Goal: Task Accomplishment & Management: Manage account settings

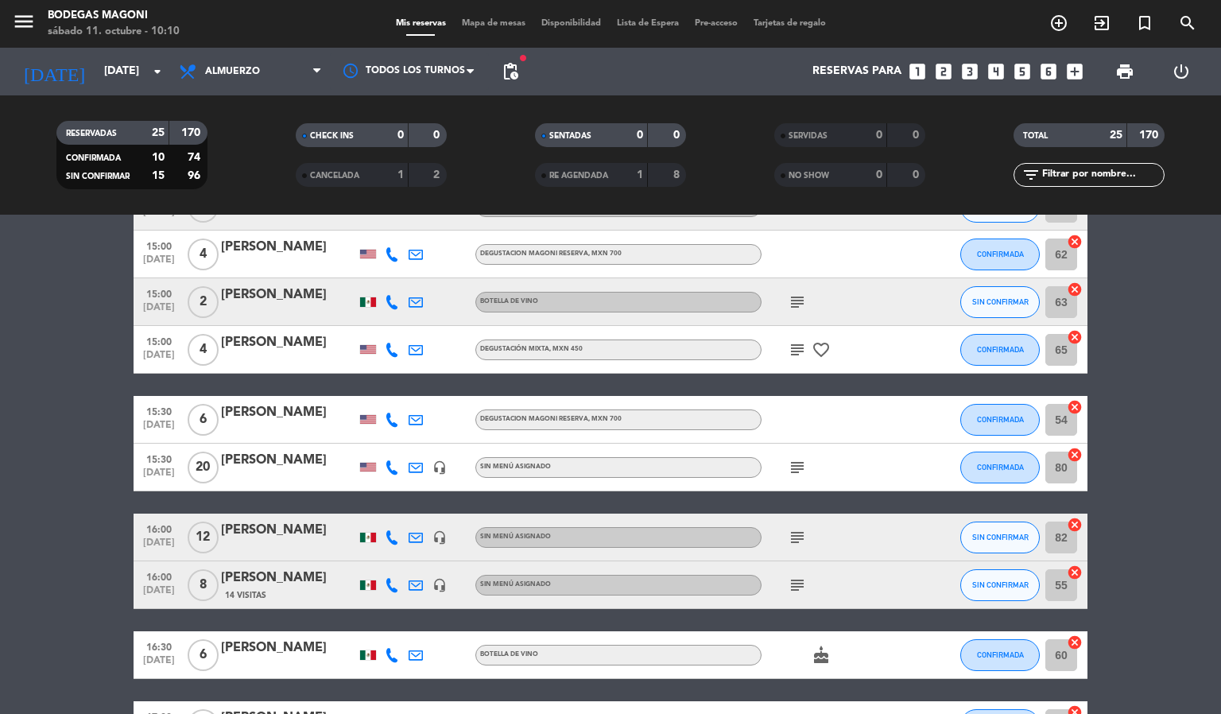
scroll to position [1090, 0]
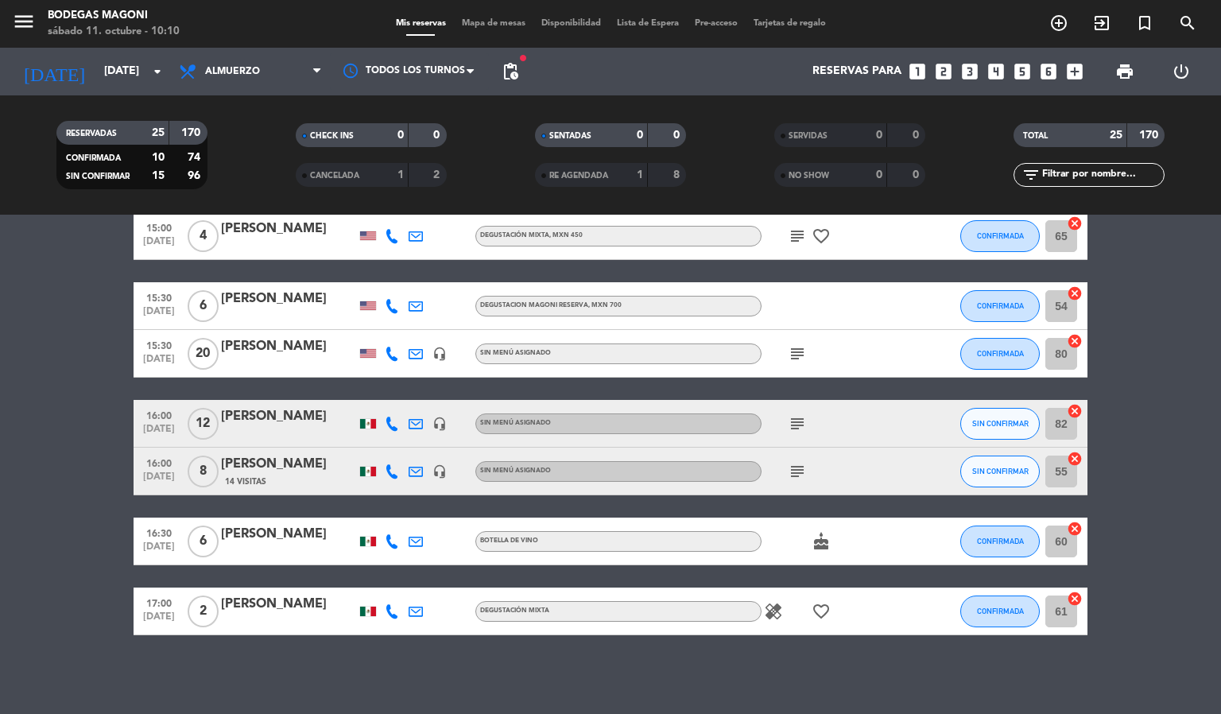
click at [1119, 60] on span "print" at bounding box center [1125, 72] width 32 height 32
click at [1124, 76] on span "print" at bounding box center [1124, 71] width 19 height 19
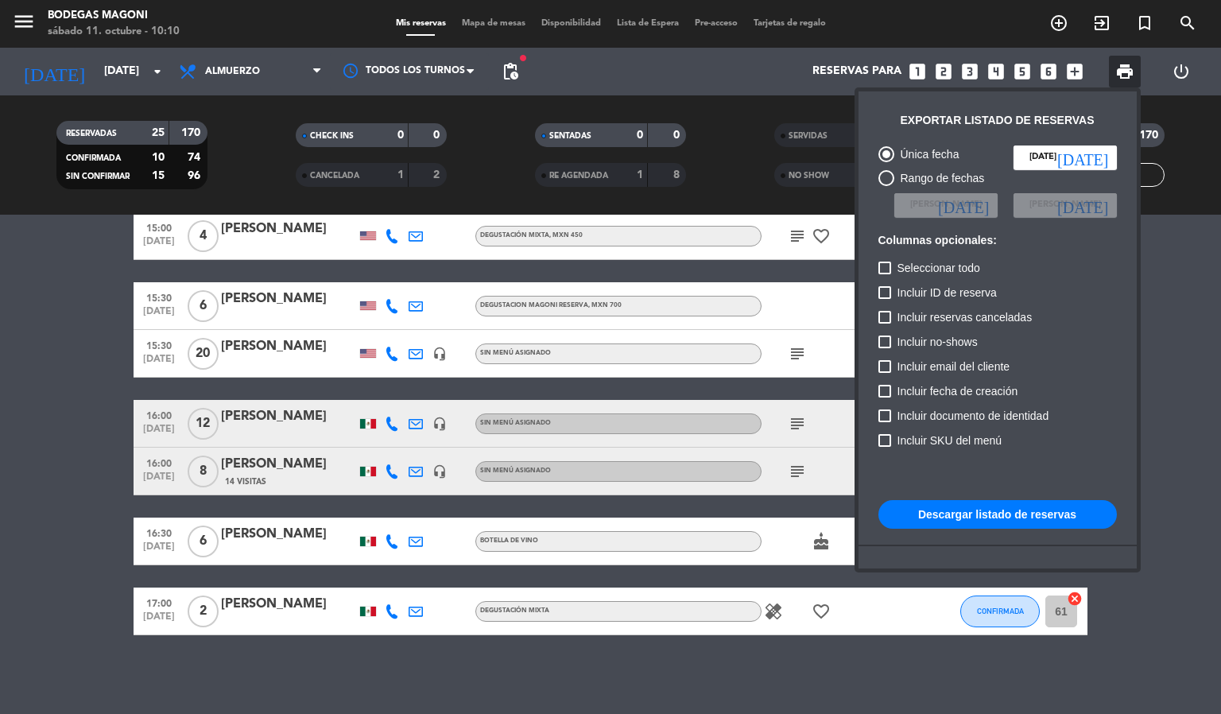
click at [981, 510] on button "Descargar listado de reservas" at bounding box center [997, 514] width 238 height 29
click at [79, 270] on div at bounding box center [610, 357] width 1221 height 714
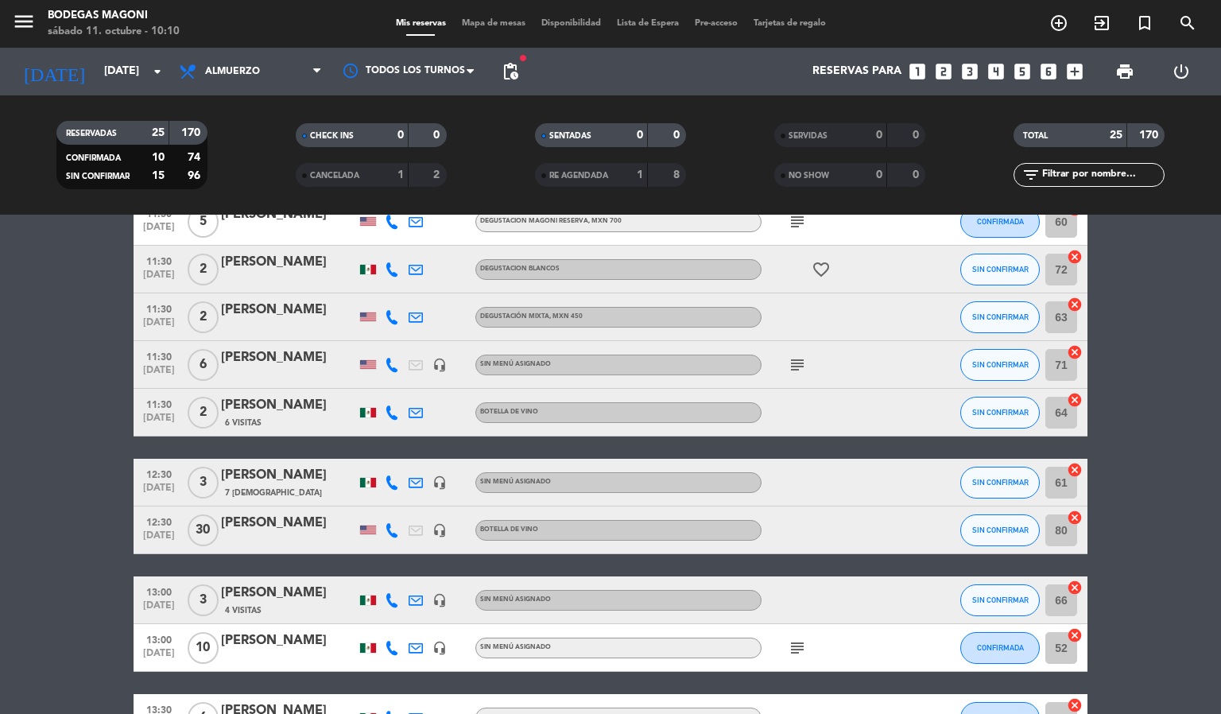
scroll to position [0, 0]
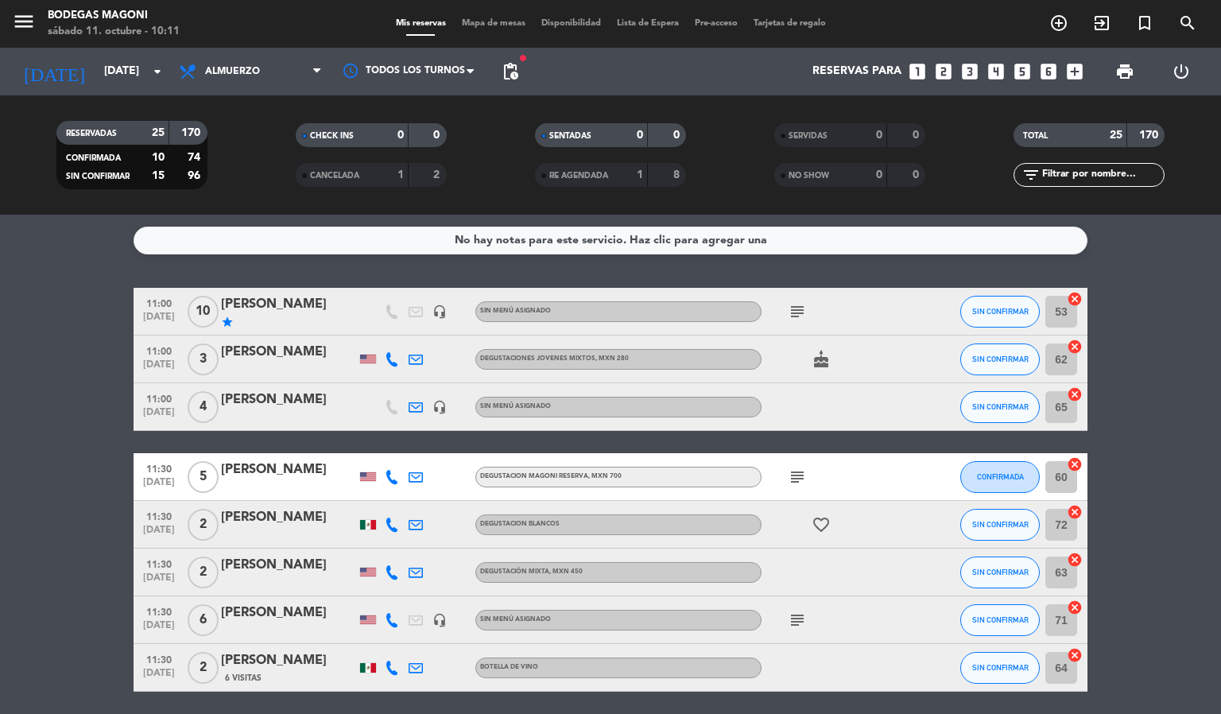
click at [487, 20] on span "Mapa de mesas" at bounding box center [493, 23] width 79 height 9
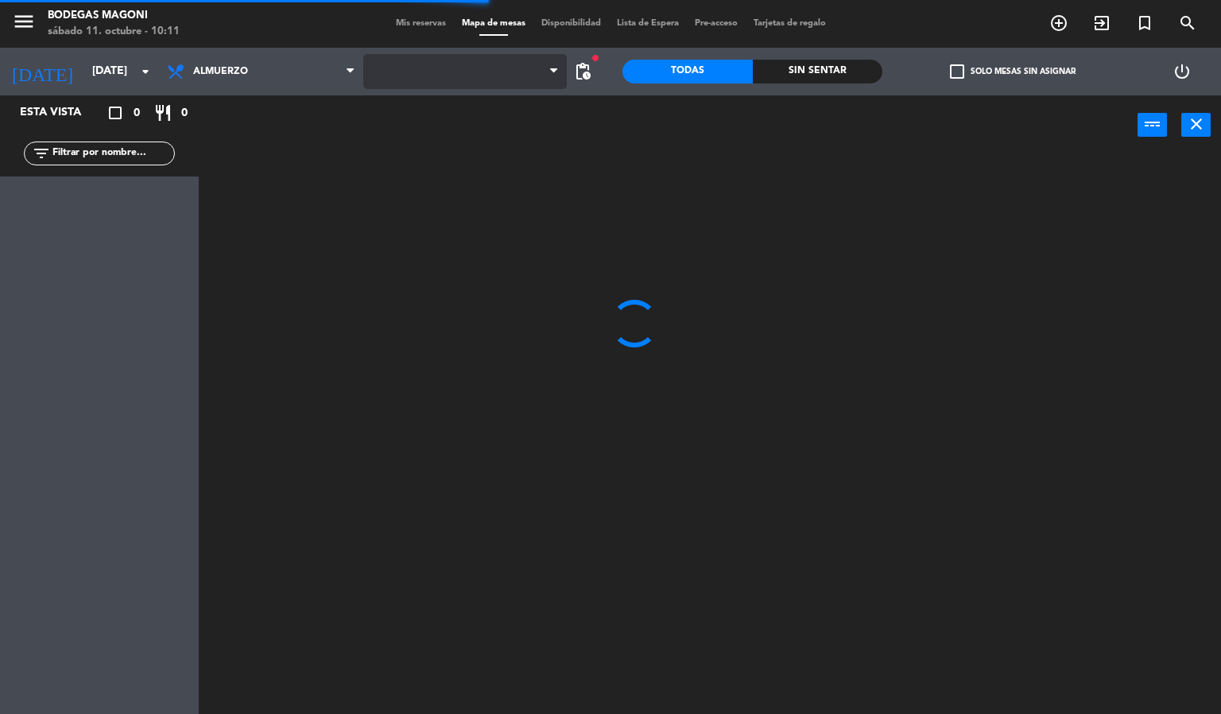
click at [492, 83] on span at bounding box center [465, 71] width 204 height 35
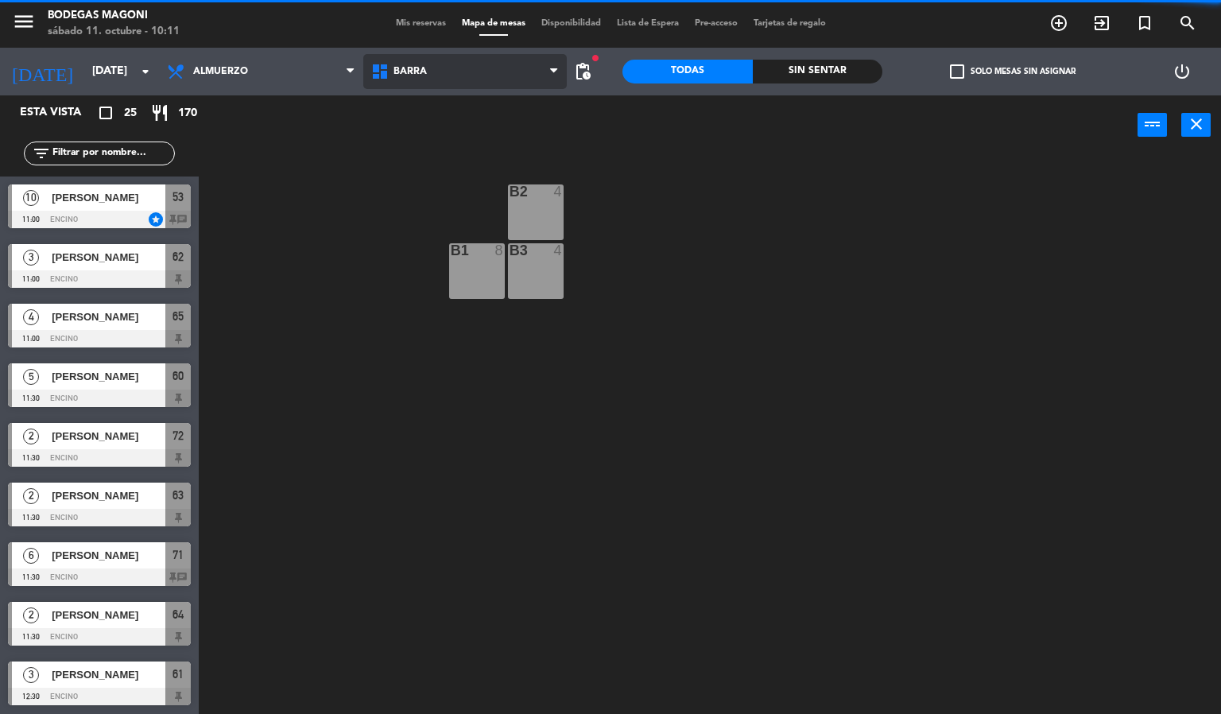
click at [484, 60] on span "Barra" at bounding box center [465, 71] width 204 height 35
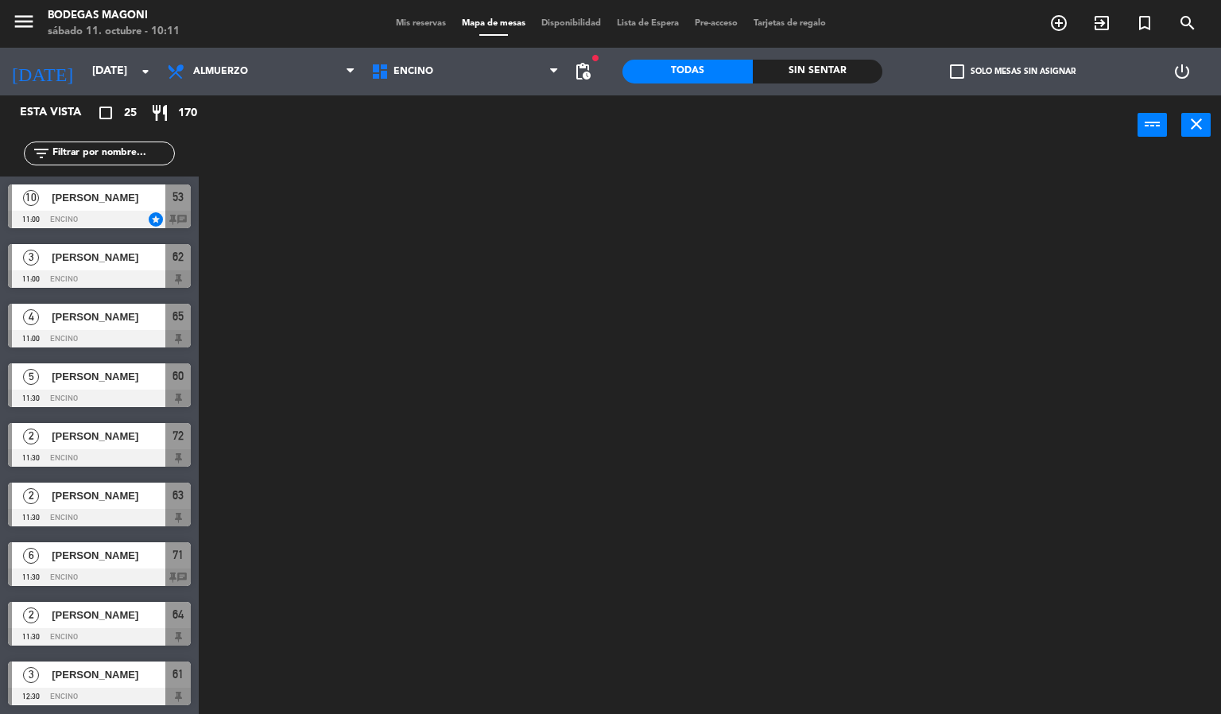
click at [463, 141] on ng-component "menu Bodegas Magoni sábado 11. octubre - 10:11 Mis reservas Mapa de mesas Dispo…" at bounding box center [610, 357] width 1221 height 715
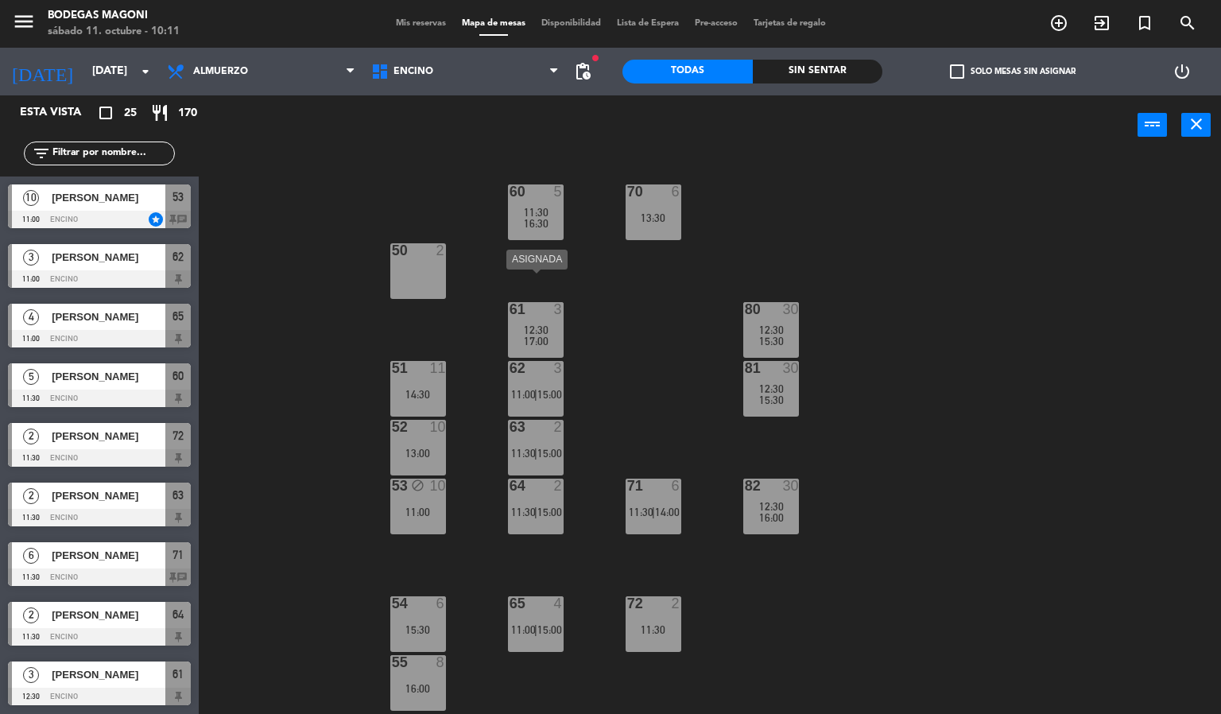
scroll to position [53, 0]
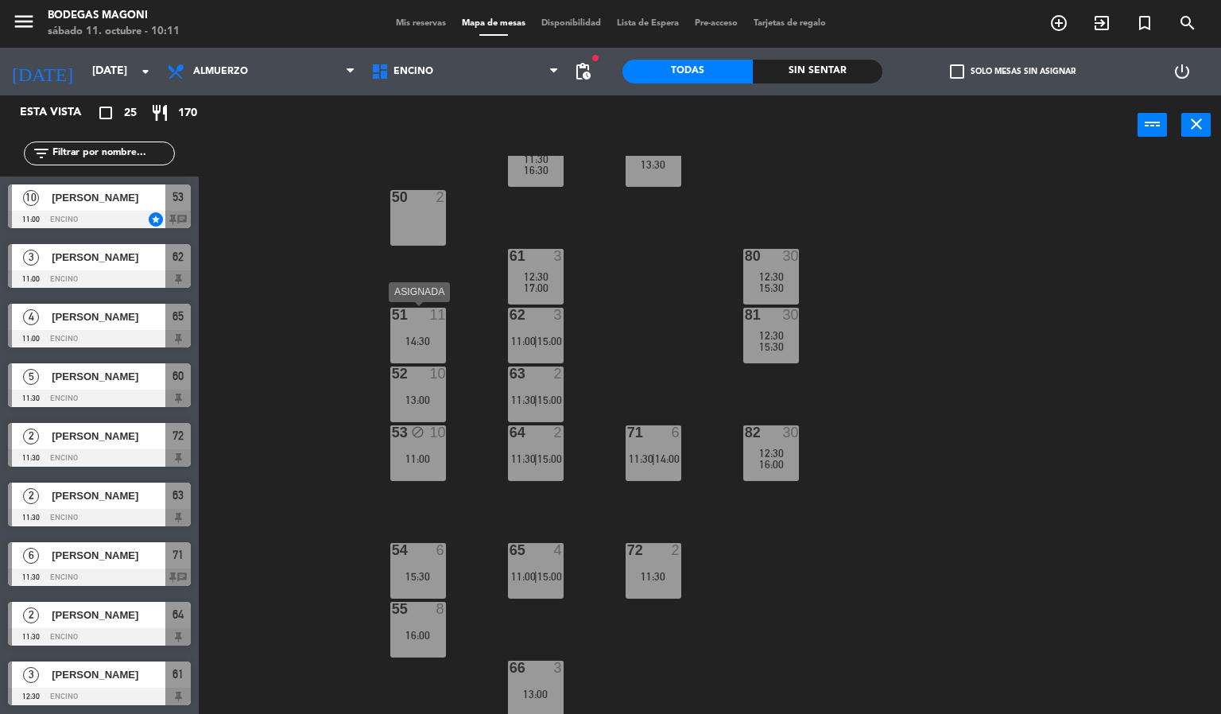
click at [405, 318] on div at bounding box center [418, 315] width 26 height 14
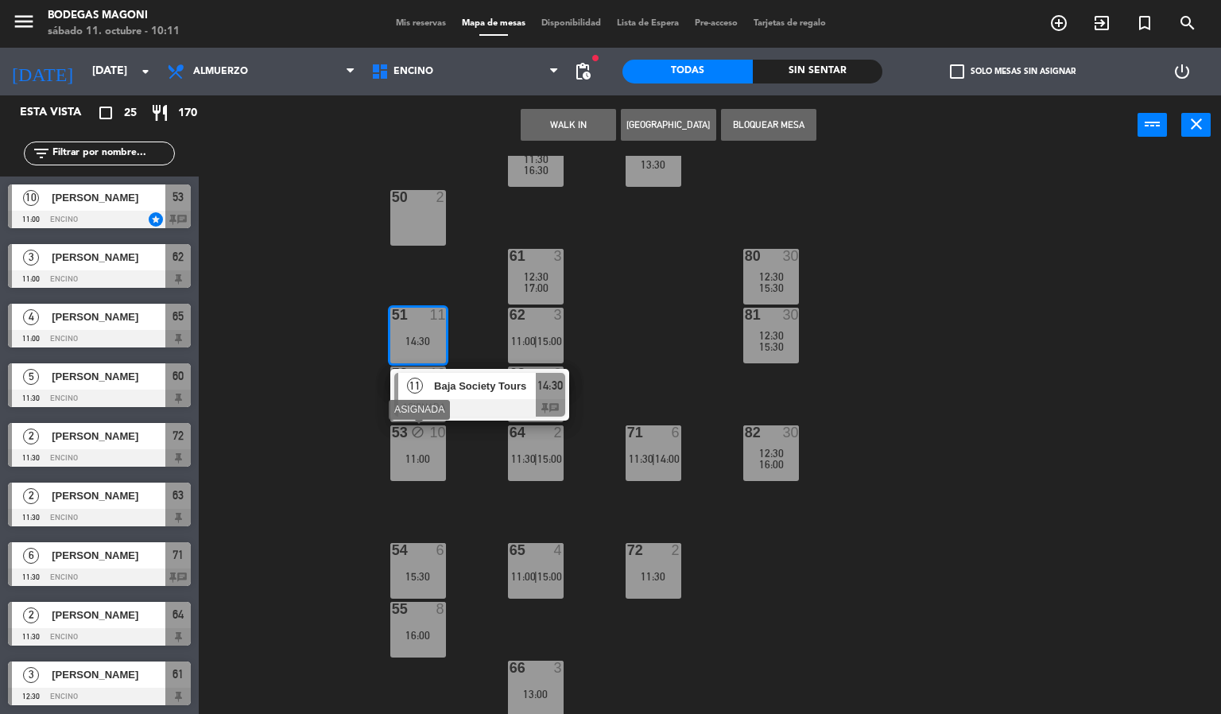
click at [410, 471] on div "53 block 10 11:00" at bounding box center [418, 453] width 56 height 56
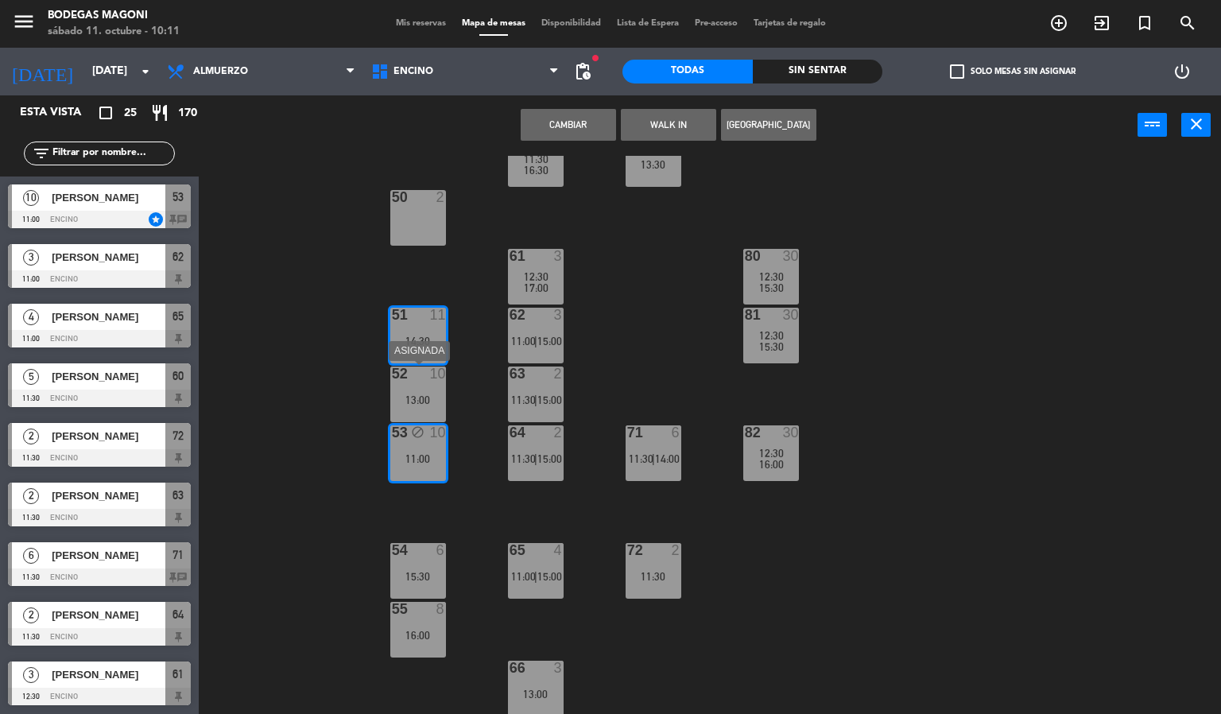
click at [409, 394] on div "13:00" at bounding box center [418, 399] width 56 height 11
click at [768, 270] on span "12:30" at bounding box center [771, 276] width 25 height 13
click at [766, 339] on span "12:30" at bounding box center [771, 335] width 25 height 13
drag, startPoint x: 769, startPoint y: 441, endPoint x: 847, endPoint y: 398, distance: 89.6
click at [770, 441] on div "82 30 12:30 16:00" at bounding box center [771, 453] width 56 height 56
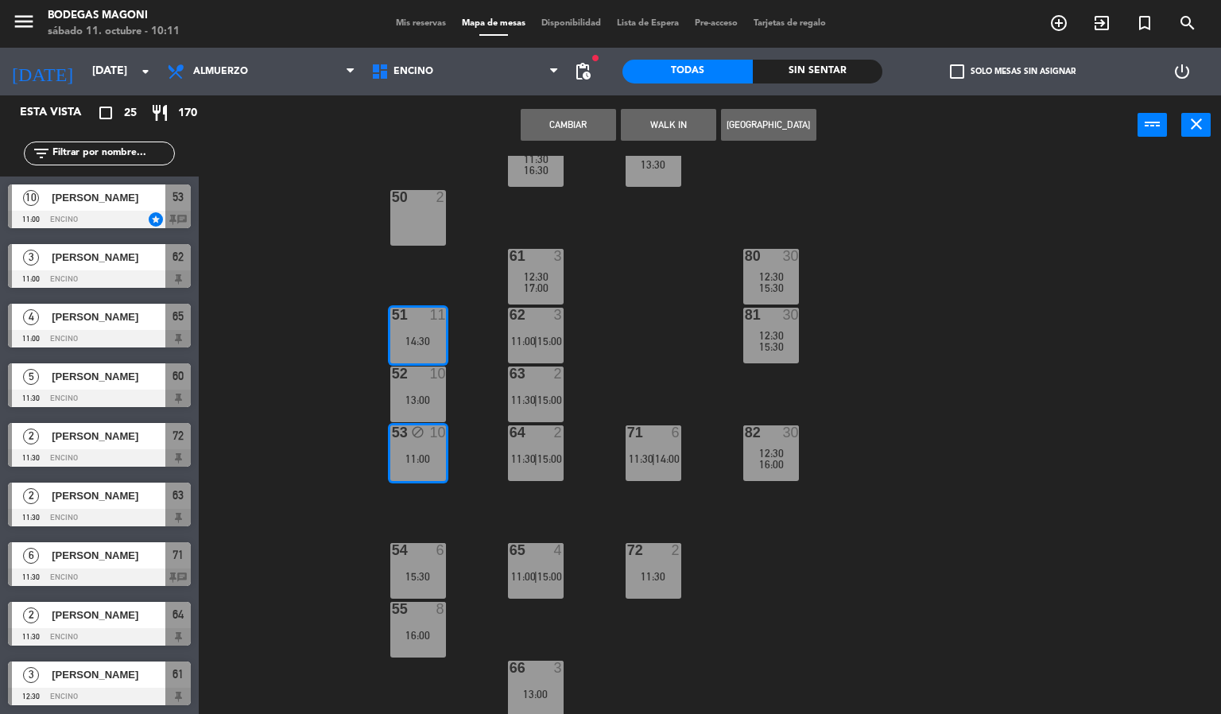
click at [906, 385] on div "60 5 11:30 16:30 70 6 13:30 50 2 61 3 12:30 17:00 80 30 12:30 15:30 51 11 14:30…" at bounding box center [716, 435] width 1010 height 559
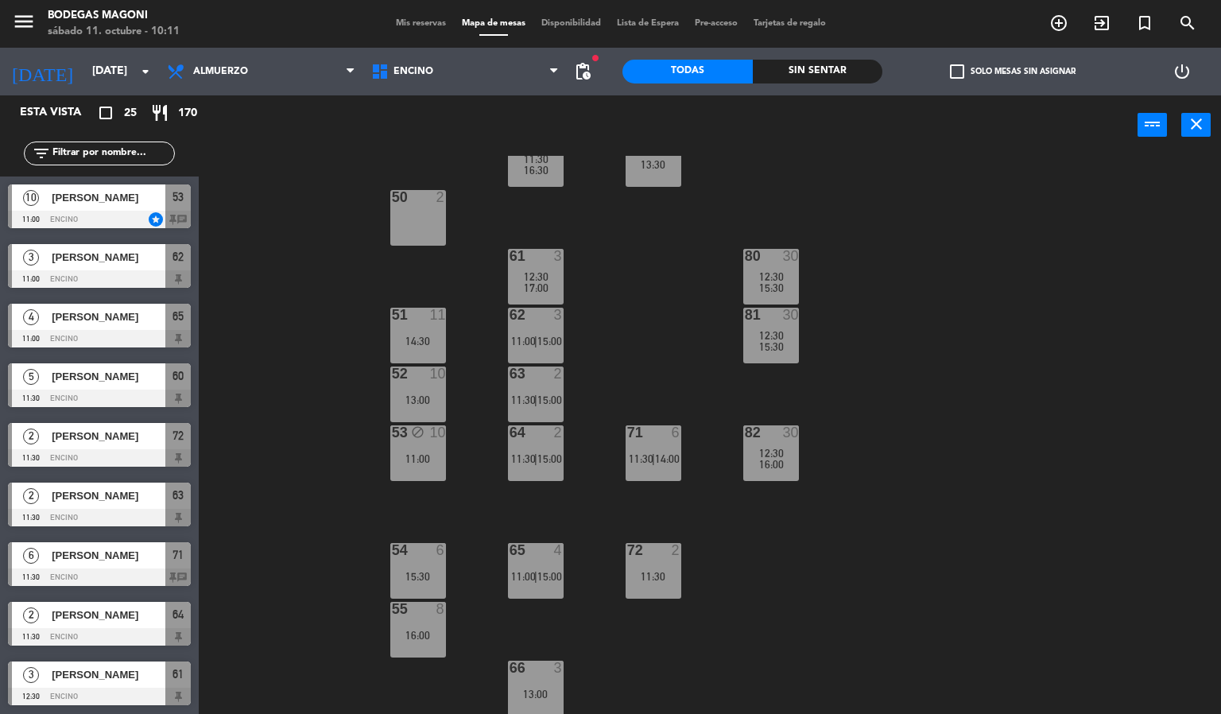
drag, startPoint x: 437, startPoint y: 339, endPoint x: 446, endPoint y: 339, distance: 8.7
click at [436, 339] on div "14:30" at bounding box center [418, 340] width 56 height 11
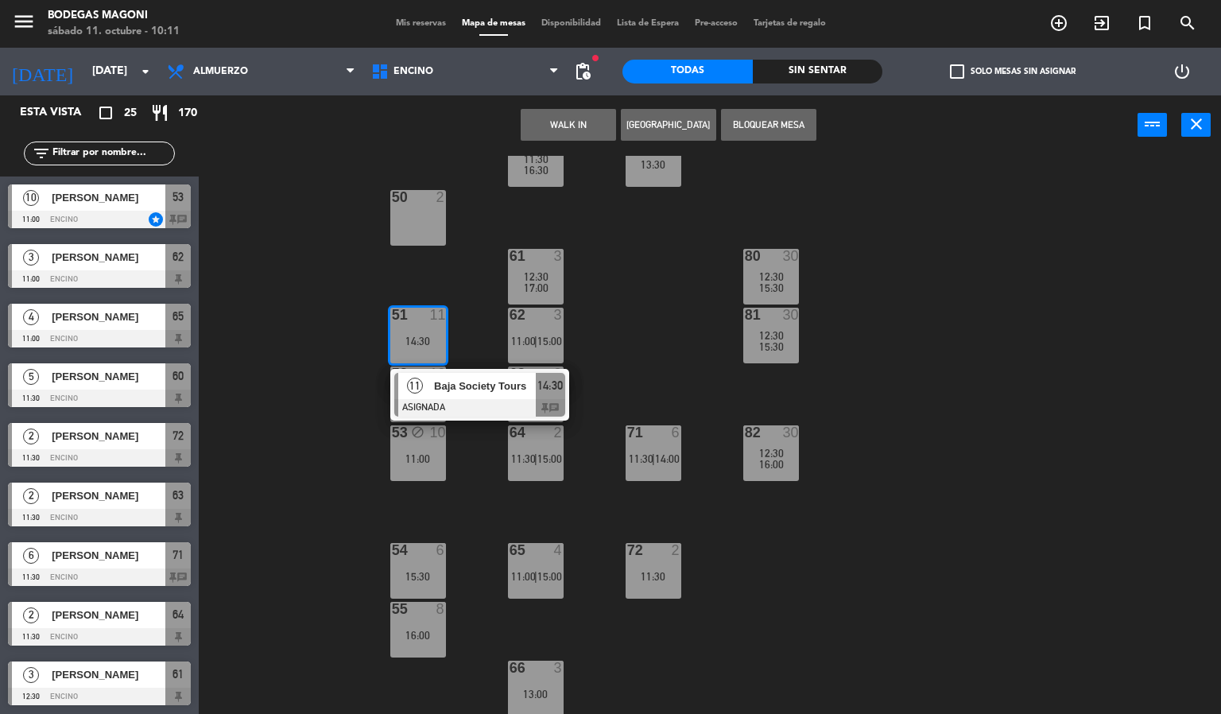
click at [768, 286] on span "15:30" at bounding box center [771, 287] width 25 height 13
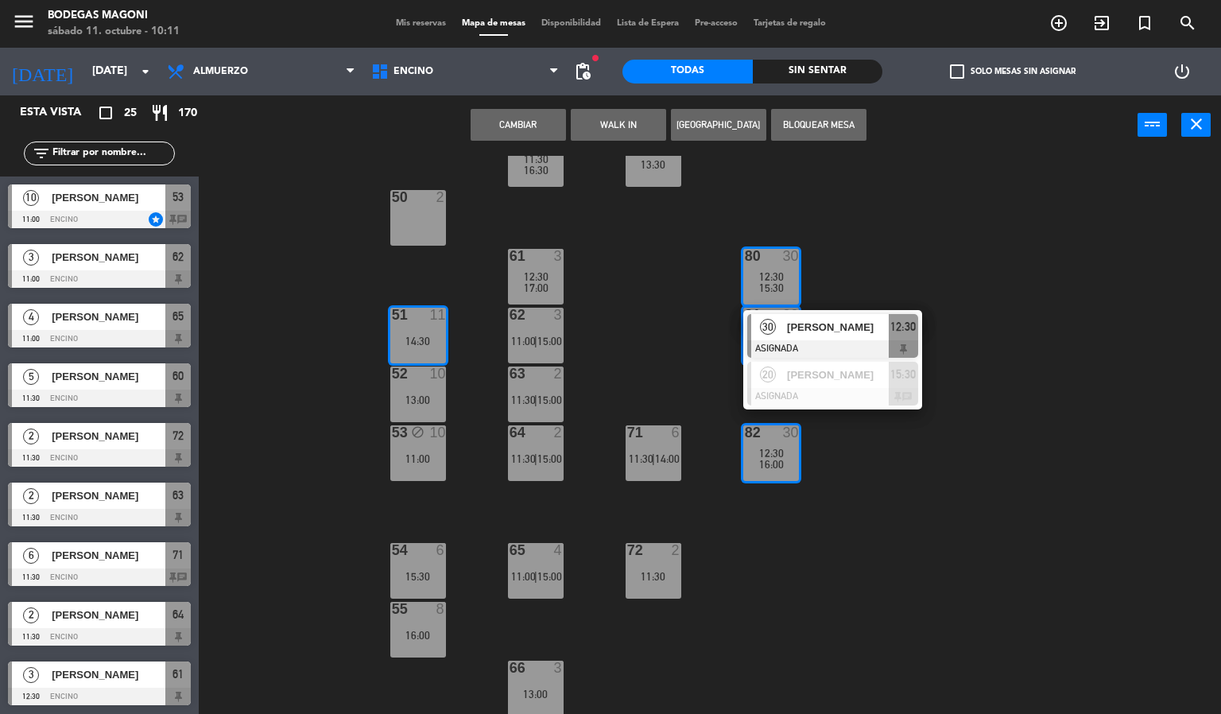
click at [873, 553] on div "60 5 11:30 16:30 70 6 13:30 50 2 61 3 12:30 17:00 80 30 12:30 15:30 30 [PERSON_…" at bounding box center [716, 435] width 1010 height 559
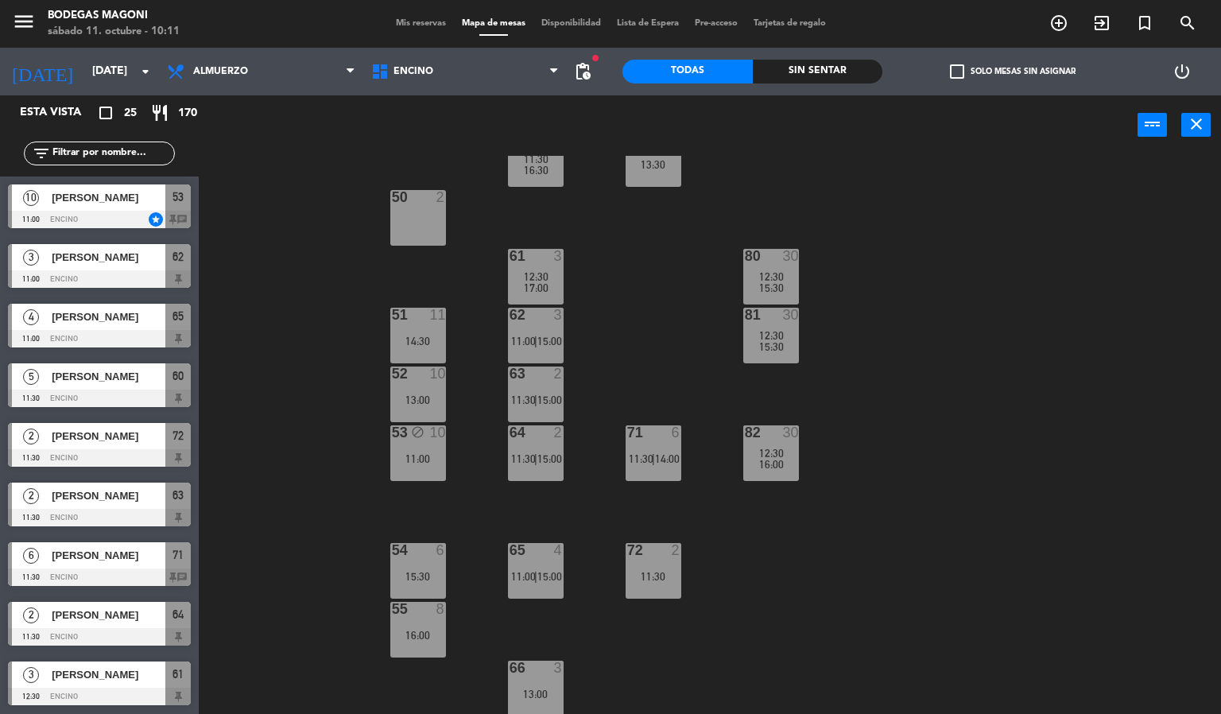
click at [777, 466] on span "16:00" at bounding box center [771, 464] width 25 height 13
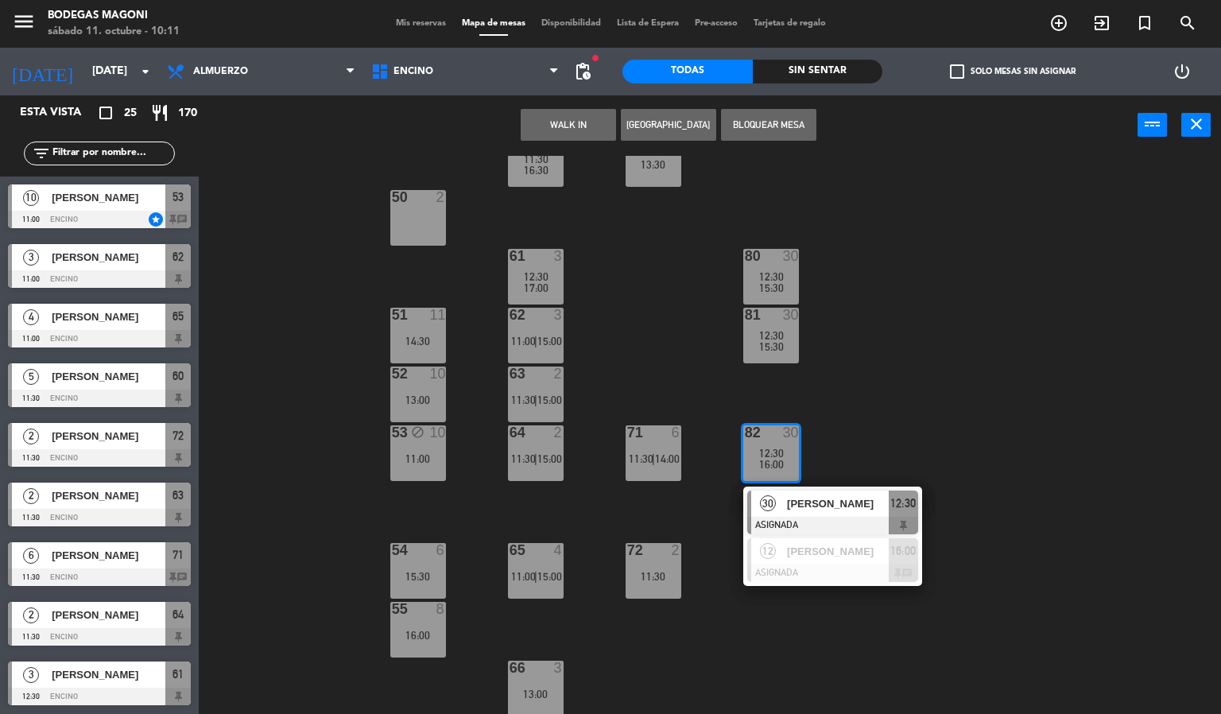
click at [906, 449] on div "60 5 11:30 16:30 70 6 13:30 50 2 61 3 12:30 17:00 80 30 12:30 15:30 51 11 14:30…" at bounding box center [716, 435] width 1010 height 559
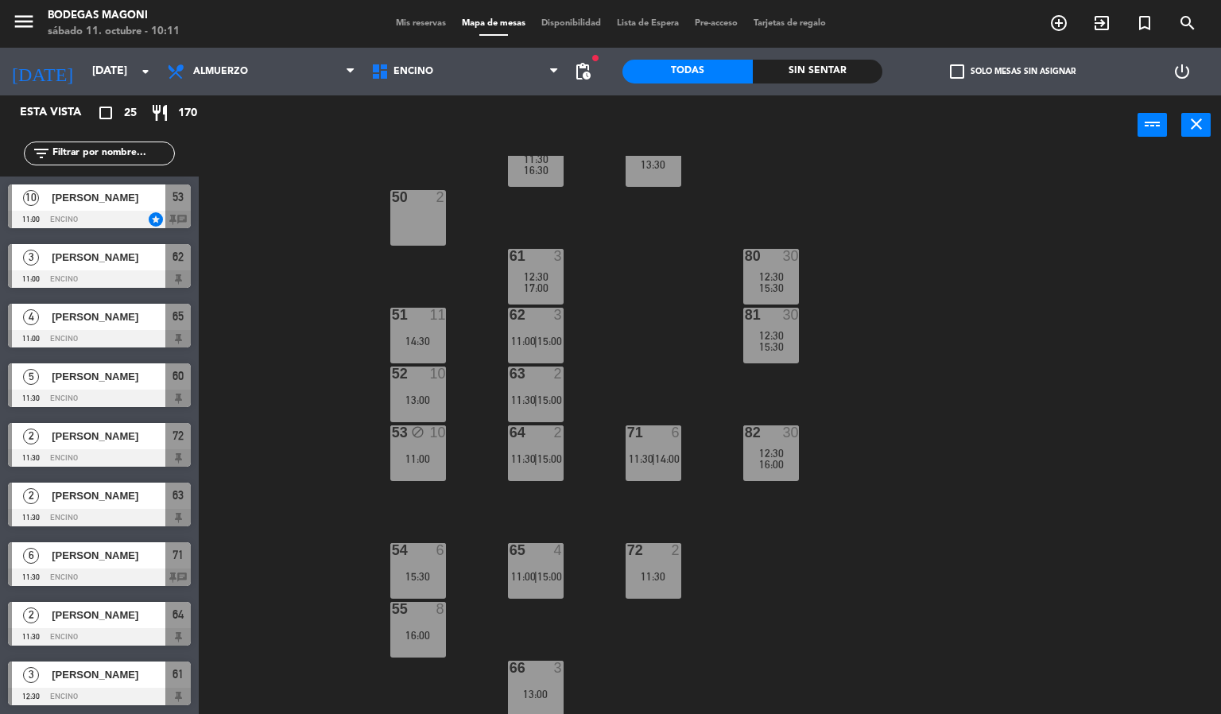
click at [1045, 349] on div "60 5 11:30 16:30 70 6 13:30 50 2 61 3 12:30 17:00 80 30 12:30 15:30 51 11 14:30…" at bounding box center [716, 435] width 1010 height 559
click at [795, 280] on div "12:30" at bounding box center [771, 276] width 56 height 11
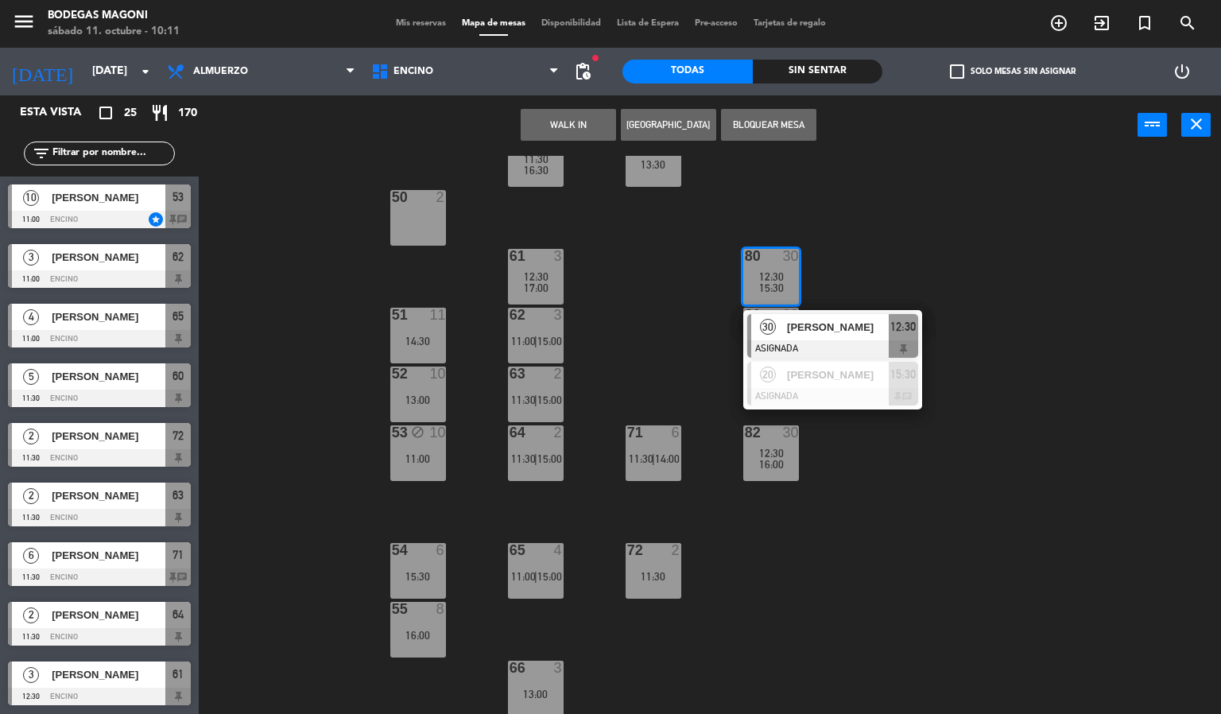
click at [807, 355] on div at bounding box center [832, 348] width 171 height 17
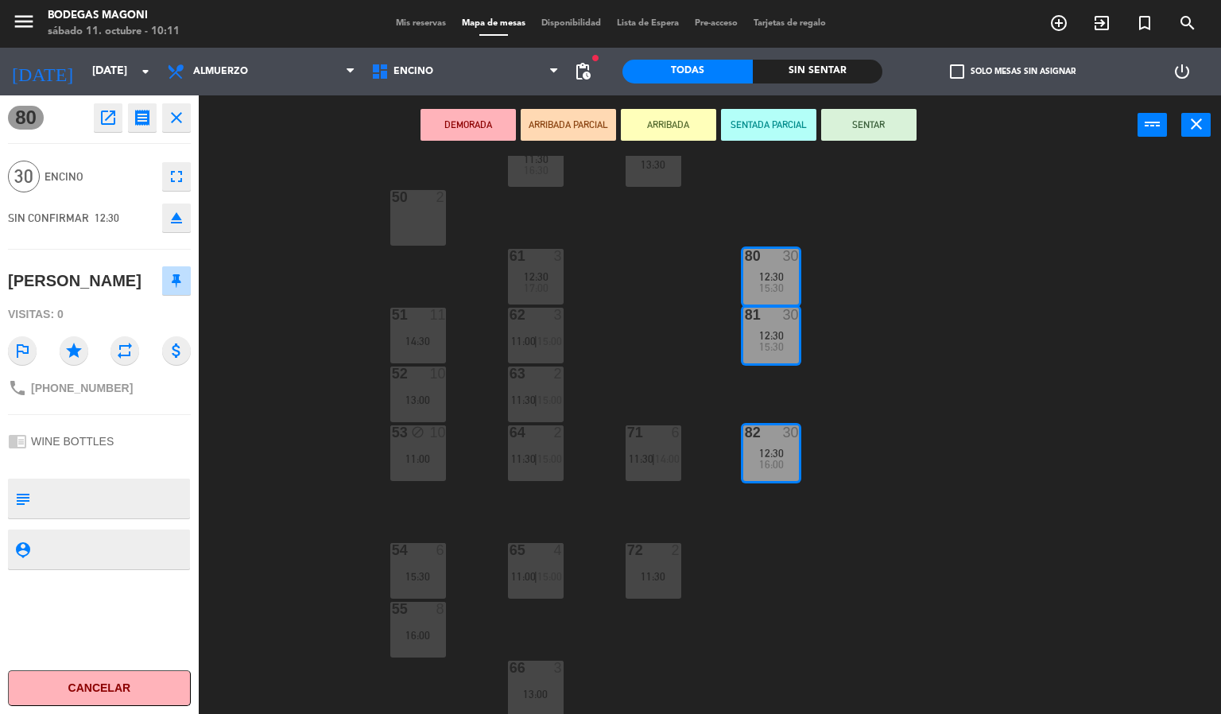
click at [844, 329] on div "60 5 11:30 16:30 70 6 13:30 50 2 61 3 12:30 17:00 80 30 12:30 15:30 51 11 14:30…" at bounding box center [716, 435] width 1010 height 559
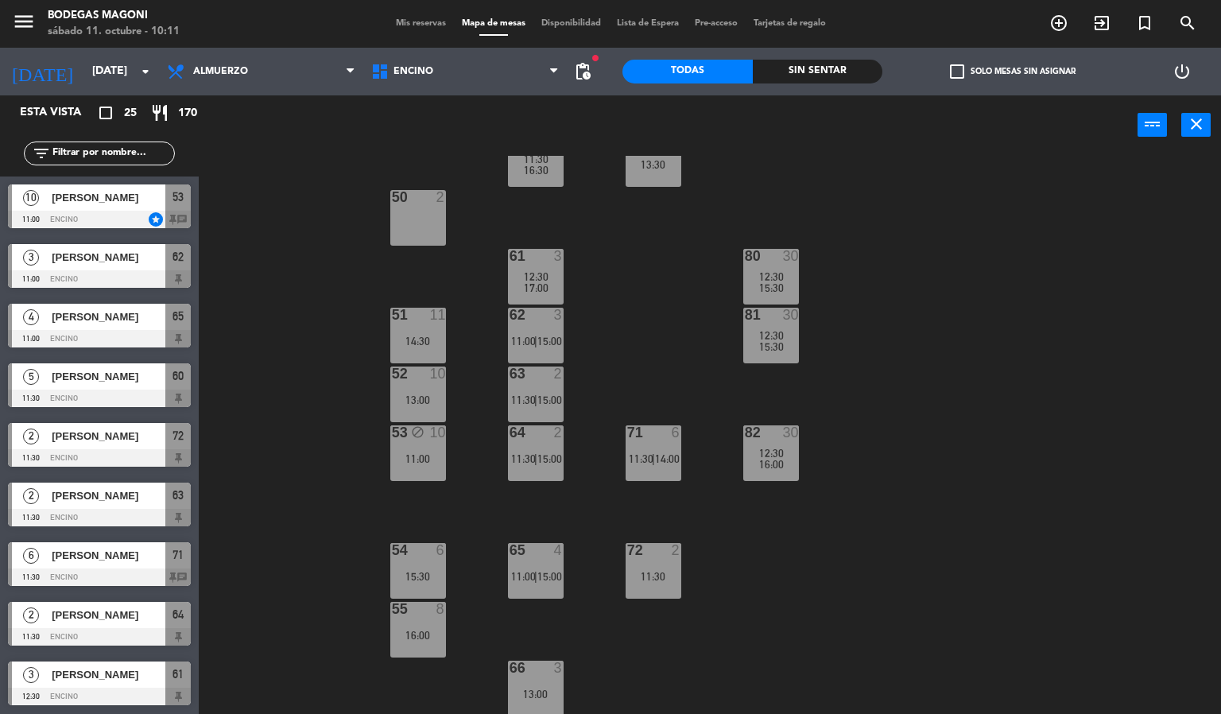
scroll to position [1, 0]
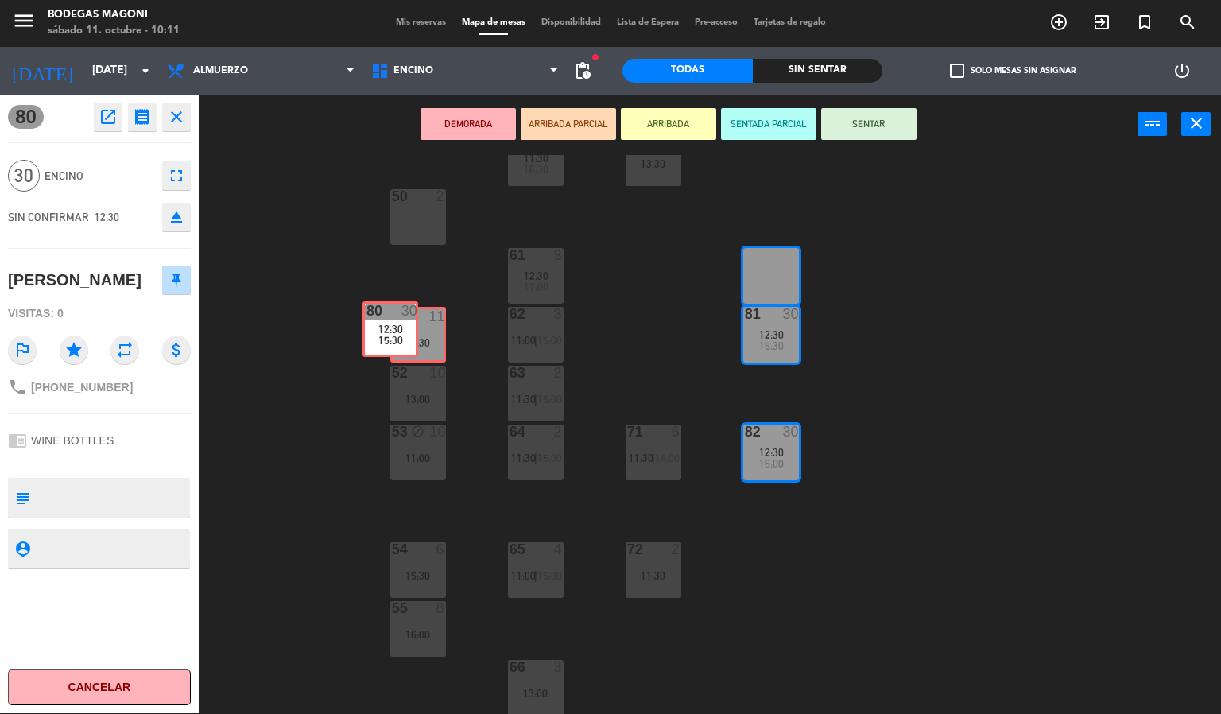
drag, startPoint x: 785, startPoint y: 266, endPoint x: 413, endPoint y: 320, distance: 376.1
click at [413, 320] on div "60 5 11:30 16:30 70 6 13:30 50 2 61 3 12:30 17:00 80 30 12:30 15:30 80 30 12:30…" at bounding box center [716, 434] width 1010 height 559
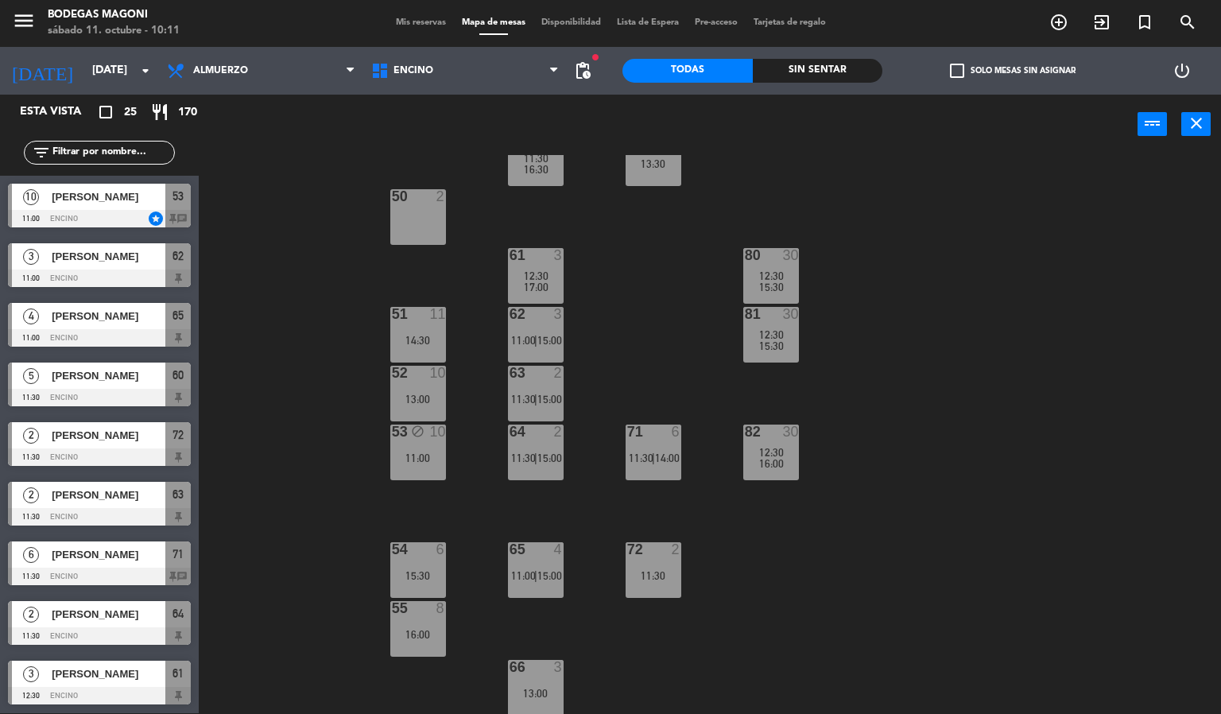
click at [766, 274] on span "12:30" at bounding box center [771, 275] width 25 height 13
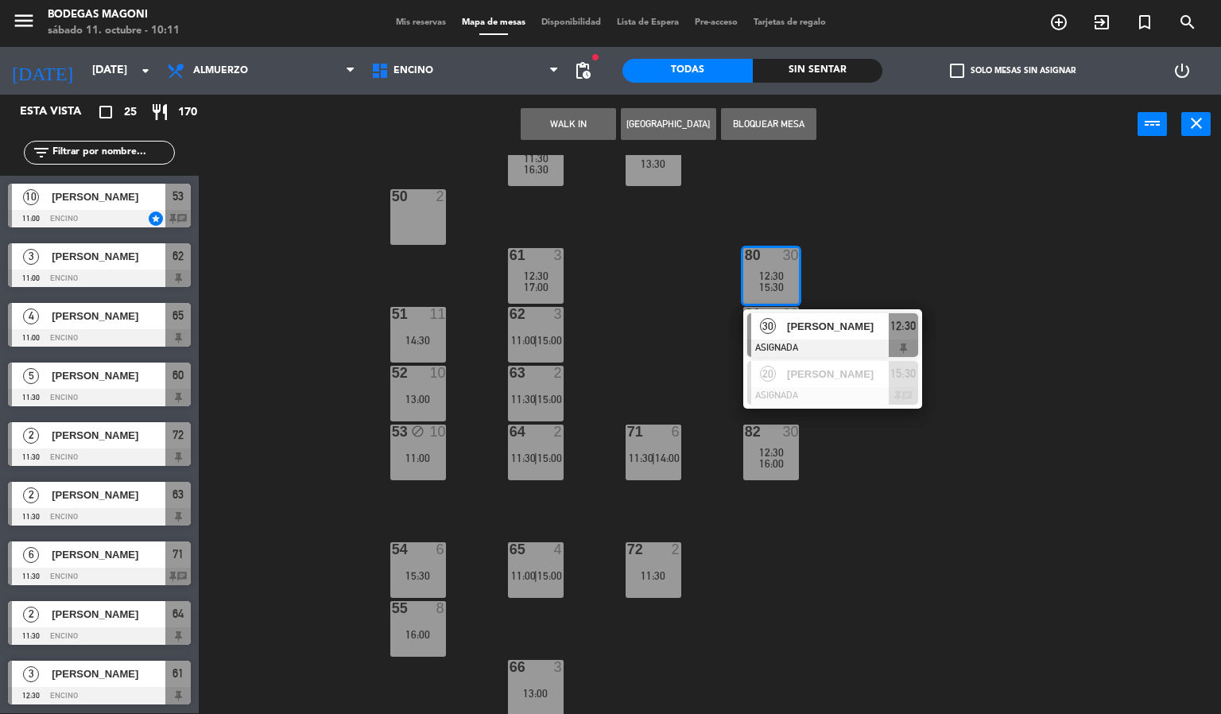
click at [420, 358] on div "51 11 14:30" at bounding box center [418, 335] width 56 height 56
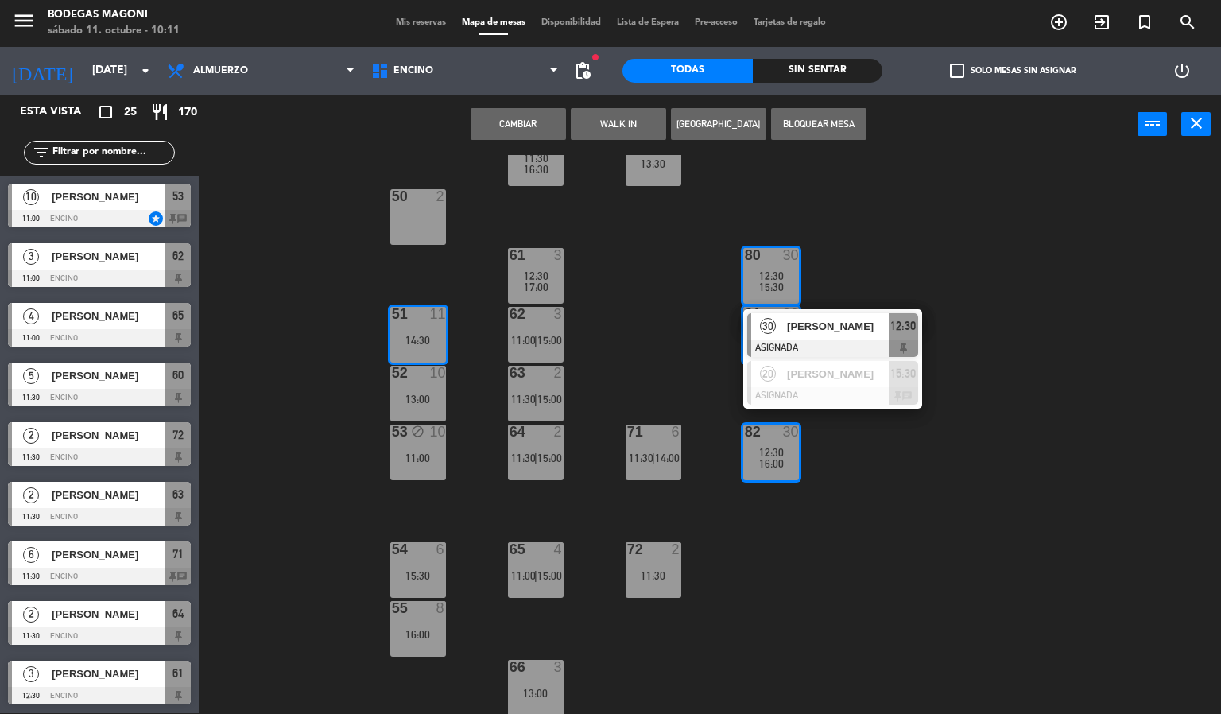
click at [422, 397] on div "13:00" at bounding box center [418, 399] width 56 height 11
click at [415, 444] on div "53 block 10 11:00" at bounding box center [418, 453] width 56 height 56
click at [528, 132] on button "Cambiar" at bounding box center [518, 124] width 95 height 32
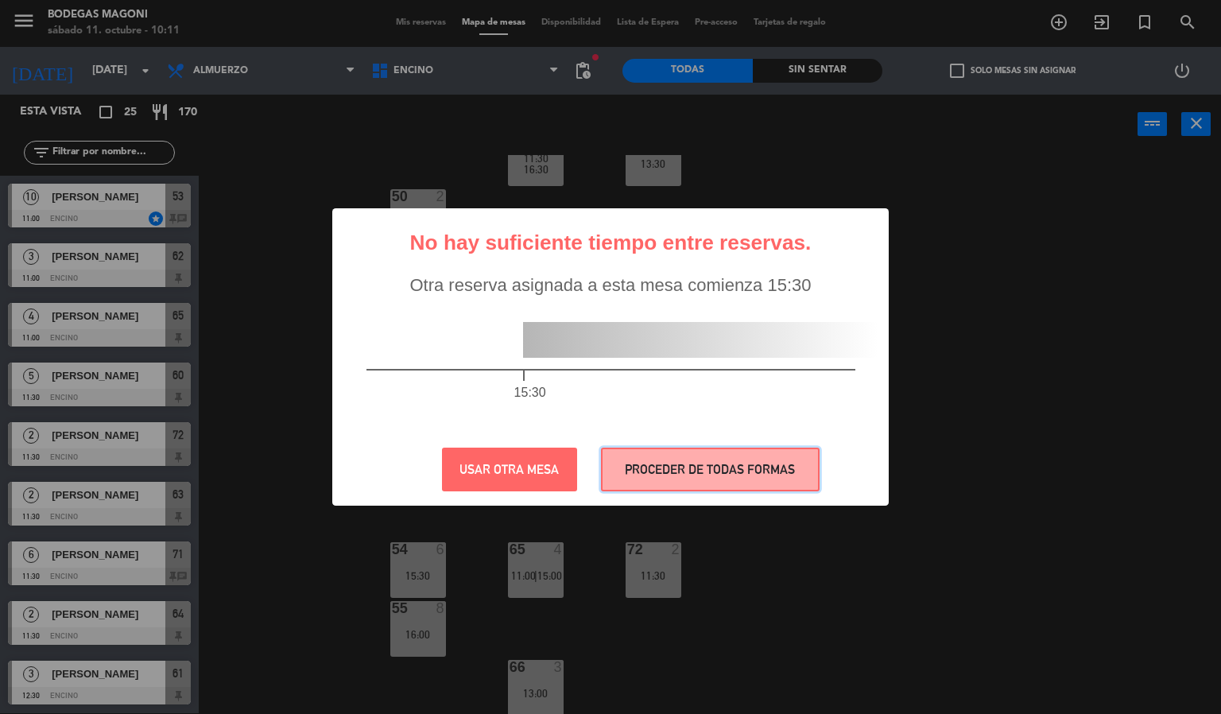
click at [676, 466] on button "PROCEDER DE TODAS FORMAS" at bounding box center [710, 470] width 219 height 44
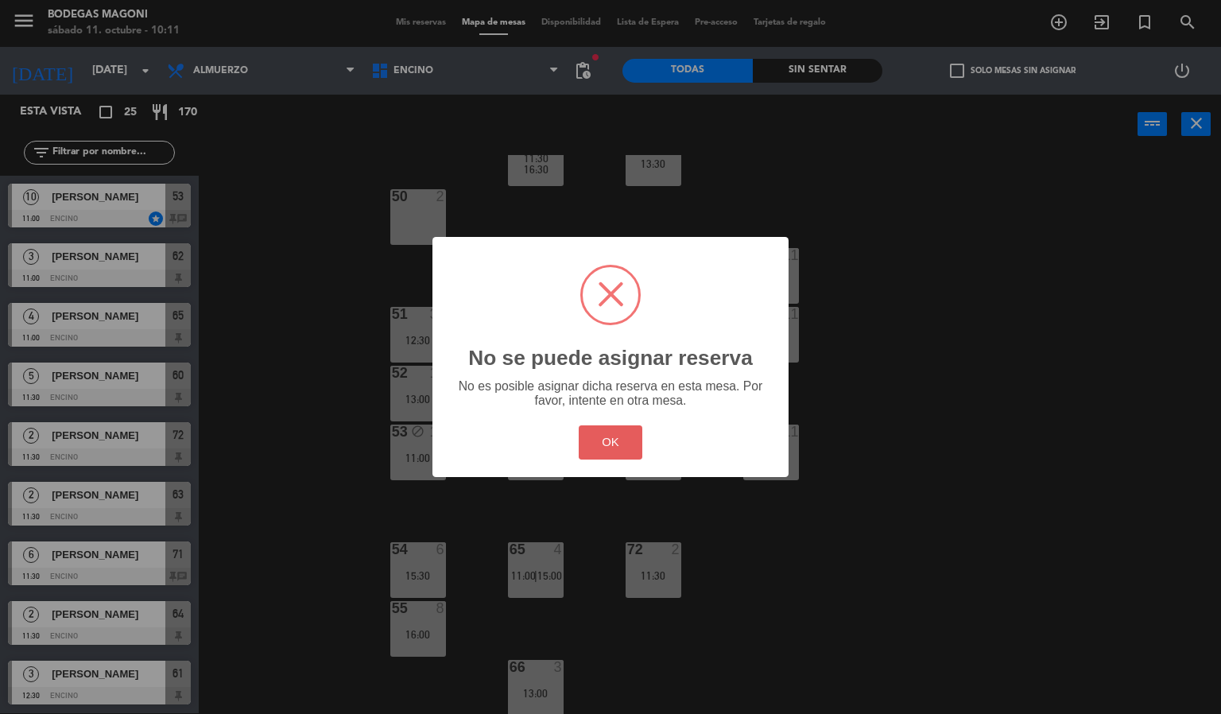
click at [615, 444] on button "OK" at bounding box center [611, 442] width 64 height 34
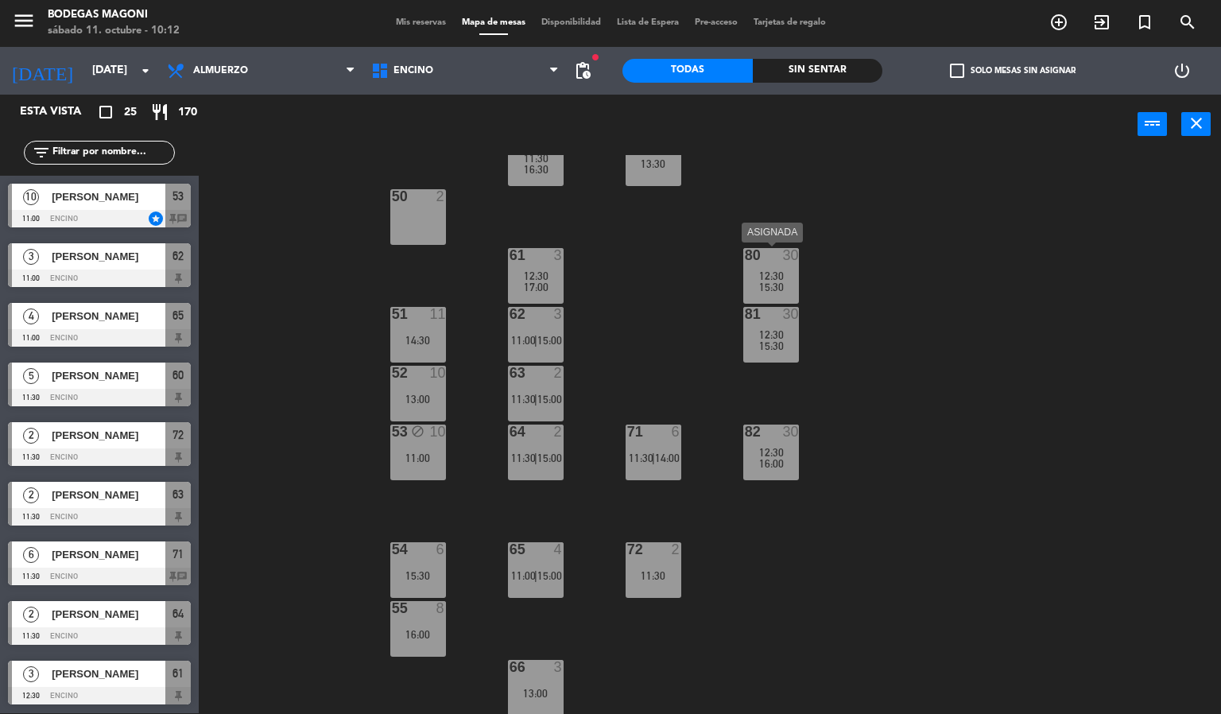
click at [771, 293] on div "80 30 12:30 15:30" at bounding box center [771, 276] width 56 height 56
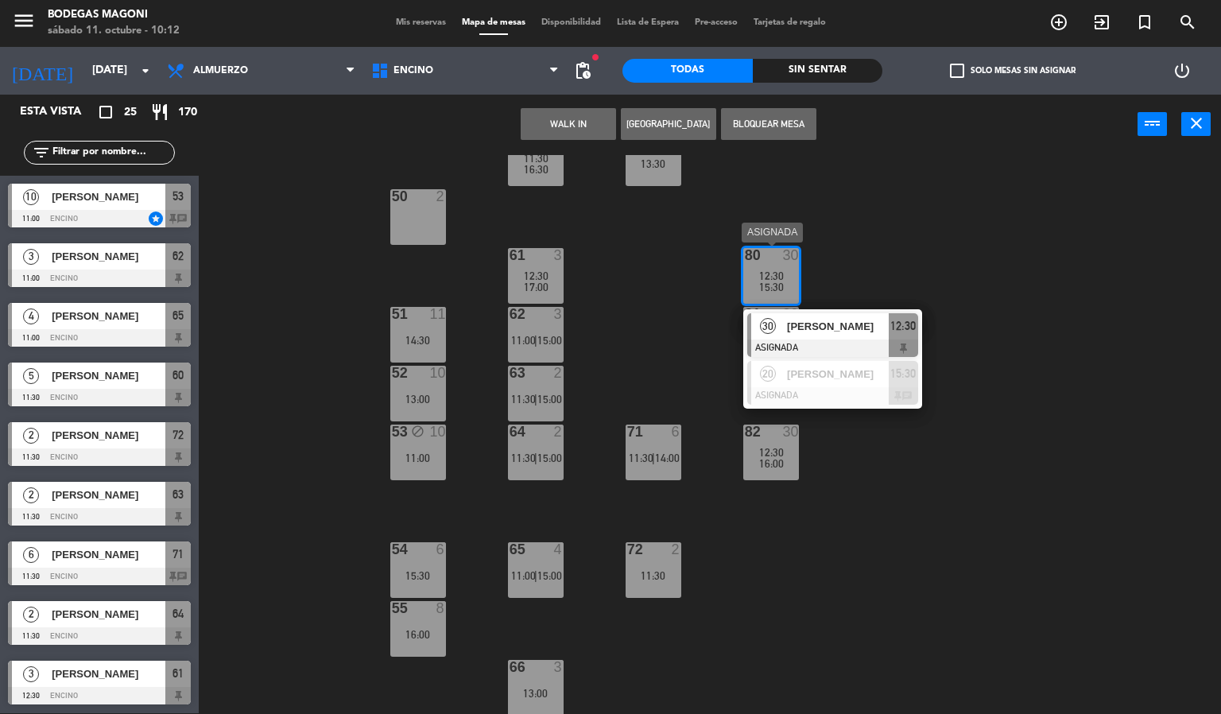
click at [785, 328] on div "[PERSON_NAME]" at bounding box center [836, 326] width 103 height 26
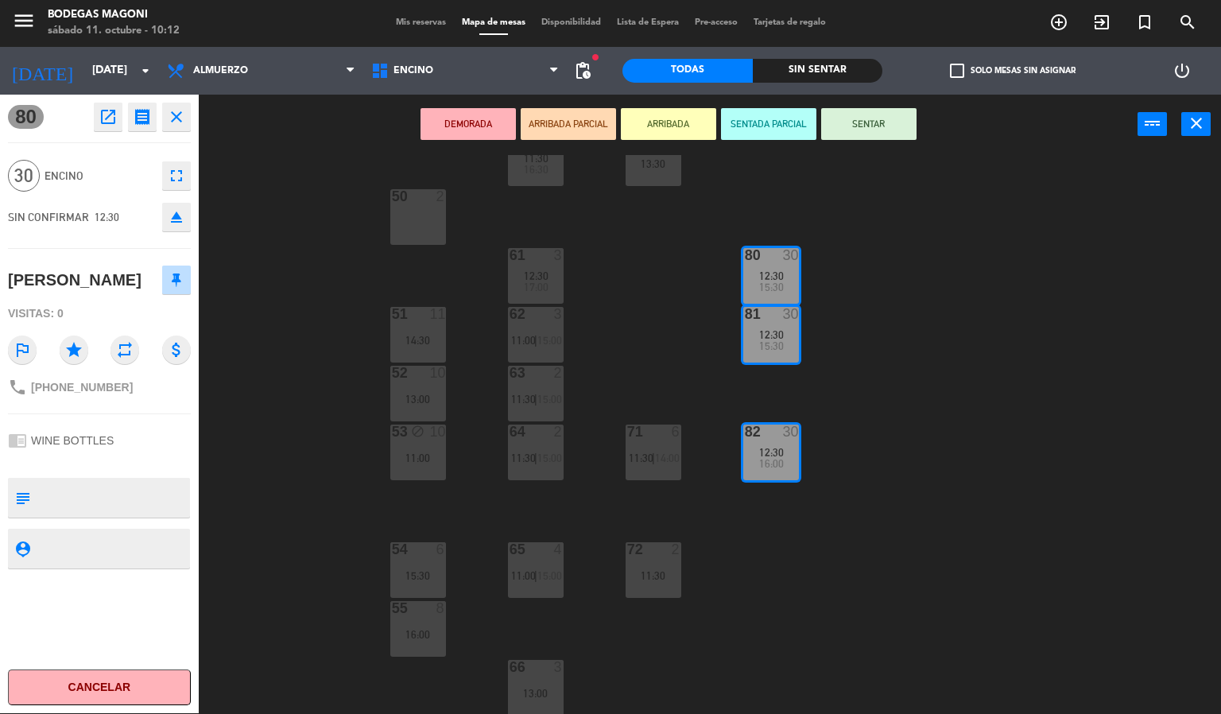
click at [862, 126] on button "SENTAR" at bounding box center [868, 124] width 95 height 32
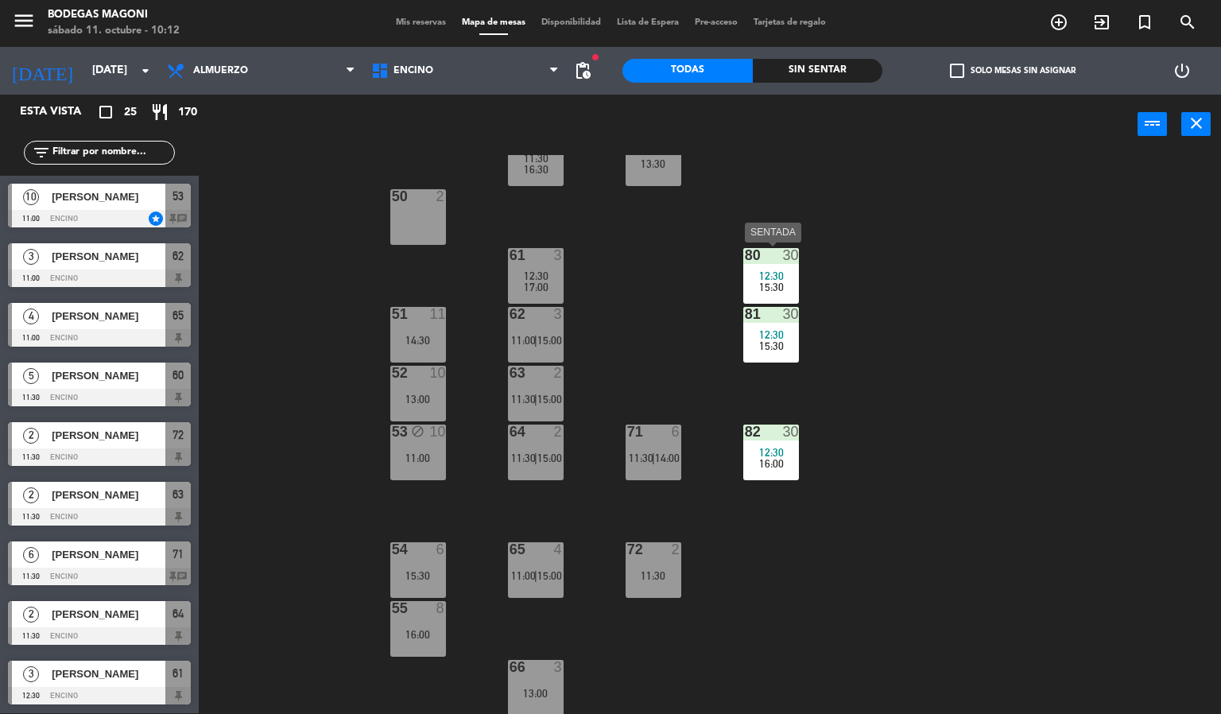
click at [749, 291] on div "15:30" at bounding box center [771, 286] width 56 height 11
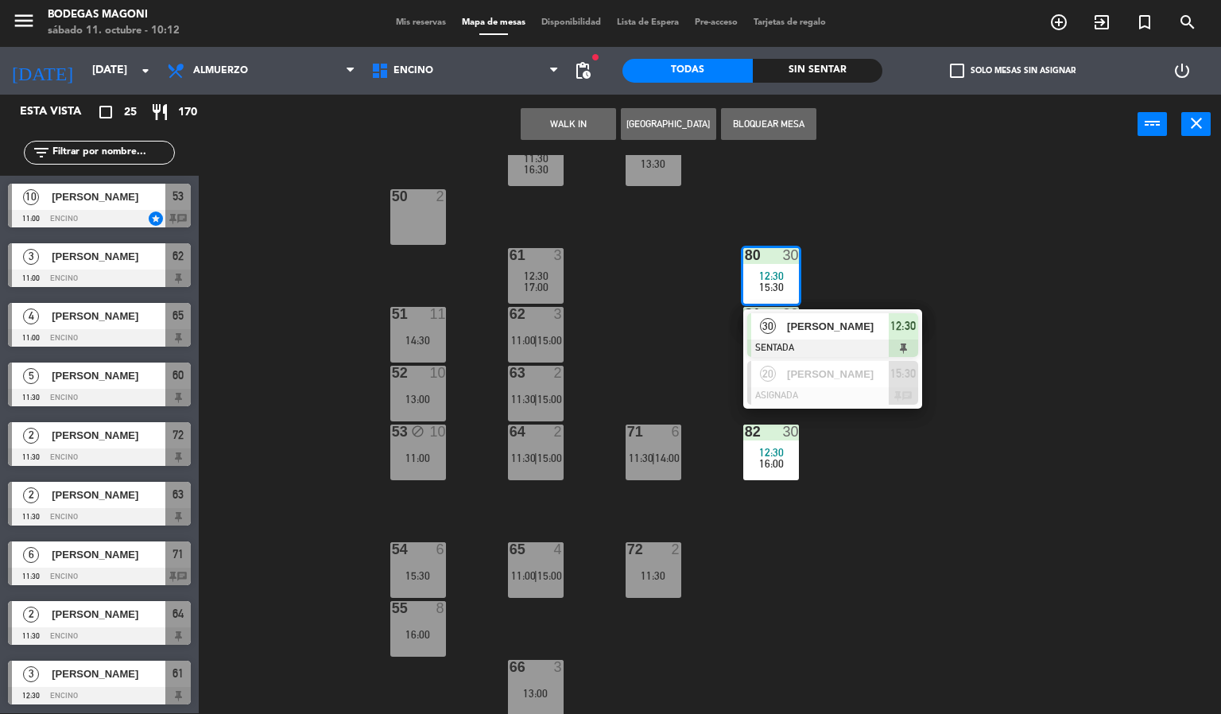
click at [804, 332] on span "[PERSON_NAME]" at bounding box center [838, 326] width 102 height 17
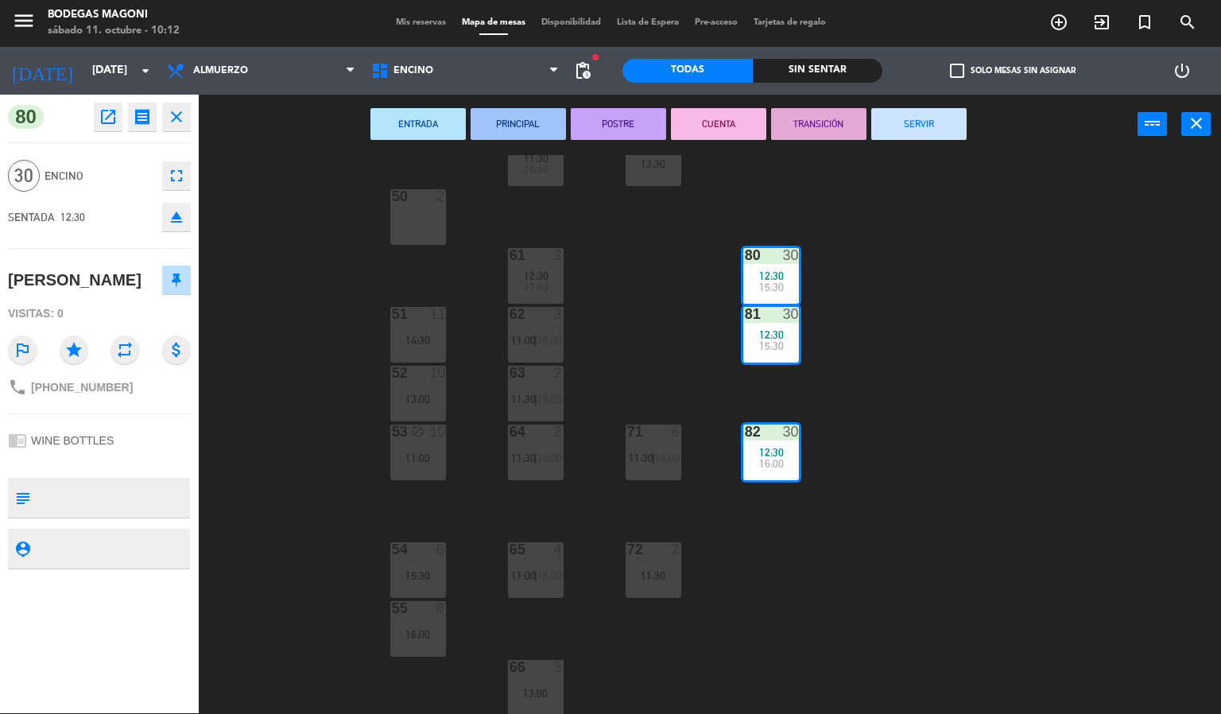
click at [107, 126] on button "open_in_new" at bounding box center [108, 117] width 29 height 29
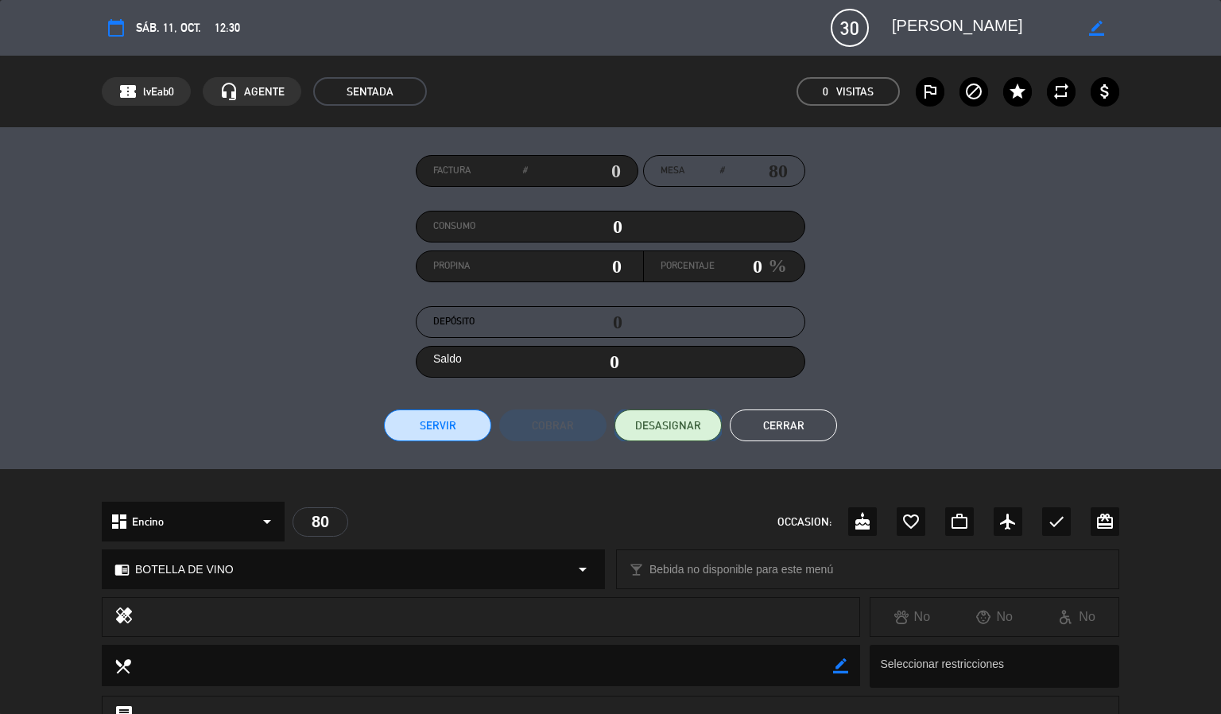
click at [687, 423] on span "DESASIGNAR" at bounding box center [668, 425] width 66 height 17
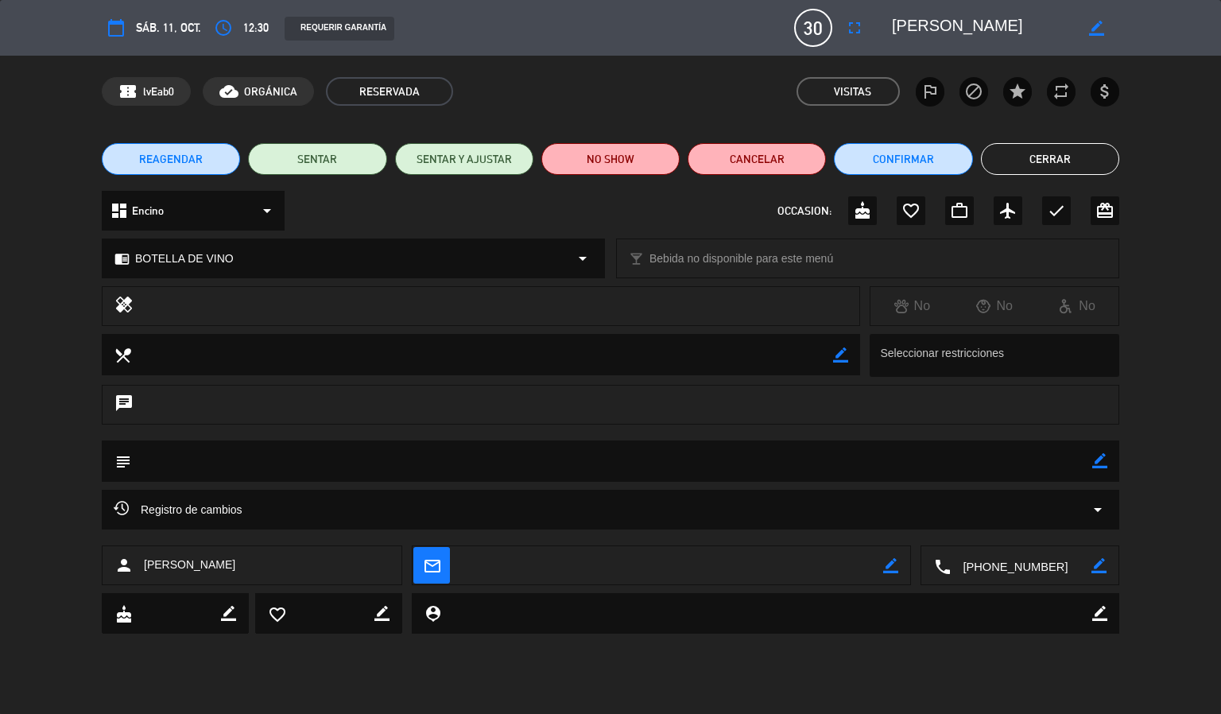
click at [1033, 172] on button "Cerrar" at bounding box center [1050, 159] width 138 height 32
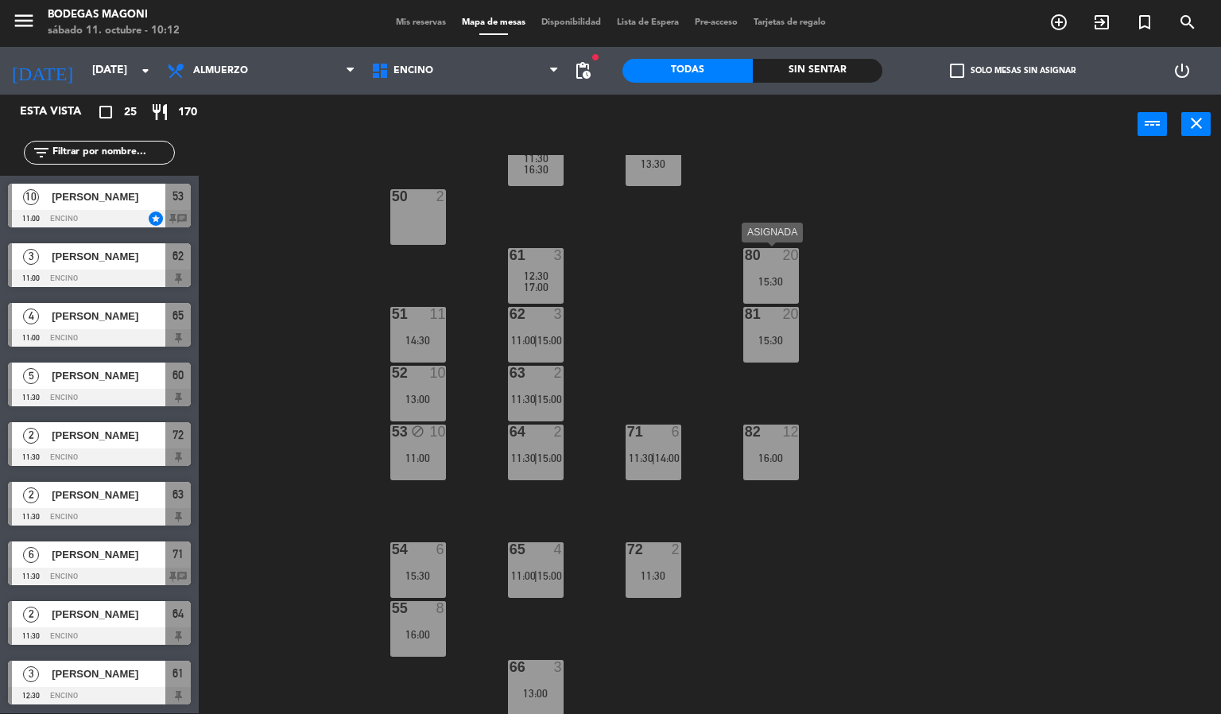
click at [766, 292] on div "80 20 15:30" at bounding box center [771, 276] width 56 height 56
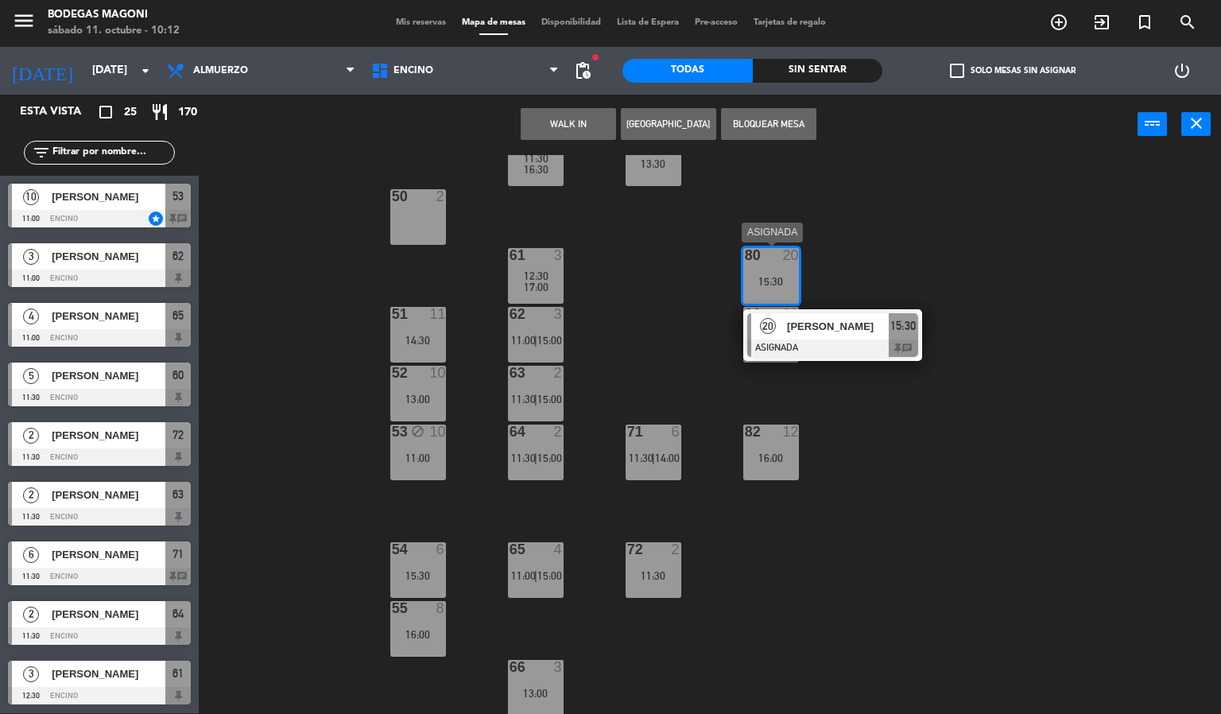
click at [812, 339] on div "20 [PERSON_NAME] ASIGNADA 15:30 chat" at bounding box center [832, 335] width 203 height 52
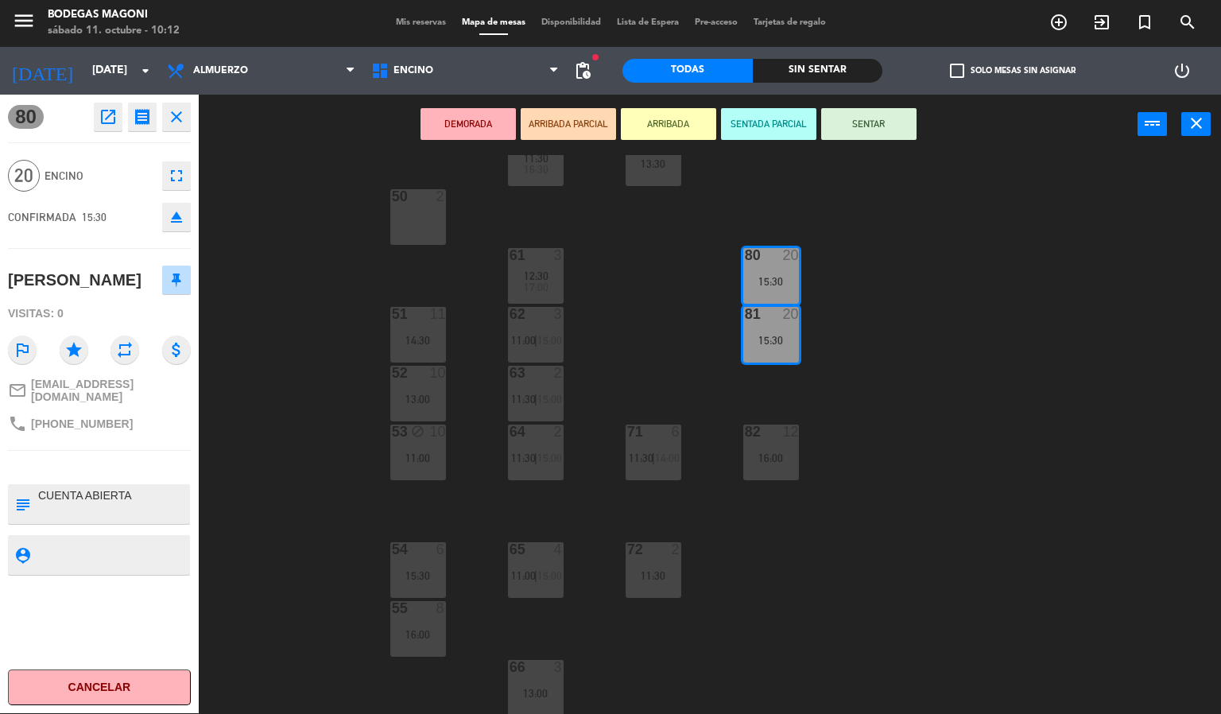
click at [840, 136] on button "SENTAR" at bounding box center [868, 124] width 95 height 32
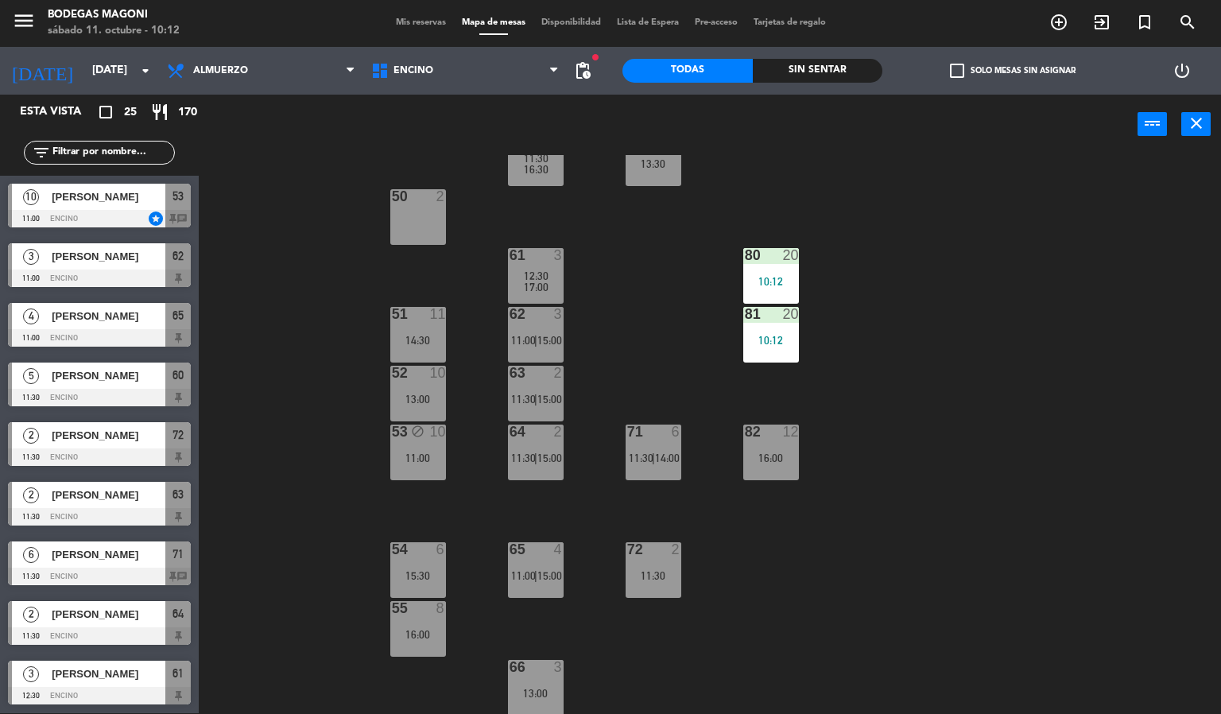
scroll to position [230, 0]
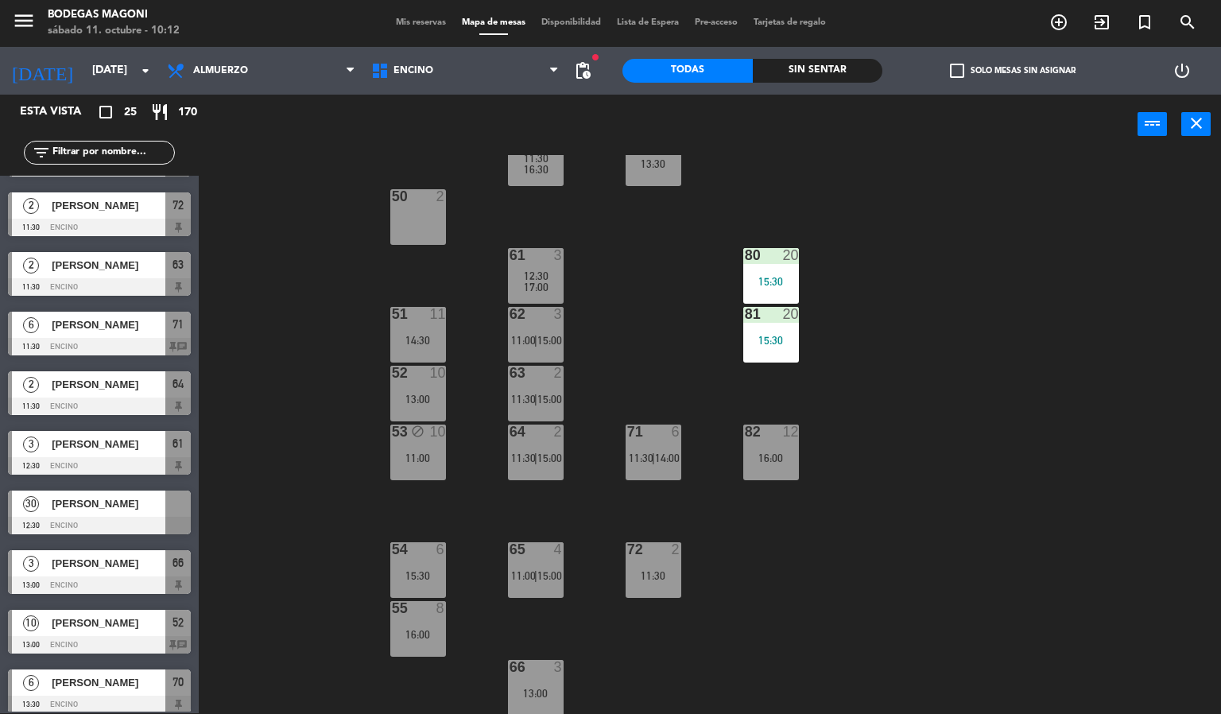
click at [730, 246] on div "60 5 11:30 16:30 70 6 13:30 50 2 61 3 12:30 17:00 80 20 15:30 51 11 14:30 62 3 …" at bounding box center [716, 434] width 1010 height 559
click at [780, 277] on div "15:30" at bounding box center [771, 281] width 56 height 11
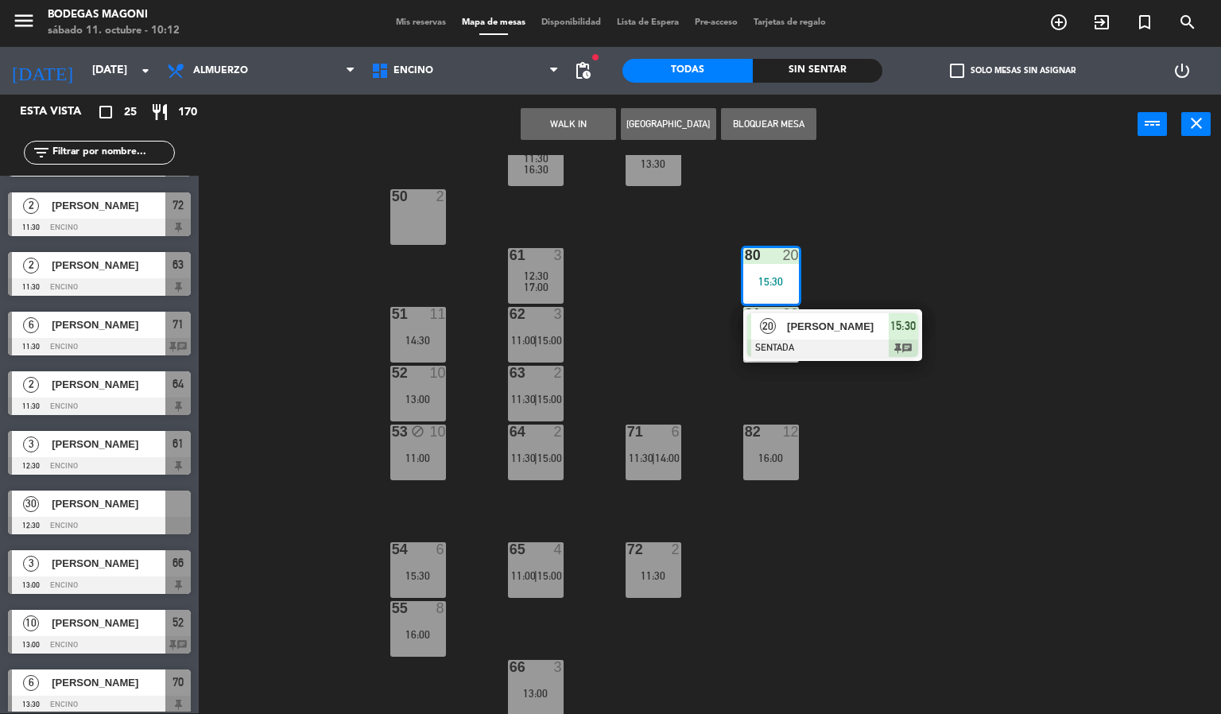
click at [845, 328] on span "[PERSON_NAME]" at bounding box center [838, 326] width 102 height 17
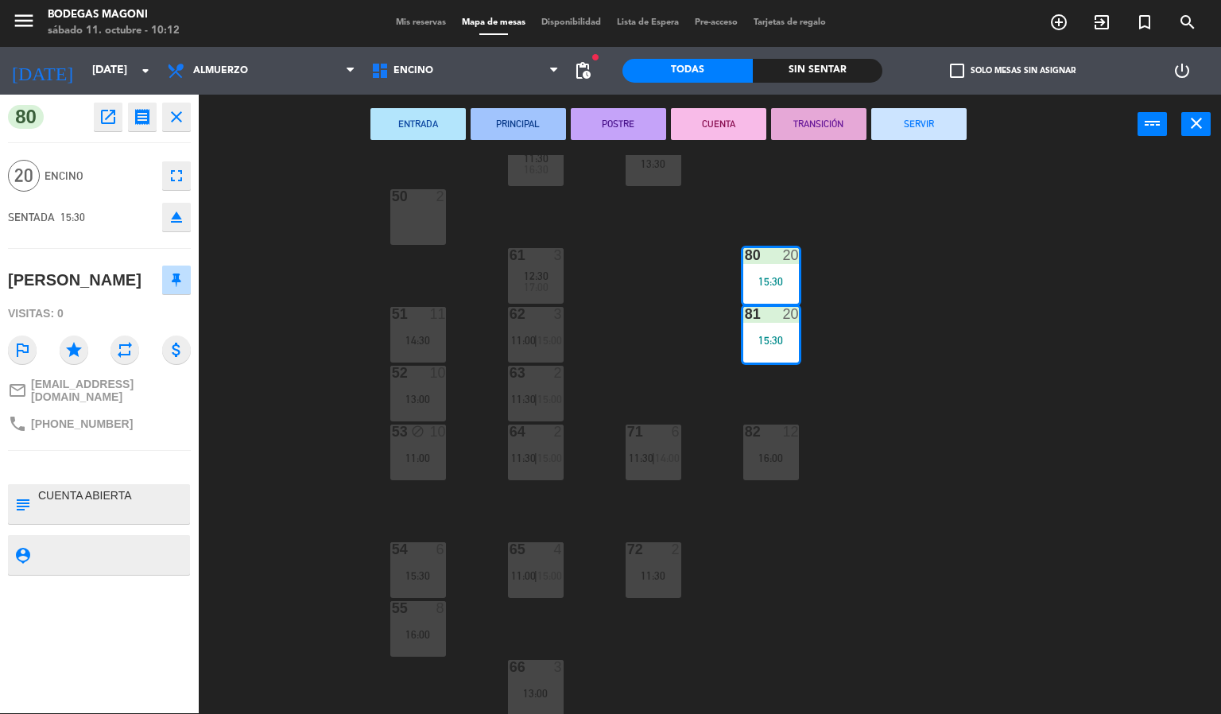
click at [112, 122] on icon "open_in_new" at bounding box center [108, 116] width 19 height 19
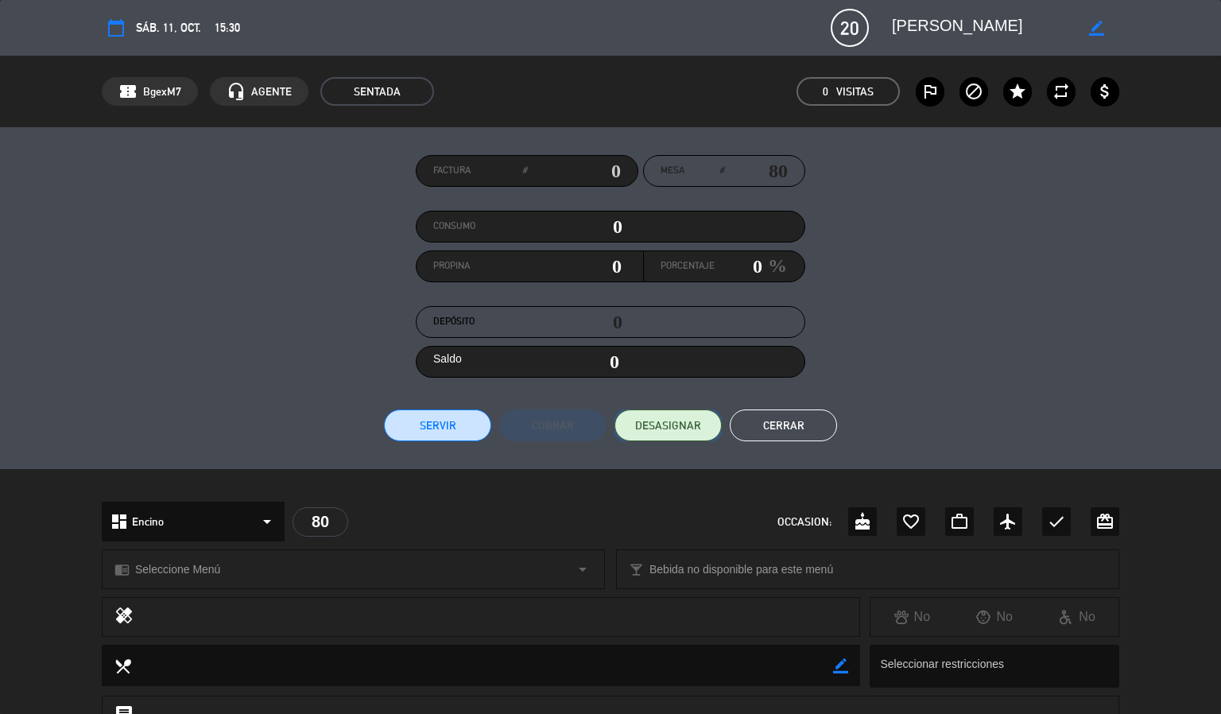
click at [680, 436] on button "DESASIGNAR" at bounding box center [667, 425] width 107 height 32
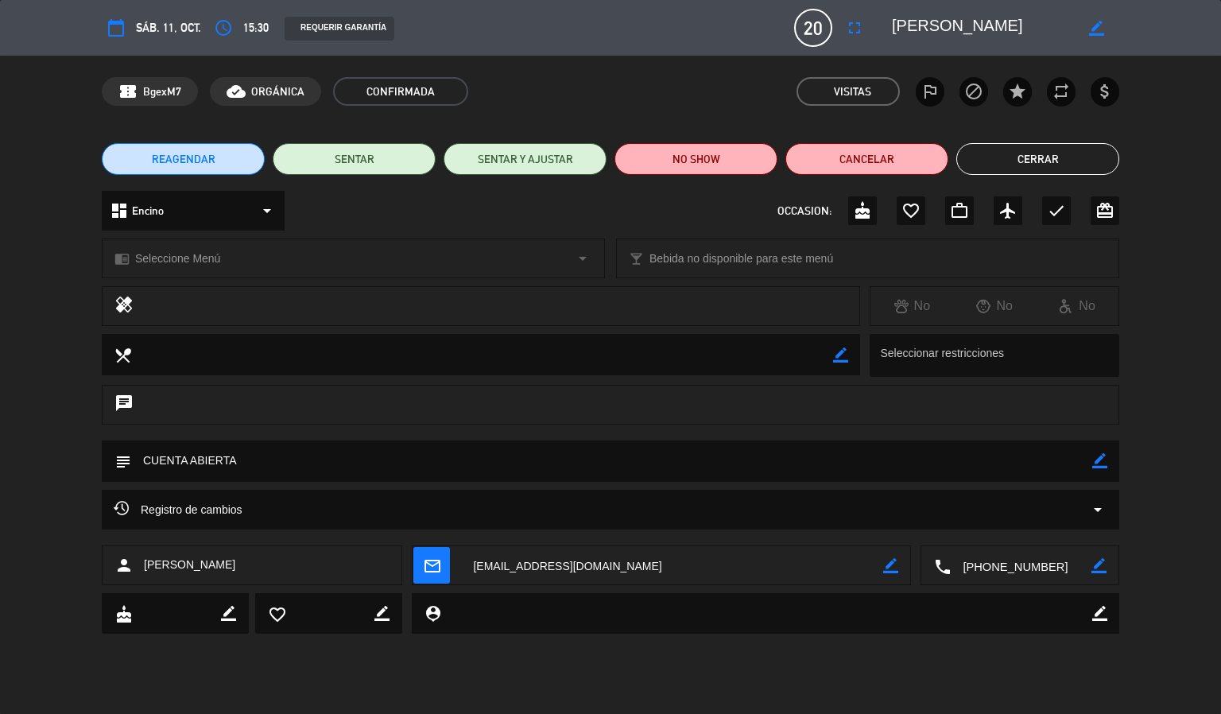
click at [1024, 146] on button "Cerrar" at bounding box center [1037, 159] width 163 height 32
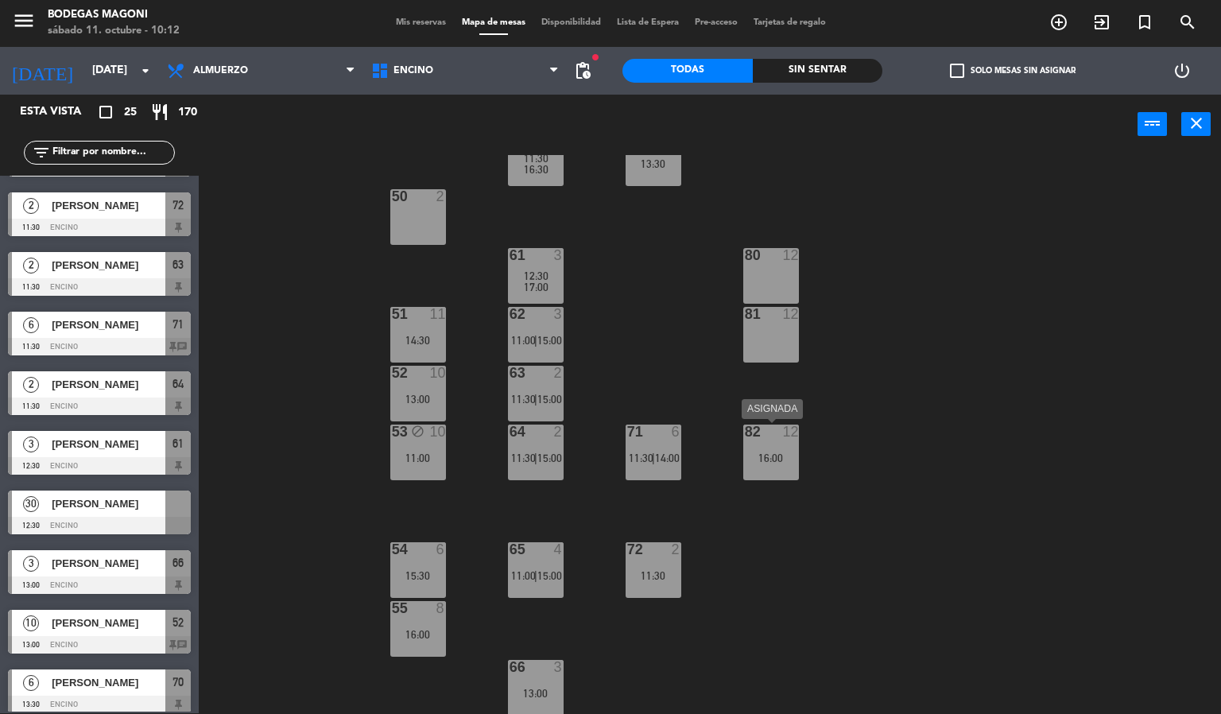
click at [763, 444] on div "82 12 16:00" at bounding box center [771, 453] width 56 height 56
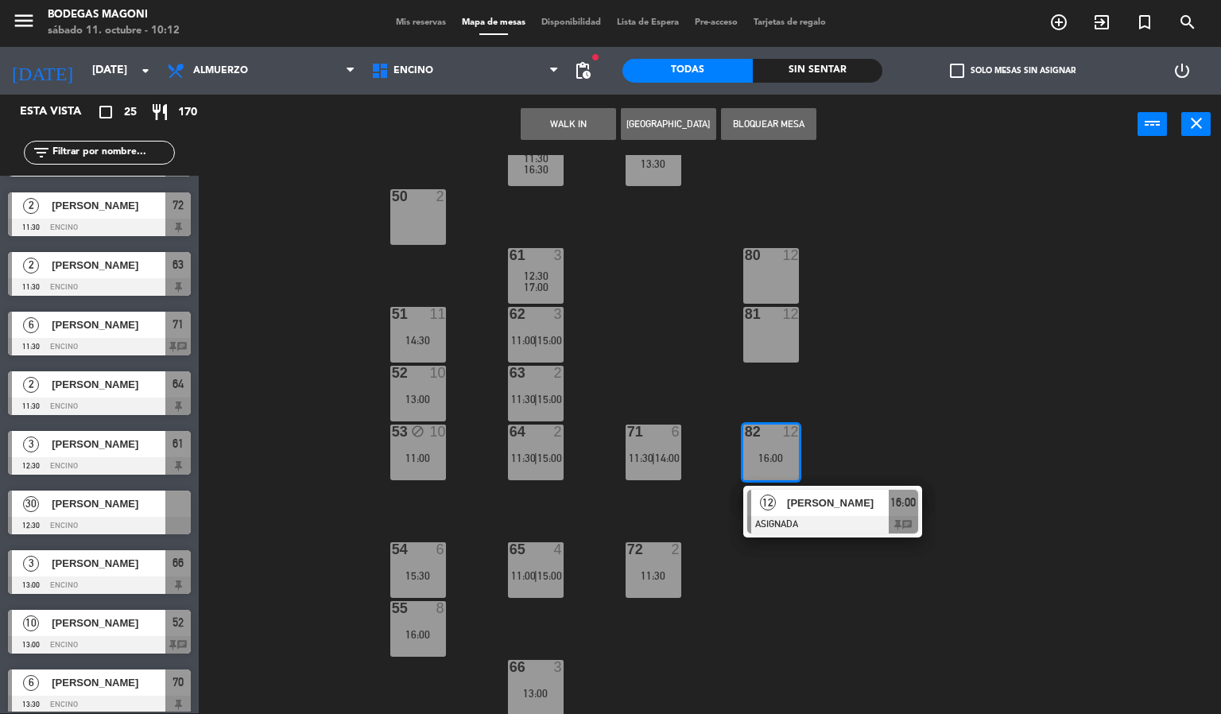
click at [808, 513] on div "[PERSON_NAME]" at bounding box center [836, 503] width 103 height 26
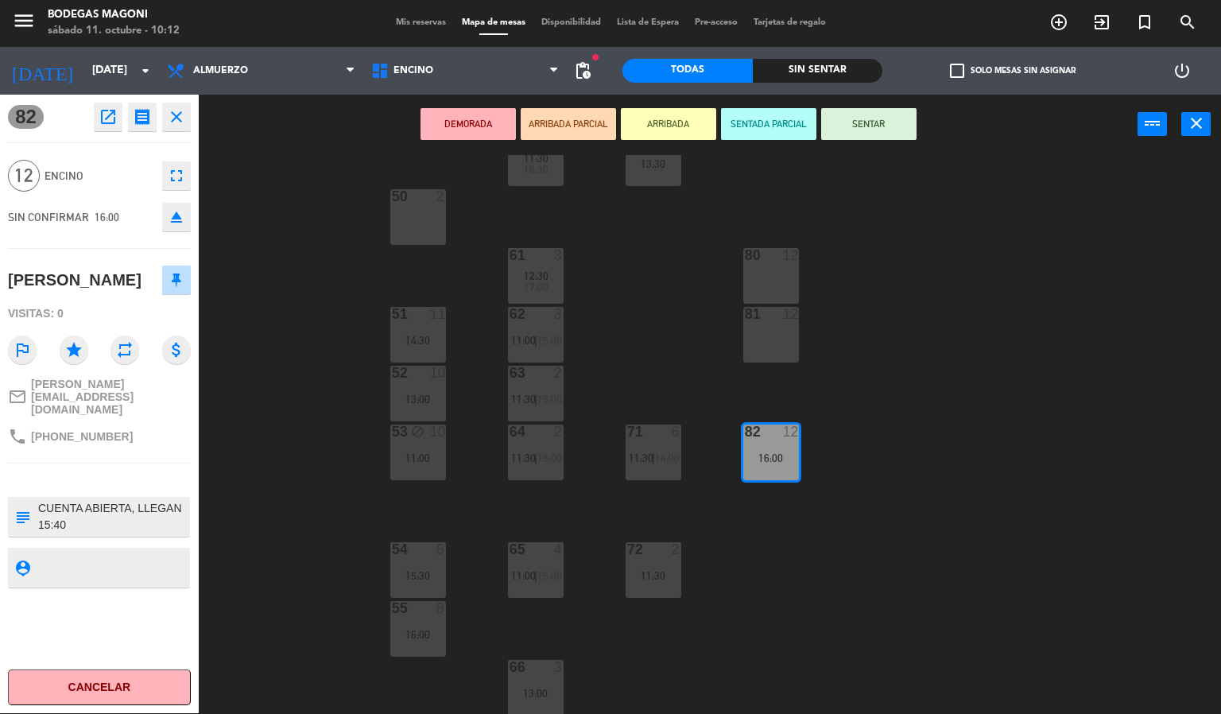
click at [870, 131] on button "SENTAR" at bounding box center [868, 124] width 95 height 32
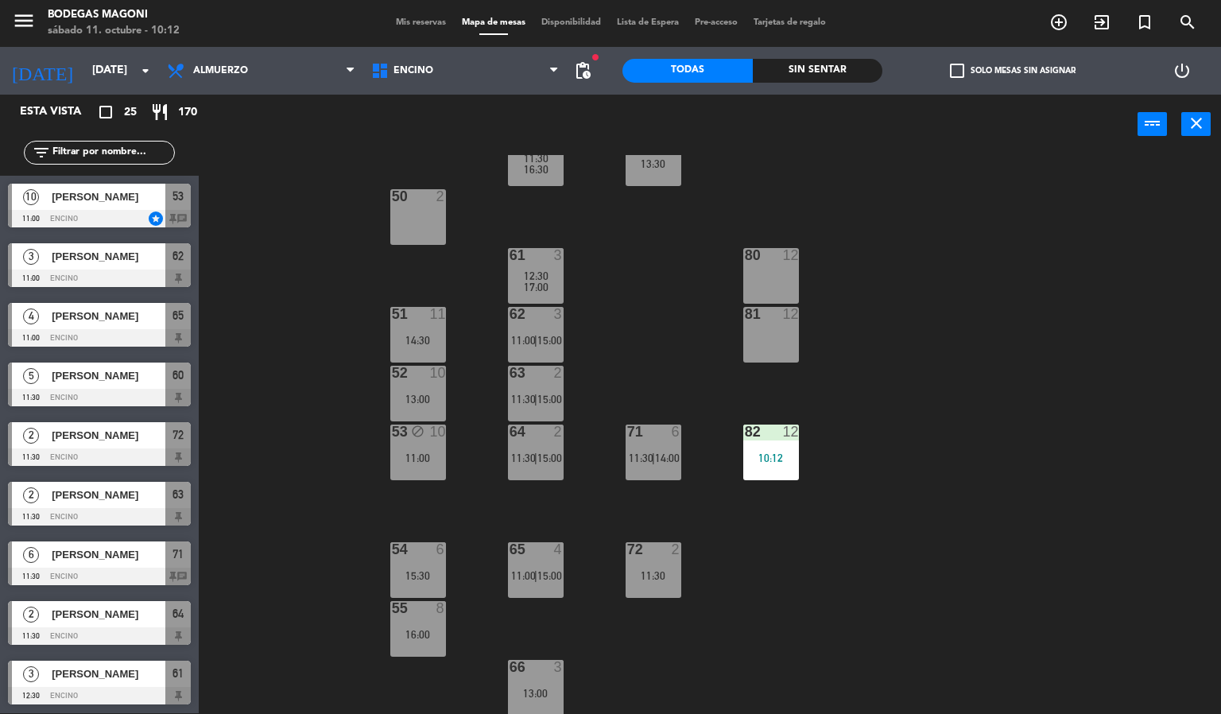
scroll to position [289, 0]
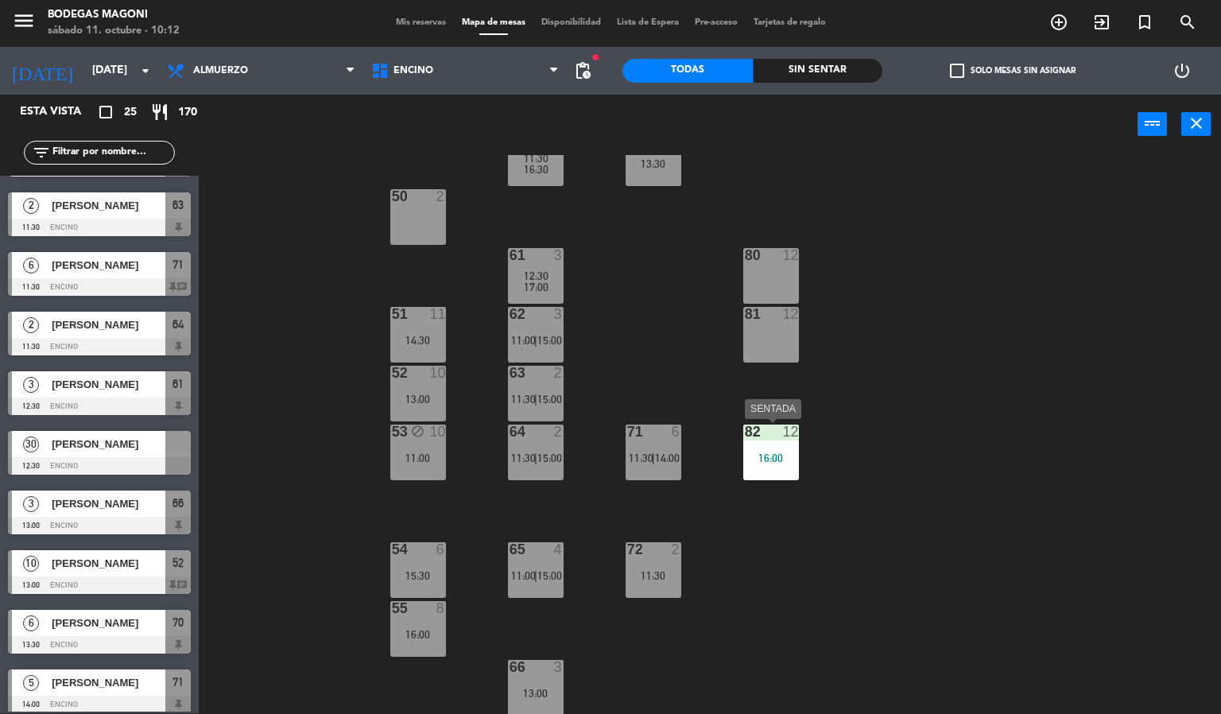
click at [773, 463] on div "16:00" at bounding box center [771, 457] width 56 height 11
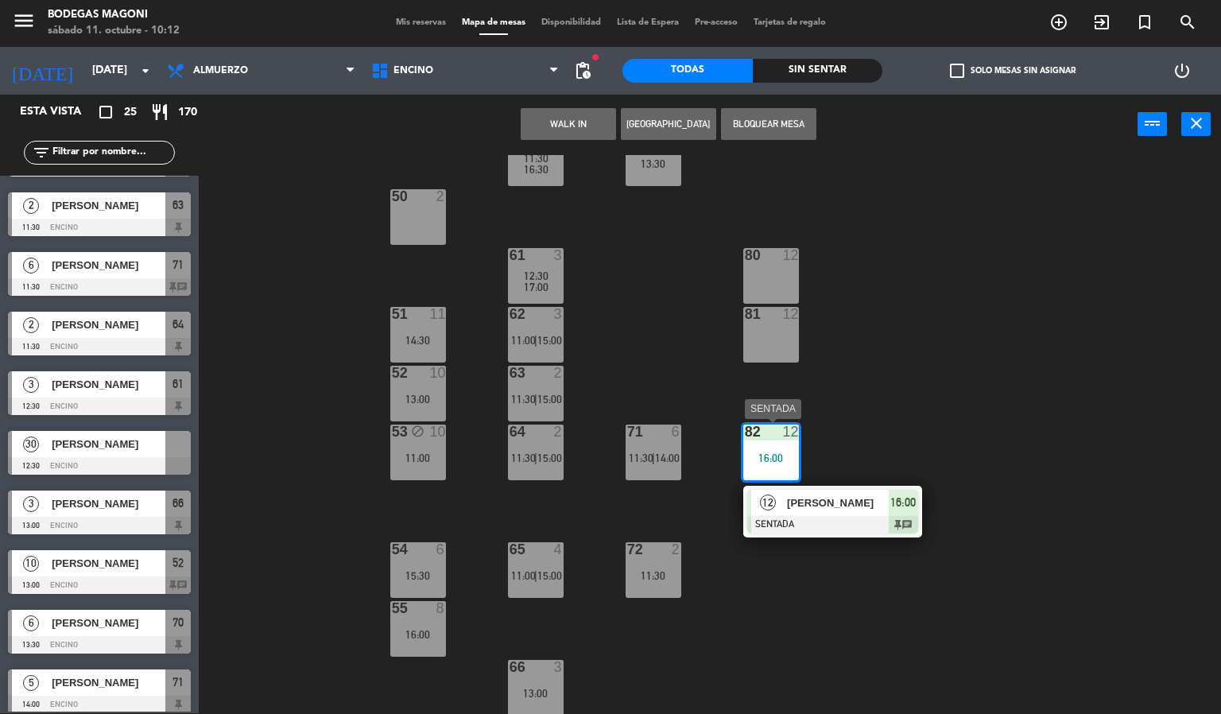
click at [830, 496] on span "[PERSON_NAME]" at bounding box center [838, 502] width 102 height 17
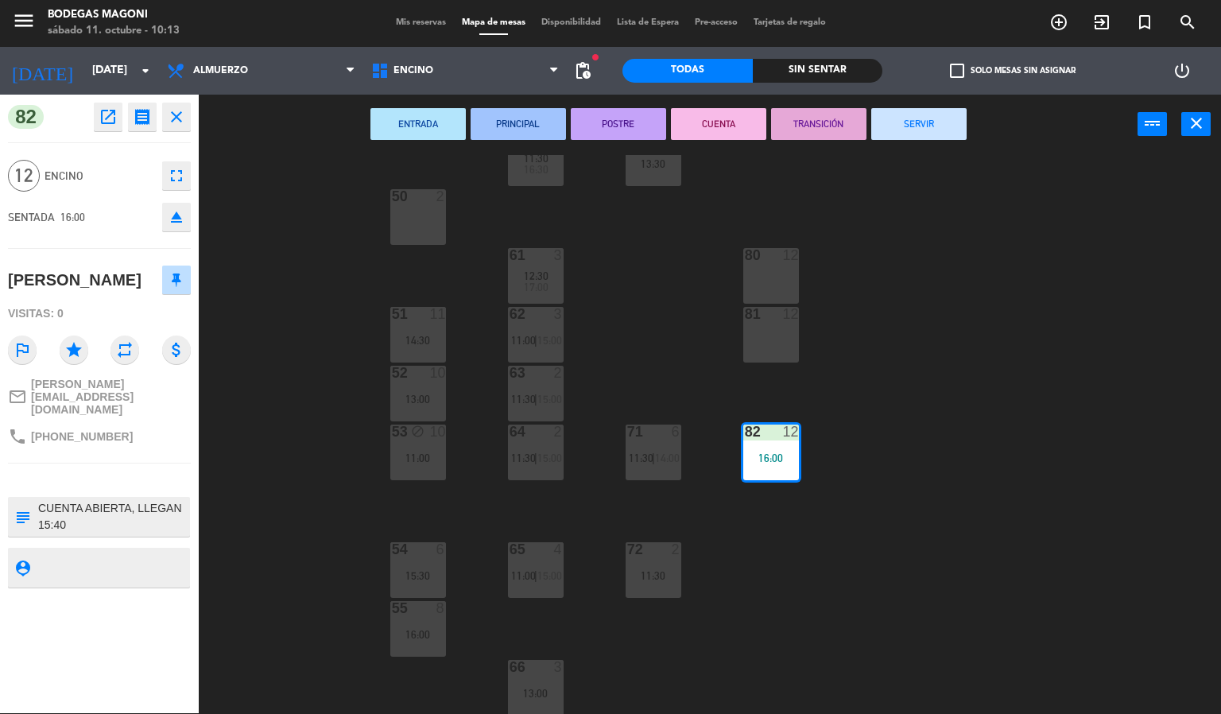
click at [942, 380] on div "60 5 11:30 16:30 70 6 13:30 50 2 61 3 12:30 17:00 80 12 51 11 14:30 62 3 11:00 …" at bounding box center [716, 434] width 1010 height 559
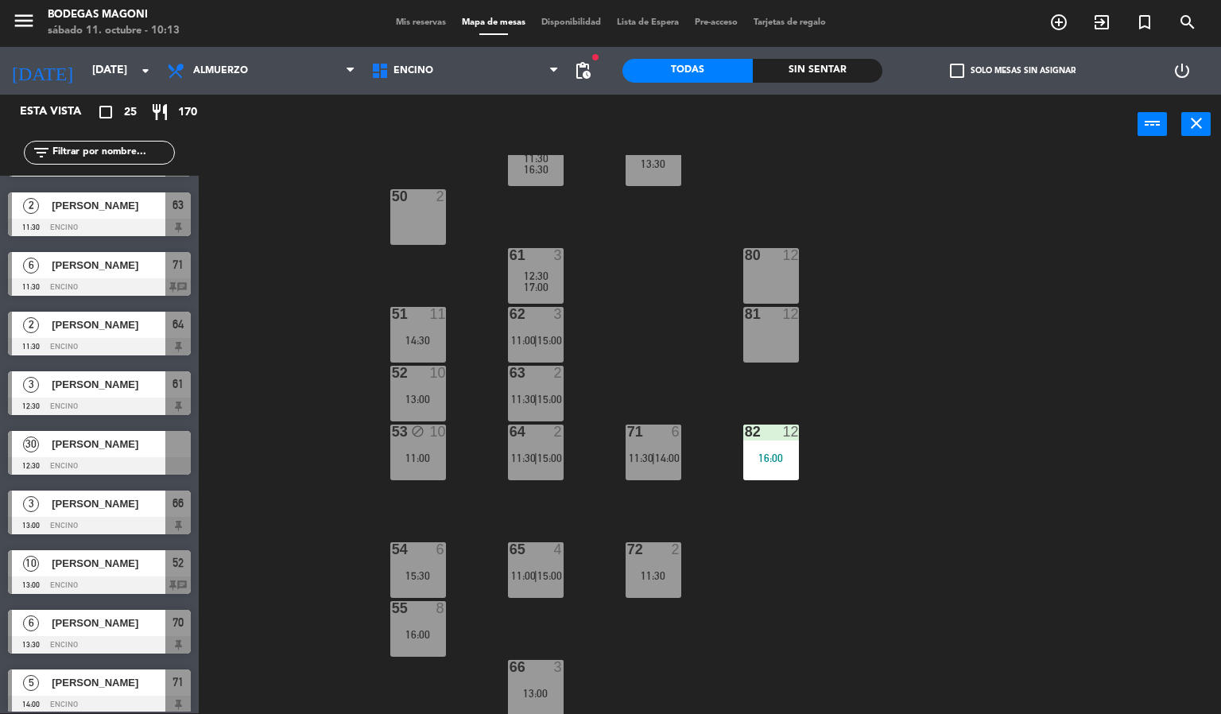
click at [782, 456] on div "16:00" at bounding box center [771, 457] width 56 height 11
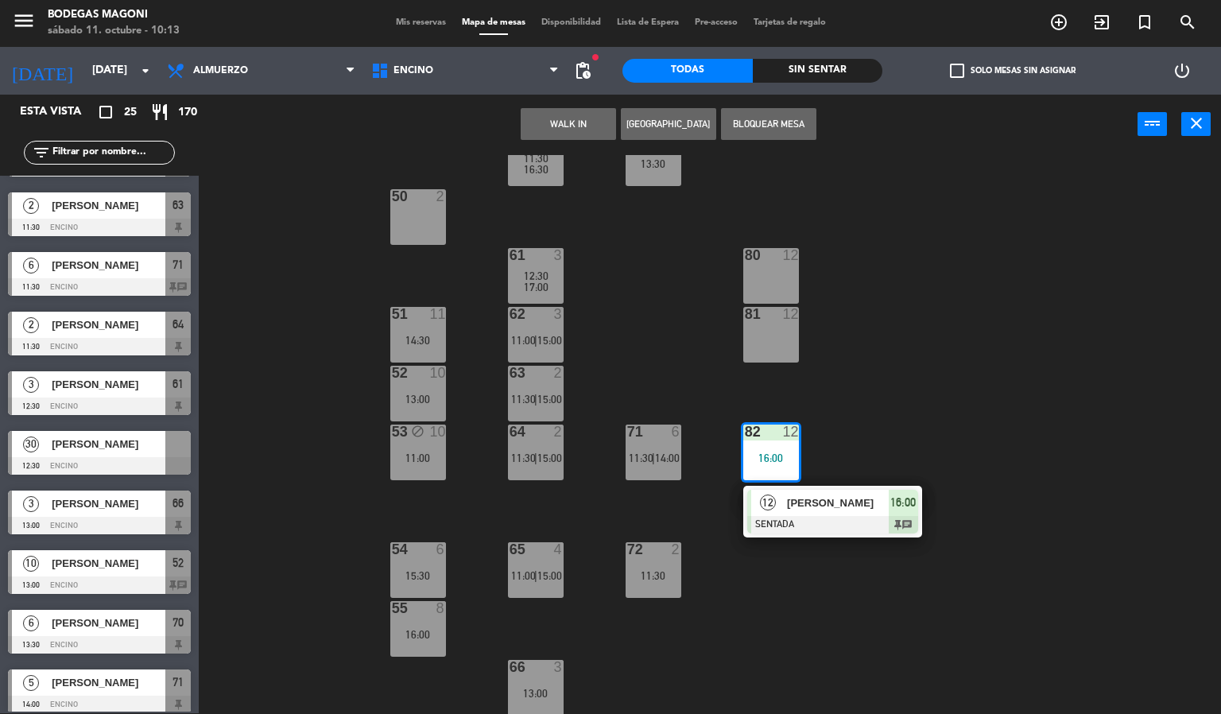
click at [816, 509] on span "[PERSON_NAME]" at bounding box center [838, 502] width 102 height 17
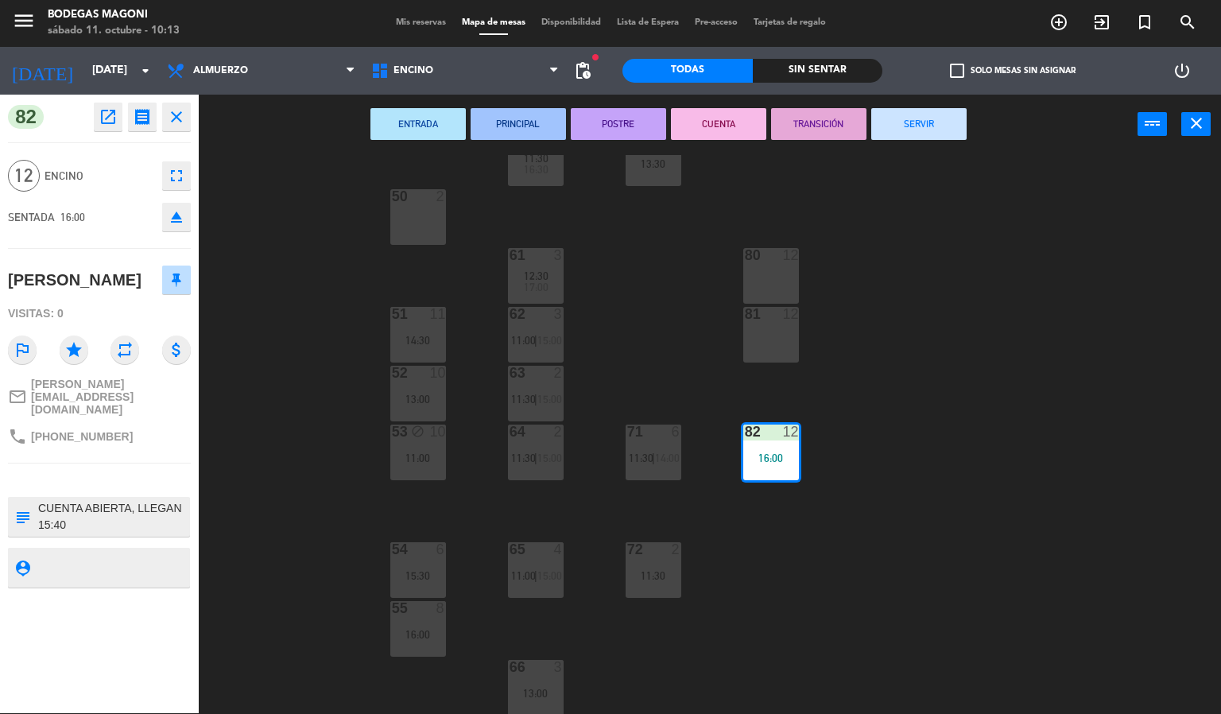
click at [103, 124] on icon "open_in_new" at bounding box center [108, 116] width 19 height 19
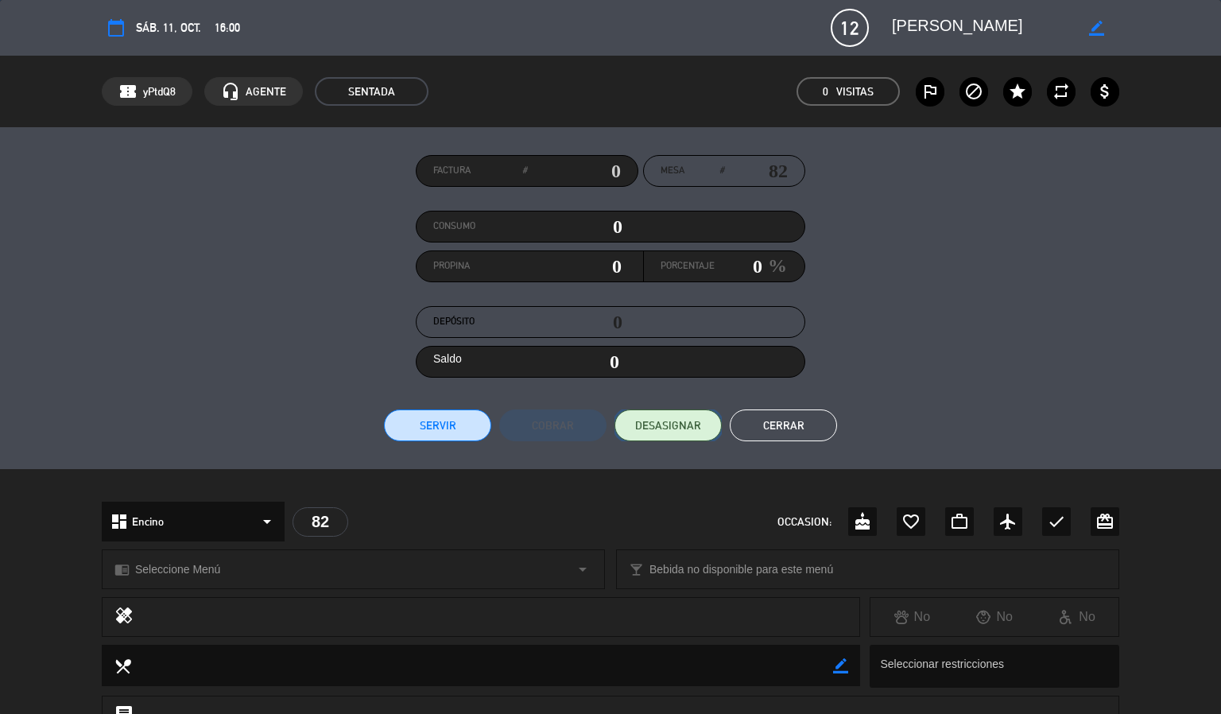
click at [652, 428] on span "DESASIGNAR" at bounding box center [668, 425] width 66 height 17
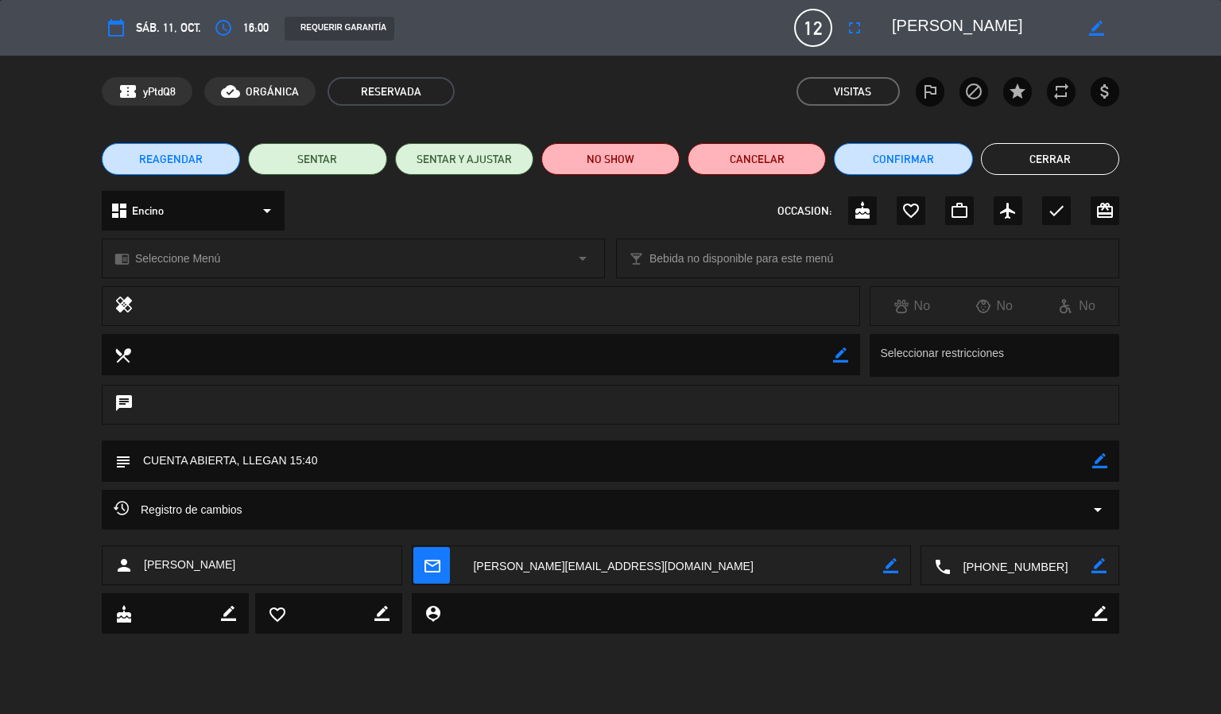
click at [988, 162] on button "Cerrar" at bounding box center [1050, 159] width 138 height 32
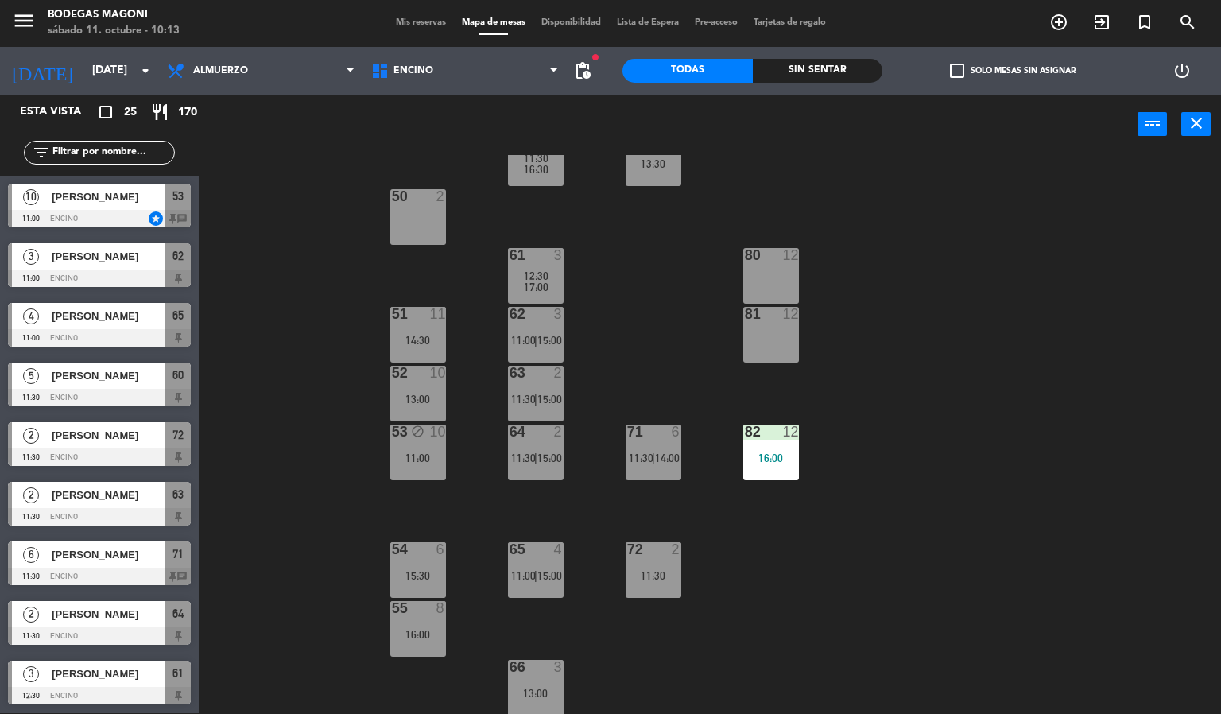
scroll to position [1, 0]
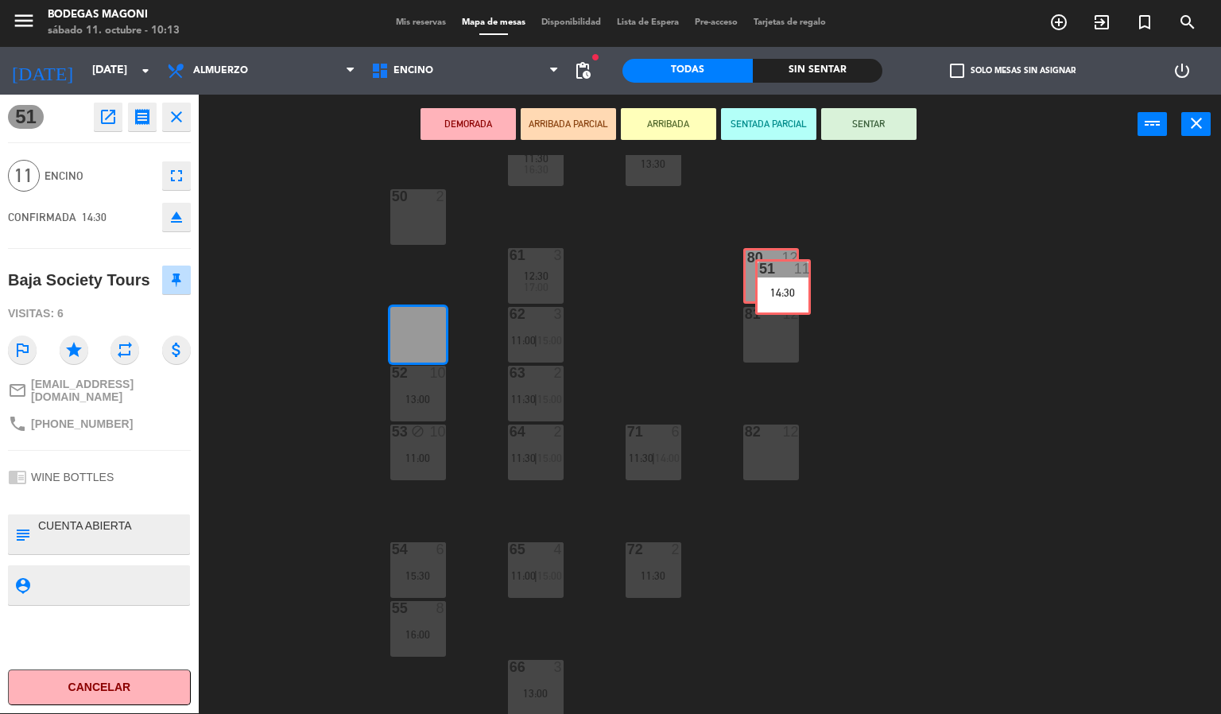
drag, startPoint x: 417, startPoint y: 336, endPoint x: 782, endPoint y: 289, distance: 367.9
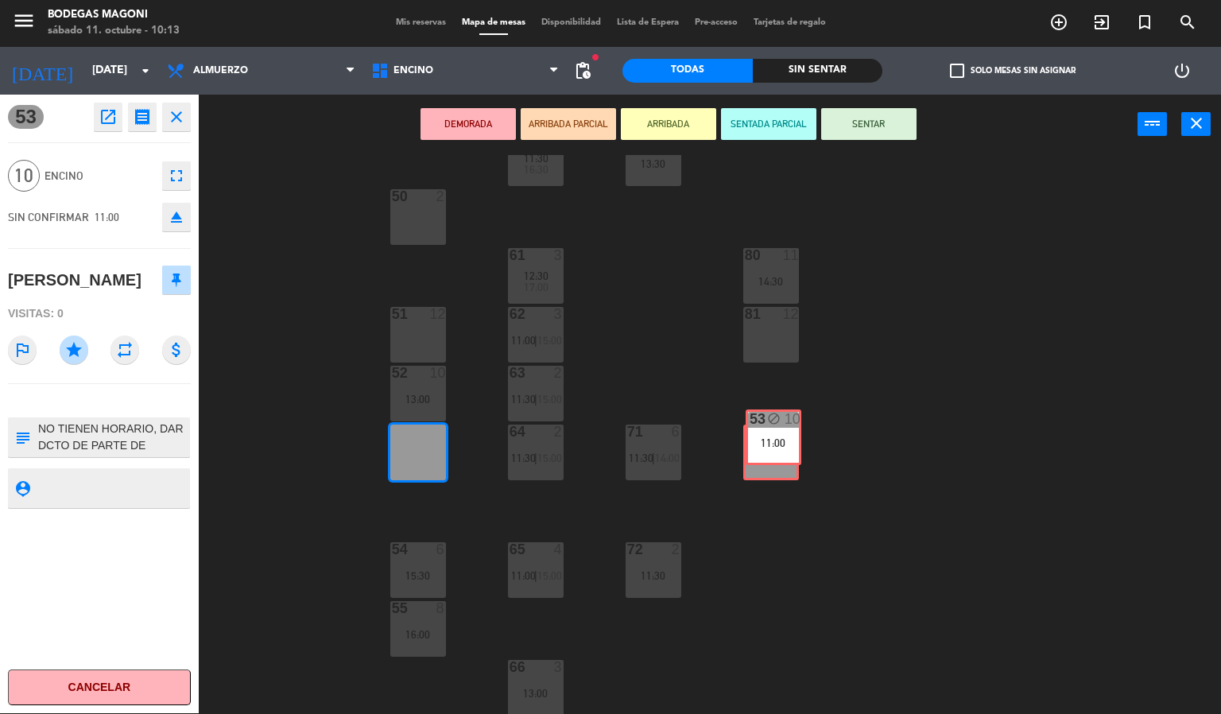
click at [776, 432] on div "60 5 11:30 16:30 70 6 13:30 50 2 61 3 12:30 17:00 80 11 14:30 51 12 62 3 11:00 …" at bounding box center [716, 434] width 1010 height 559
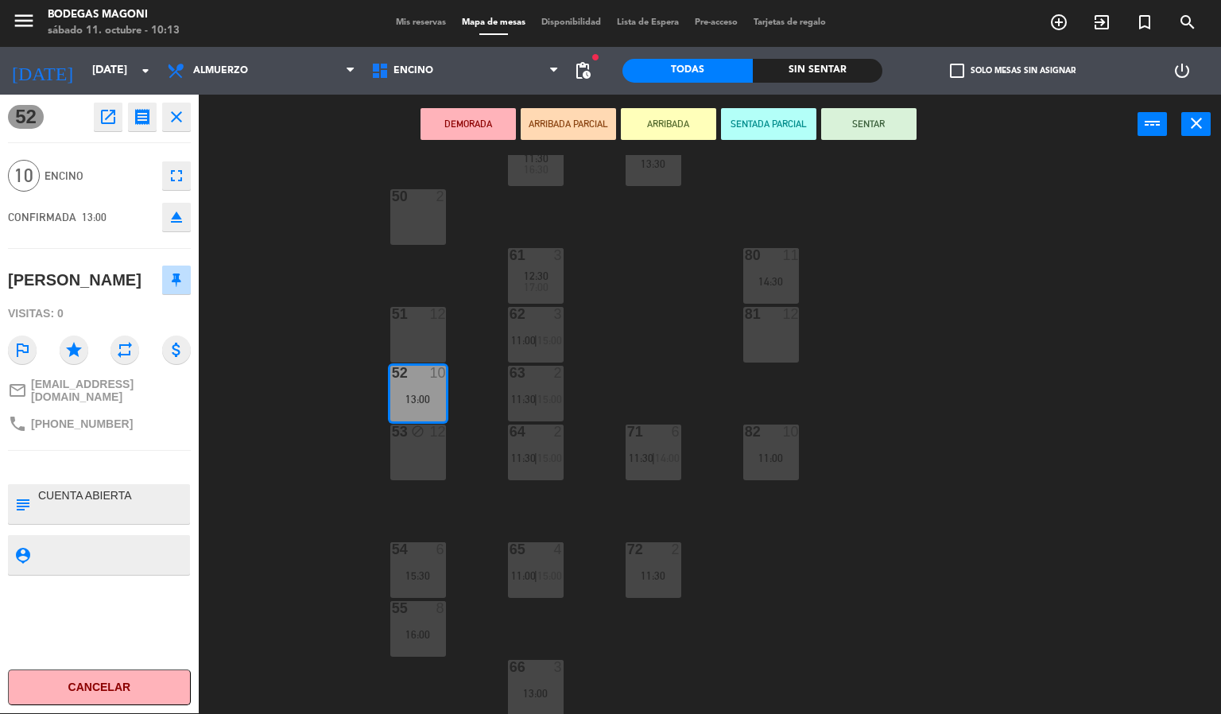
drag, startPoint x: 392, startPoint y: 394, endPoint x: 773, endPoint y: 327, distance: 386.7
drag, startPoint x: 416, startPoint y: 405, endPoint x: 762, endPoint y: 339, distance: 352.0
click at [762, 339] on div "60 5 11:30 16:30 70 6 13:30 50 2 61 3 12:30 17:00 80 11 14:30 51 12 62 3 11:00 …" at bounding box center [716, 434] width 1010 height 559
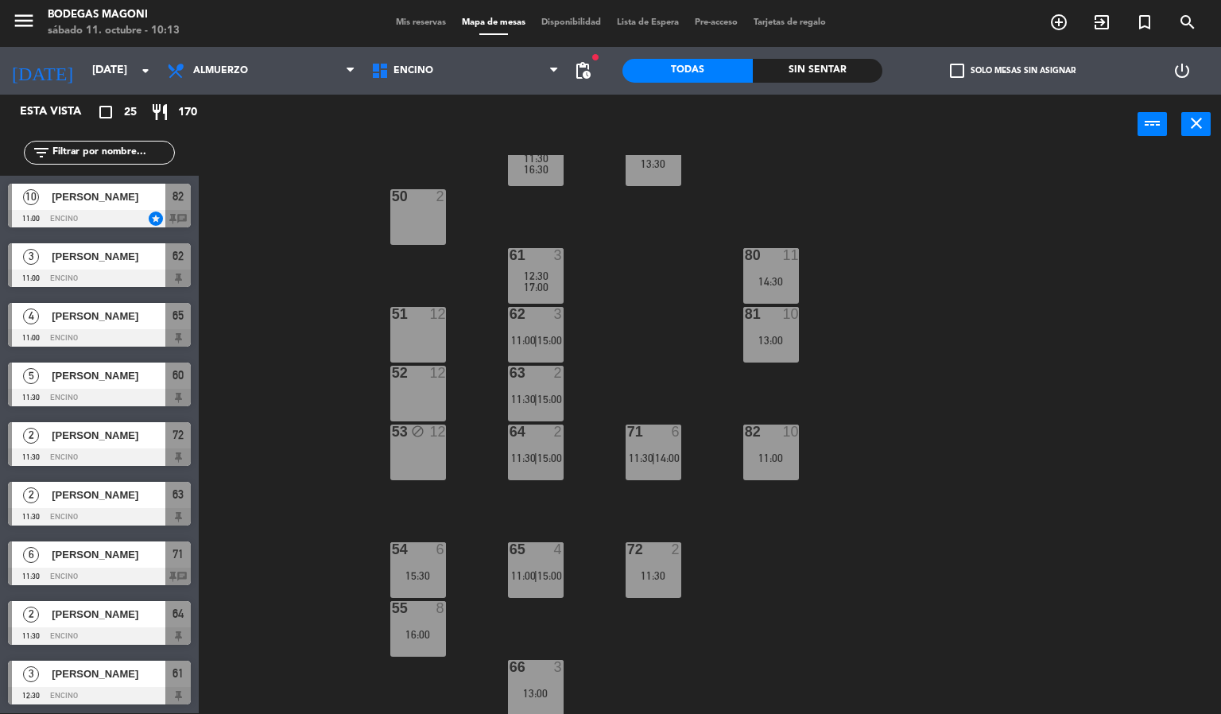
drag, startPoint x: 1006, startPoint y: 370, endPoint x: 959, endPoint y: 384, distance: 49.6
click at [1005, 370] on div "60 5 11:30 16:30 70 6 13:30 50 2 61 3 12:30 17:00 80 11 14:30 51 12 62 3 11:00 …" at bounding box center [716, 434] width 1010 height 559
click at [425, 466] on div "53 block 12" at bounding box center [418, 453] width 56 height 56
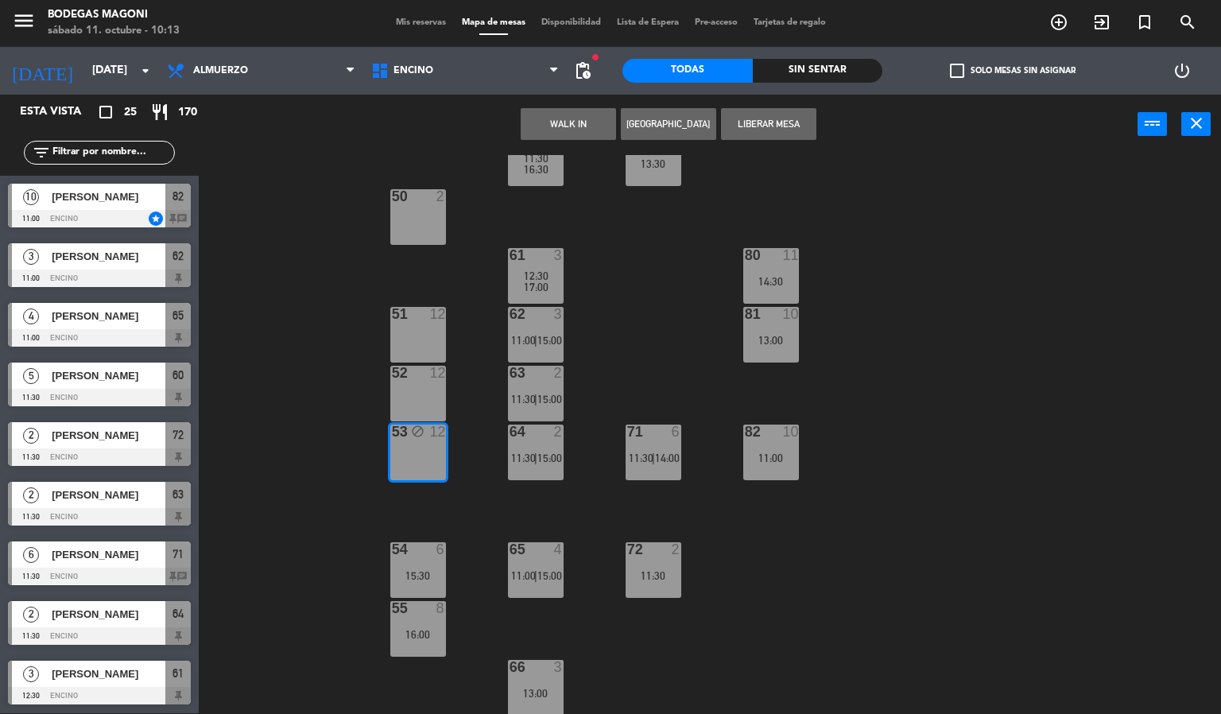
click at [758, 119] on button "Liberar Mesa" at bounding box center [768, 124] width 95 height 32
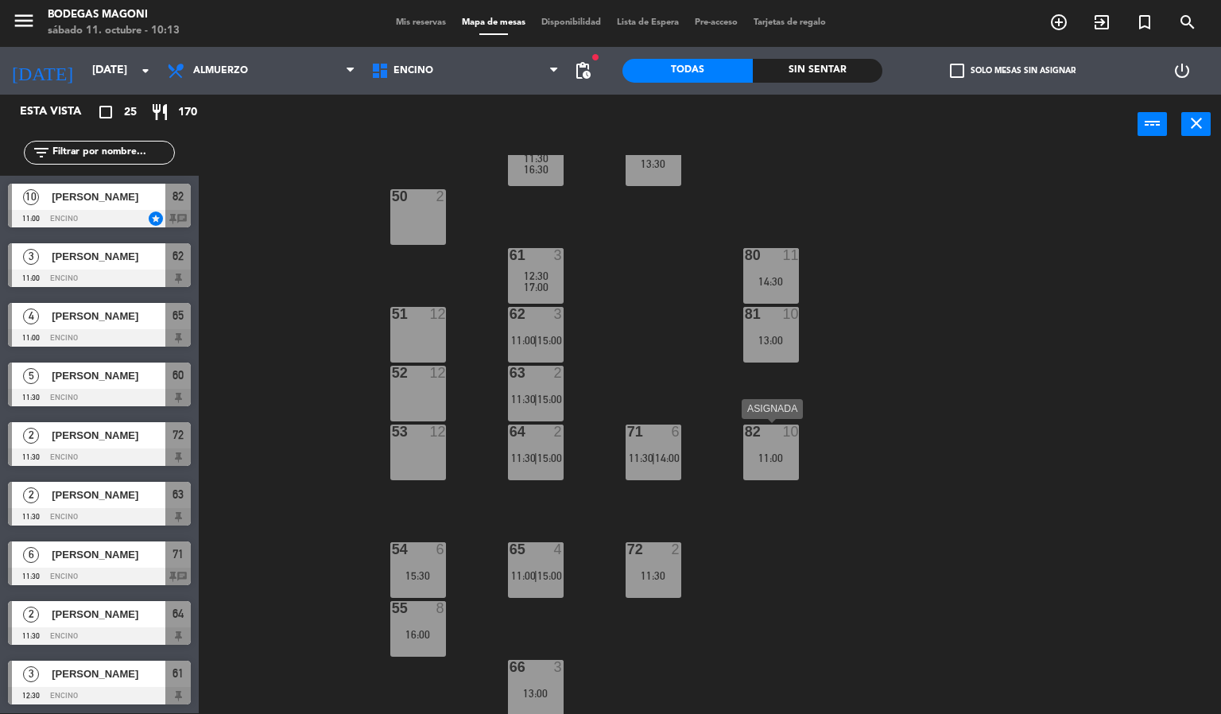
click at [773, 432] on div at bounding box center [771, 432] width 26 height 14
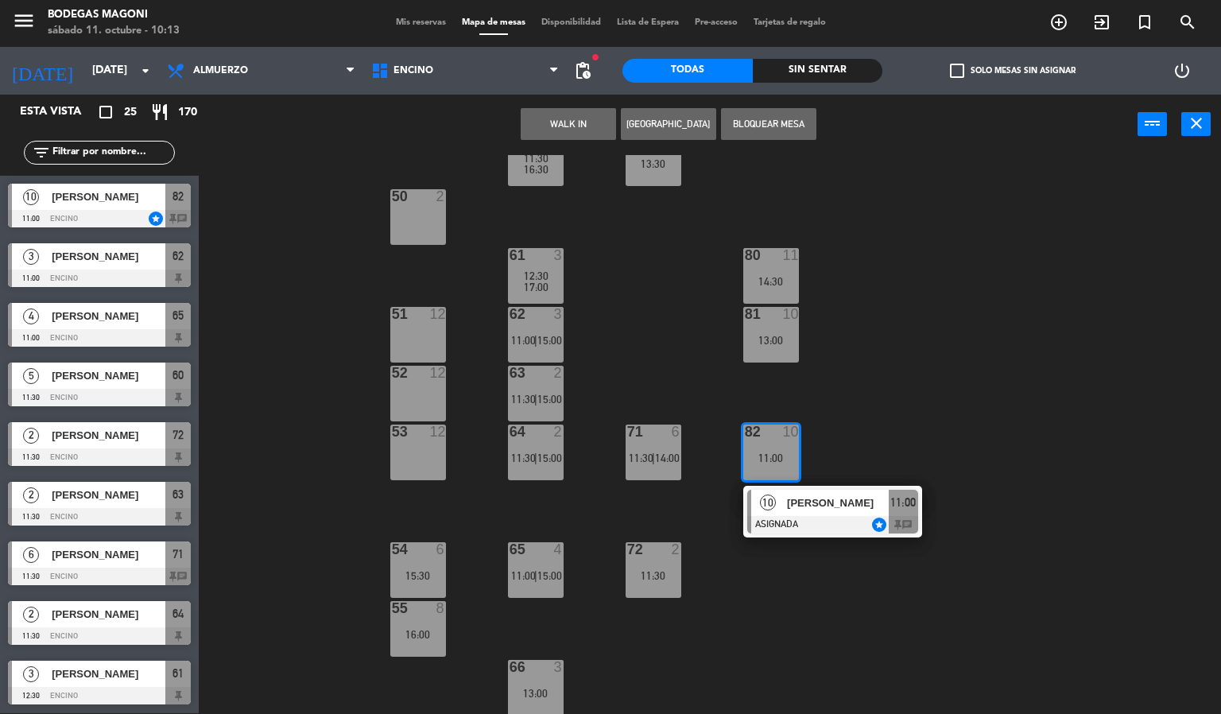
click at [778, 120] on button "Bloquear Mesa" at bounding box center [768, 124] width 95 height 32
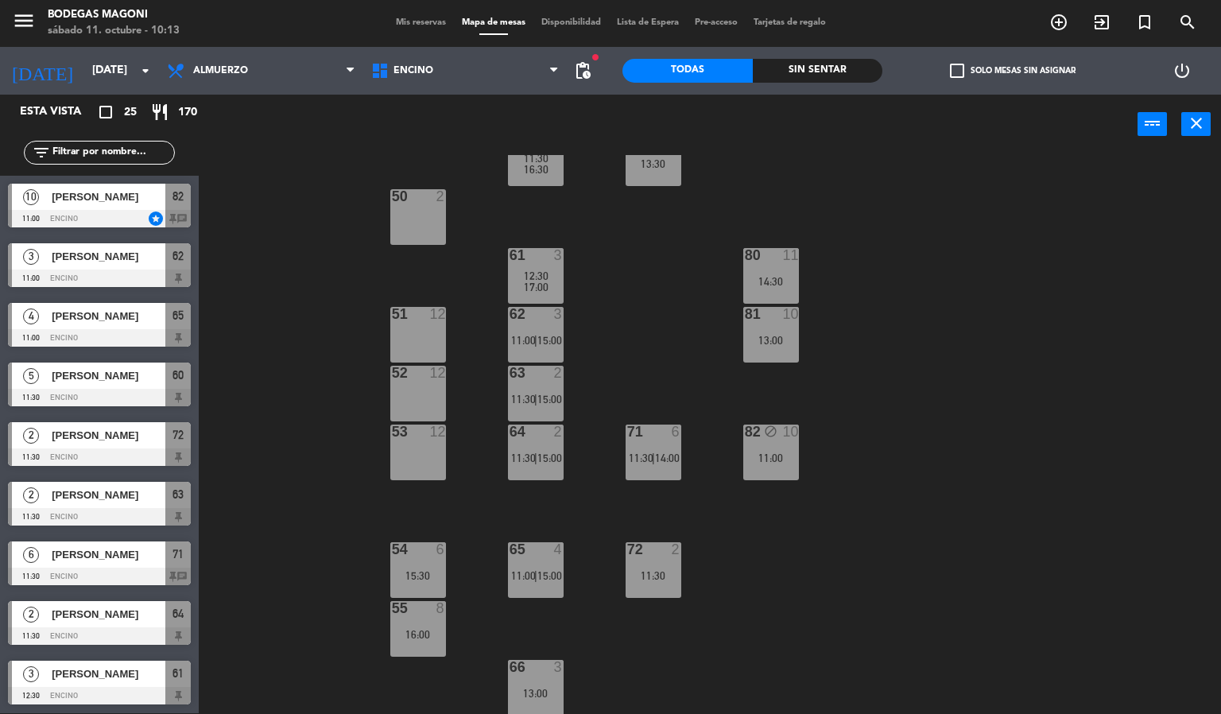
click at [921, 275] on div "60 5 11:30 16:30 70 6 13:30 50 2 61 3 12:30 17:00 80 11 14:30 51 12 62 3 11:00 …" at bounding box center [716, 434] width 1010 height 559
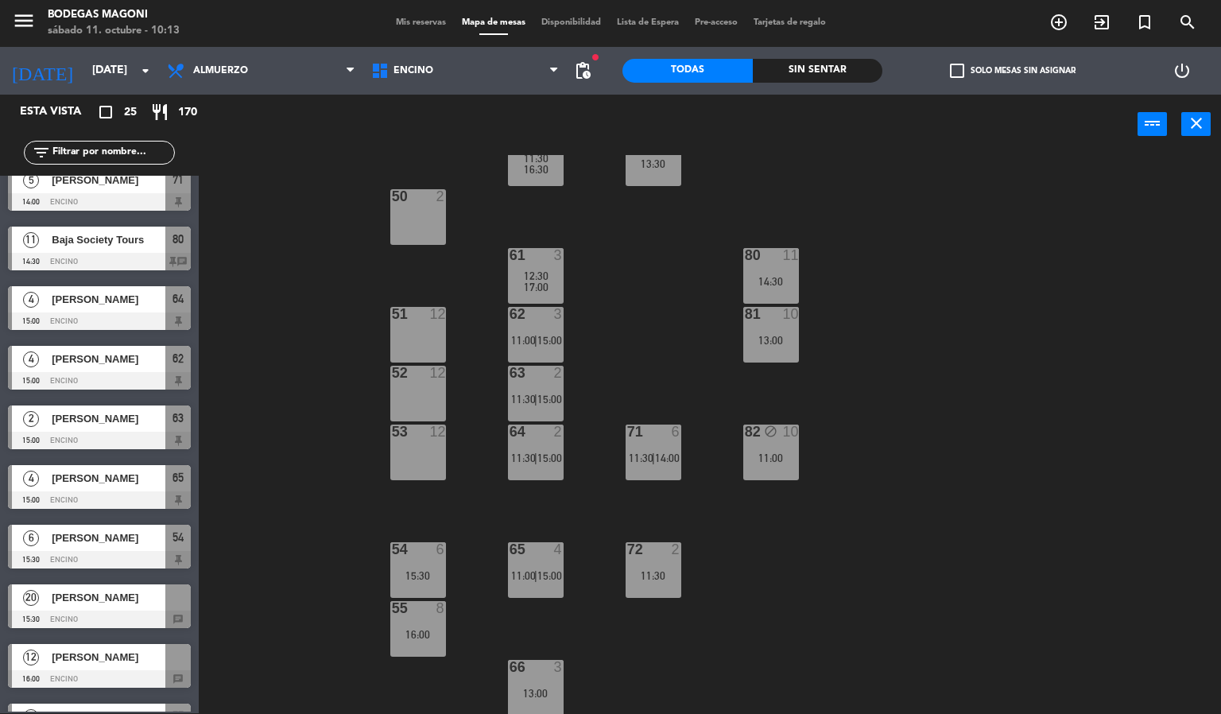
scroll to position [954, 0]
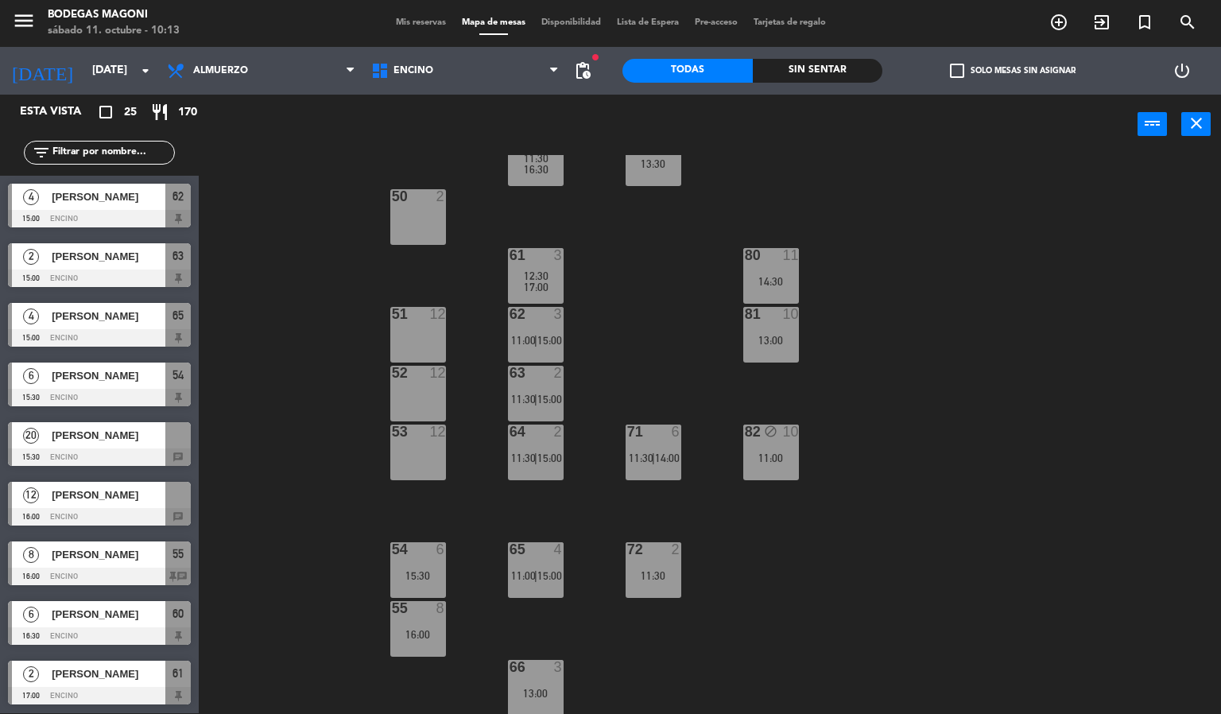
click at [144, 446] on div "[PERSON_NAME]" at bounding box center [107, 435] width 115 height 26
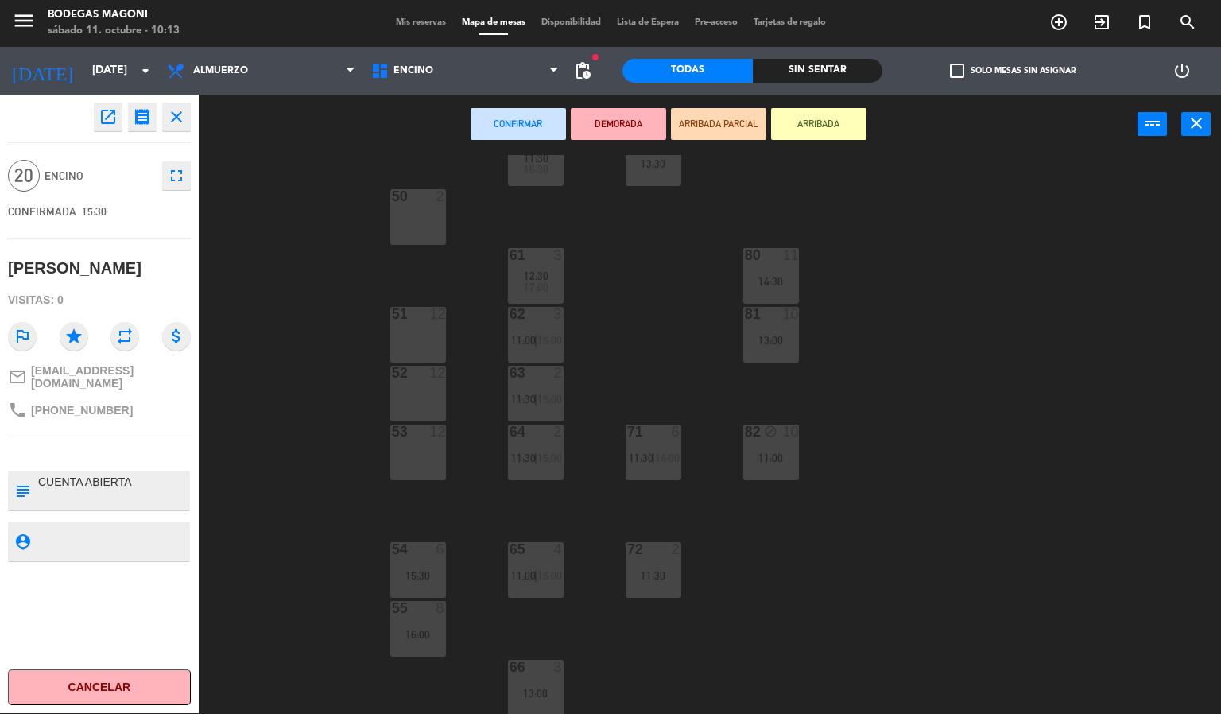
click at [413, 336] on div "51 12" at bounding box center [418, 335] width 56 height 56
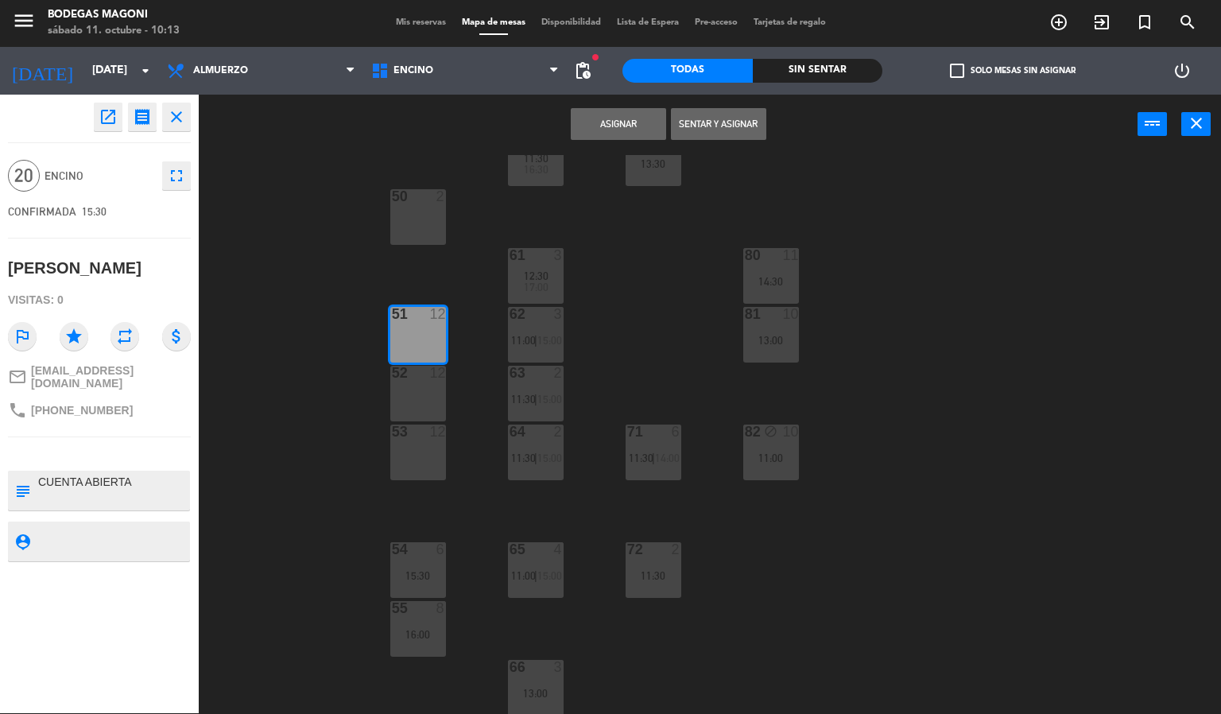
click at [413, 390] on div "52 12" at bounding box center [418, 394] width 56 height 56
click at [626, 122] on button "Asignar" at bounding box center [618, 124] width 95 height 32
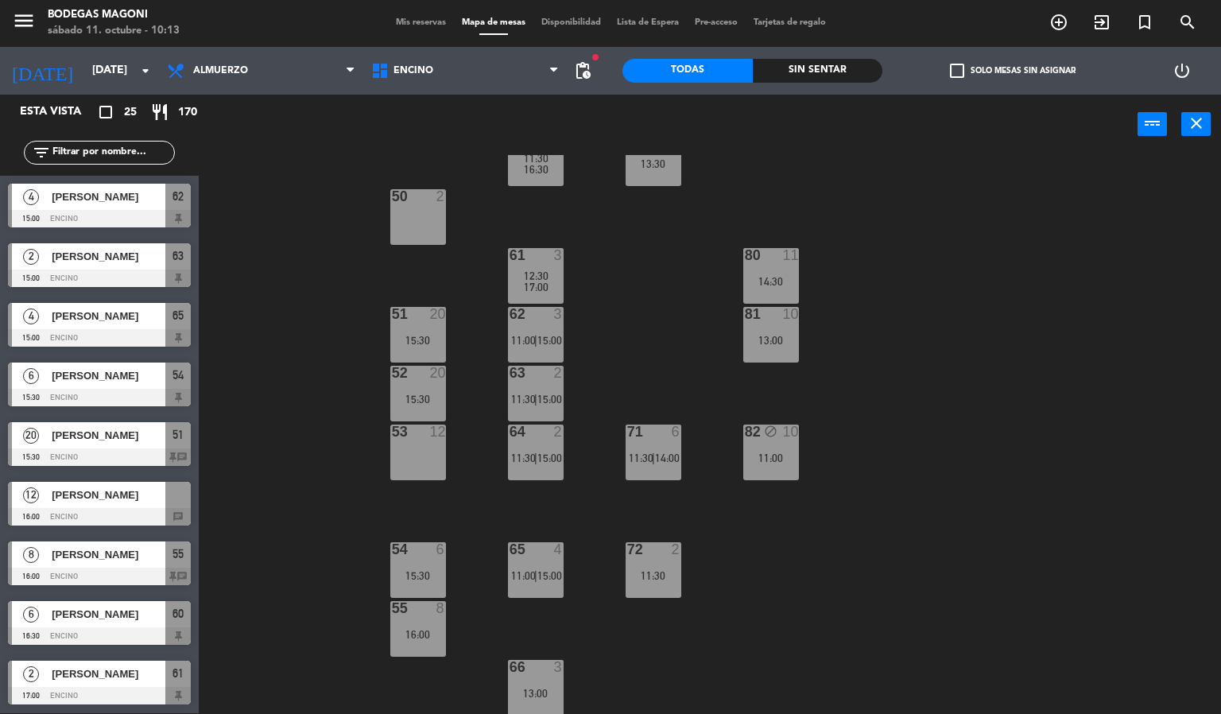
click at [129, 514] on div "12 [PERSON_NAME] 16:00 Encino chat" at bounding box center [99, 504] width 199 height 60
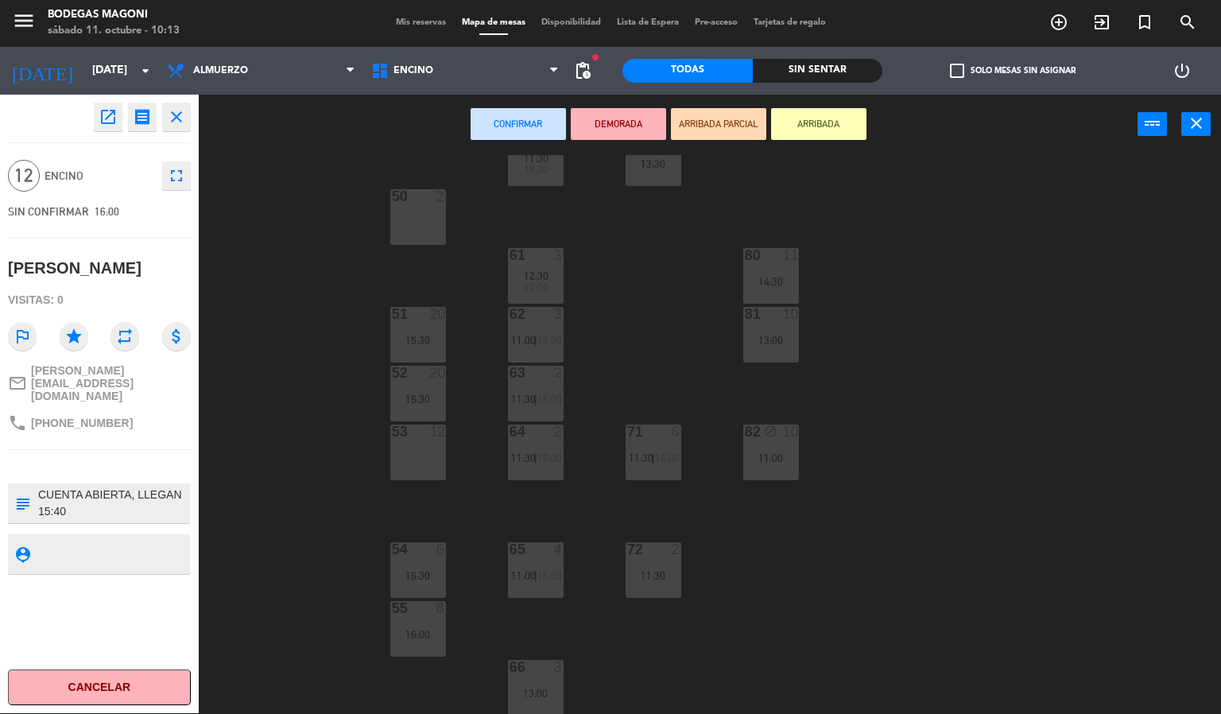
click at [417, 460] on div "53 12" at bounding box center [418, 453] width 56 height 56
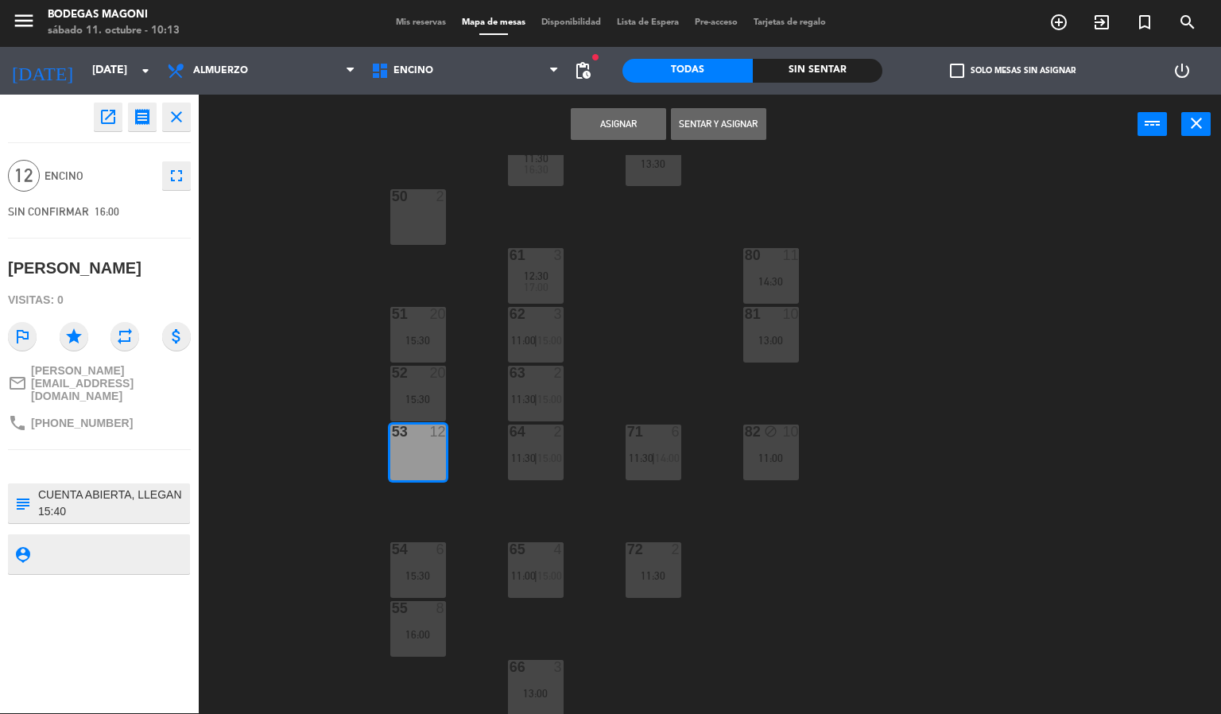
click at [608, 112] on button "Asignar" at bounding box center [618, 124] width 95 height 32
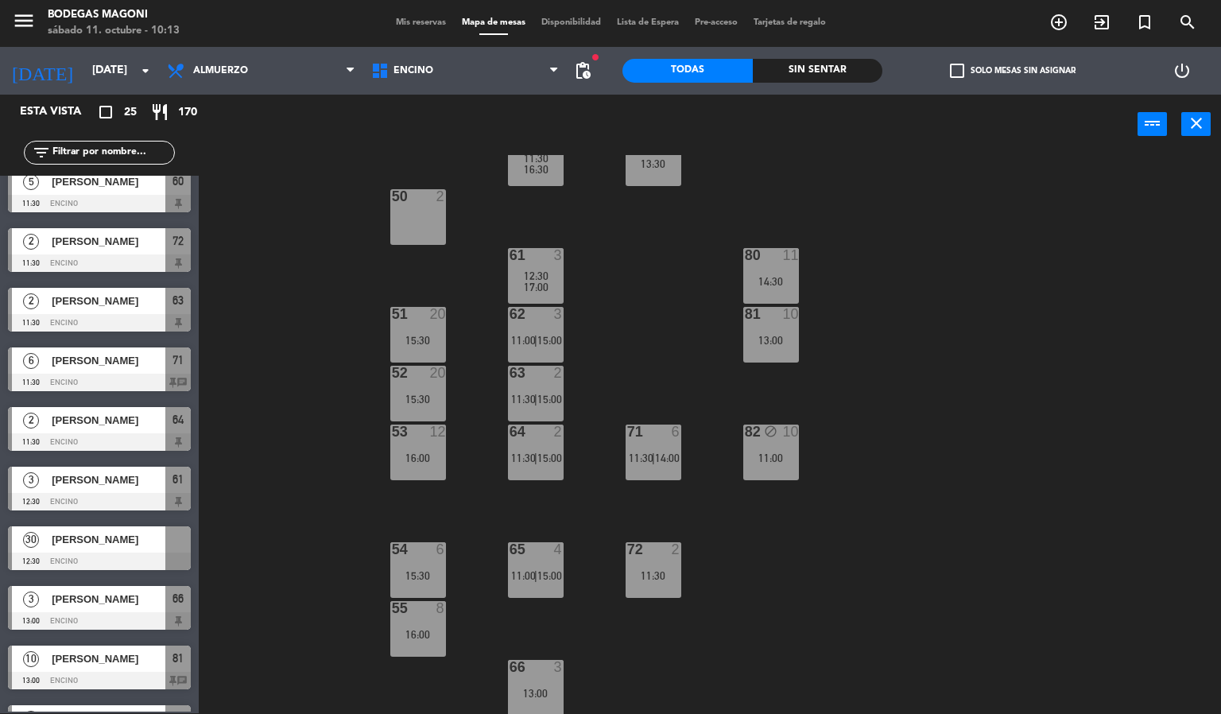
scroll to position [358, 0]
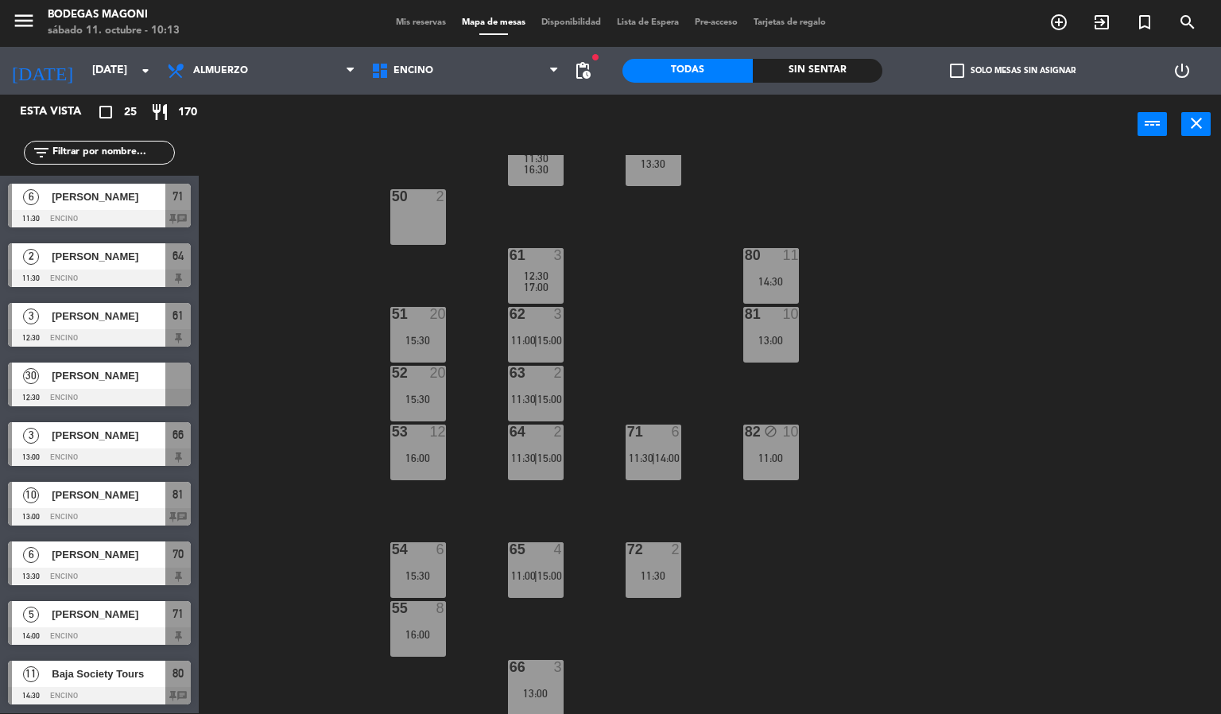
click at [130, 375] on span "[PERSON_NAME]" at bounding box center [109, 375] width 114 height 17
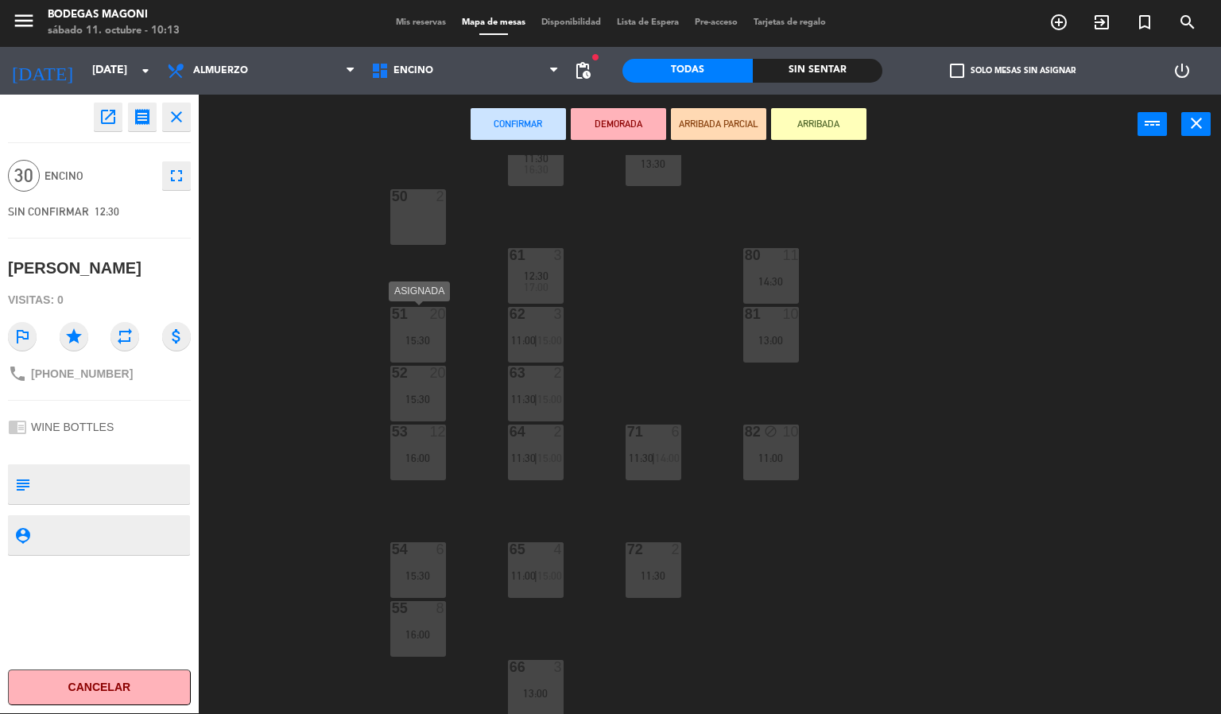
click at [423, 335] on div "15:30" at bounding box center [418, 340] width 56 height 11
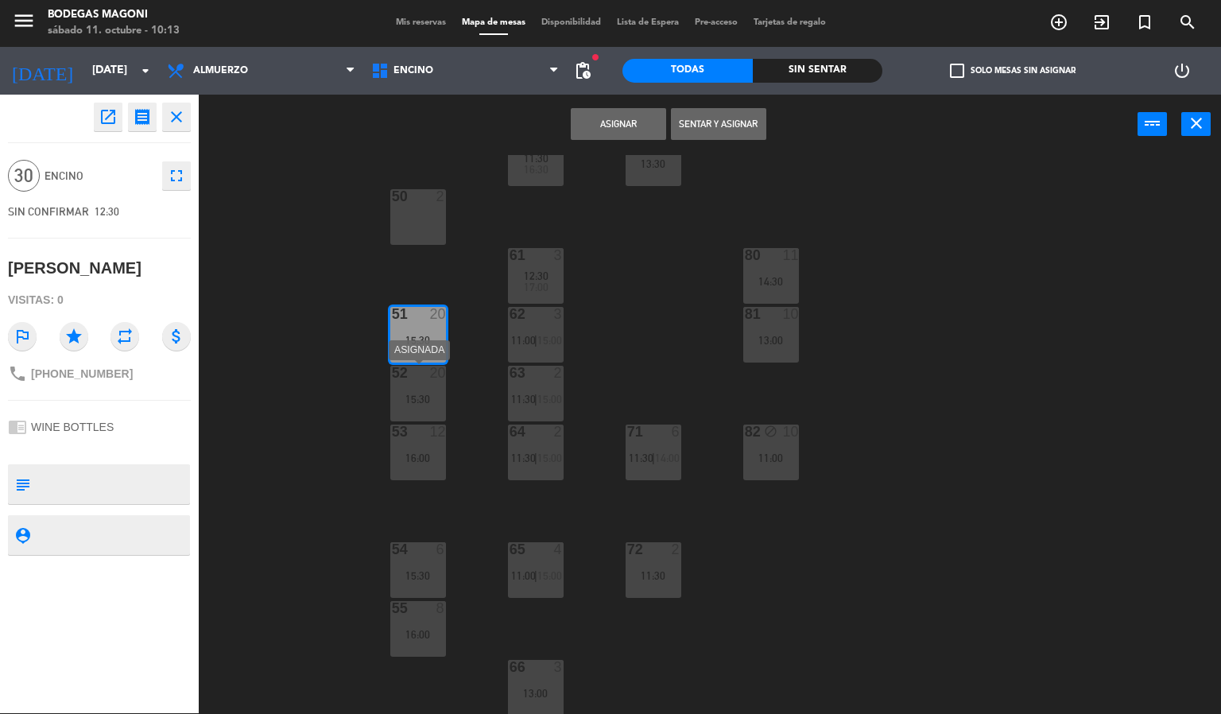
drag, startPoint x: 429, startPoint y: 385, endPoint x: 416, endPoint y: 403, distance: 22.7
click at [428, 386] on div "52 20 15:30" at bounding box center [418, 394] width 56 height 56
click at [420, 454] on div "16:00" at bounding box center [418, 457] width 56 height 11
click at [702, 113] on button "Unir y asignar" at bounding box center [718, 124] width 95 height 32
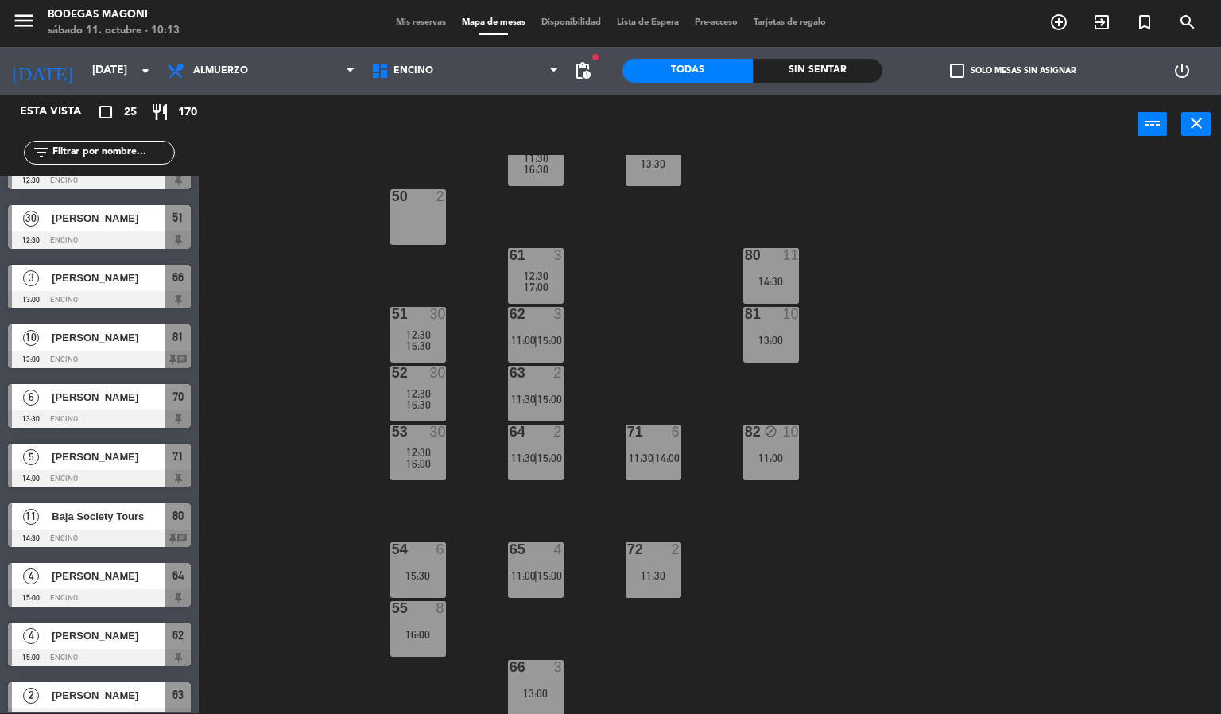
scroll to position [0, 0]
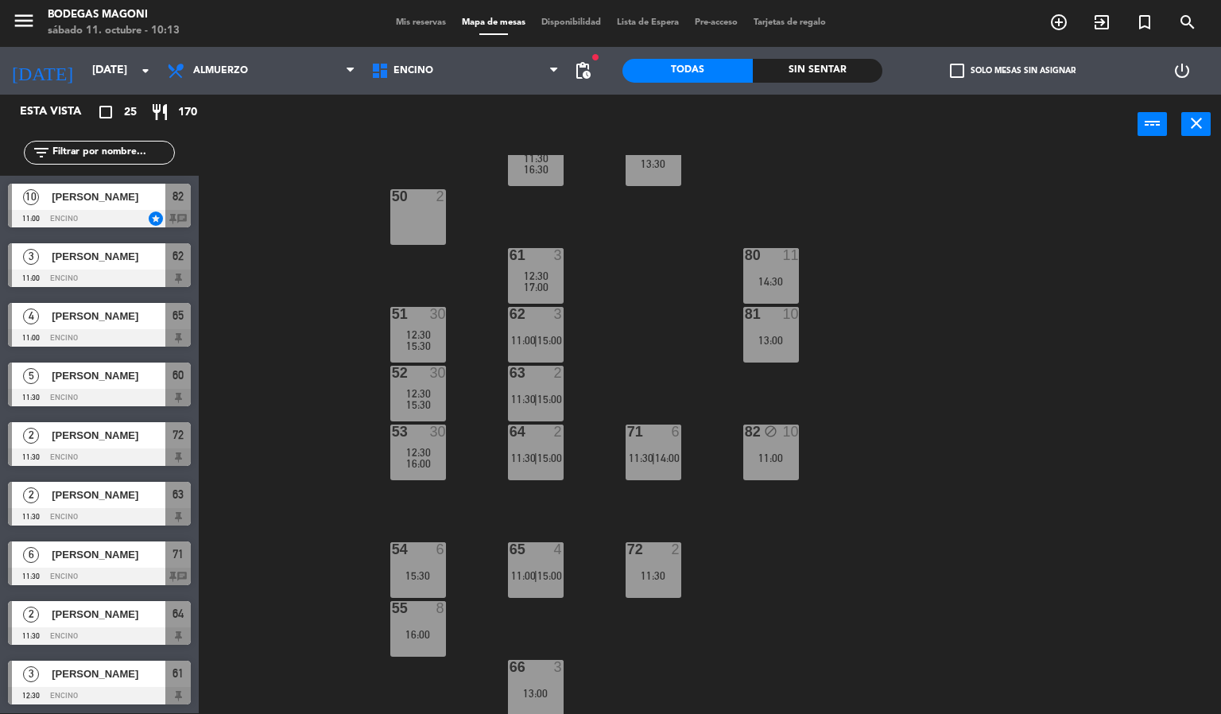
click at [392, 18] on span "Mis reservas" at bounding box center [421, 22] width 66 height 9
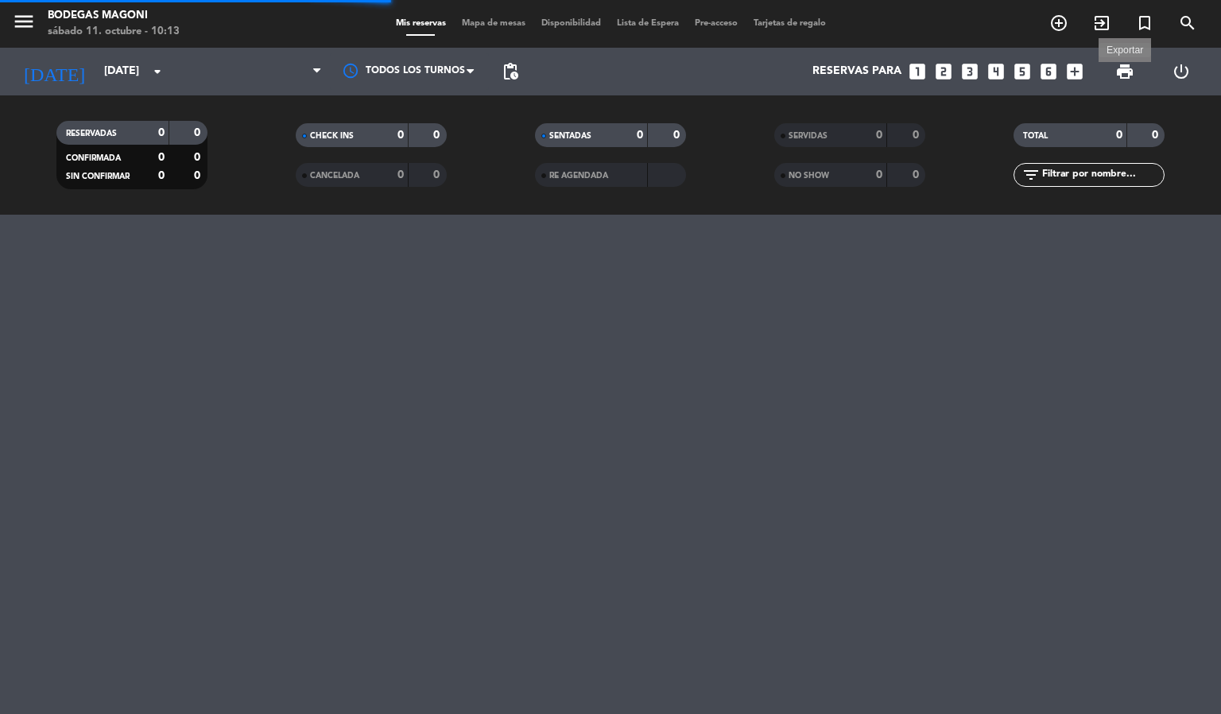
click at [1124, 67] on span "print" at bounding box center [1124, 71] width 19 height 19
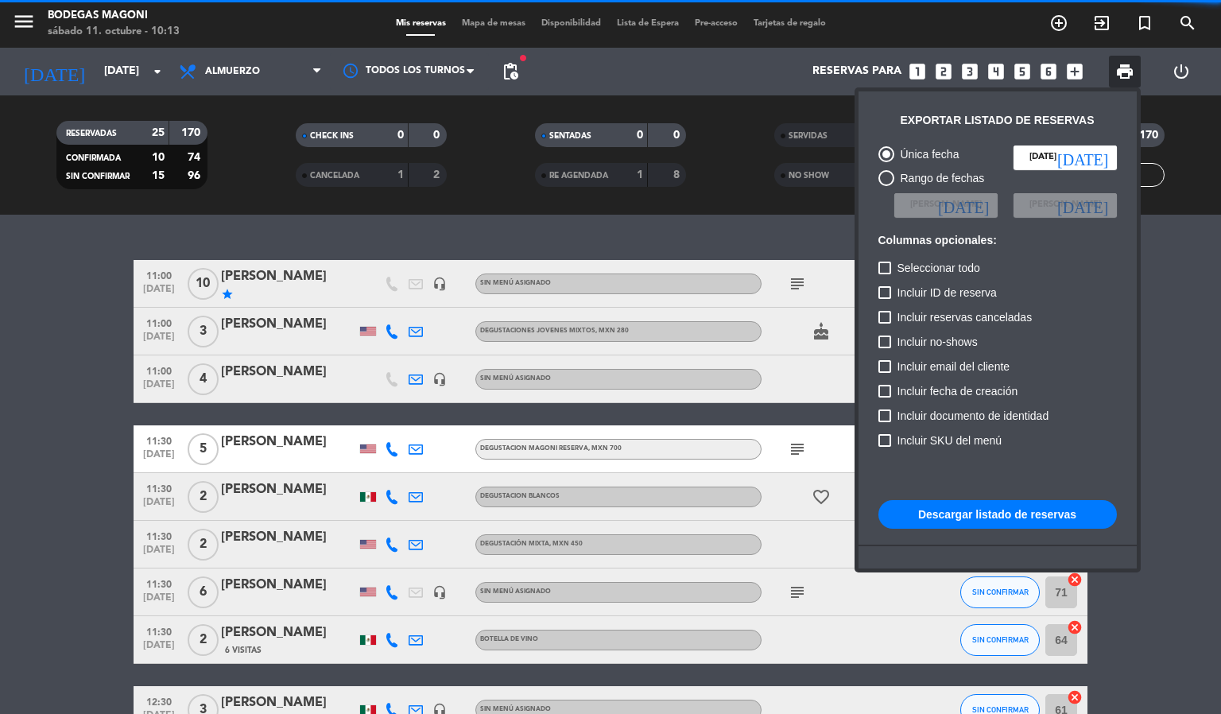
click at [1006, 509] on button "Descargar listado de reservas" at bounding box center [997, 514] width 238 height 29
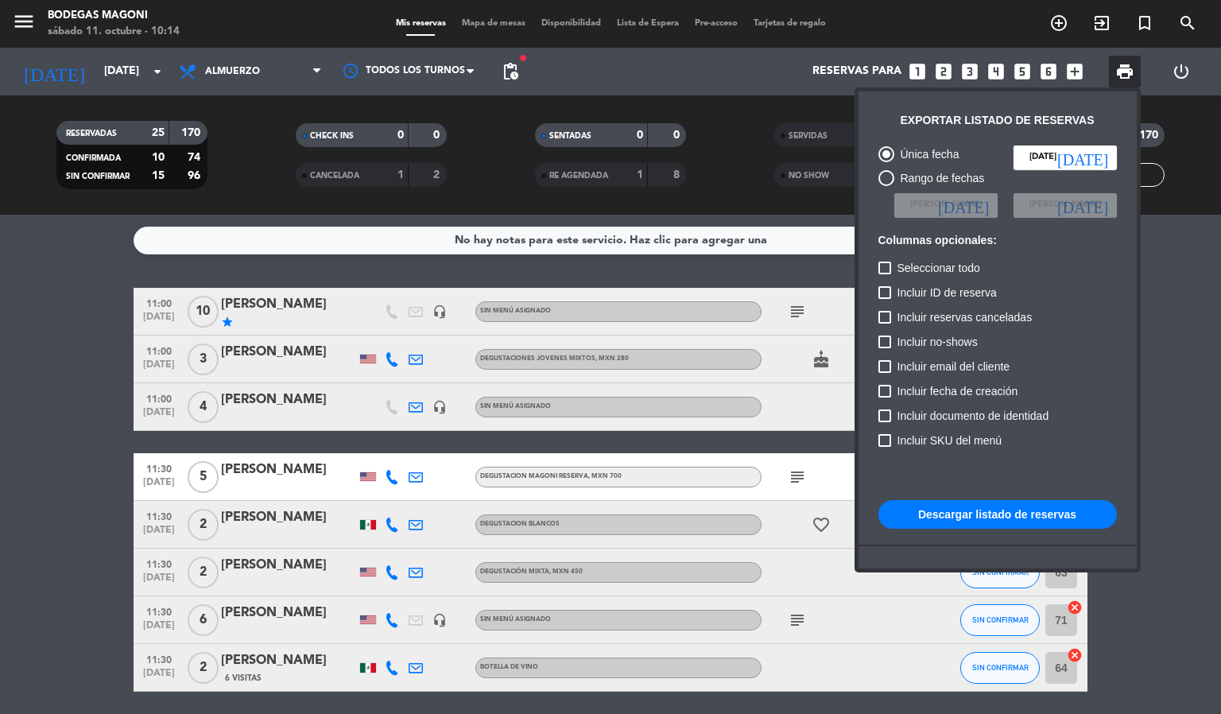
click at [65, 329] on div at bounding box center [610, 357] width 1221 height 714
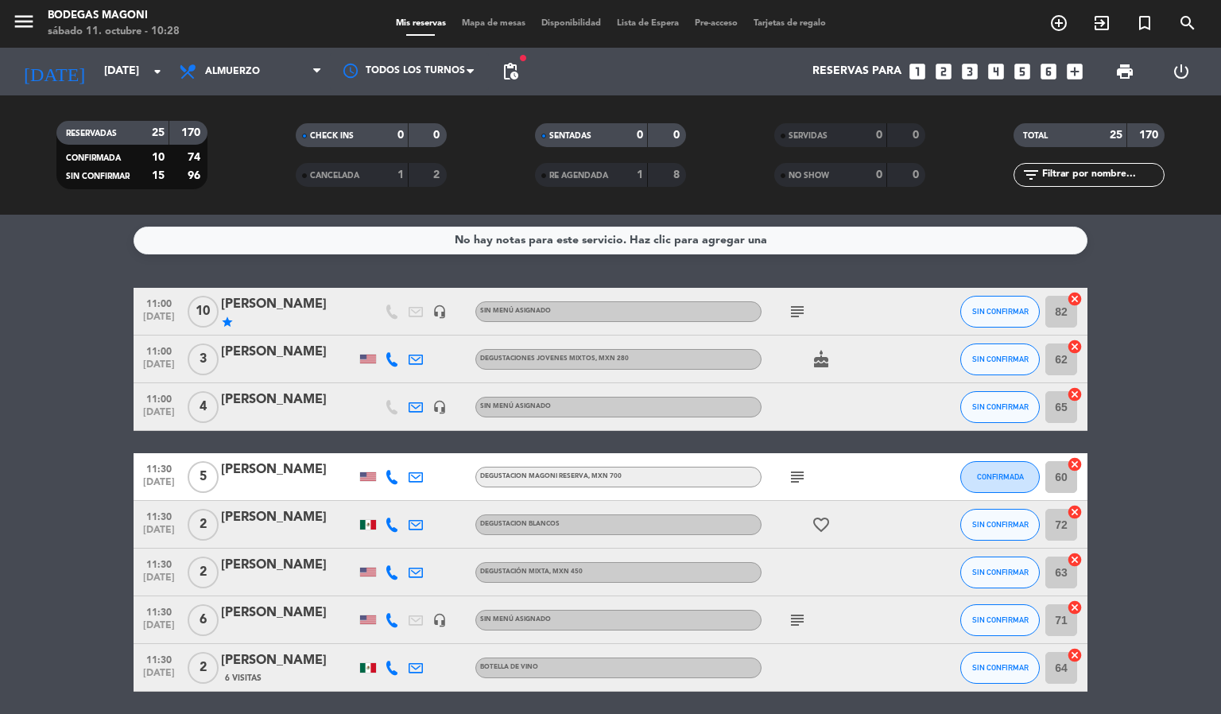
click at [487, 19] on span "Mapa de mesas" at bounding box center [493, 23] width 79 height 9
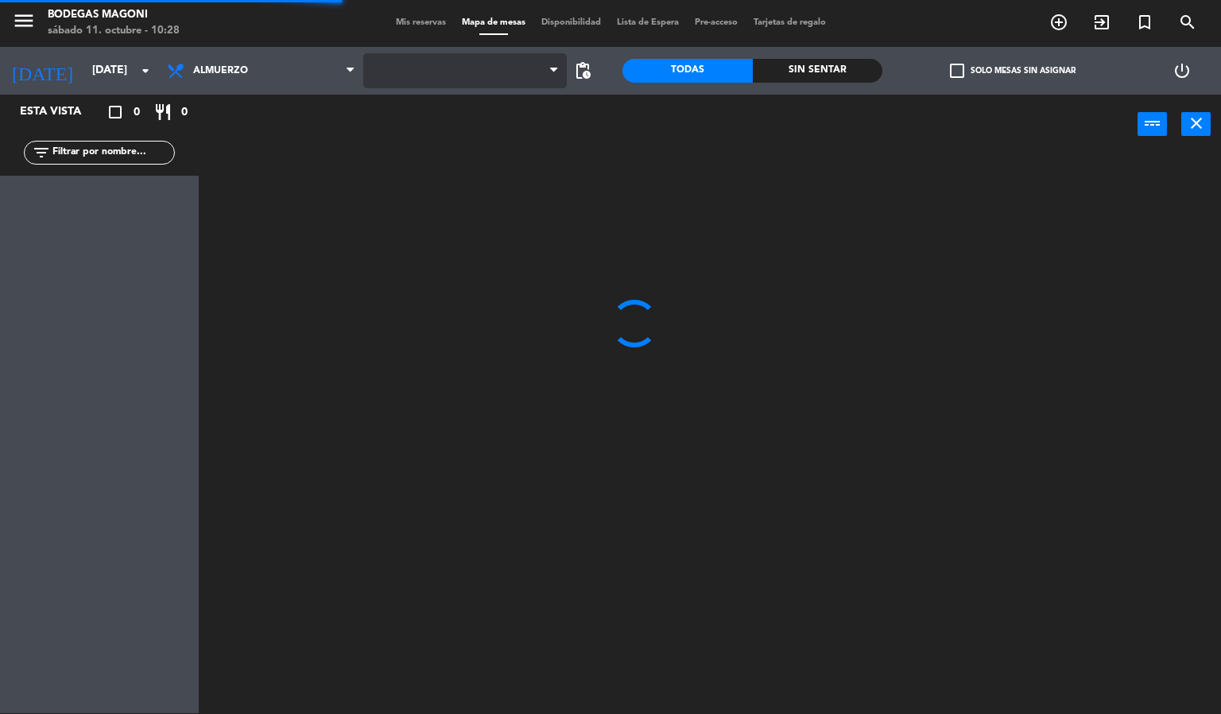
click at [487, 62] on span at bounding box center [465, 70] width 204 height 35
click at [487, 64] on span "Barra" at bounding box center [465, 70] width 204 height 35
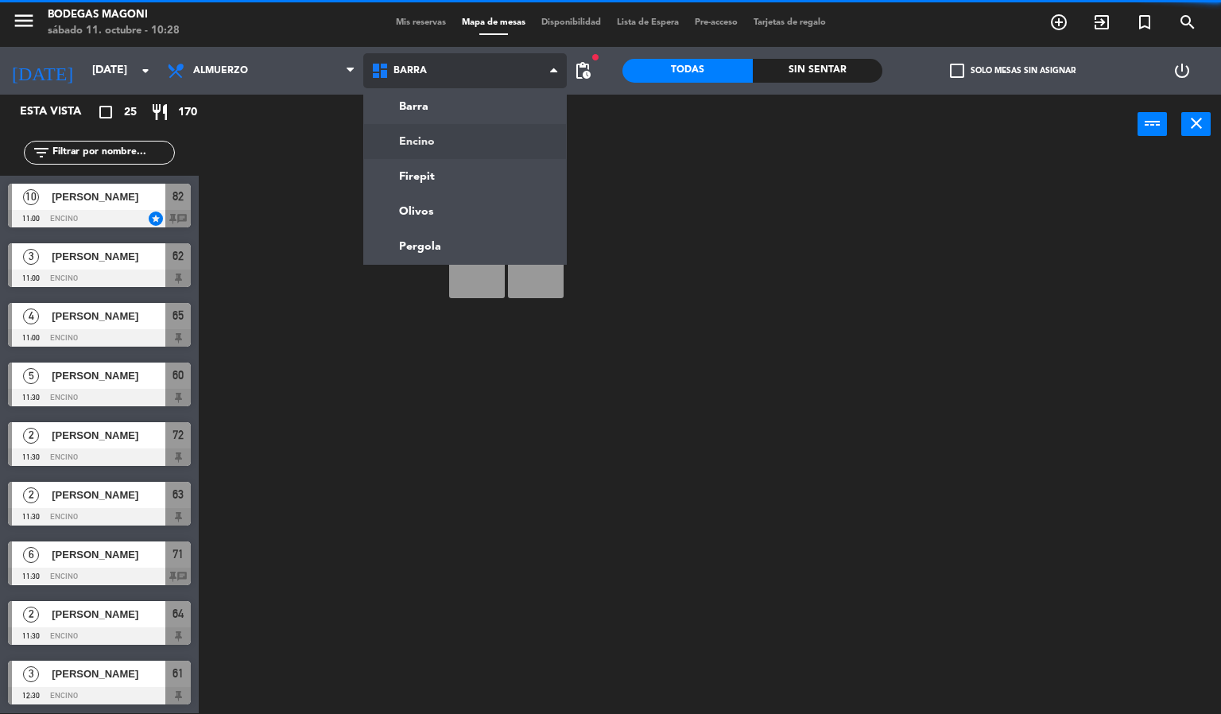
click at [442, 134] on ng-component "menu Bodegas Magoni sábado 11. octubre - 10:28 Mis reservas Mapa de mesas Dispo…" at bounding box center [610, 356] width 1221 height 715
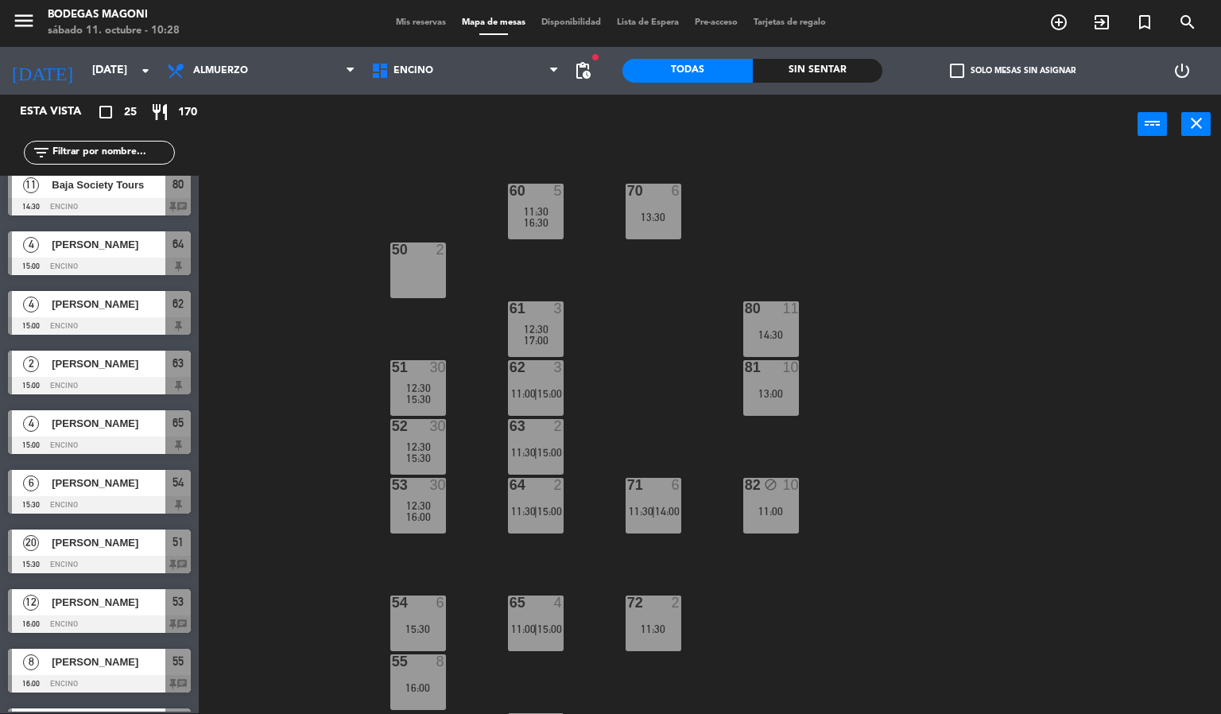
scroll to position [715, 0]
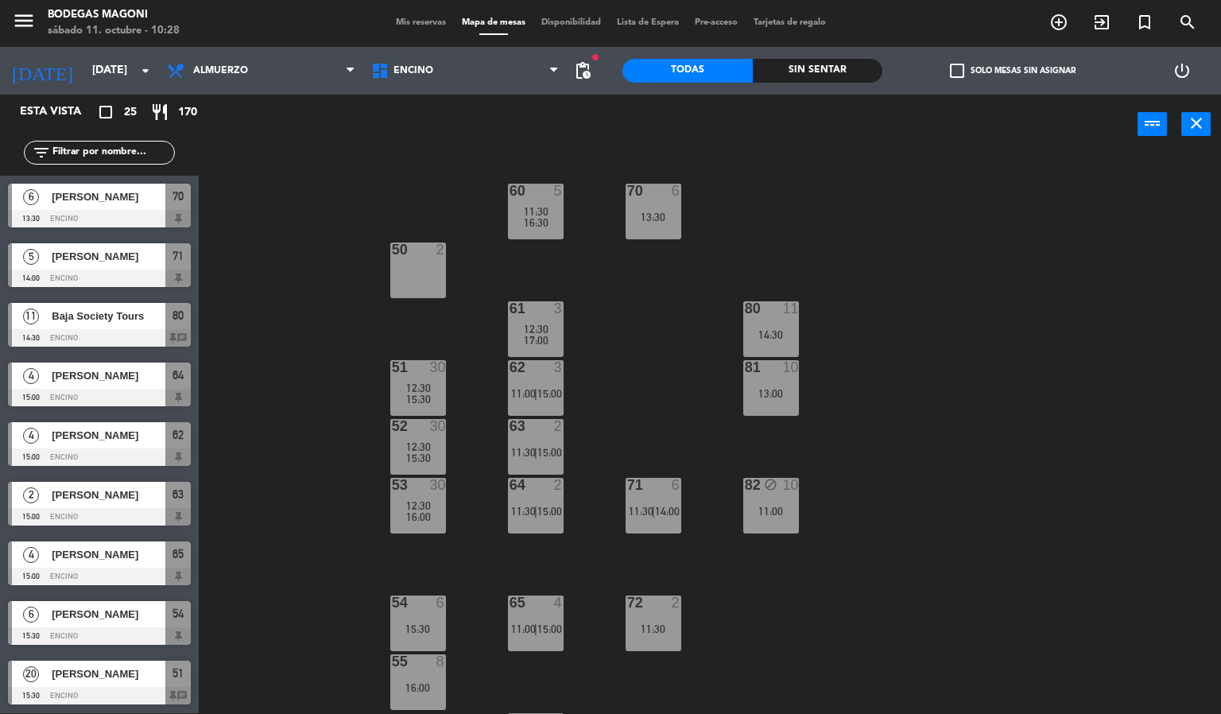
click at [122, 518] on div at bounding box center [99, 516] width 183 height 17
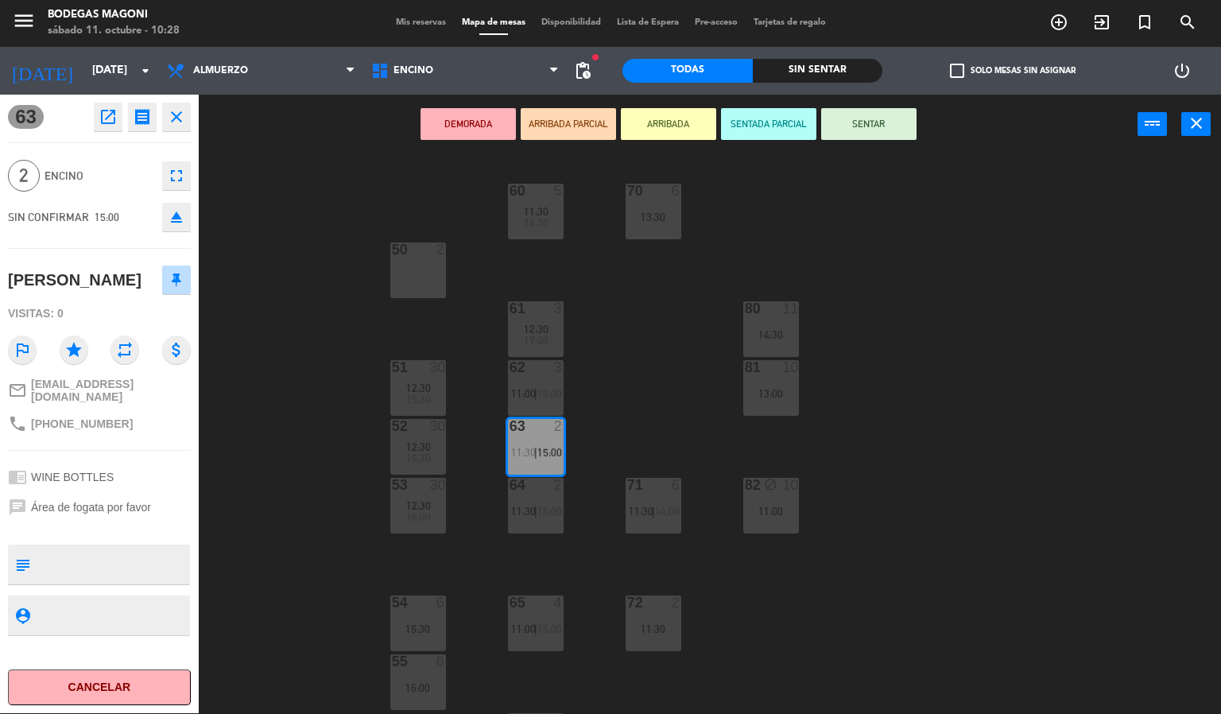
click at [862, 127] on button "SENTAR" at bounding box center [868, 124] width 95 height 32
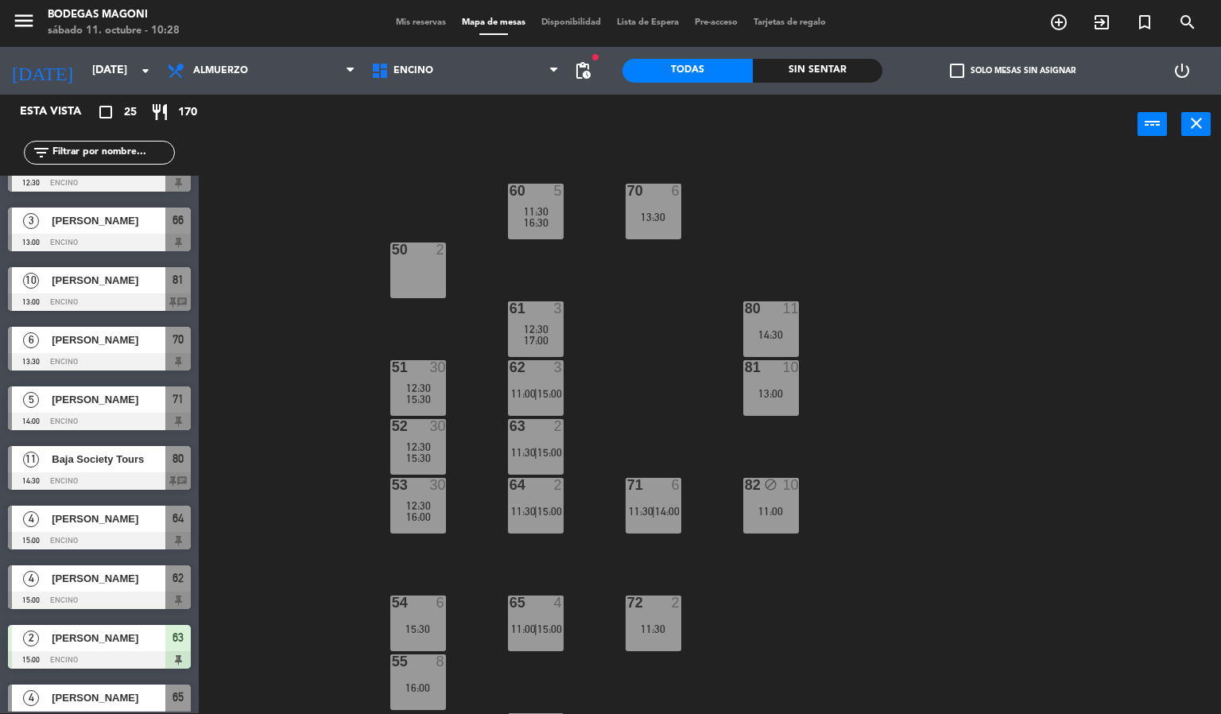
scroll to position [647, 0]
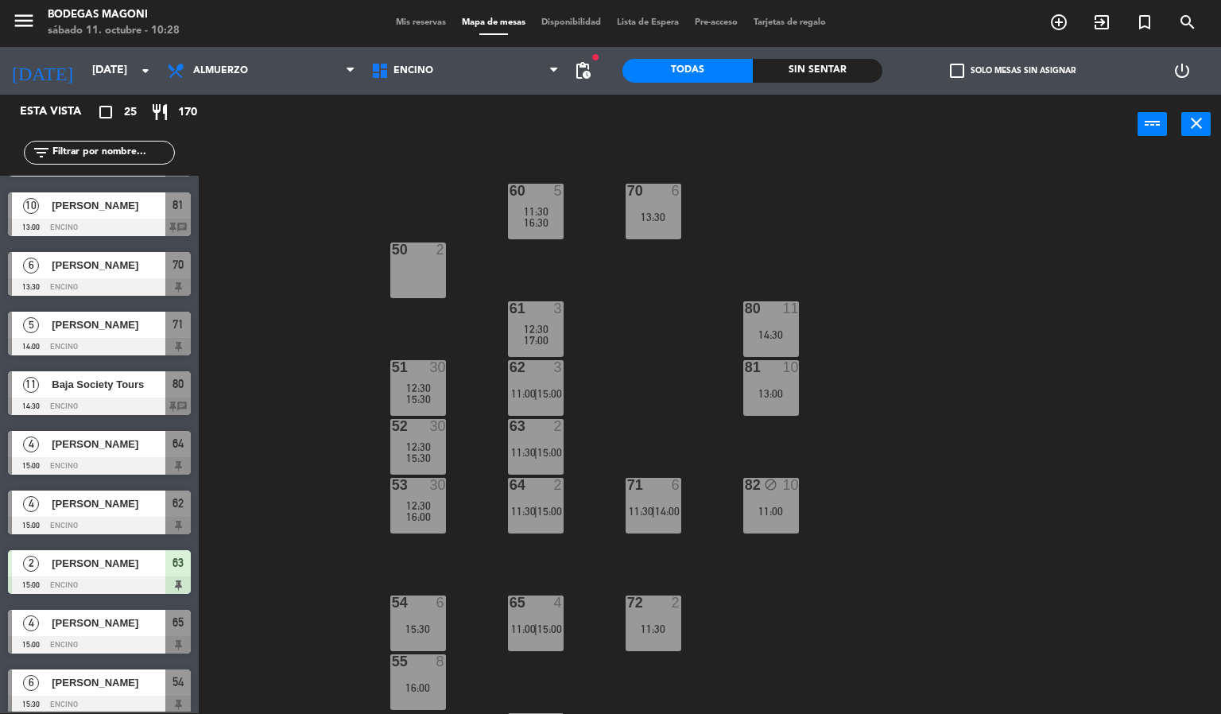
click at [96, 556] on span "[PERSON_NAME]" at bounding box center [109, 563] width 114 height 17
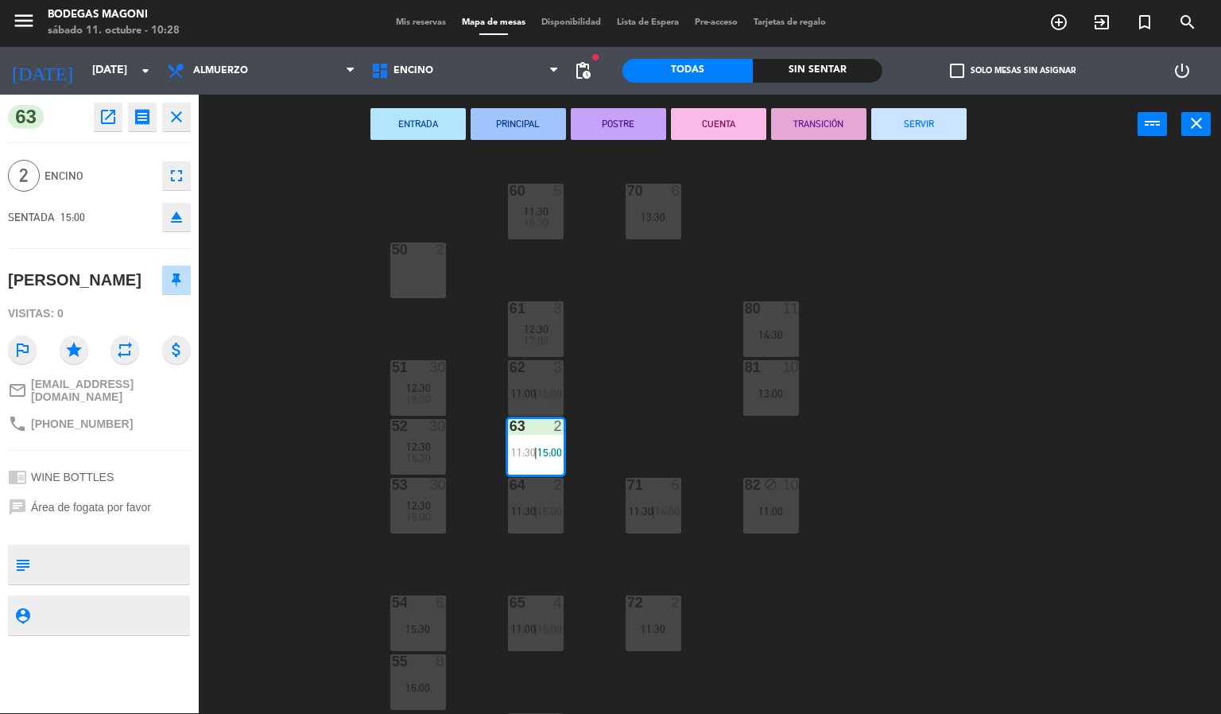
click at [99, 122] on icon "open_in_new" at bounding box center [108, 116] width 19 height 19
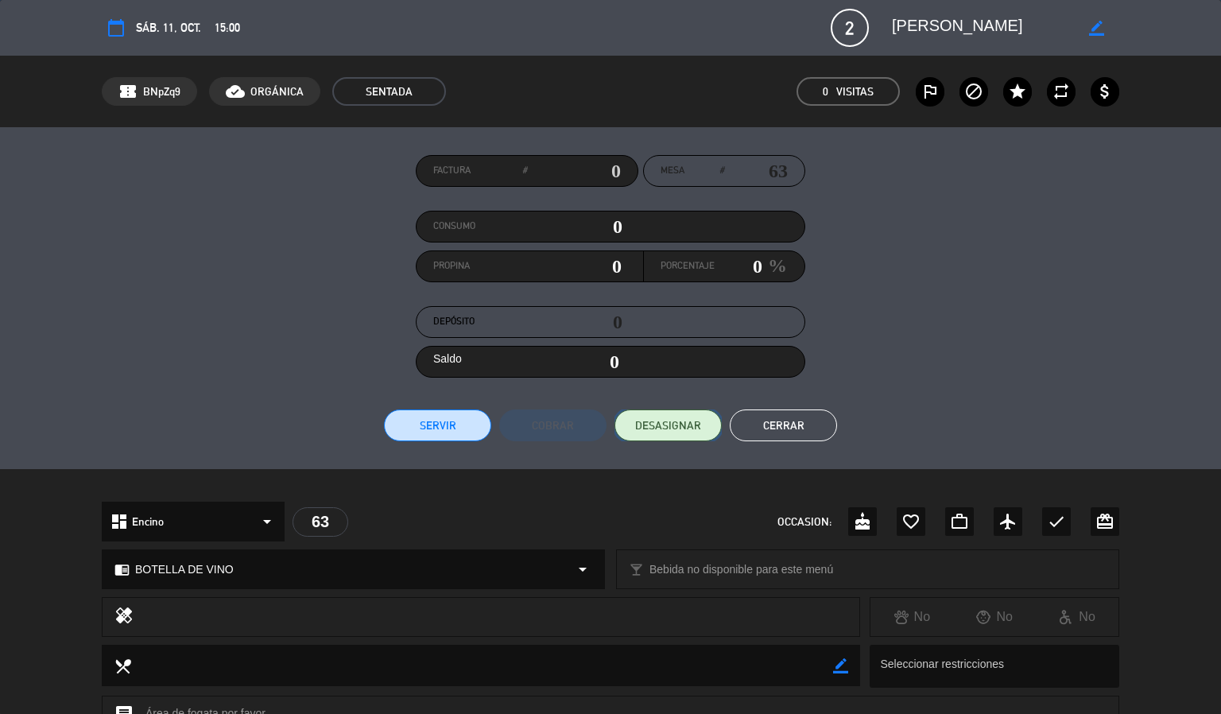
drag, startPoint x: 673, startPoint y: 421, endPoint x: 704, endPoint y: 425, distance: 32.0
click at [673, 421] on span "DESASIGNAR" at bounding box center [668, 425] width 66 height 17
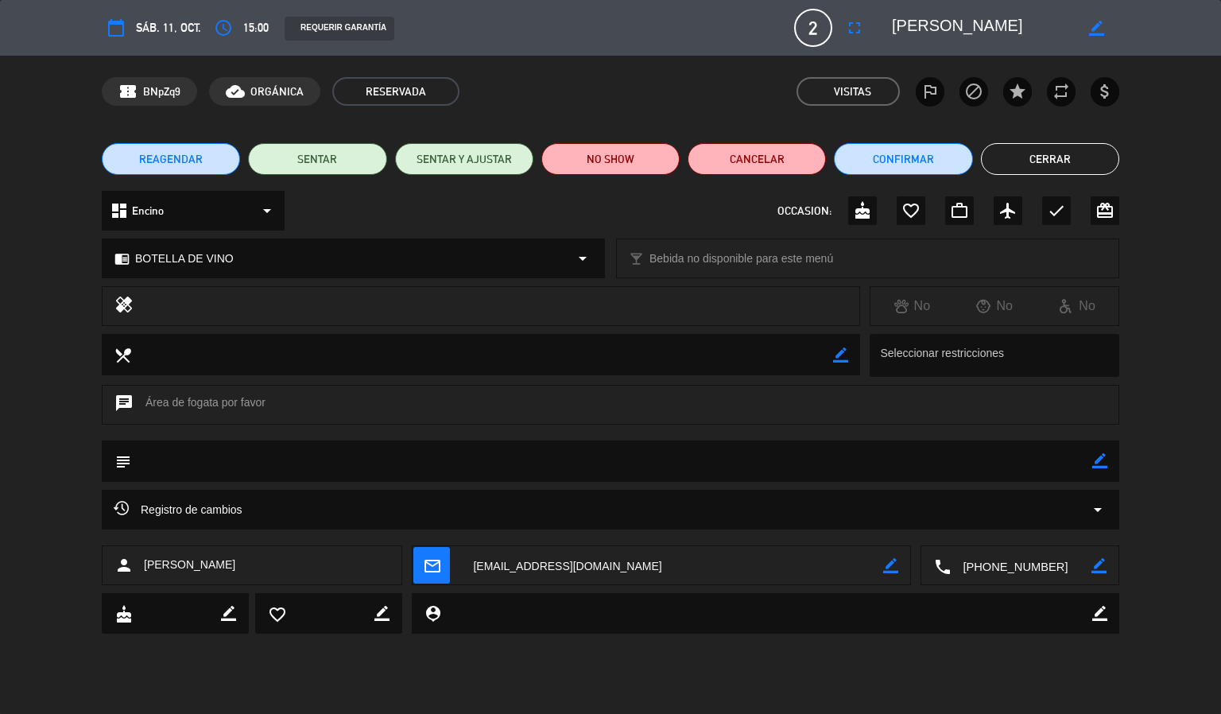
click at [1025, 144] on button "Cerrar" at bounding box center [1050, 159] width 138 height 32
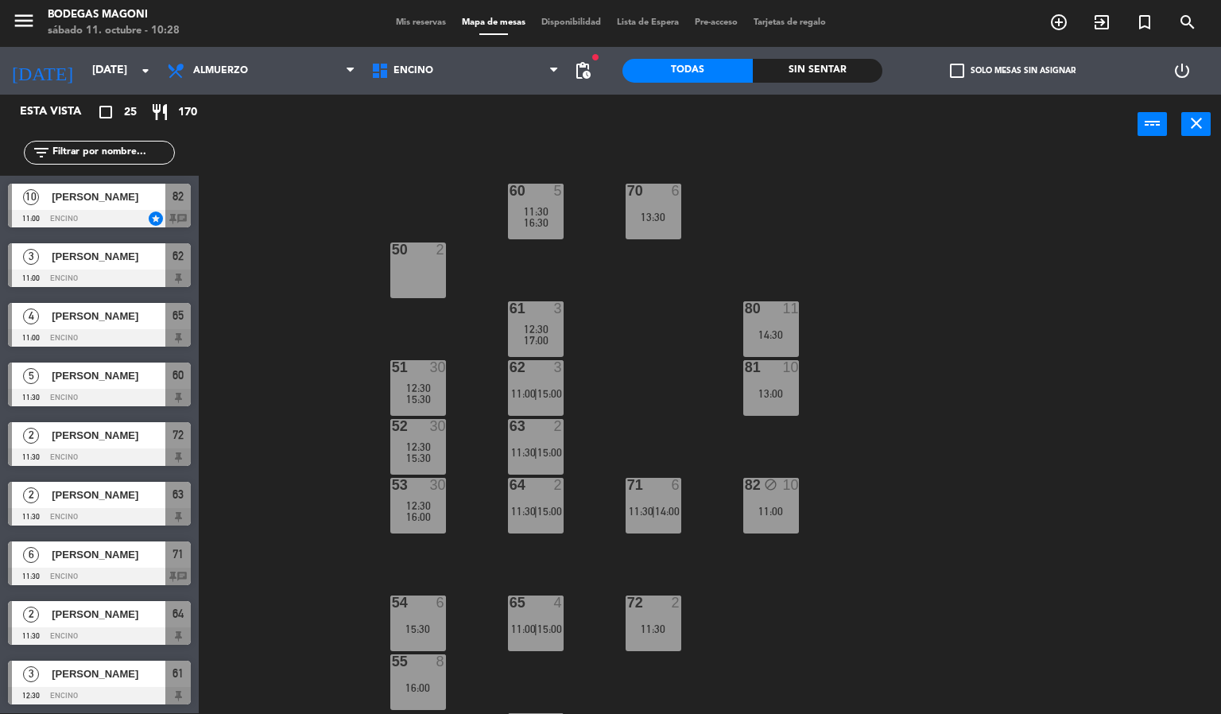
scroll to position [51, 0]
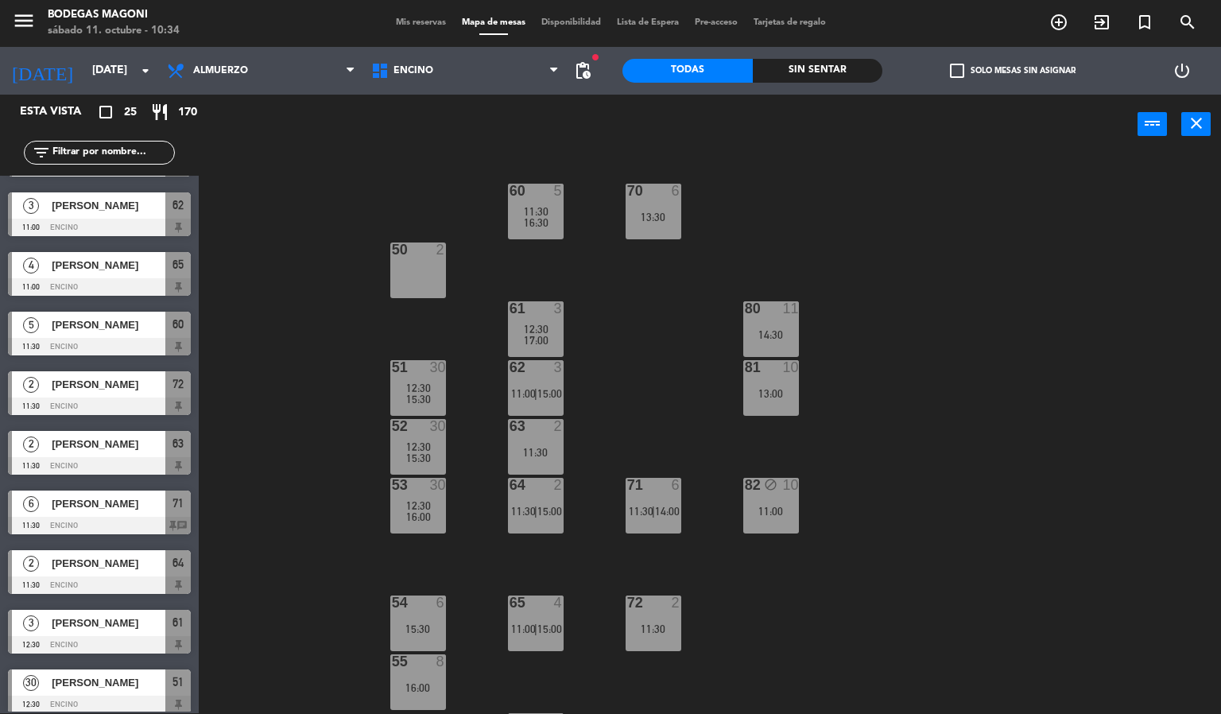
click at [334, 320] on div "60 5 11:30 16:30 70 6 13:30 50 2 61 3 12:30 17:00 80 11 14:30 51 30 12:30 15:30…" at bounding box center [716, 434] width 1010 height 559
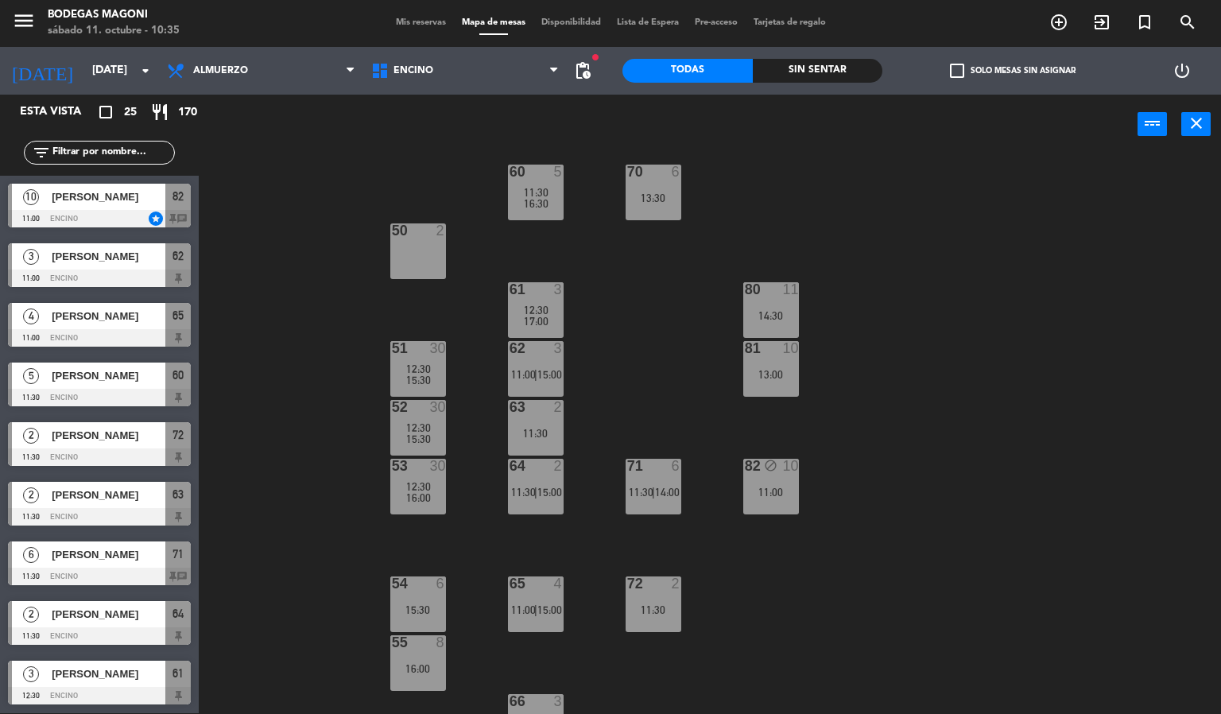
scroll to position [0, 0]
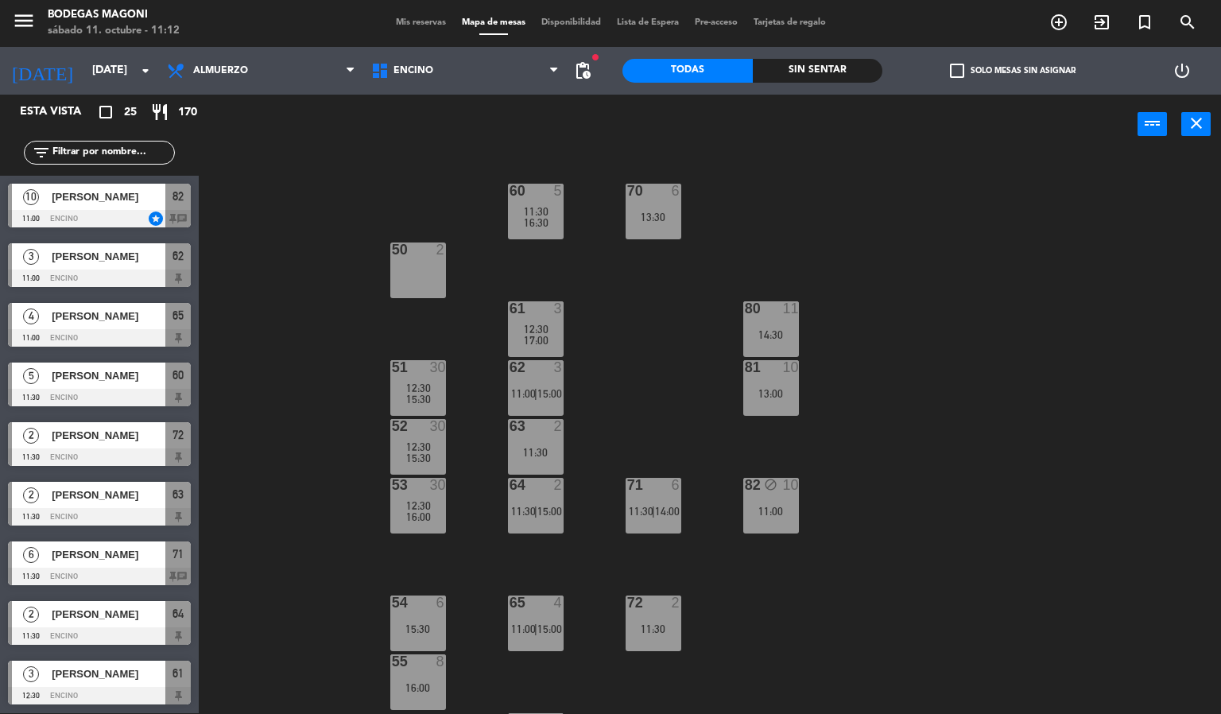
click at [91, 258] on span "[PERSON_NAME]" at bounding box center [109, 256] width 114 height 17
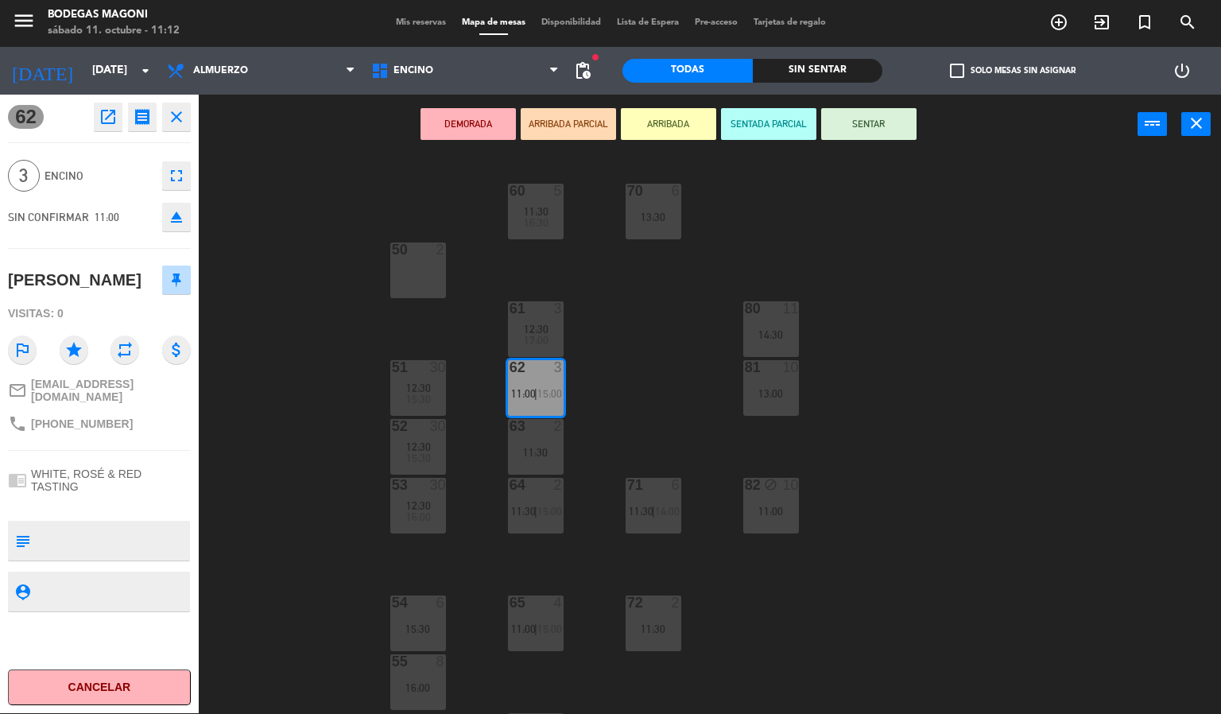
click at [277, 386] on div "60 5 11:30 16:30 70 6 13:30 50 2 61 3 12:30 17:00 80 11 14:30 51 30 12:30 15:30…" at bounding box center [716, 434] width 1010 height 559
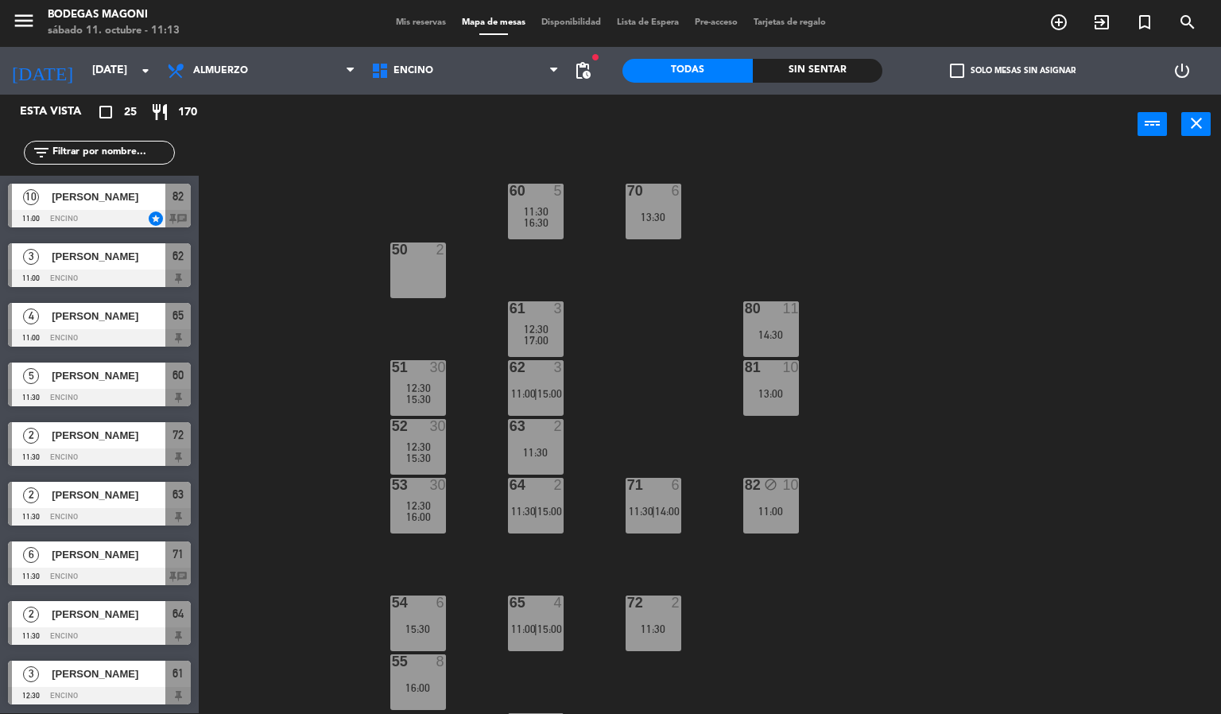
click at [308, 515] on div "60 5 11:30 16:30 70 6 13:30 50 2 61 3 12:30 17:00 80 11 14:30 51 30 12:30 15:30…" at bounding box center [716, 434] width 1010 height 559
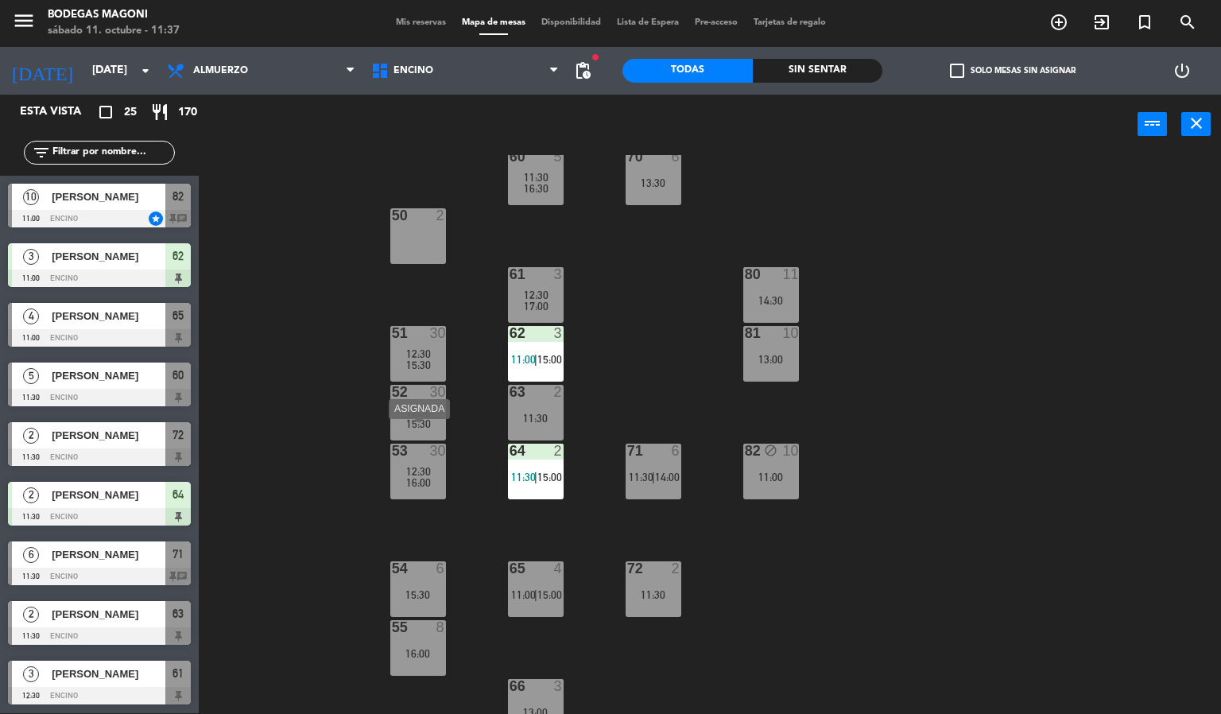
scroll to position [53, 0]
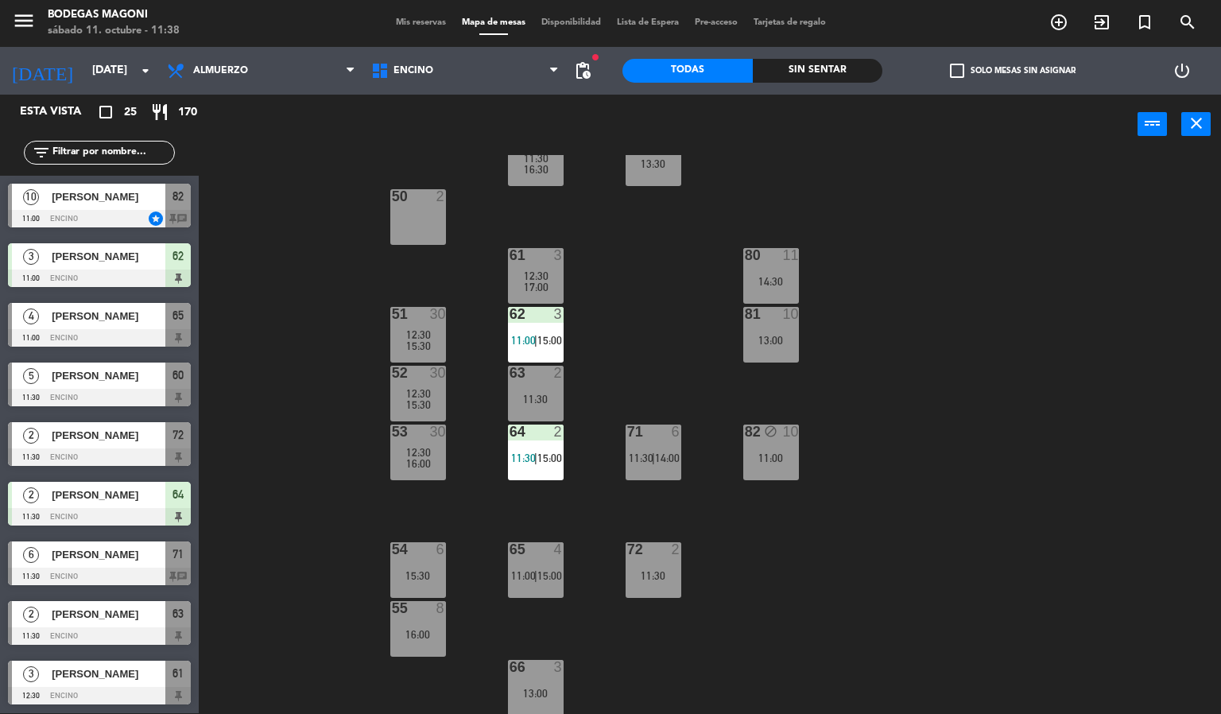
click at [244, 556] on div "60 5 11:30 16:30 70 6 13:30 50 2 61 3 12:30 17:00 80 11 14:30 51 30 12:30 15:30…" at bounding box center [716, 434] width 1010 height 559
click at [105, 553] on span "[PERSON_NAME]" at bounding box center [109, 554] width 114 height 17
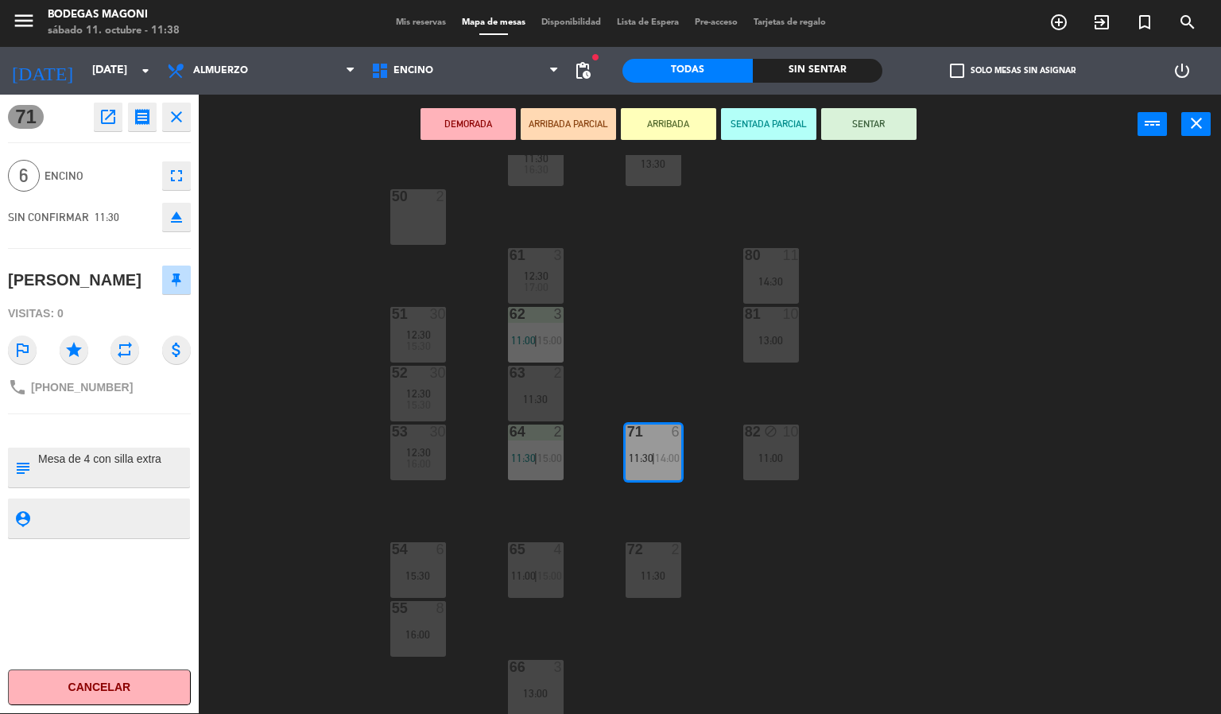
click at [261, 442] on div "60 5 11:30 16:30 70 6 13:30 50 2 61 3 12:30 17:00 80 11 14:30 51 30 12:30 15:30…" at bounding box center [716, 434] width 1010 height 559
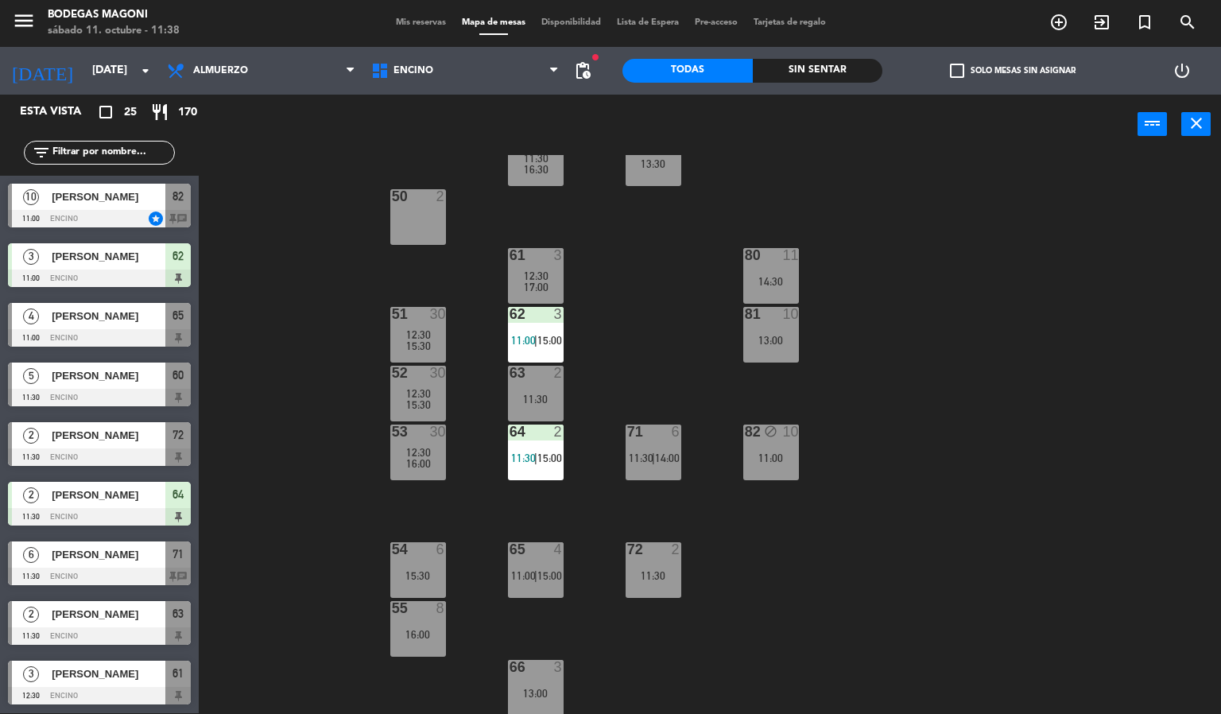
click at [127, 210] on div at bounding box center [99, 218] width 183 height 17
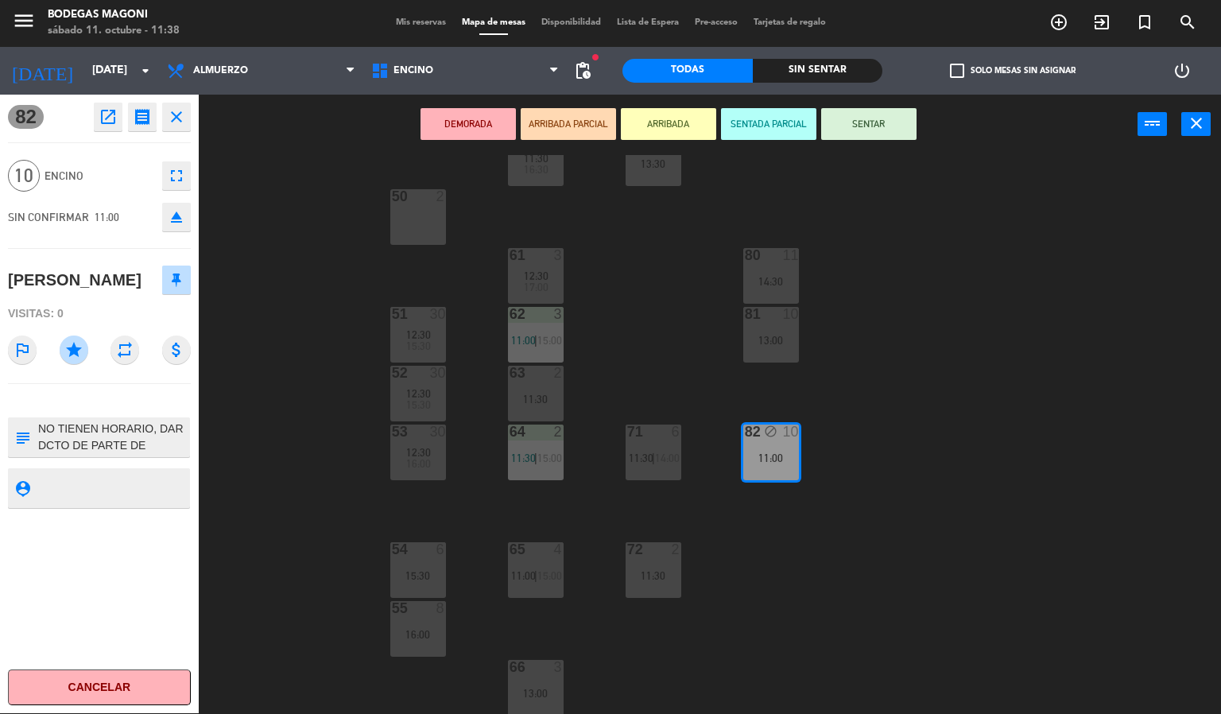
click at [234, 335] on div "60 5 11:30 16:30 70 6 13:30 50 2 61 3 12:30 17:00 80 11 14:30 51 30 12:30 15:30…" at bounding box center [716, 434] width 1010 height 559
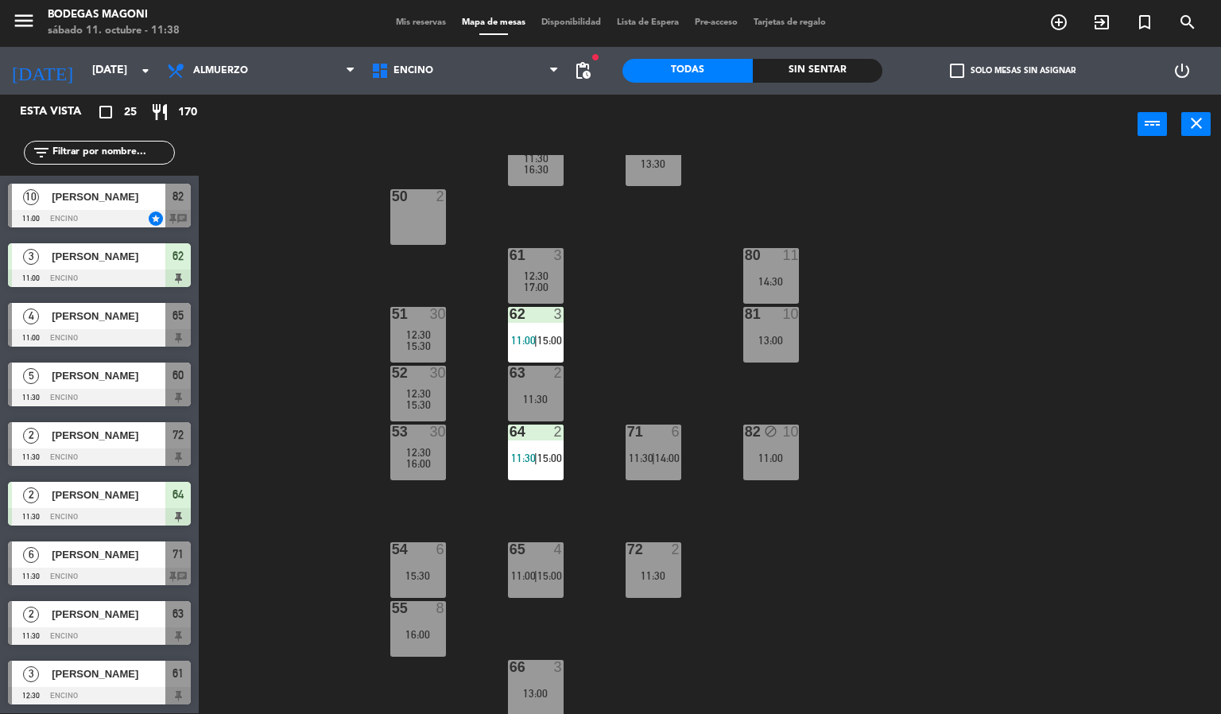
click at [75, 329] on div at bounding box center [99, 337] width 183 height 17
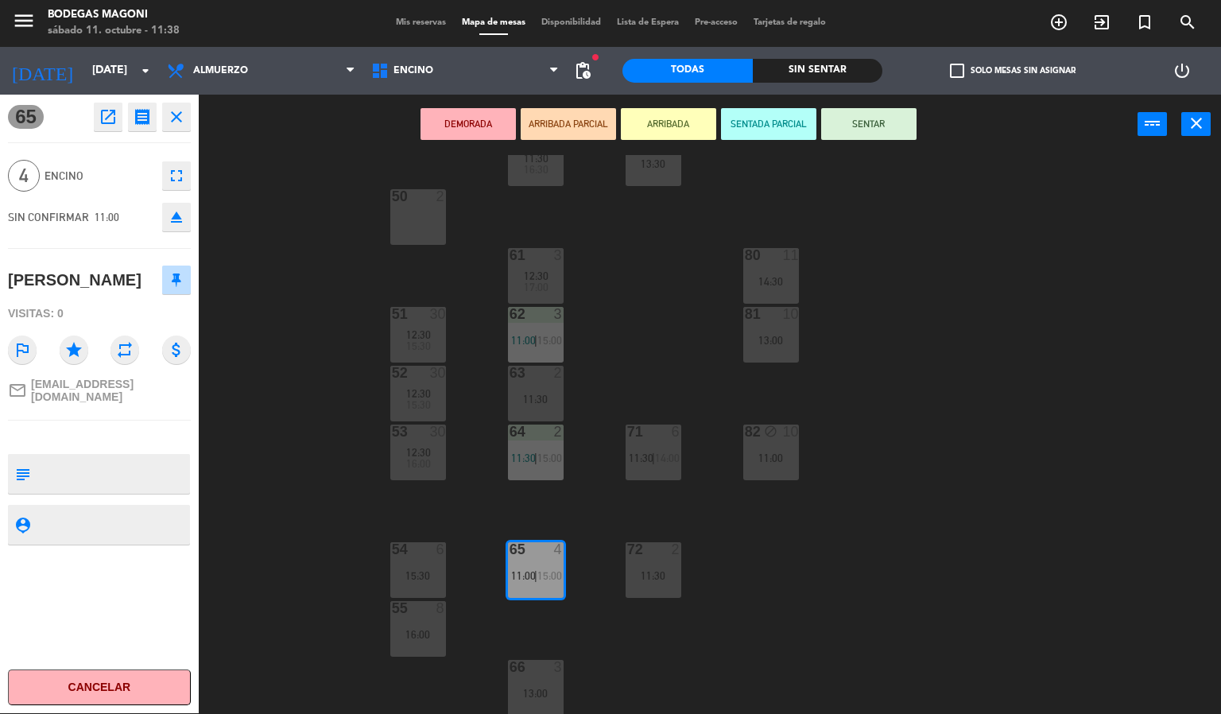
drag, startPoint x: 251, startPoint y: 362, endPoint x: 251, endPoint y: 384, distance: 21.5
click at [251, 363] on div "60 5 11:30 16:30 70 6 13:30 50 2 61 3 12:30 17:00 80 11 14:30 51 30 12:30 15:30…" at bounding box center [716, 434] width 1010 height 559
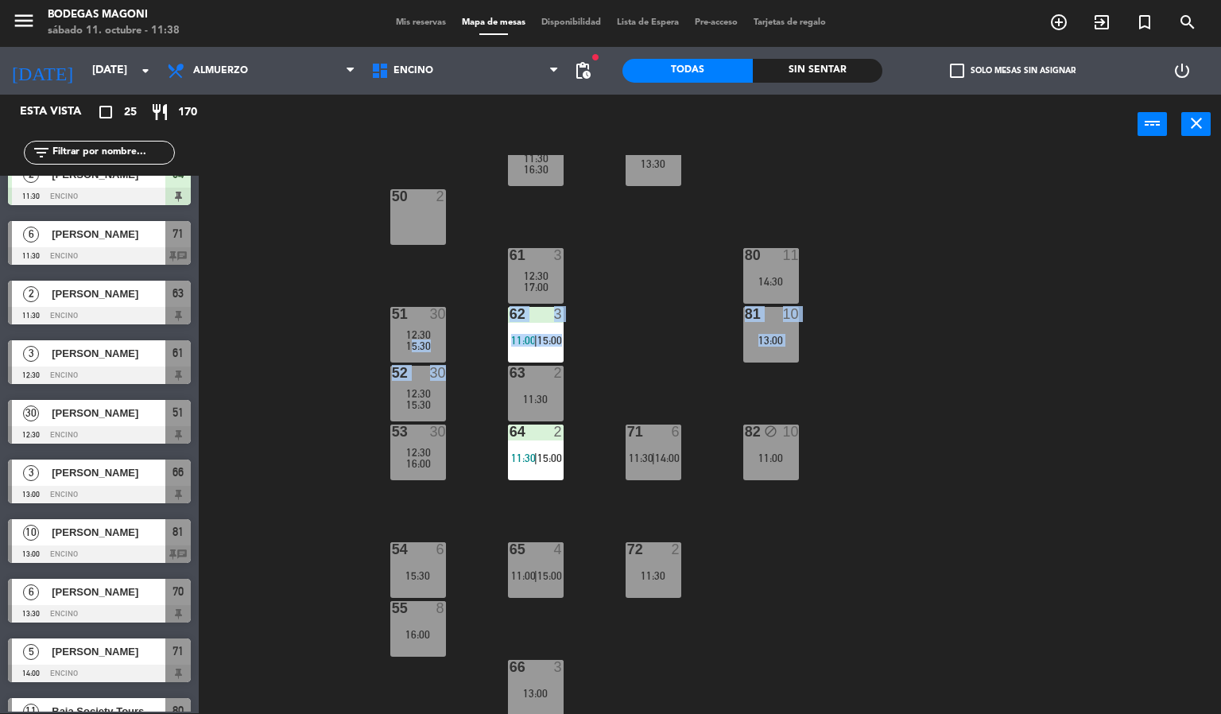
scroll to position [358, 0]
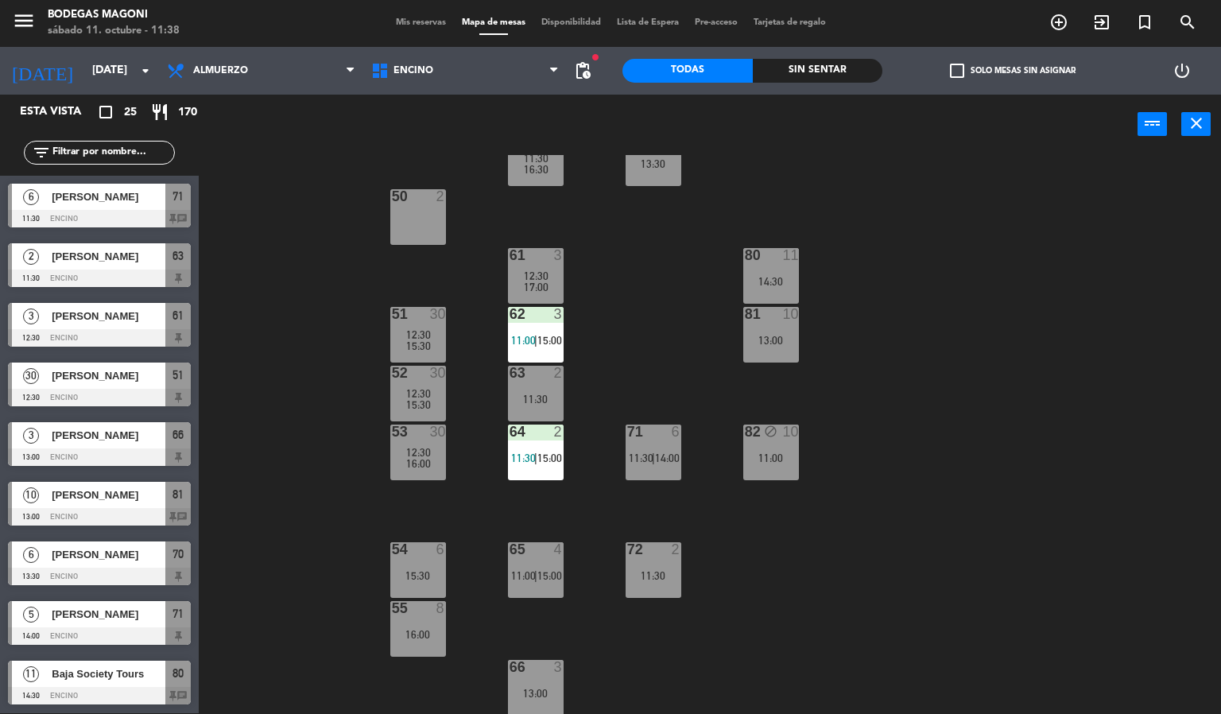
click at [79, 511] on div at bounding box center [99, 516] width 183 height 17
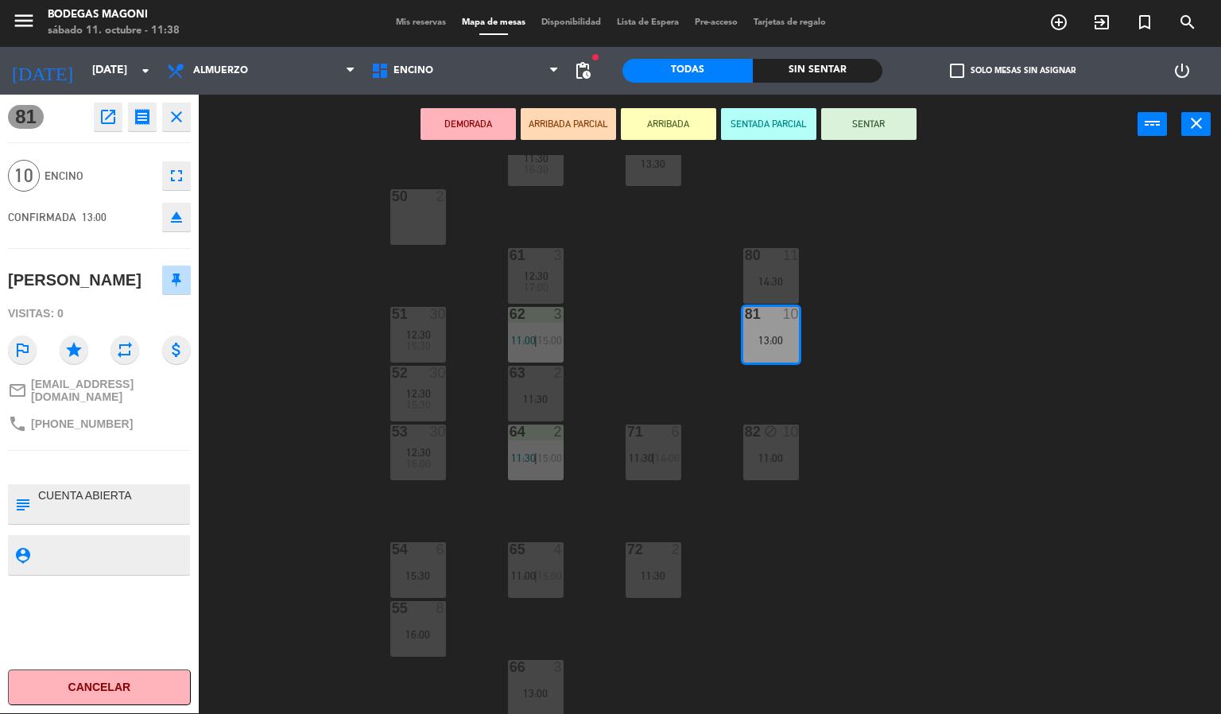
click at [266, 453] on div "60 5 11:30 16:30 70 6 13:30 50 2 61 3 12:30 17:00 80 11 14:30 51 30 12:30 15:30…" at bounding box center [716, 434] width 1010 height 559
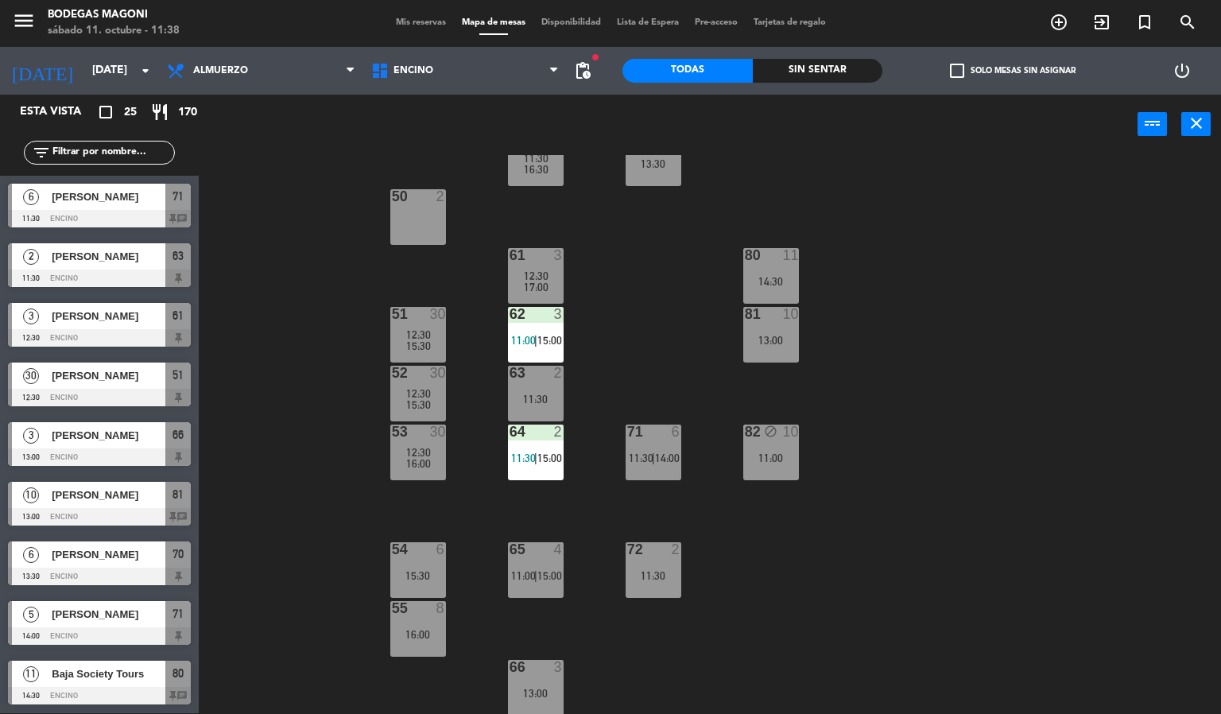
scroll to position [596, 0]
click at [110, 282] on div at bounding box center [99, 277] width 183 height 17
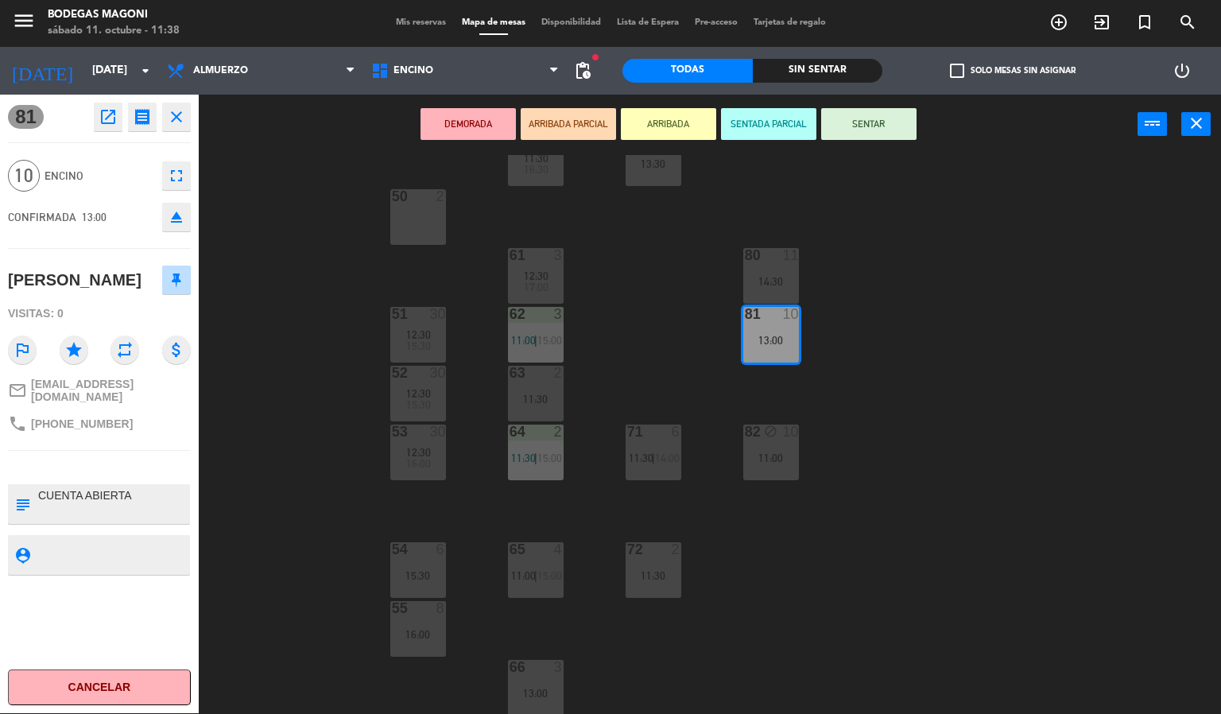
click at [303, 320] on div "60 5 11:30 16:30 70 6 13:30 50 2 61 3 12:30 17:00 80 11 14:30 51 30 12:30 15:30…" at bounding box center [716, 434] width 1010 height 559
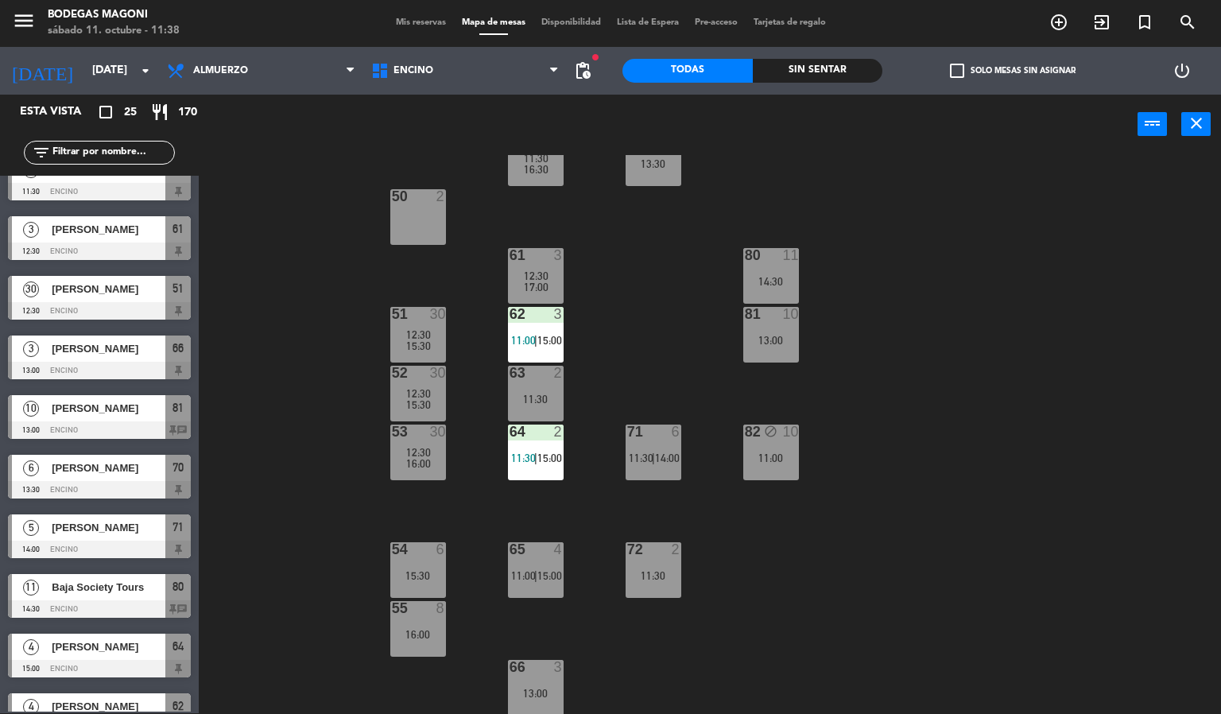
scroll to position [477, 0]
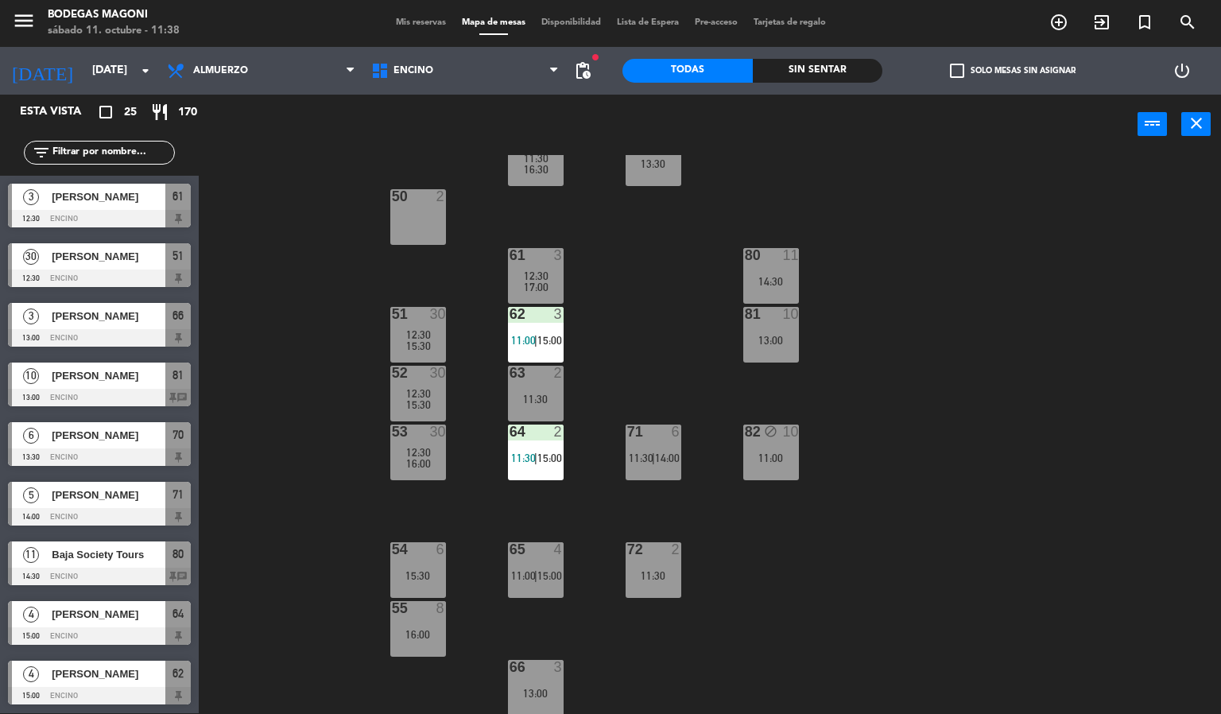
click at [93, 568] on div at bounding box center [99, 576] width 183 height 17
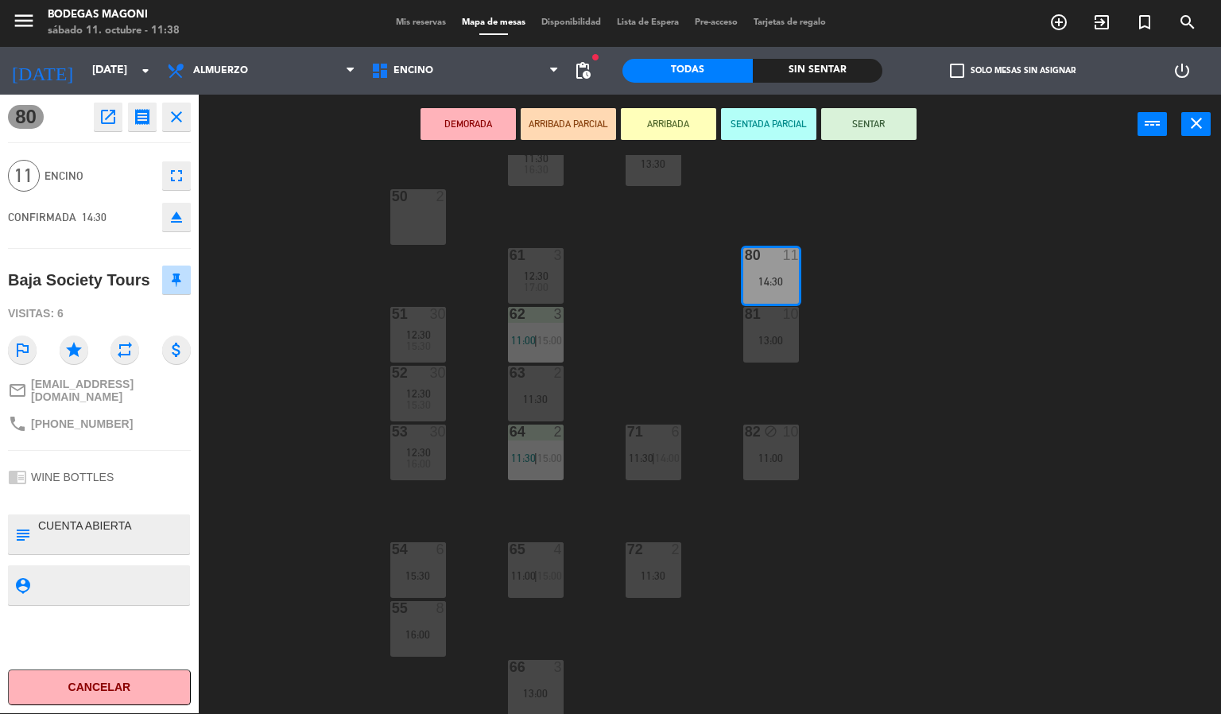
click at [304, 452] on div "60 5 11:30 16:30 70 6 13:30 50 2 61 3 12:30 17:00 80 11 14:30 51 30 12:30 15:30…" at bounding box center [716, 434] width 1010 height 559
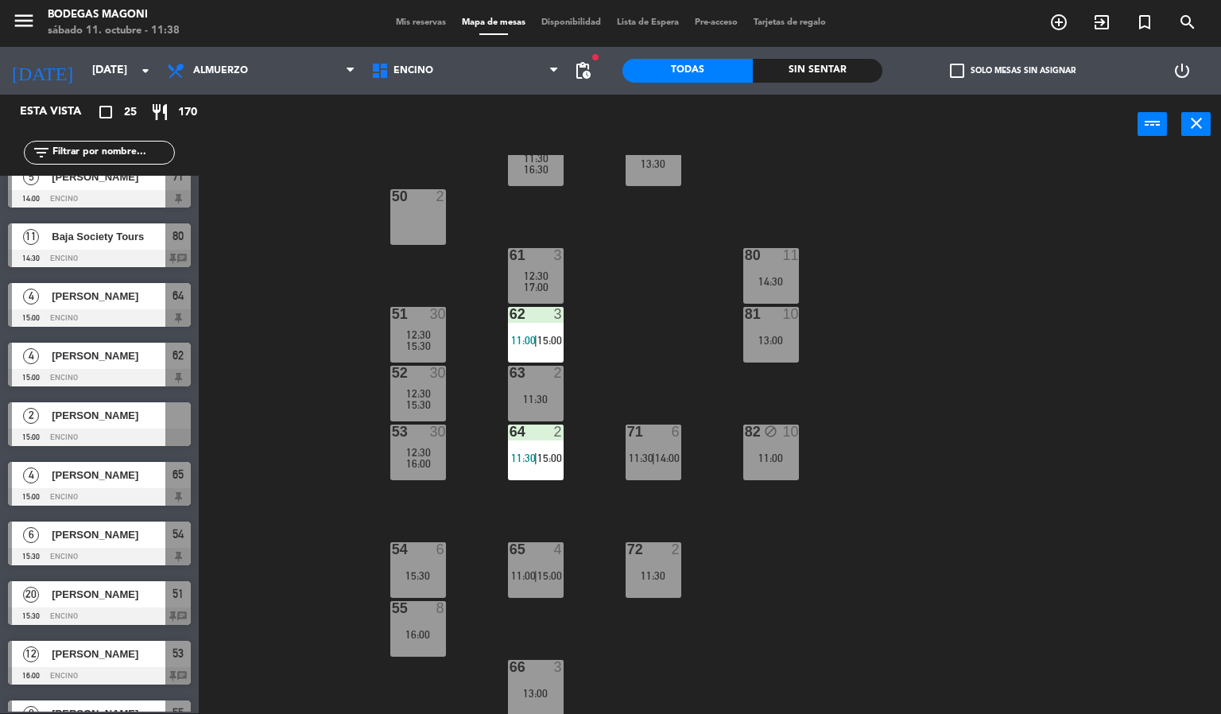
scroll to position [954, 0]
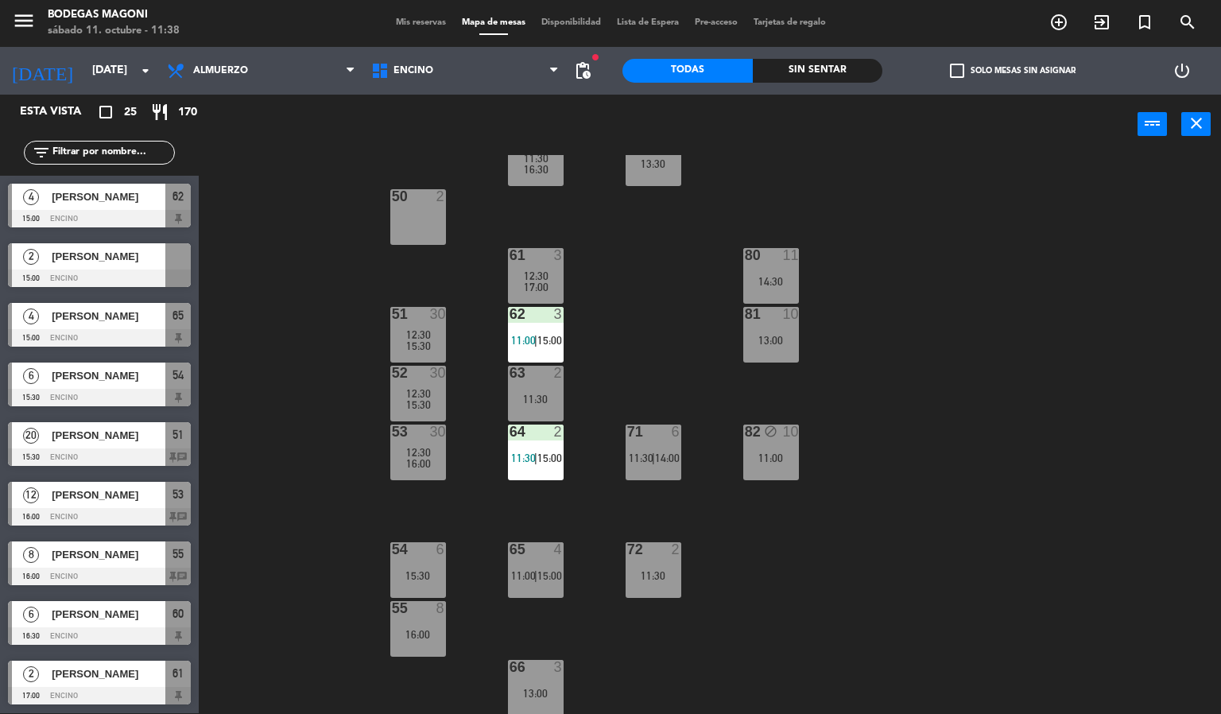
click at [106, 563] on div "[PERSON_NAME]" at bounding box center [107, 554] width 115 height 26
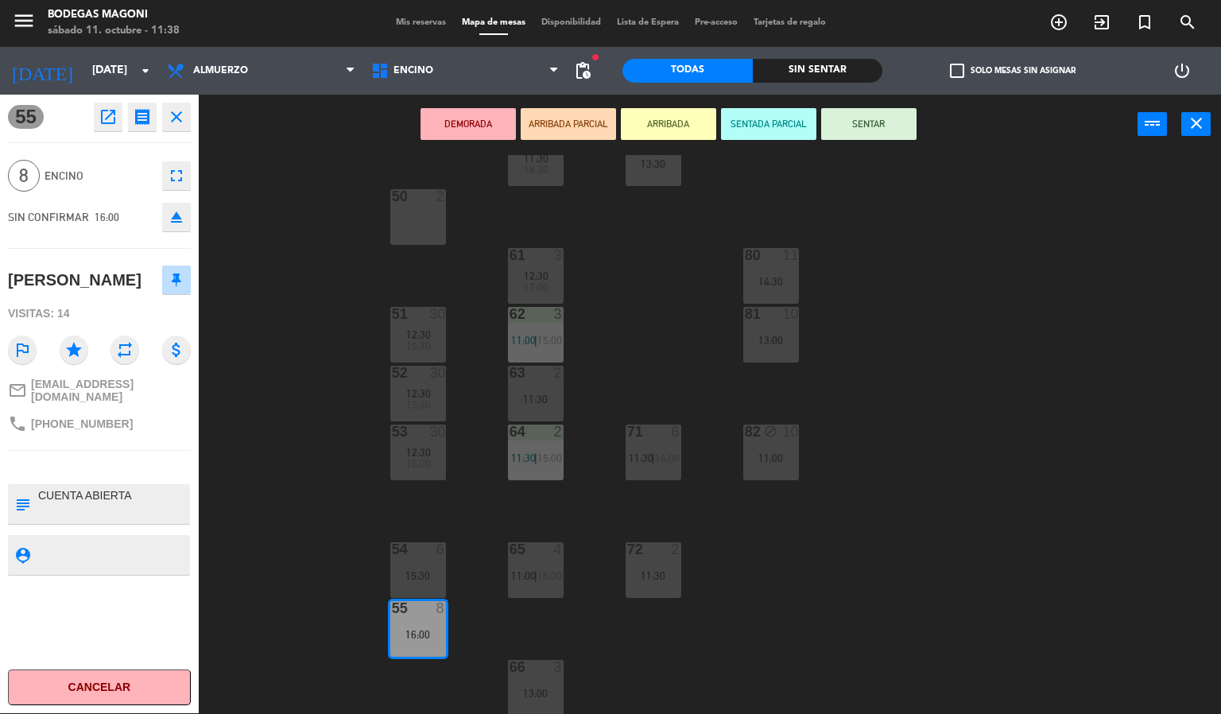
click at [258, 537] on div "60 5 11:30 16:30 70 6 13:30 50 2 61 3 12:30 17:00 80 11 14:30 51 30 12:30 15:30…" at bounding box center [716, 434] width 1010 height 559
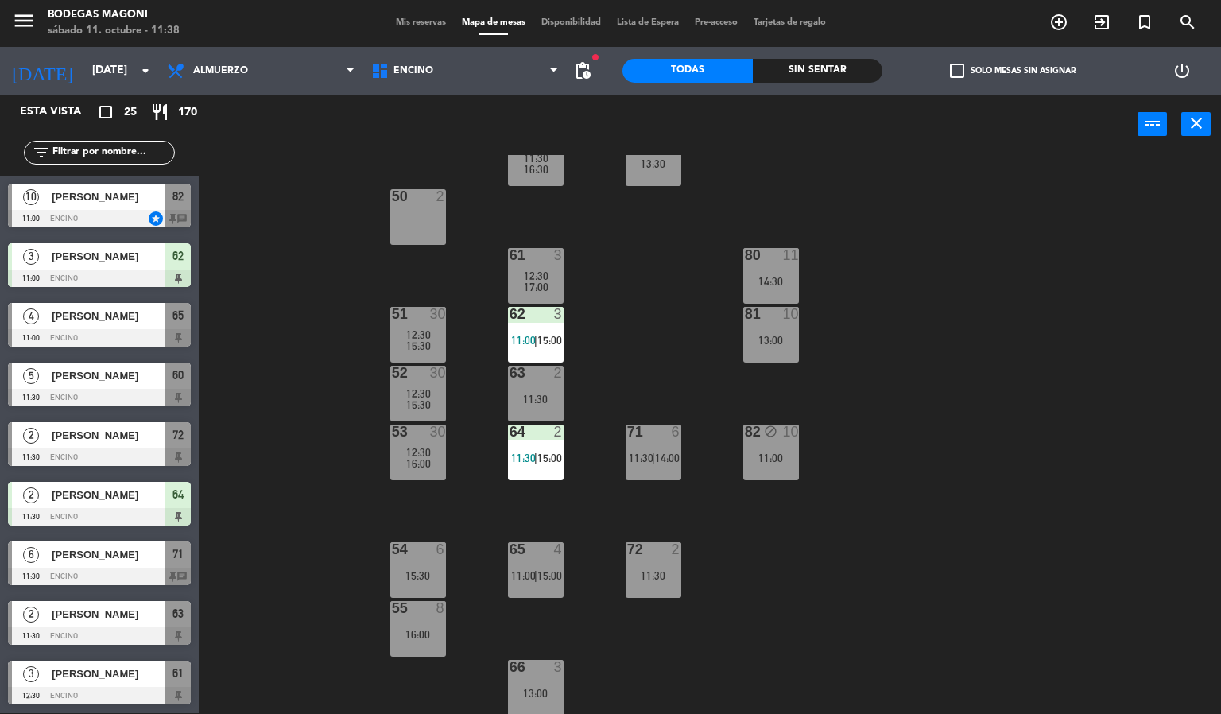
scroll to position [349, 0]
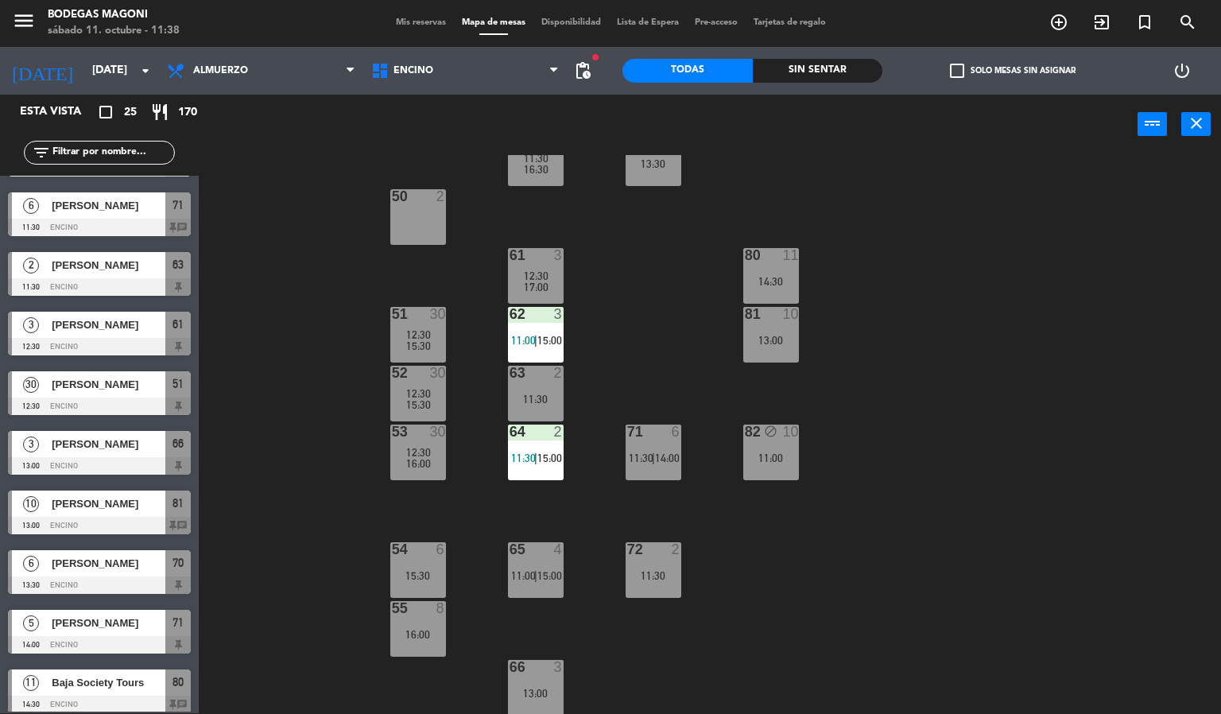
click at [94, 490] on div "[PERSON_NAME]" at bounding box center [107, 503] width 115 height 26
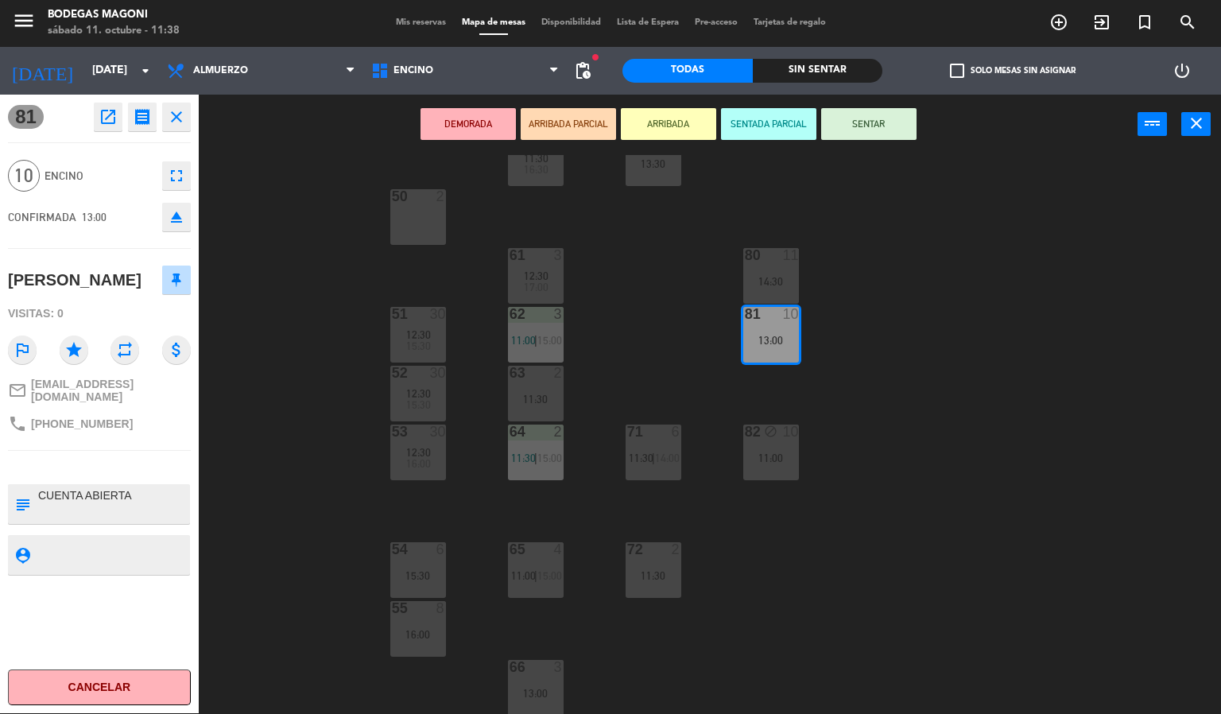
click at [235, 478] on div "60 5 11:30 16:30 70 6 13:30 50 2 61 3 12:30 17:00 80 11 14:30 51 30 12:30 15:30…" at bounding box center [716, 434] width 1010 height 559
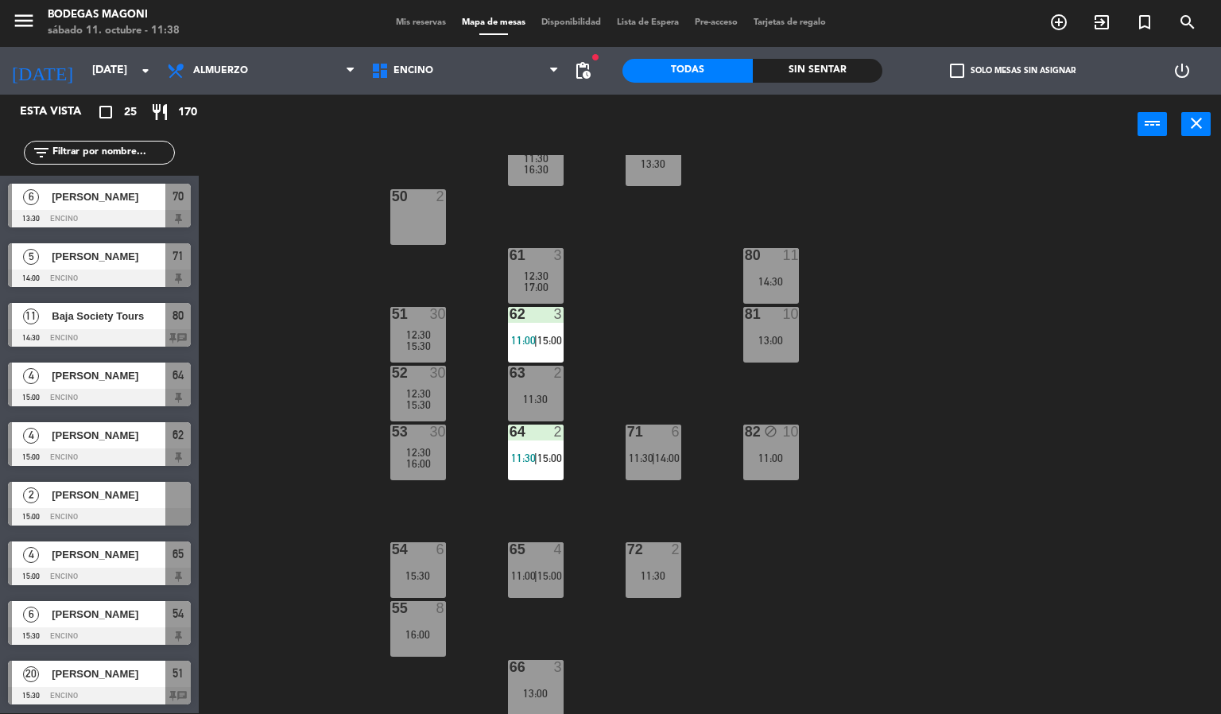
scroll to position [954, 0]
click at [118, 499] on span "[PERSON_NAME]" at bounding box center [109, 495] width 114 height 17
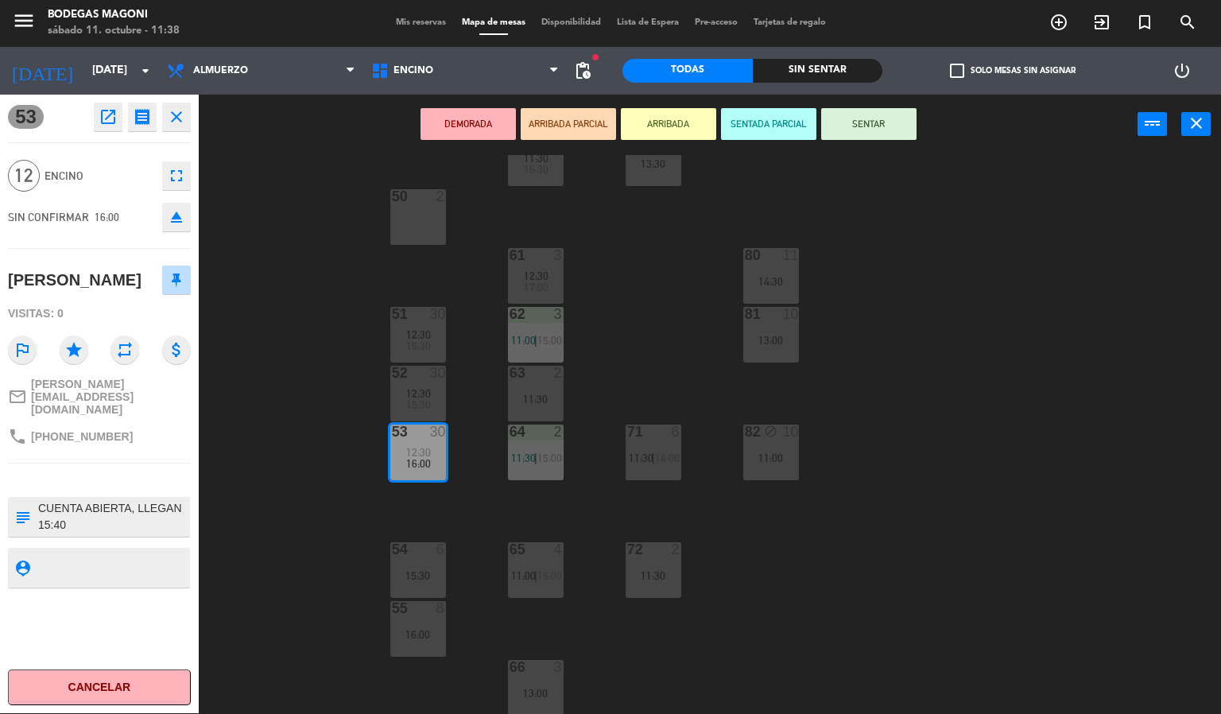
click at [222, 503] on div "60 5 11:30 16:30 70 6 13:30 50 2 61 3 12:30 17:00 80 11 14:30 51 30 12:30 15:30…" at bounding box center [716, 434] width 1010 height 559
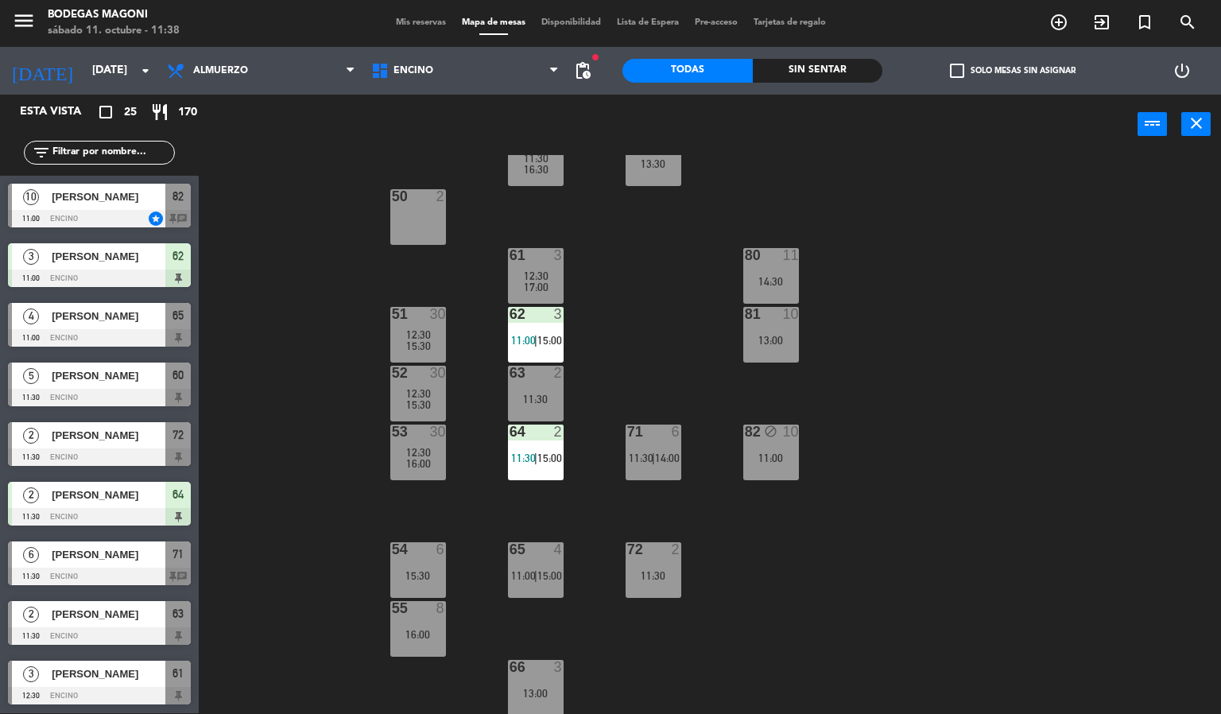
scroll to position [289, 0]
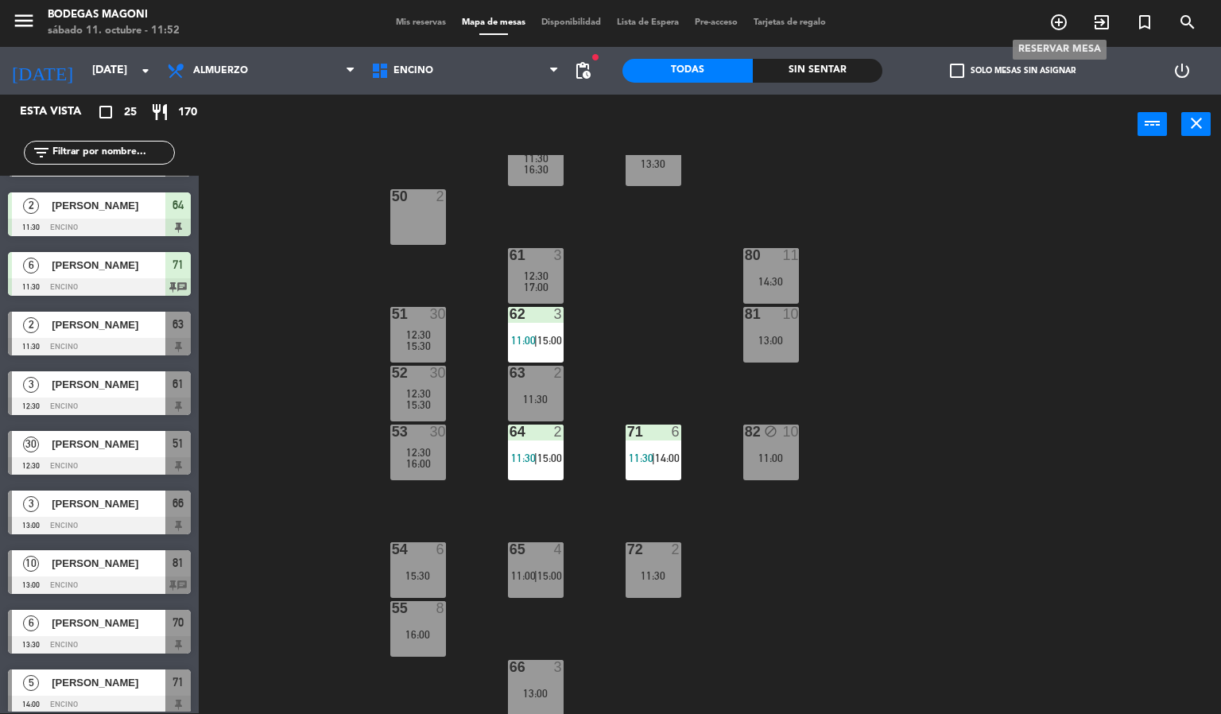
click at [1056, 19] on icon "add_circle_outline" at bounding box center [1058, 22] width 19 height 19
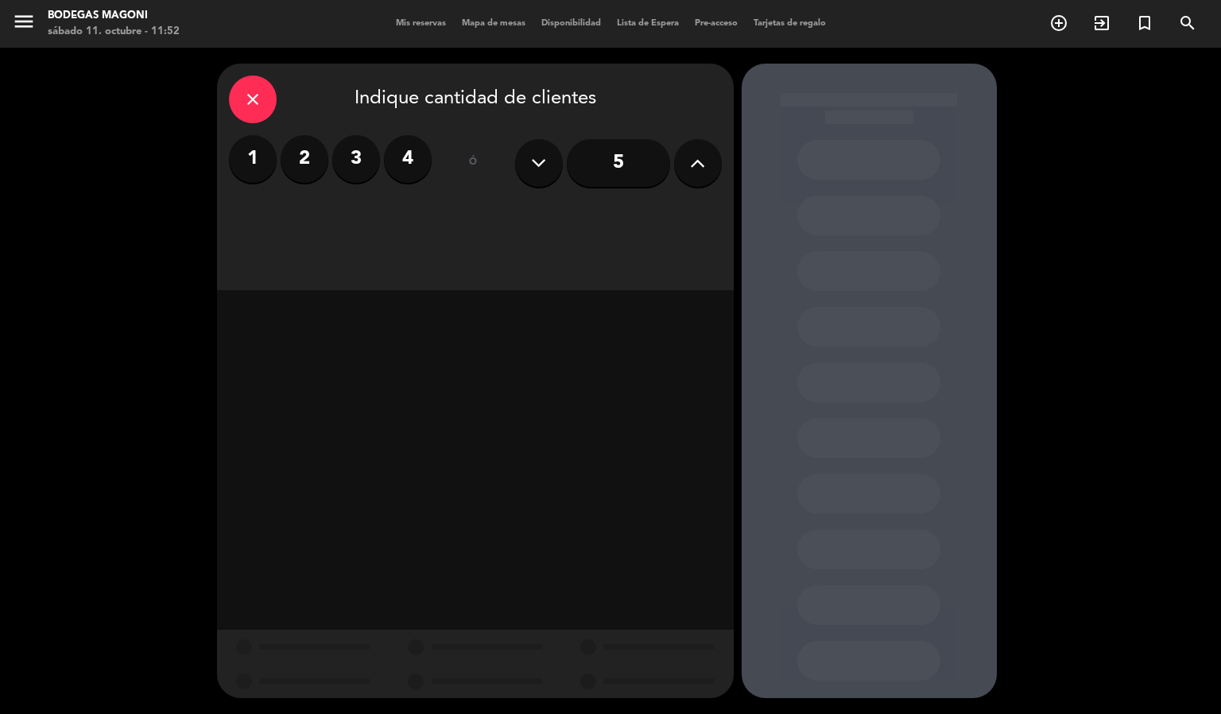
click at [687, 174] on button at bounding box center [698, 163] width 48 height 48
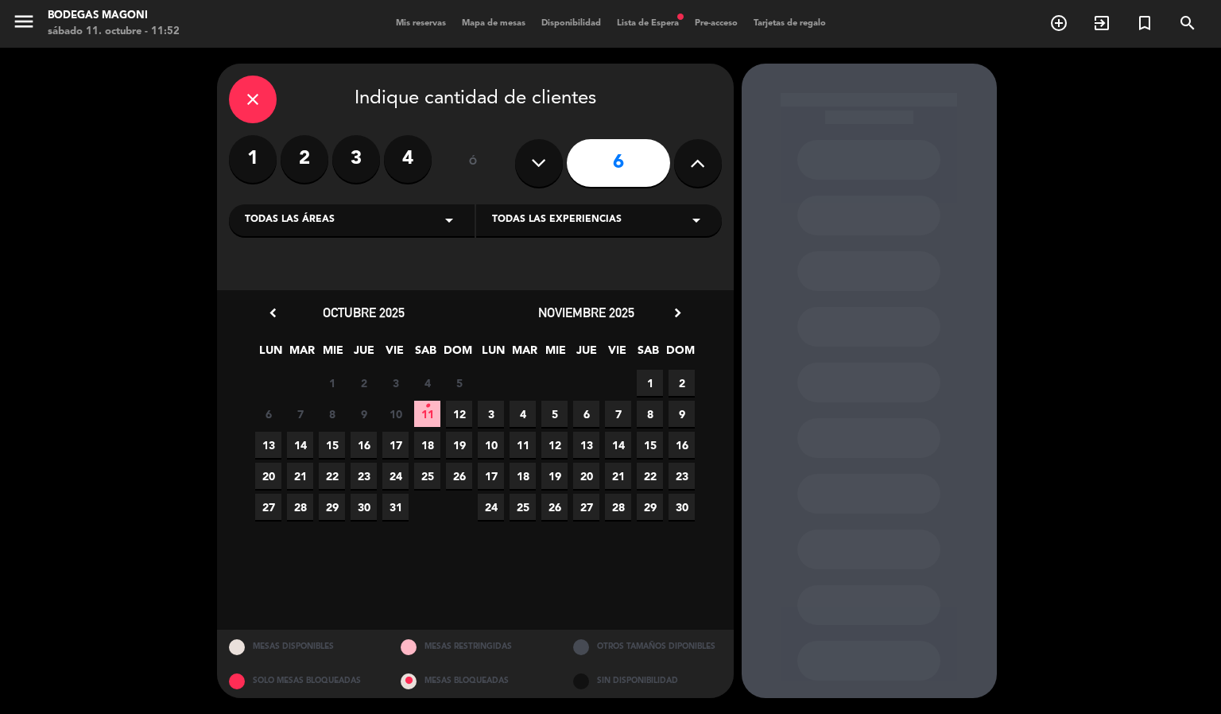
click at [453, 408] on span "12" at bounding box center [459, 414] width 26 height 26
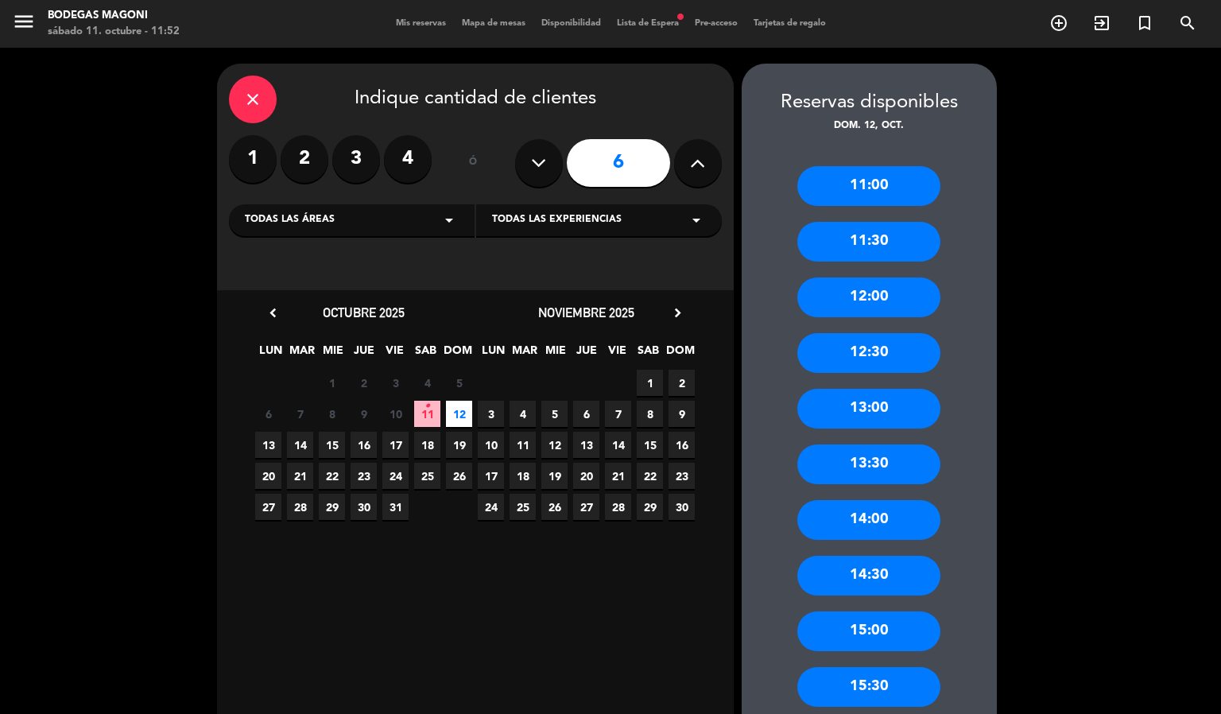
click at [893, 558] on div "14:30" at bounding box center [868, 576] width 143 height 40
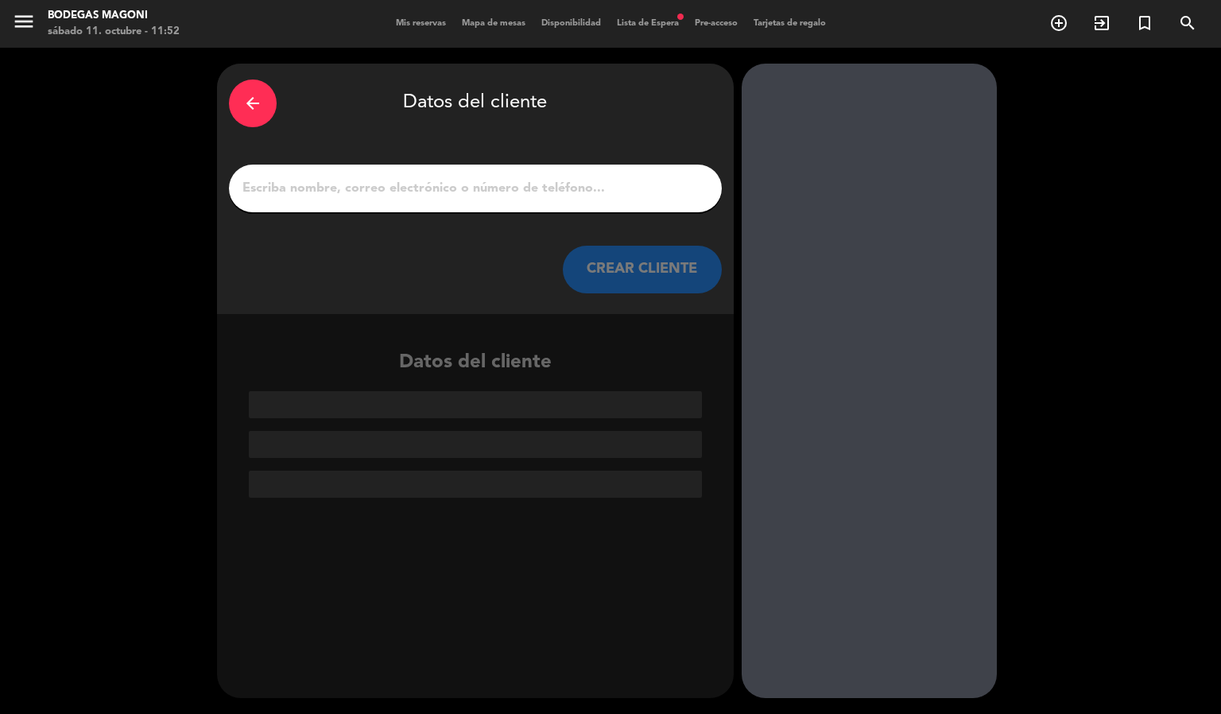
click at [556, 187] on input "1" at bounding box center [475, 188] width 469 height 22
paste input "[PERSON_NAME]"
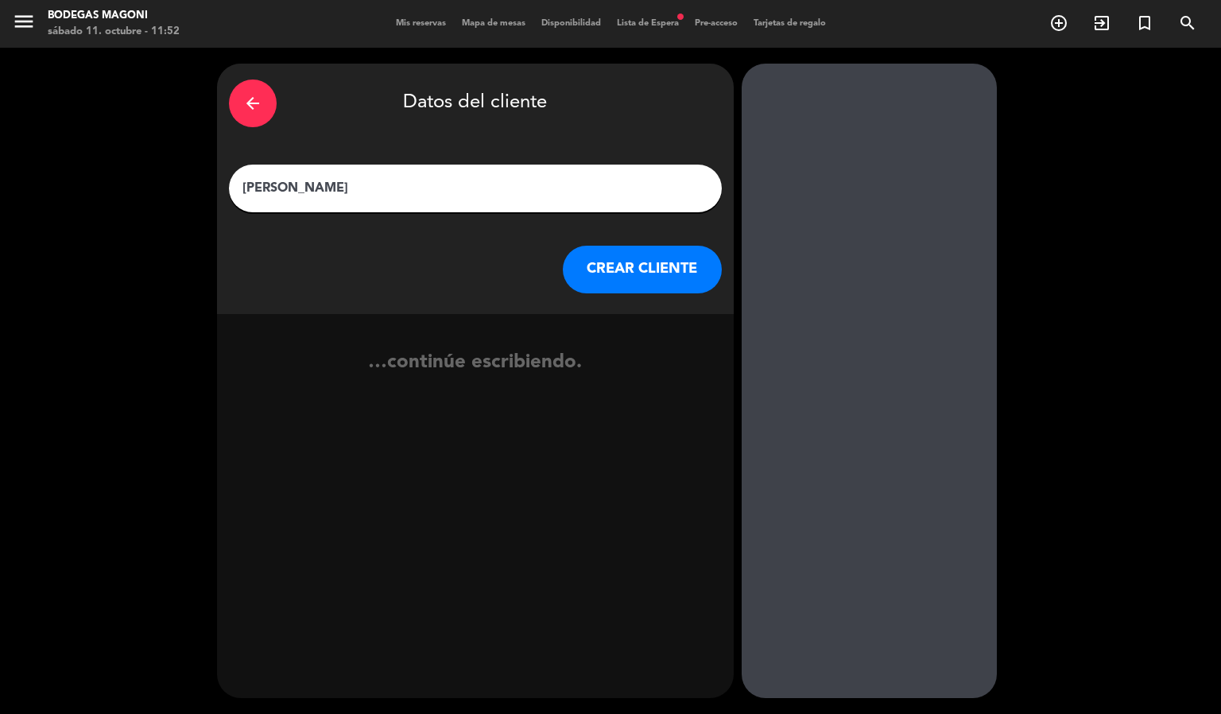
type input "[PERSON_NAME]"
click at [609, 282] on button "CREAR CLIENTE" at bounding box center [642, 270] width 159 height 48
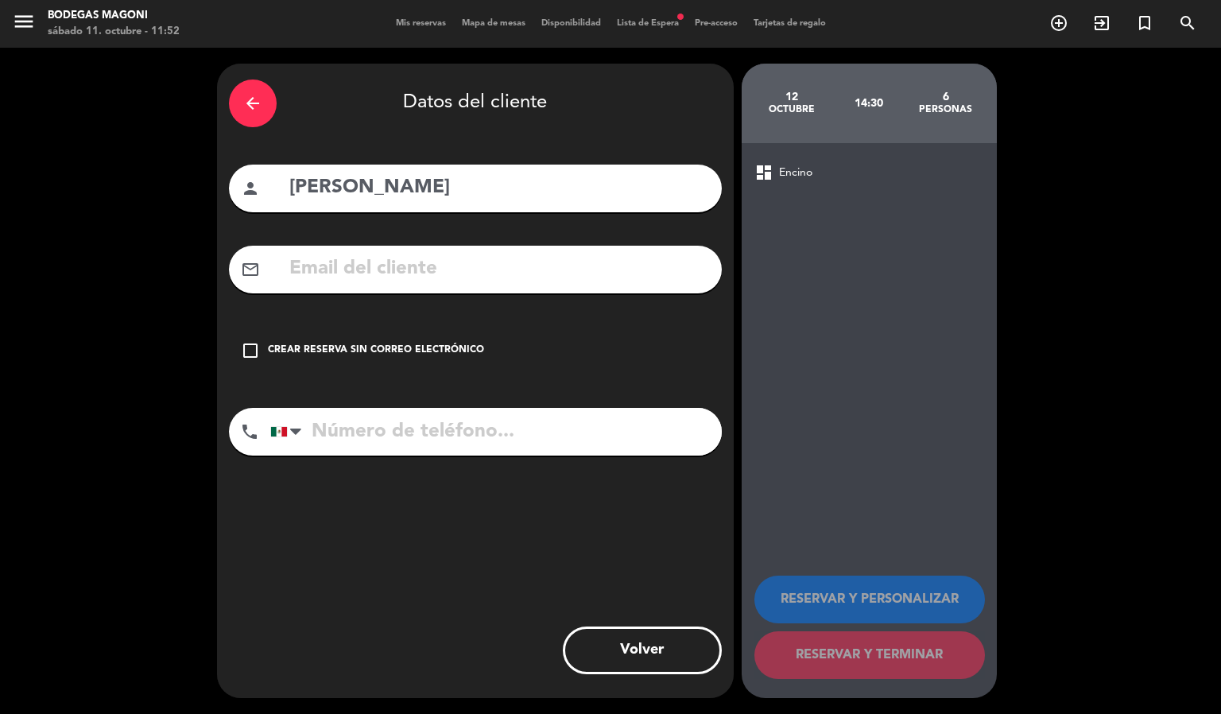
click at [684, 651] on button "Volver" at bounding box center [642, 650] width 159 height 48
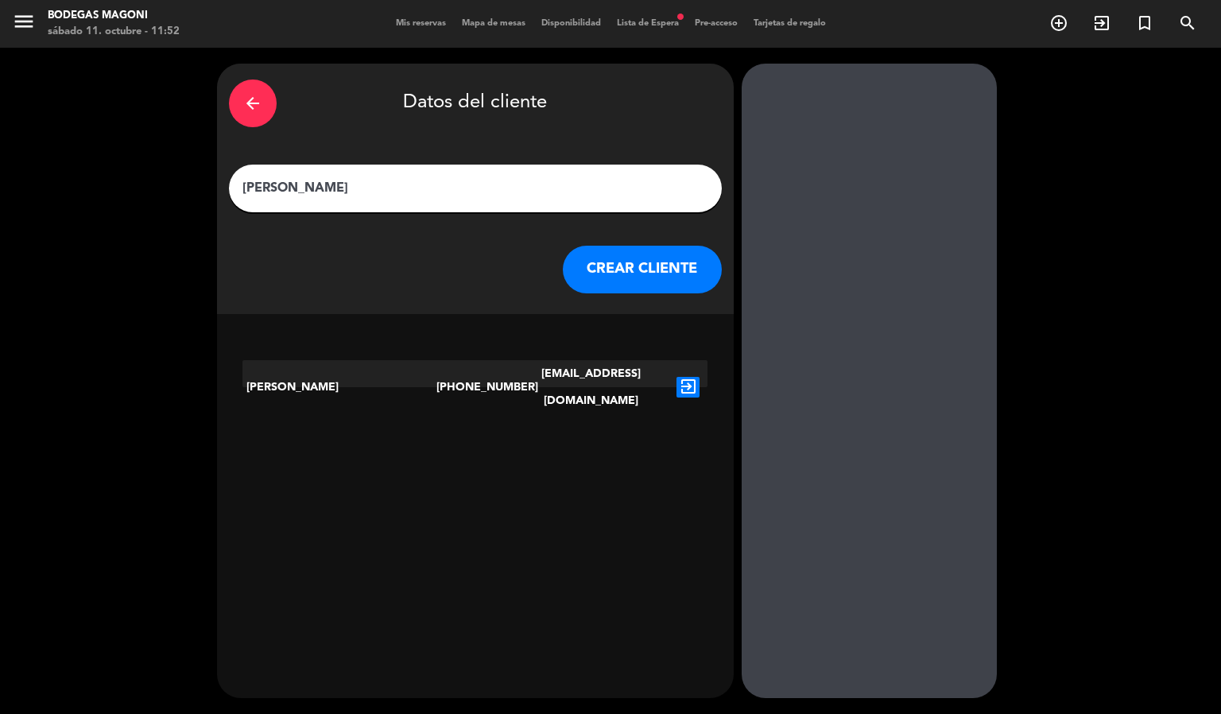
click at [687, 377] on icon "exit_to_app" at bounding box center [688, 387] width 23 height 21
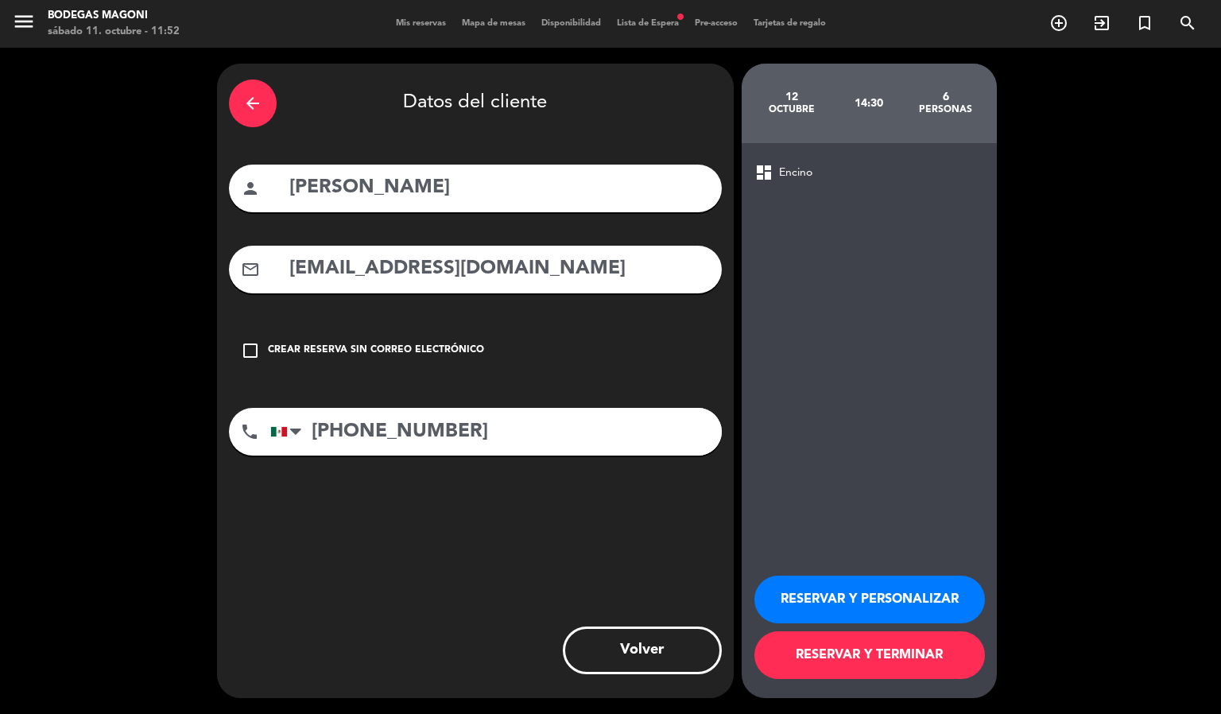
click at [243, 95] on icon "arrow_back" at bounding box center [252, 103] width 19 height 19
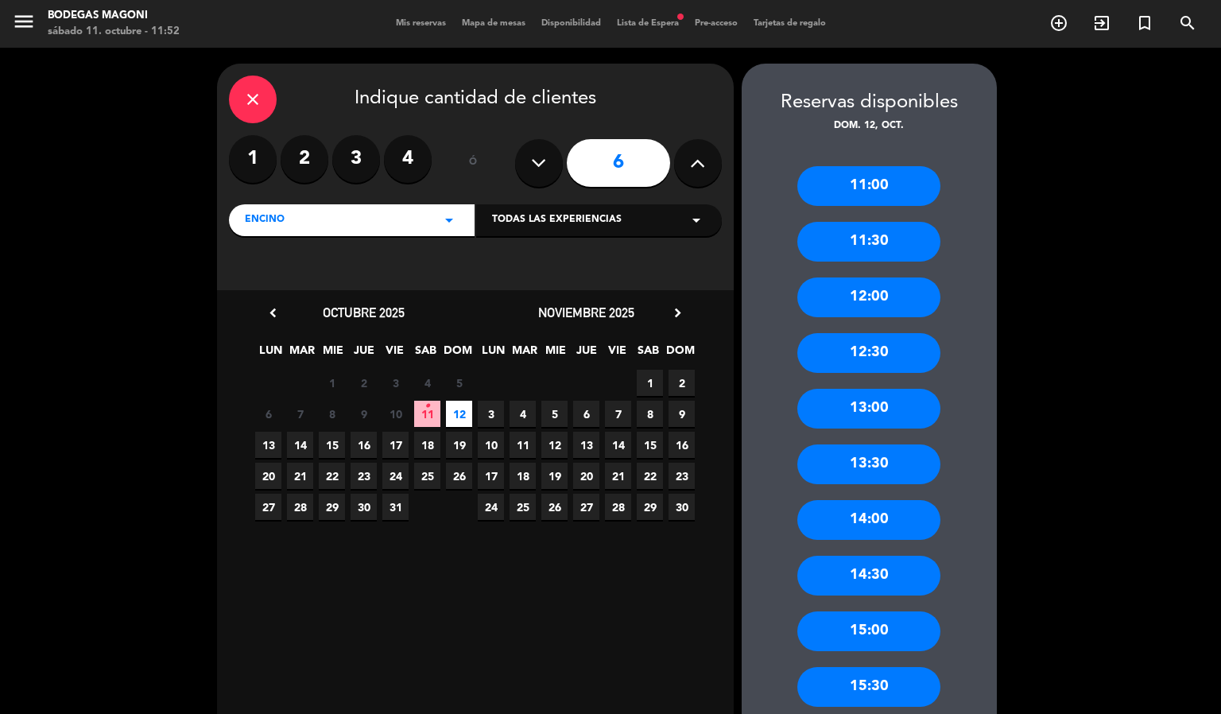
click at [243, 95] on icon "close" at bounding box center [252, 99] width 19 height 19
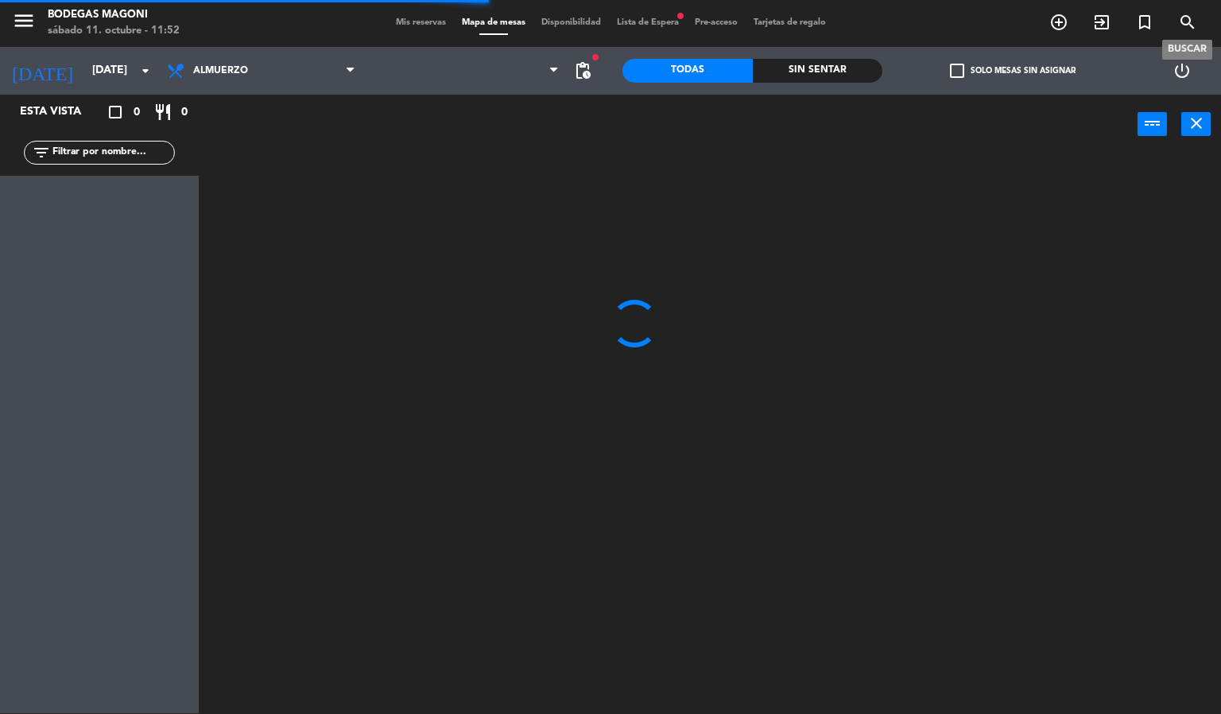
click at [1181, 20] on icon "search" at bounding box center [1187, 22] width 19 height 19
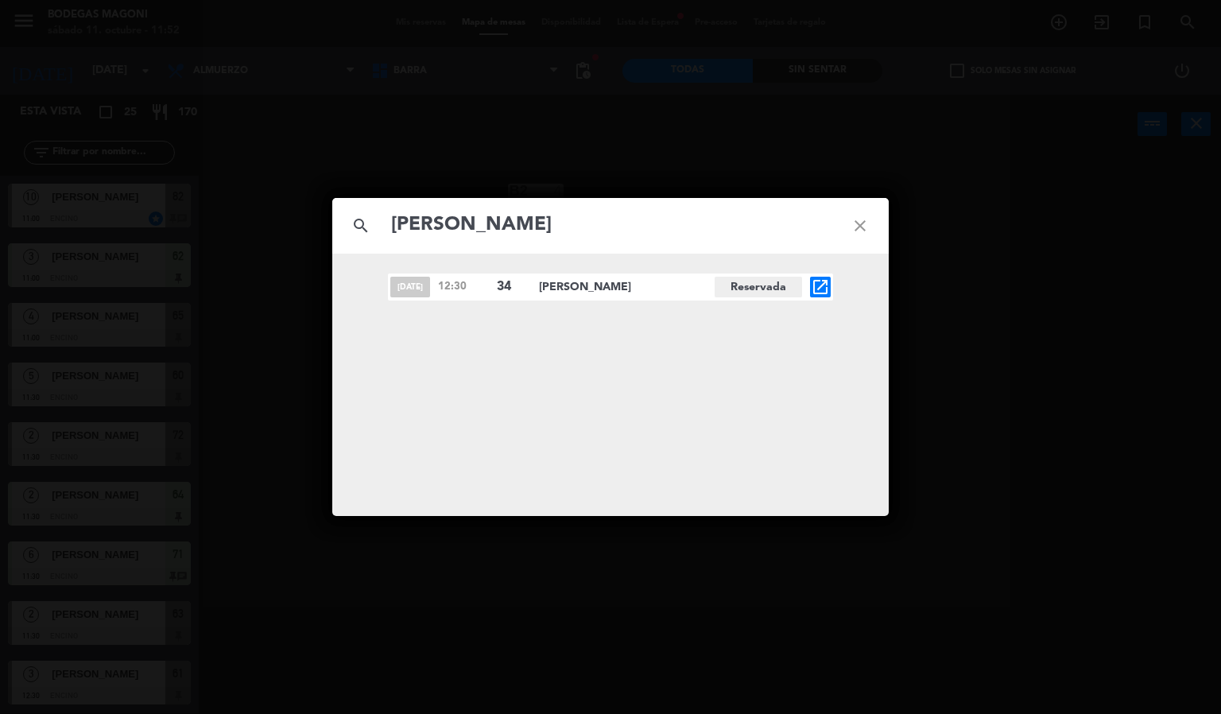
type input "[PERSON_NAME]"
click at [821, 289] on icon "open_in_new" at bounding box center [820, 286] width 19 height 19
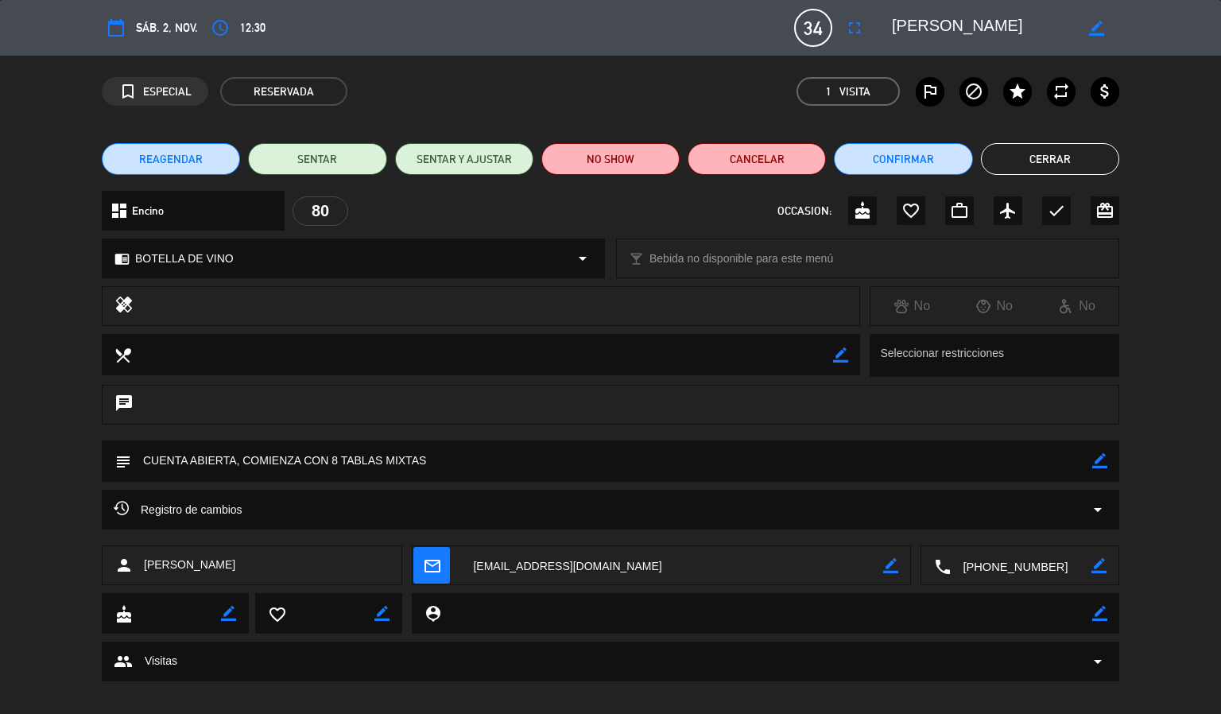
click at [1079, 148] on button "Cerrar" at bounding box center [1050, 159] width 138 height 32
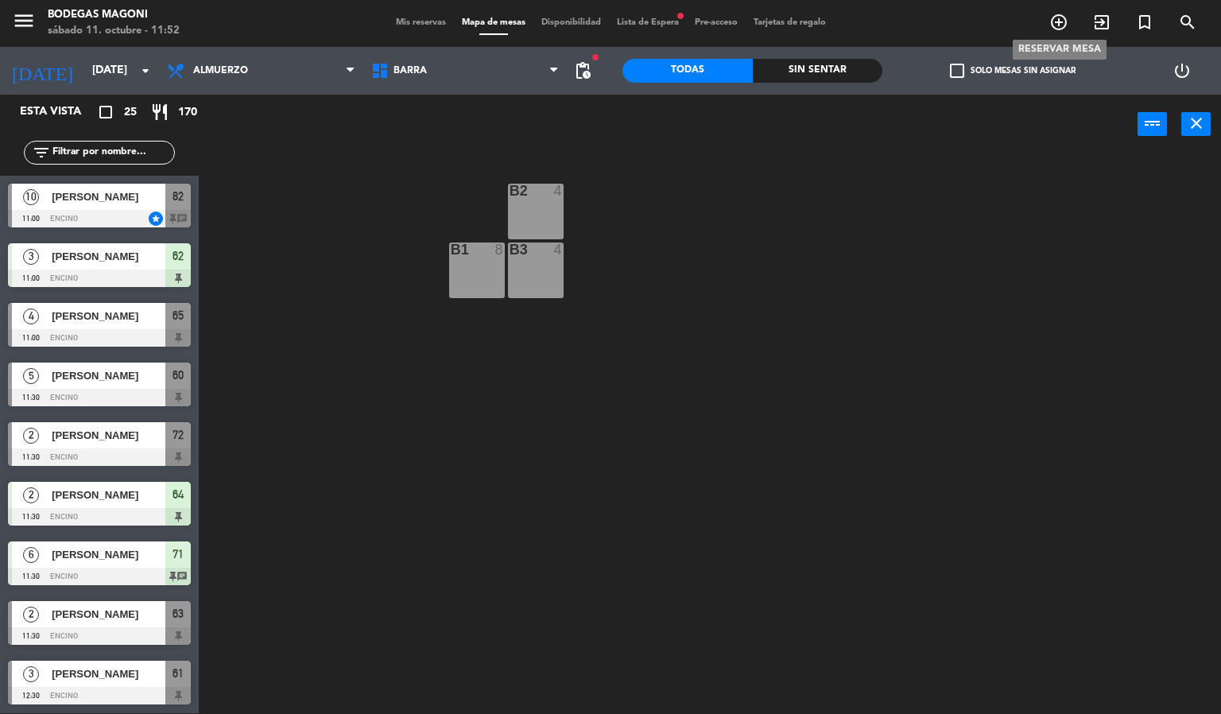
click at [1055, 22] on icon "add_circle_outline" at bounding box center [1058, 22] width 19 height 19
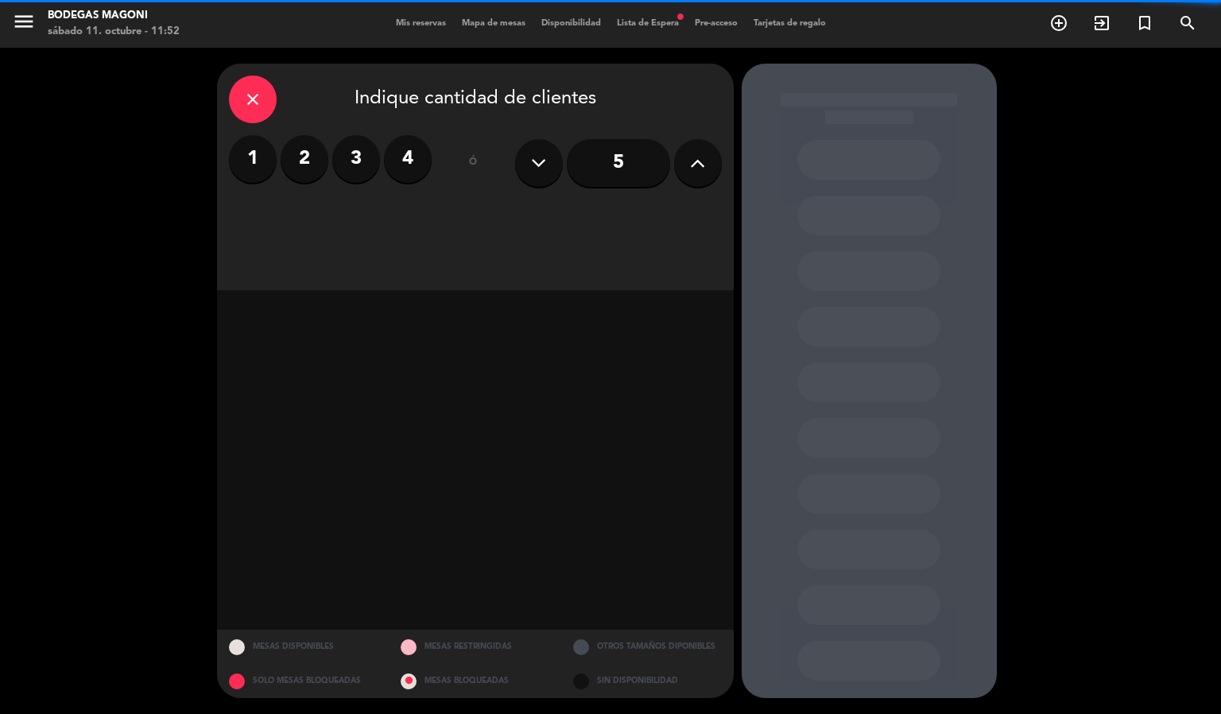
click at [690, 168] on icon at bounding box center [697, 163] width 15 height 24
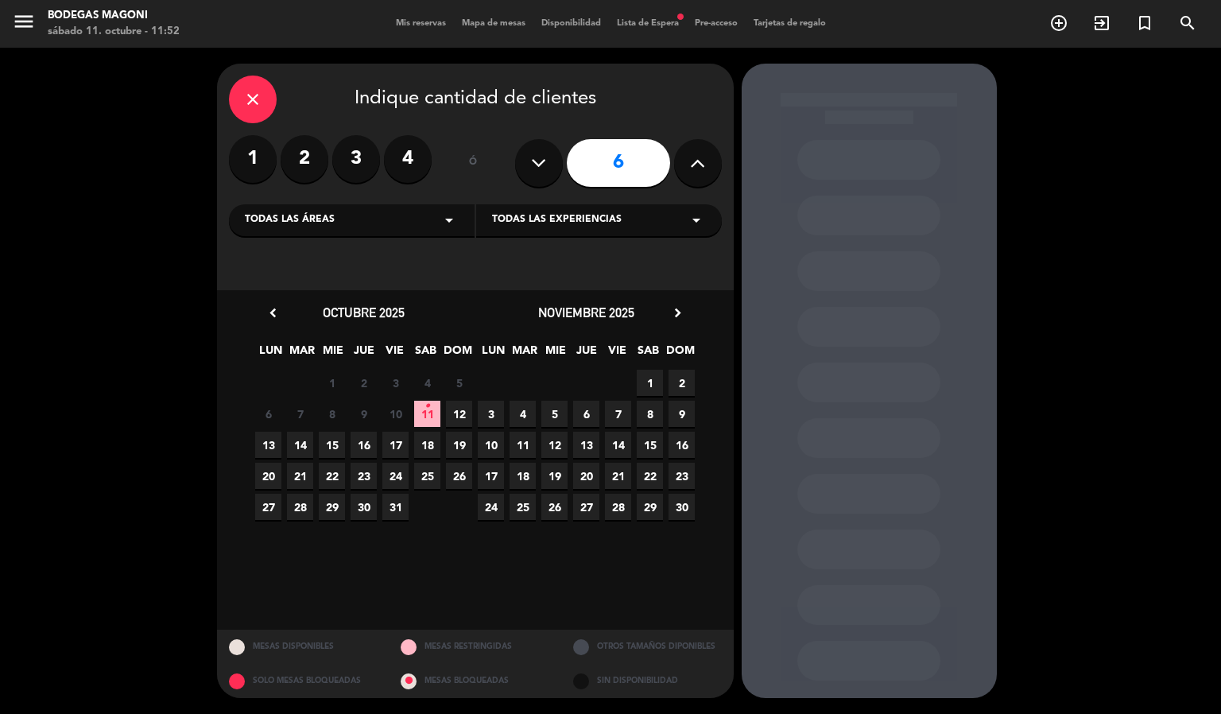
click at [456, 416] on span "12" at bounding box center [459, 414] width 26 height 26
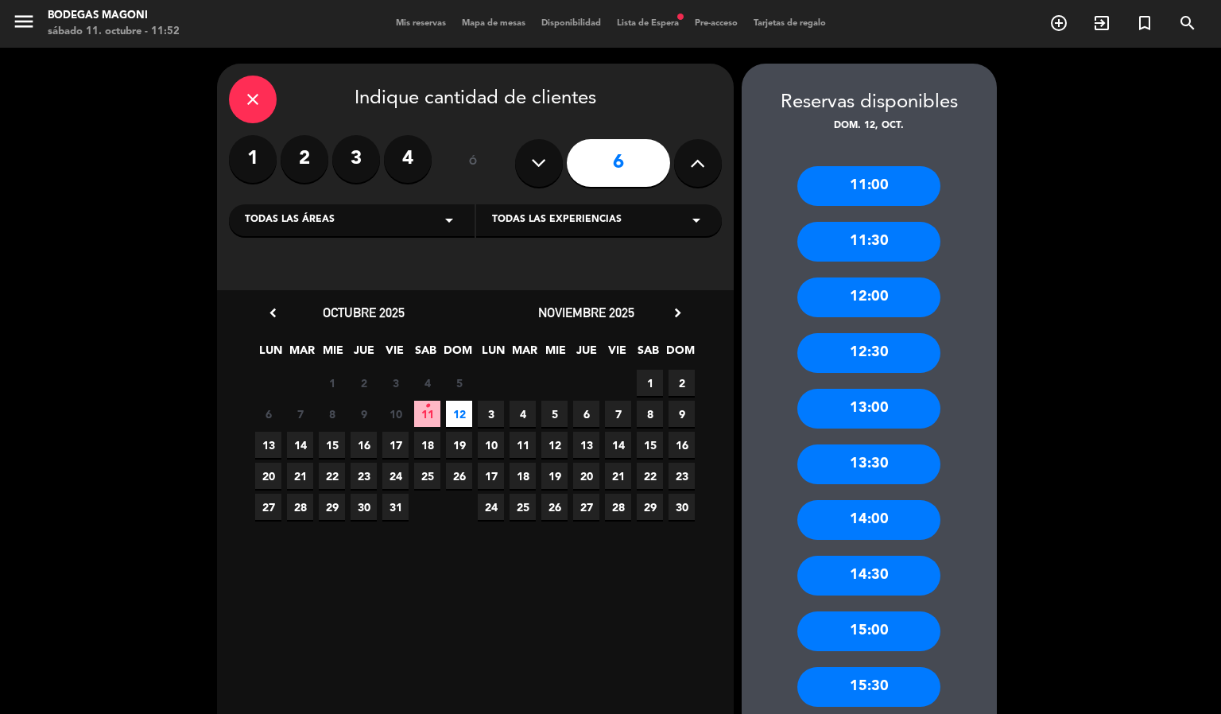
click at [882, 572] on div "14:30" at bounding box center [868, 576] width 143 height 40
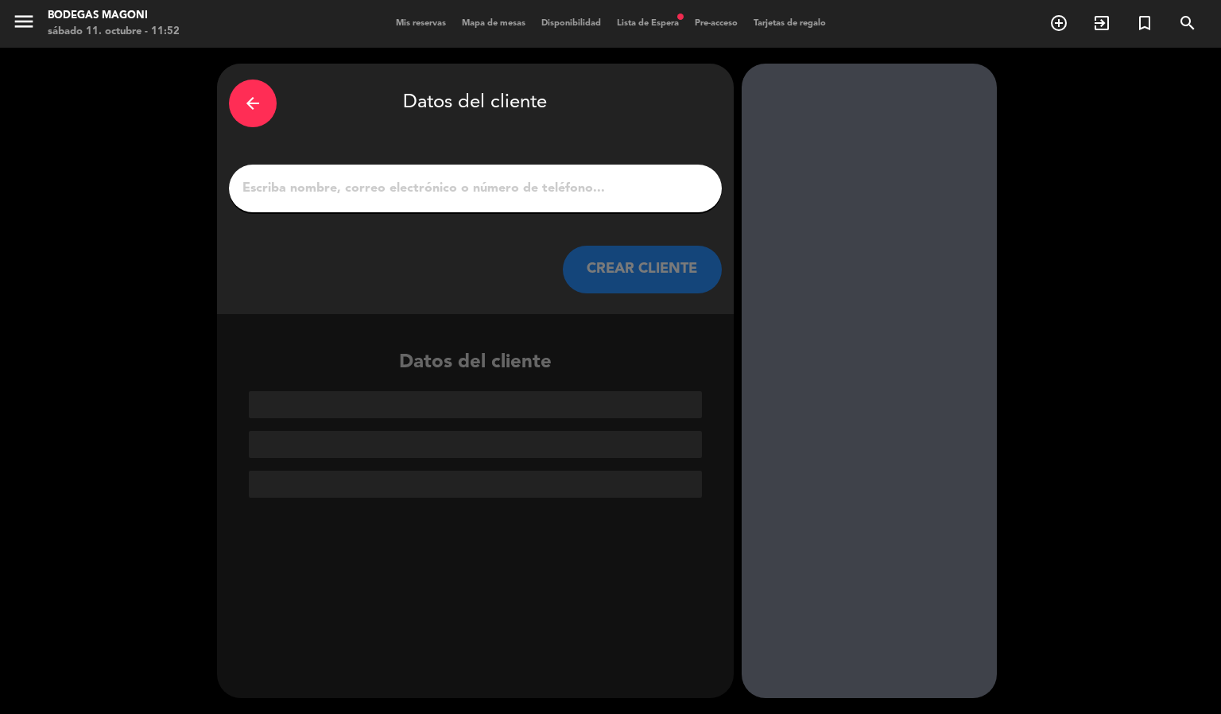
click at [570, 191] on input "1" at bounding box center [475, 188] width 469 height 22
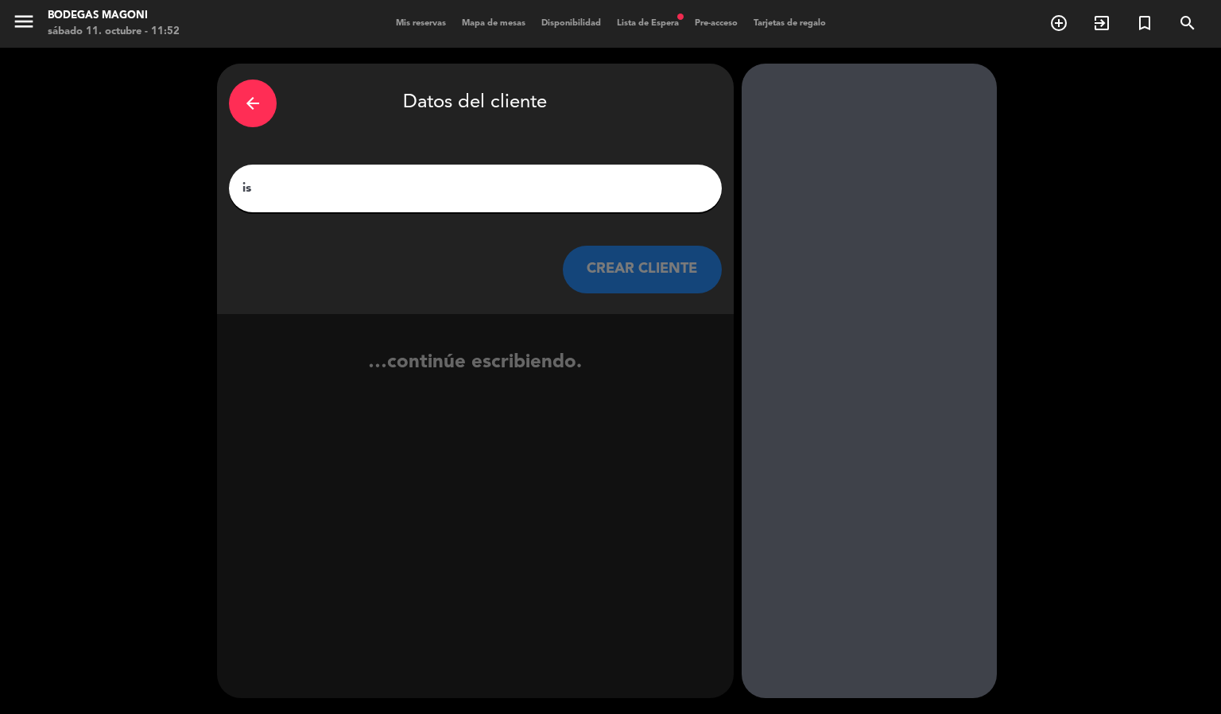
type input "i"
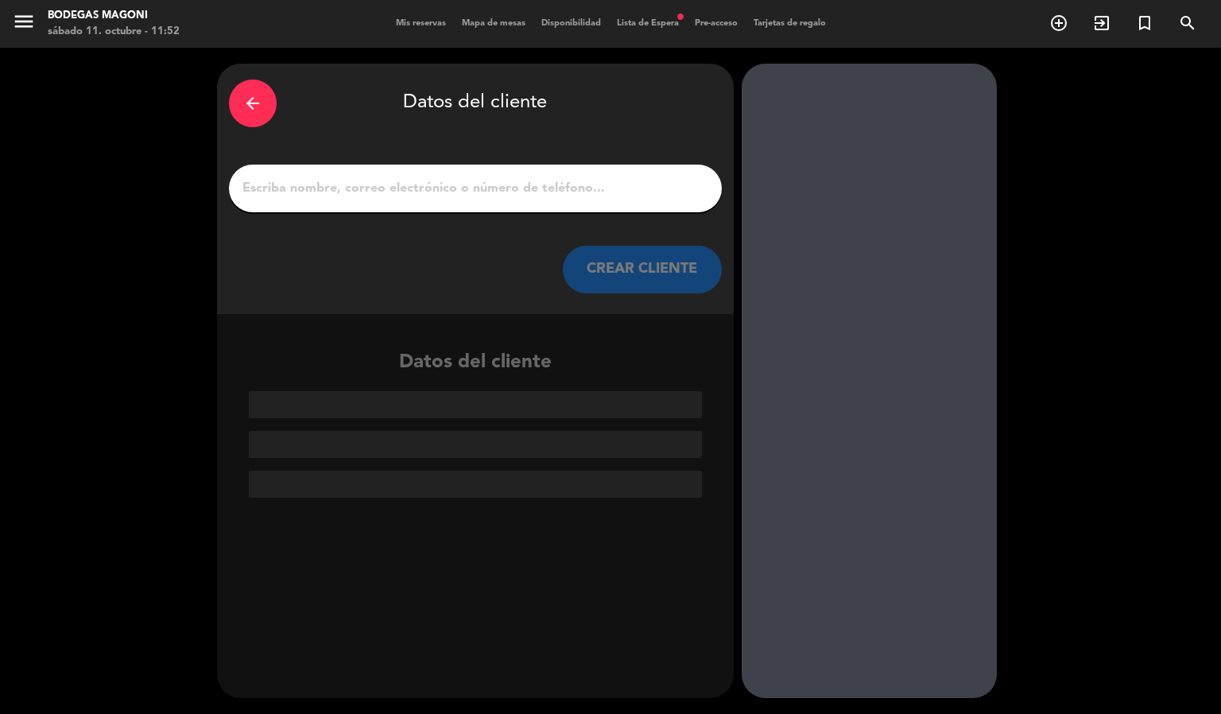
paste input "[PERSON_NAME]"
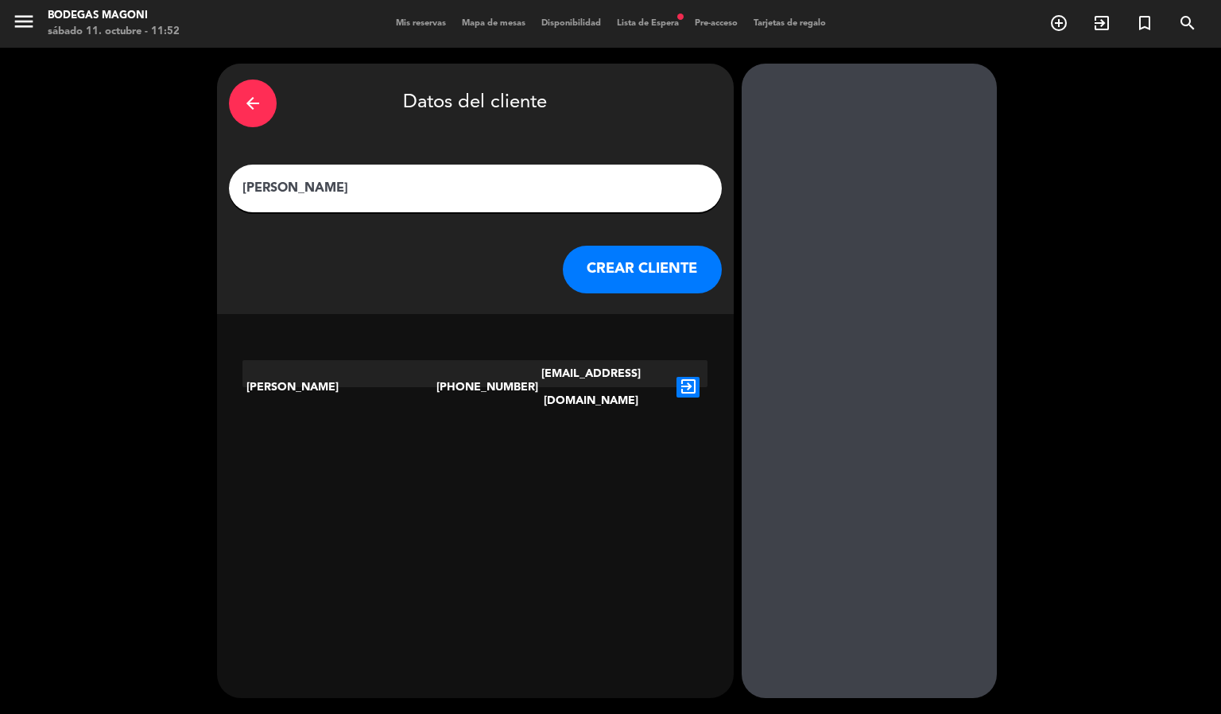
type input "[PERSON_NAME]"
click at [661, 378] on div "[EMAIL_ADDRESS][DOMAIN_NAME]" at bounding box center [591, 387] width 155 height 54
click at [688, 377] on icon "exit_to_app" at bounding box center [688, 387] width 23 height 21
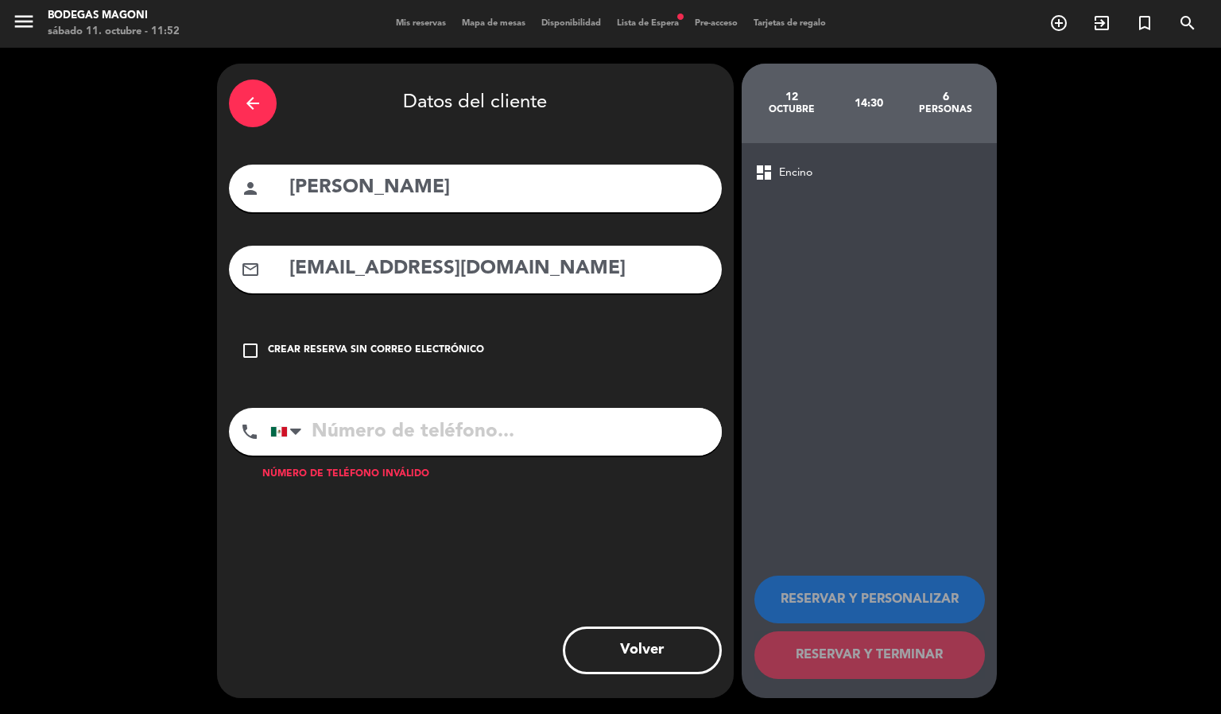
type input "[PHONE_NUMBER]"
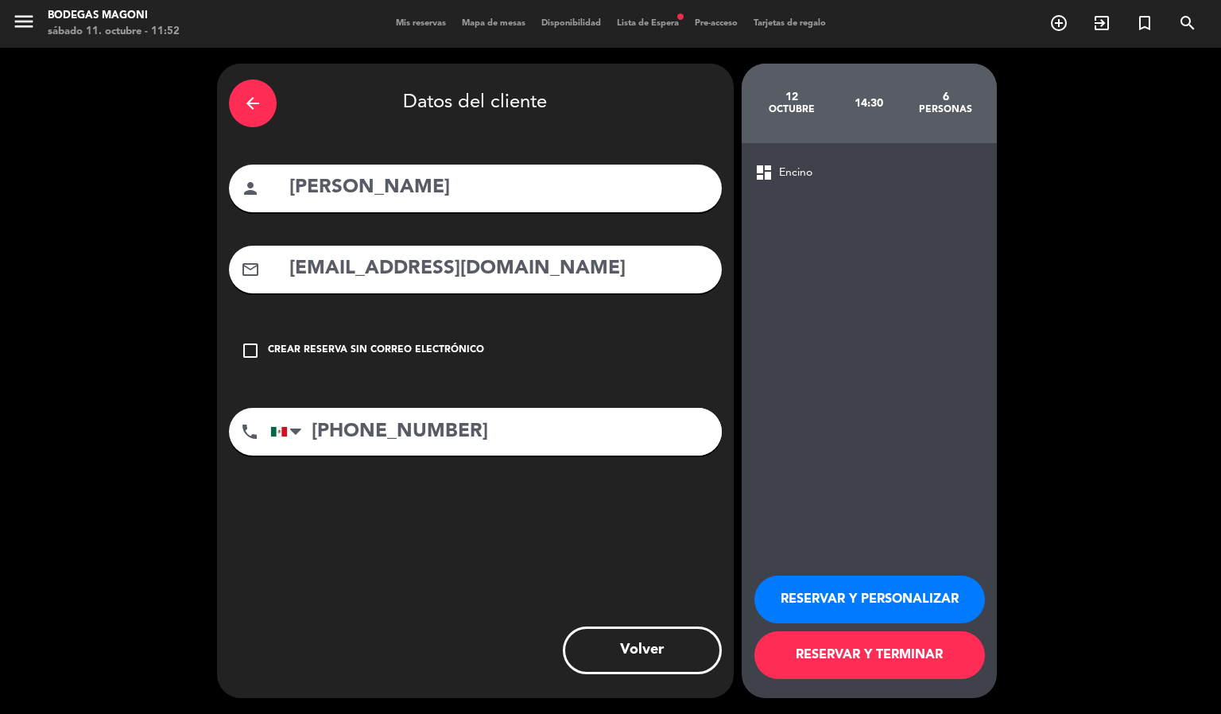
drag, startPoint x: 944, startPoint y: 661, endPoint x: 930, endPoint y: 656, distance: 15.1
click at [943, 661] on button "RESERVAR Y TERMINAR" at bounding box center [869, 655] width 231 height 48
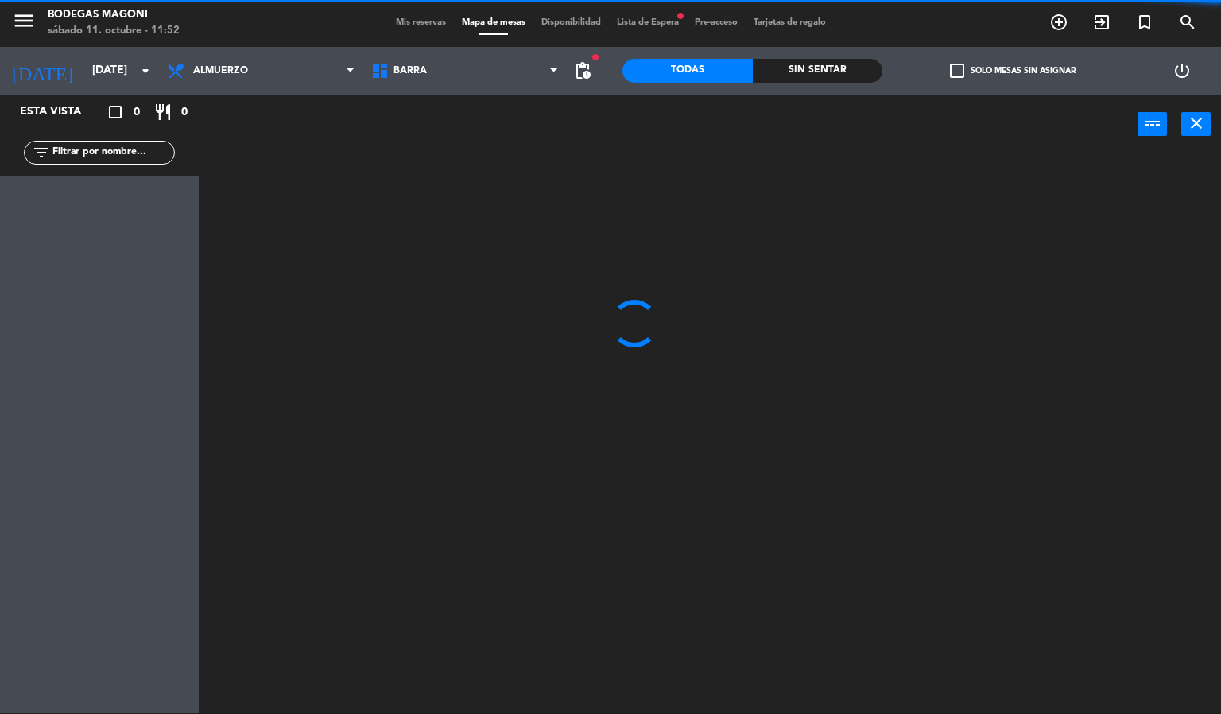
click at [649, 29] on div "Mis reservas Mapa de mesas Disponibilidad Lista de Espera fiber_manual_record P…" at bounding box center [611, 23] width 446 height 14
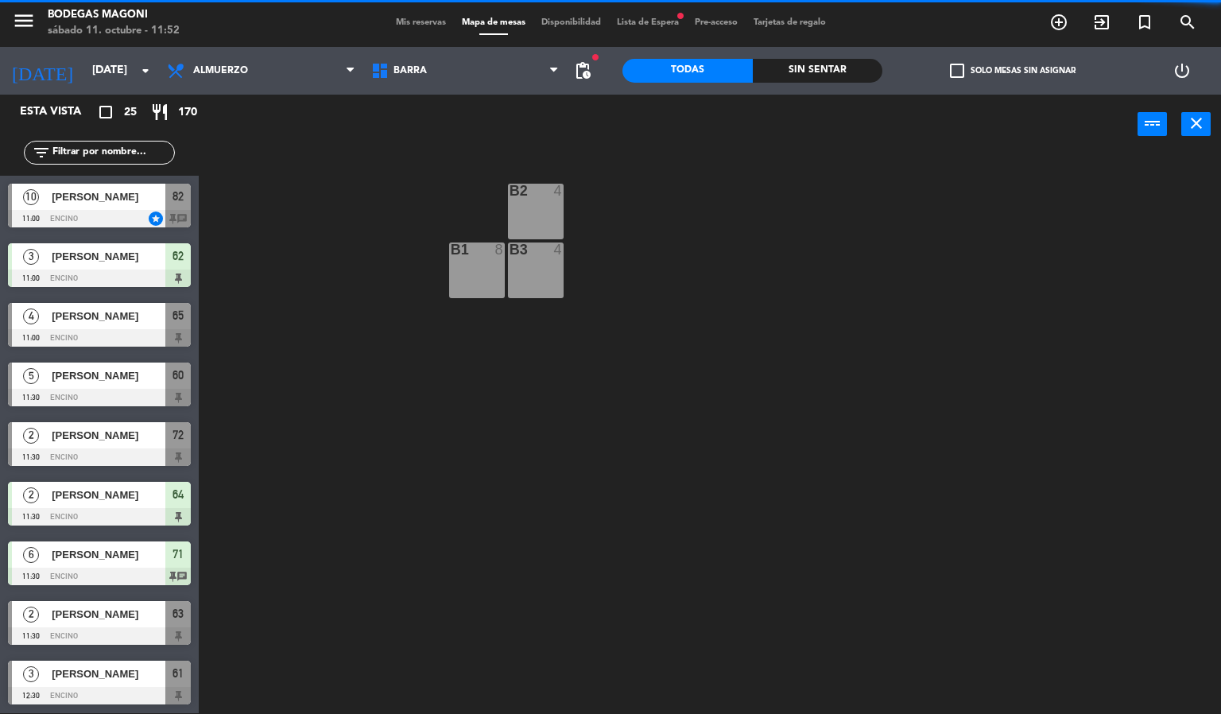
click at [649, 21] on span "Lista de Espera fiber_manual_record" at bounding box center [648, 22] width 78 height 9
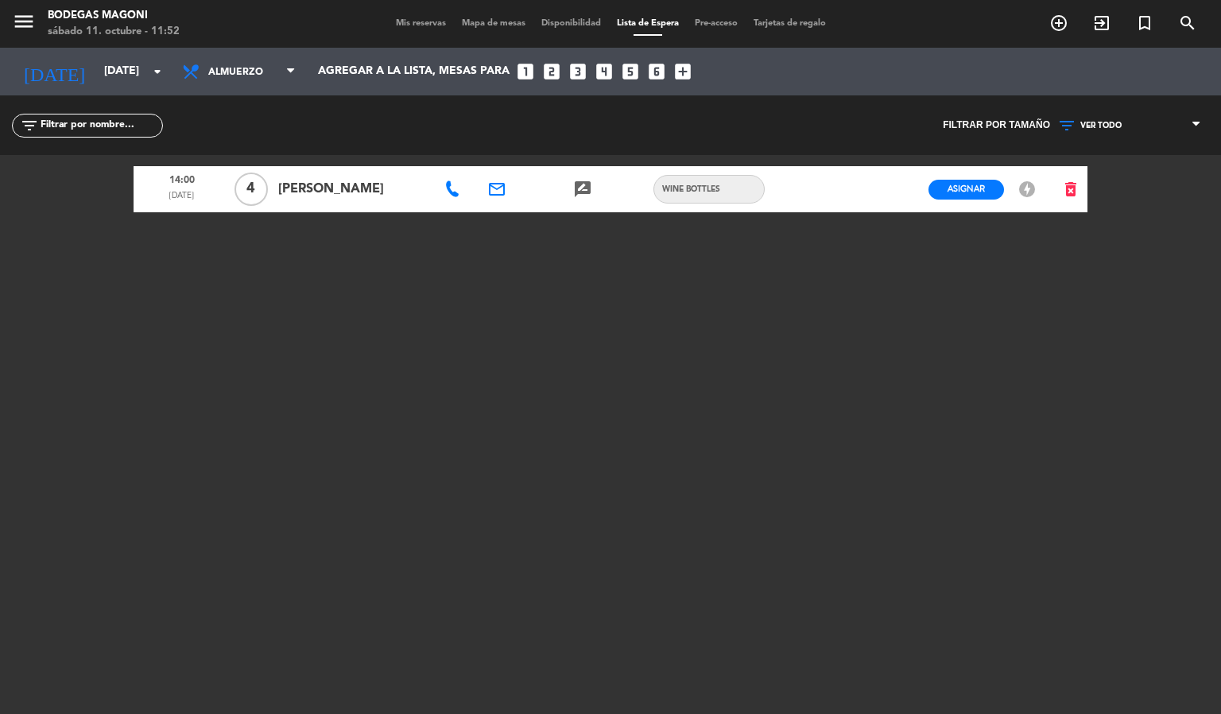
click at [409, 25] on span "Mis reservas" at bounding box center [421, 23] width 66 height 9
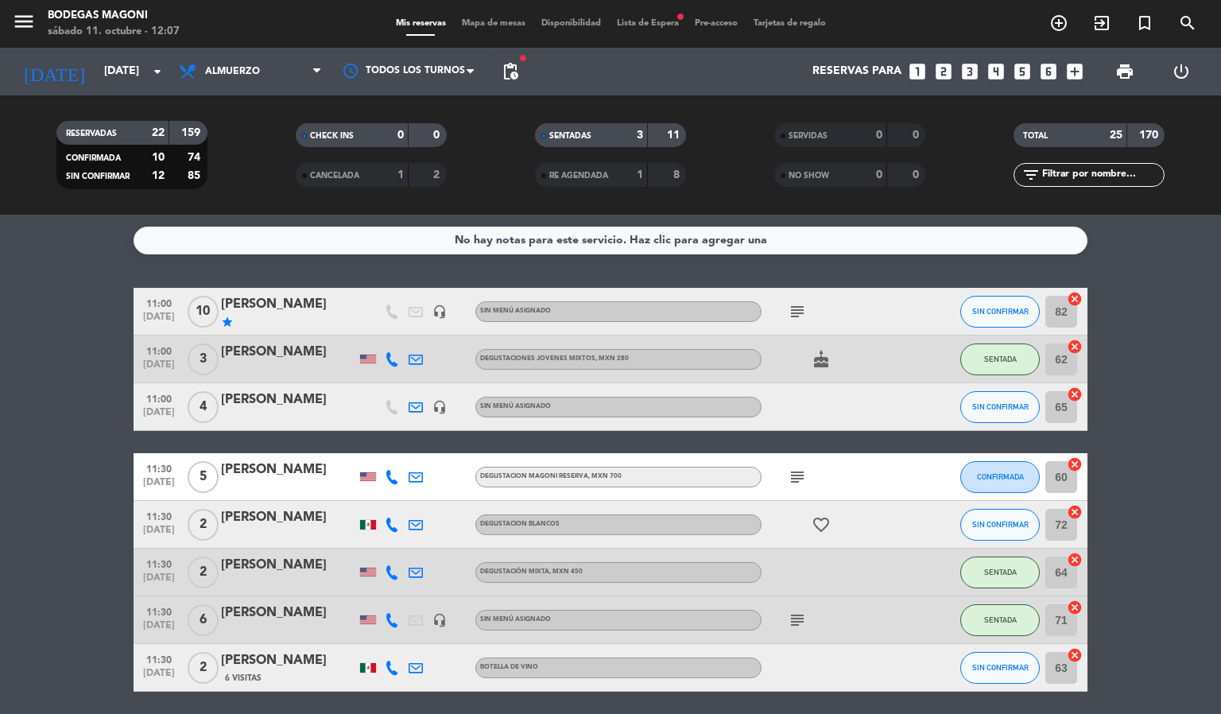
click at [499, 20] on span "Mapa de mesas" at bounding box center [493, 23] width 79 height 9
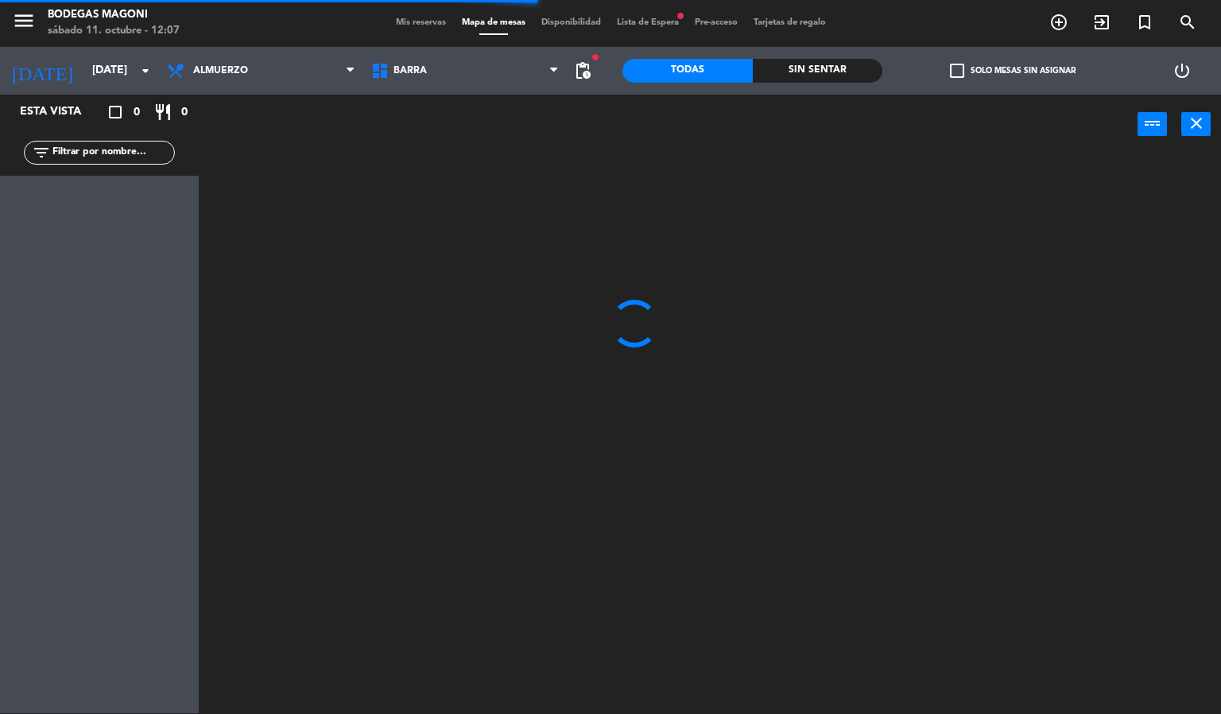
click at [485, 76] on span "Barra" at bounding box center [465, 70] width 204 height 35
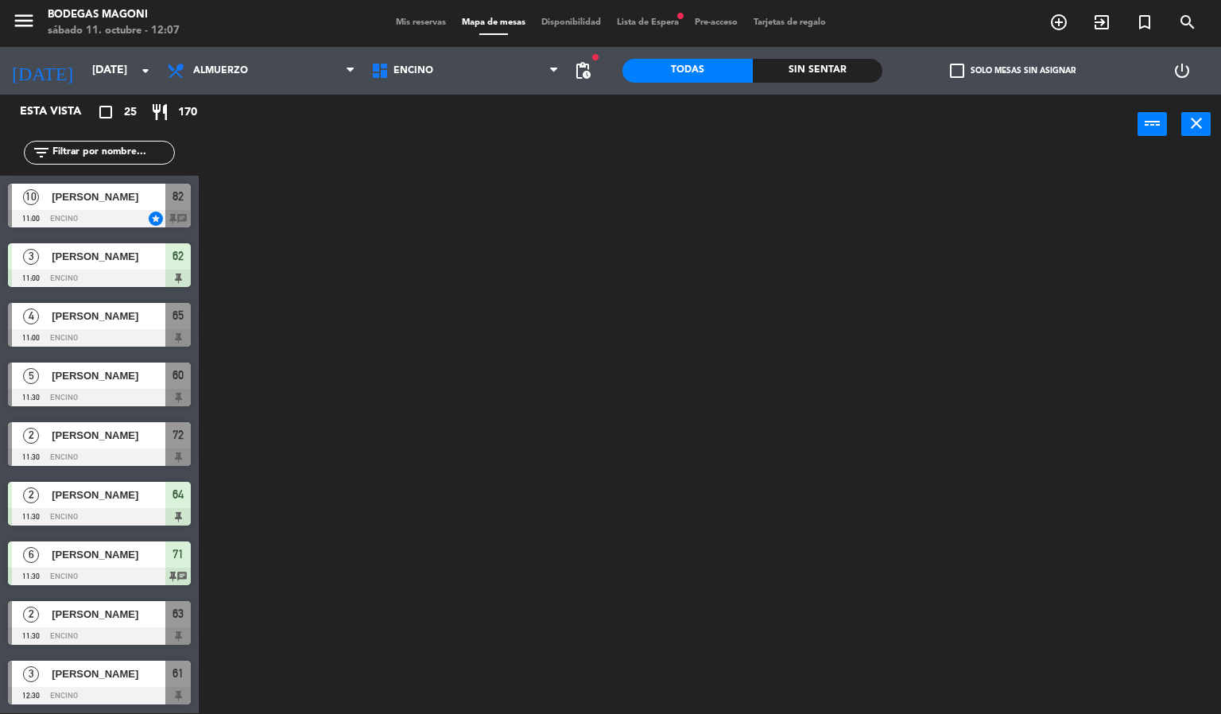
click at [454, 149] on ng-component "menu Bodegas Magoni sábado 11. octubre - 12:07 Mis reservas Mapa de mesas Dispo…" at bounding box center [610, 356] width 1221 height 715
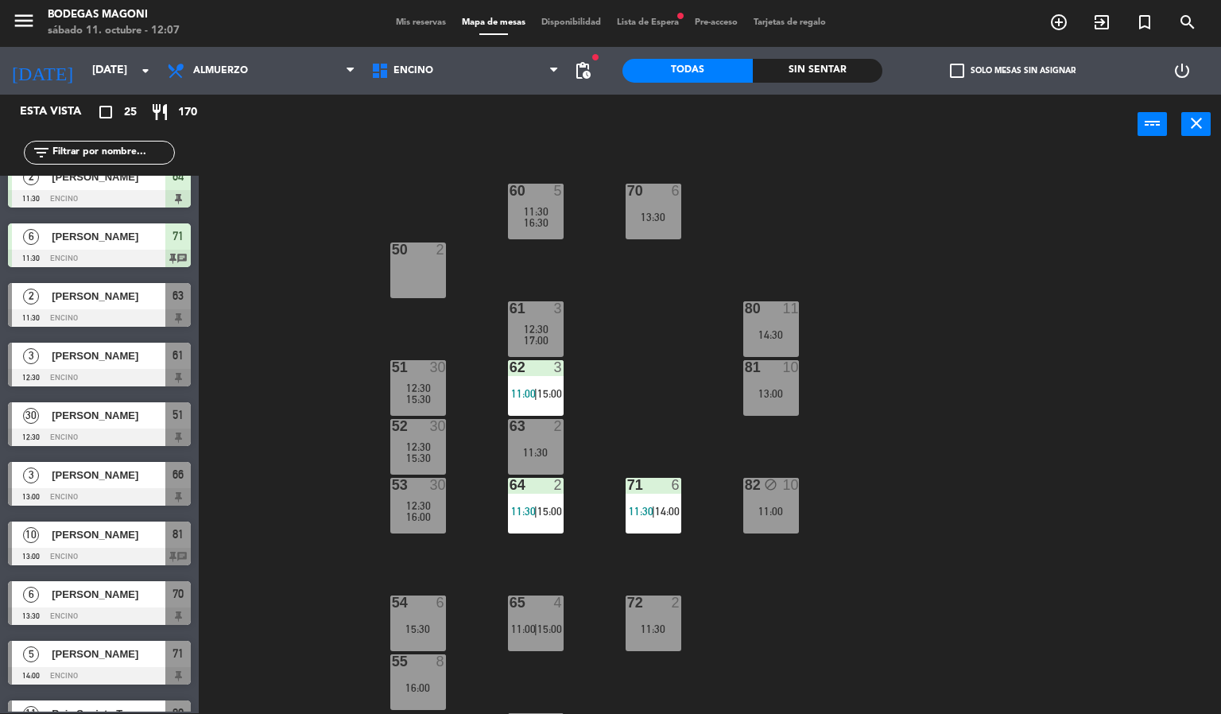
scroll to position [358, 0]
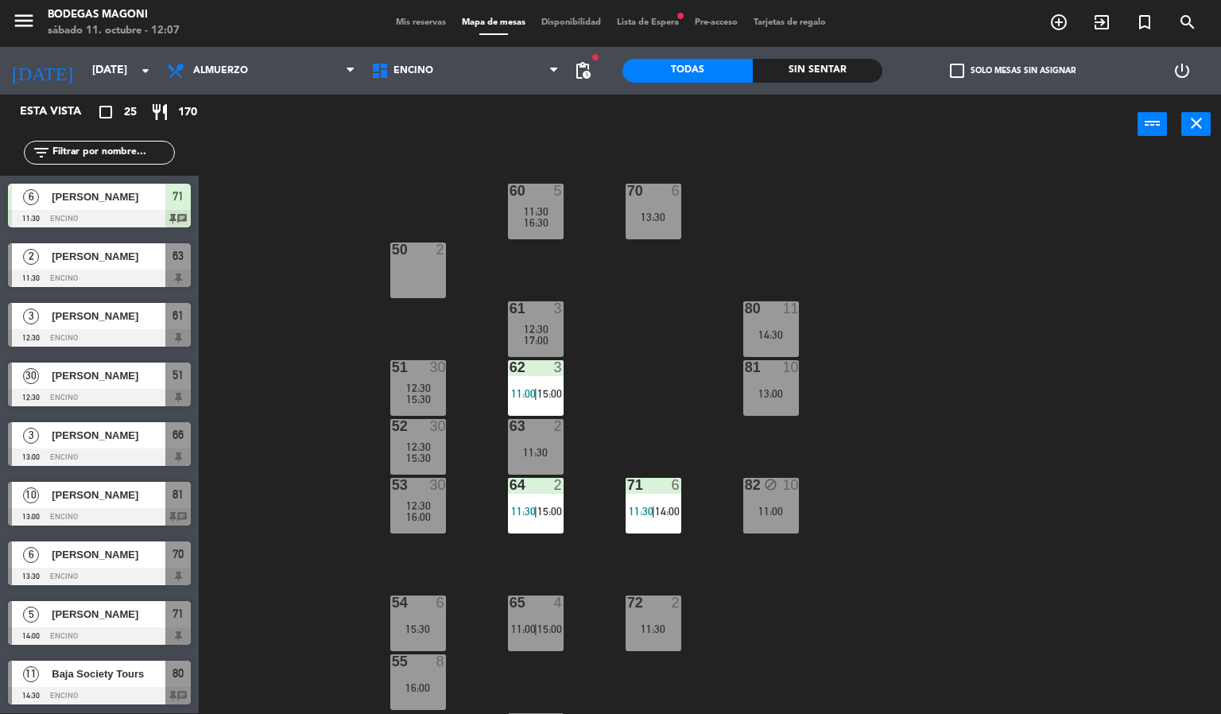
click at [119, 503] on span "[PERSON_NAME]" at bounding box center [109, 495] width 114 height 17
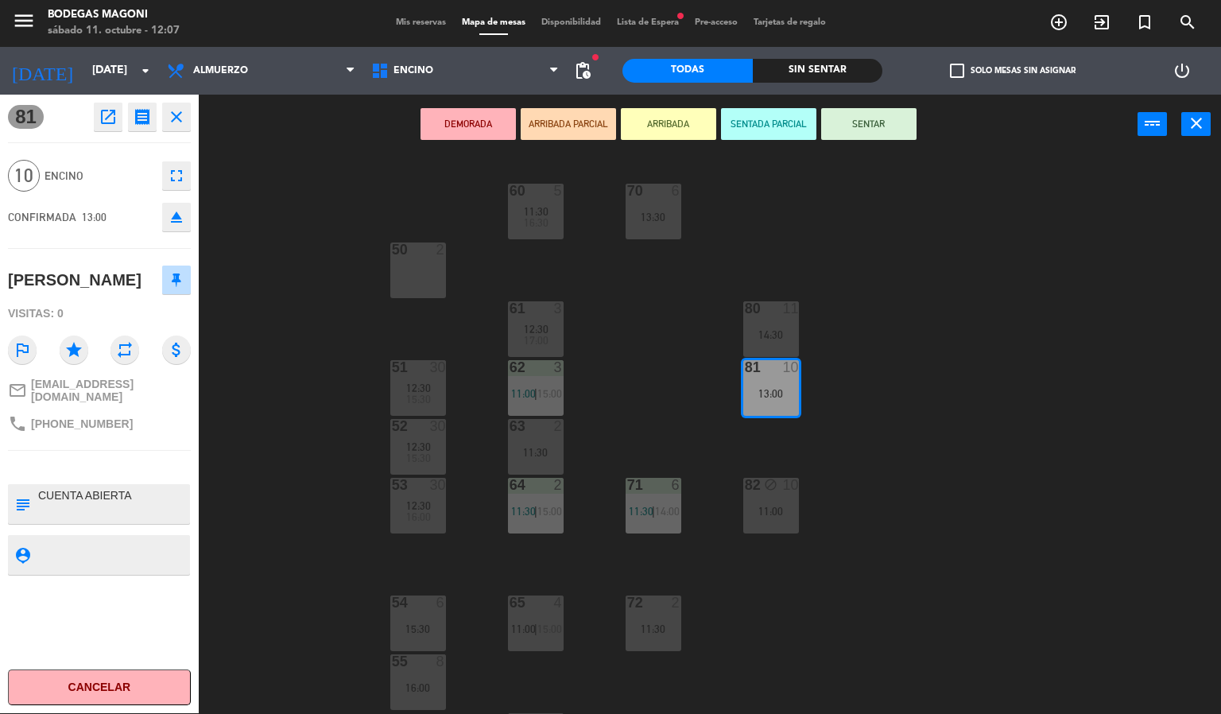
click at [279, 565] on div "60 5 11:30 16:30 70 6 13:30 50 2 61 3 12:30 17:00 80 11 14:30 51 30 12:30 15:30…" at bounding box center [716, 434] width 1010 height 559
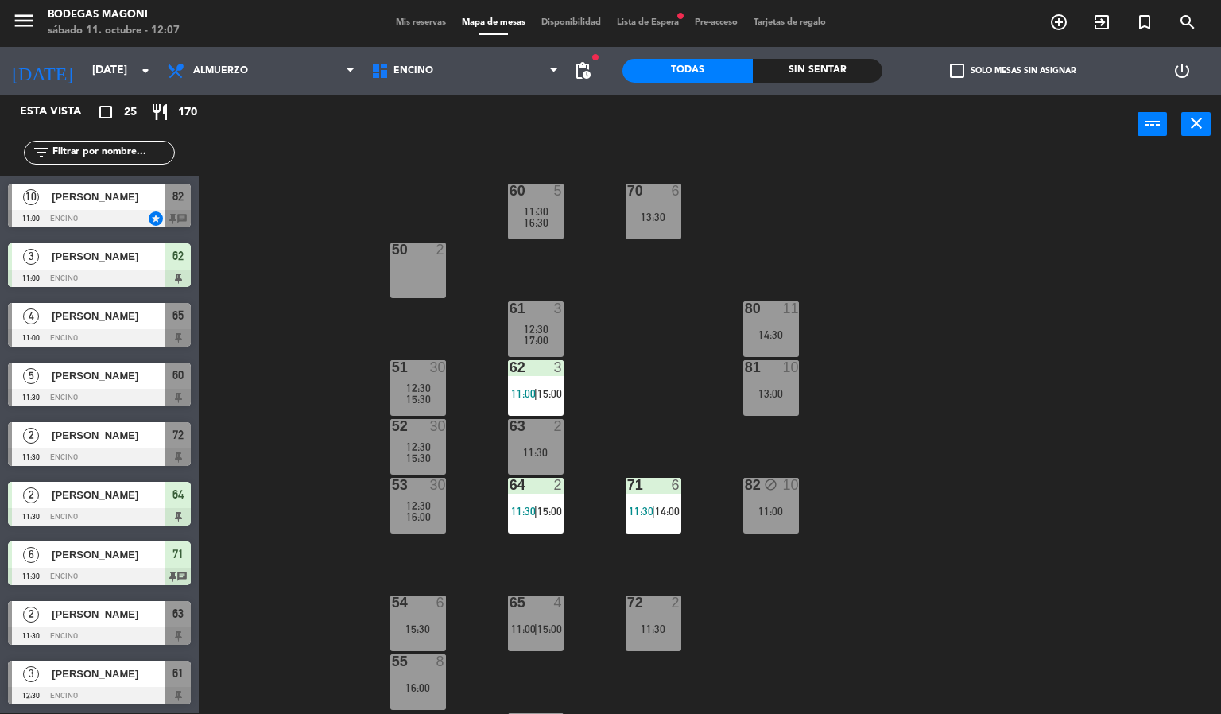
scroll to position [1, 0]
click at [751, 401] on div "81 10 13:00" at bounding box center [771, 388] width 56 height 56
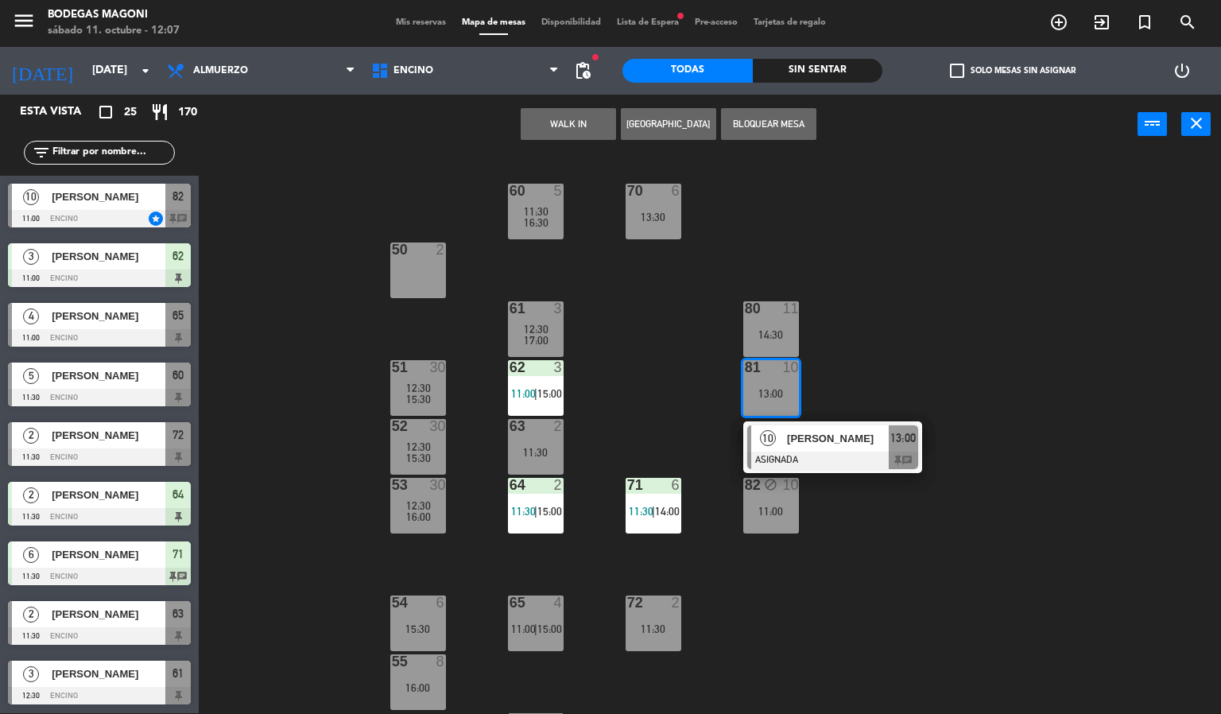
click at [793, 432] on span "[PERSON_NAME]" at bounding box center [838, 438] width 102 height 17
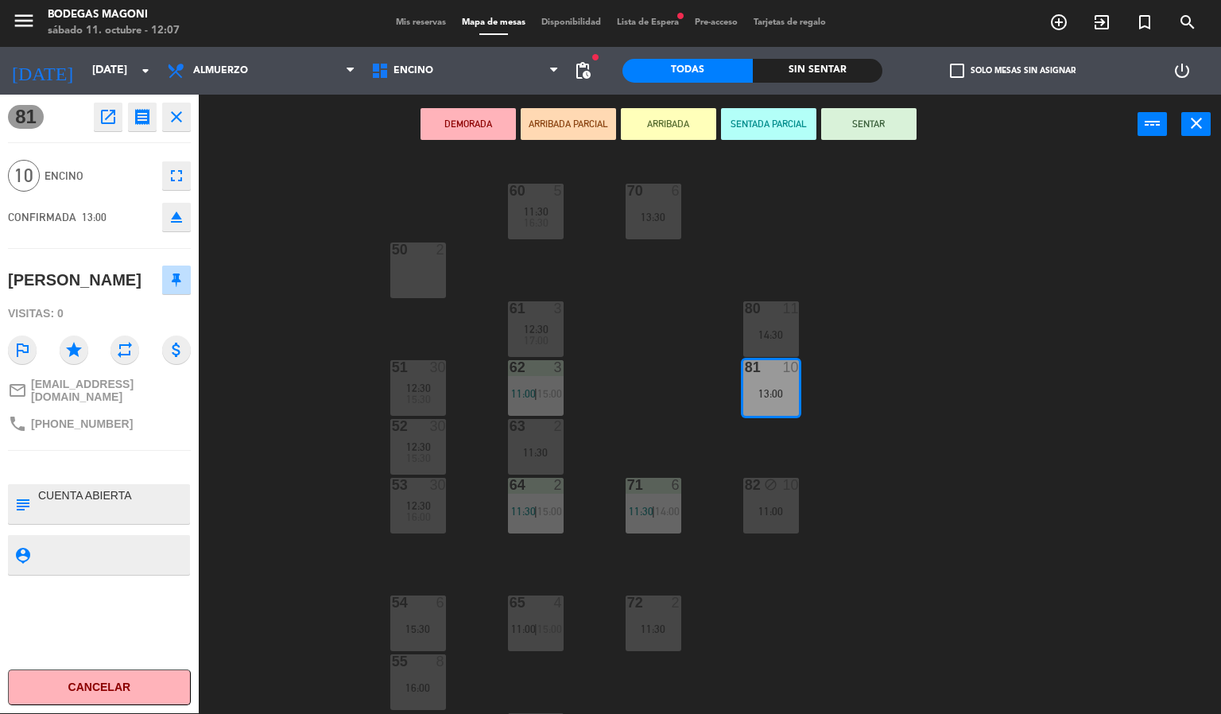
click at [103, 403] on span "[EMAIL_ADDRESS][DOMAIN_NAME]" at bounding box center [111, 390] width 160 height 25
click at [298, 201] on div "60 5 11:30 16:30 70 6 13:30 50 2 61 3 12:30 17:00 80 11 14:30 51 30 12:30 15:30…" at bounding box center [716, 434] width 1010 height 559
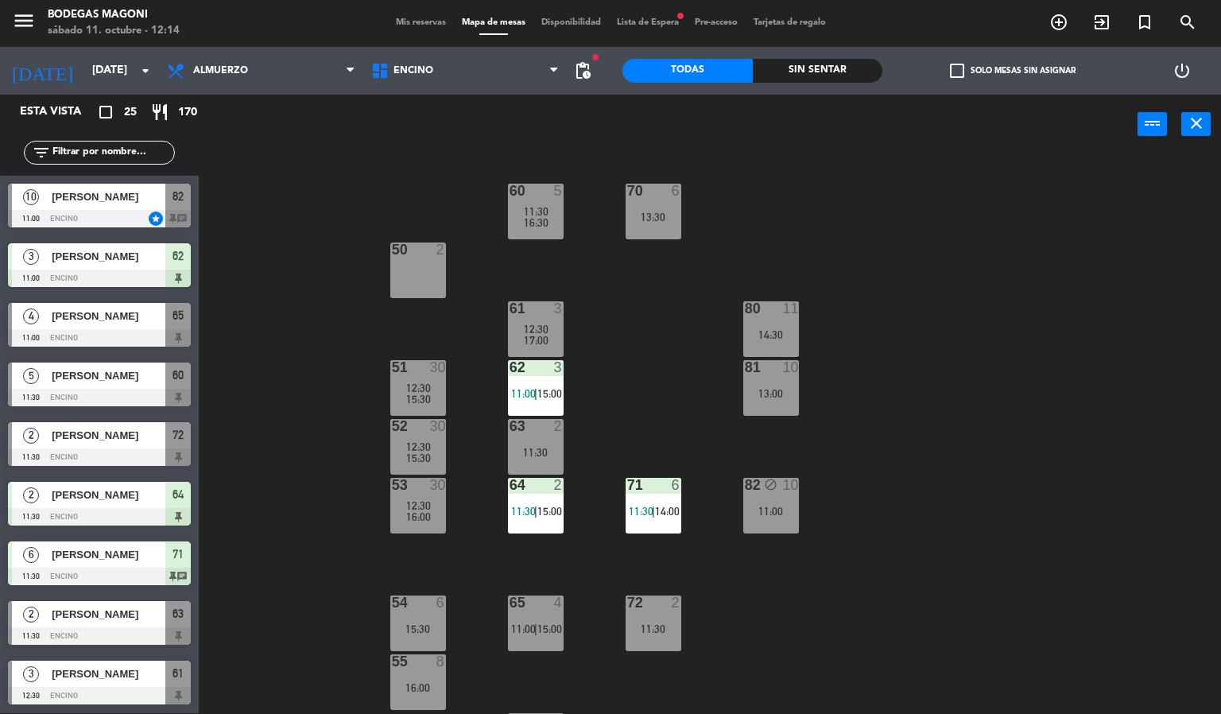
click at [273, 250] on div "60 5 11:30 16:30 70 6 13:30 50 2 61 3 12:30 17:00 80 11 14:30 51 30 12:30 15:30…" at bounding box center [716, 434] width 1010 height 559
click at [764, 508] on div "11:00" at bounding box center [771, 511] width 56 height 11
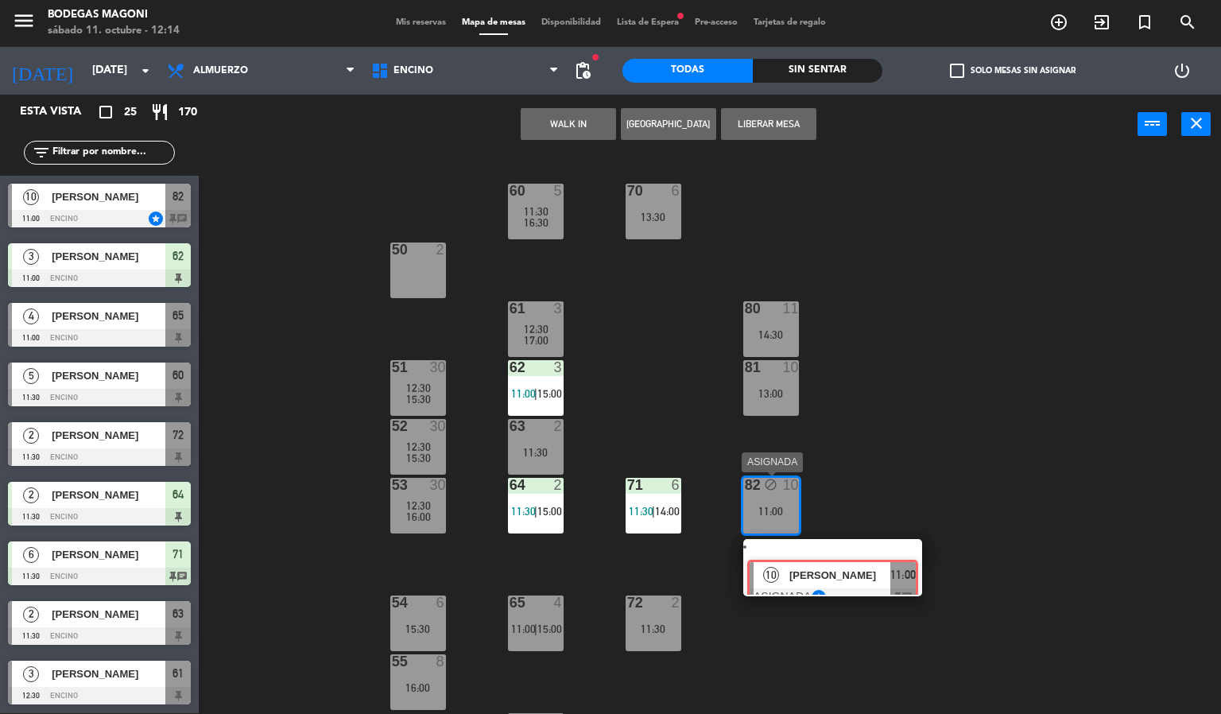
click at [820, 570] on div "10 [PERSON_NAME] ASIGNADA star 11:00 chat" at bounding box center [832, 567] width 203 height 57
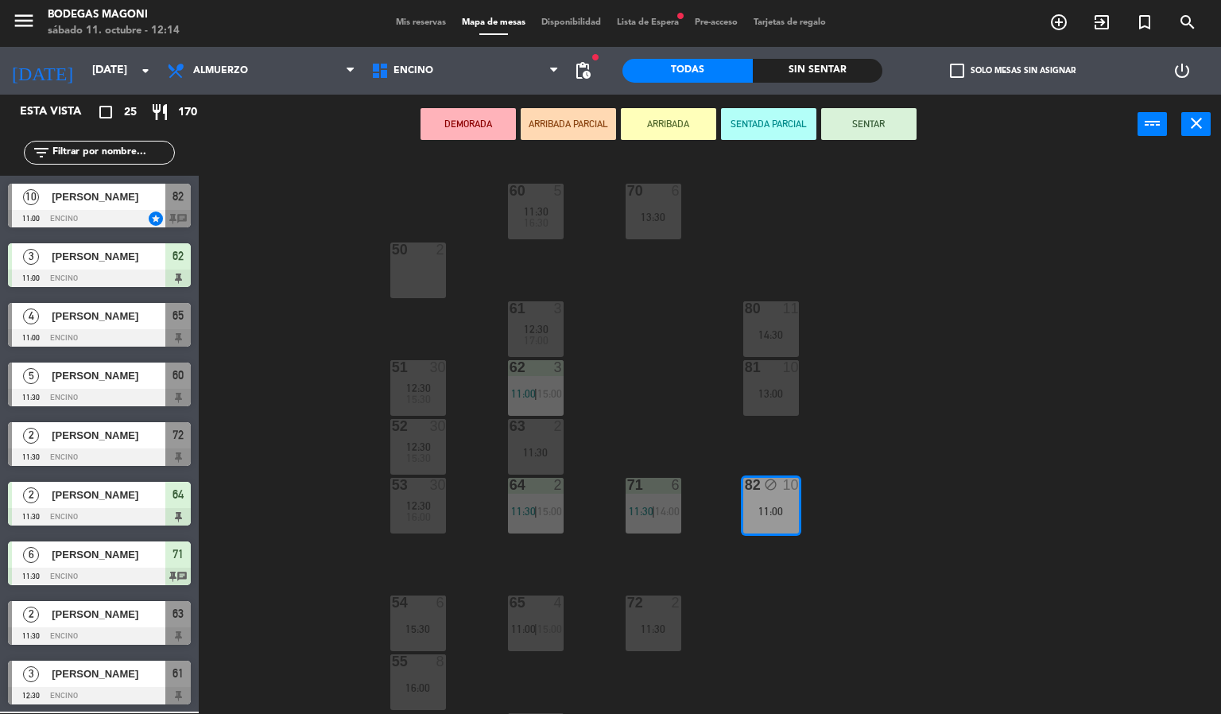
click at [987, 411] on div "60 5 11:30 16:30 70 6 13:30 50 2 61 3 12:30 17:00 80 11 14:30 51 30 12:30 15:30…" at bounding box center [716, 434] width 1010 height 559
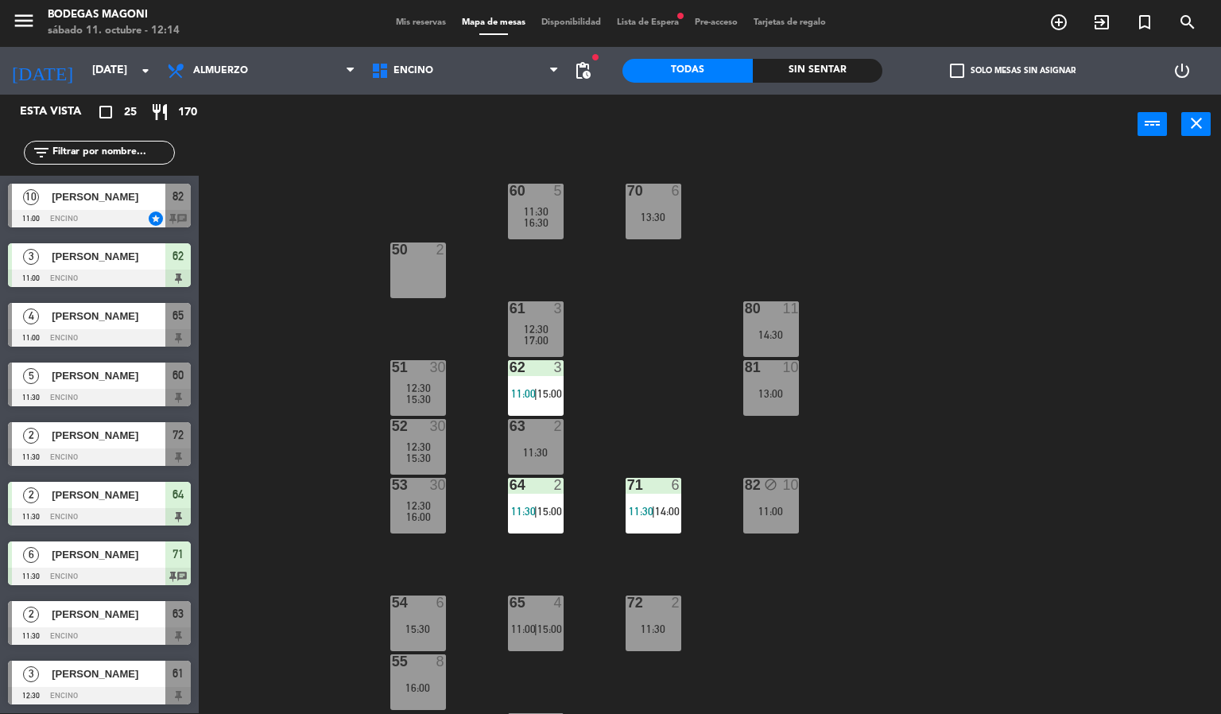
click at [341, 192] on div "60 5 11:30 16:30 70 6 13:30 50 2 61 3 12:30 17:00 80 11 14:30 51 30 12:30 15:30…" at bounding box center [716, 434] width 1010 height 559
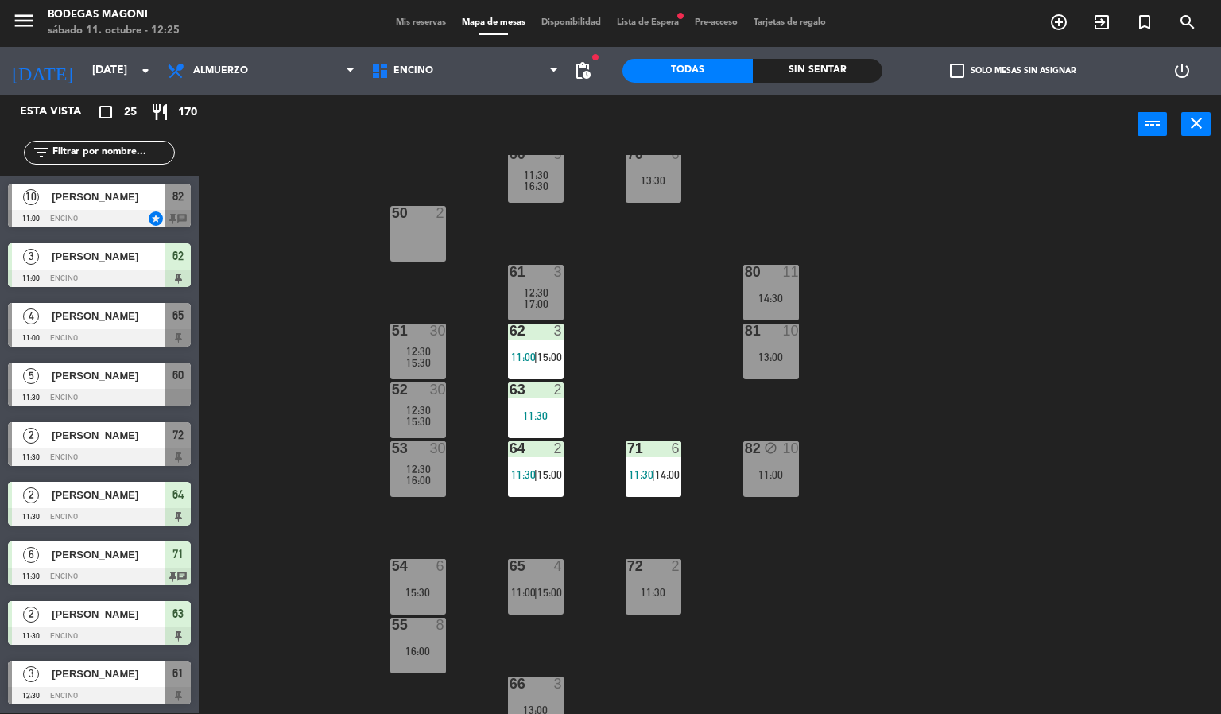
scroll to position [53, 0]
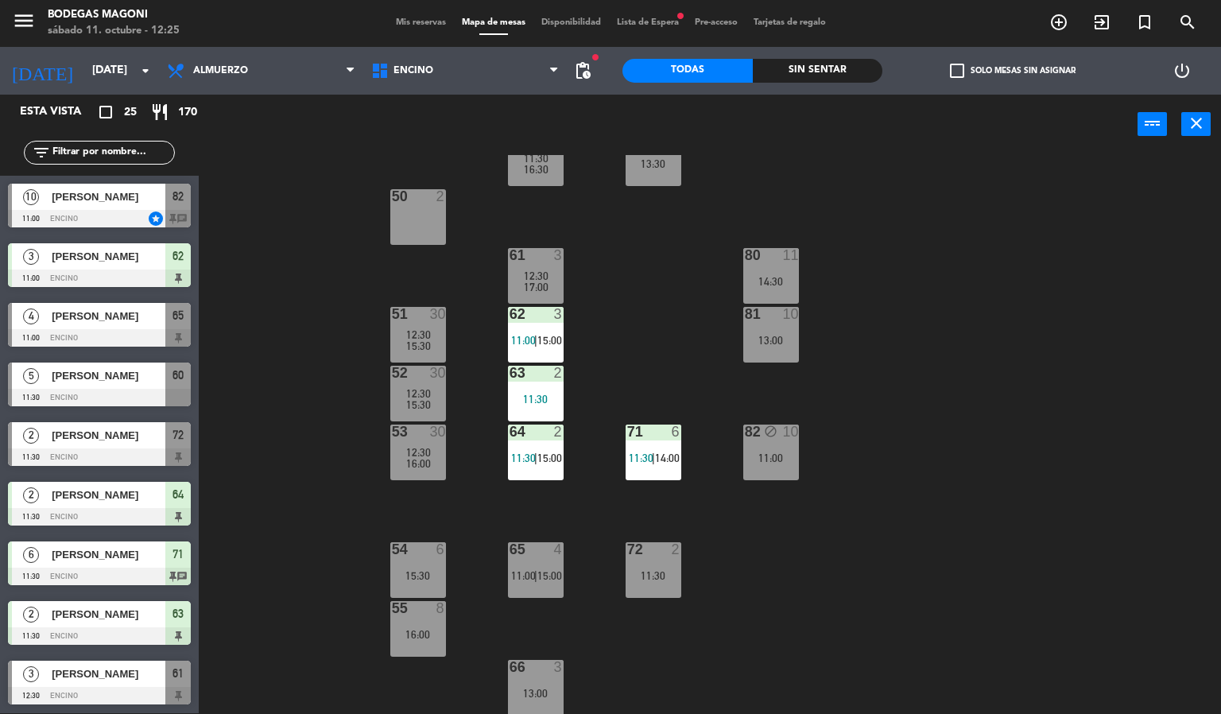
click at [666, 322] on div "60 5 11:30 16:30 70 6 13:30 50 2 61 3 12:30 17:00 80 11 14:30 51 30 12:30 15:30…" at bounding box center [716, 434] width 1010 height 559
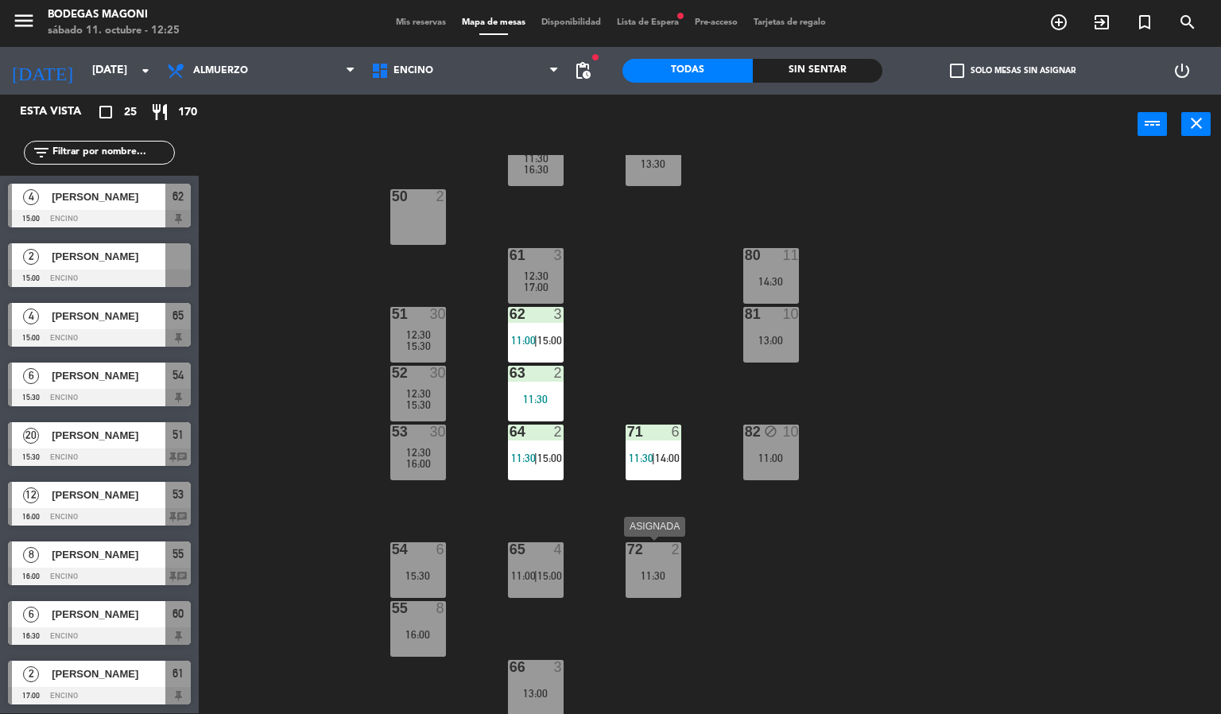
click at [644, 553] on div at bounding box center [653, 549] width 26 height 14
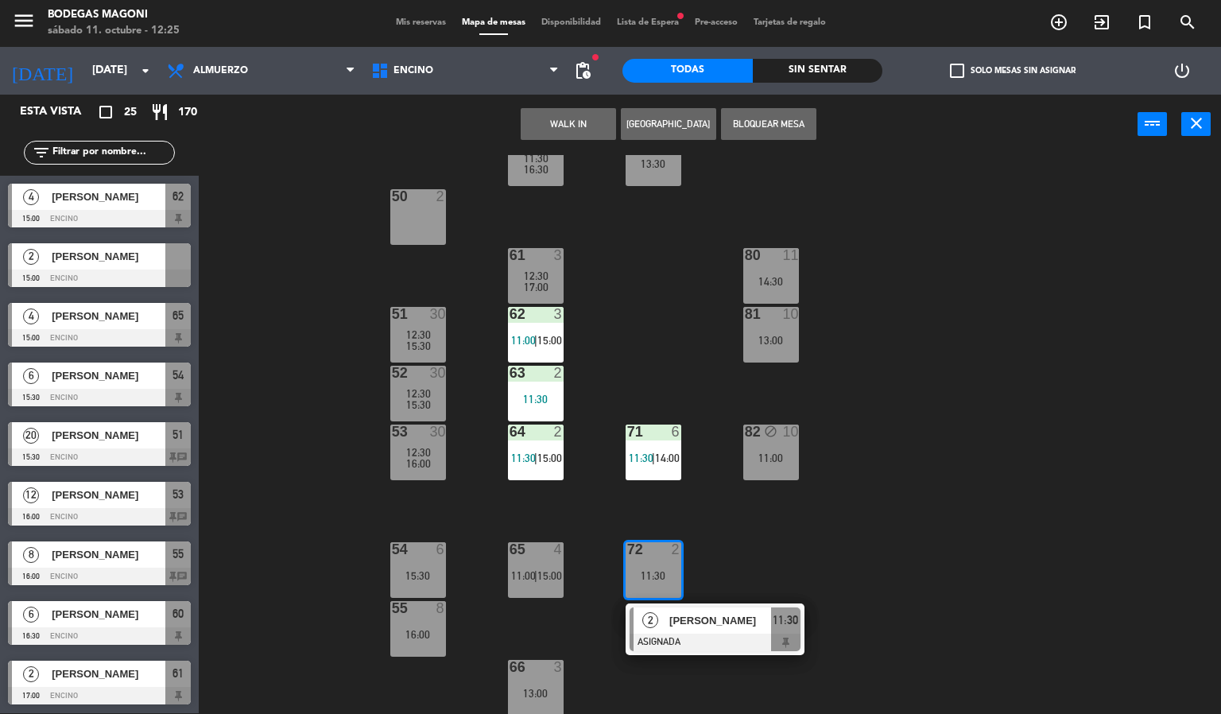
click at [654, 119] on button "[GEOGRAPHIC_DATA]" at bounding box center [668, 124] width 95 height 32
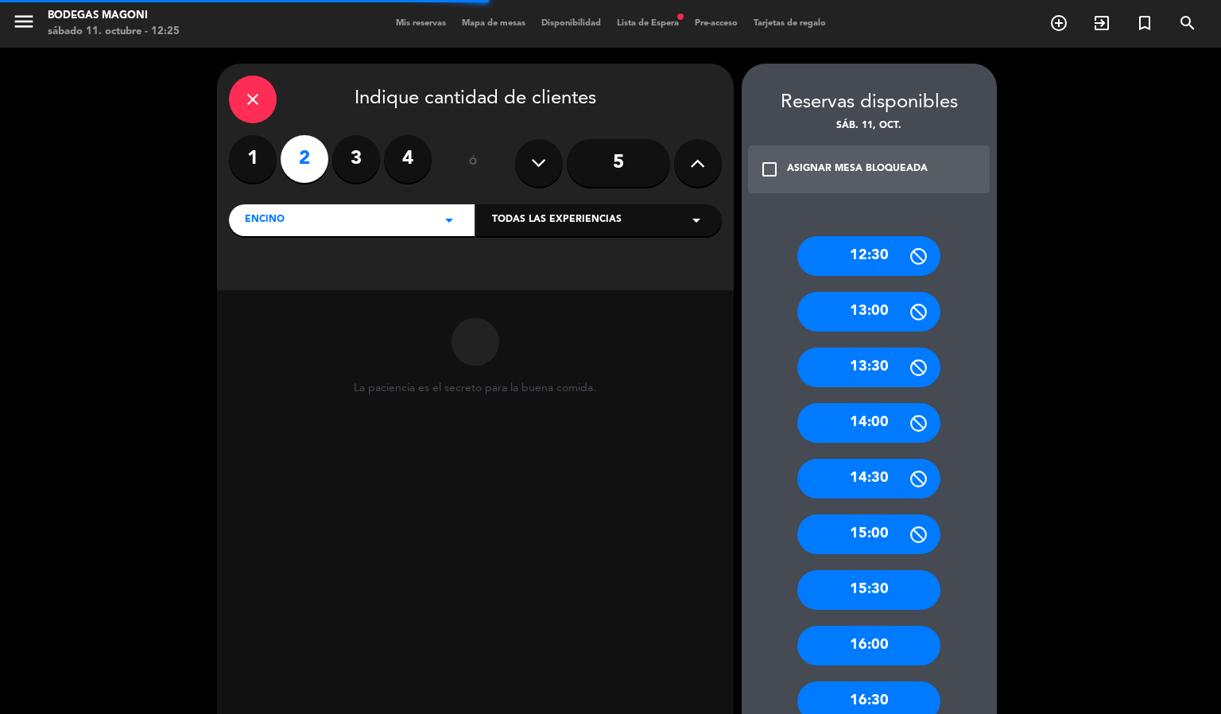
click at [406, 153] on label "4" at bounding box center [408, 159] width 48 height 48
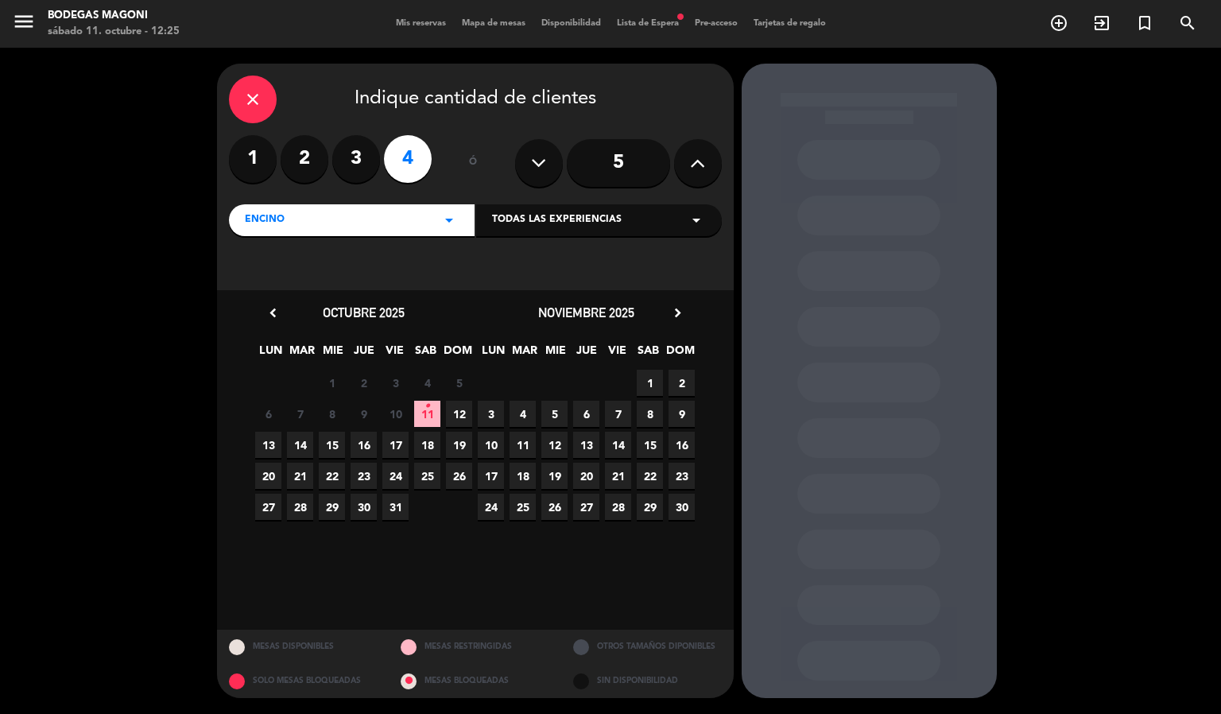
click at [432, 413] on span "11 •" at bounding box center [427, 414] width 26 height 26
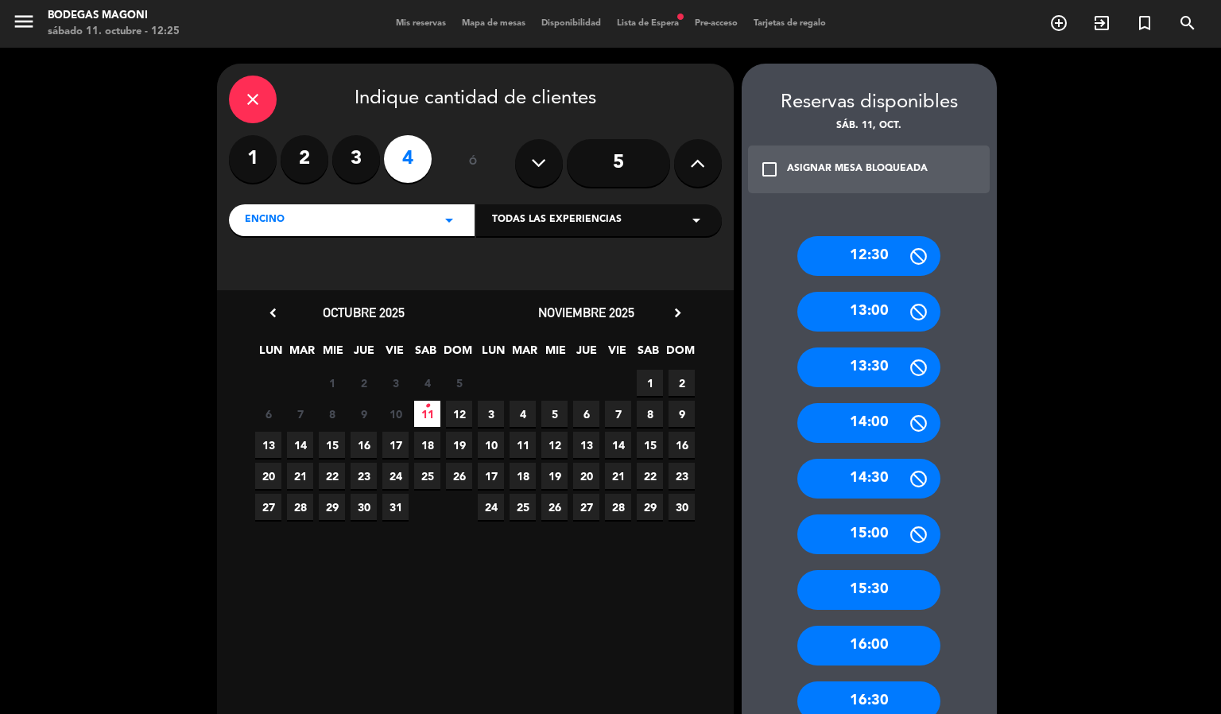
click at [871, 430] on div "14:00" at bounding box center [868, 423] width 143 height 40
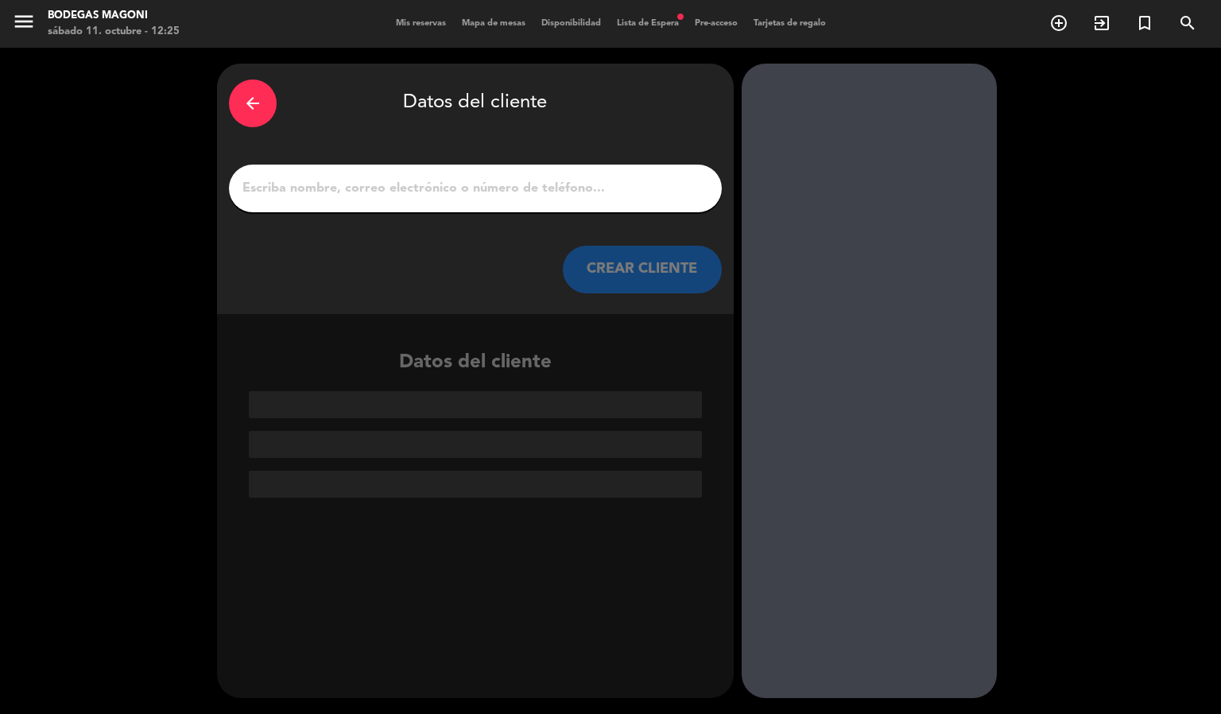
click at [346, 181] on input "1" at bounding box center [475, 188] width 469 height 22
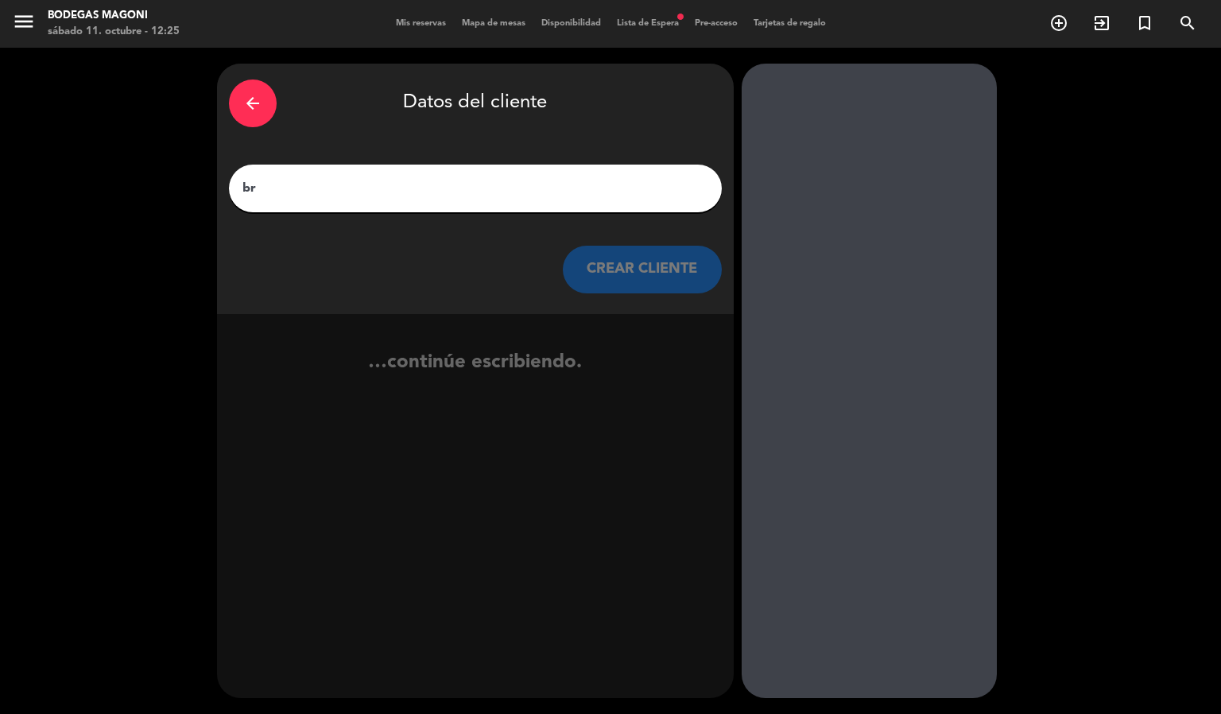
type input "b"
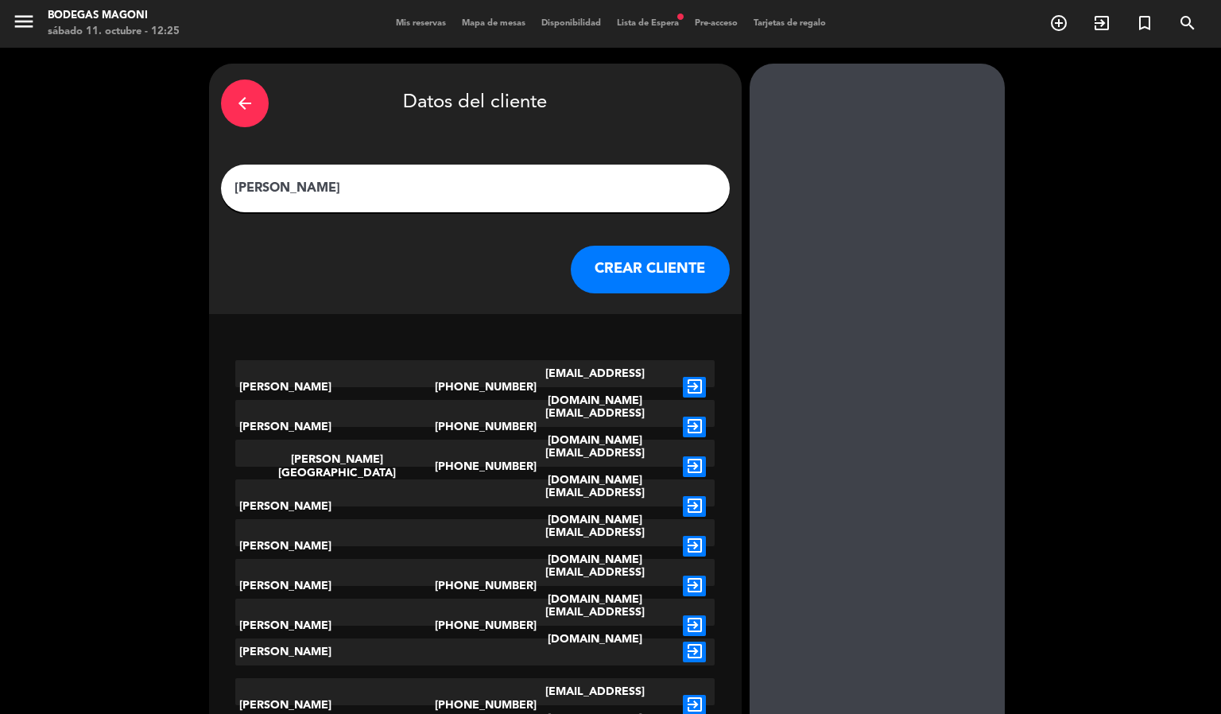
type input "[PERSON_NAME]"
click at [640, 265] on button "CREAR CLIENTE" at bounding box center [650, 270] width 159 height 48
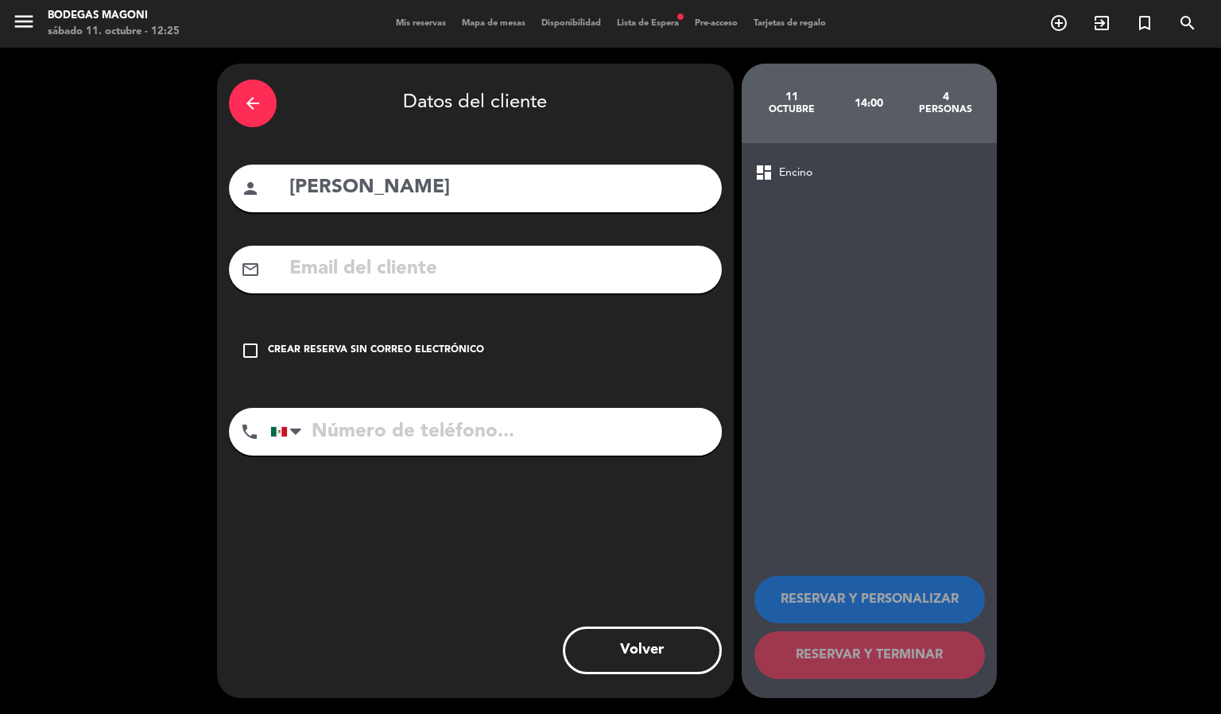
click at [415, 346] on div "Crear reserva sin correo electrónico" at bounding box center [376, 351] width 216 height 16
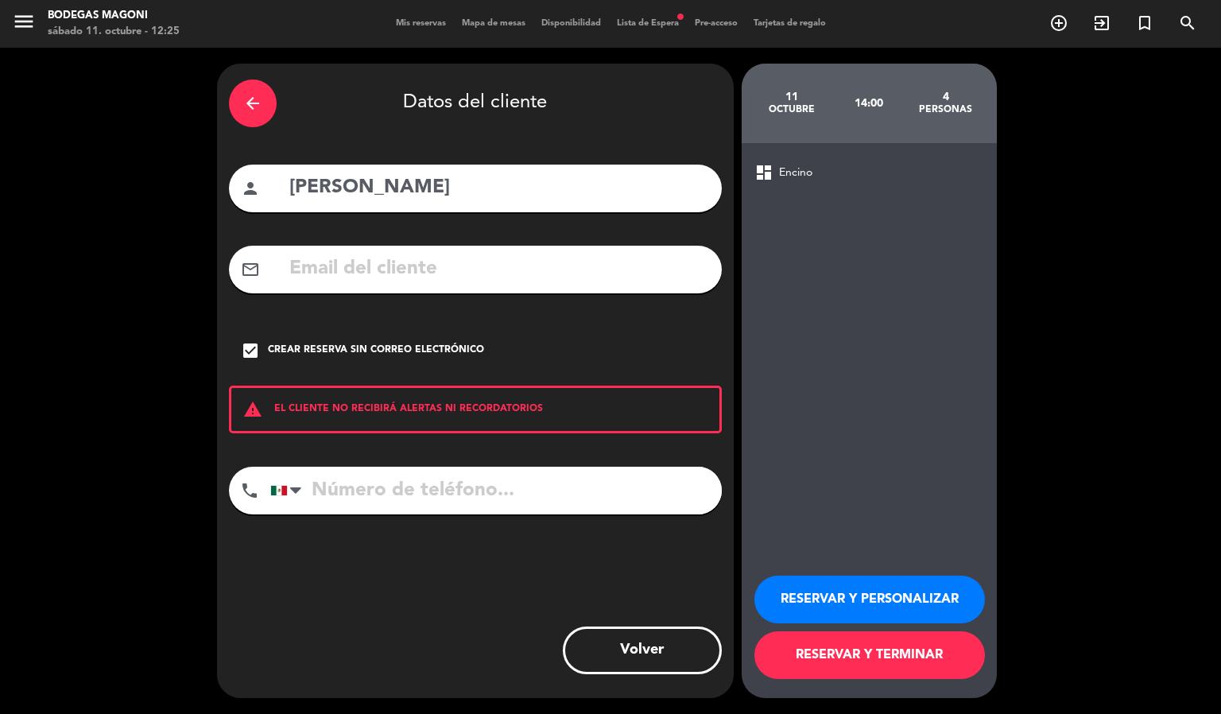
click at [924, 615] on button "RESERVAR Y PERSONALIZAR" at bounding box center [869, 600] width 231 height 48
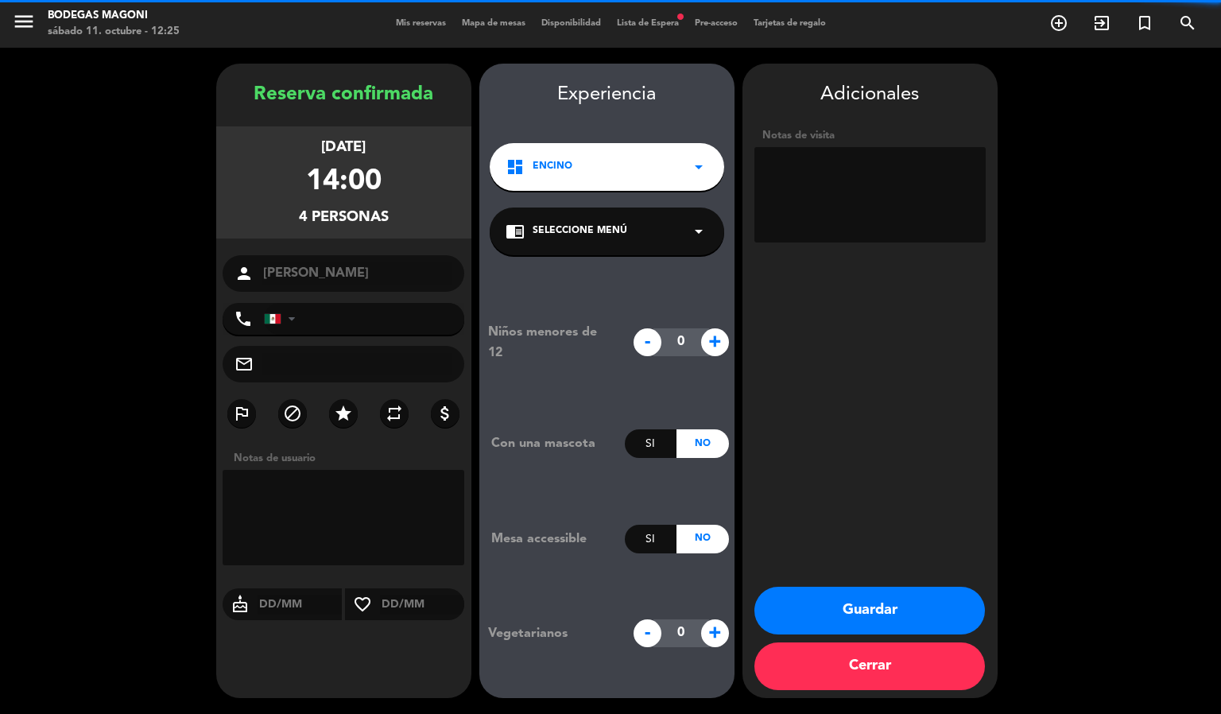
click at [909, 182] on textarea at bounding box center [869, 194] width 231 height 95
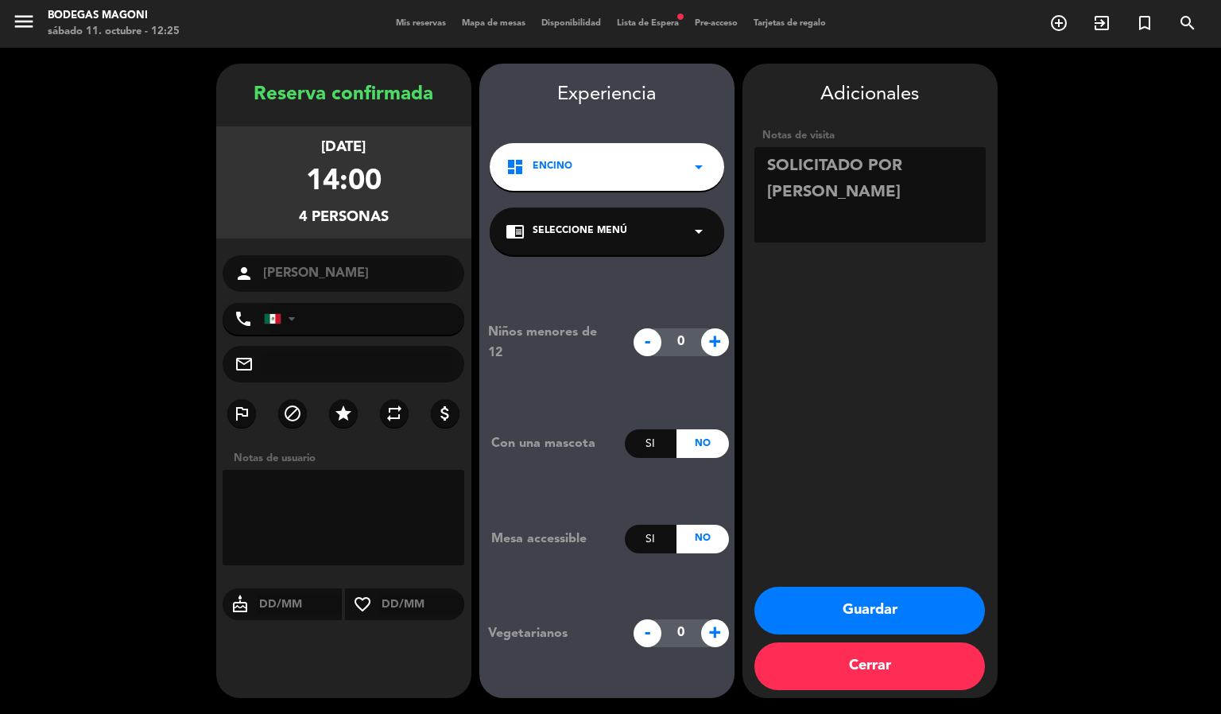
type textarea "SOLICITADO POR [PERSON_NAME]"
click at [916, 627] on button "Guardar" at bounding box center [869, 611] width 231 height 48
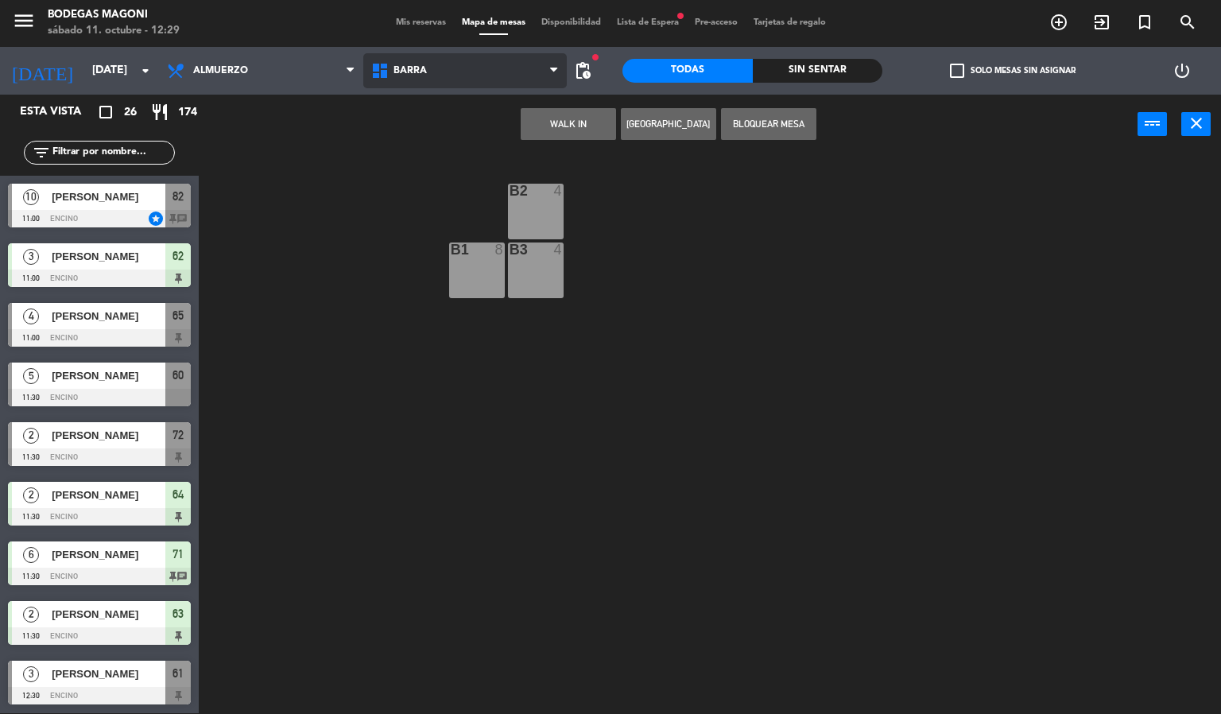
click at [439, 60] on span "Barra" at bounding box center [465, 70] width 204 height 35
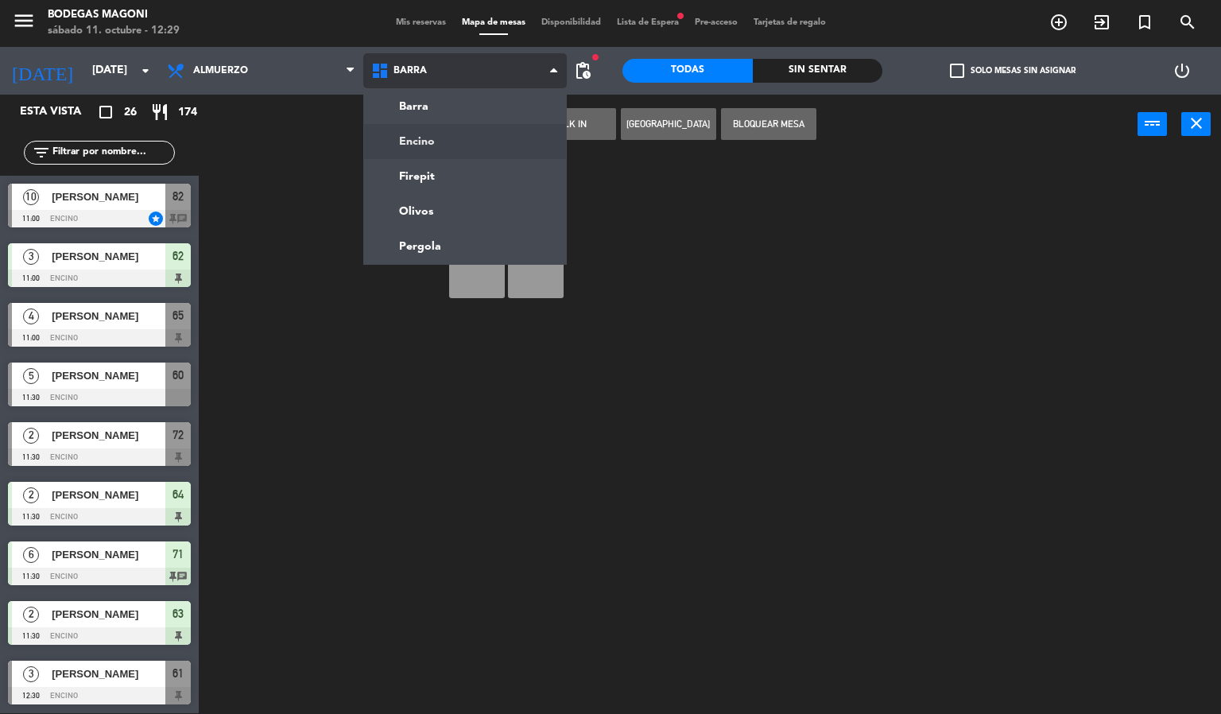
click at [448, 131] on ng-component "menu Bodegas Magoni sábado 11. octubre - 12:29 Mis reservas Mapa de mesas Dispo…" at bounding box center [610, 356] width 1221 height 715
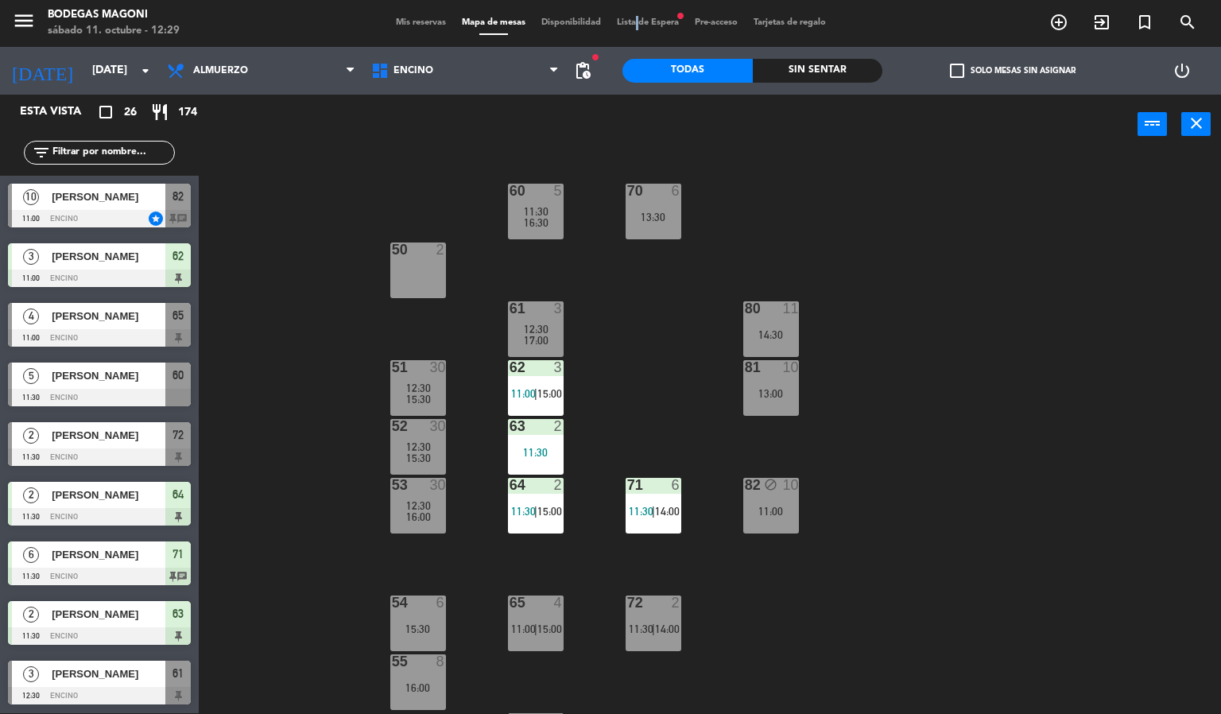
click at [634, 22] on span "Lista de Espera fiber_manual_record" at bounding box center [648, 22] width 78 height 9
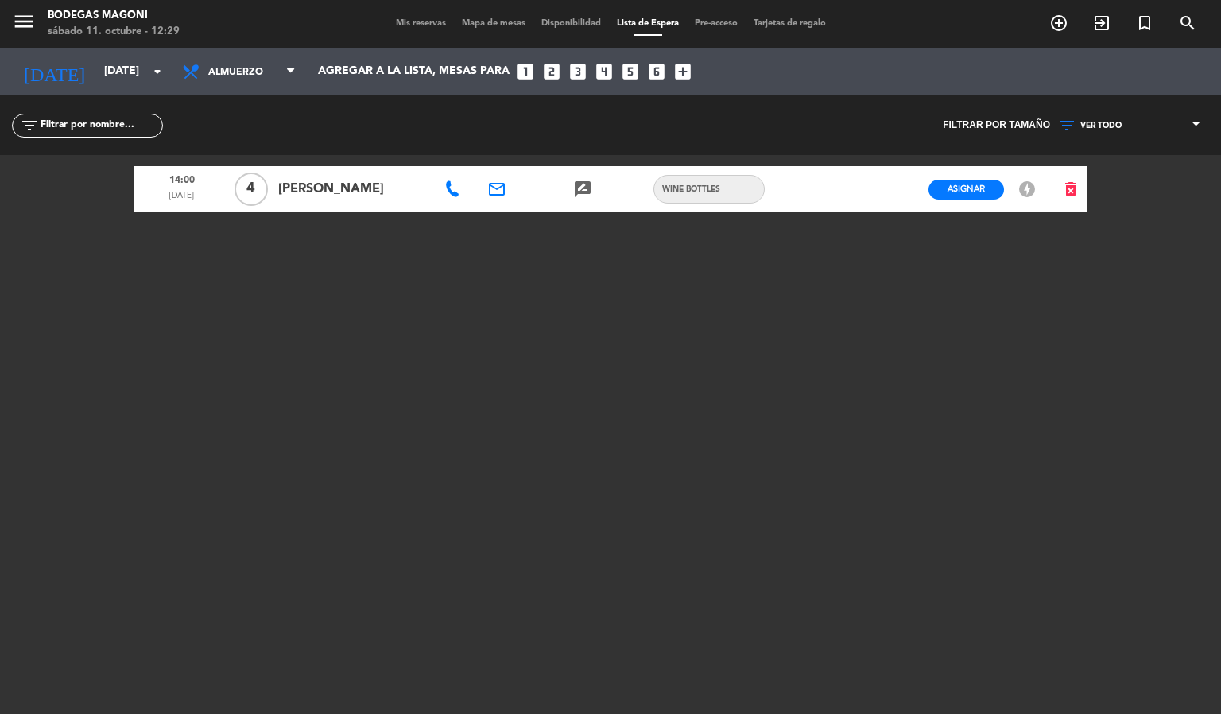
click at [411, 19] on span "Mis reservas" at bounding box center [421, 23] width 66 height 9
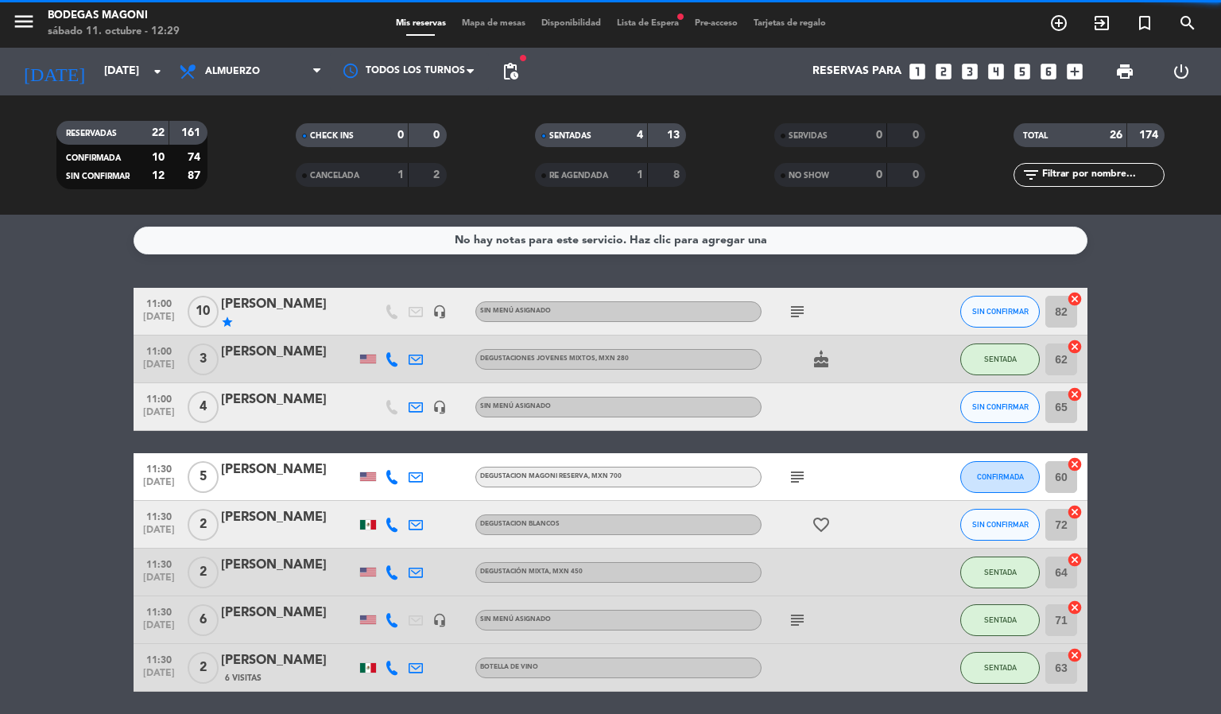
click at [504, 25] on span "Mapa de mesas" at bounding box center [493, 23] width 79 height 9
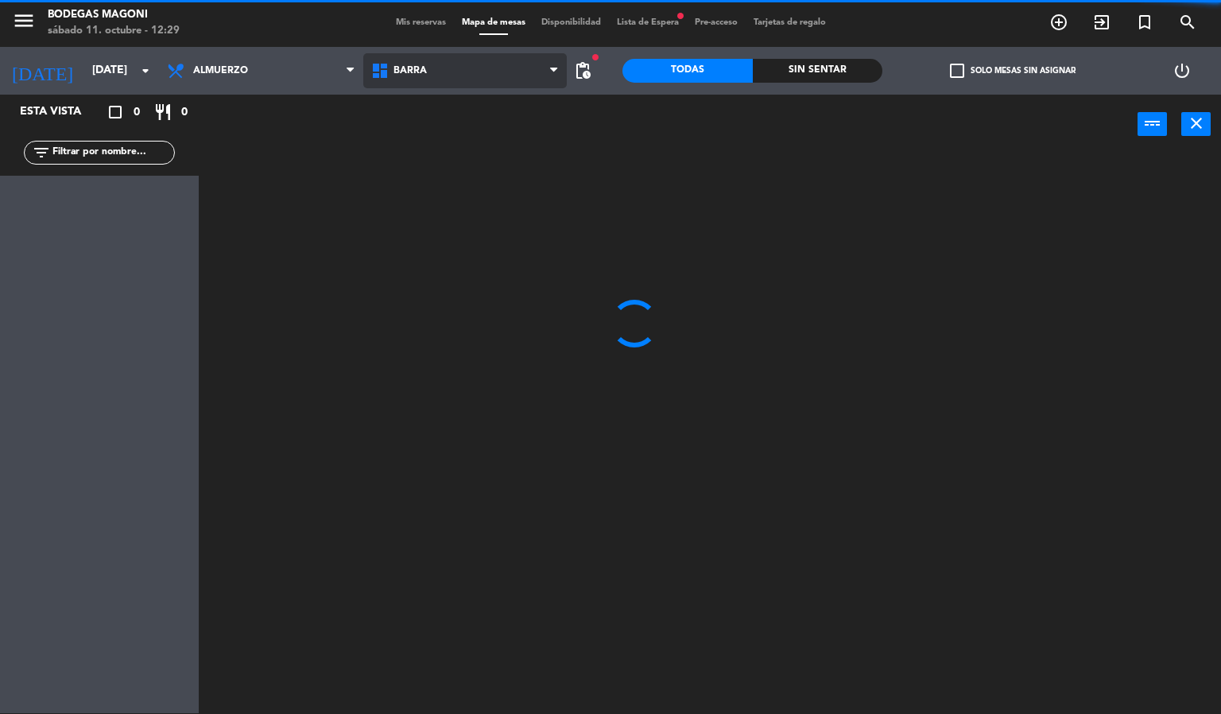
click at [452, 65] on span "Barra" at bounding box center [465, 70] width 204 height 35
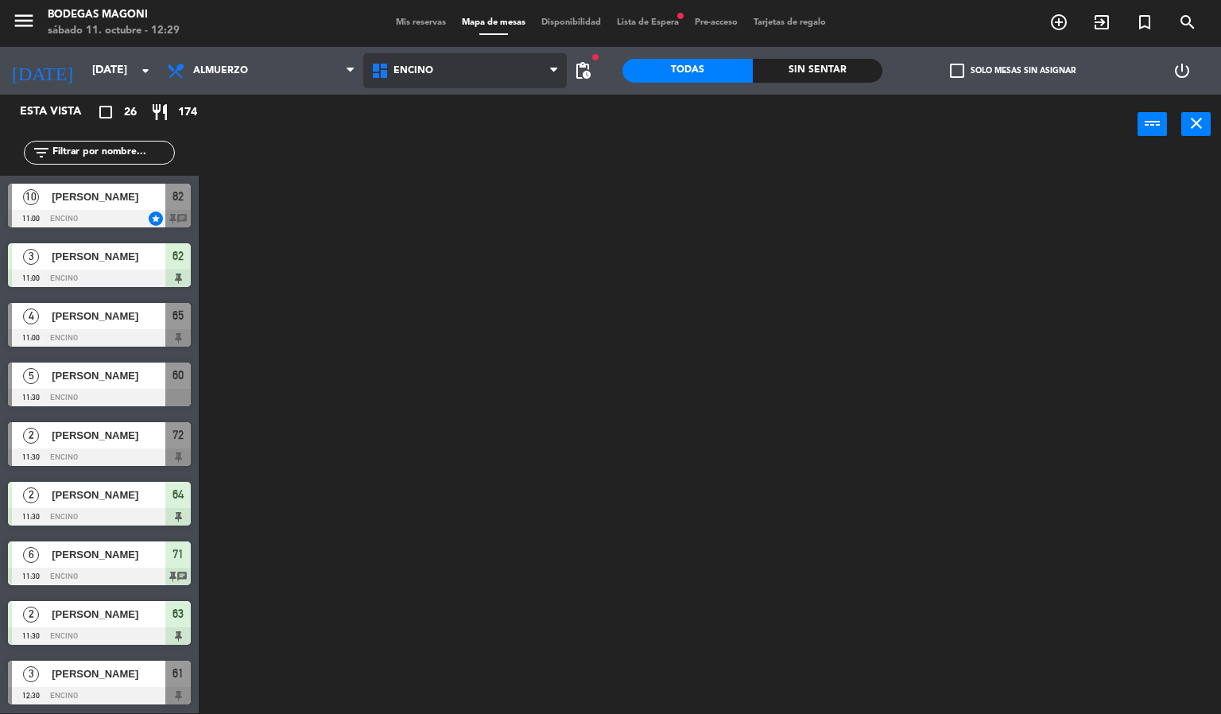
click at [461, 127] on ng-component "menu Bodegas Magoni sábado 11. octubre - 12:29 Mis reservas Mapa de mesas Dispo…" at bounding box center [610, 356] width 1221 height 715
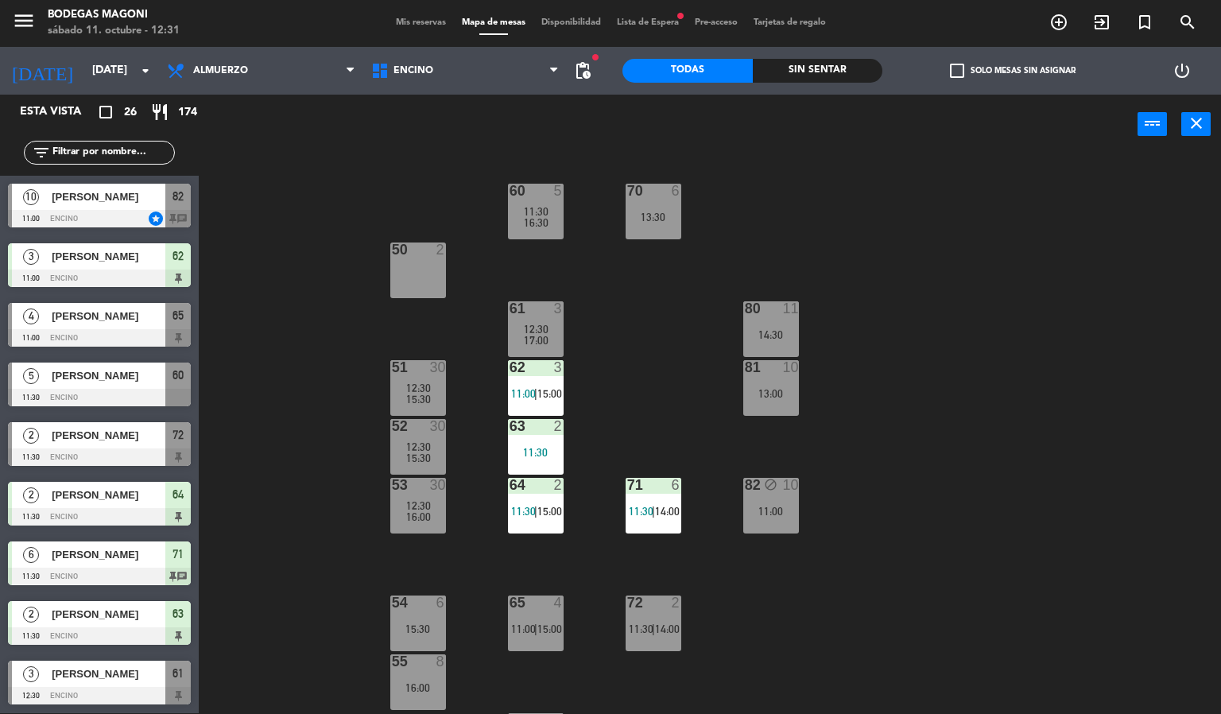
click at [281, 308] on div "60 5 11:30 16:30 70 6 13:30 50 2 61 3 12:30 17:00 80 11 14:30 51 30 12:30 15:30…" at bounding box center [716, 434] width 1010 height 559
click at [91, 198] on span "[PERSON_NAME]" at bounding box center [109, 196] width 114 height 17
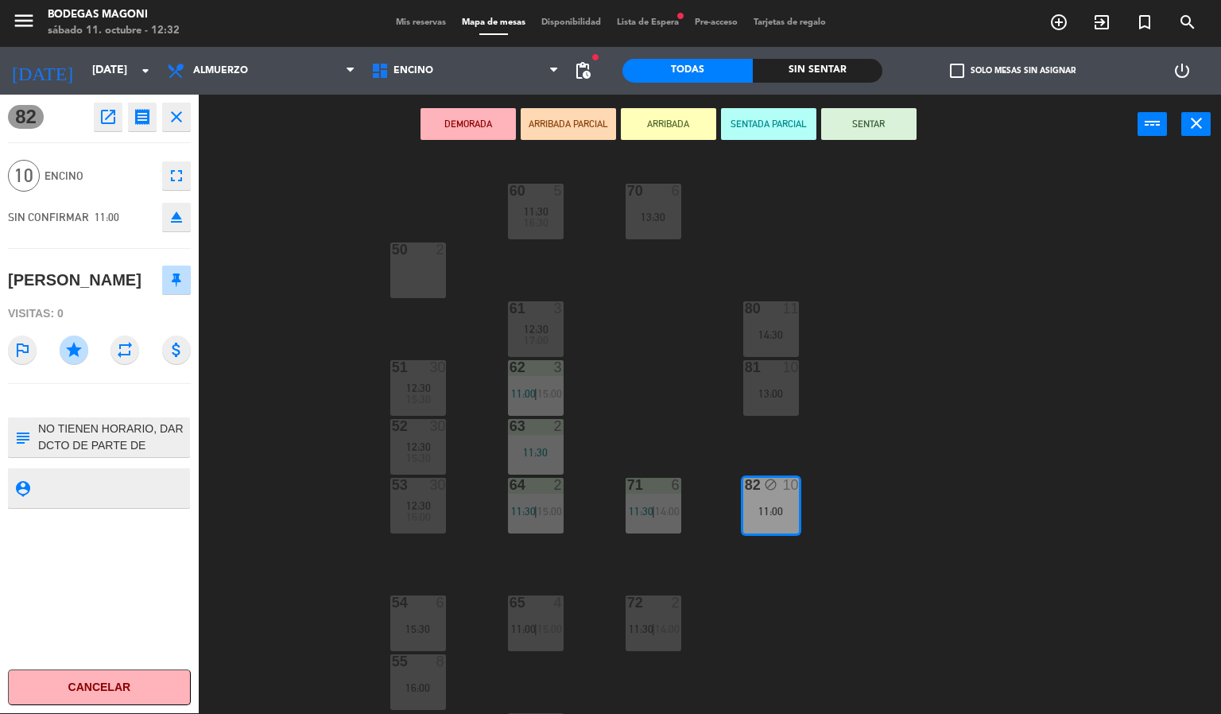
click at [296, 294] on div "60 5 11:30 16:30 70 6 13:30 50 2 61 3 12:30 17:00 80 11 14:30 51 30 12:30 15:30…" at bounding box center [716, 434] width 1010 height 559
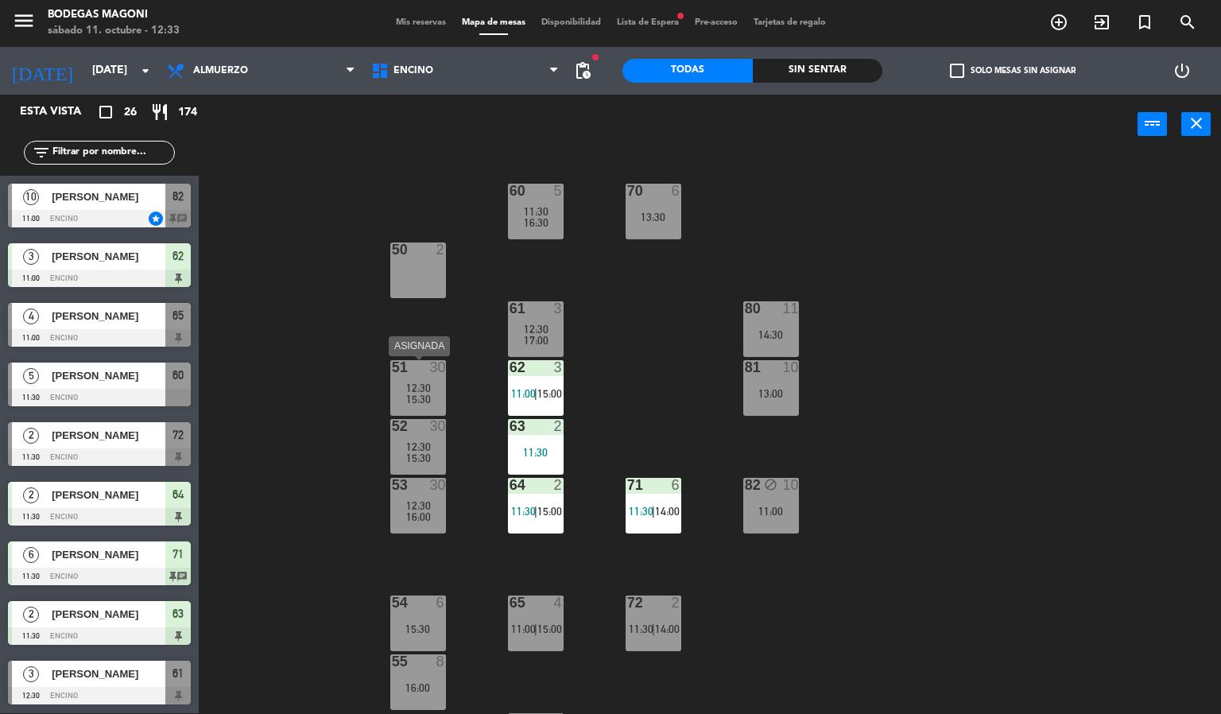
click at [423, 387] on span "12:30" at bounding box center [418, 388] width 25 height 13
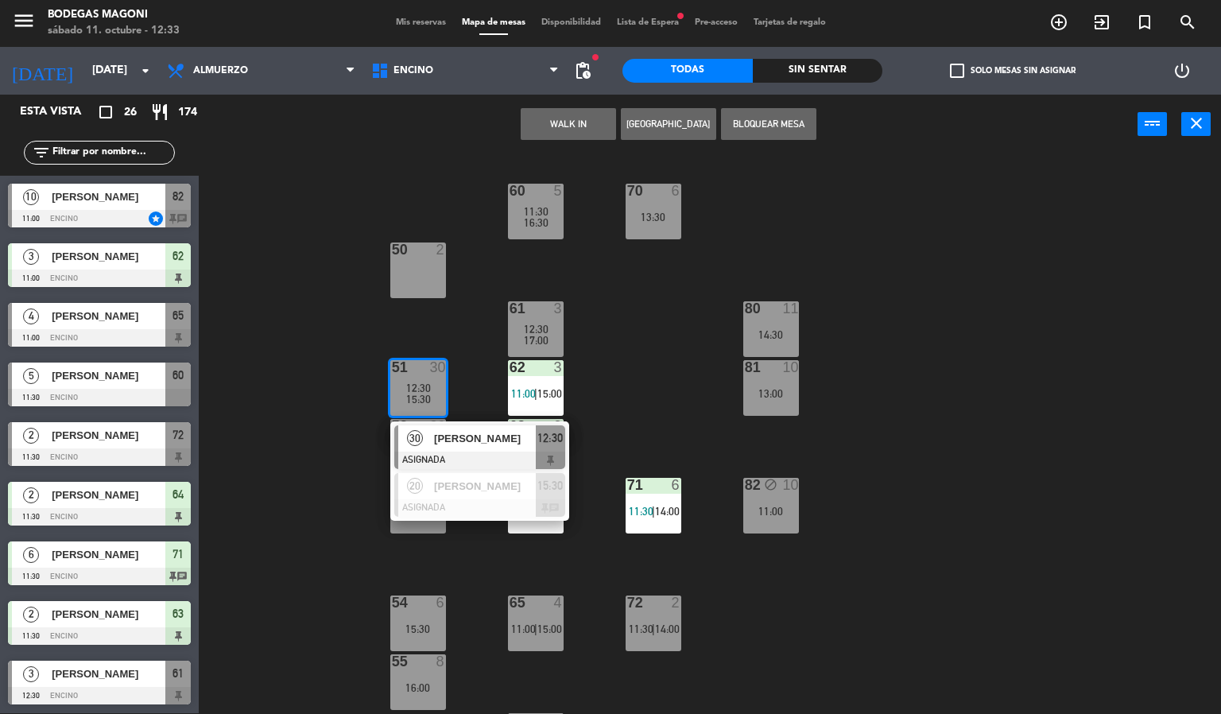
drag, startPoint x: 711, startPoint y: 274, endPoint x: 563, endPoint y: 0, distance: 312.0
click at [709, 274] on div "60 5 11:30 16:30 70 6 13:30 50 2 61 3 12:30 17:00 80 11 14:30 51 30 12:30 15:30…" at bounding box center [716, 434] width 1010 height 559
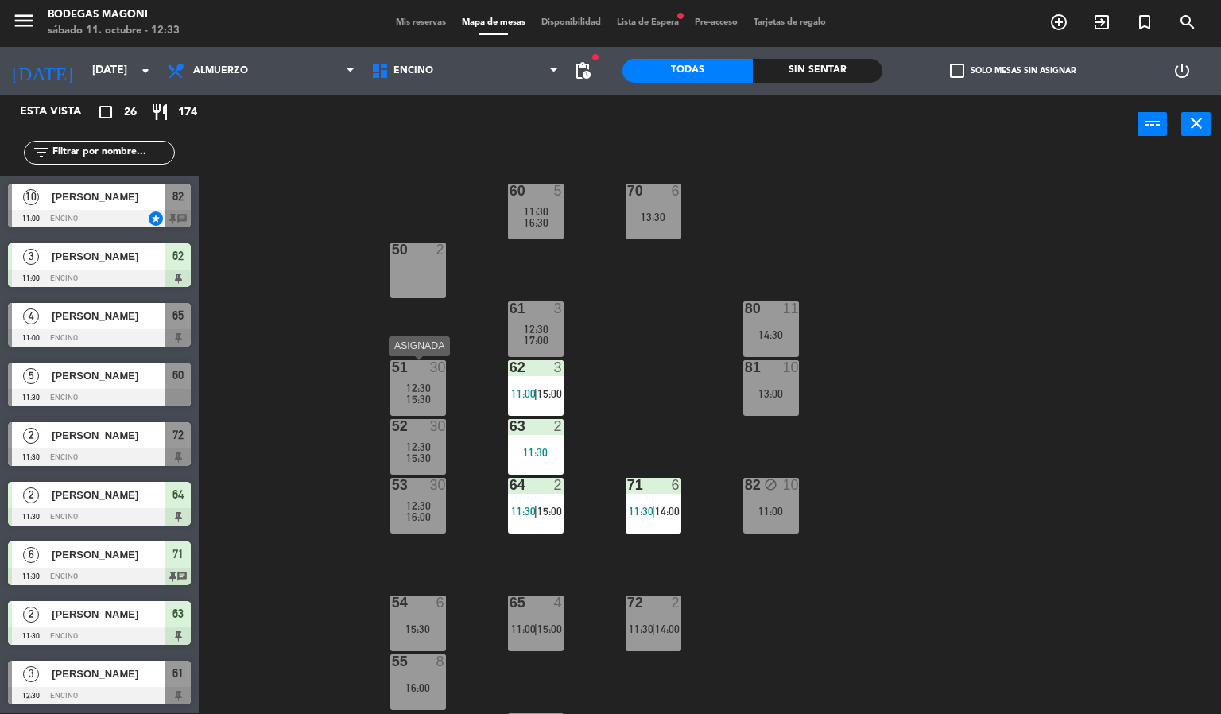
click at [423, 385] on span "12:30" at bounding box center [418, 388] width 25 height 13
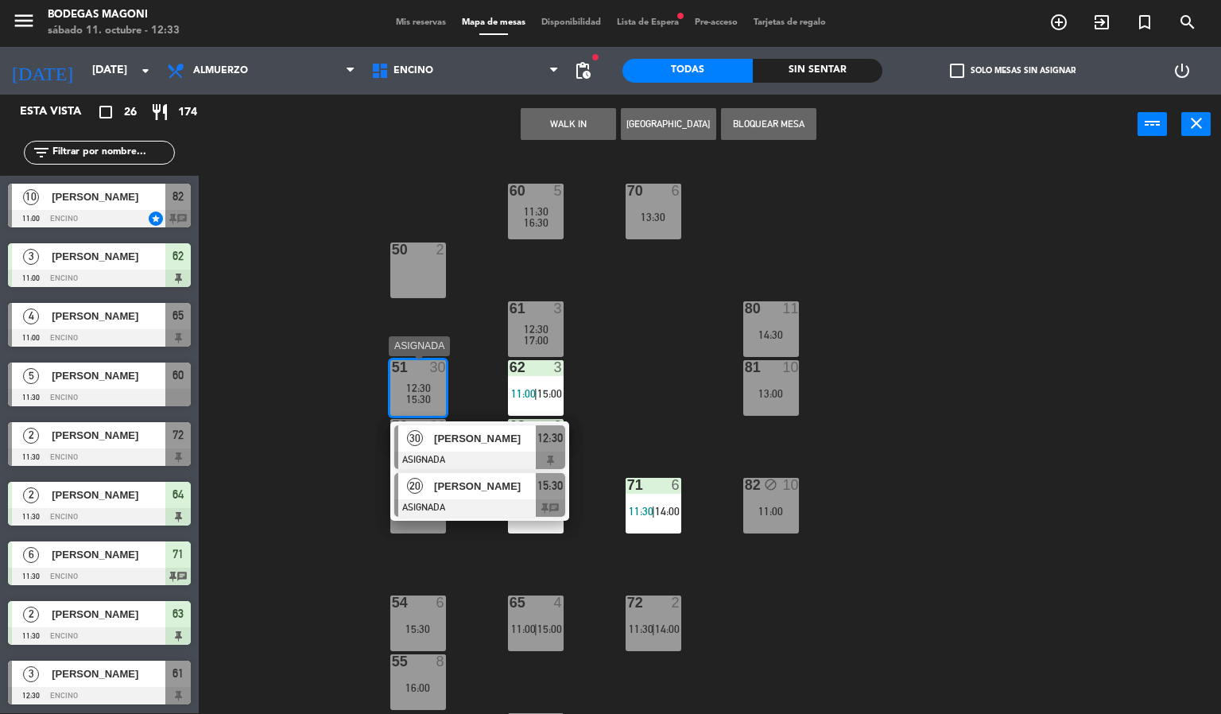
click at [479, 502] on div at bounding box center [479, 507] width 171 height 17
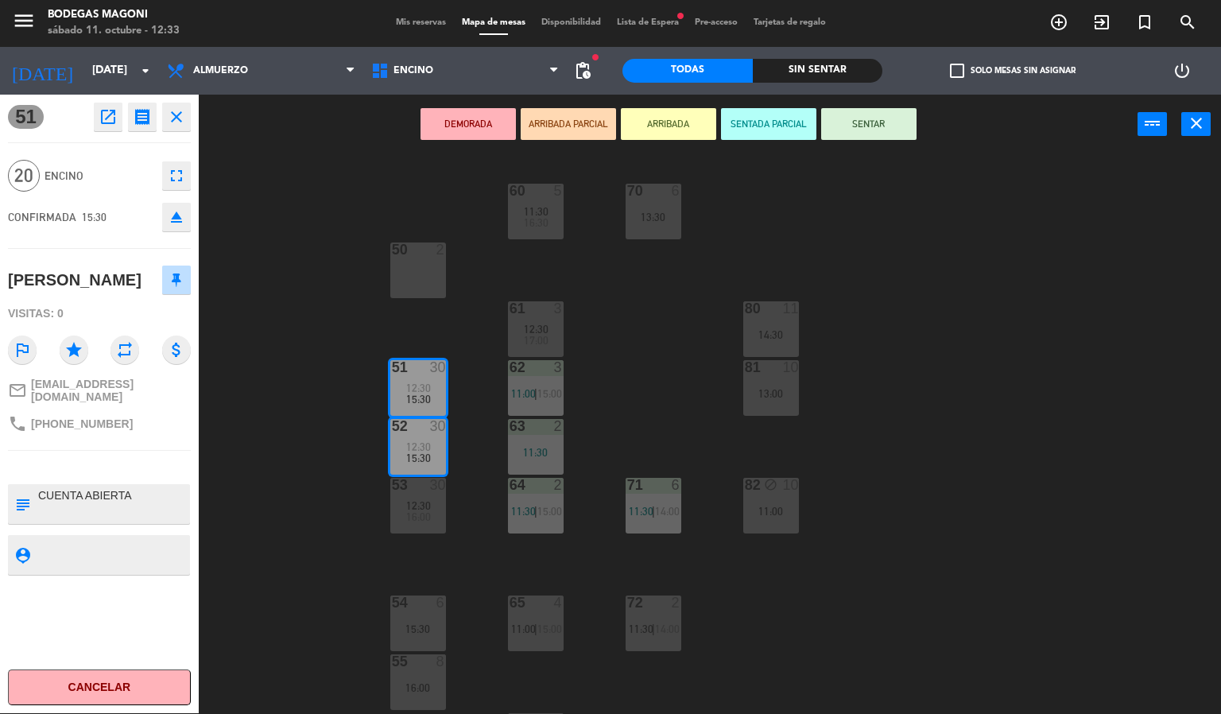
click at [1045, 458] on div "60 5 11:30 16:30 70 6 13:30 50 2 61 3 12:30 17:00 80 11 14:30 51 30 12:30 15:30…" at bounding box center [716, 434] width 1010 height 559
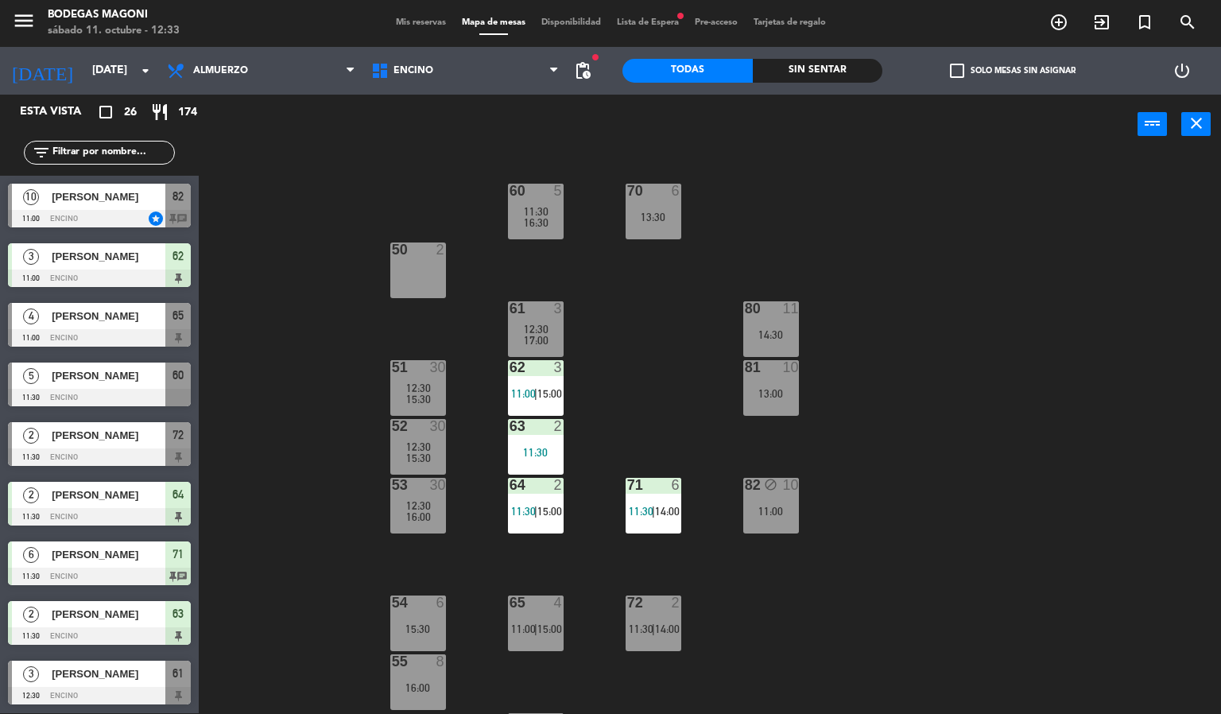
scroll to position [251, 0]
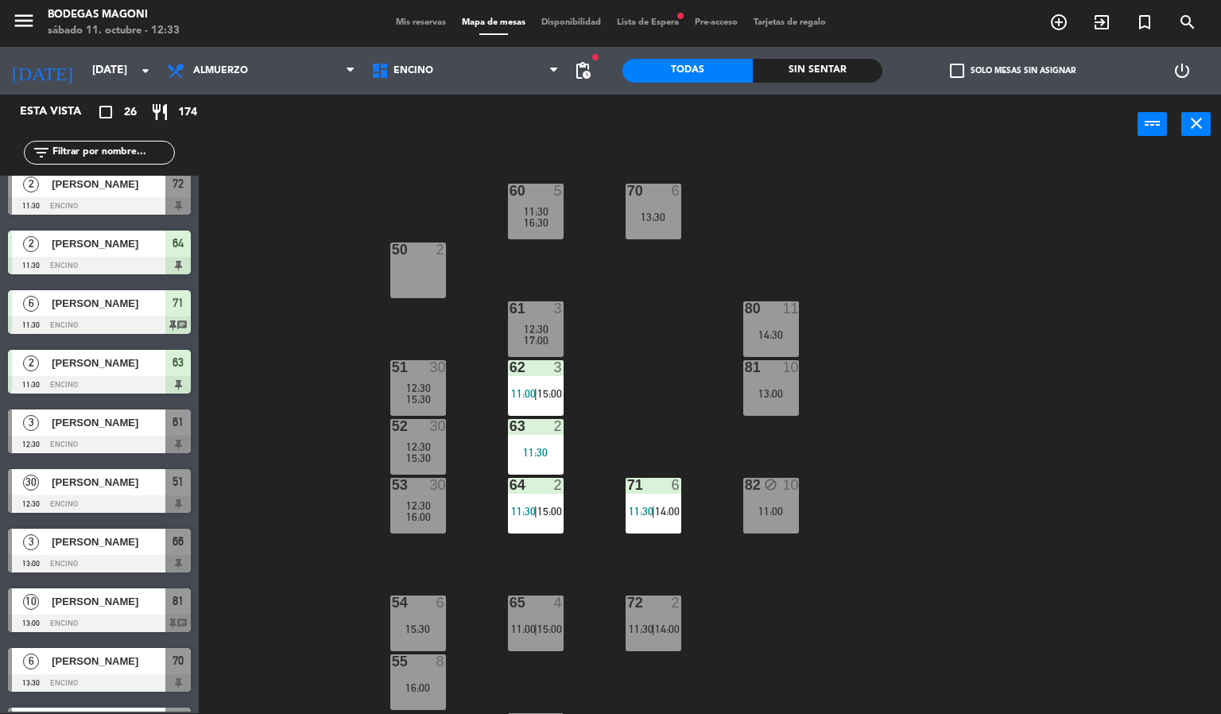
click at [781, 329] on div "14:30" at bounding box center [771, 334] width 56 height 11
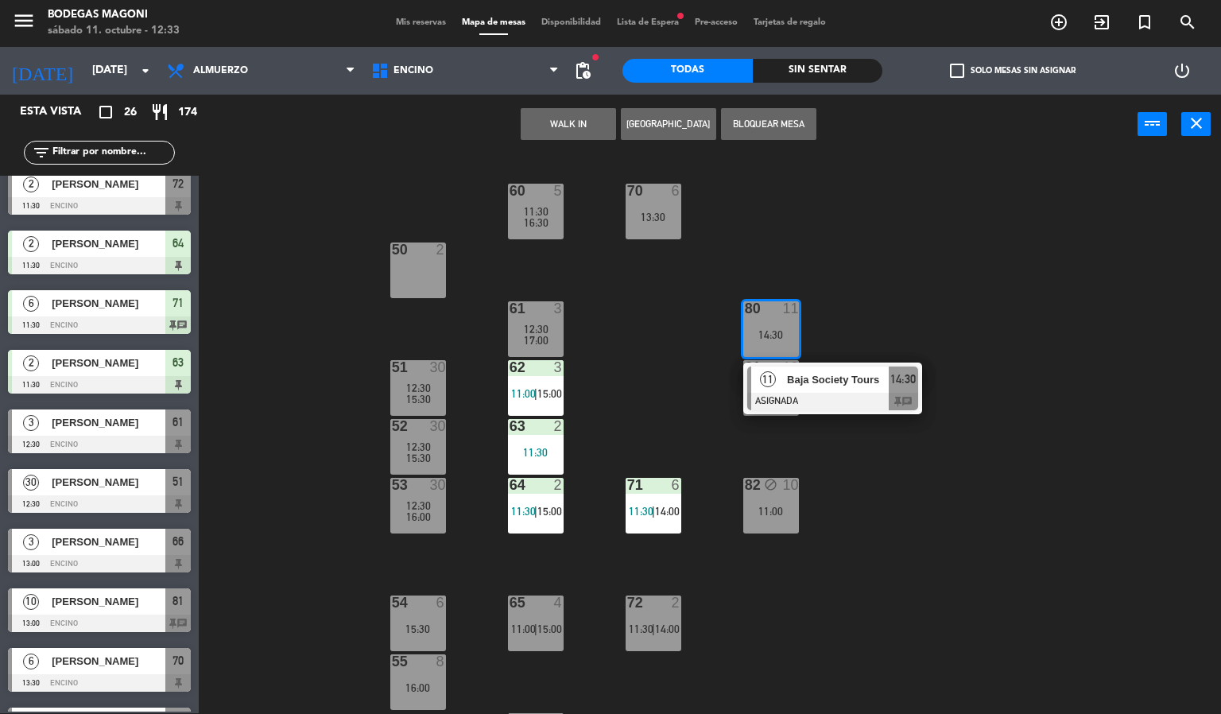
click at [950, 327] on div "60 5 11:30 16:30 70 6 13:30 50 2 61 3 12:30 17:00 80 11 14:30 11 Baja Society T…" at bounding box center [716, 434] width 1010 height 559
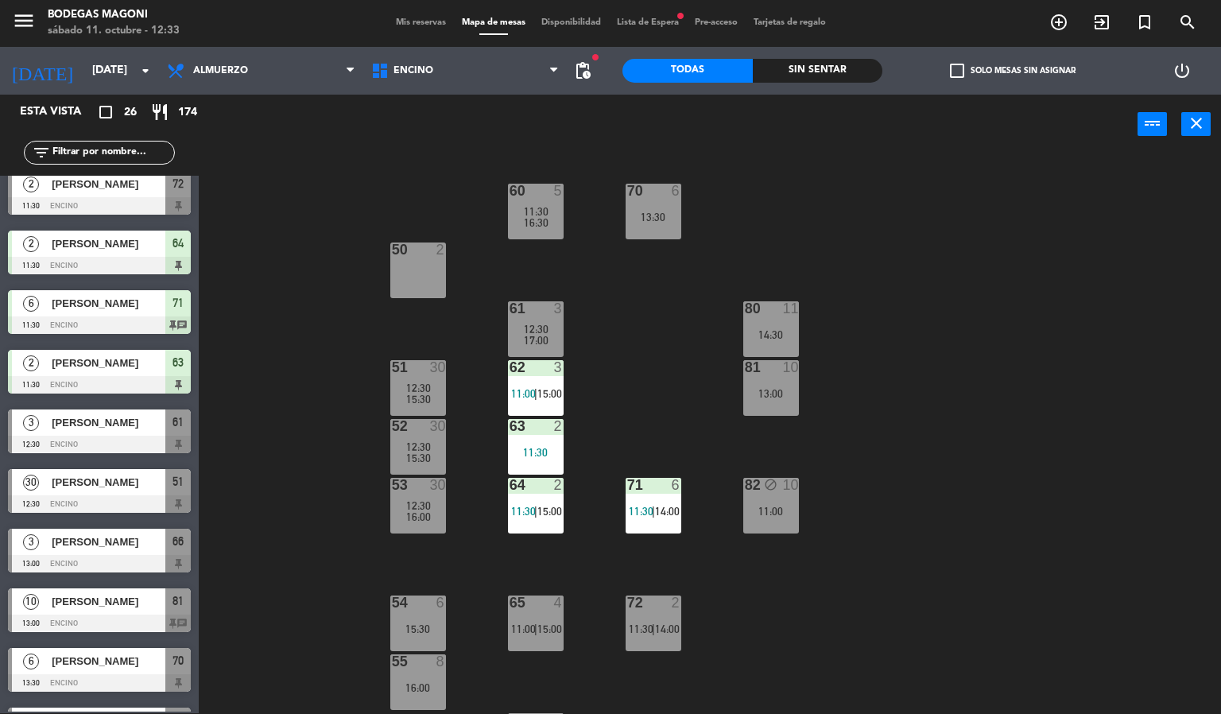
click at [757, 380] on div "81 10 13:00" at bounding box center [771, 388] width 56 height 56
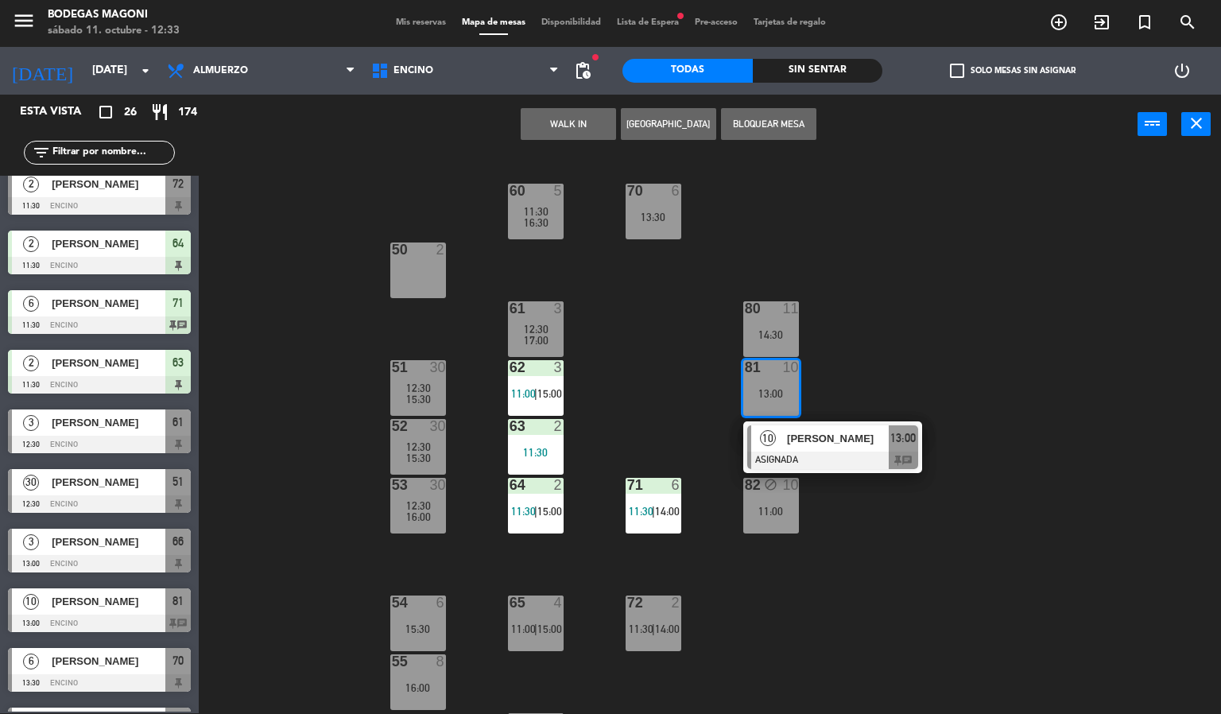
click at [943, 310] on div "60 5 11:30 16:30 70 6 13:30 50 2 61 3 12:30 17:00 80 11 14:30 51 30 12:30 15:30…" at bounding box center [716, 434] width 1010 height 559
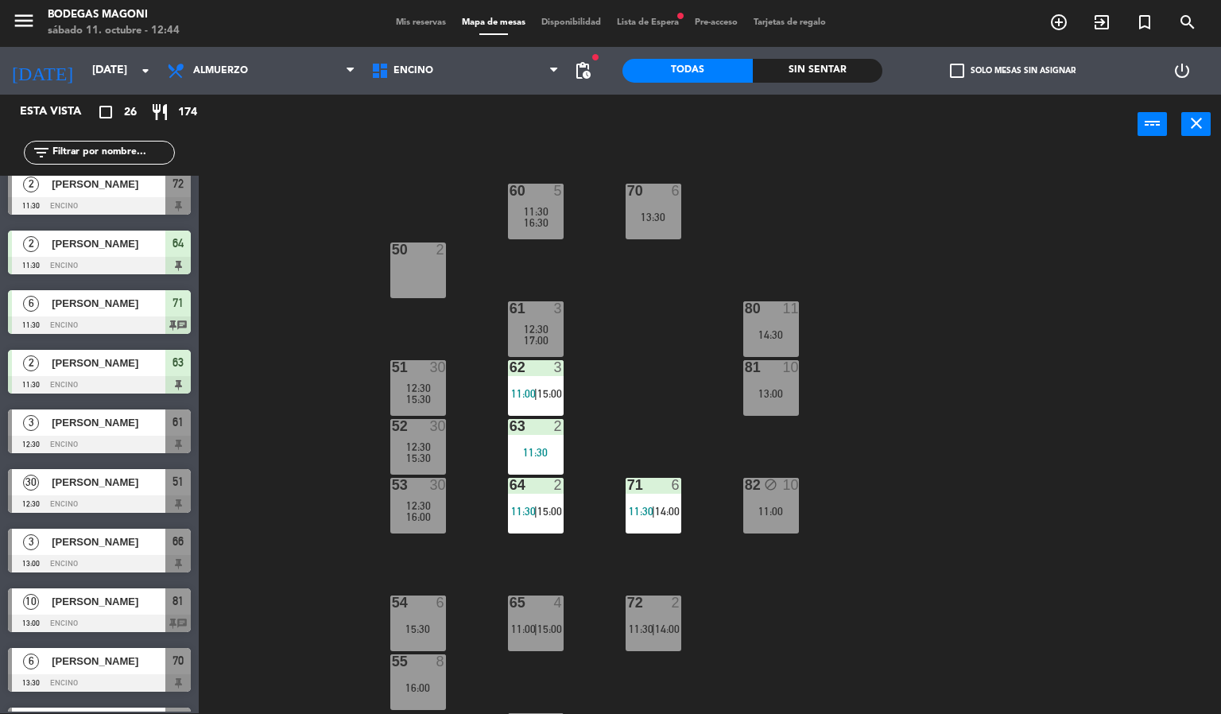
click at [430, 355] on div "60 5 11:30 16:30 70 6 13:30 50 2 61 3 12:30 17:00 80 11 14:30 51 30 12:30 15:30…" at bounding box center [716, 434] width 1010 height 559
click at [425, 374] on div "51 30" at bounding box center [418, 368] width 56 height 16
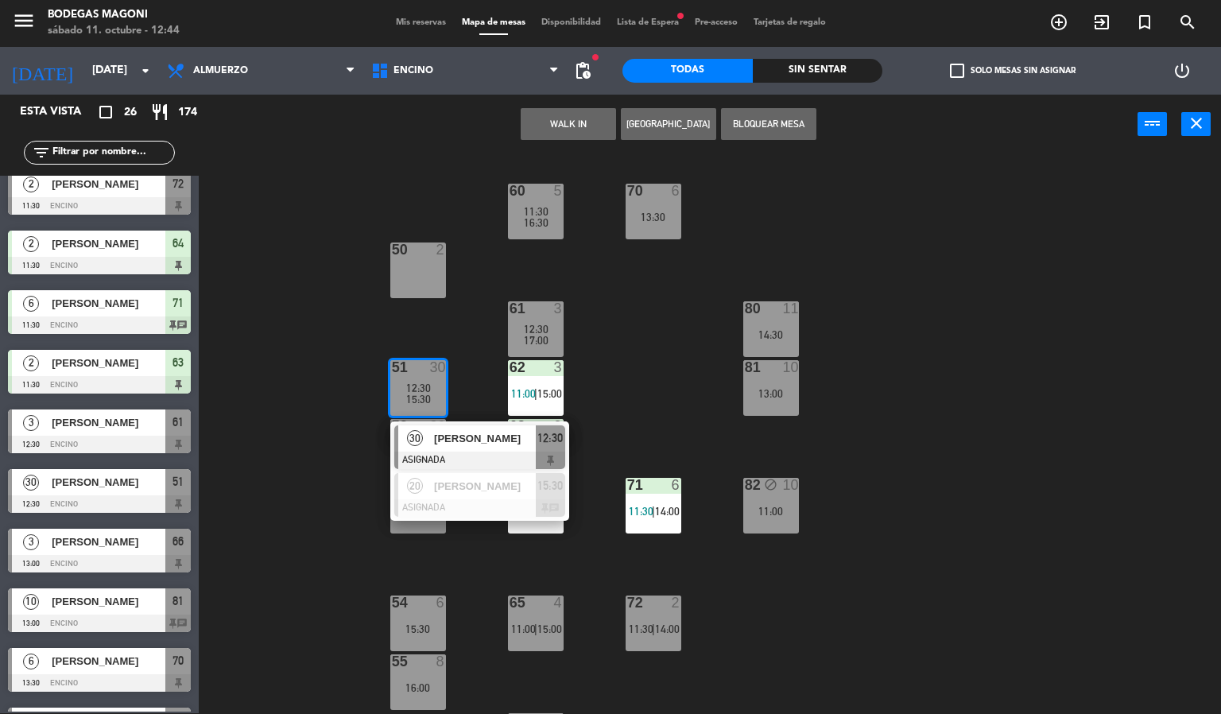
click at [467, 448] on div "[PERSON_NAME]" at bounding box center [483, 438] width 103 height 26
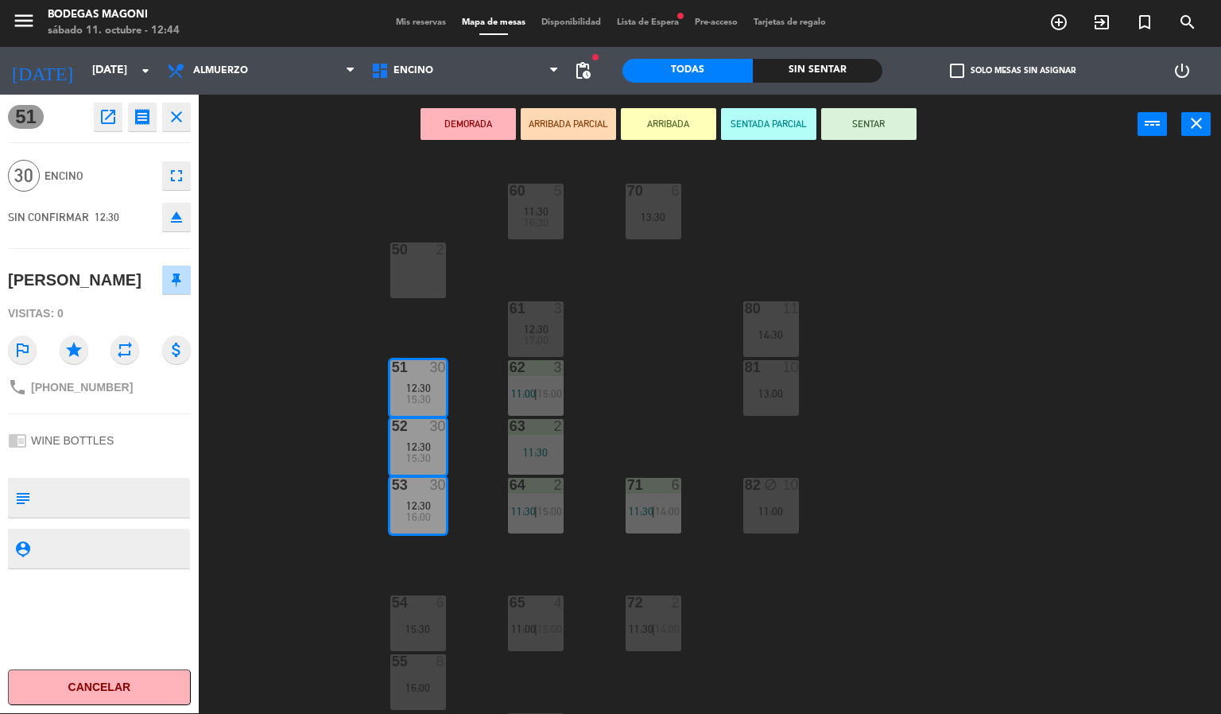
click at [1036, 479] on div "60 5 11:30 16:30 70 6 13:30 50 2 61 3 12:30 17:00 80 11 14:30 51 30 12:30 15:30…" at bounding box center [716, 434] width 1010 height 559
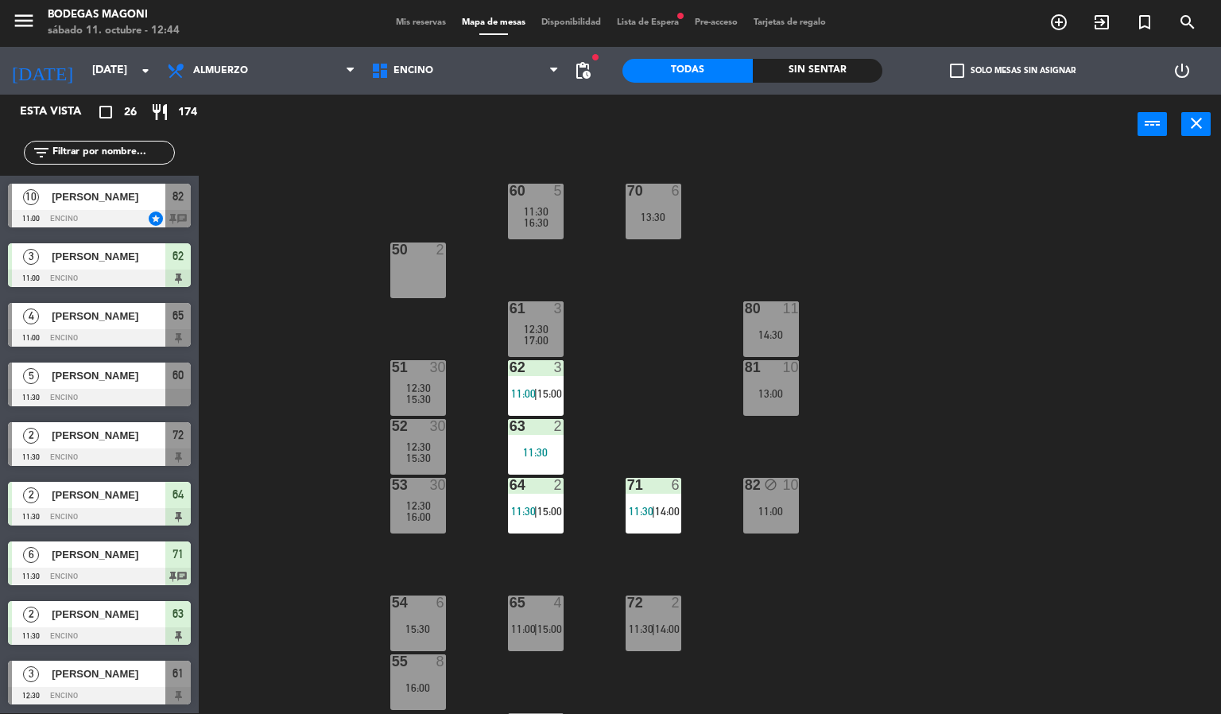
click at [255, 387] on div "60 5 11:30 16:30 70 6 13:30 50 2 61 3 12:30 17:00 80 11 14:30 51 30 12:30 15:30…" at bounding box center [716, 434] width 1010 height 559
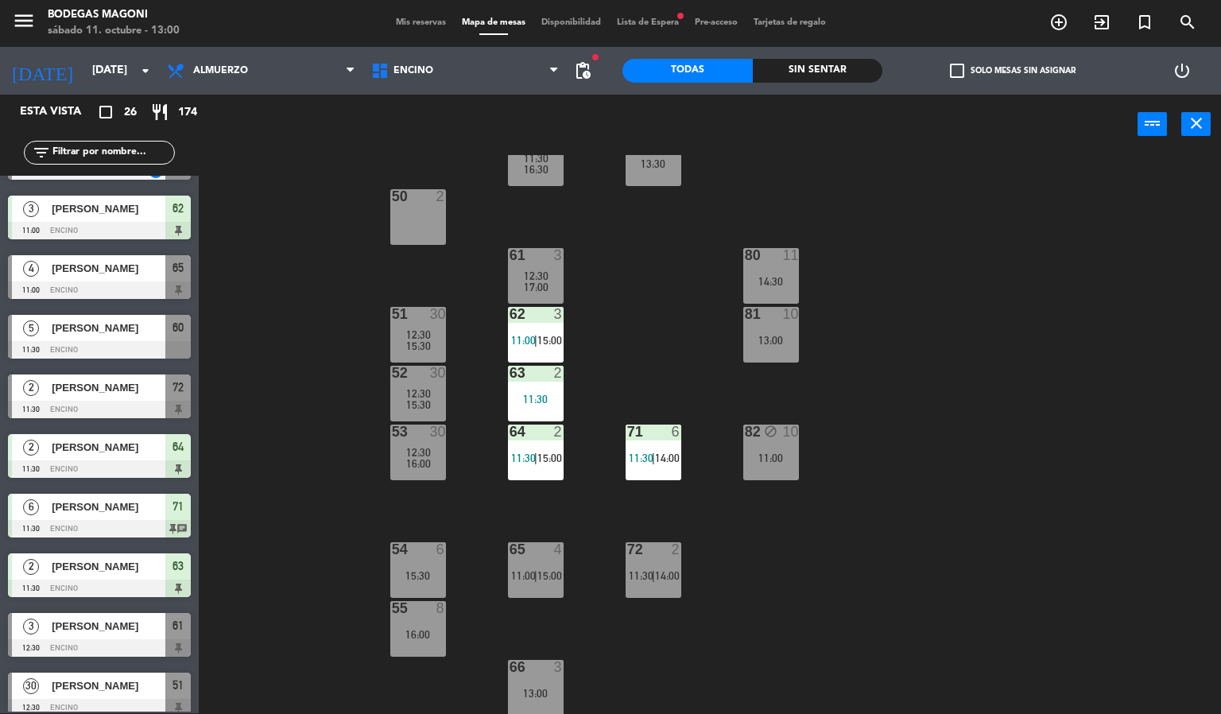
scroll to position [0, 0]
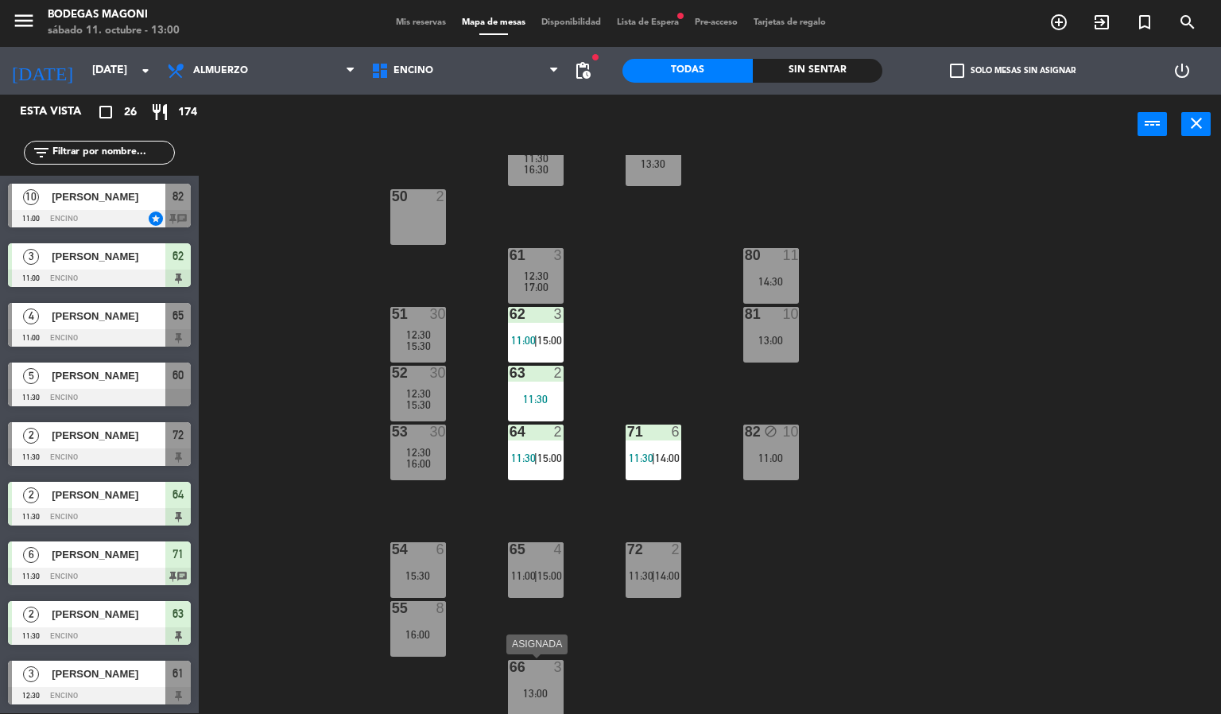
click at [525, 680] on div "66 3 13:00" at bounding box center [536, 688] width 56 height 56
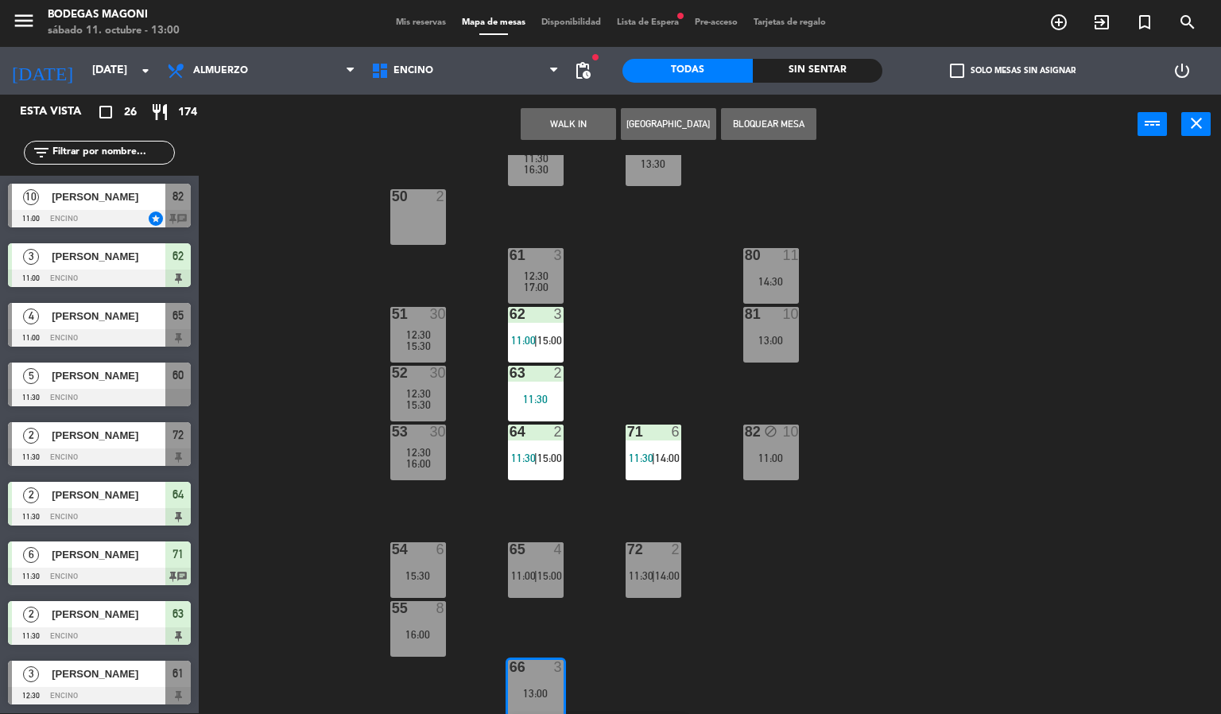
click at [918, 572] on div "60 5 11:30 16:30 70 6 13:30 50 2 61 3 12:30 17:00 80 11 14:30 51 30 12:30 15:30…" at bounding box center [716, 434] width 1010 height 559
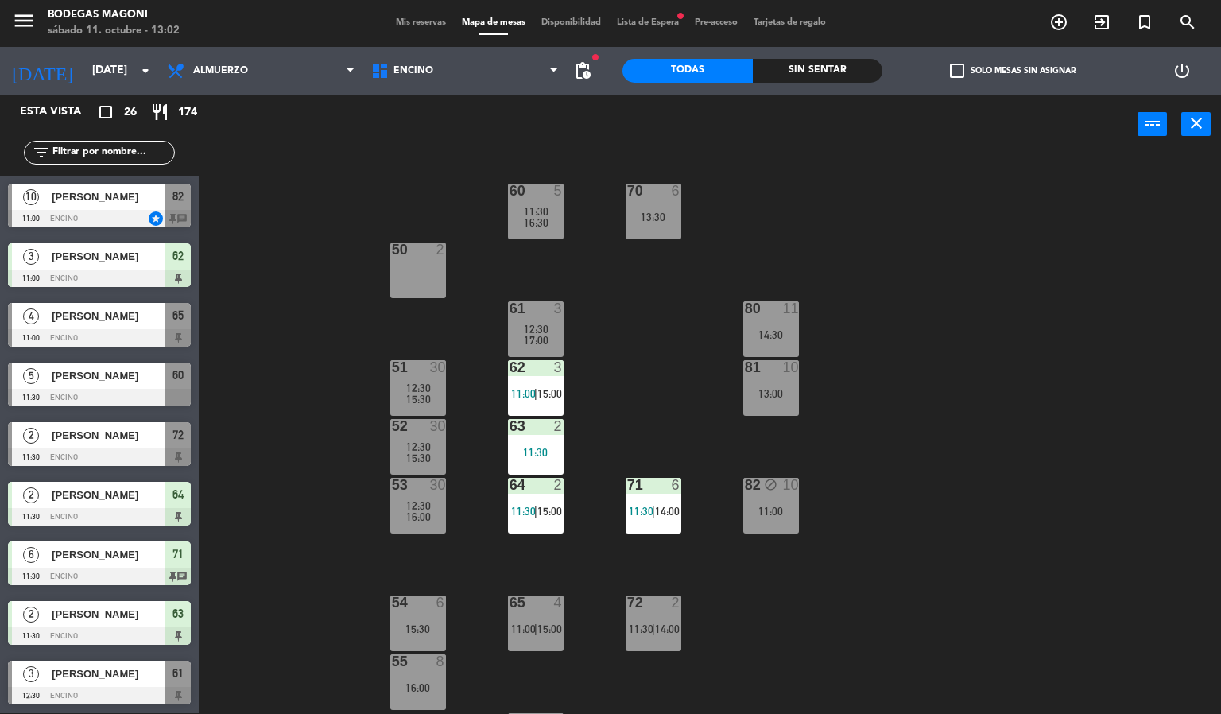
click at [303, 380] on div "60 5 11:30 16:30 70 6 13:30 50 2 61 3 12:30 17:00 80 11 14:30 51 30 12:30 15:30…" at bounding box center [716, 434] width 1010 height 559
click at [280, 372] on div "60 5 11:30 16:30 70 6 13:30 50 2 61 3 12:30 17:00 80 11 14:30 51 30 12:30 15:30…" at bounding box center [716, 434] width 1010 height 559
click at [394, 167] on div "60 5 11:30 16:30 70 6 13:30 50 2 61 3 12:30 17:00 80 11 14:30 51 30 12:30 15:30…" at bounding box center [716, 434] width 1010 height 559
click at [265, 289] on div "60 5 11:30 16:30 70 6 13:30 50 2 61 3 12:30 17:00 80 11 14:30 51 30 12:30 15:30…" at bounding box center [716, 434] width 1010 height 559
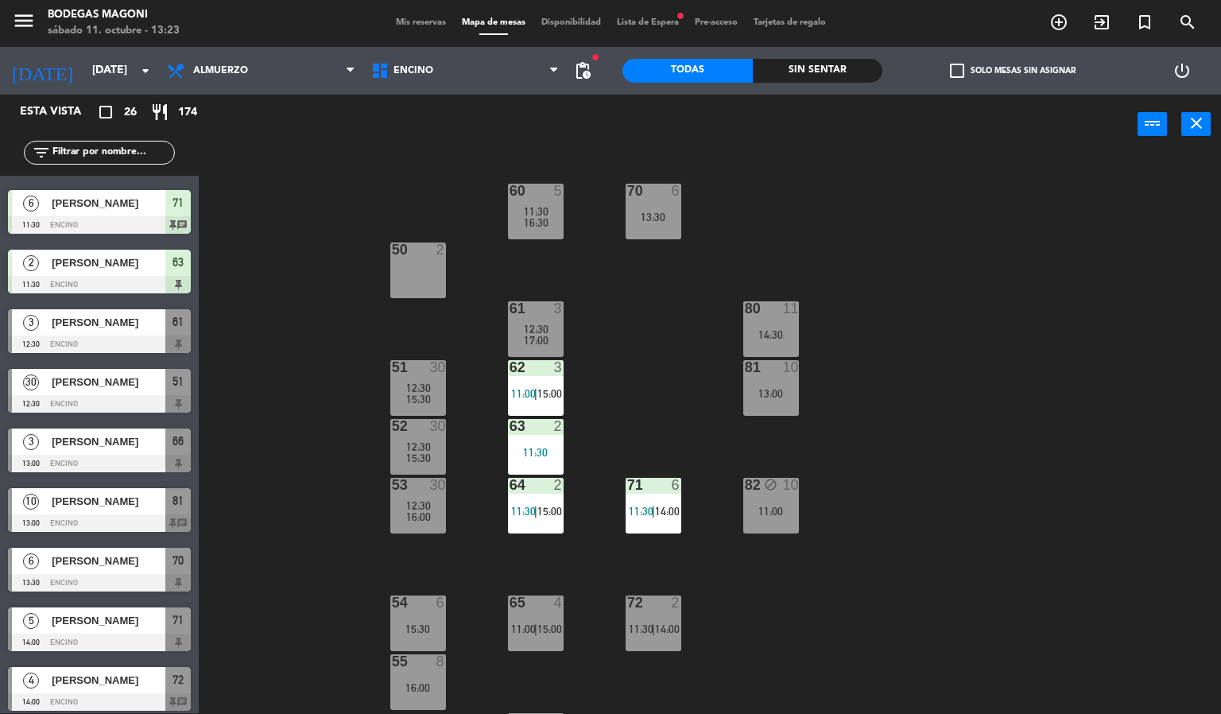
scroll to position [358, 0]
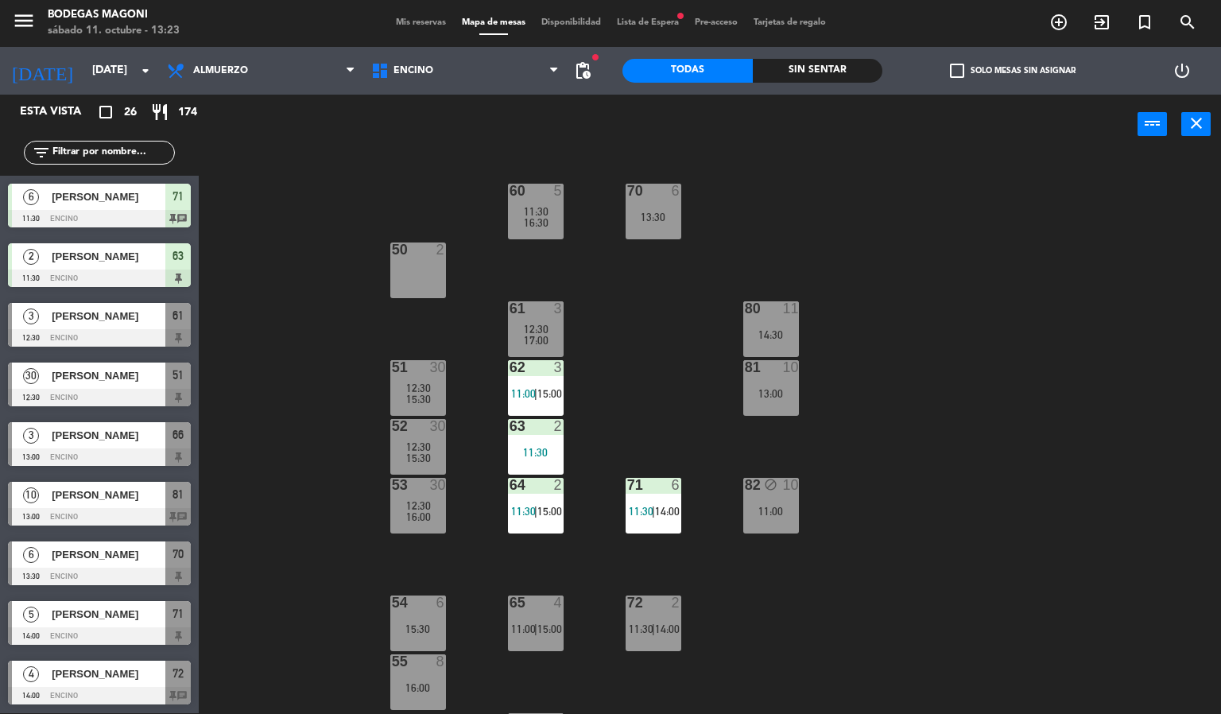
drag, startPoint x: 106, startPoint y: 556, endPoint x: 258, endPoint y: 520, distance: 157.0
click at [106, 558] on div "6 Dahen Arredondo 13:30 Encino 70" at bounding box center [99, 563] width 199 height 60
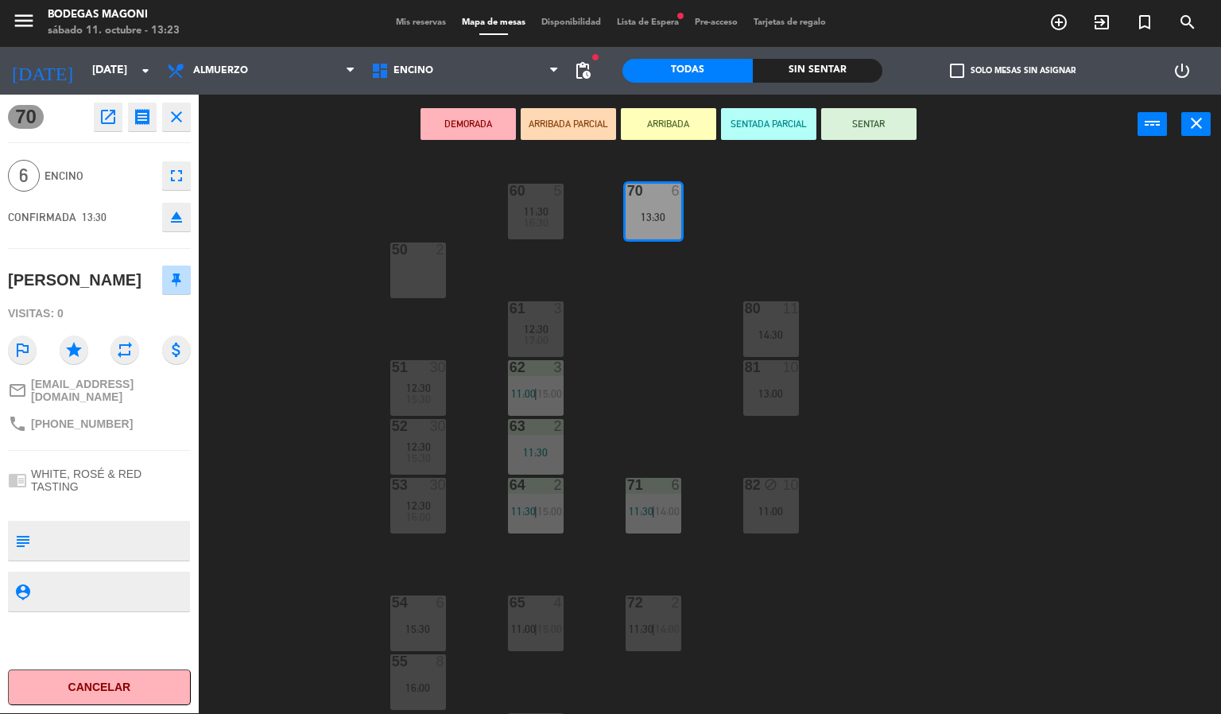
click at [268, 510] on div "60 5 11:30 16:30 70 6 13:30 50 2 61 3 12:30 17:00 80 11 14:30 51 30 12:30 15:30…" at bounding box center [716, 434] width 1010 height 559
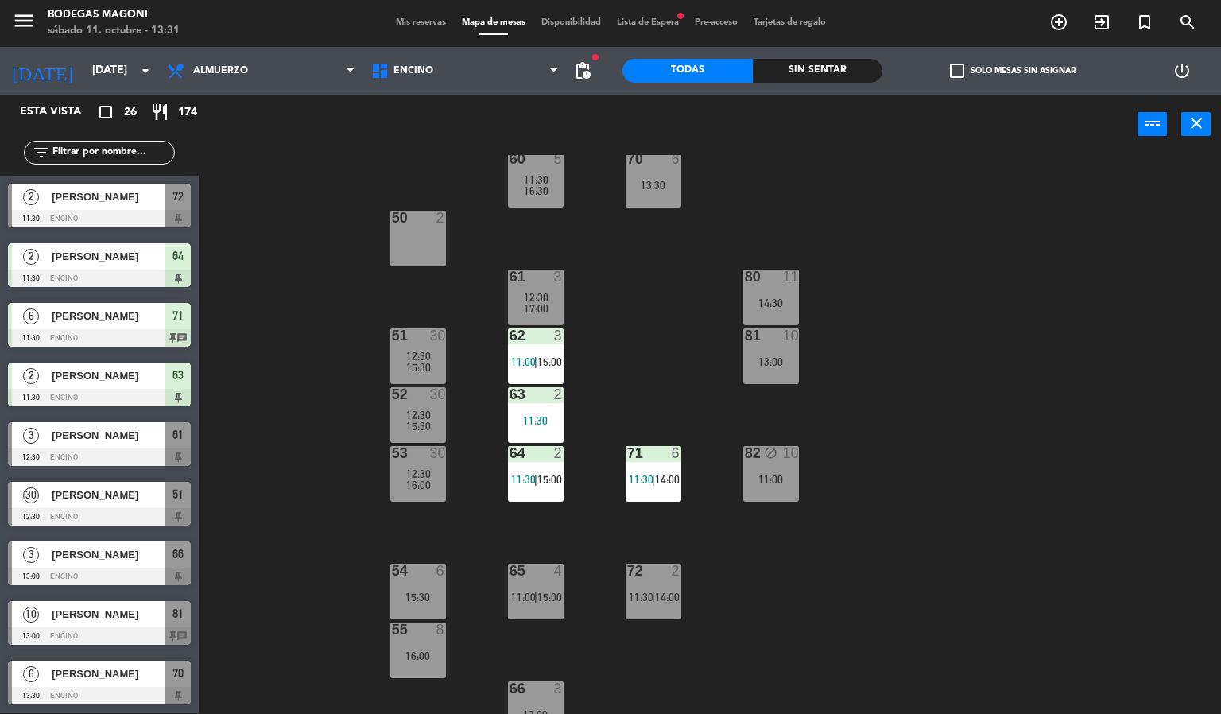
scroll to position [0, 0]
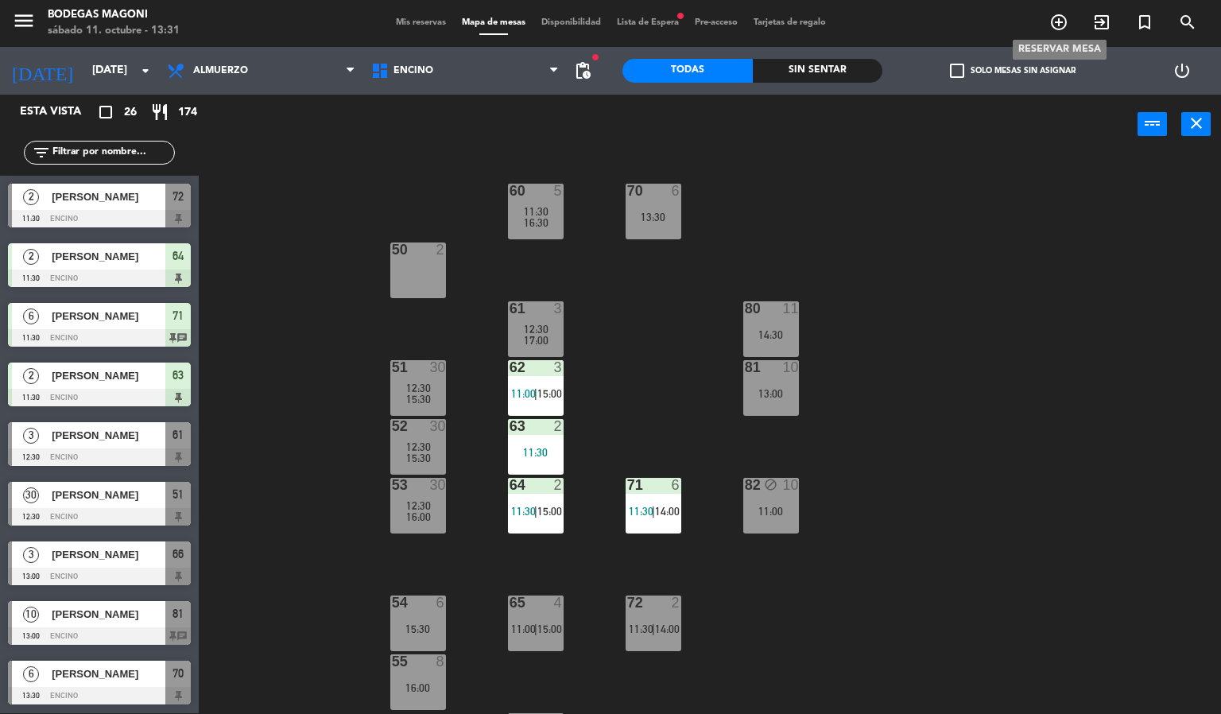
click at [1057, 19] on icon "add_circle_outline" at bounding box center [1058, 22] width 19 height 19
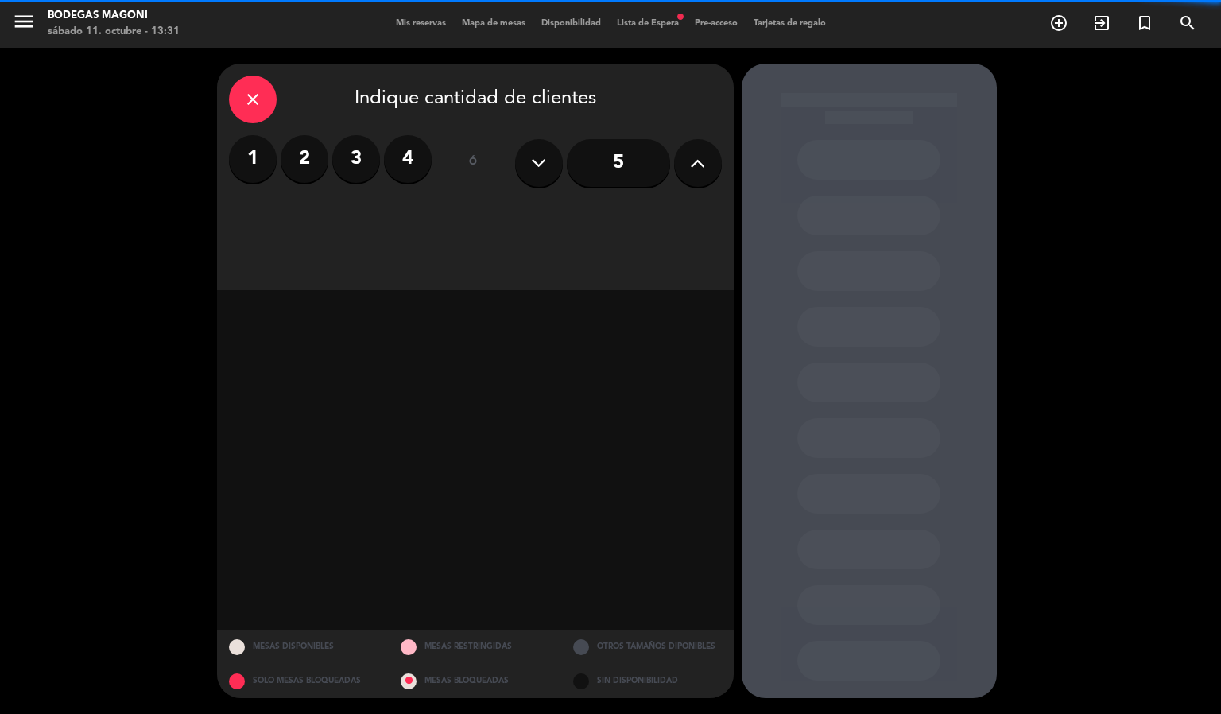
click at [353, 174] on label "3" at bounding box center [356, 159] width 48 height 48
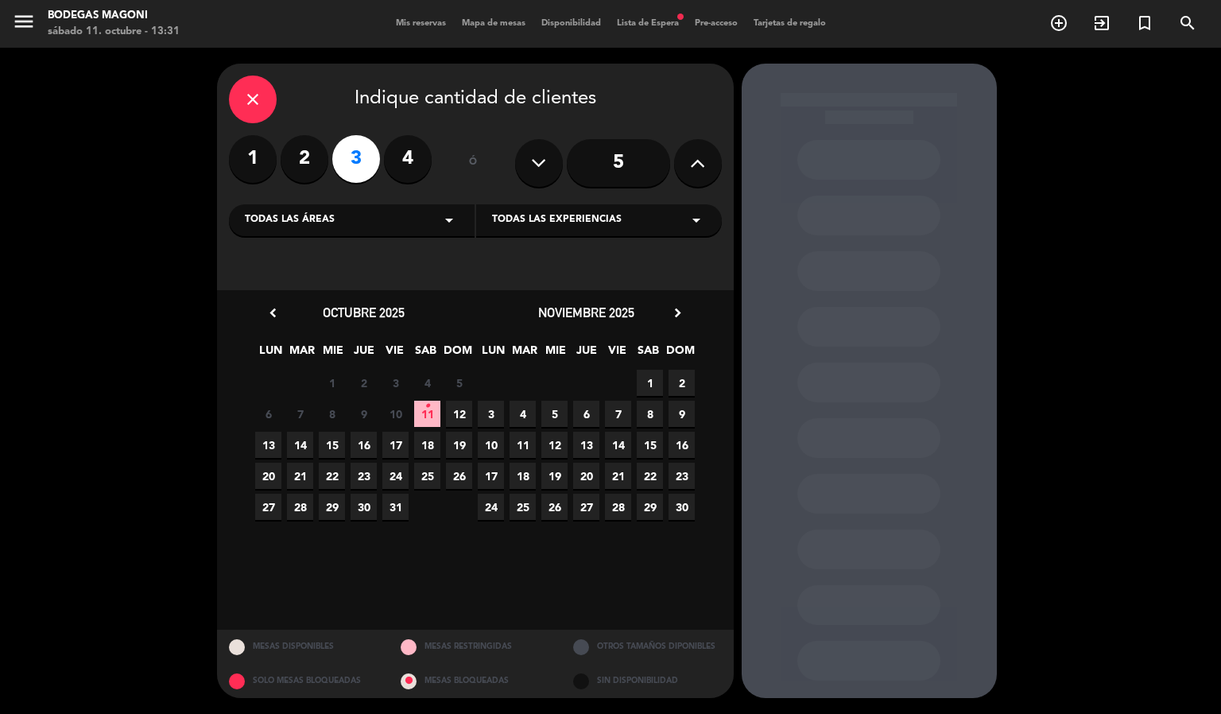
click at [458, 413] on span "12" at bounding box center [459, 414] width 26 height 26
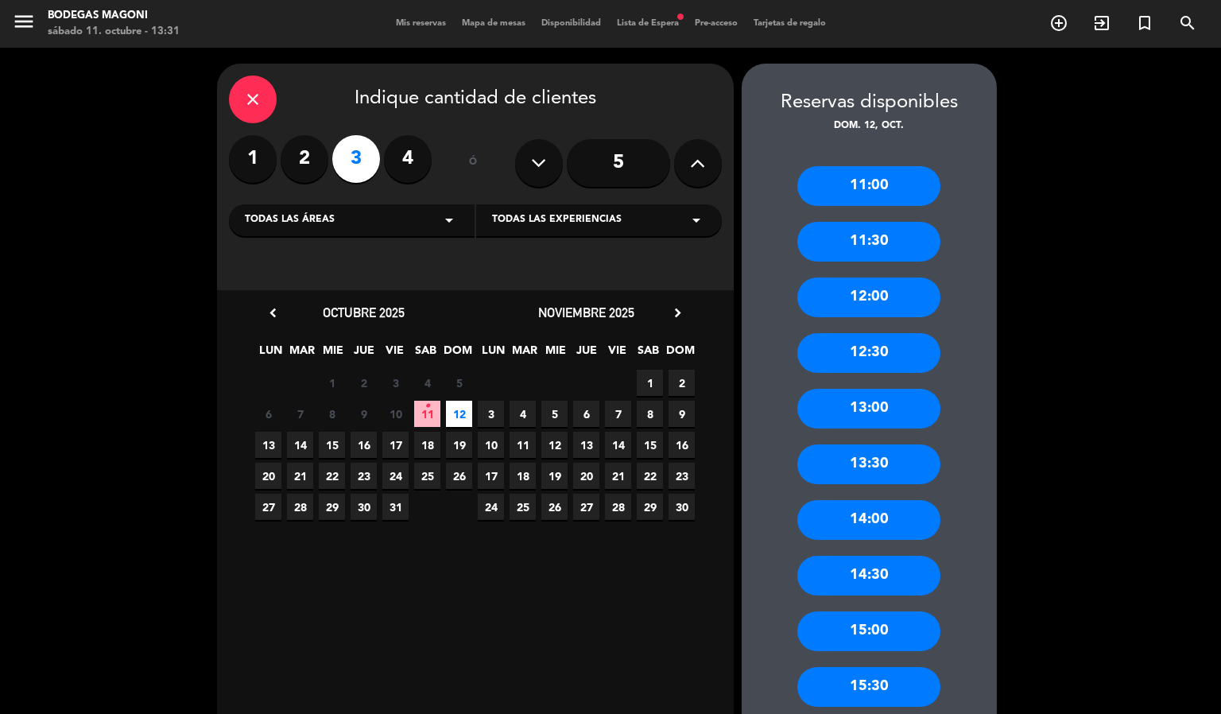
drag, startPoint x: 894, startPoint y: 418, endPoint x: 868, endPoint y: 418, distance: 26.2
click at [894, 417] on div "13:00" at bounding box center [868, 409] width 143 height 40
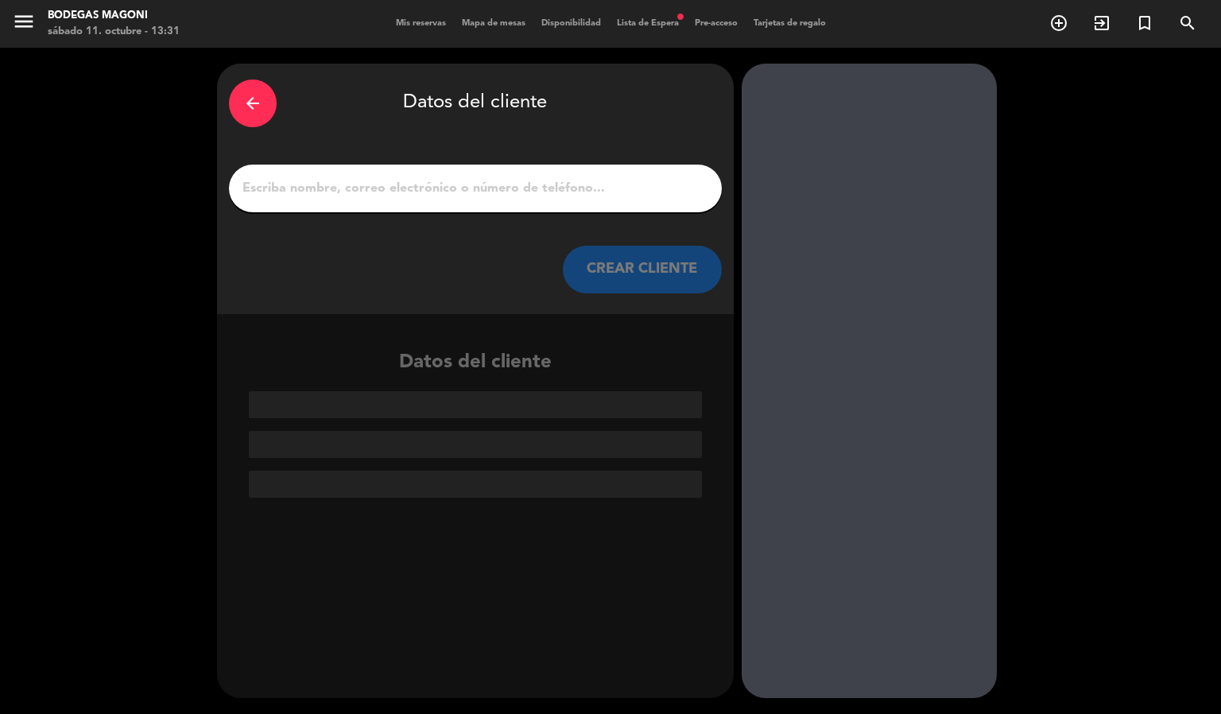
click at [384, 192] on input "1" at bounding box center [475, 188] width 469 height 22
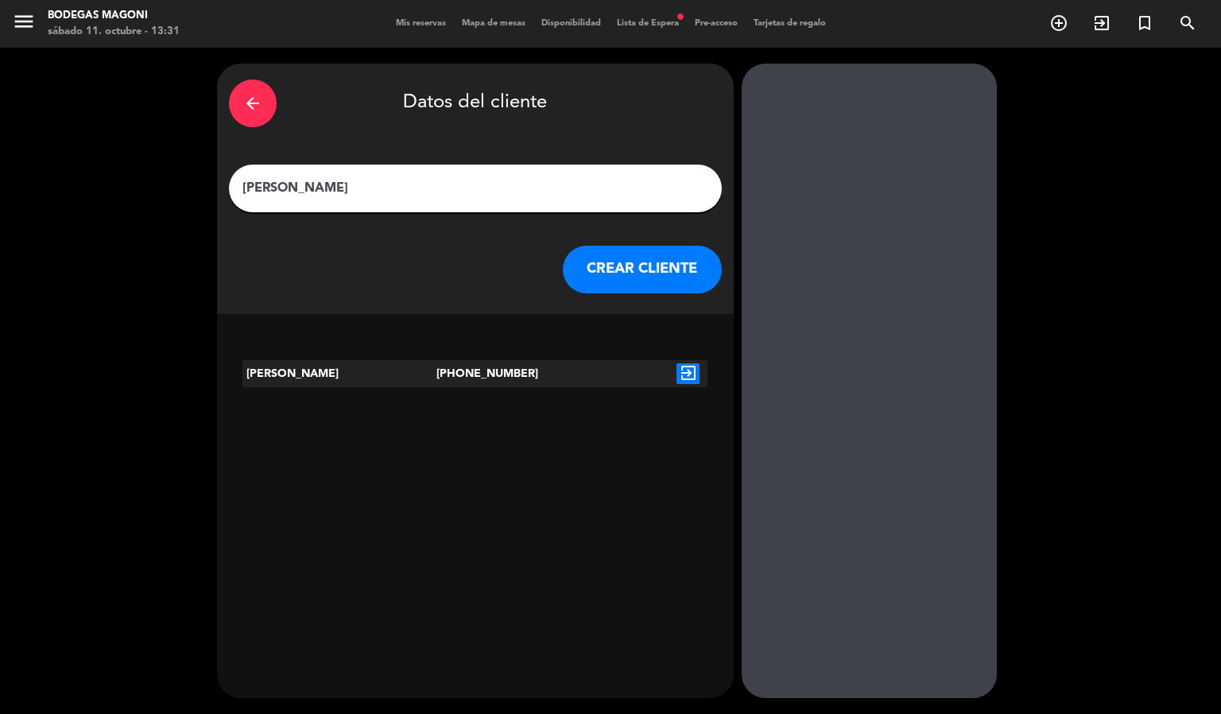
type input "[PERSON_NAME]"
click at [692, 370] on icon "exit_to_app" at bounding box center [688, 373] width 23 height 21
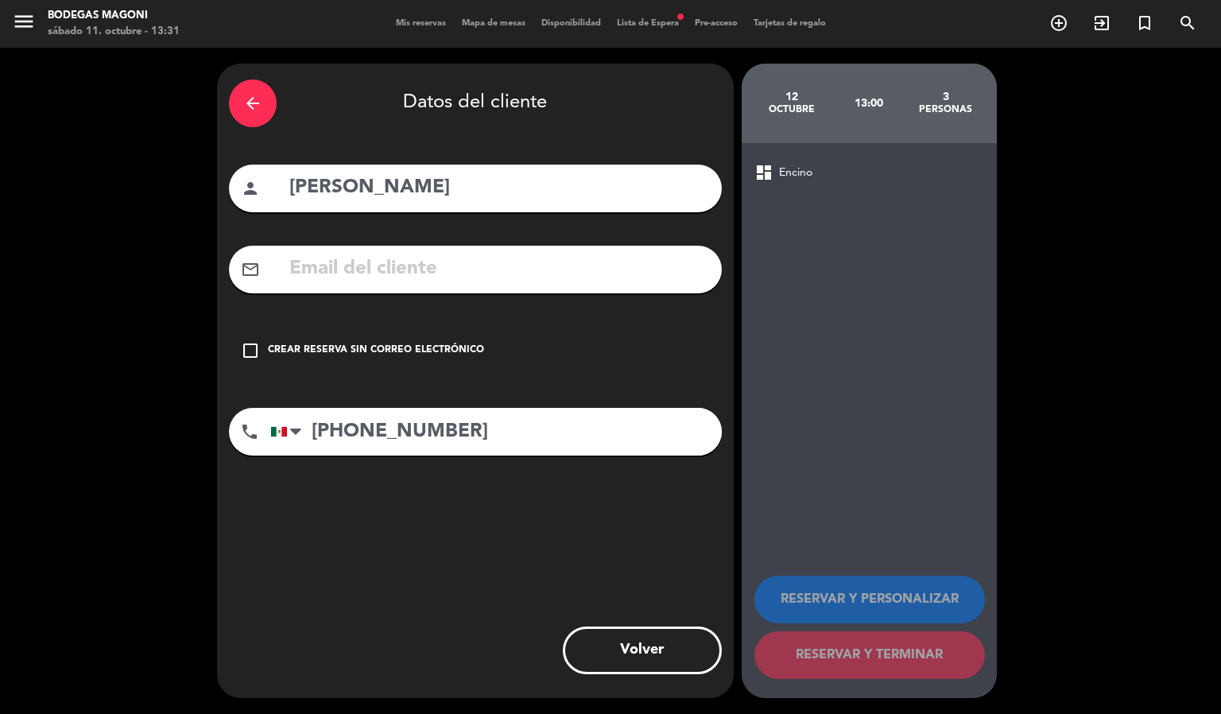
click at [467, 353] on div "Crear reserva sin correo electrónico" at bounding box center [376, 351] width 216 height 16
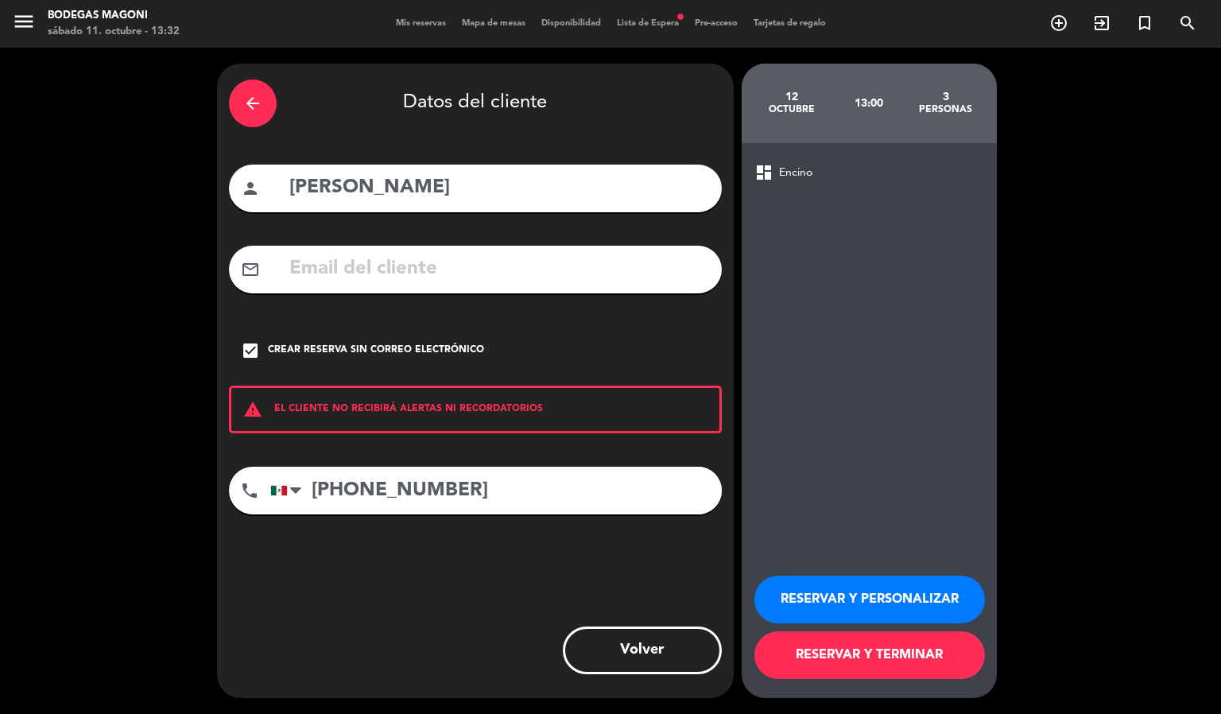
click at [408, 633] on div "Volver" at bounding box center [475, 650] width 493 height 48
click at [878, 658] on button "RESERVAR Y TERMINAR" at bounding box center [869, 655] width 231 height 48
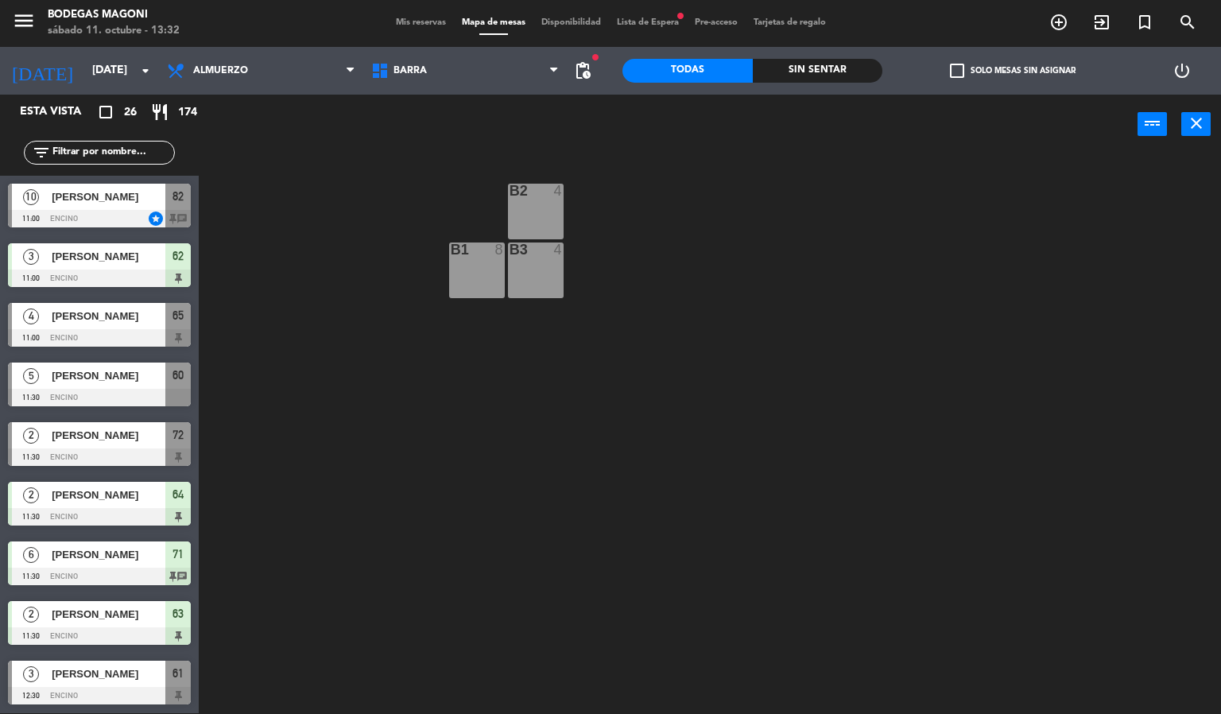
click at [406, 45] on div "menu Bodegas Magoni sábado 11. octubre - 13:32 Mis reservas Mapa de mesas Dispo…" at bounding box center [610, 23] width 1221 height 48
click at [442, 72] on span "Barra" at bounding box center [465, 70] width 204 height 35
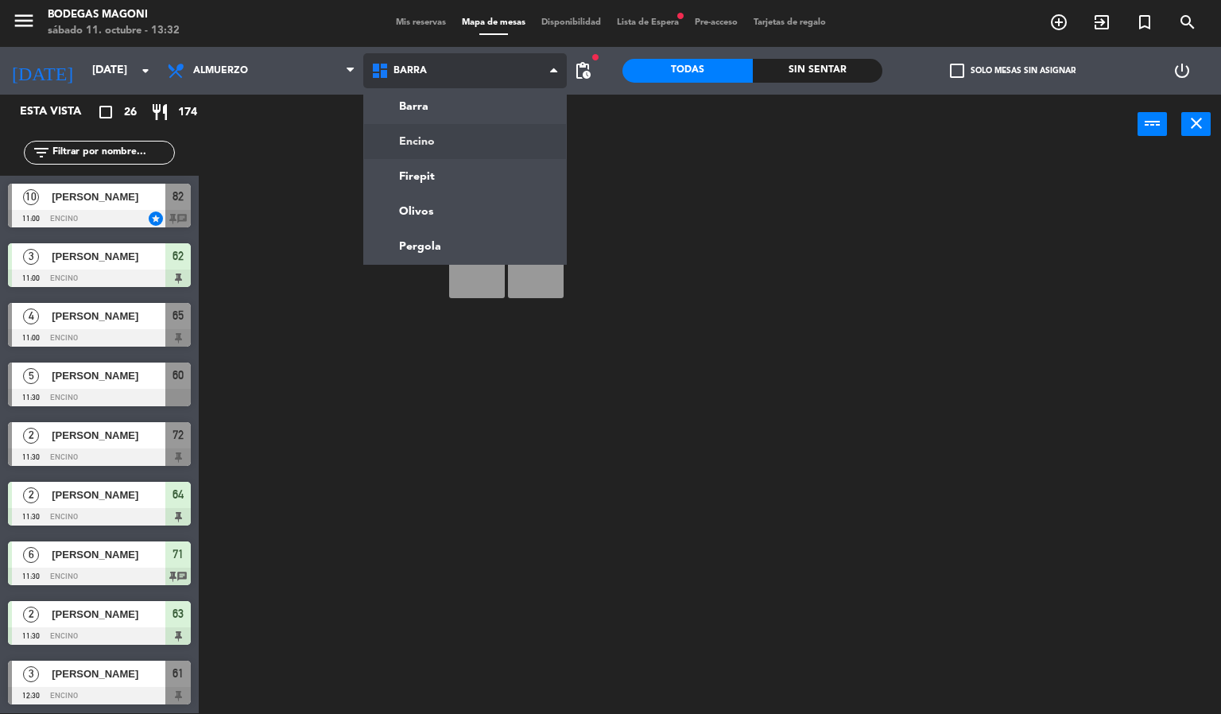
click at [456, 143] on ng-component "menu Bodegas Magoni sábado 11. octubre - 13:32 Mis reservas Mapa de mesas Dispo…" at bounding box center [610, 356] width 1221 height 715
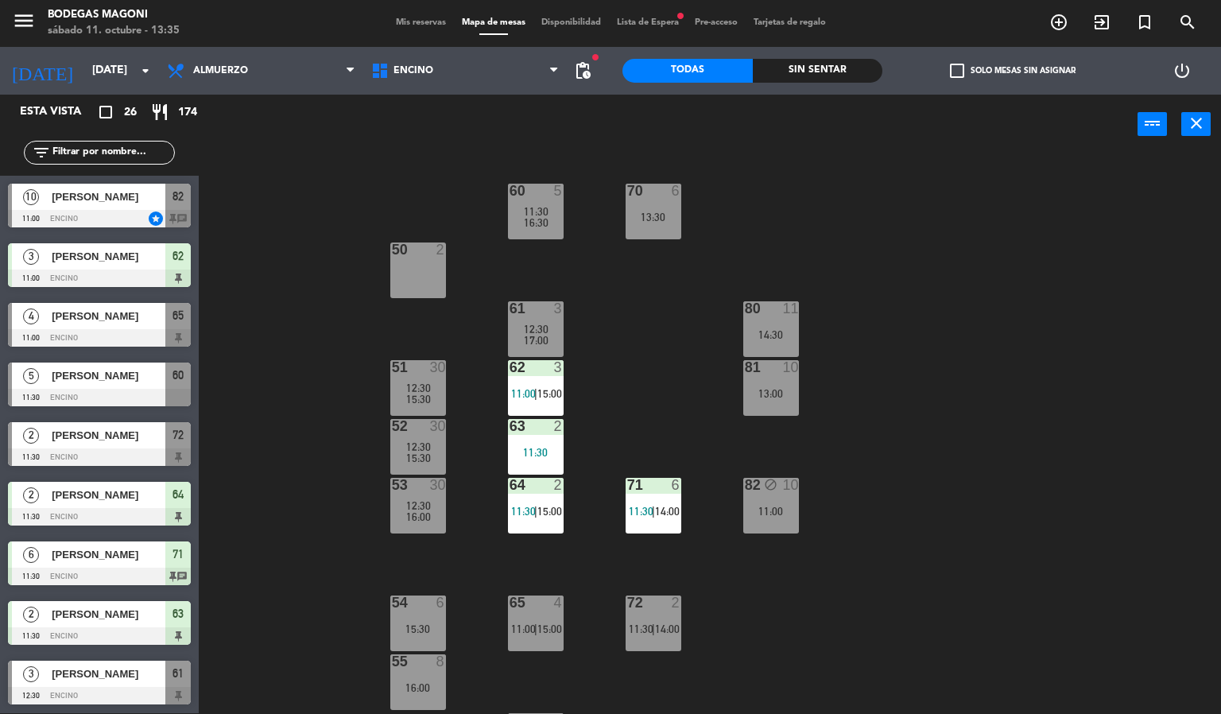
click at [281, 506] on div "60 5 11:30 16:30 70 6 13:30 50 2 61 3 12:30 17:00 80 11 14:30 51 30 12:30 15:30…" at bounding box center [716, 434] width 1010 height 559
click at [341, 432] on div "60 5 11:30 16:30 70 6 13:30 50 2 61 3 12:30 17:00 80 11 14:30 51 30 12:30 15:30…" at bounding box center [716, 434] width 1010 height 559
click at [277, 317] on div "60 5 11:30 16:30 70 6 13:30 50 2 61 3 12:30 17:00 80 11 14:30 51 30 12:30 15:30…" at bounding box center [716, 434] width 1010 height 559
click at [280, 366] on div "60 5 11:30 16:30 70 6 13:30 50 2 61 3 12:30 17:00 80 11 14:30 51 30 12:30 15:30…" at bounding box center [716, 434] width 1010 height 559
click at [668, 616] on div "72 2 11:30 | 14:00" at bounding box center [654, 623] width 56 height 56
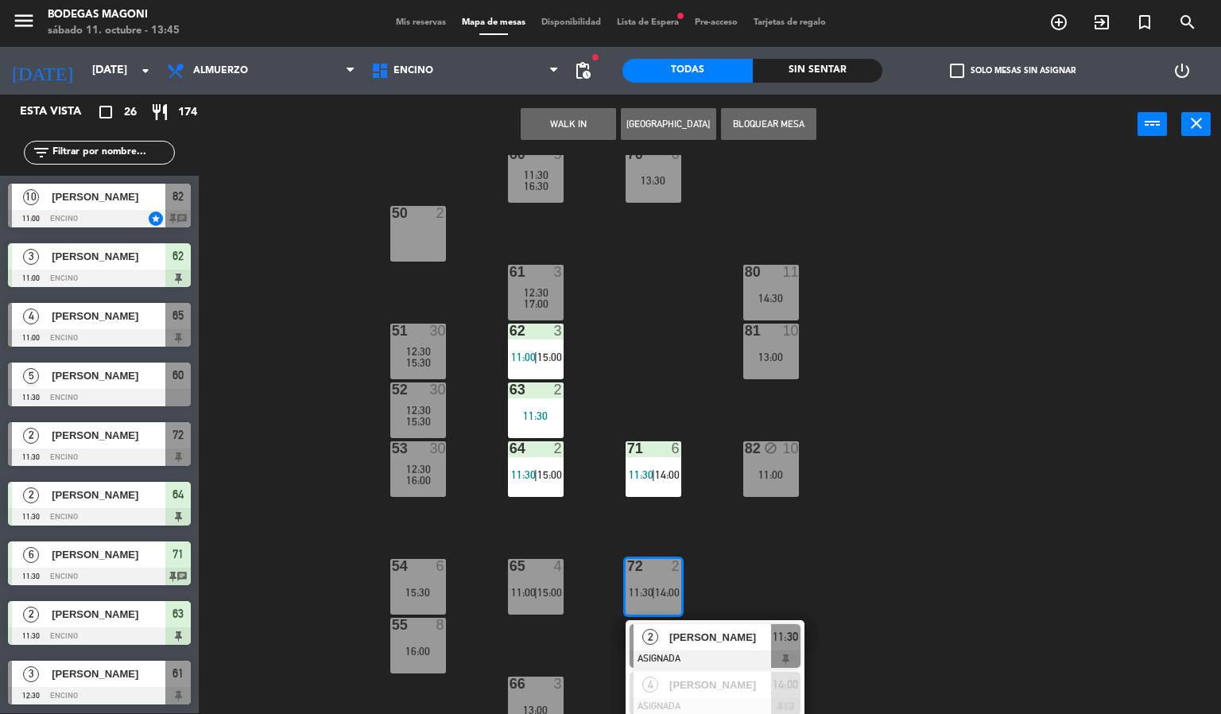
scroll to position [53, 0]
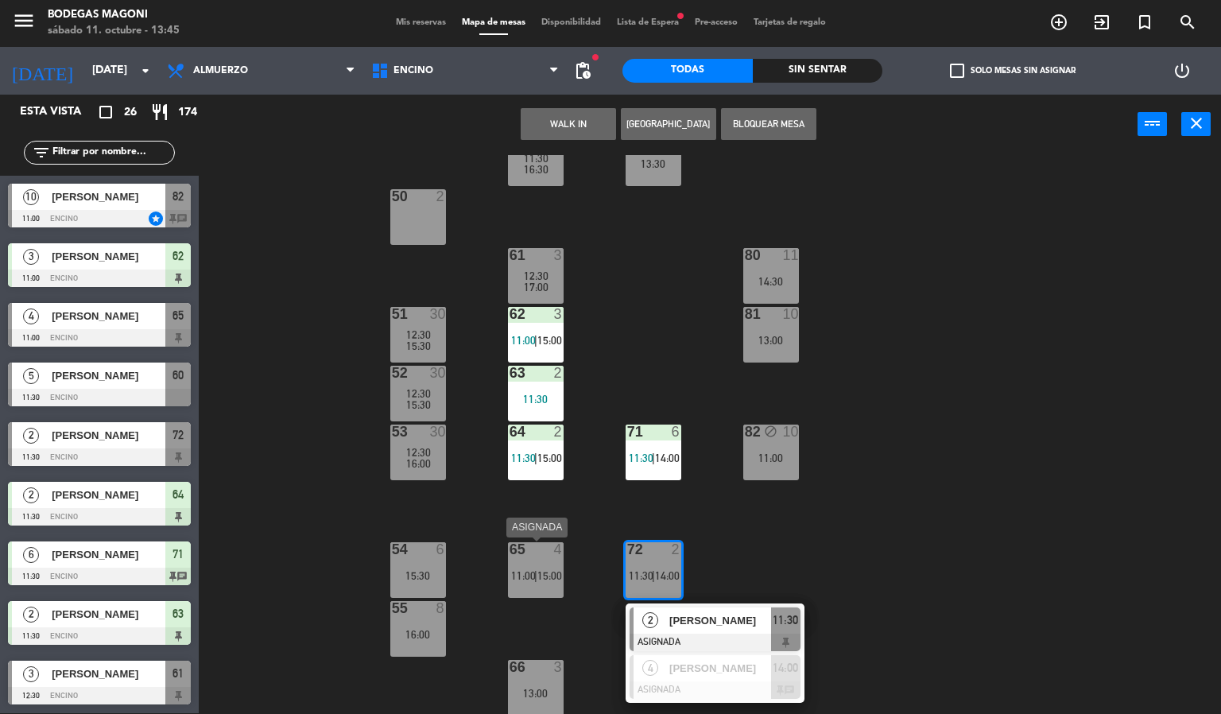
click at [537, 580] on span "|" at bounding box center [535, 575] width 3 height 13
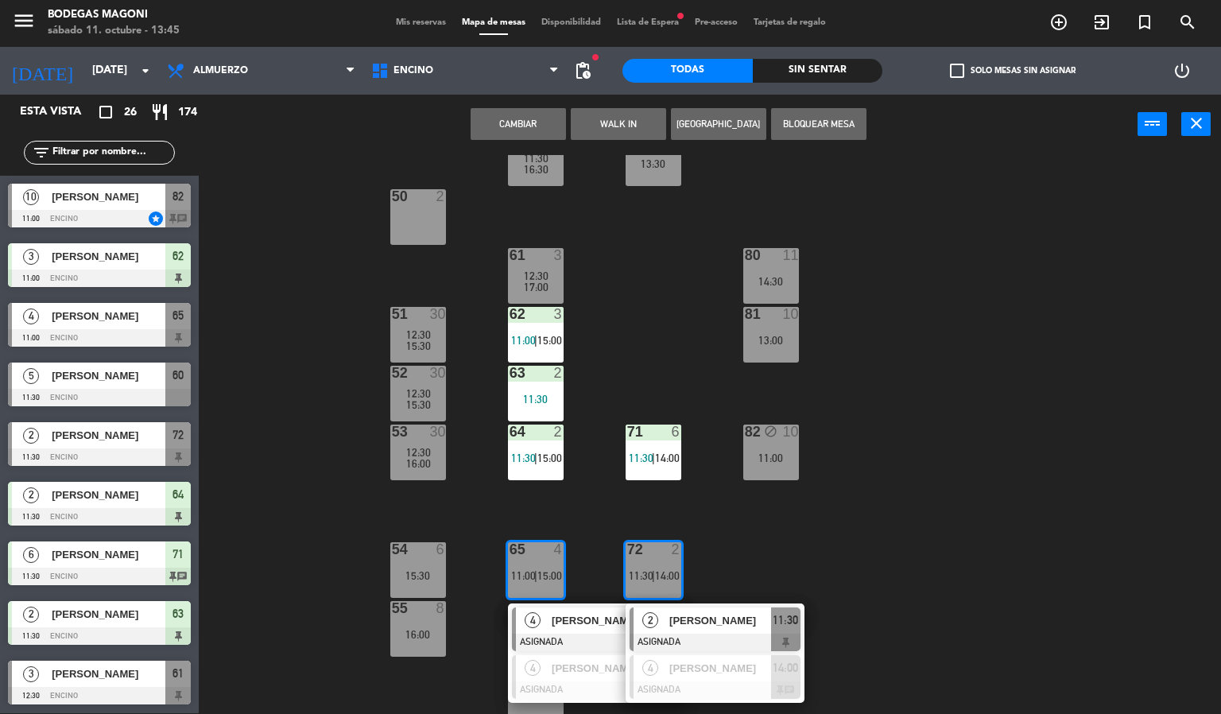
click at [866, 467] on div "60 5 11:30 16:30 70 6 13:30 50 2 61 3 12:30 17:00 80 11 14:30 51 30 12:30 15:30…" at bounding box center [716, 434] width 1010 height 559
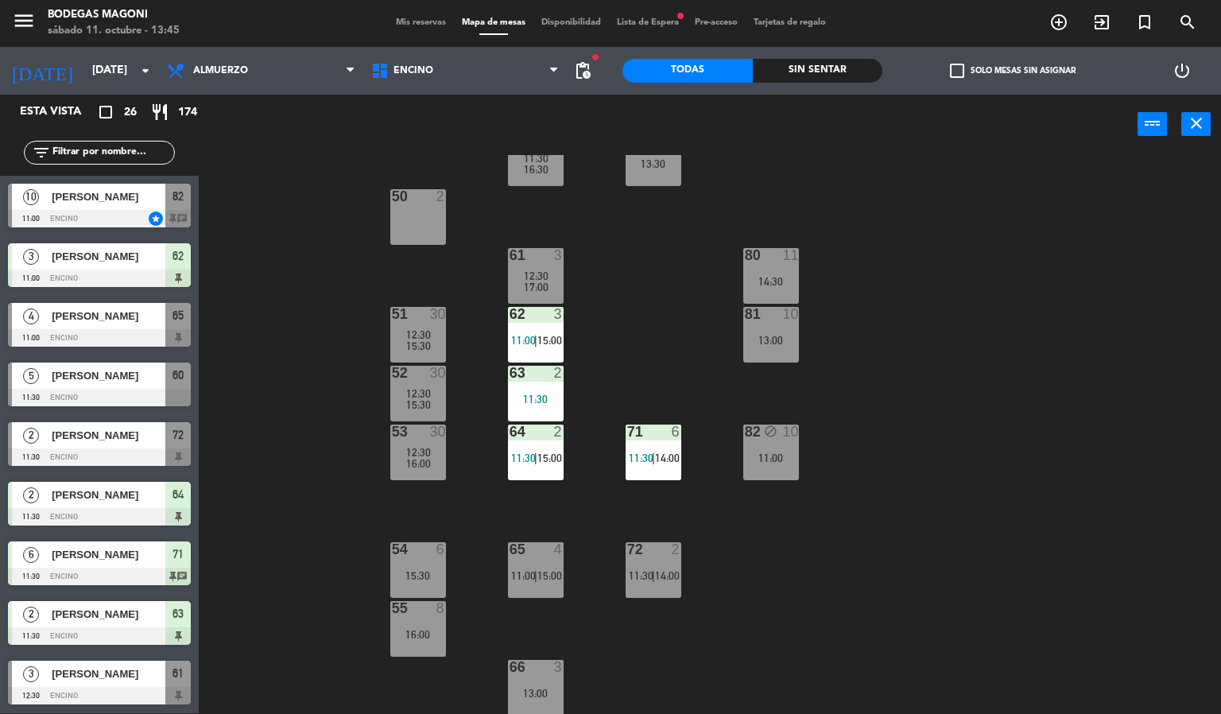
click at [534, 688] on div "13:00" at bounding box center [536, 693] width 56 height 11
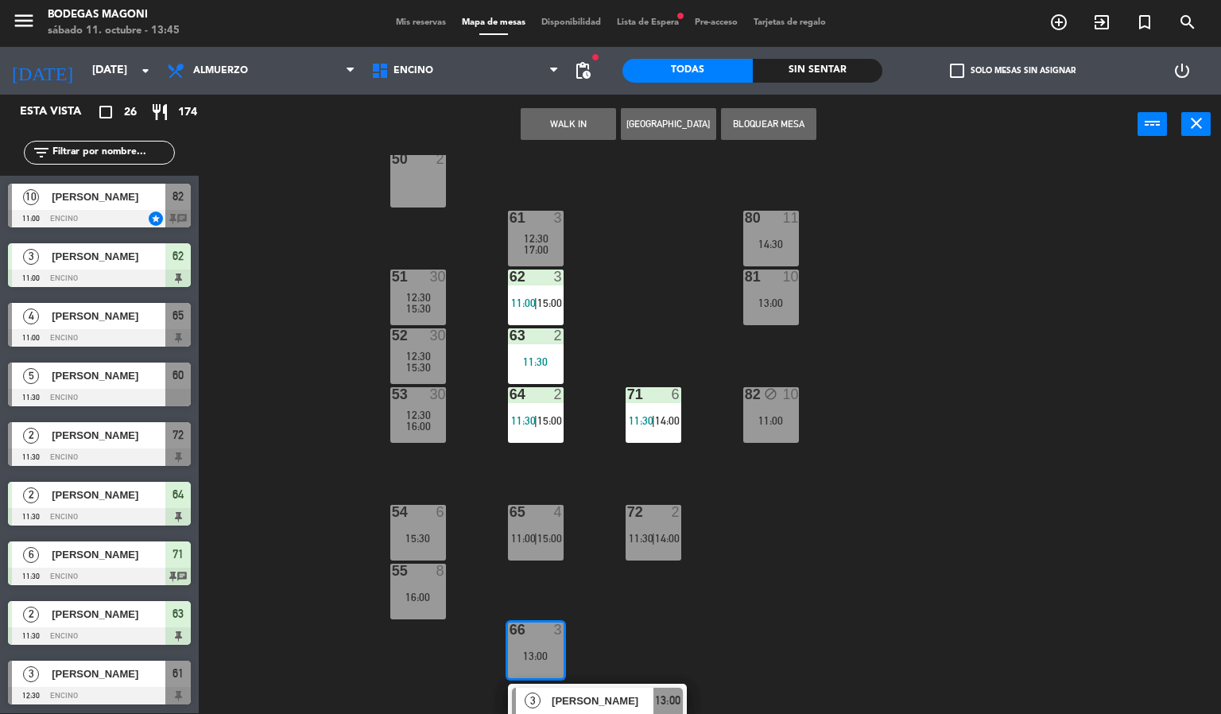
scroll to position [110, 0]
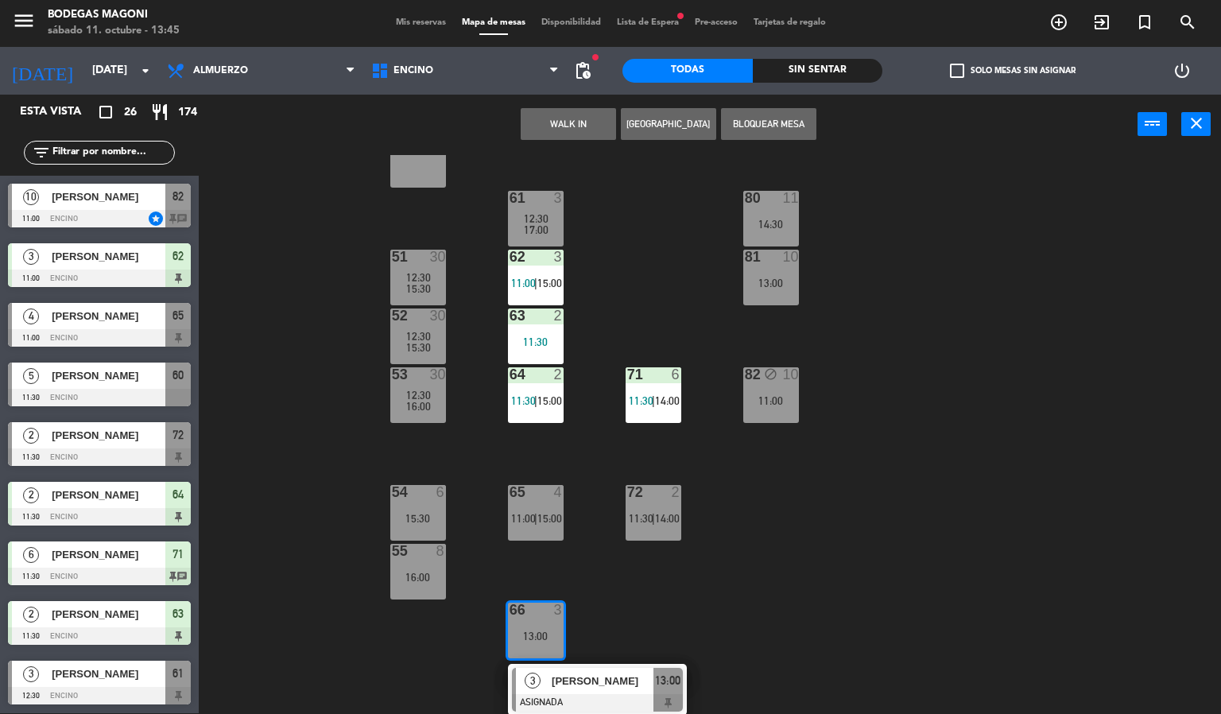
click at [763, 546] on div "60 5 11:30 16:30 70 6 13:30 50 2 61 3 12:30 17:00 80 11 14:30 51 30 12:30 15:30…" at bounding box center [716, 434] width 1010 height 559
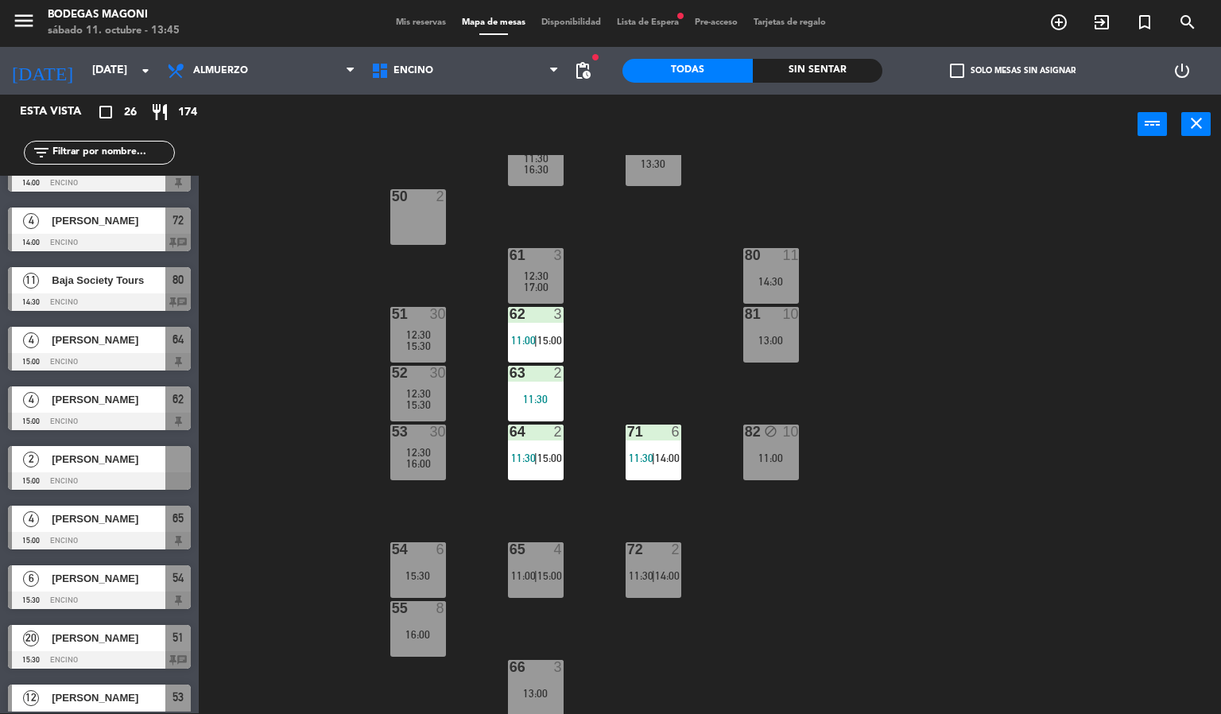
scroll to position [775, 0]
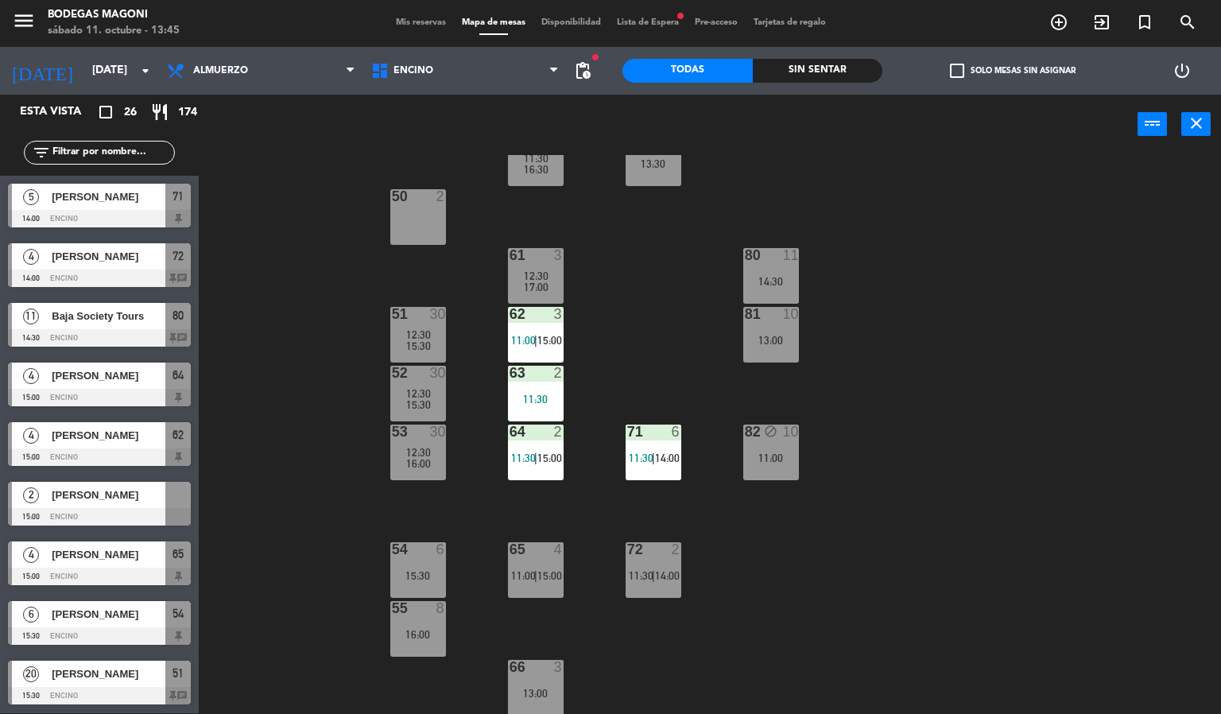
click at [120, 250] on span "[PERSON_NAME]" at bounding box center [109, 256] width 114 height 17
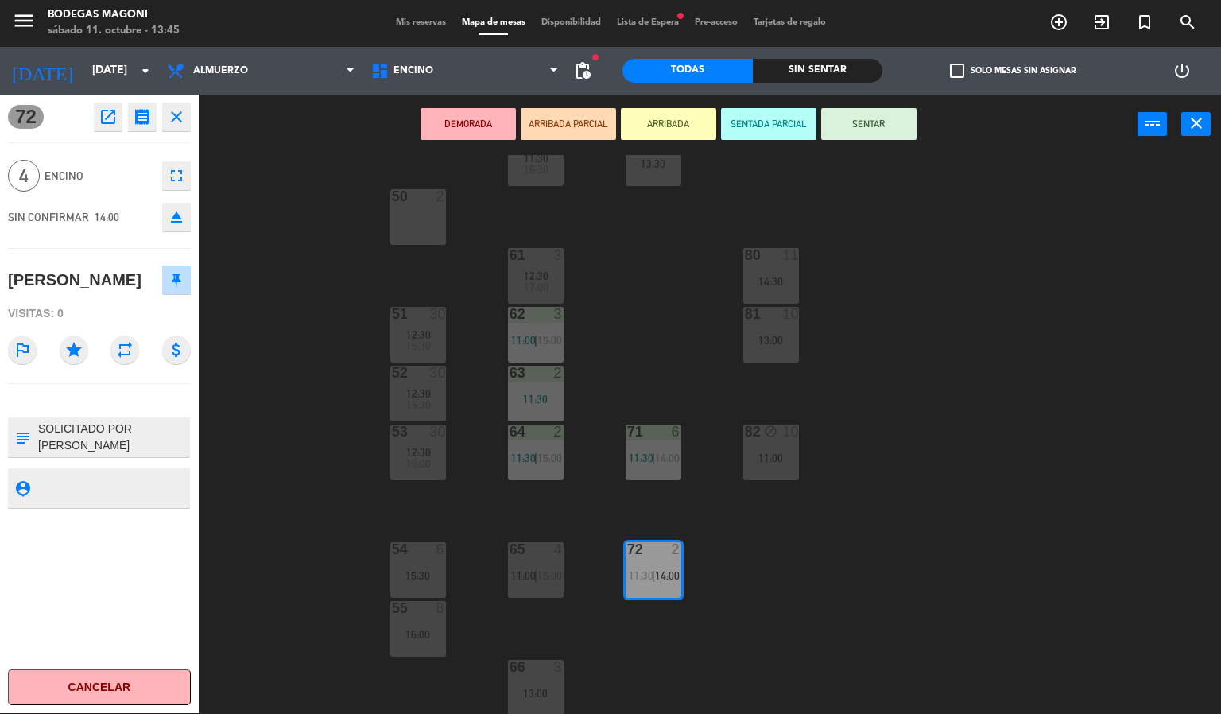
click at [114, 119] on icon "open_in_new" at bounding box center [108, 116] width 19 height 19
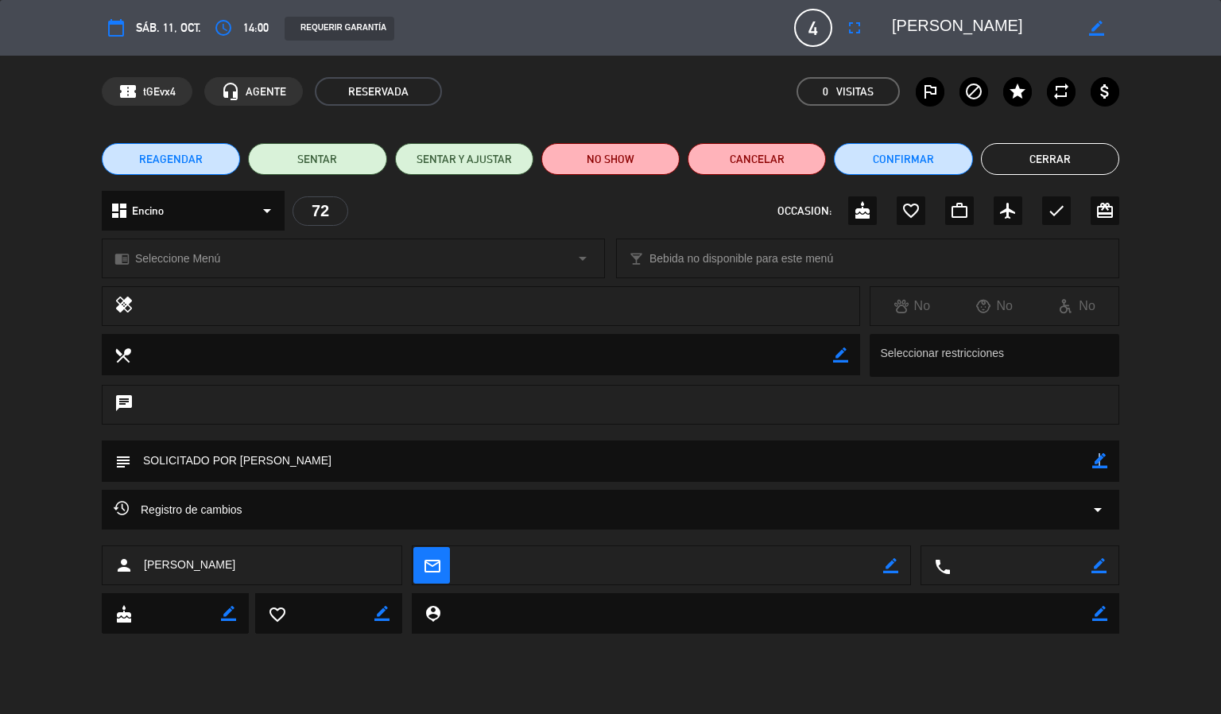
click at [1098, 460] on icon "border_color" at bounding box center [1099, 460] width 15 height 15
click at [1049, 461] on textarea at bounding box center [611, 460] width 961 height 41
type textarea "SOLICITADO POR [PERSON_NAME]. TABLA MIXTA CORTESÍA"
click at [1102, 461] on icon at bounding box center [1099, 460] width 15 height 15
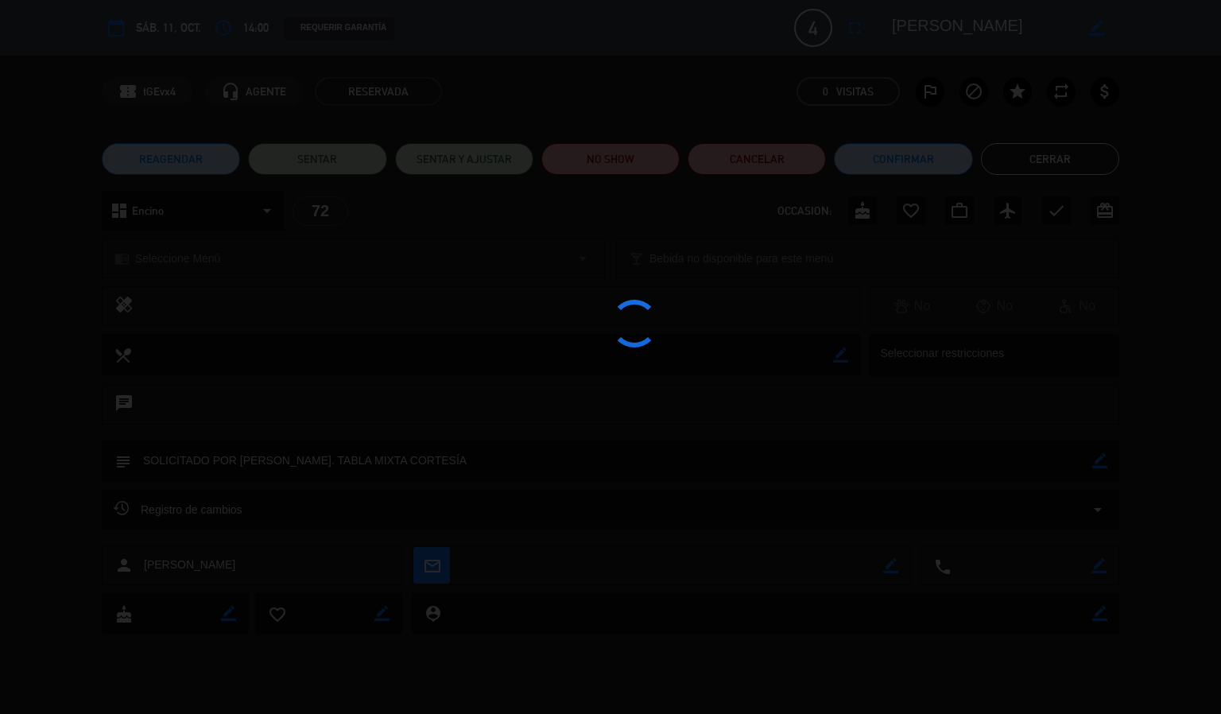
type textarea "SOLICITADO POR [PERSON_NAME]. TABLA MIXTA CORTESÍA"
click at [1054, 158] on div at bounding box center [610, 357] width 1221 height 714
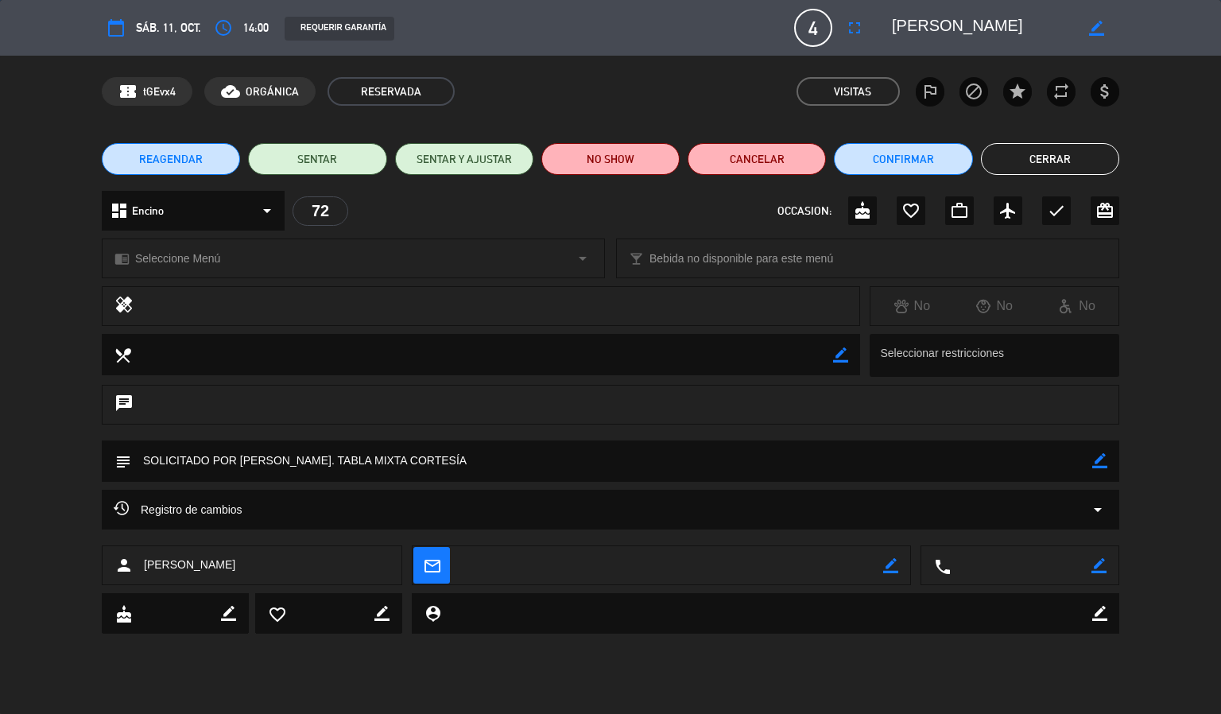
click at [1054, 161] on button "Cerrar" at bounding box center [1050, 159] width 138 height 32
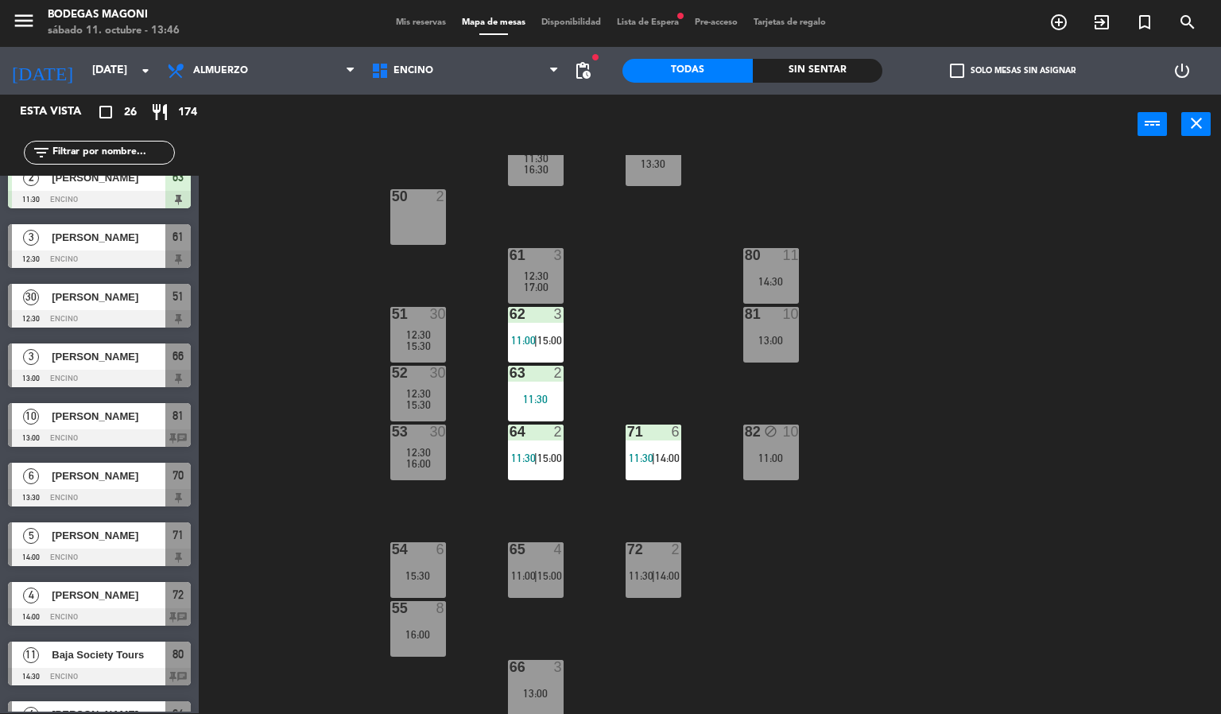
scroll to position [477, 0]
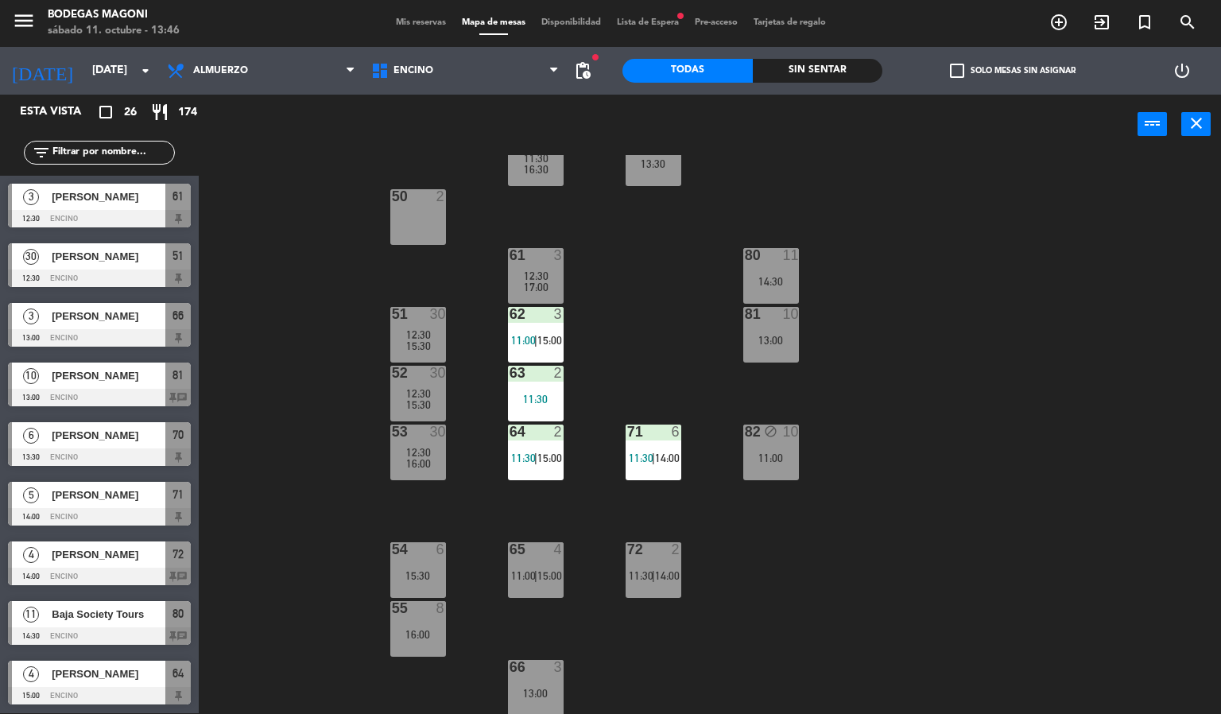
click at [120, 490] on span "[PERSON_NAME]" at bounding box center [109, 495] width 114 height 17
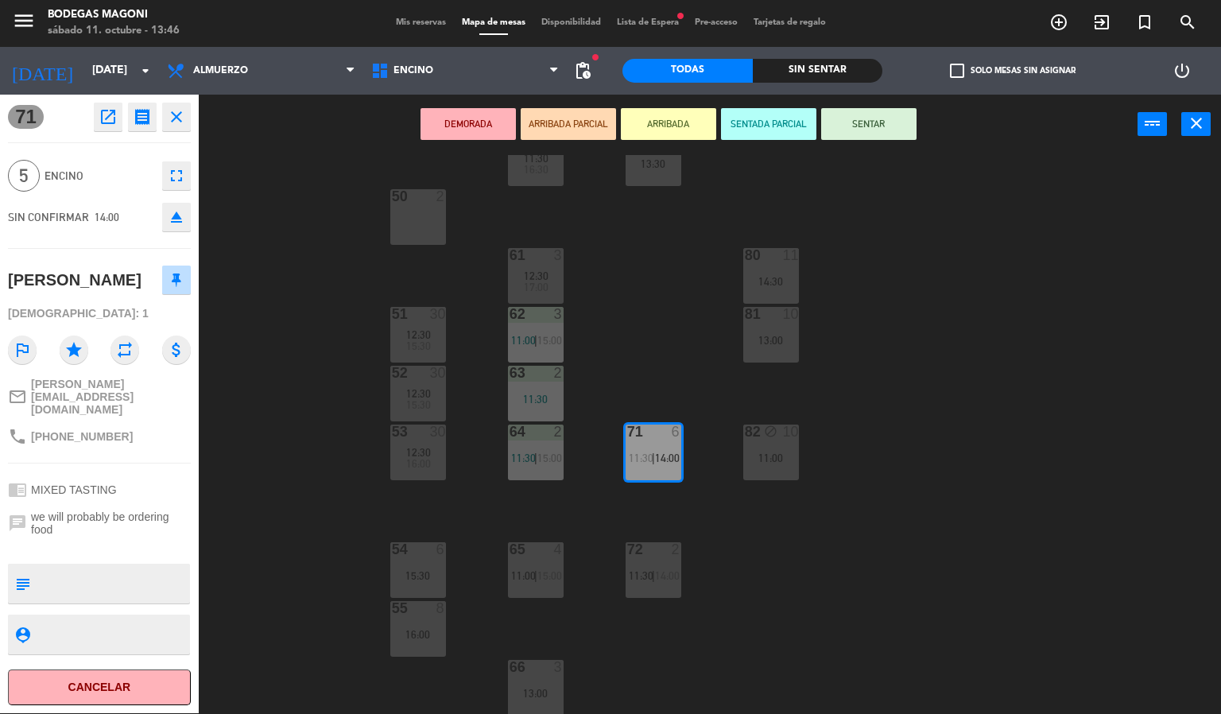
click at [255, 456] on div "60 5 11:30 16:30 70 6 13:30 50 2 61 3 12:30 17:00 80 11 14:30 51 30 12:30 15:30…" at bounding box center [716, 434] width 1010 height 559
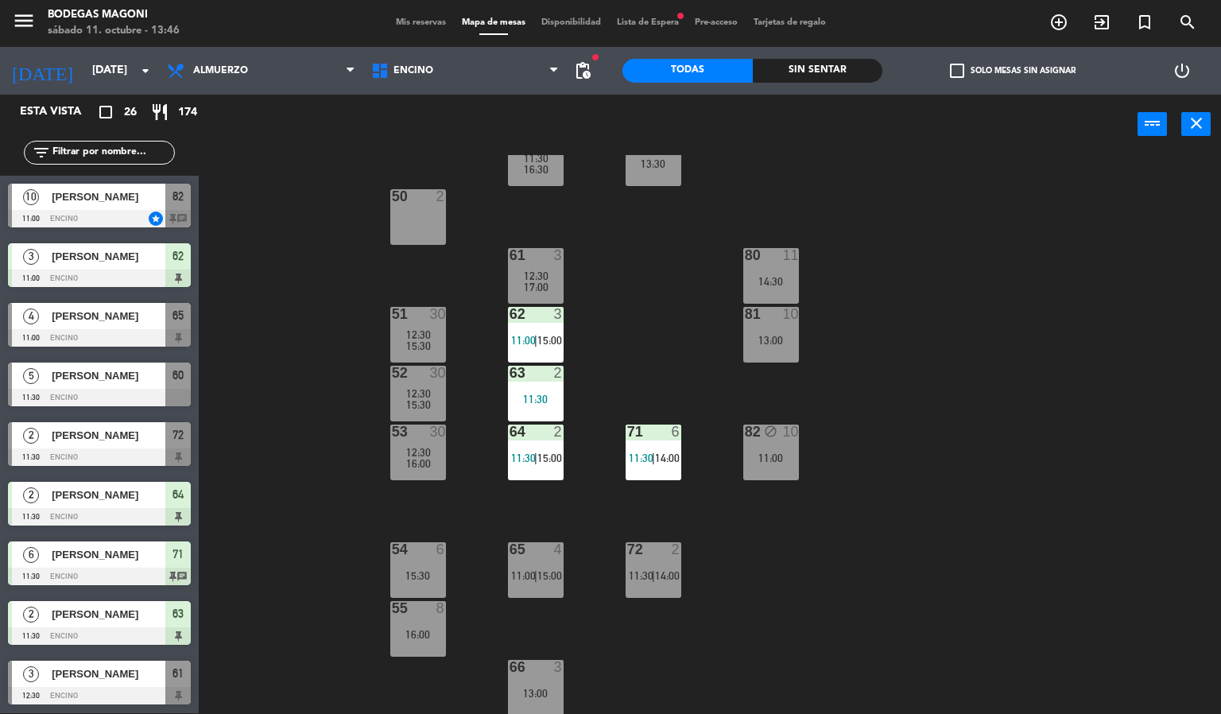
click at [130, 378] on span "[PERSON_NAME]" at bounding box center [109, 375] width 114 height 17
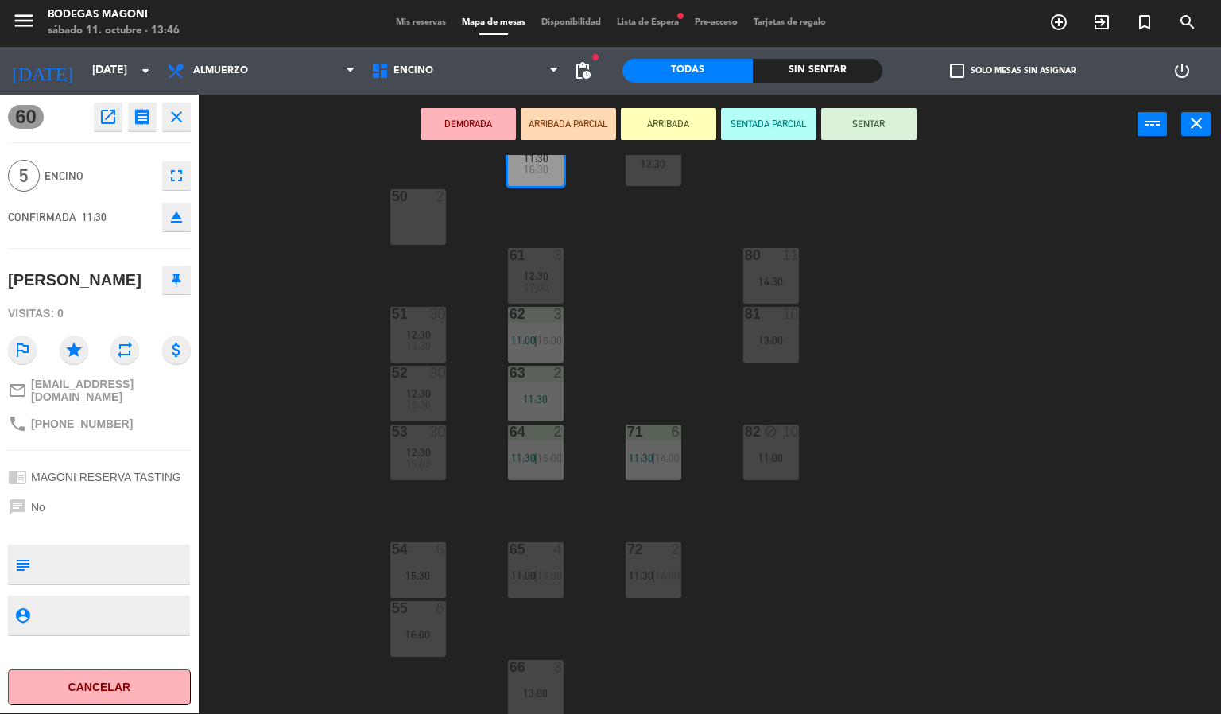
click at [258, 446] on div "60 5 11:30 16:30 70 6 13:30 50 2 61 3 12:30 17:00 80 11 14:30 51 30 12:30 15:30…" at bounding box center [716, 434] width 1010 height 559
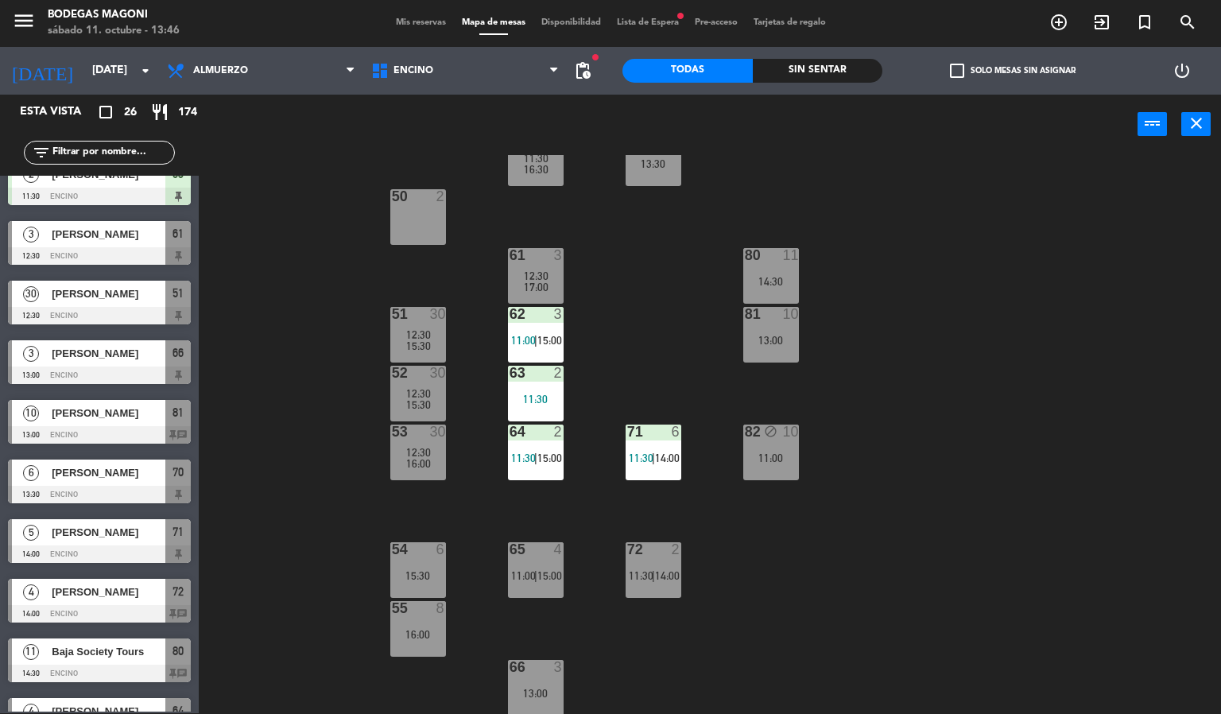
scroll to position [477, 0]
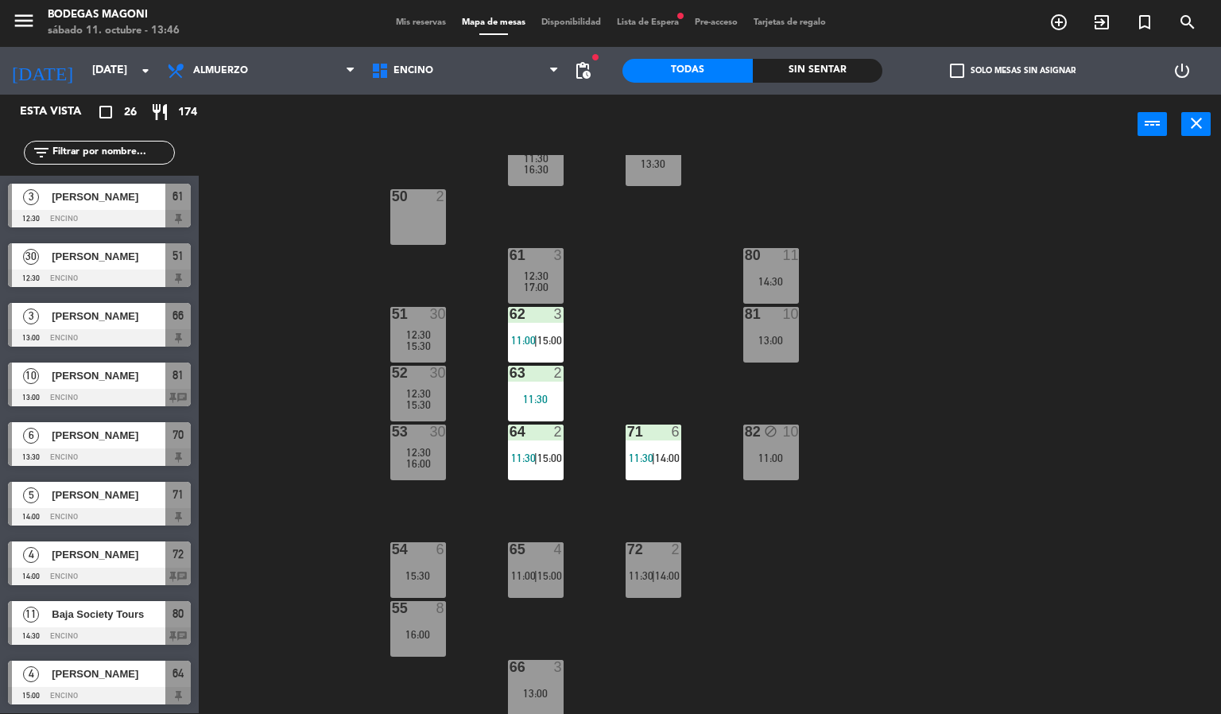
drag, startPoint x: 127, startPoint y: 489, endPoint x: 160, endPoint y: 490, distance: 32.6
click at [127, 490] on div "5 [PERSON_NAME] 14:00 Encino 71" at bounding box center [99, 504] width 199 height 60
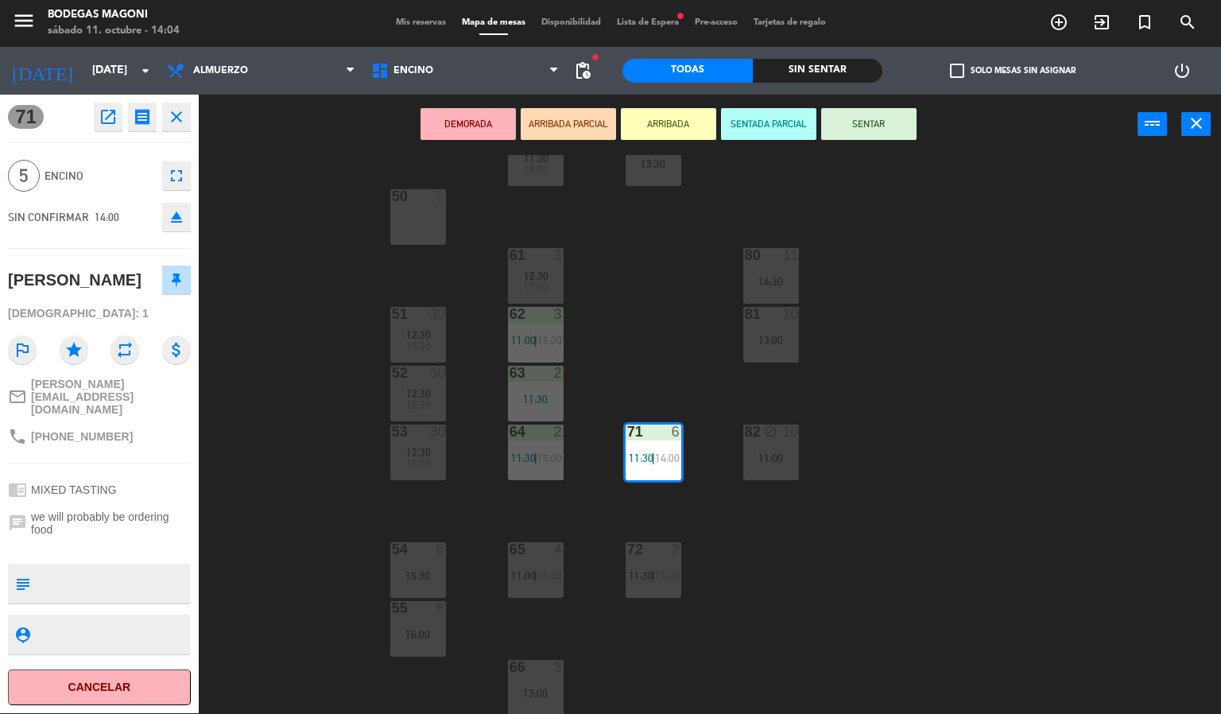
click at [325, 270] on div "60 5 11:30 16:30 70 6 13:30 50 2 61 3 12:30 17:00 80 11 14:30 51 30 12:30 15:30…" at bounding box center [716, 434] width 1010 height 559
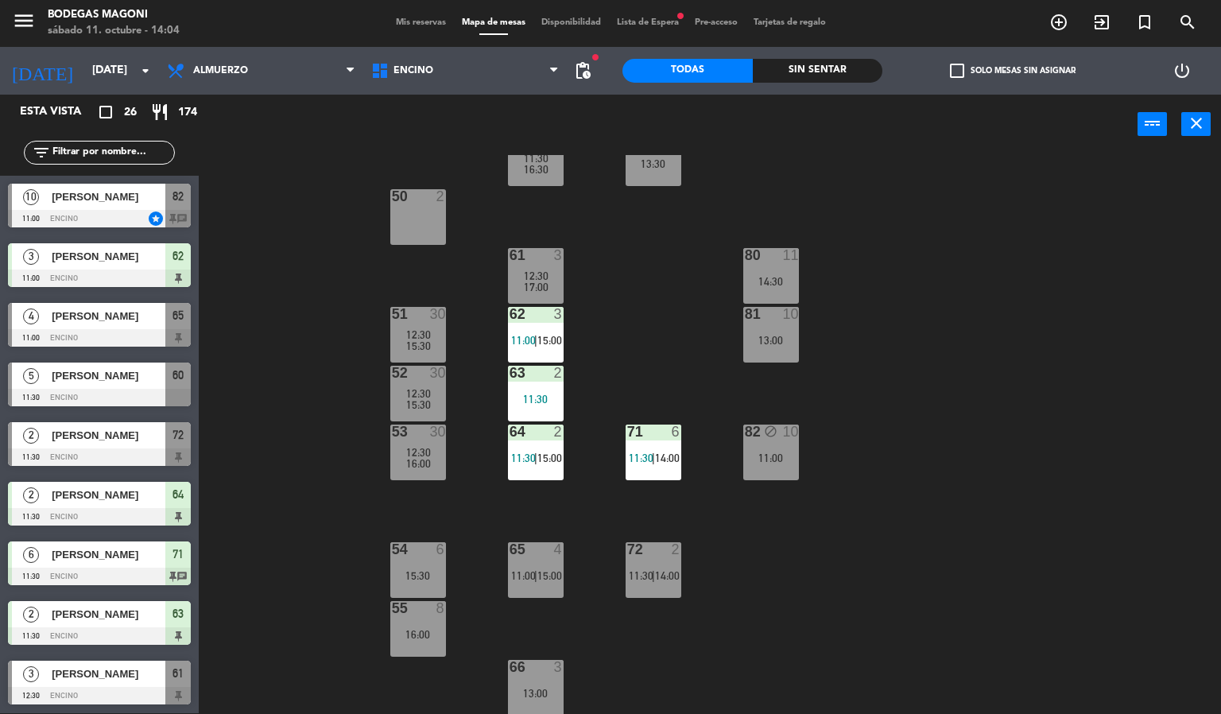
scroll to position [1, 0]
click at [110, 60] on input "[DATE]" at bounding box center [159, 70] width 151 height 29
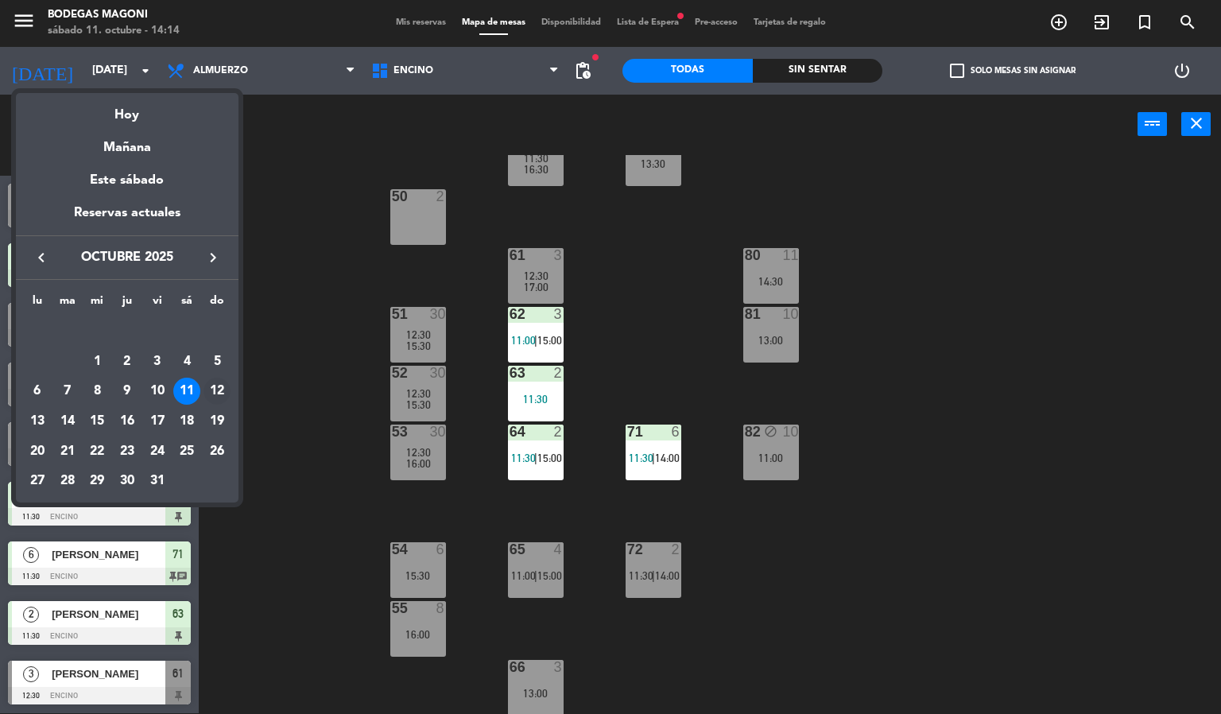
click at [222, 396] on div "12" at bounding box center [217, 391] width 27 height 27
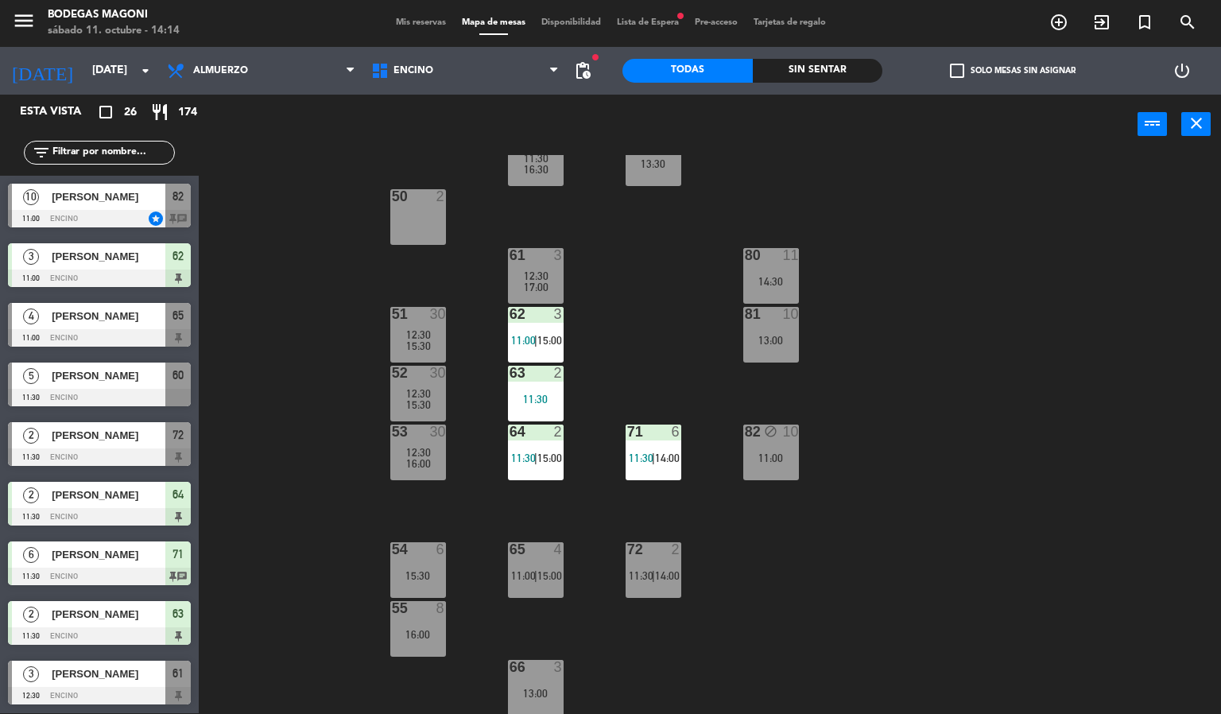
type input "[DATE]"
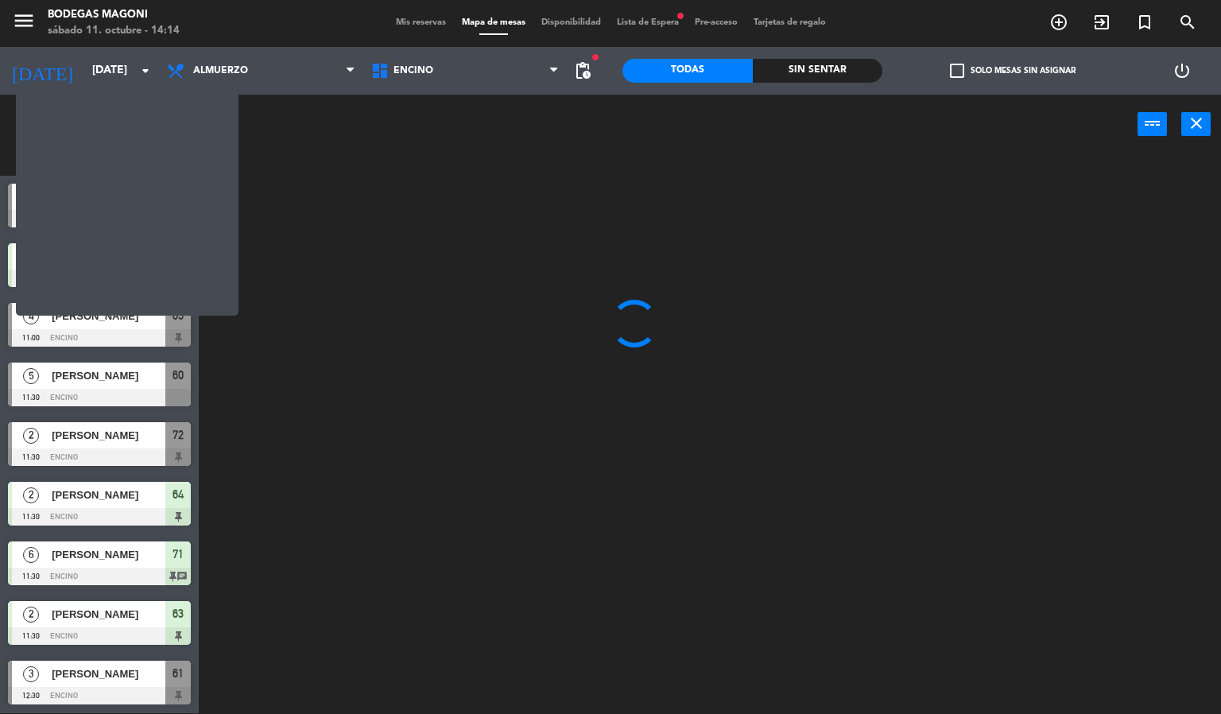
scroll to position [0, 0]
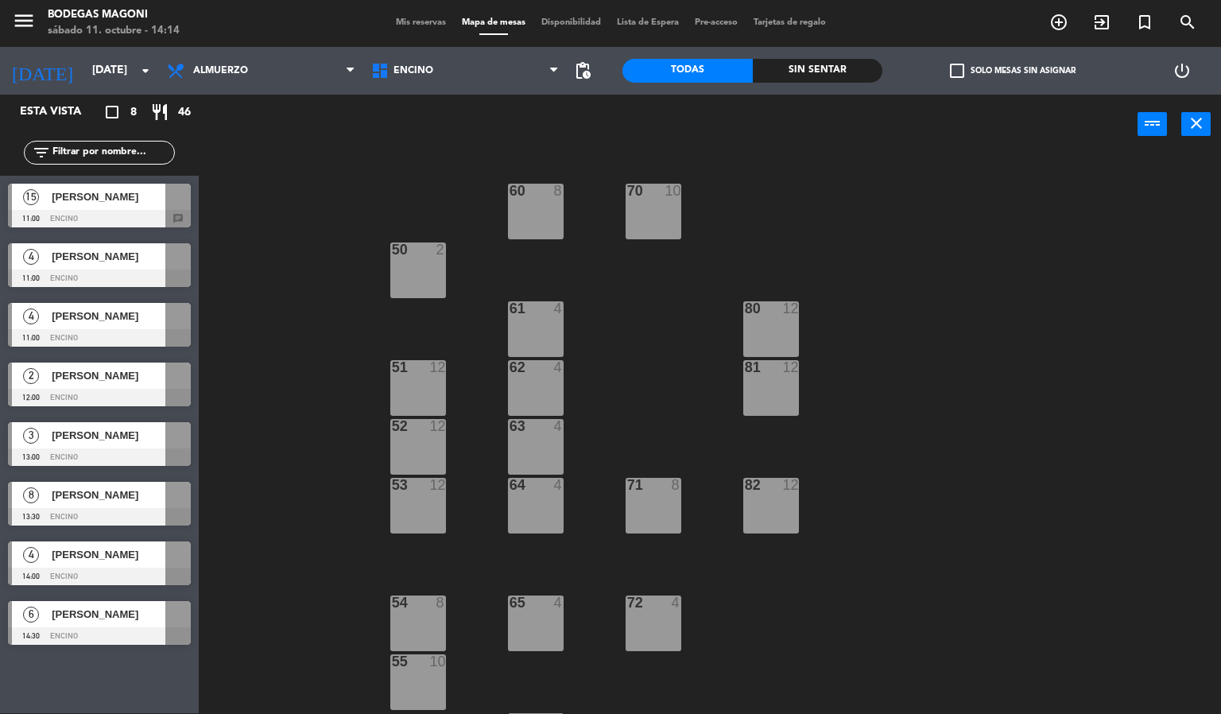
click at [105, 622] on div "[PERSON_NAME]" at bounding box center [107, 614] width 115 height 26
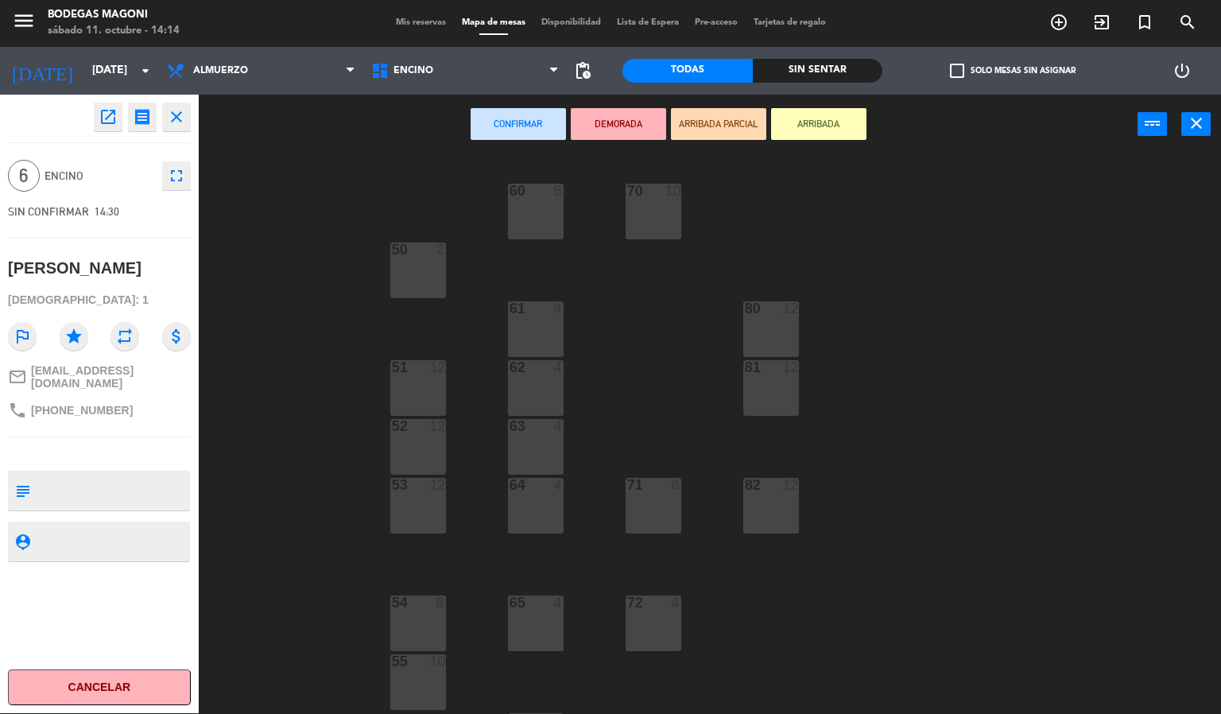
click at [112, 124] on icon "open_in_new" at bounding box center [108, 116] width 19 height 19
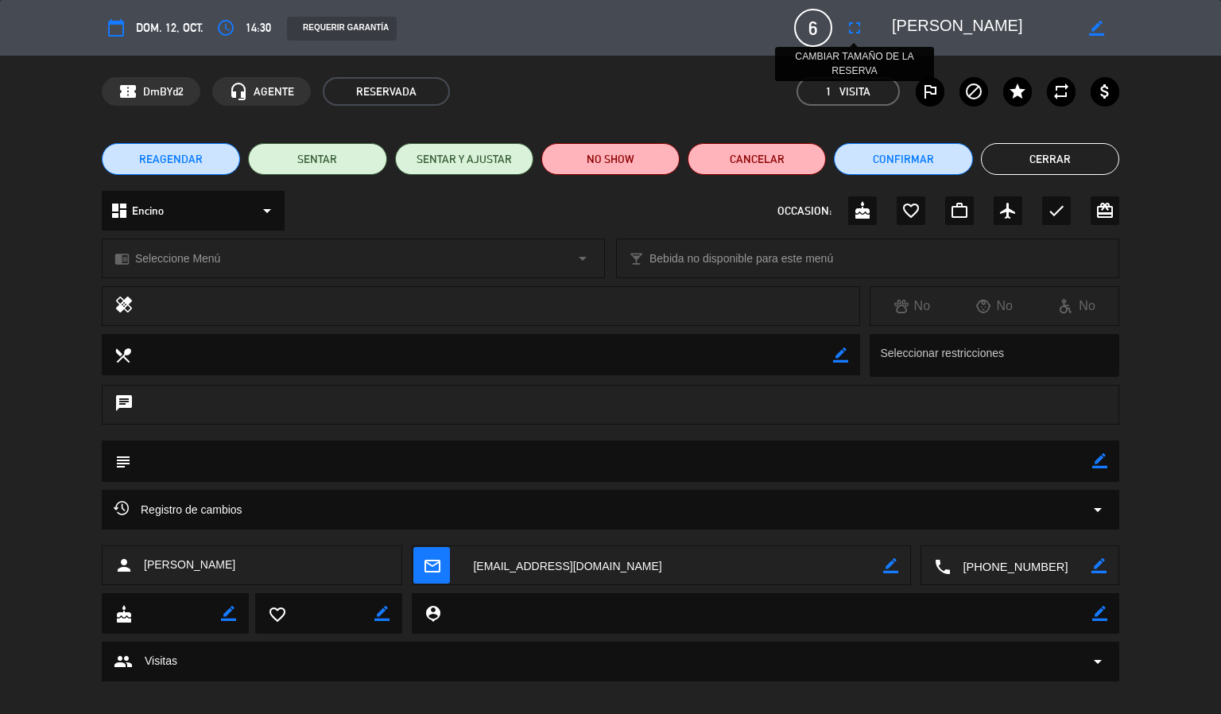
click at [851, 22] on icon "fullscreen" at bounding box center [854, 27] width 19 height 19
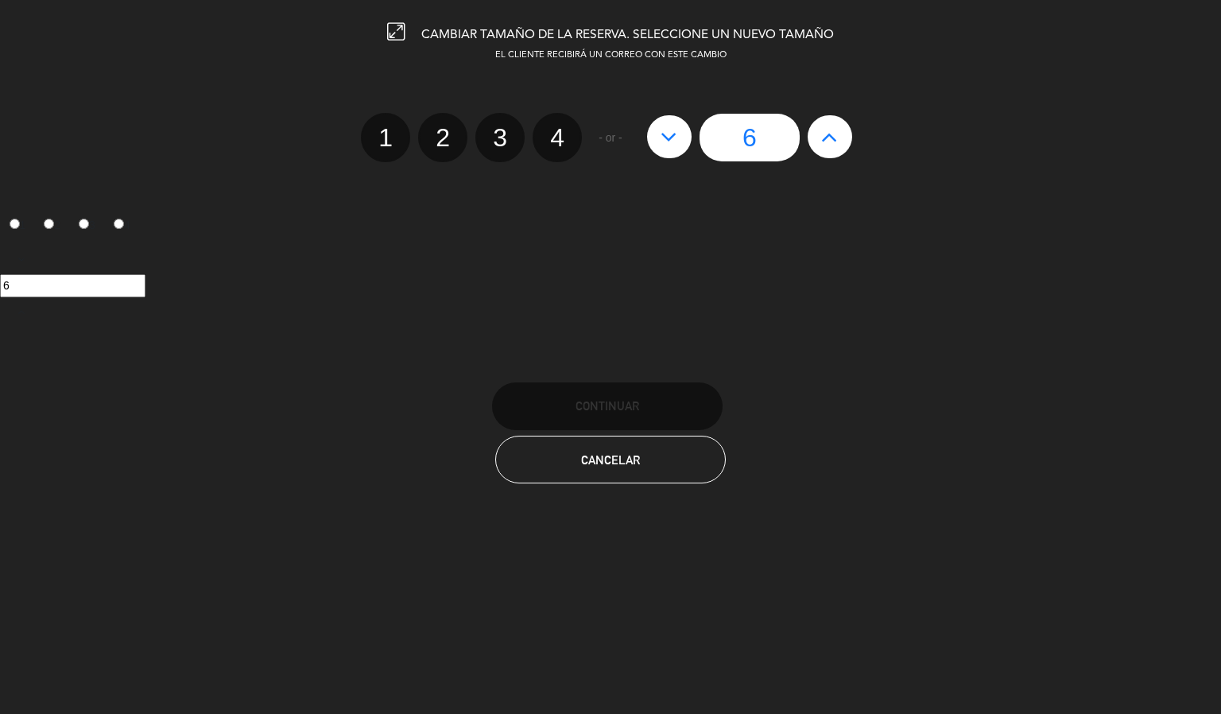
click at [842, 144] on button at bounding box center [830, 136] width 45 height 43
type input "7"
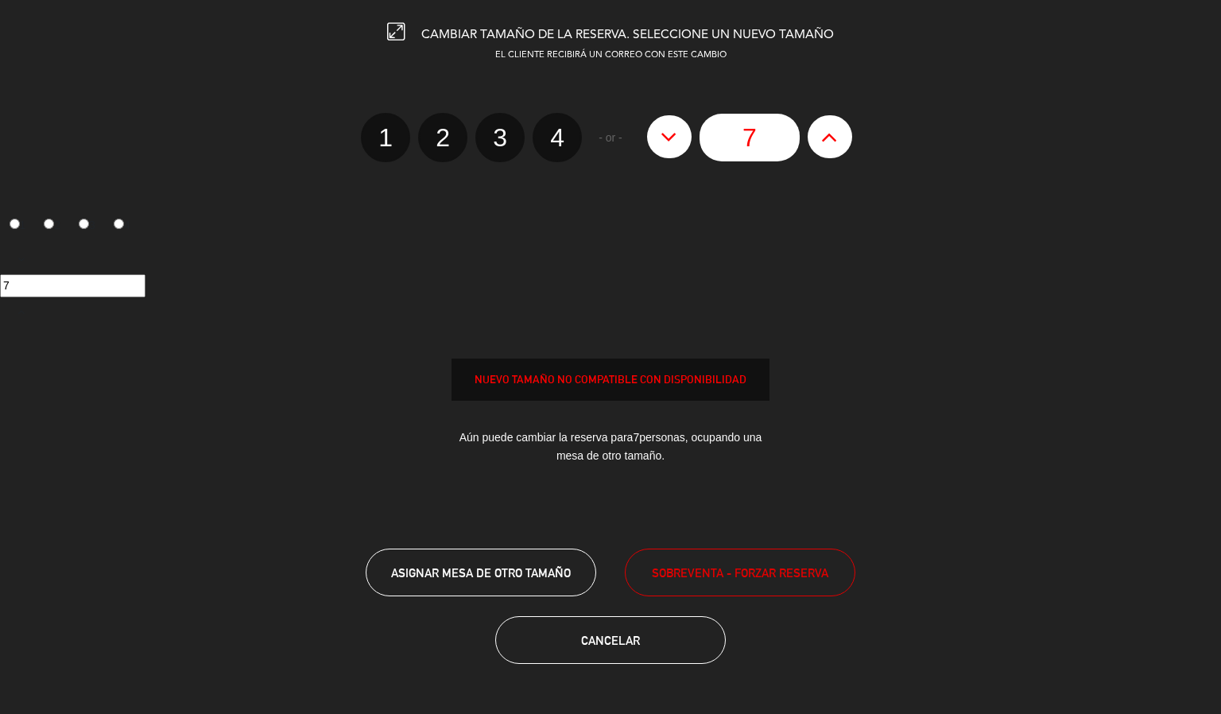
click at [842, 144] on button at bounding box center [830, 136] width 45 height 43
type input "8"
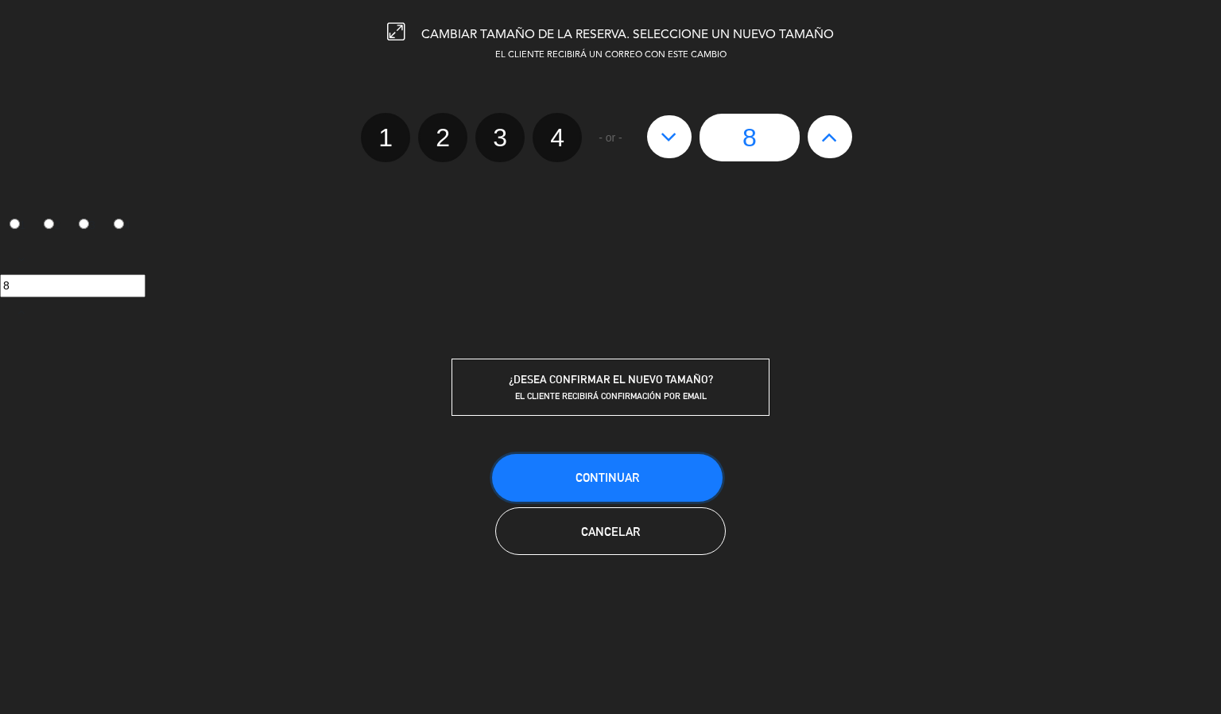
click at [687, 485] on button "Continuar" at bounding box center [607, 478] width 231 height 48
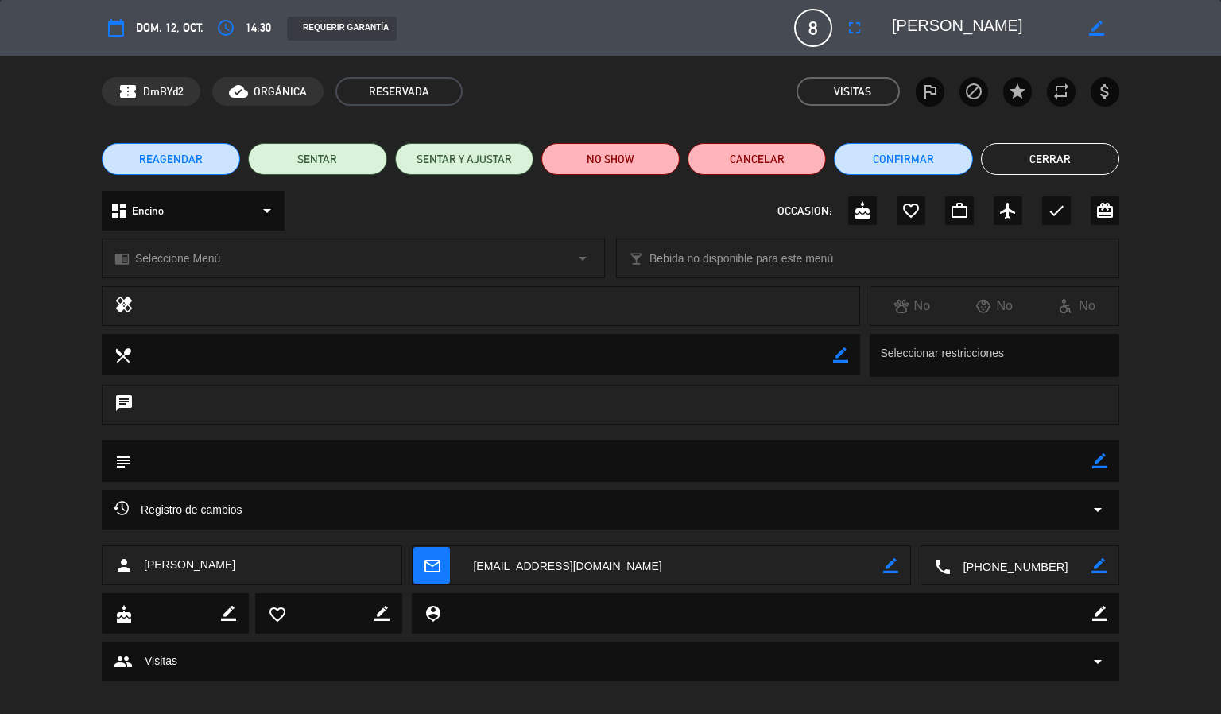
click at [1047, 153] on button "Cerrar" at bounding box center [1050, 159] width 138 height 32
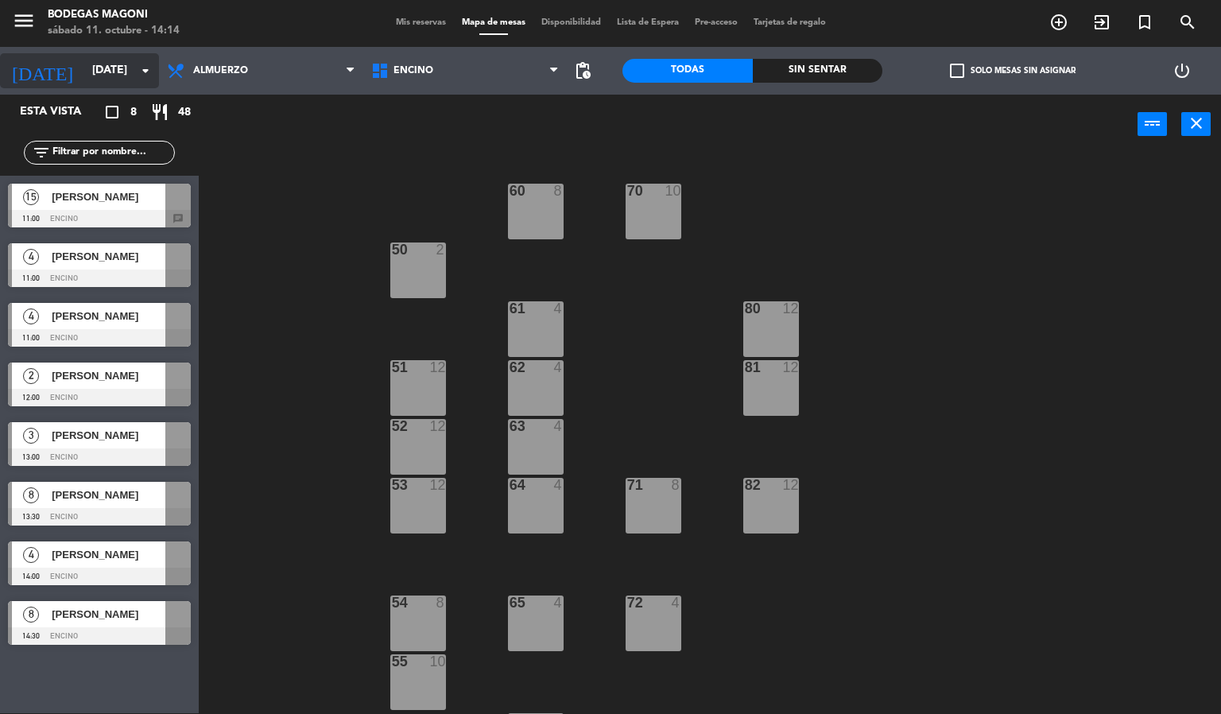
click at [84, 77] on input "[DATE]" at bounding box center [159, 70] width 151 height 29
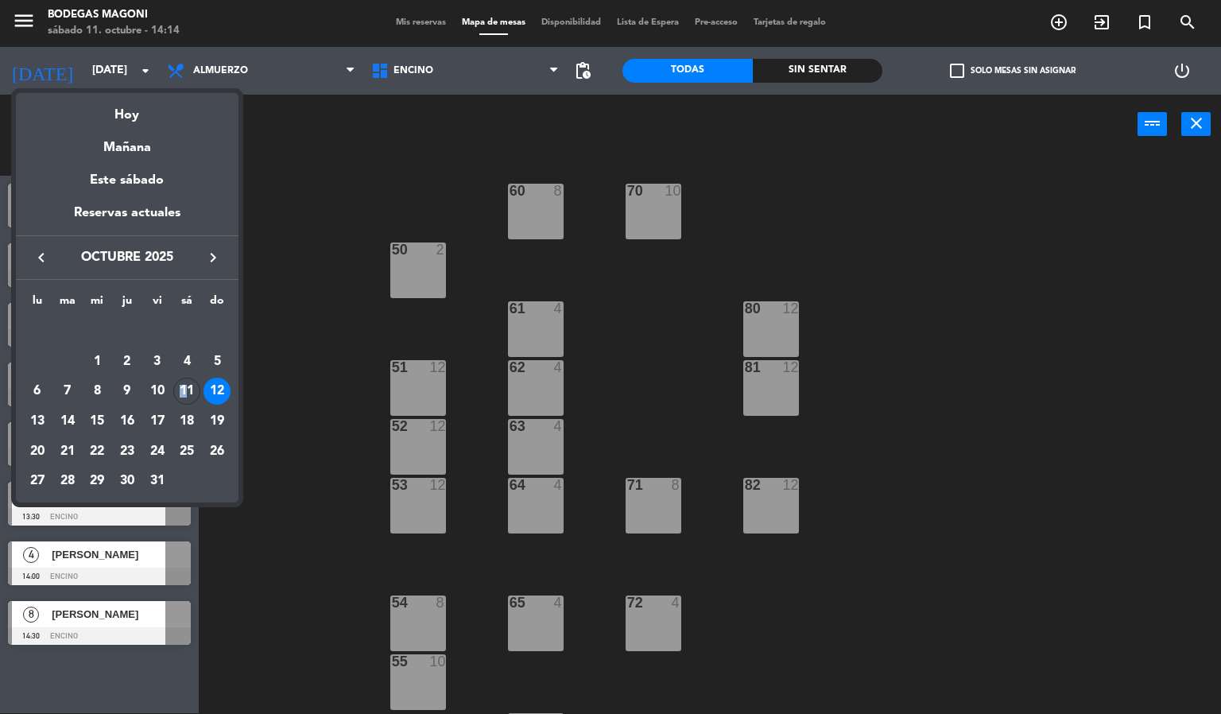
click at [184, 385] on div "11" at bounding box center [186, 391] width 27 height 27
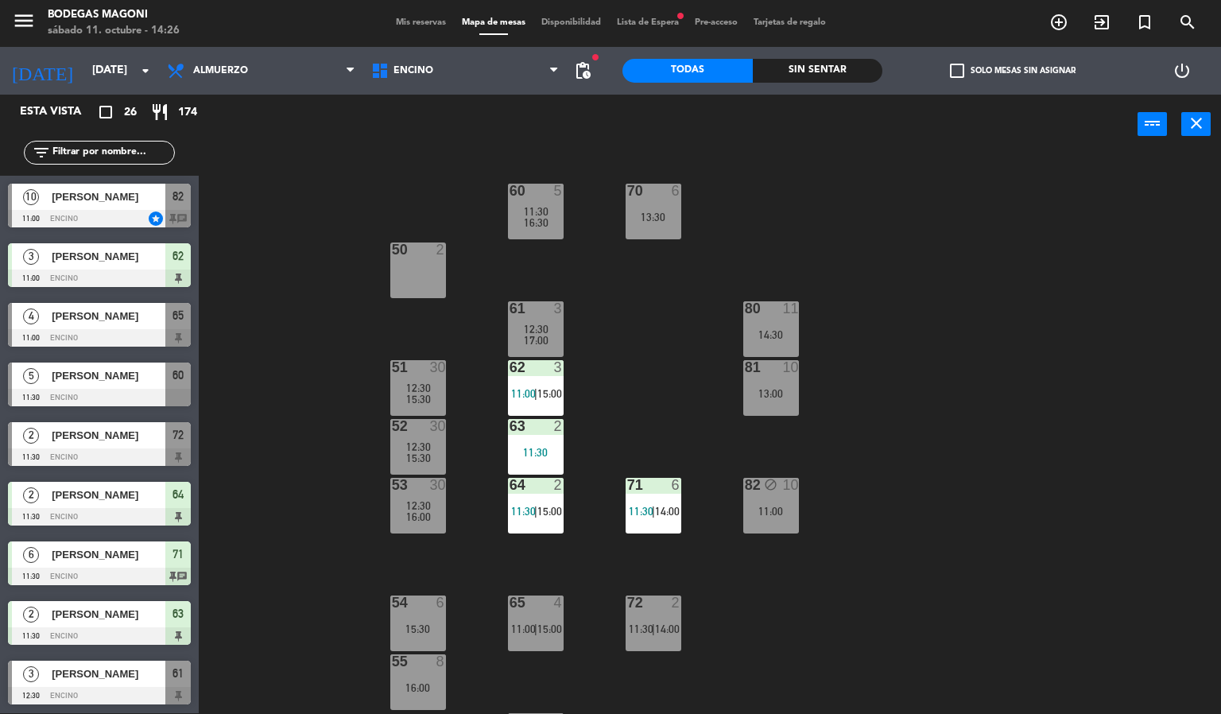
click at [749, 320] on div "80 11 14:30" at bounding box center [771, 329] width 56 height 56
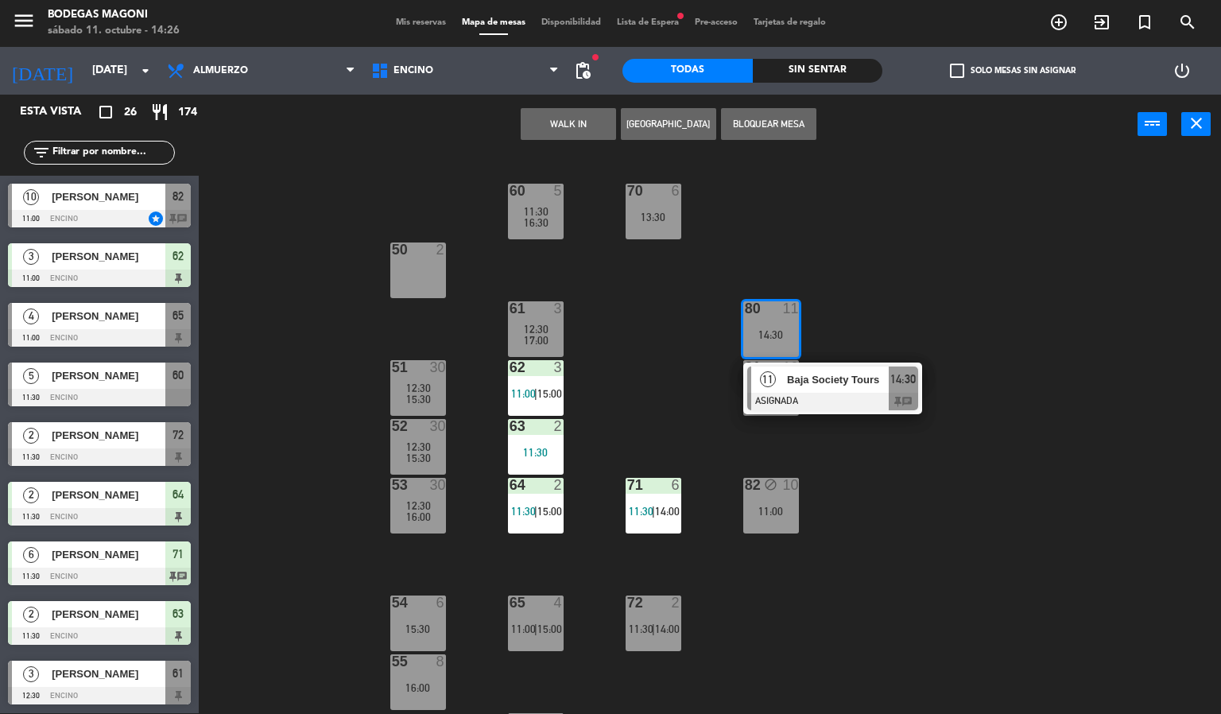
click at [812, 377] on span "Baja Society Tours" at bounding box center [838, 379] width 102 height 17
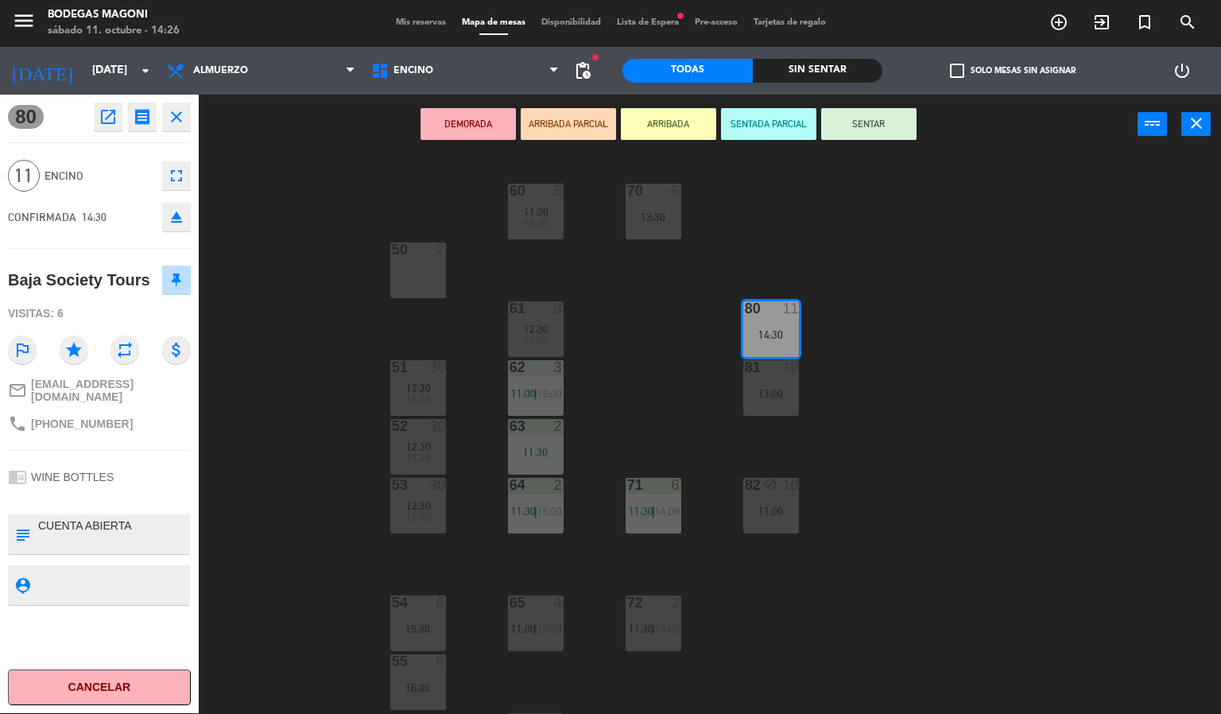
click at [1078, 306] on div "60 5 11:30 16:30 70 6 13:30 50 2 61 3 12:30 17:00 80 11 14:30 51 30 12:30 15:30…" at bounding box center [716, 434] width 1010 height 559
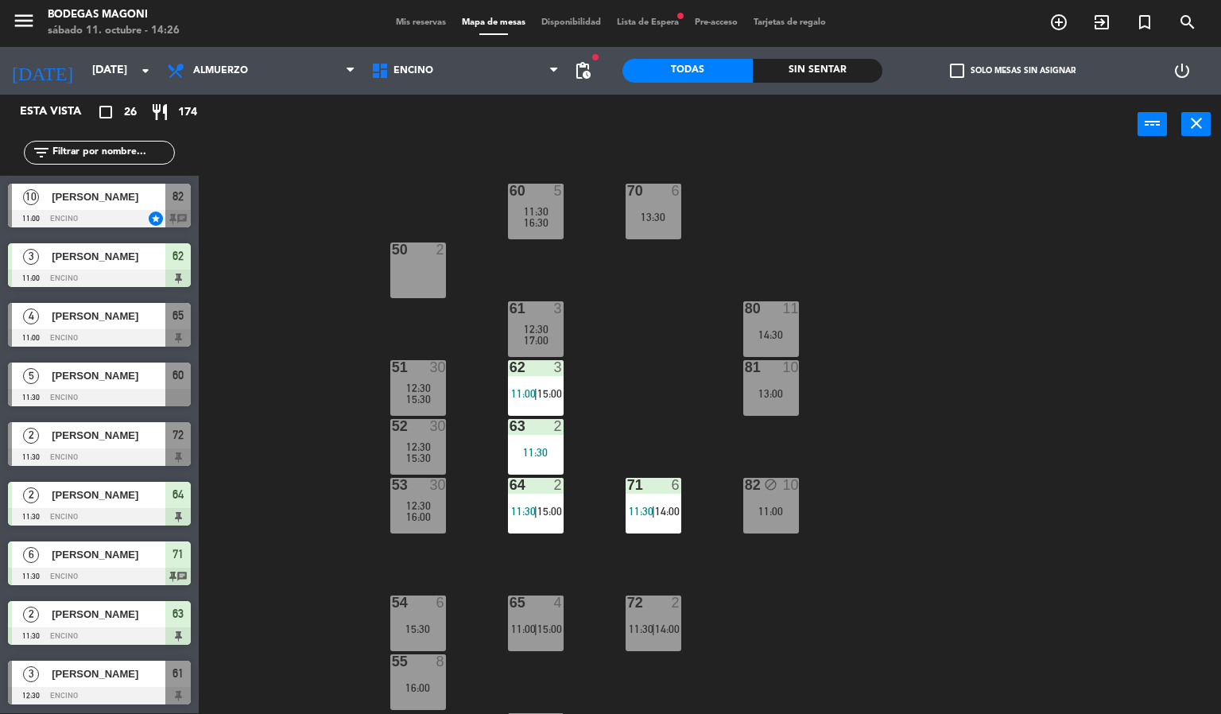
click at [265, 396] on div "60 5 11:30 16:30 70 6 13:30 50 2 61 3 12:30 17:00 80 11 14:30 51 30 12:30 15:30…" at bounding box center [716, 434] width 1010 height 559
click at [804, 320] on div "60 5 11:30 16:30 70 6 13:30 50 2 61 3 12:30 17:00 80 11 14:30 51 30 12:30 15:30…" at bounding box center [716, 434] width 1010 height 559
click at [773, 329] on div "14:30" at bounding box center [771, 334] width 56 height 11
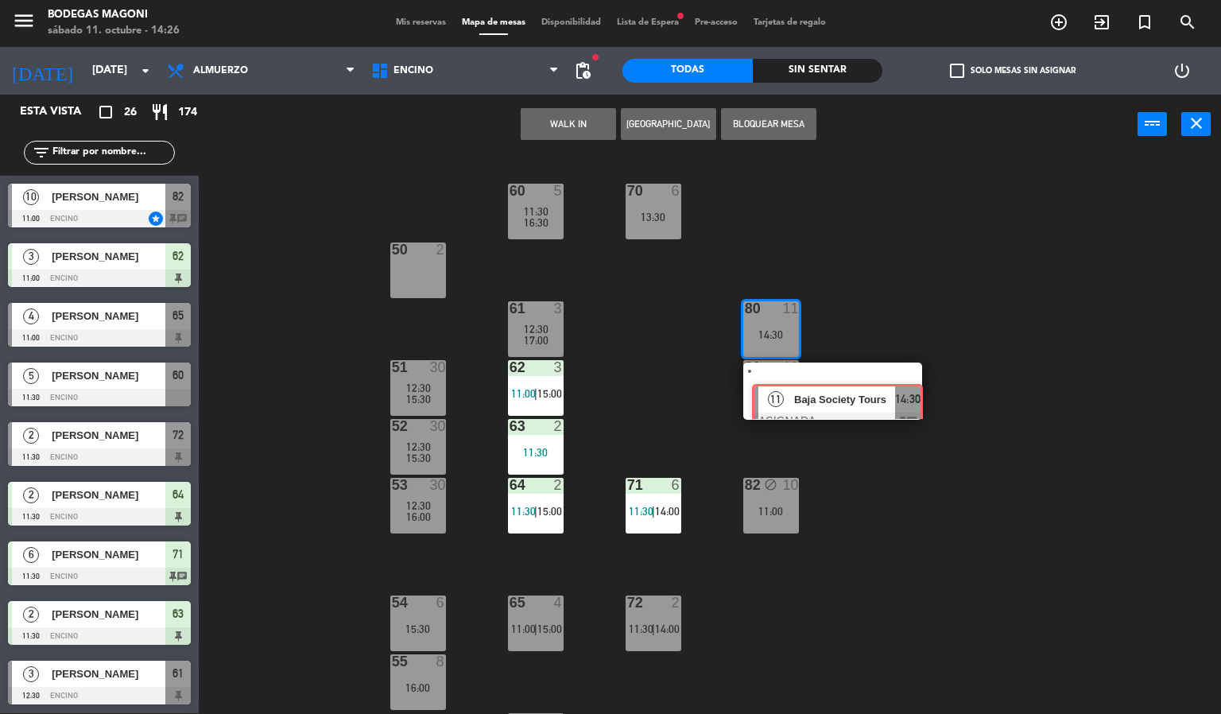
click at [821, 387] on div "11 Baja Society Tours ASIGNADA 14:30 chat" at bounding box center [832, 390] width 203 height 57
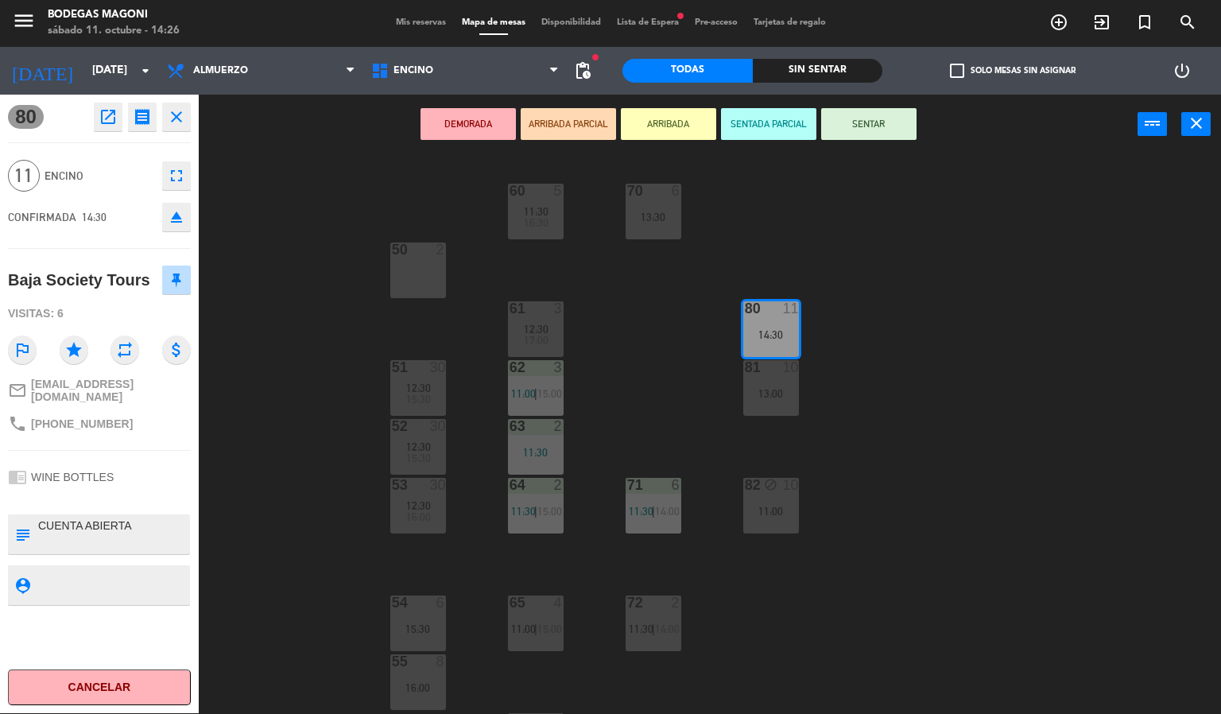
click at [100, 122] on icon "open_in_new" at bounding box center [108, 116] width 19 height 19
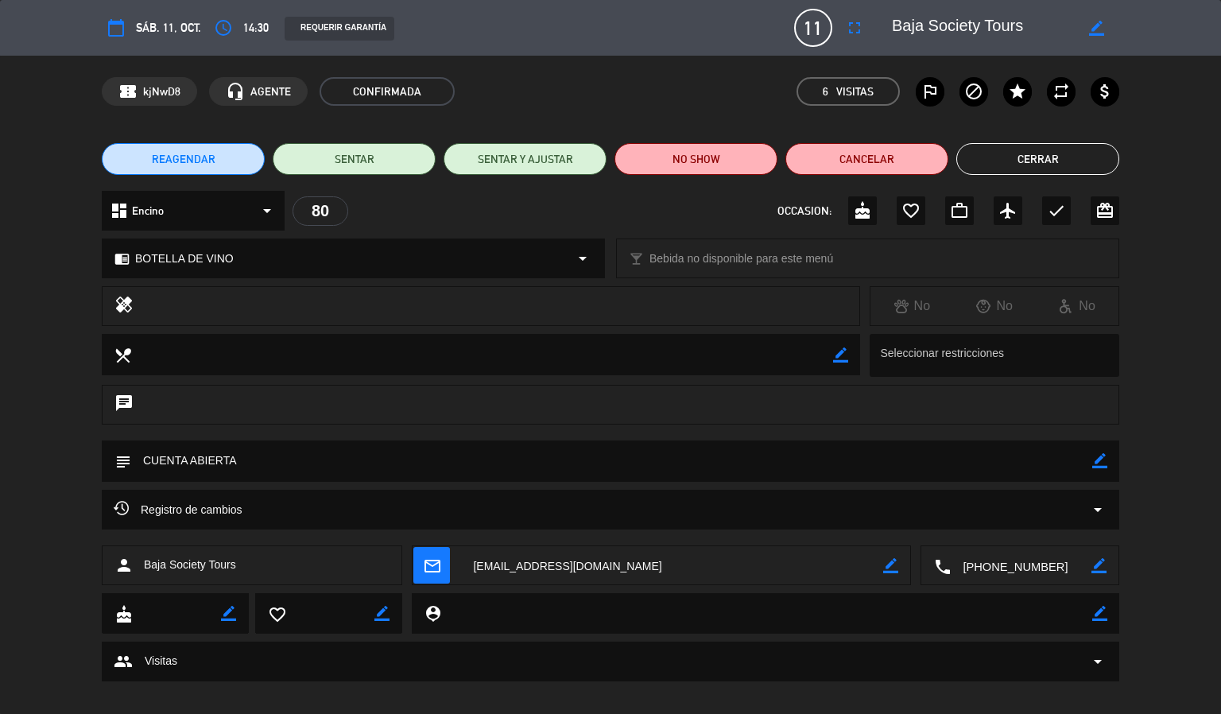
click at [220, 36] on icon "access_time" at bounding box center [223, 27] width 19 height 19
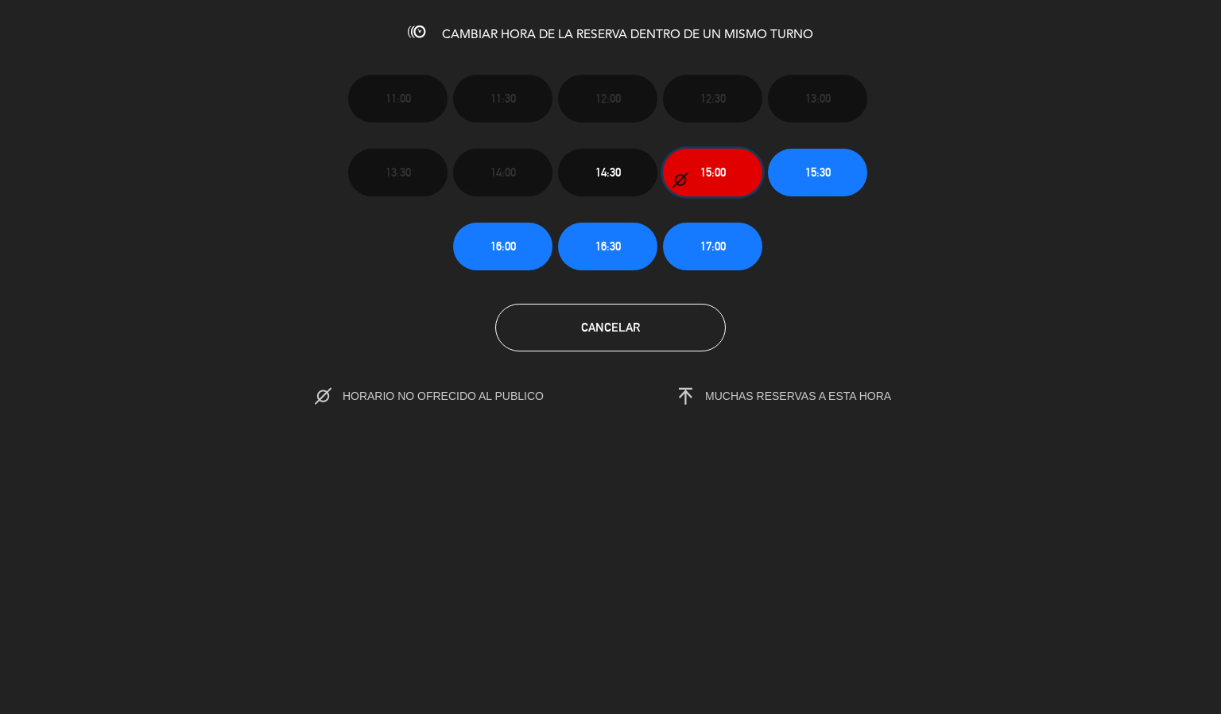
click at [730, 169] on button "15:00" at bounding box center [712, 173] width 99 height 48
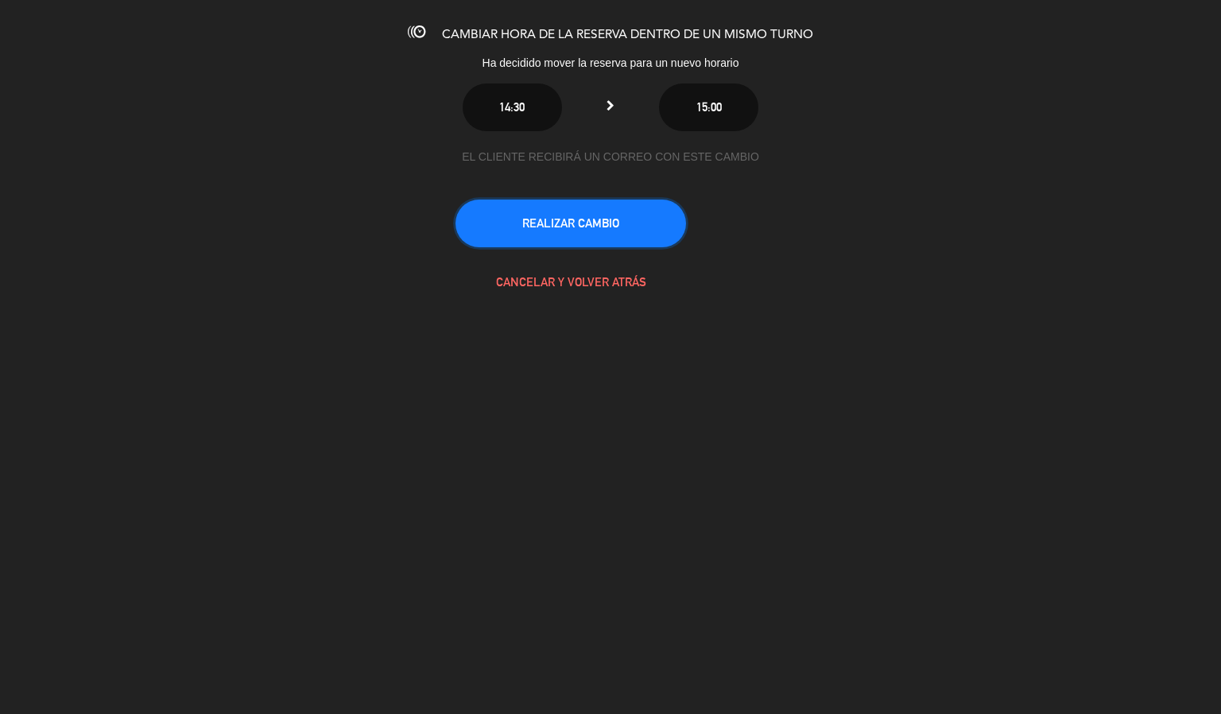
click at [659, 234] on button "REALIZAR CAMBIO" at bounding box center [571, 224] width 231 height 48
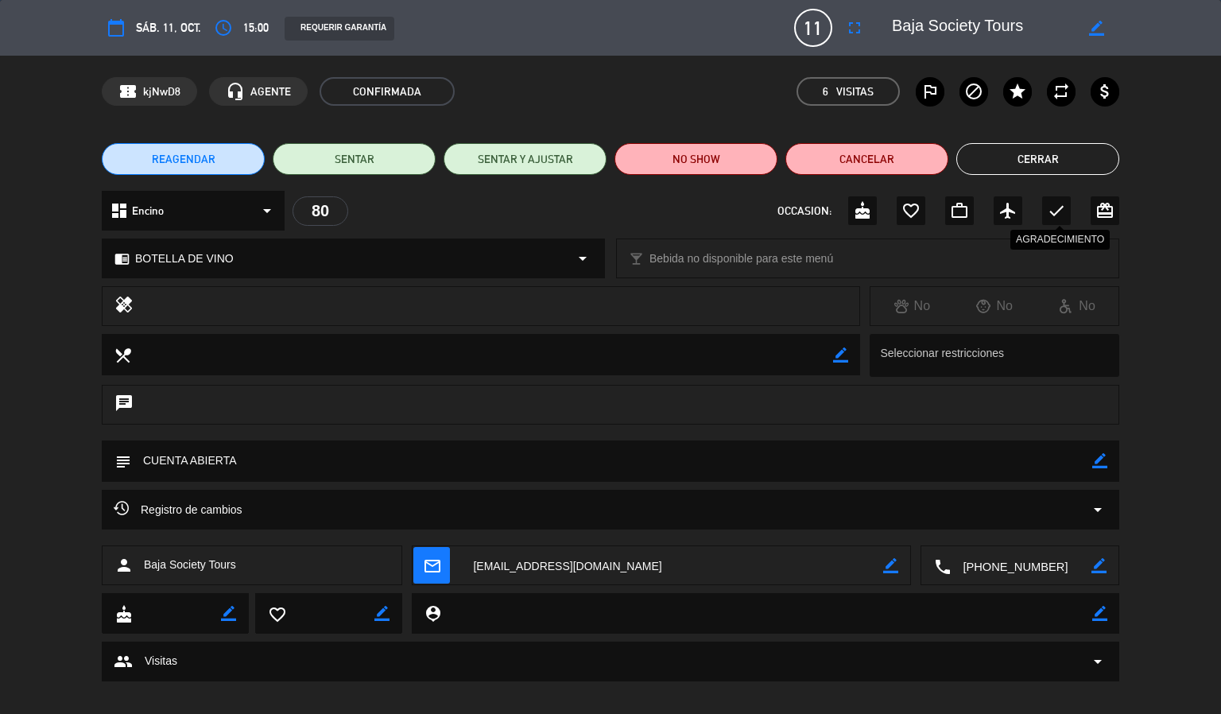
click at [1083, 145] on button "Cerrar" at bounding box center [1037, 159] width 163 height 32
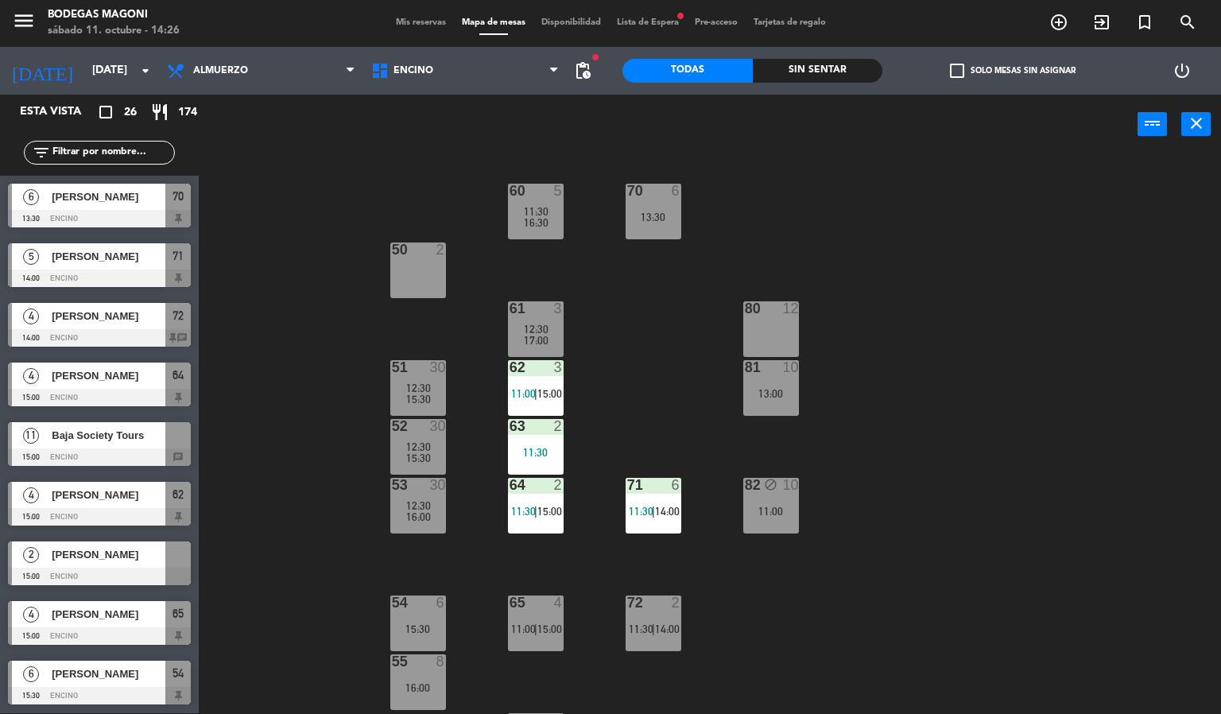
scroll to position [835, 0]
click at [125, 310] on span "Baja Society Tours" at bounding box center [109, 316] width 114 height 17
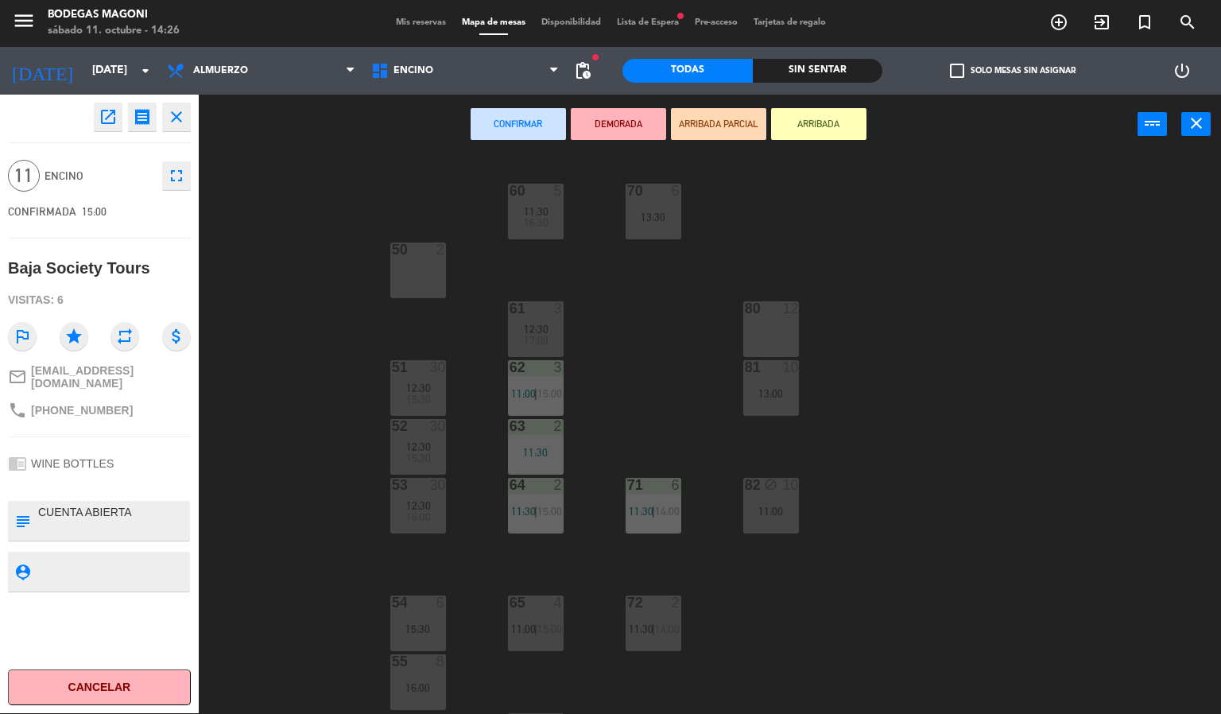
click at [775, 318] on div "80 12" at bounding box center [771, 329] width 56 height 56
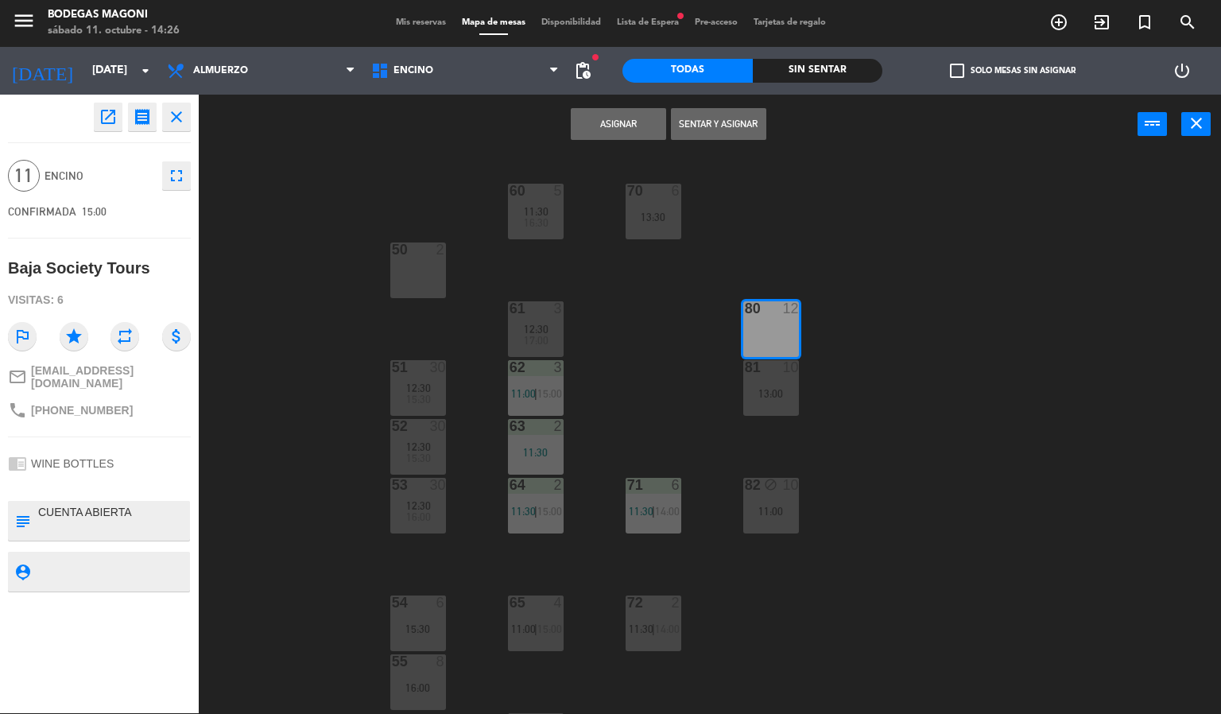
click at [638, 131] on button "Asignar" at bounding box center [618, 124] width 95 height 32
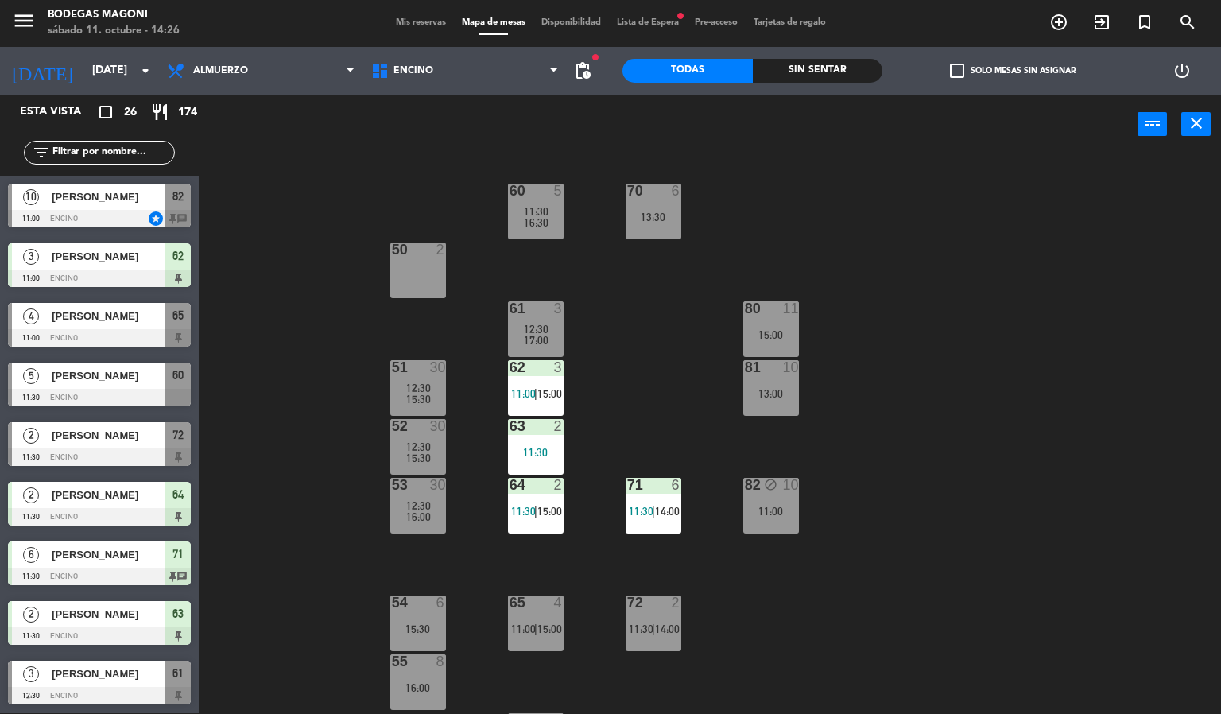
scroll to position [1, 0]
click at [1145, 430] on div "60 5 11:30 16:30 70 6 13:30 50 2 61 3 12:30 17:00 80 11 15:00 51 30 12:30 15:30…" at bounding box center [716, 434] width 1010 height 559
click at [759, 339] on div "80 11 15:00" at bounding box center [771, 329] width 56 height 56
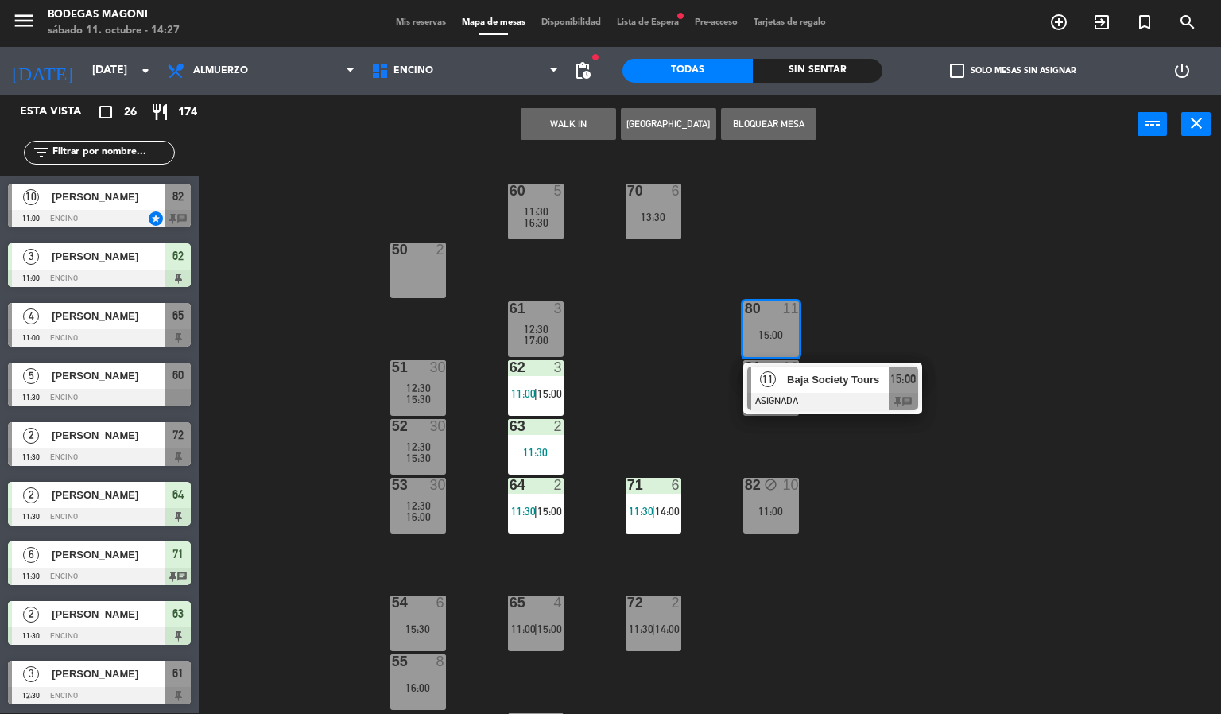
click at [812, 393] on div at bounding box center [832, 401] width 171 height 17
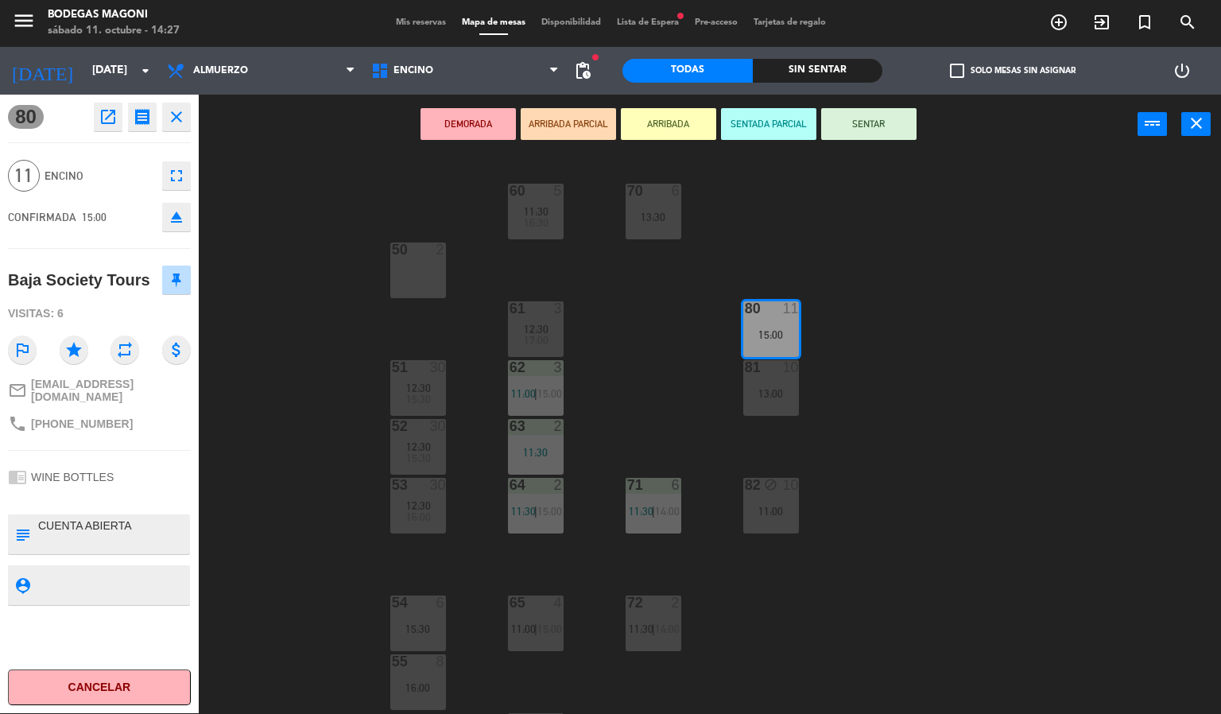
click at [901, 444] on div "60 5 11:30 16:30 70 6 13:30 50 2 61 3 12:30 17:00 80 11 15:00 51 30 12:30 15:30…" at bounding box center [716, 434] width 1010 height 559
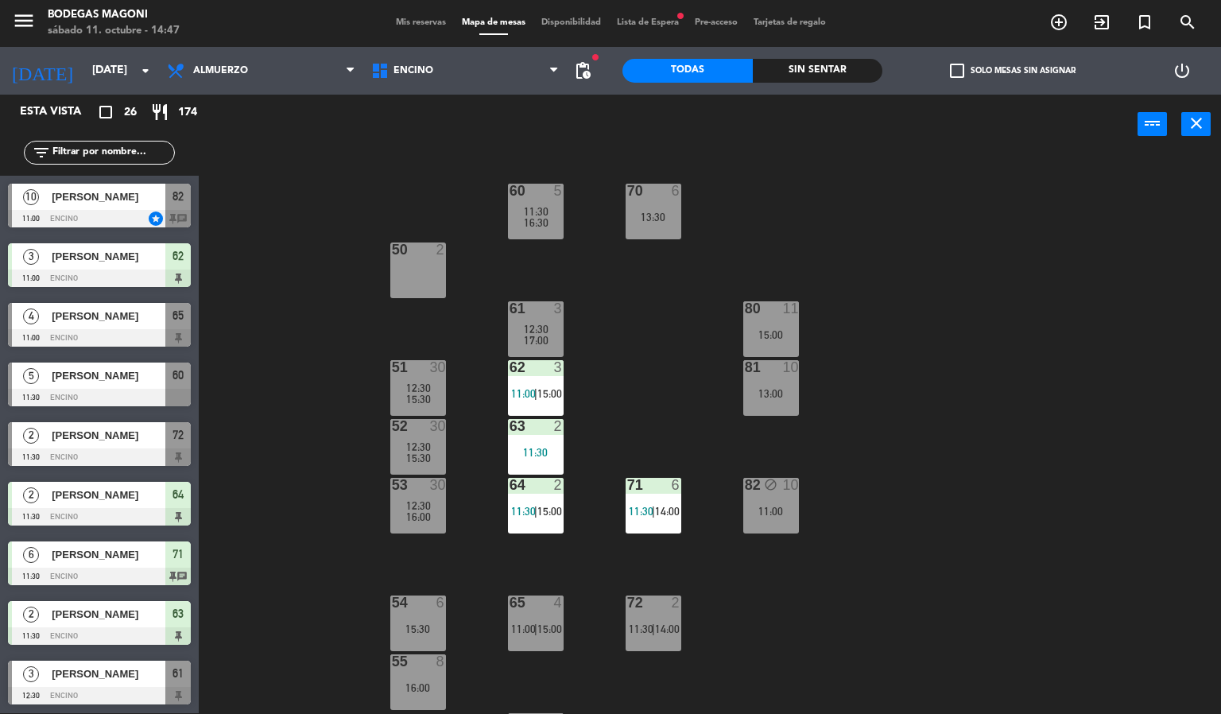
scroll to position [358, 0]
click at [117, 440] on span "[PERSON_NAME]" at bounding box center [109, 435] width 114 height 17
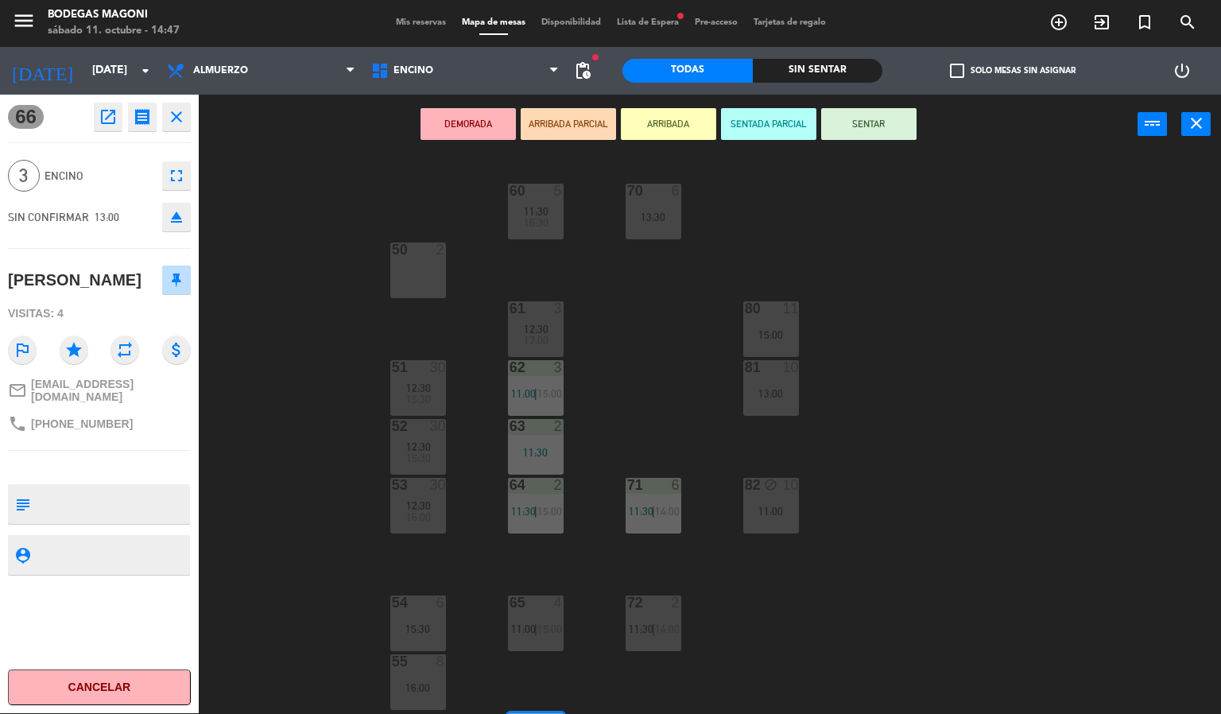
click at [251, 467] on div "60 5 11:30 16:30 70 6 13:30 50 2 61 3 12:30 17:00 80 11 15:00 51 30 12:30 15:30…" at bounding box center [716, 434] width 1010 height 559
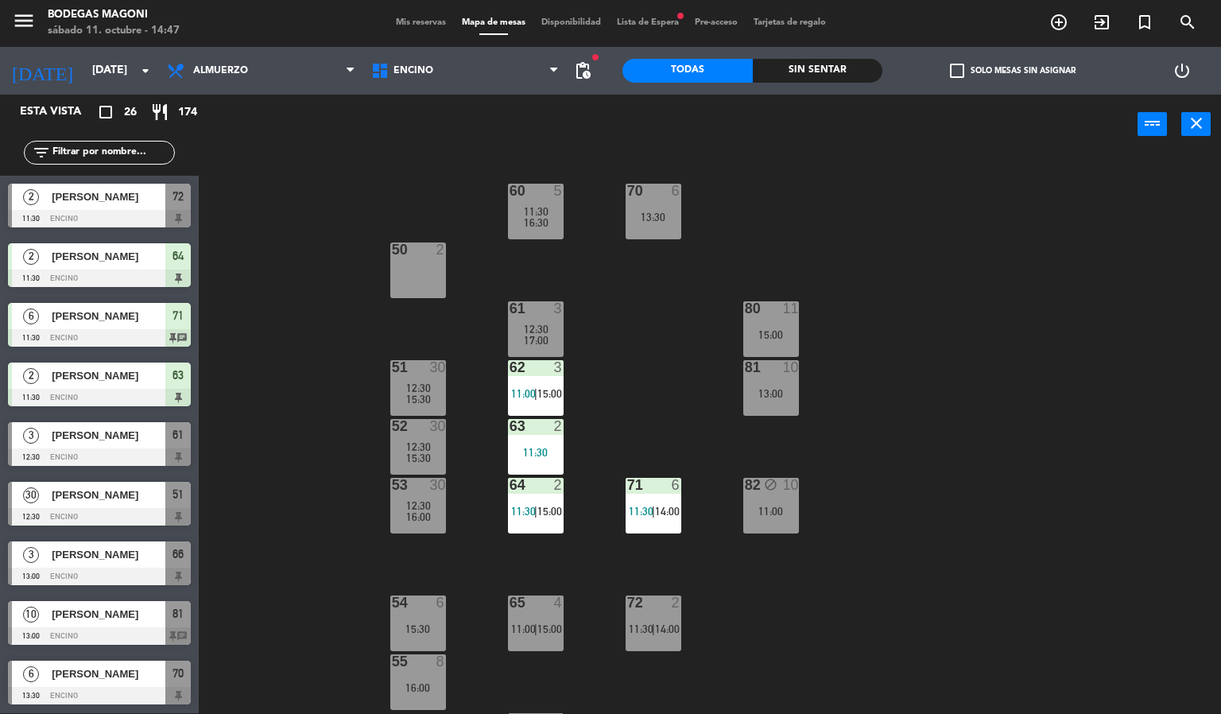
scroll to position [596, 0]
click at [122, 638] on div at bounding box center [99, 635] width 183 height 17
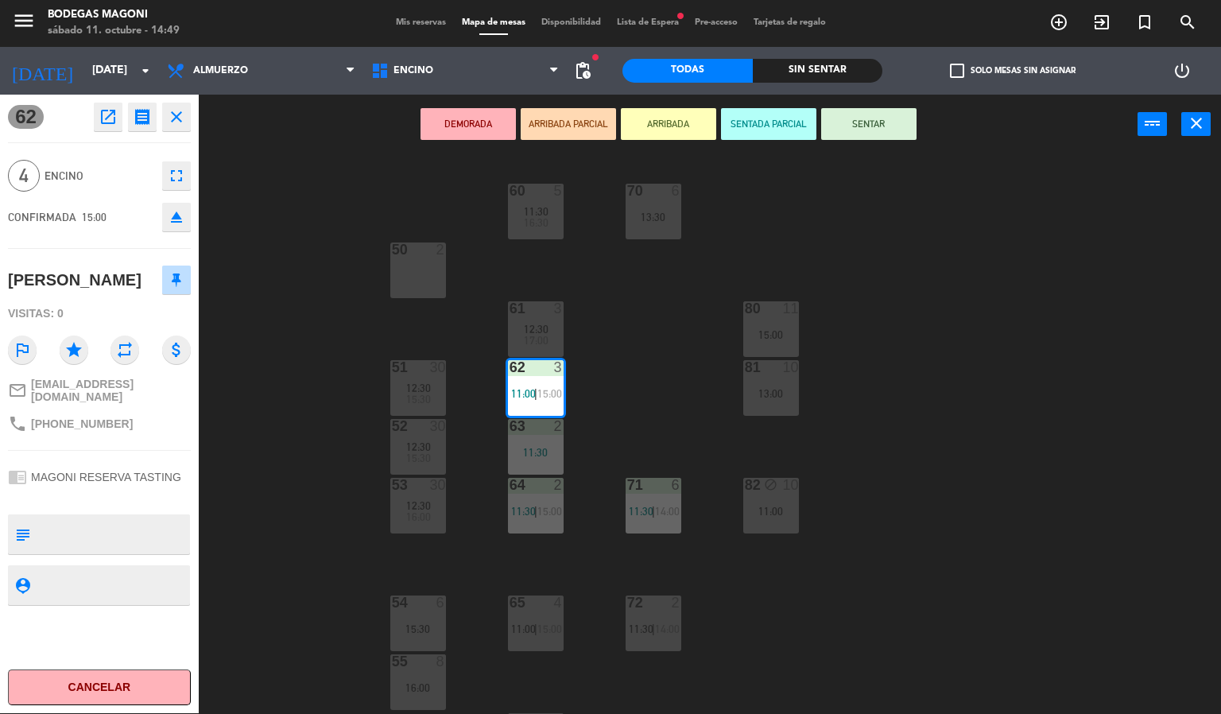
click at [184, 284] on button at bounding box center [176, 280] width 29 height 29
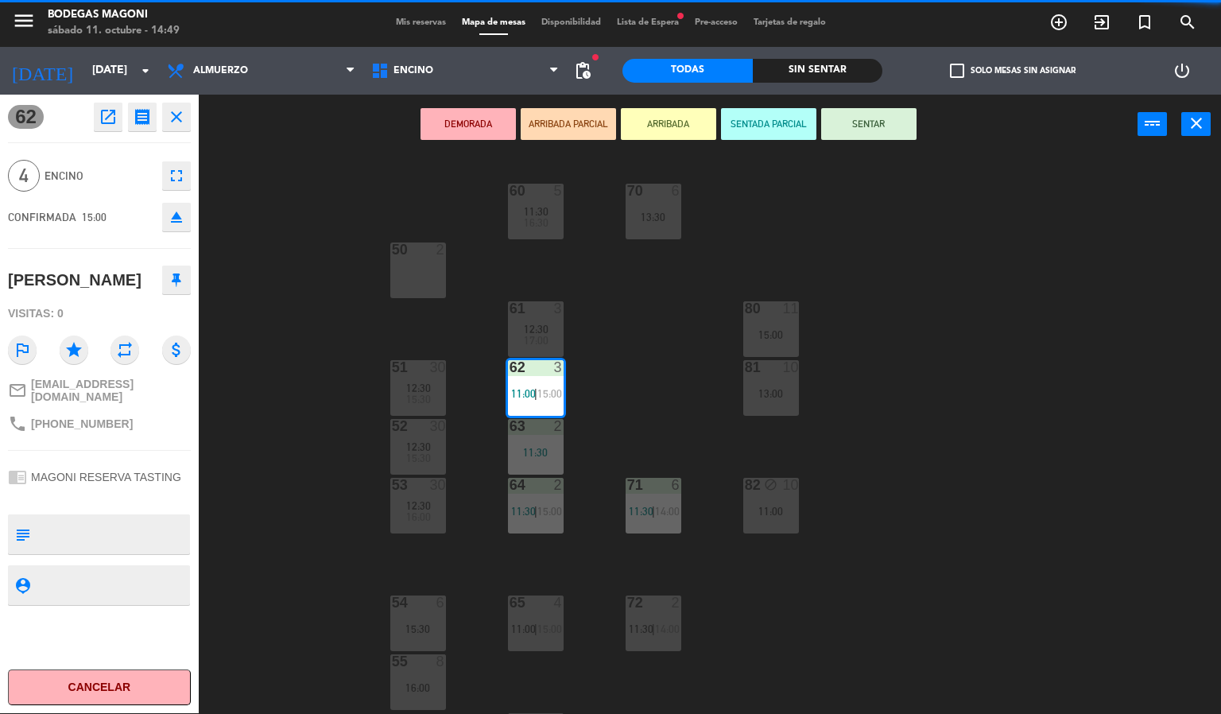
click at [955, 346] on div "60 5 11:30 16:30 70 6 13:30 50 2 61 3 12:30 17:00 80 11 15:00 51 30 12:30 15:30…" at bounding box center [716, 434] width 1010 height 559
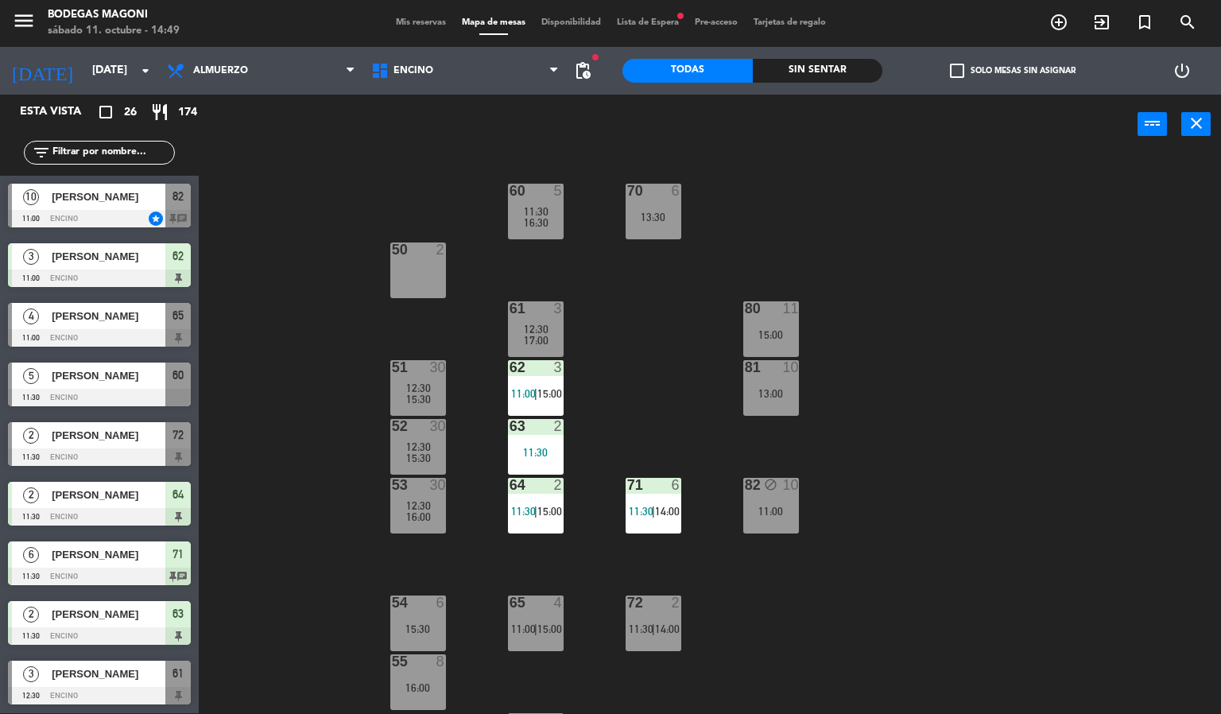
scroll to position [1, 0]
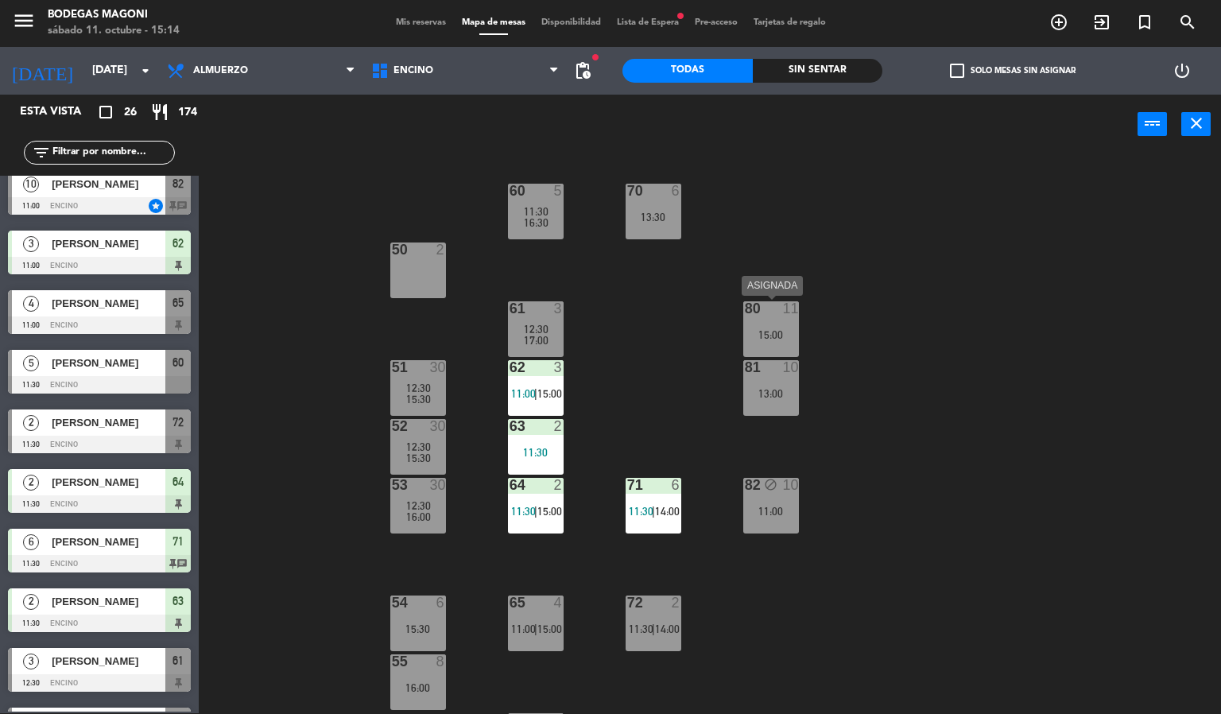
click at [751, 331] on div "15:00" at bounding box center [771, 334] width 56 height 11
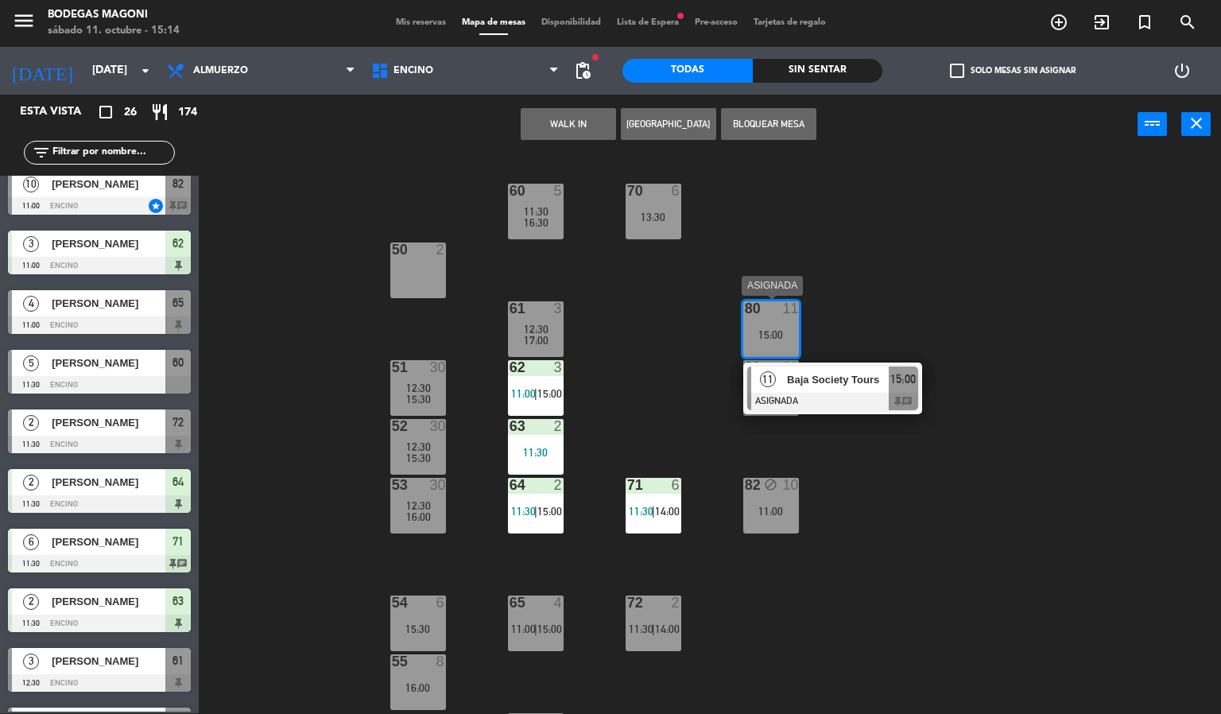
click at [828, 377] on div "11 Baja Society Tours ASIGNADA 15:00 chat" at bounding box center [832, 388] width 203 height 52
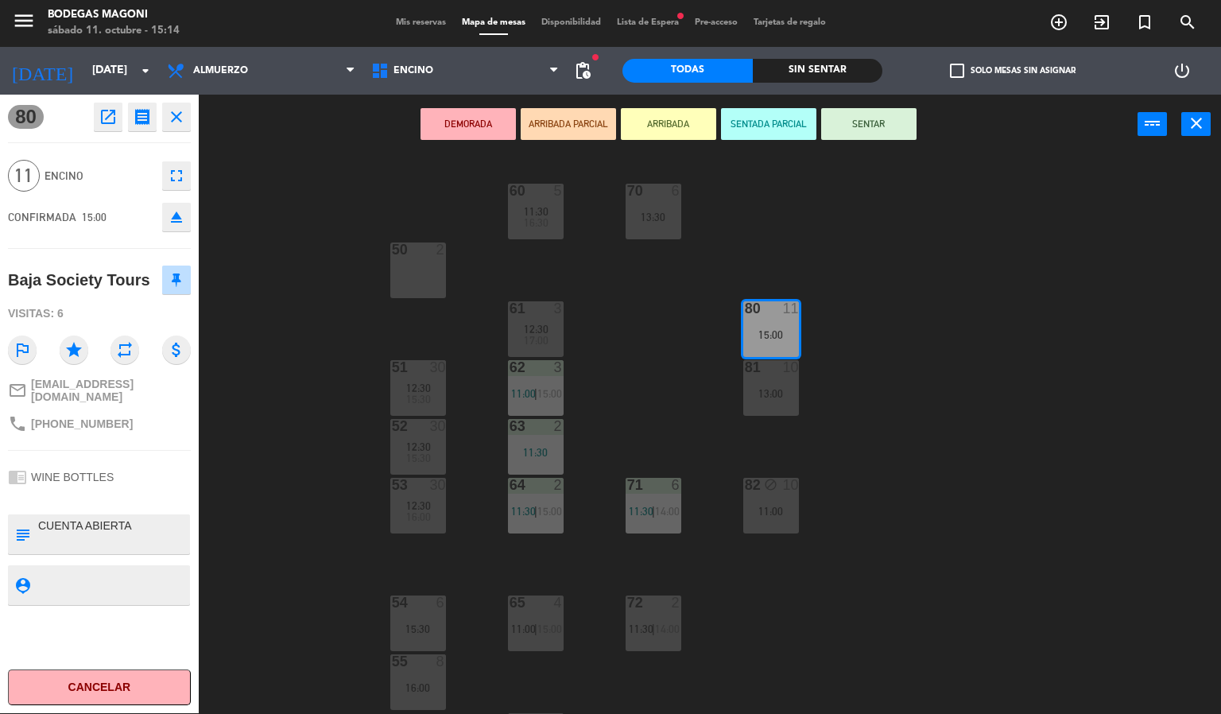
click at [217, 421] on div "60 5 11:30 16:30 70 6 13:30 50 2 61 3 12:30 17:00 80 11 15:00 51 30 12:30 15:30…" at bounding box center [716, 434] width 1010 height 559
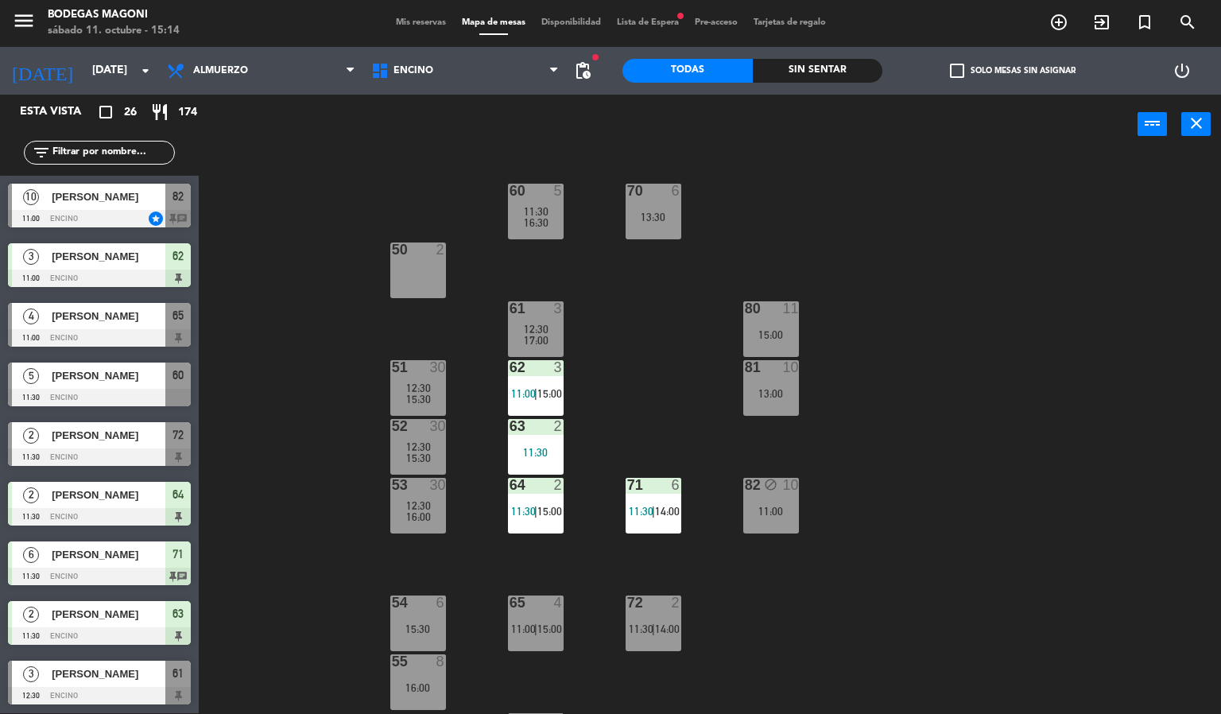
click at [763, 336] on div "15:00" at bounding box center [771, 334] width 56 height 11
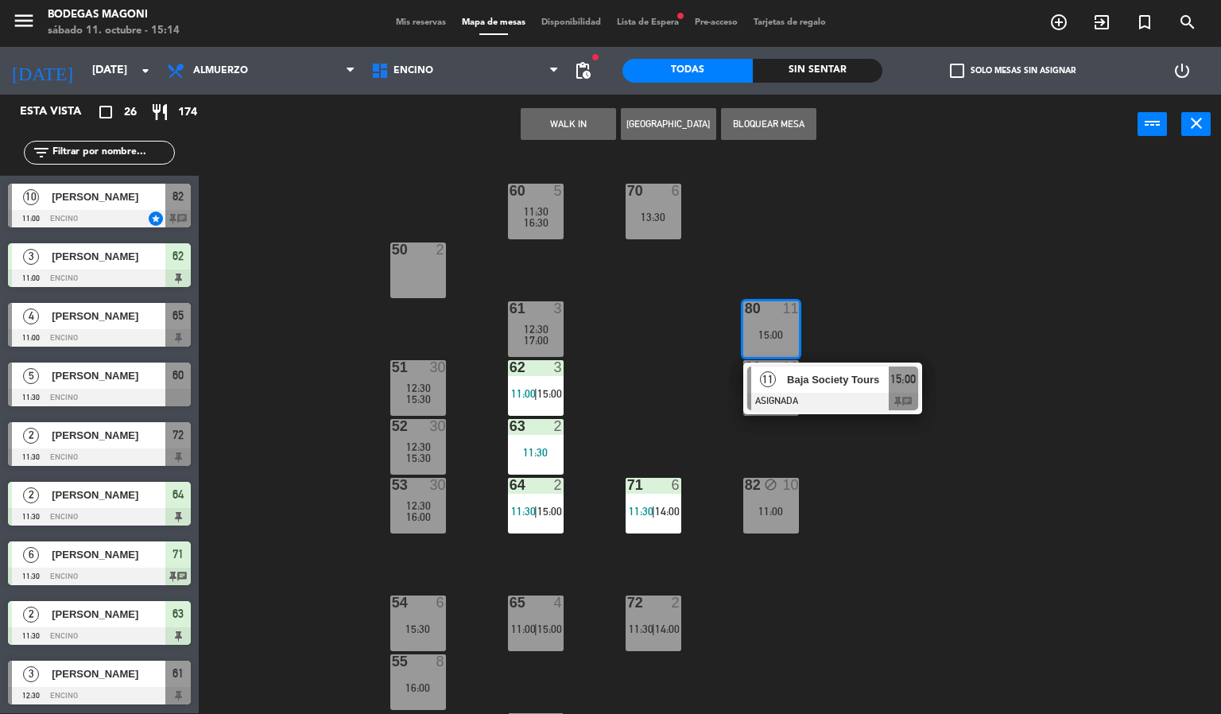
click at [809, 389] on div "Baja Society Tours" at bounding box center [836, 379] width 103 height 26
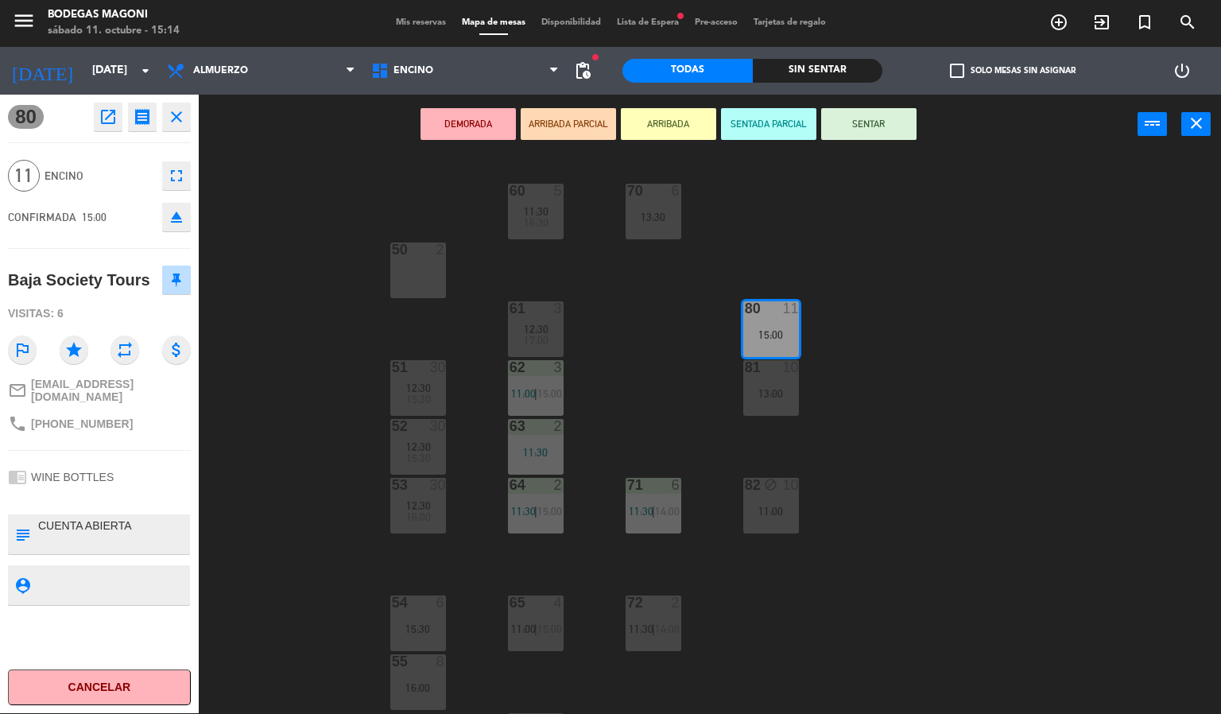
click at [1011, 421] on div "60 5 11:30 16:30 70 6 13:30 50 2 61 3 12:30 17:00 80 11 15:00 51 30 12:30 15:30…" at bounding box center [716, 434] width 1010 height 559
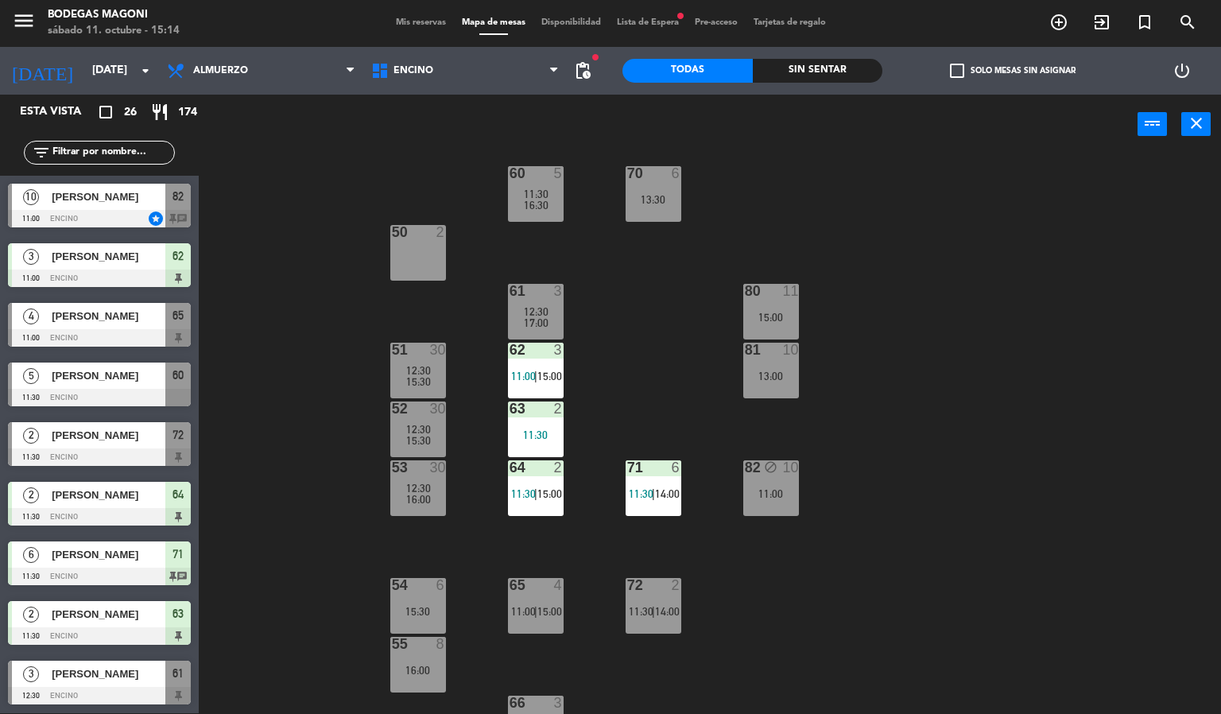
scroll to position [0, 0]
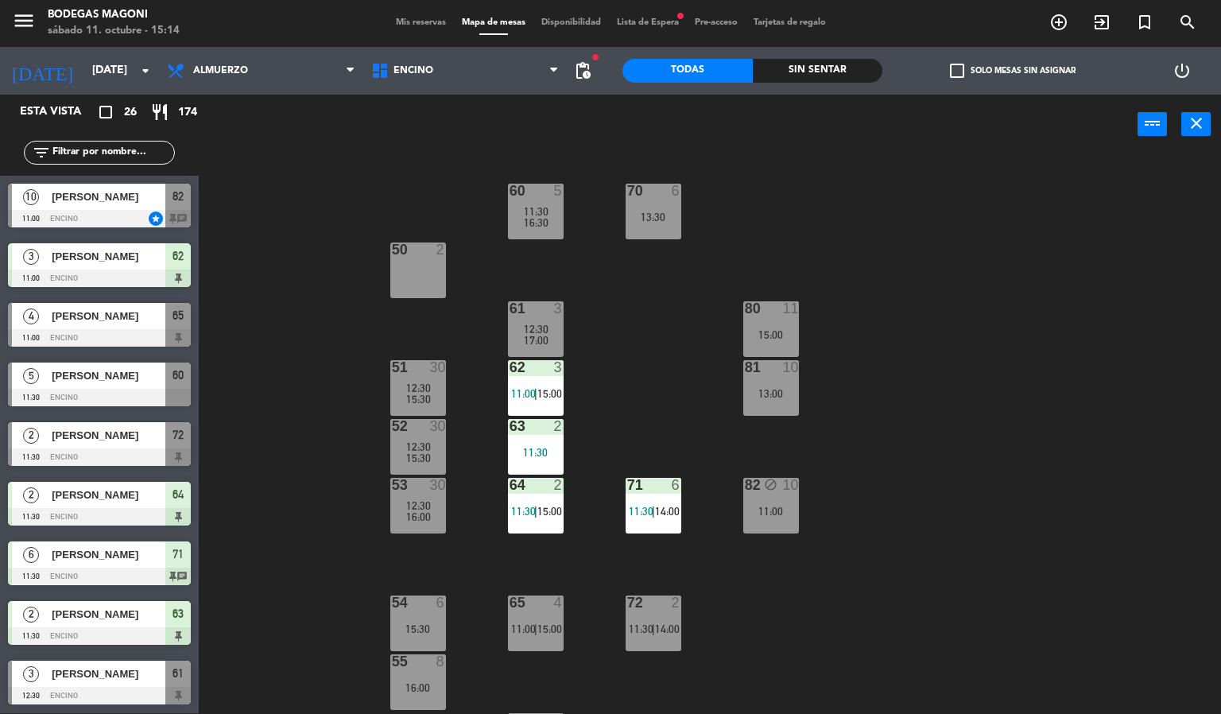
click at [789, 318] on div "80 11 15:00" at bounding box center [771, 329] width 56 height 56
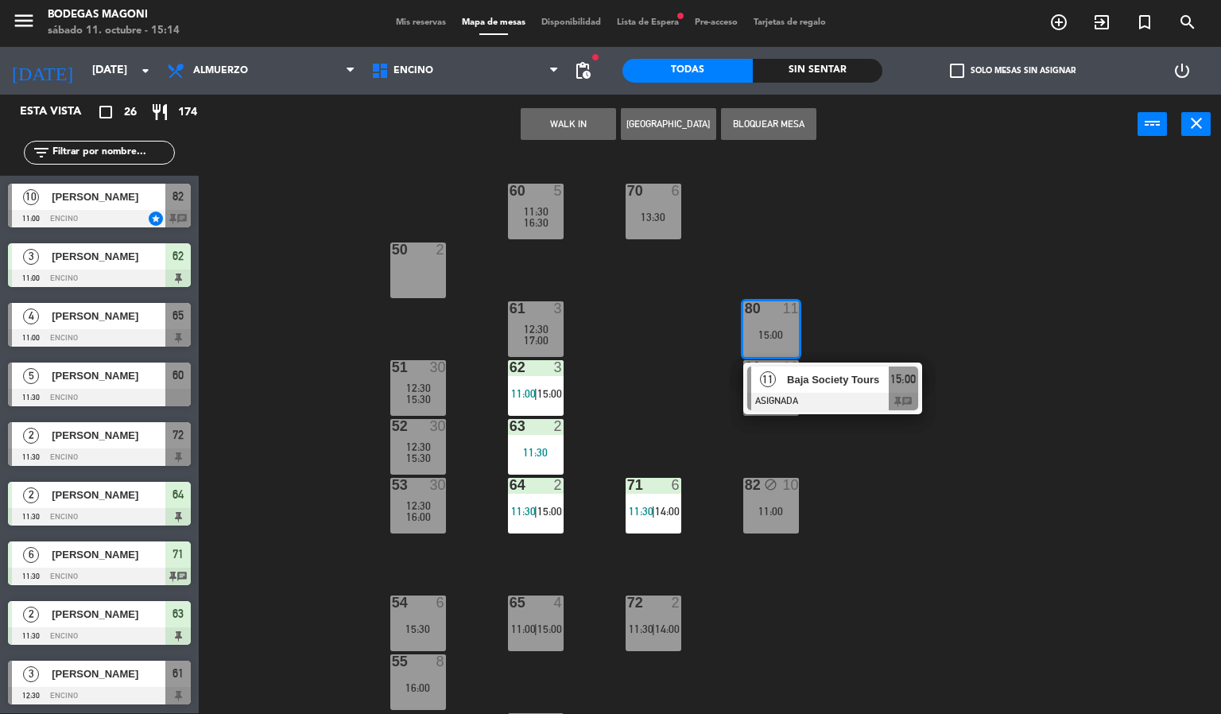
click at [873, 470] on div "60 5 11:30 16:30 70 6 13:30 50 2 61 3 12:30 17:00 80 11 15:00 11 Baja Society T…" at bounding box center [716, 434] width 1010 height 559
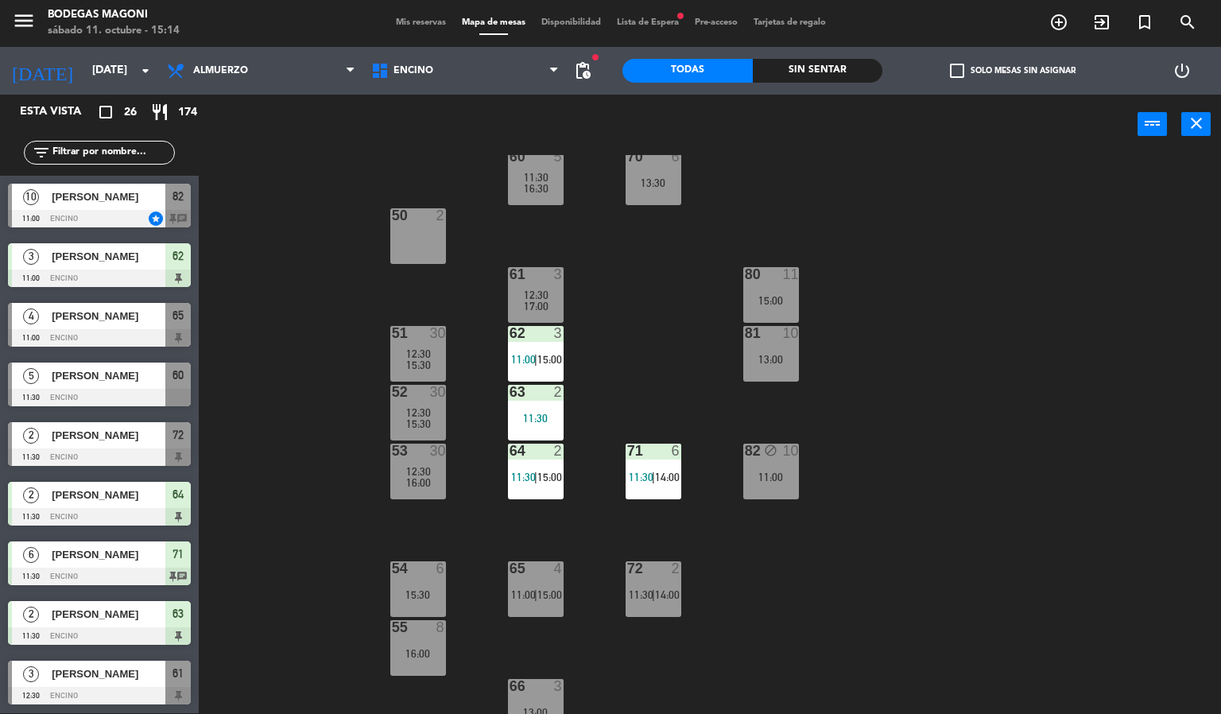
scroll to position [53, 0]
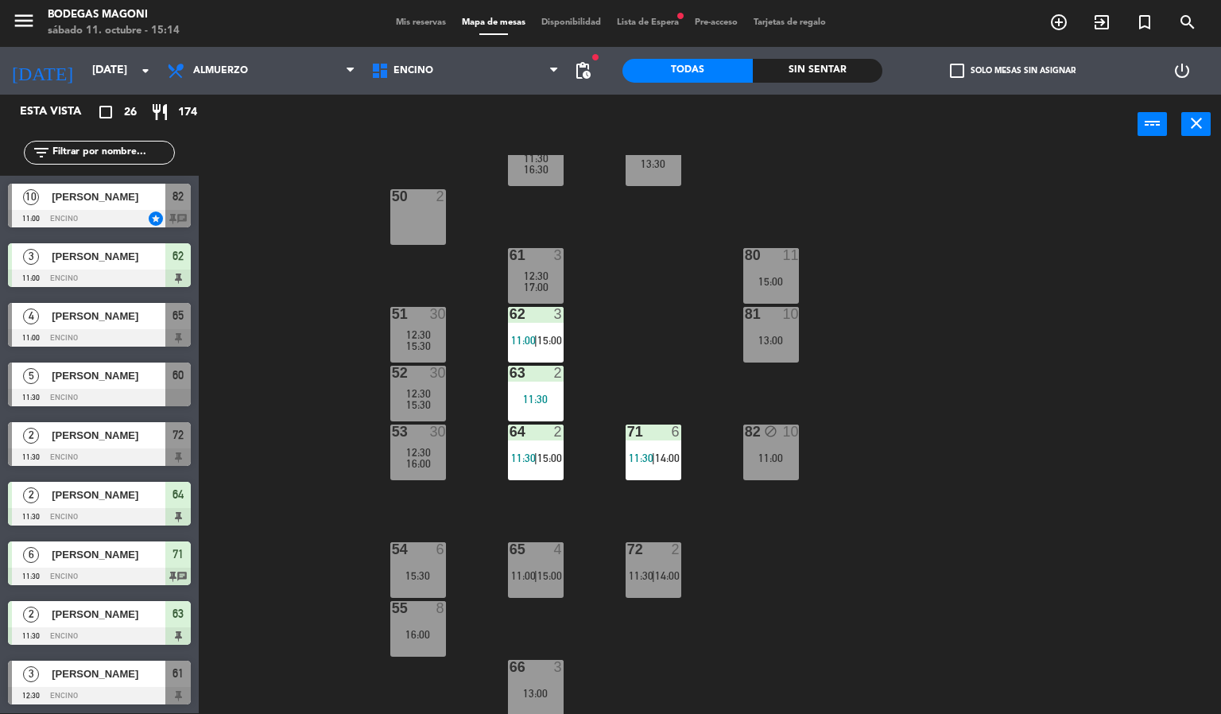
click at [427, 457] on span "16:00" at bounding box center [418, 463] width 25 height 13
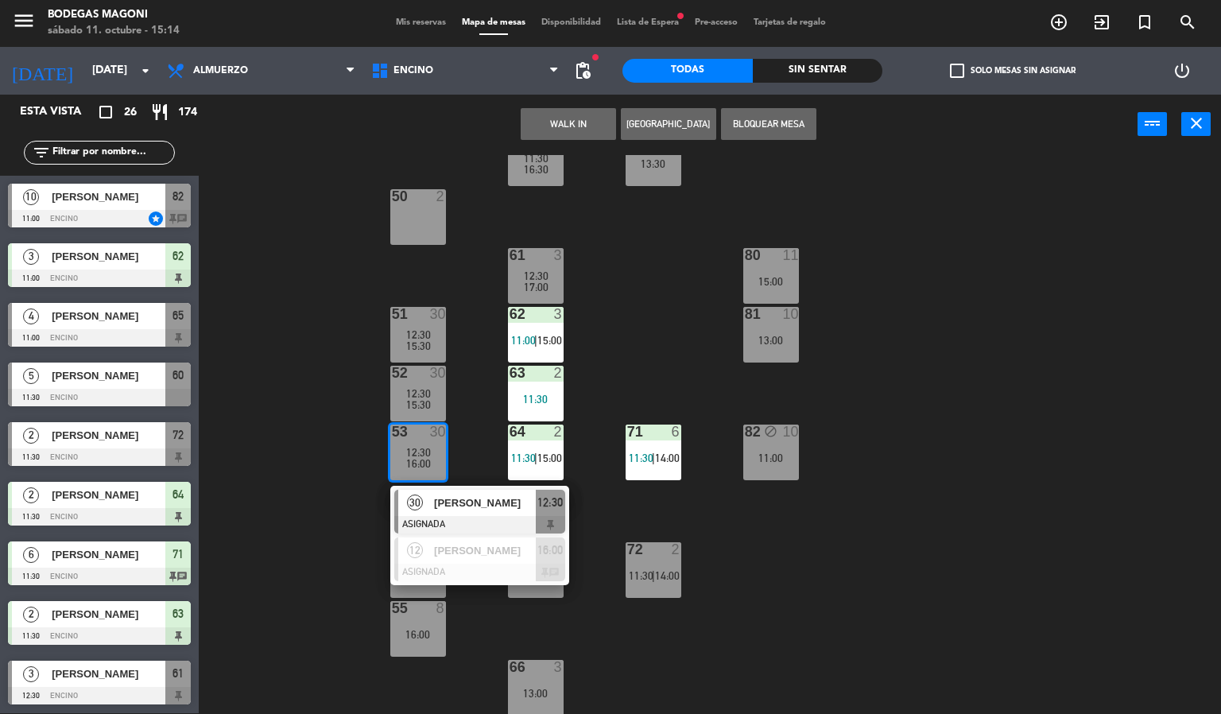
click at [950, 425] on div "60 5 11:30 16:30 70 6 13:30 50 2 61 3 12:30 17:00 80 11 15:00 51 30 12:30 15:30…" at bounding box center [716, 434] width 1010 height 559
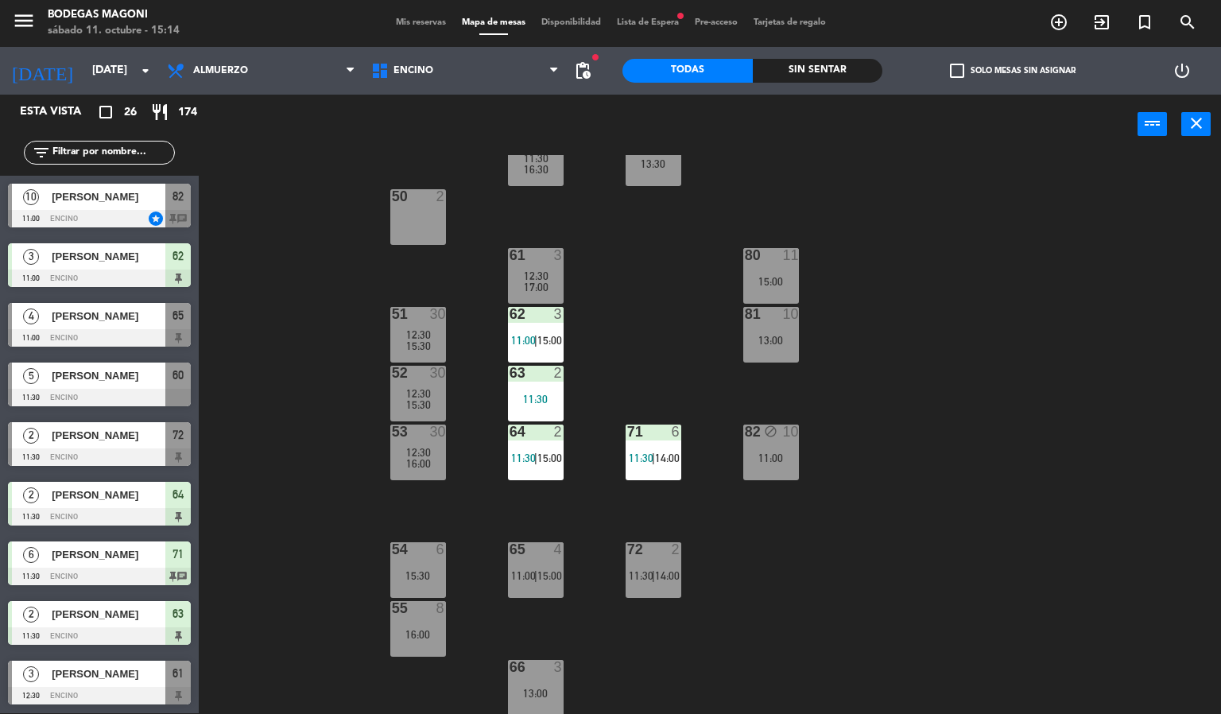
click at [777, 289] on div "80 11 15:00" at bounding box center [771, 276] width 56 height 56
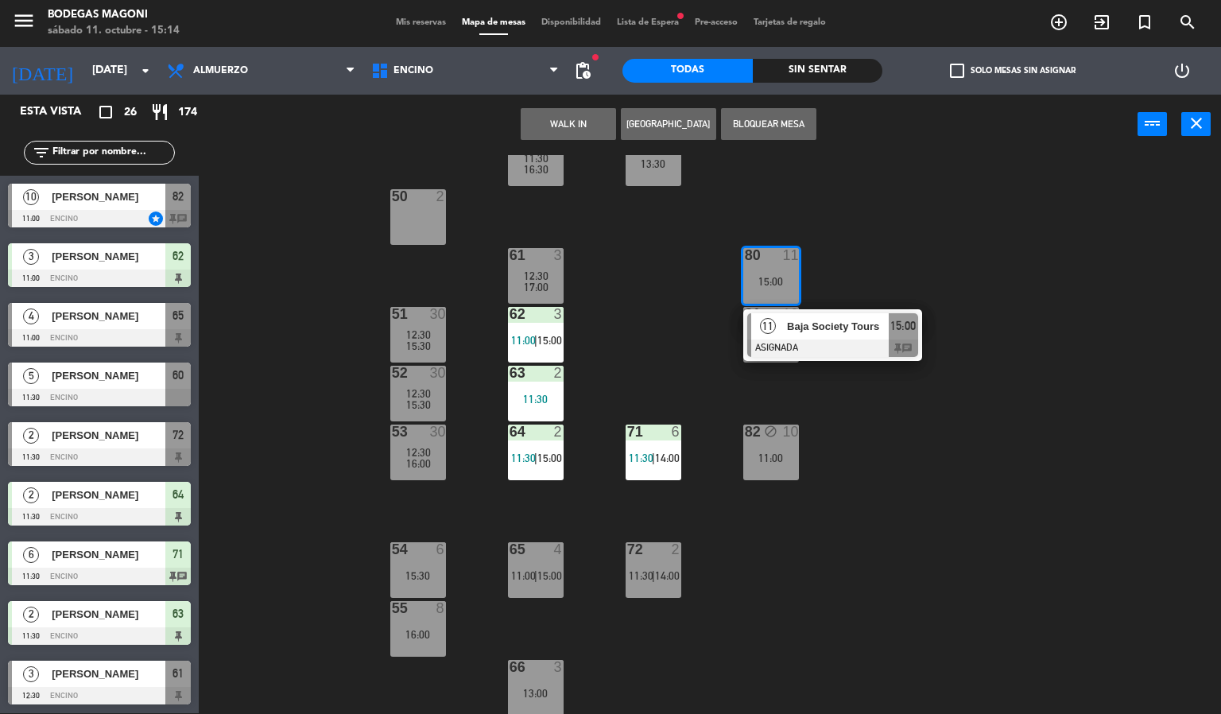
click at [831, 359] on div "11 Baja Society Tours ASIGNADA 15:00 chat" at bounding box center [832, 335] width 179 height 52
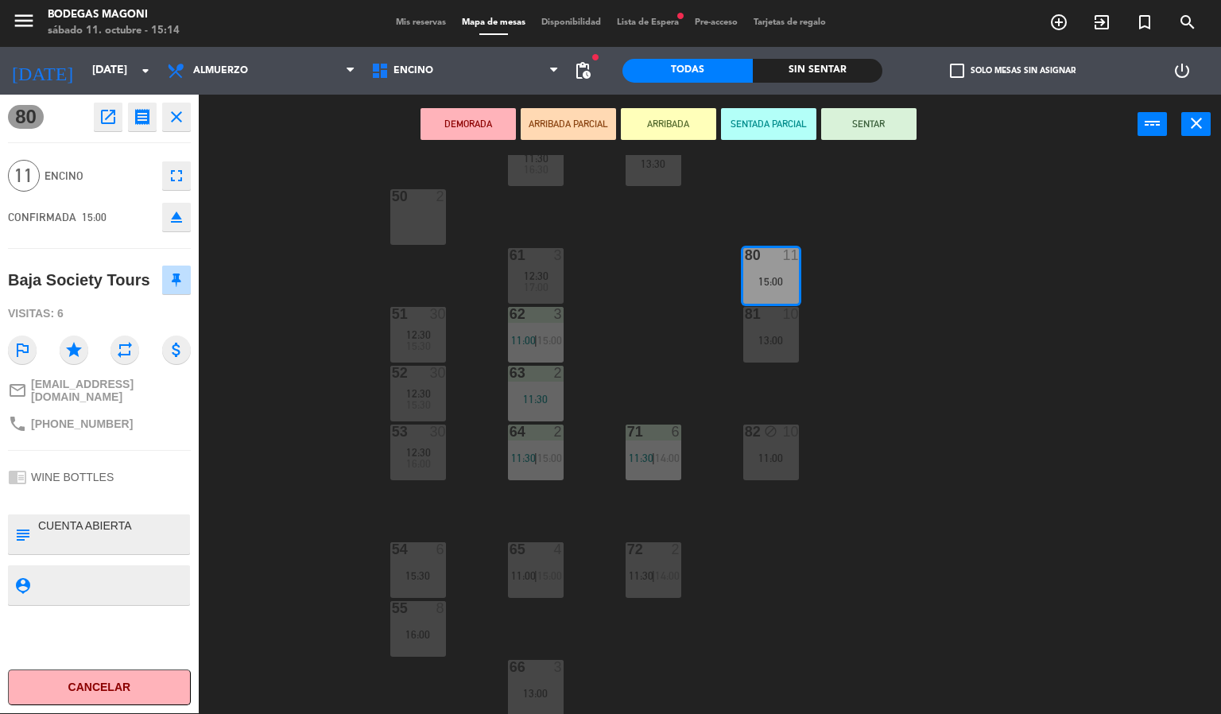
drag, startPoint x: 978, startPoint y: 425, endPoint x: 811, endPoint y: 305, distance: 205.2
click at [978, 423] on div "60 5 11:30 16:30 70 6 13:30 50 2 61 3 12:30 17:00 80 11 15:00 51 30 12:30 15:30…" at bounding box center [716, 434] width 1010 height 559
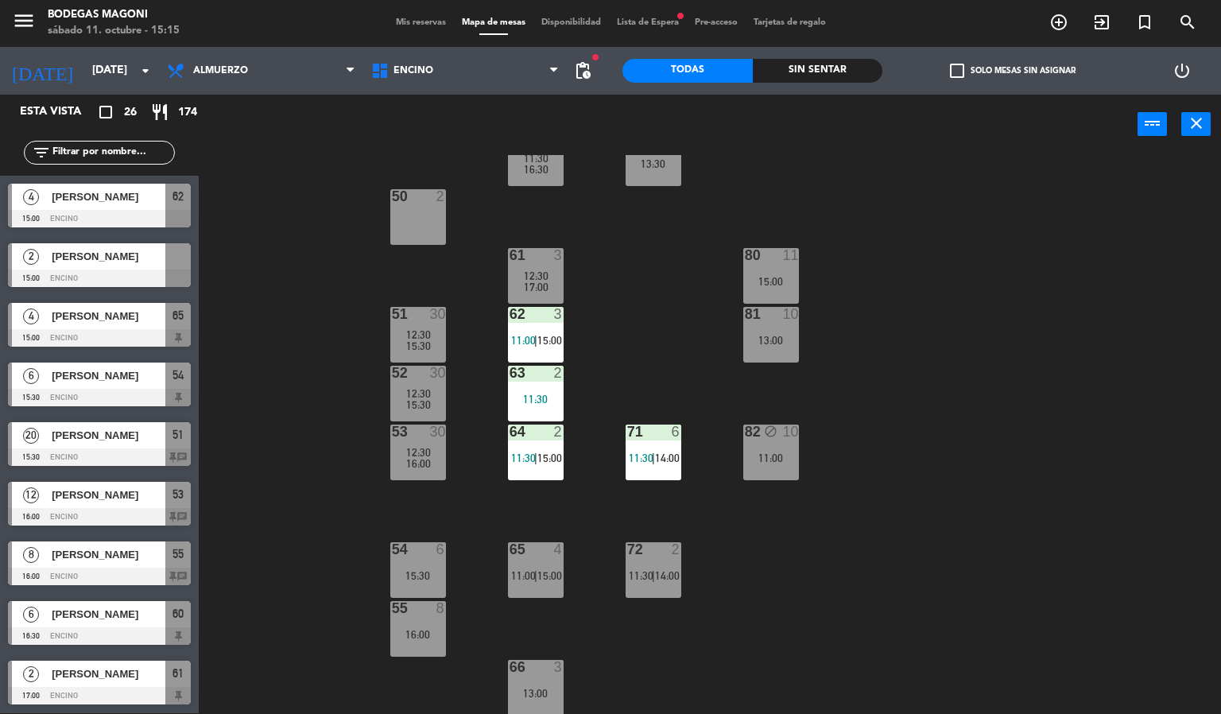
scroll to position [894, 0]
click at [132, 448] on div at bounding box center [99, 456] width 183 height 17
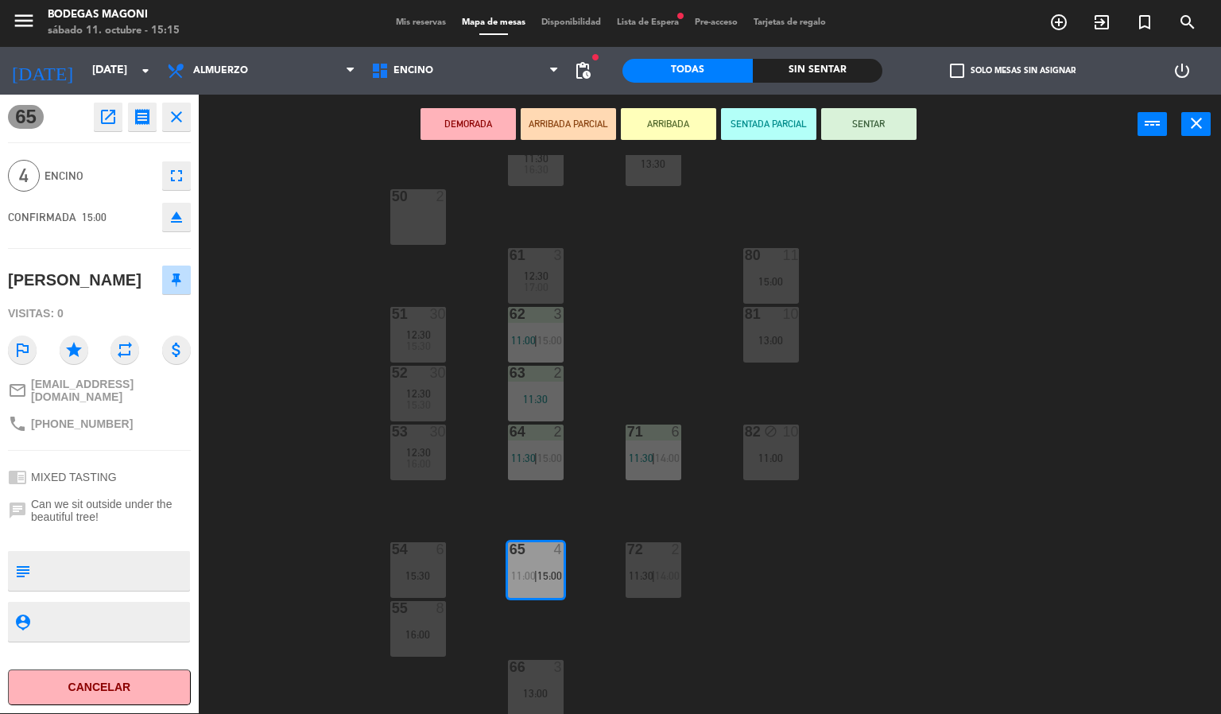
click at [304, 399] on div "60 5 11:30 16:30 70 6 13:30 50 2 61 3 12:30 17:00 80 11 15:00 51 30 12:30 15:30…" at bounding box center [716, 434] width 1010 height 559
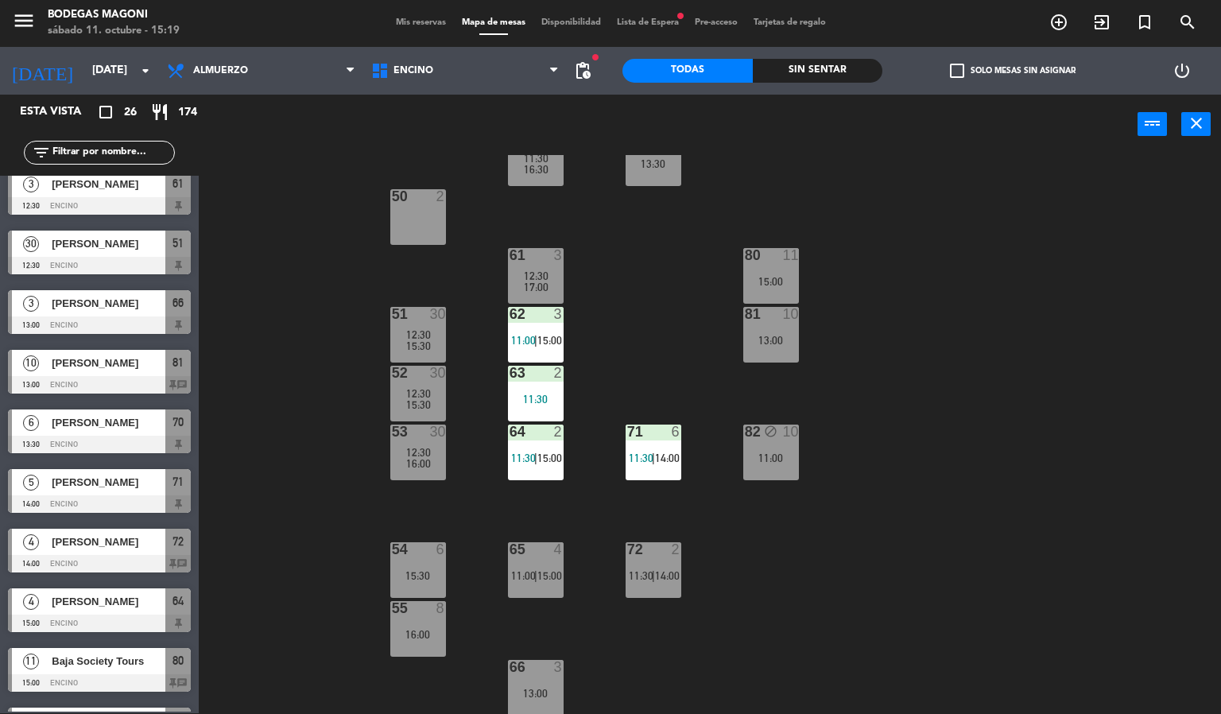
scroll to position [609, 0]
click at [139, 479] on span "[PERSON_NAME]" at bounding box center [109, 482] width 114 height 17
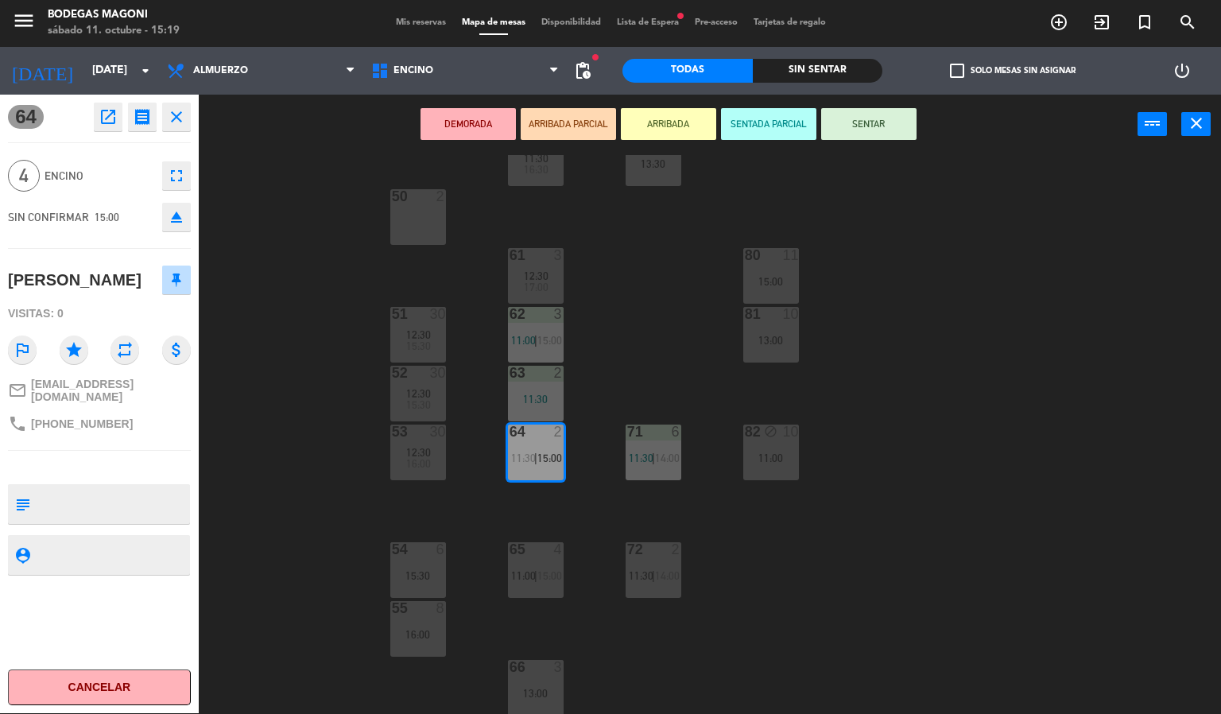
click at [372, 416] on div "60 5 11:30 16:30 70 6 13:30 50 2 61 3 12:30 17:00 80 11 15:00 51 30 12:30 15:30…" at bounding box center [716, 434] width 1010 height 559
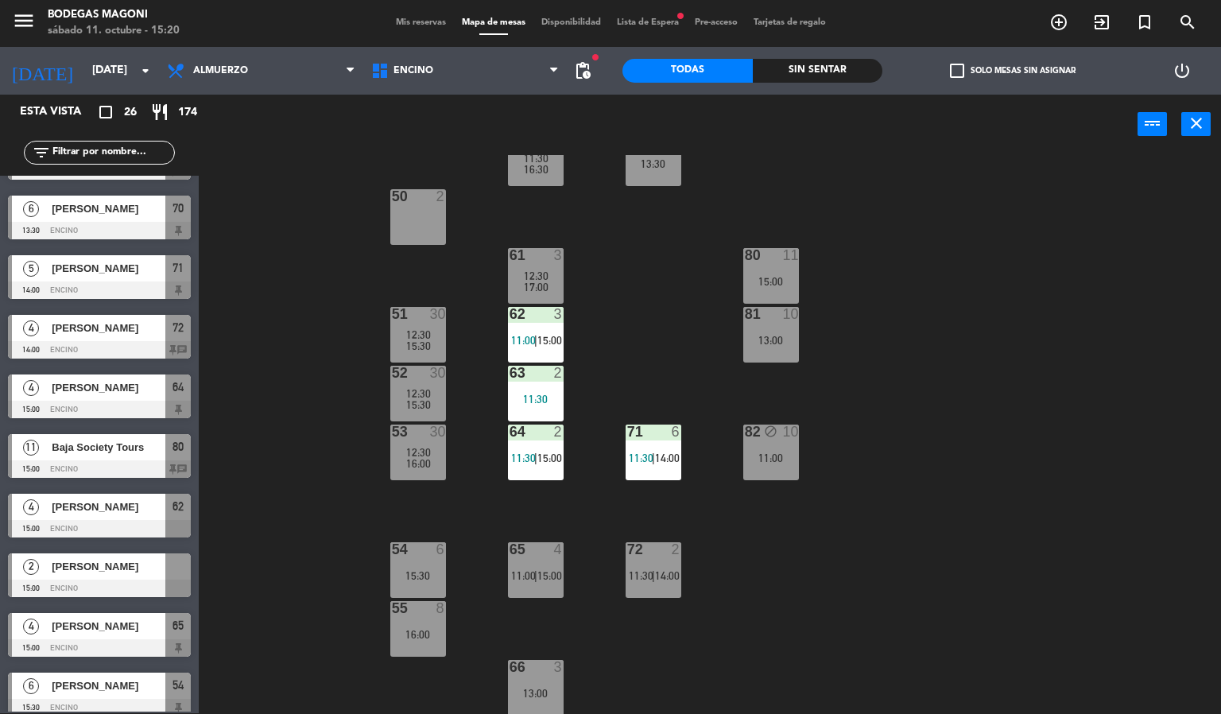
scroll to position [417, 0]
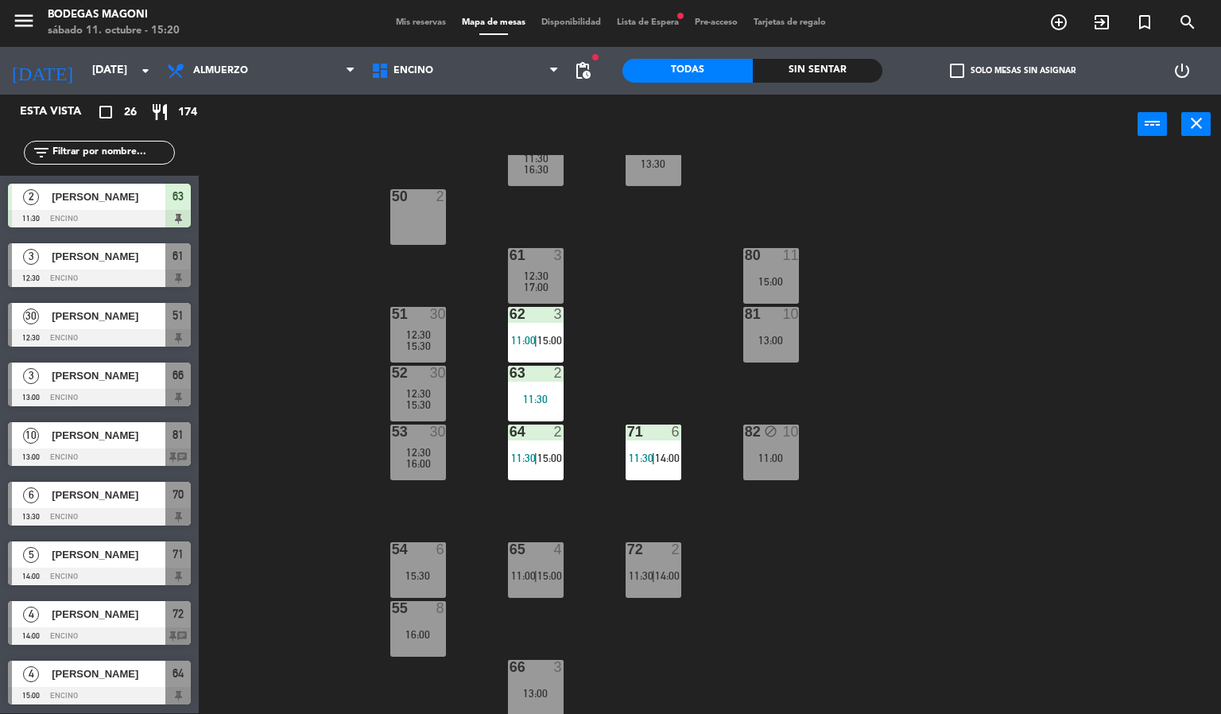
click at [265, 492] on div "60 5 11:30 16:30 70 6 13:30 50 2 61 3 12:30 17:00 80 11 15:00 51 30 12:30 15:30…" at bounding box center [716, 434] width 1010 height 559
click at [243, 373] on div "60 5 11:30 16:30 70 6 13:30 50 2 61 3 12:30 17:00 80 11 15:00 51 30 12:30 15:30…" at bounding box center [716, 434] width 1010 height 559
click at [248, 533] on div "60 5 11:30 16:30 70 6 13:30 50 2 61 3 12:30 17:00 80 11 15:00 51 30 12:30 15:30…" at bounding box center [716, 434] width 1010 height 559
click at [124, 441] on span "[PERSON_NAME]" at bounding box center [109, 435] width 114 height 17
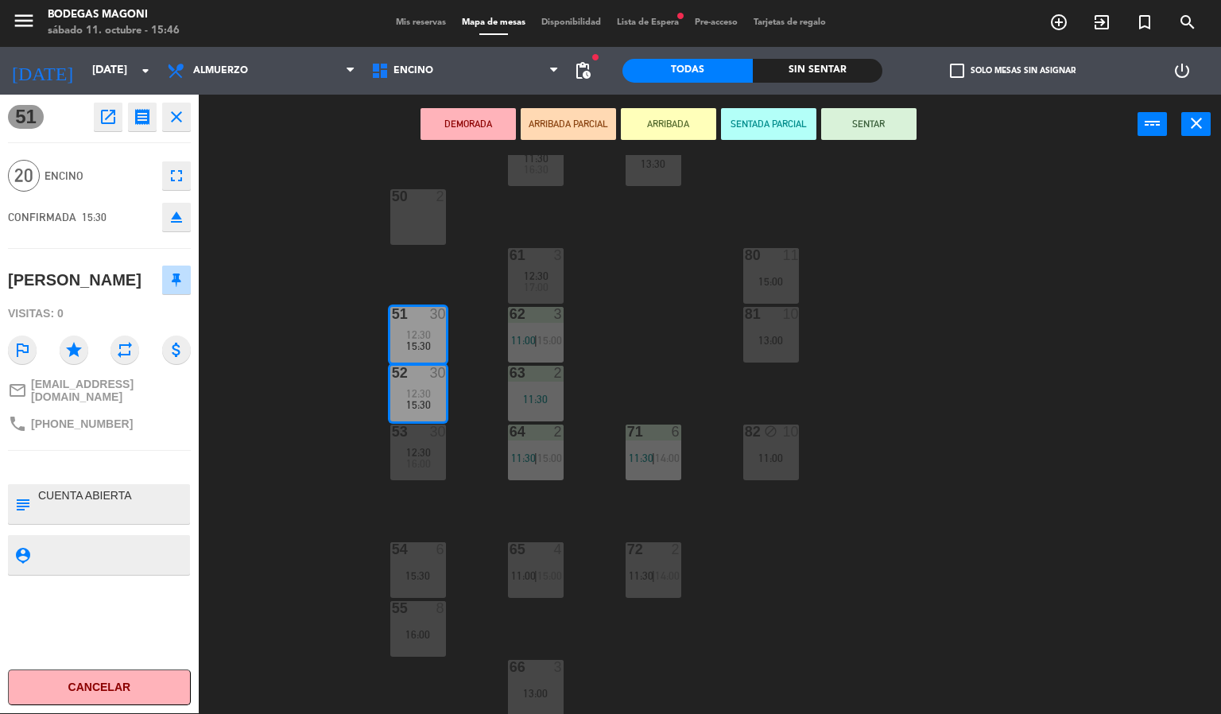
click at [316, 437] on div "60 5 11:30 16:30 70 6 13:30 50 2 61 3 12:30 17:00 80 11 15:00 51 30 12:30 15:30…" at bounding box center [716, 434] width 1010 height 559
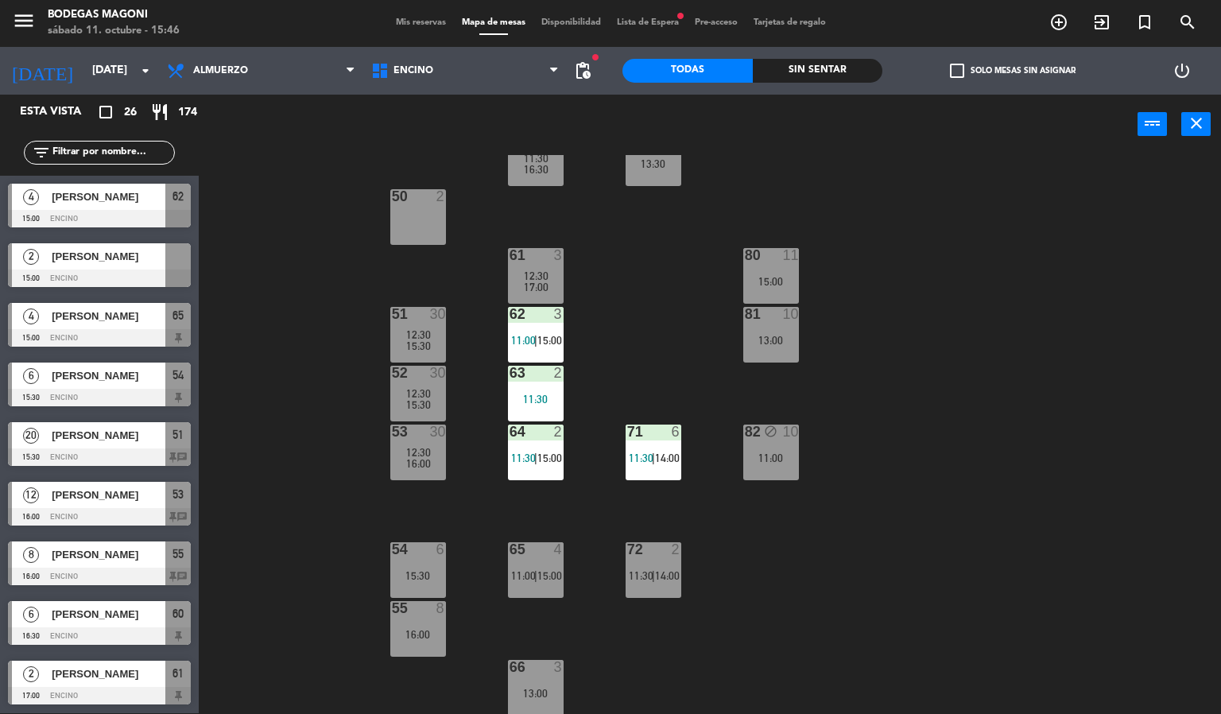
click at [122, 454] on div at bounding box center [99, 456] width 183 height 17
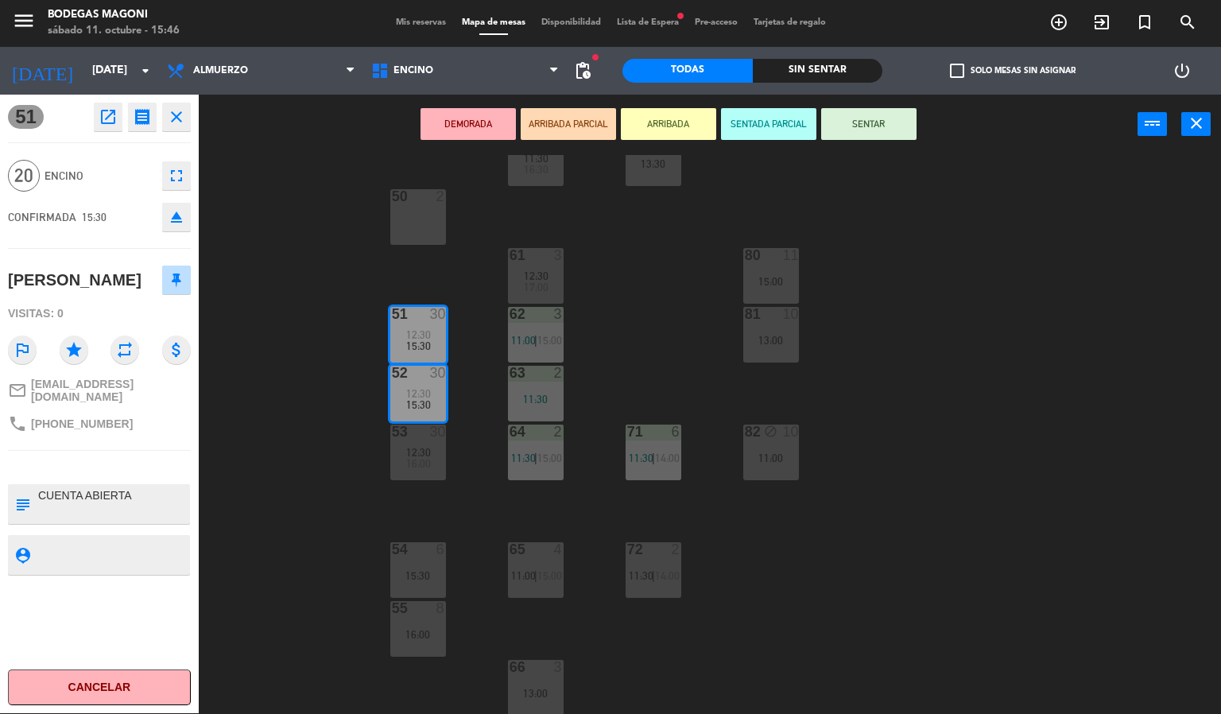
click at [261, 444] on div "60 5 11:30 16:30 70 6 13:30 50 2 61 3 12:30 17:00 80 11 15:00 51 30 12:30 15:30…" at bounding box center [716, 434] width 1010 height 559
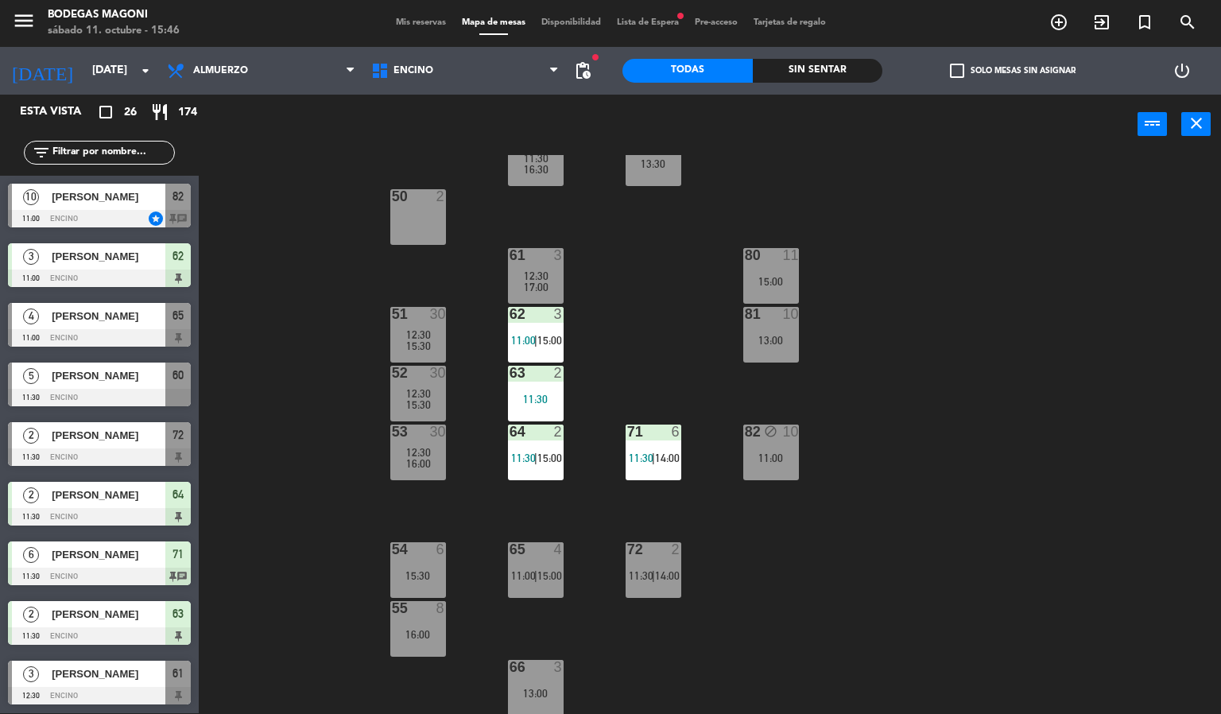
scroll to position [251, 0]
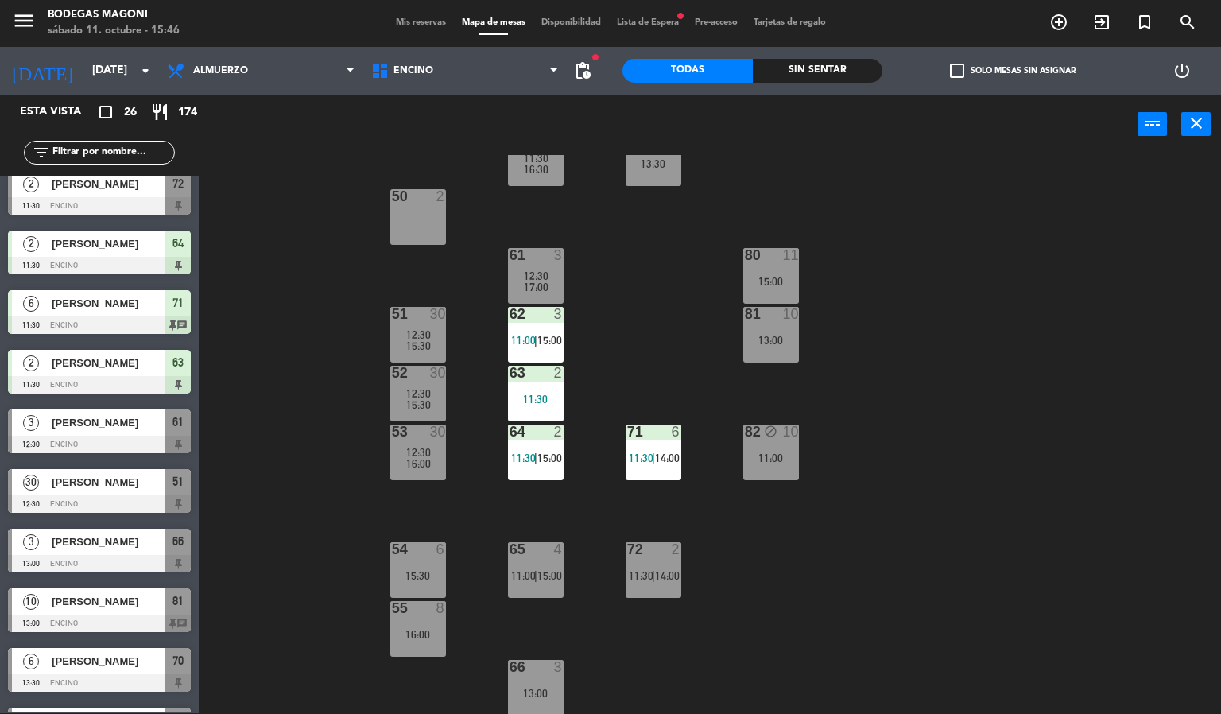
click at [281, 373] on div "60 5 11:30 16:30 70 6 13:30 50 2 61 3 12:30 17:00 80 11 15:00 51 30 12:30 15:30…" at bounding box center [716, 434] width 1010 height 559
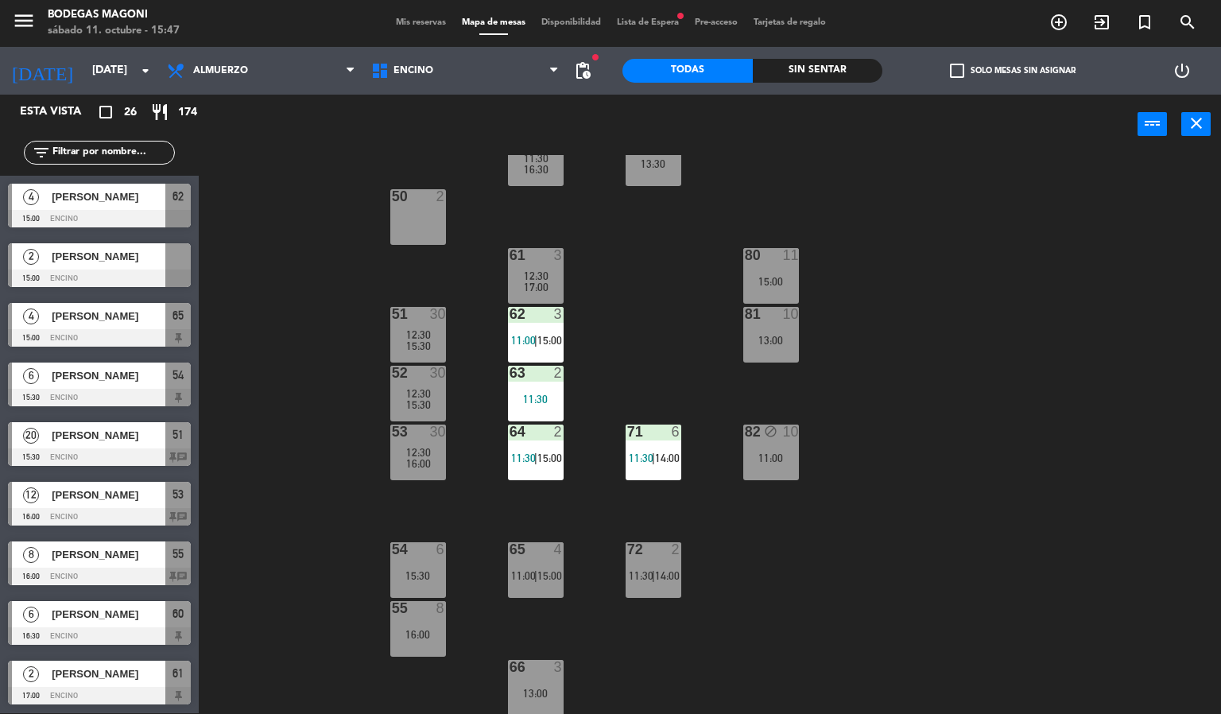
click at [110, 458] on div at bounding box center [99, 456] width 183 height 17
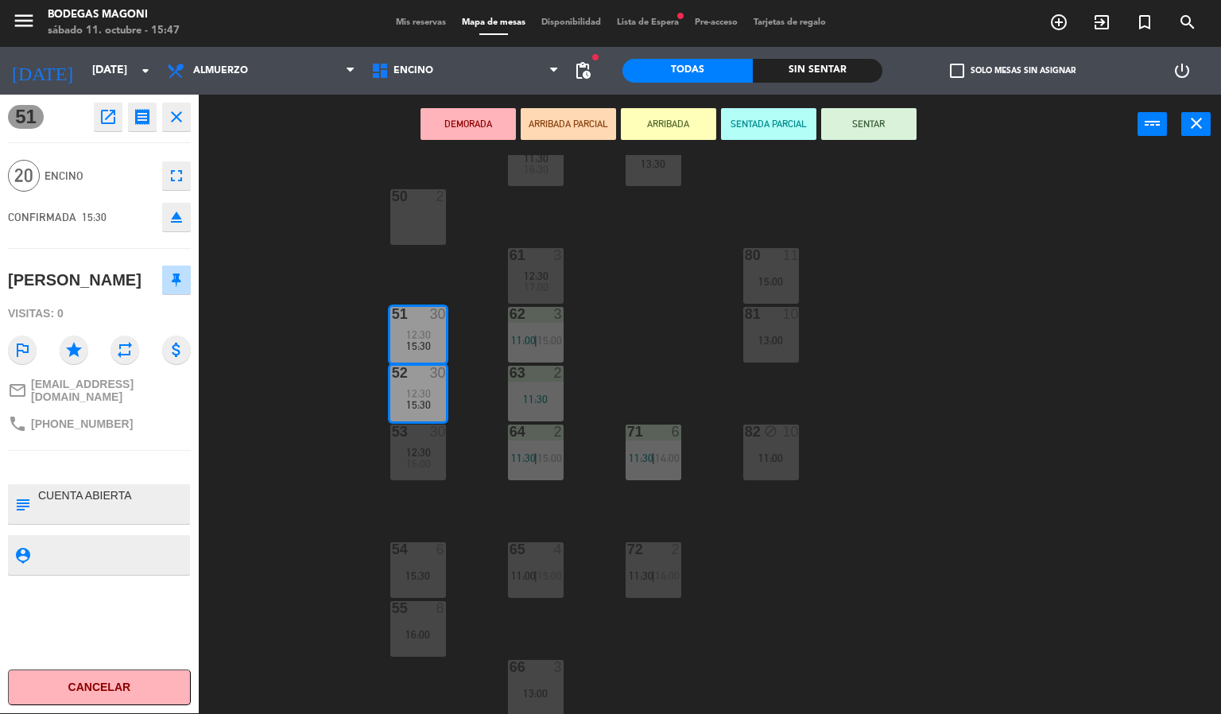
click at [88, 378] on link "mail_outline [EMAIL_ADDRESS][DOMAIN_NAME]" at bounding box center [99, 390] width 183 height 25
click at [268, 521] on div "60 5 11:30 16:30 70 6 13:30 50 2 61 3 12:30 17:00 80 11 15:00 51 30 12:30 15:30…" at bounding box center [716, 434] width 1010 height 559
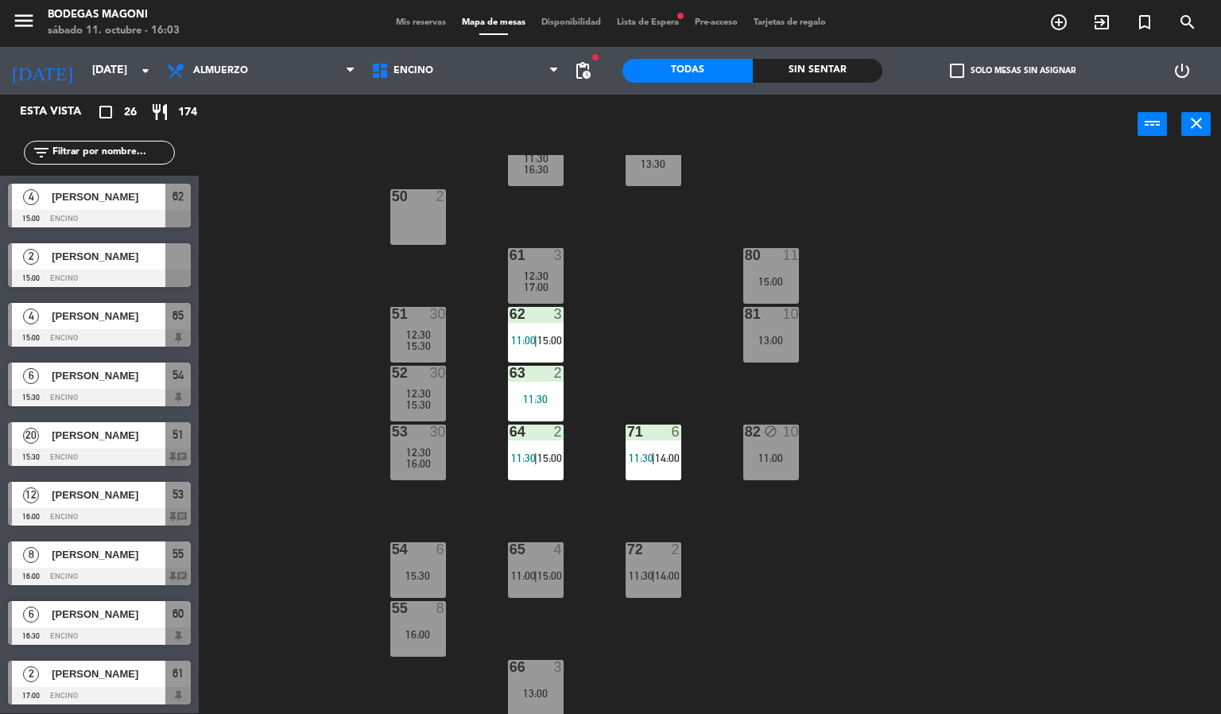
click at [96, 630] on div "6 [PERSON_NAME] 16:30 Encino 60" at bounding box center [99, 623] width 199 height 60
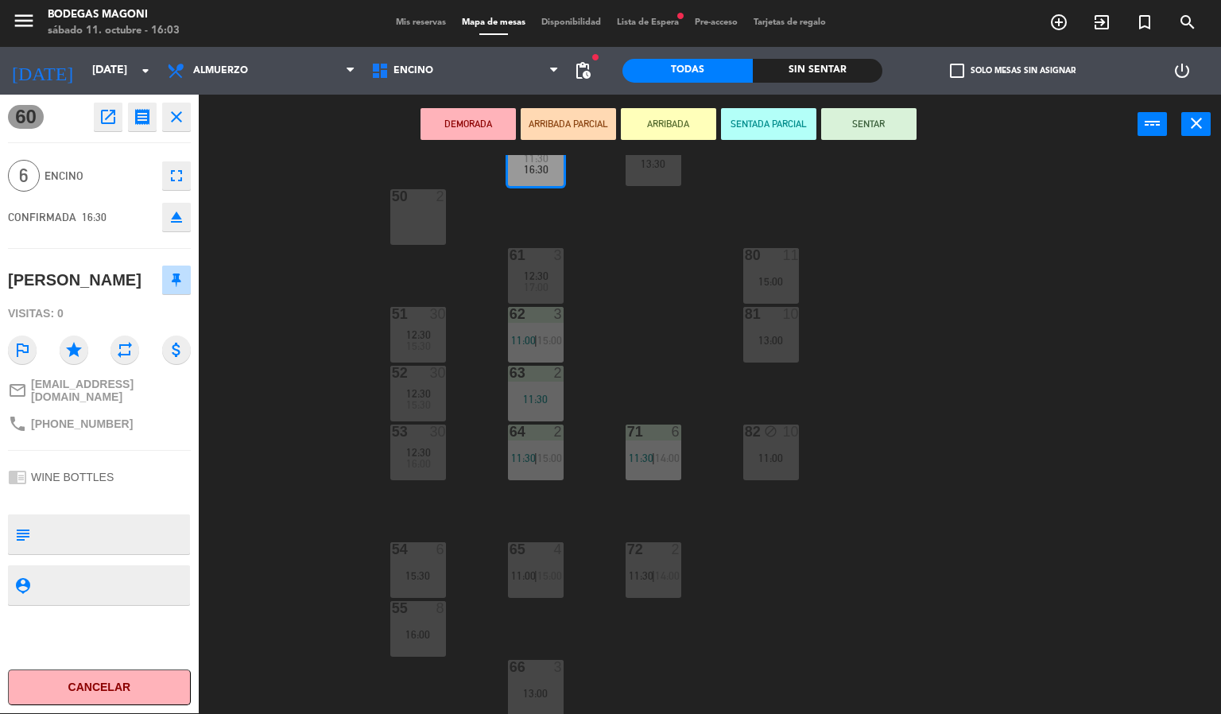
click at [310, 494] on div "60 5 11:30 16:30 70 6 13:30 50 2 61 3 12:30 17:00 80 11 15:00 51 30 12:30 15:30…" at bounding box center [716, 434] width 1010 height 559
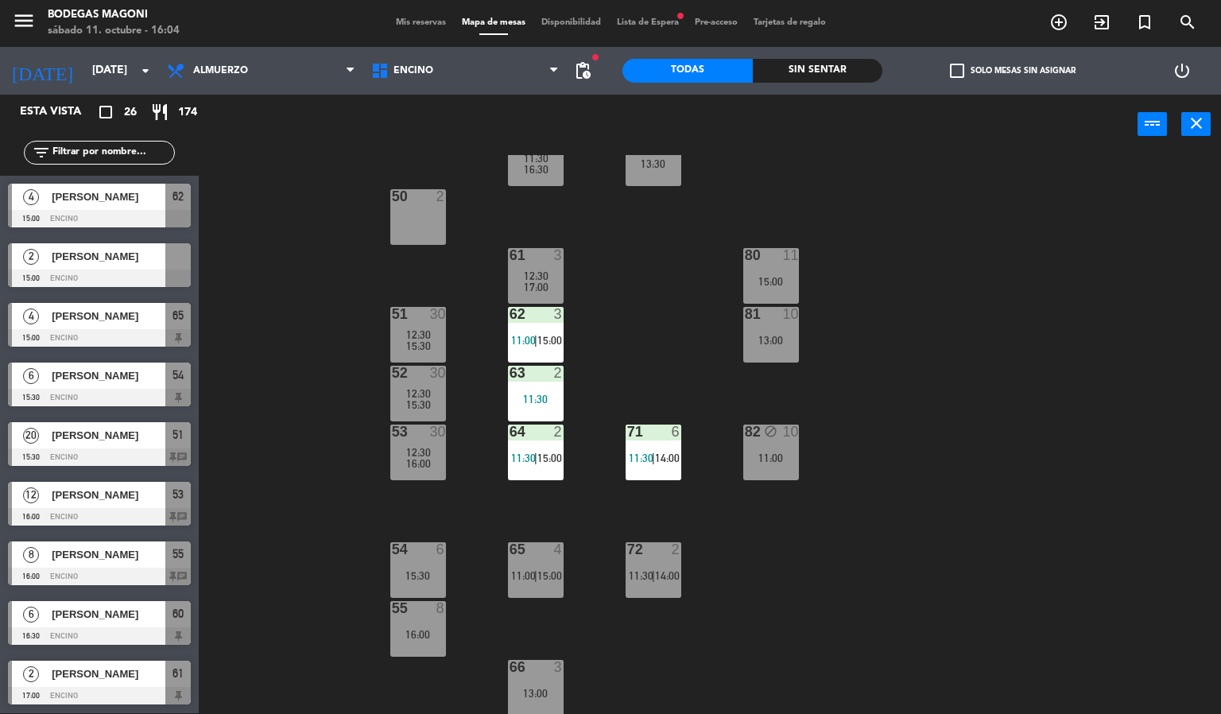
drag, startPoint x: 374, startPoint y: 359, endPoint x: 323, endPoint y: 363, distance: 51.9
click at [374, 360] on div "60 5 11:30 16:30 70 6 13:30 50 2 61 3 12:30 17:00 80 11 15:00 51 30 12:30 15:30…" at bounding box center [716, 434] width 1010 height 559
click at [136, 72] on icon "arrow_drop_down" at bounding box center [145, 70] width 19 height 19
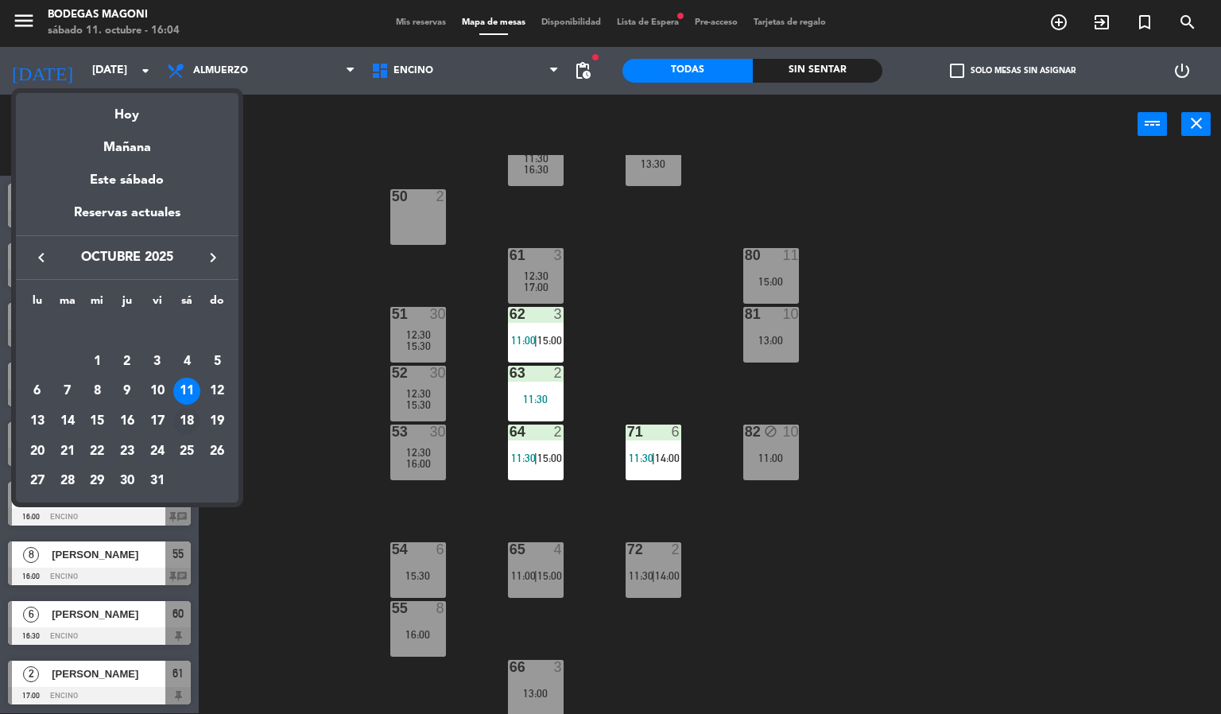
click at [184, 418] on div "18" at bounding box center [186, 421] width 27 height 27
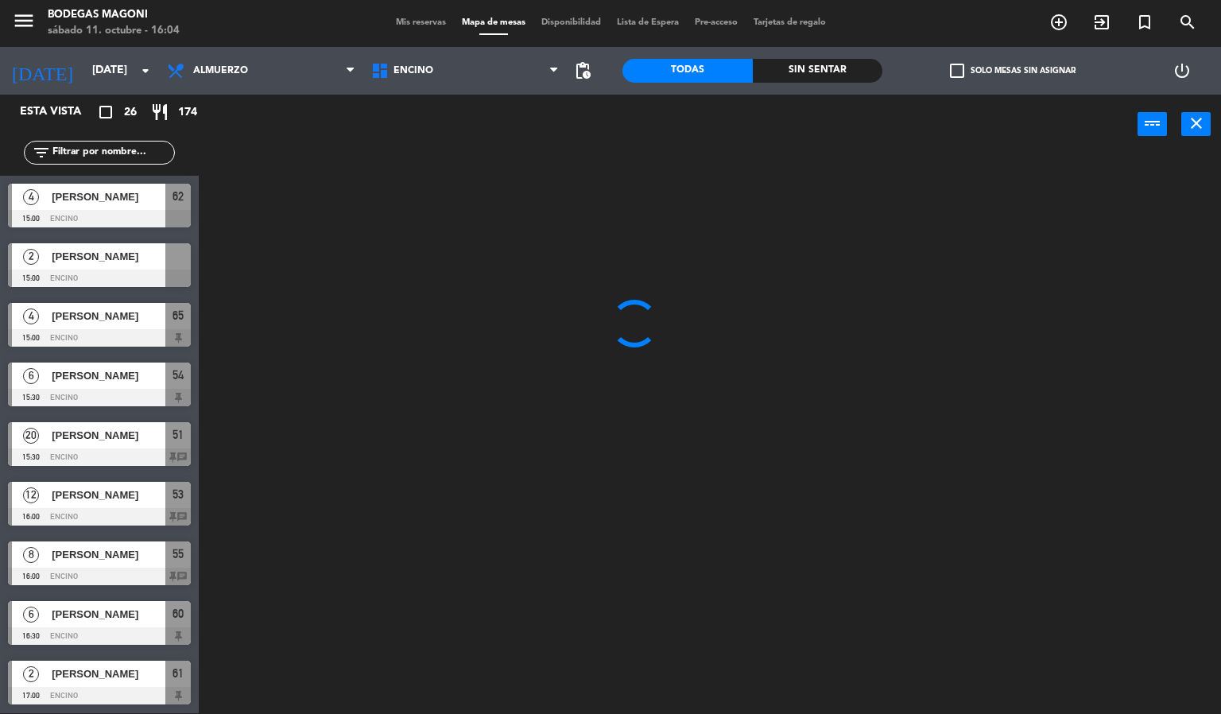
scroll to position [0, 0]
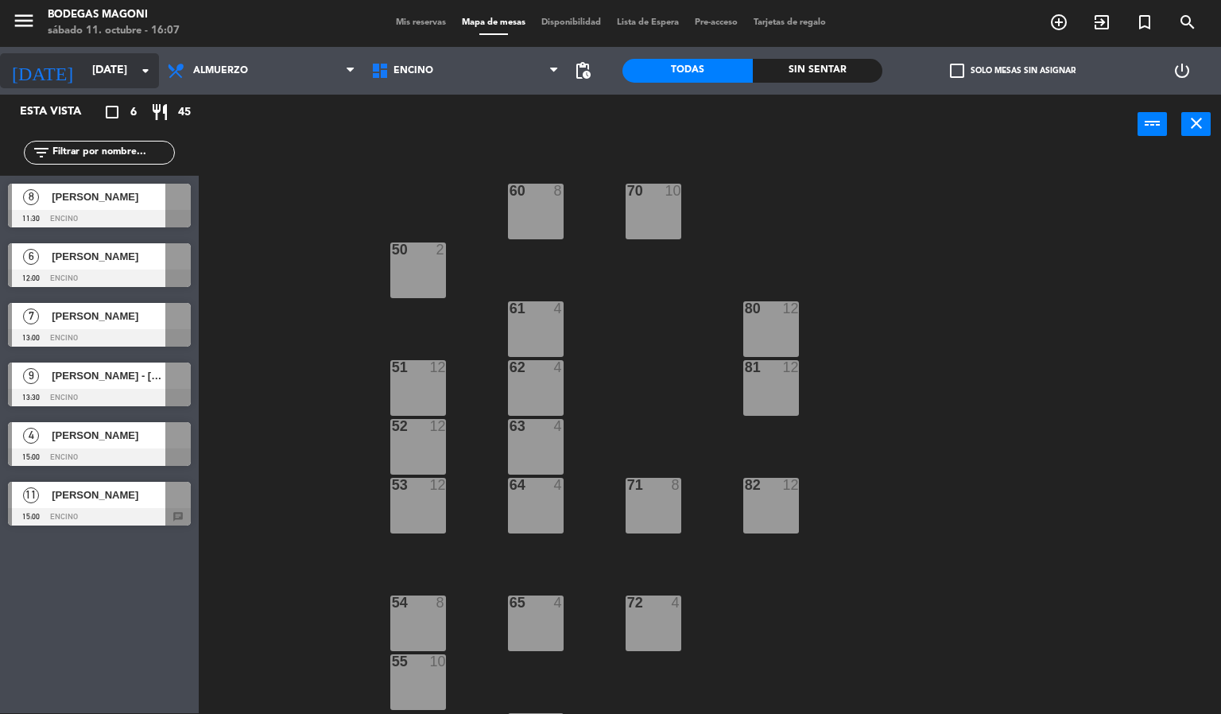
click at [119, 70] on input "[DATE]" at bounding box center [159, 70] width 151 height 29
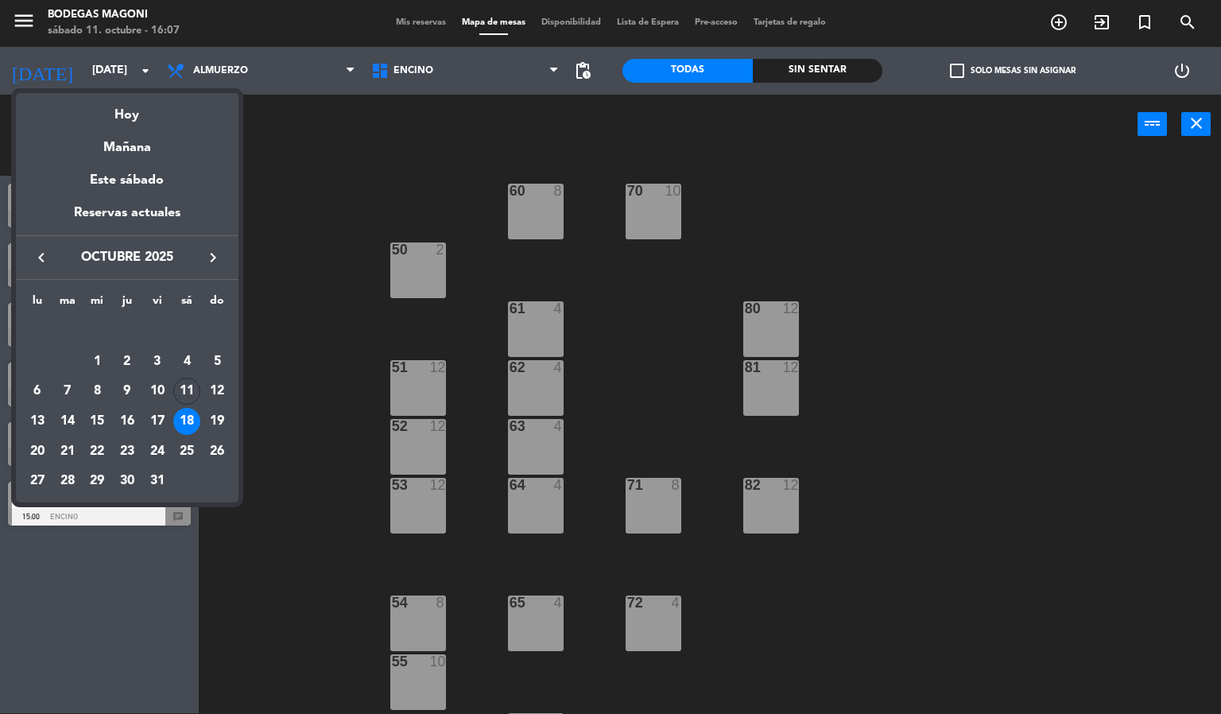
click at [298, 199] on div at bounding box center [610, 357] width 1221 height 714
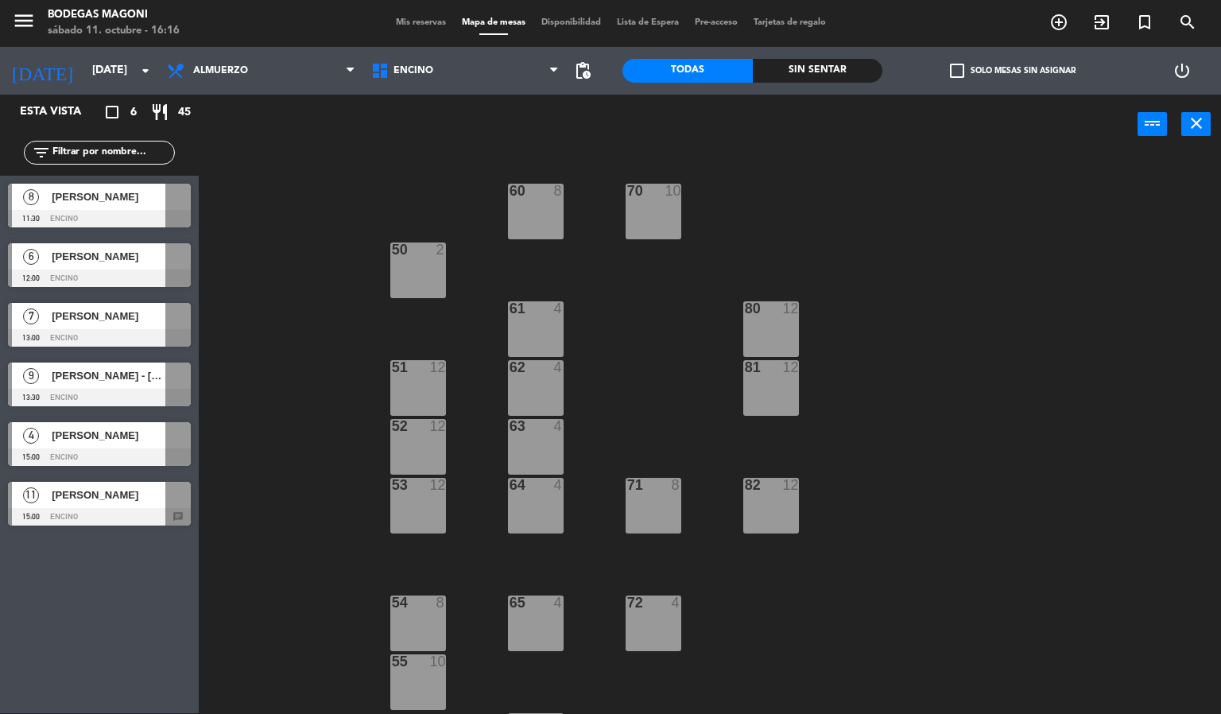
drag, startPoint x: 1033, startPoint y: 355, endPoint x: 754, endPoint y: 432, distance: 290.3
click at [1033, 356] on div "60 8 70 10 50 2 61 4 80 12 51 12 62 4 81 12 52 12 63 4 53 12 64 4 71 8 82 12 54…" at bounding box center [716, 434] width 1010 height 559
click at [192, 421] on div "4 [PERSON_NAME] 15:00 Encino" at bounding box center [99, 444] width 199 height 60
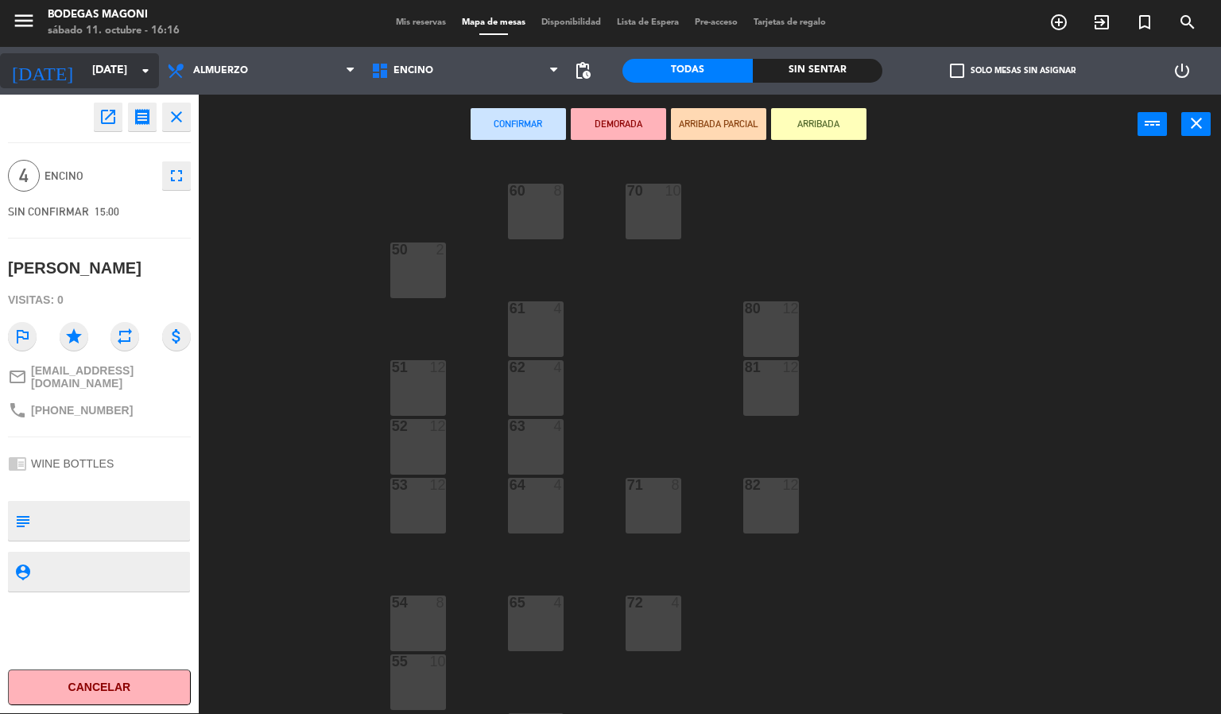
click at [112, 56] on input "[DATE]" at bounding box center [159, 70] width 151 height 29
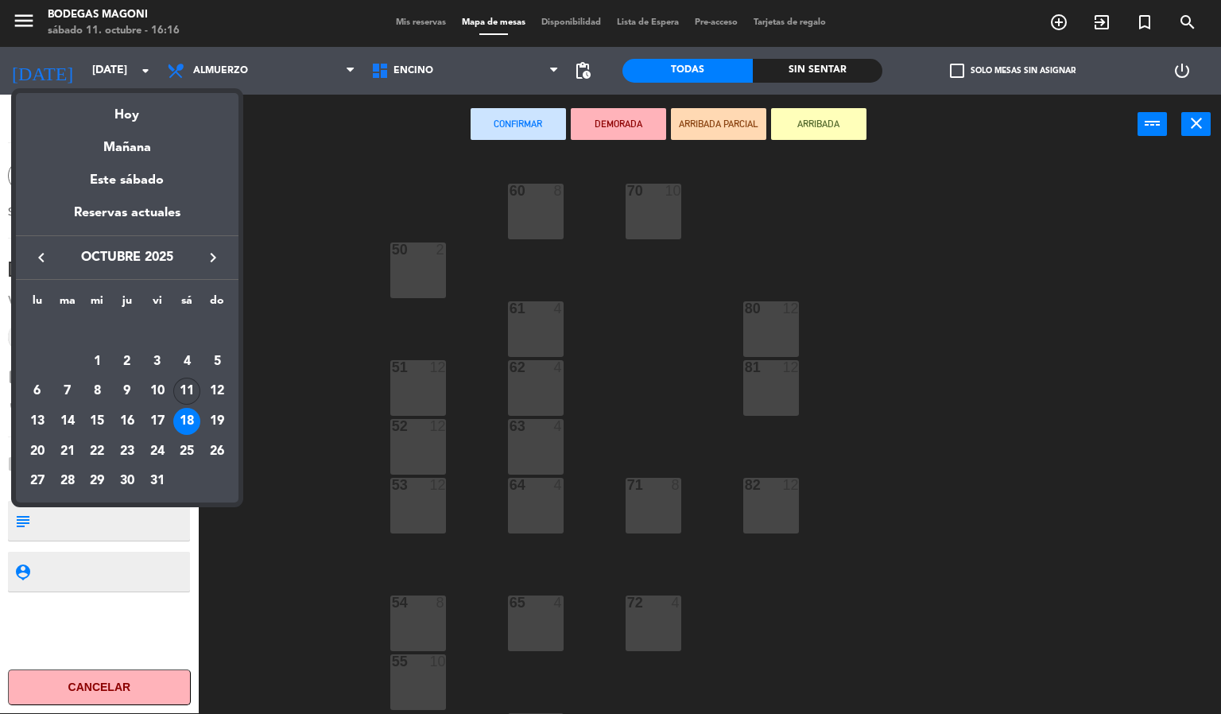
click at [186, 394] on div "11" at bounding box center [186, 391] width 27 height 27
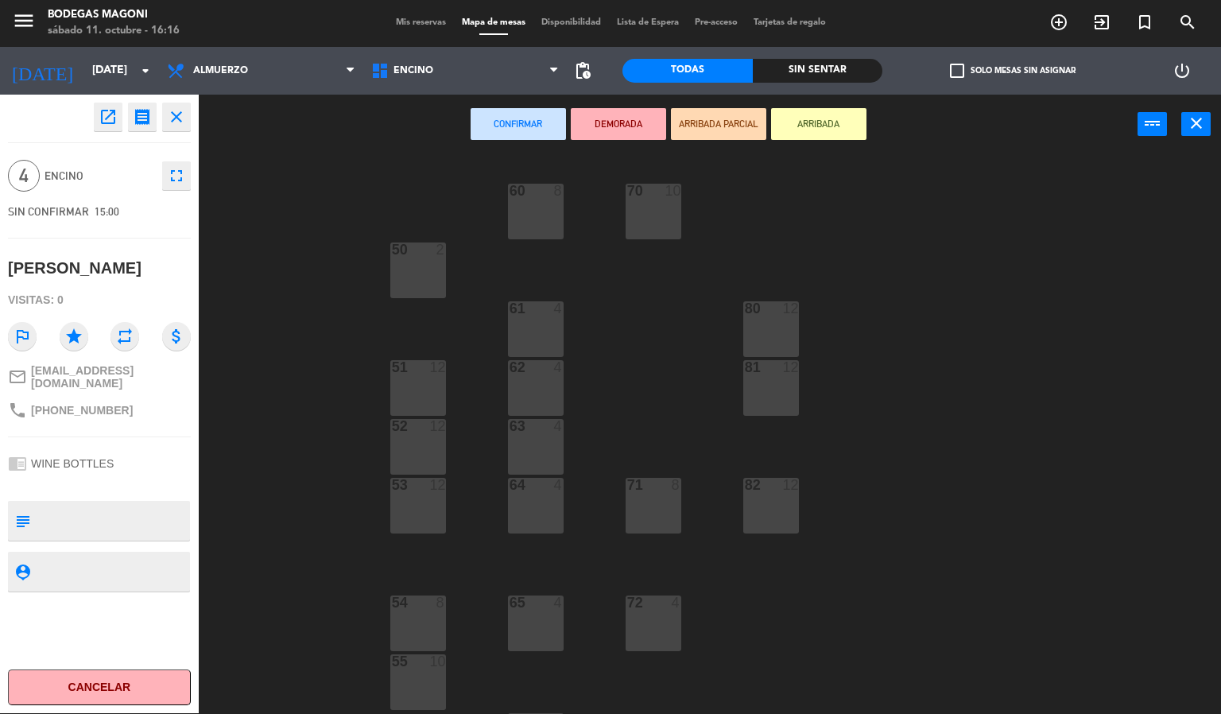
type input "[DATE]"
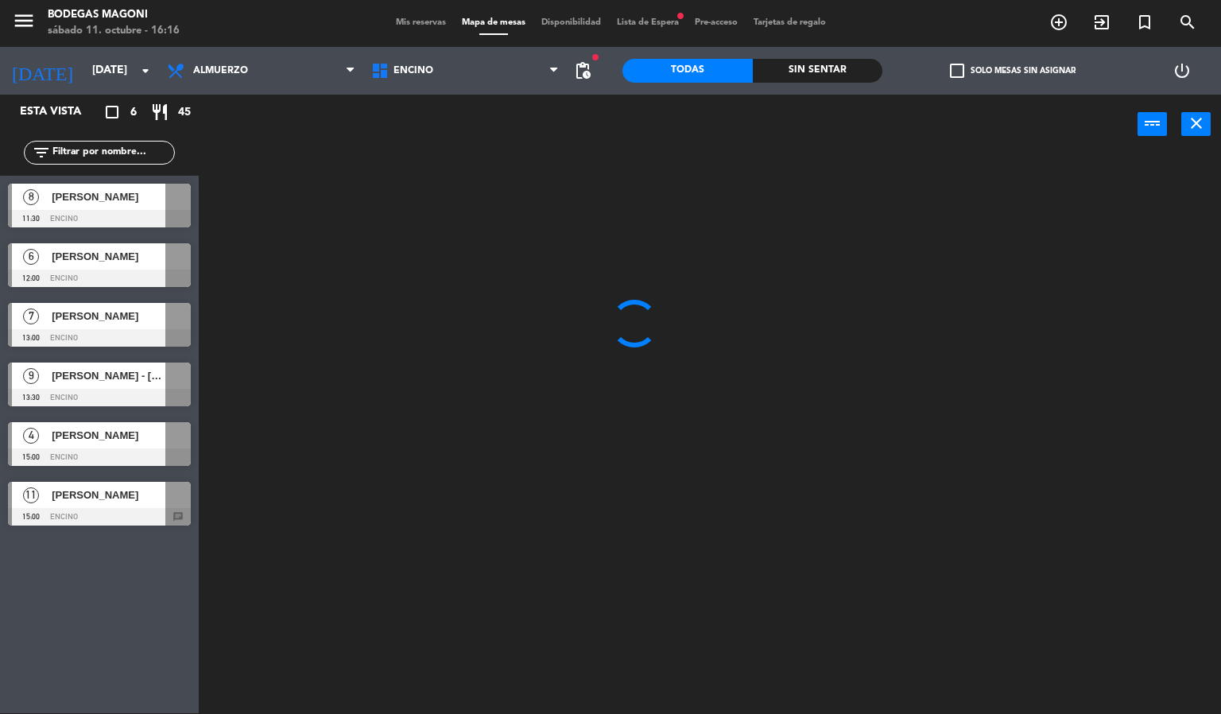
click at [346, 335] on div at bounding box center [716, 434] width 1010 height 559
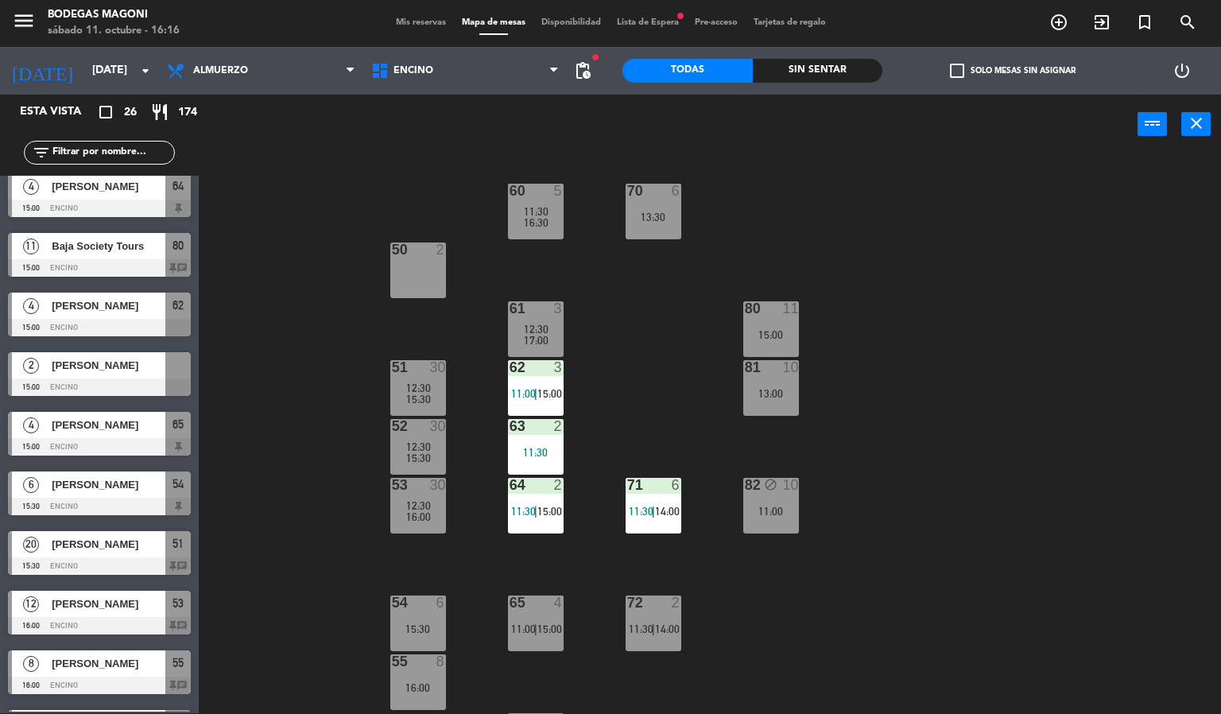
scroll to position [1014, 0]
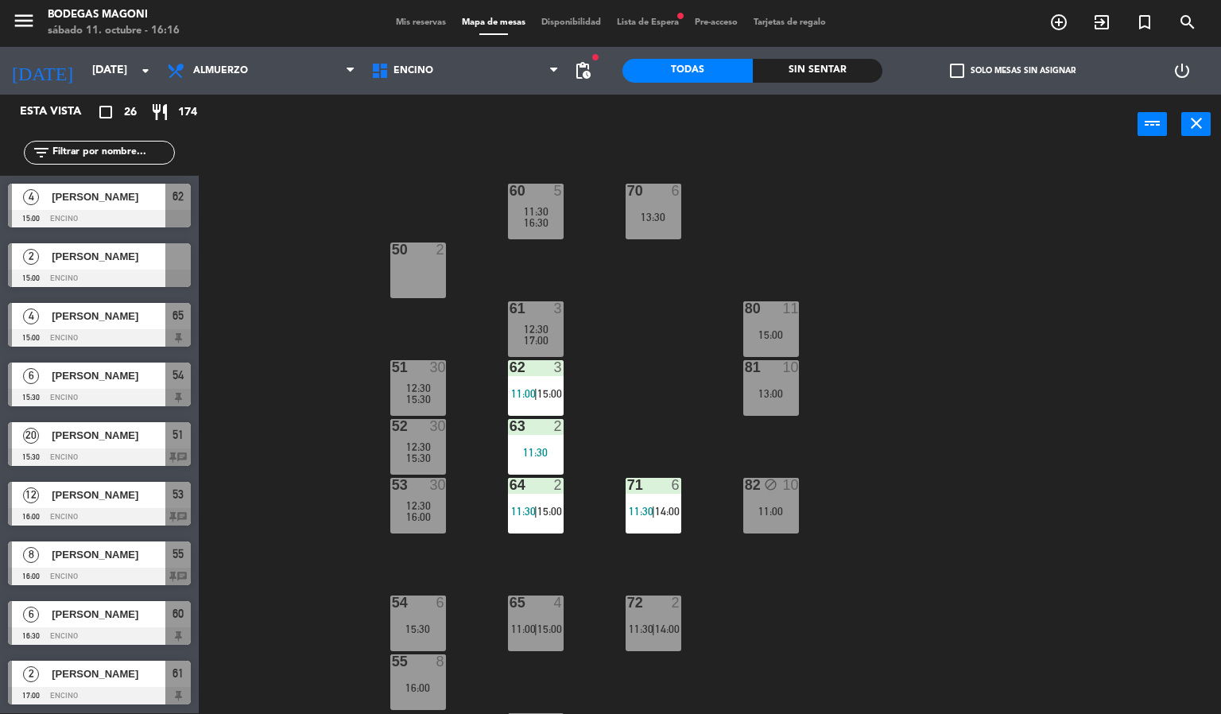
click at [303, 406] on div "60 5 11:30 16:30 70 6 13:30 50 2 61 3 12:30 17:00 80 11 15:00 51 30 12:30 15:30…" at bounding box center [716, 434] width 1010 height 559
click at [370, 310] on div "60 5 11:30 16:30 70 6 13:30 50 2 61 3 12:30 17:00 80 11 15:00 51 30 12:30 15:30…" at bounding box center [716, 434] width 1010 height 559
click at [249, 542] on div "60 5 11:30 16:30 70 6 13:30 50 2 61 3 12:30 17:00 80 11 15:00 51 30 12:30 15:30…" at bounding box center [716, 434] width 1010 height 559
drag, startPoint x: 281, startPoint y: 223, endPoint x: 285, endPoint y: 6, distance: 217.0
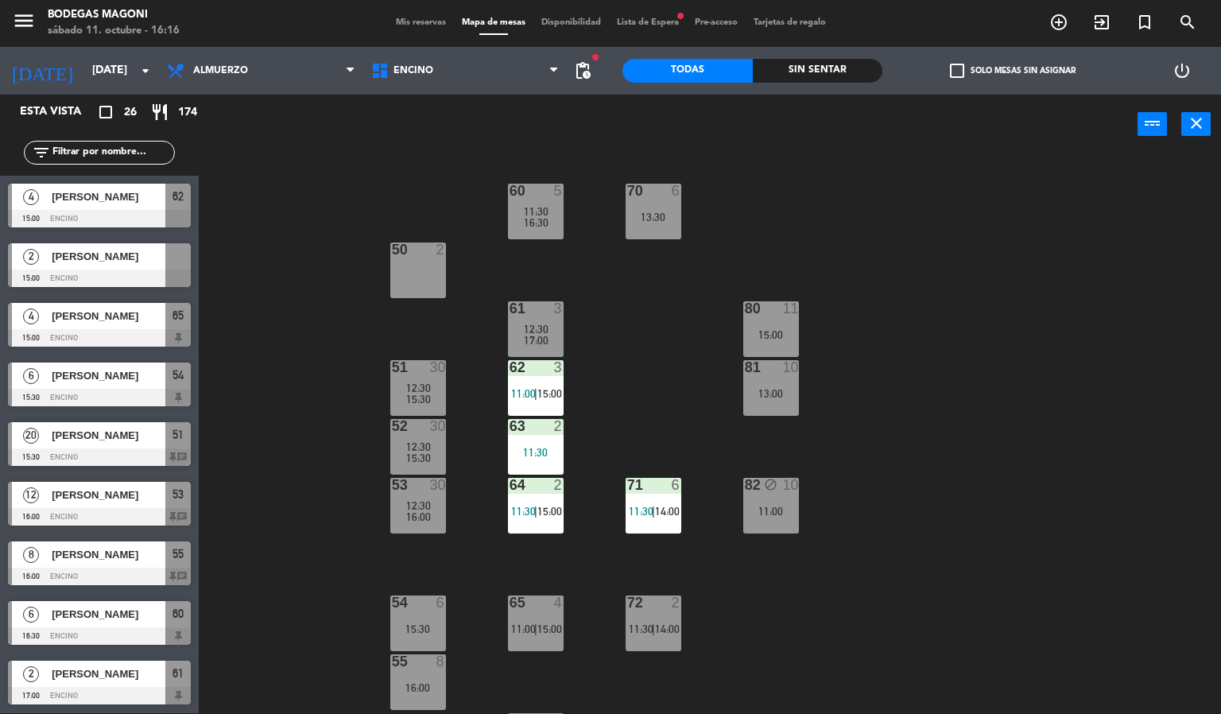
click at [281, 222] on div "60 5 11:30 16:30 70 6 13:30 50 2 61 3 12:30 17:00 80 11 15:00 51 30 12:30 15:30…" at bounding box center [716, 434] width 1010 height 559
click at [1052, 24] on icon "add_circle_outline" at bounding box center [1058, 22] width 19 height 19
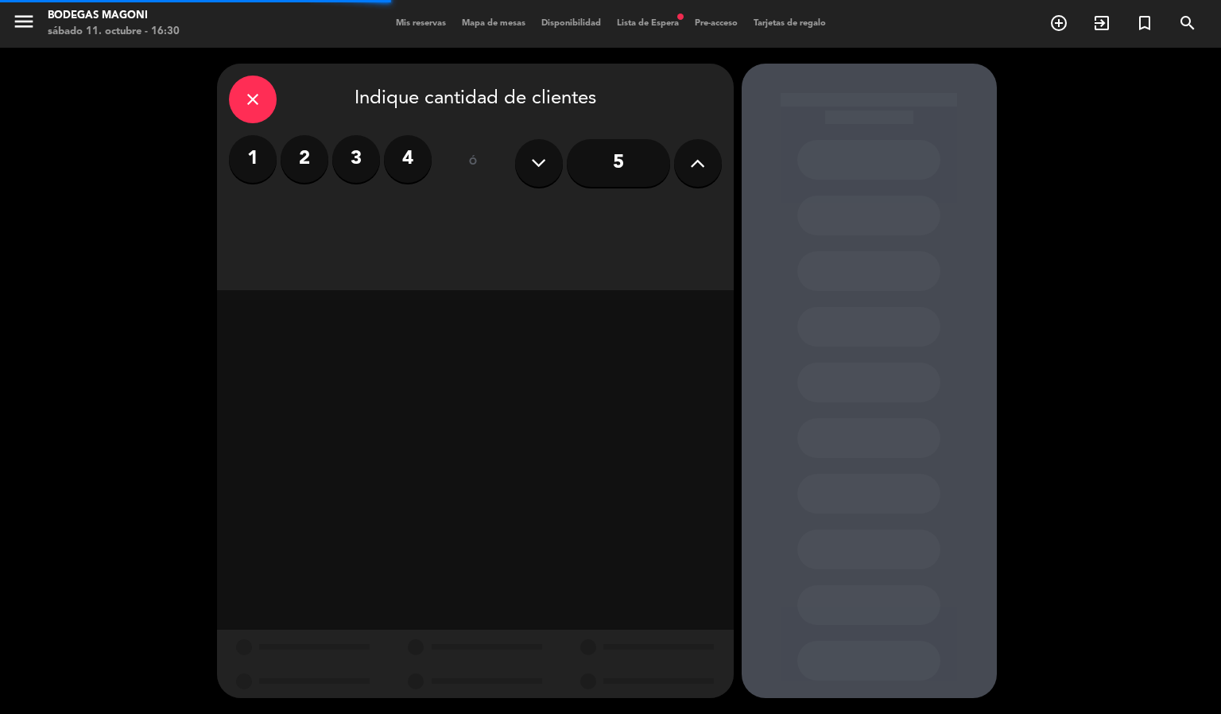
click at [413, 169] on label "4" at bounding box center [408, 159] width 48 height 48
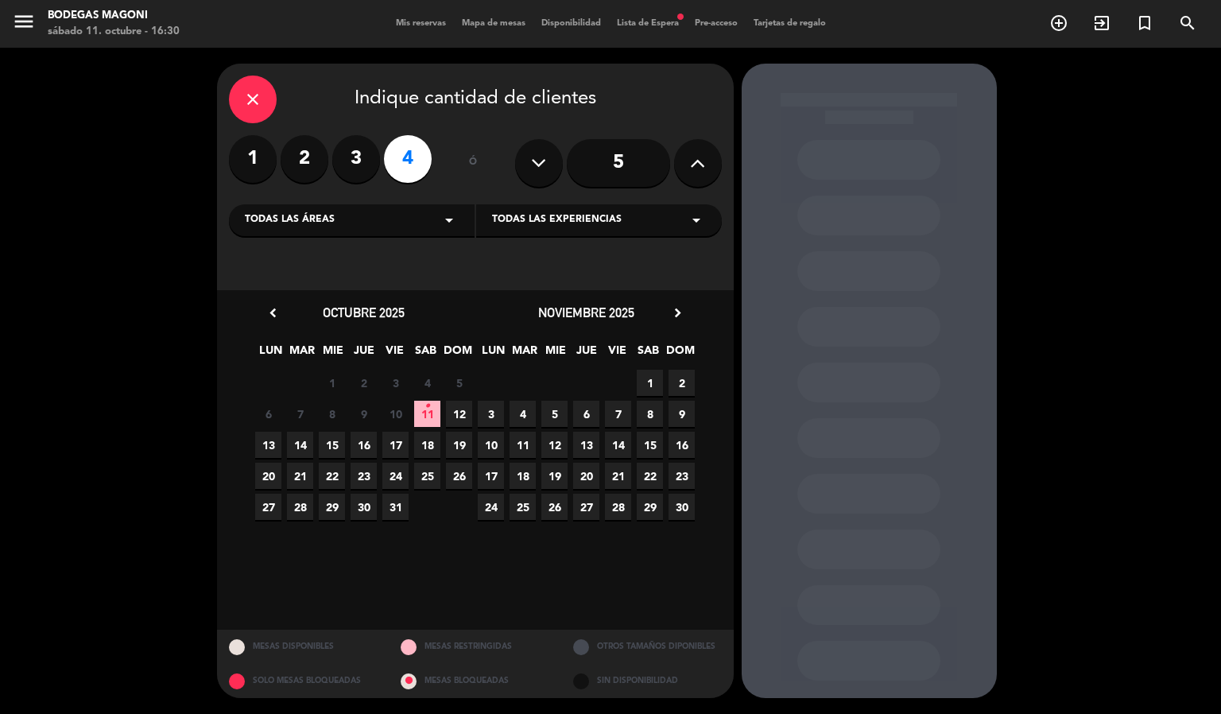
click at [452, 413] on span "12" at bounding box center [459, 414] width 26 height 26
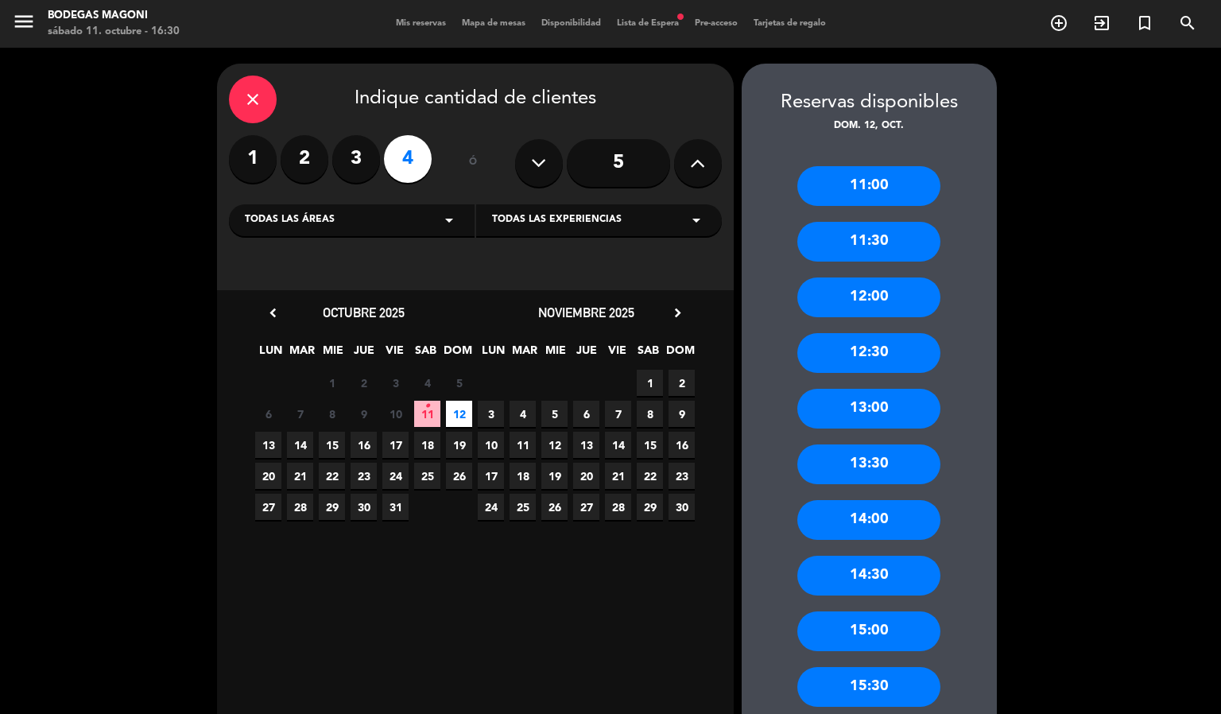
drag, startPoint x: 887, startPoint y: 501, endPoint x: 811, endPoint y: 463, distance: 85.3
click at [887, 500] on div "14:00" at bounding box center [868, 520] width 143 height 40
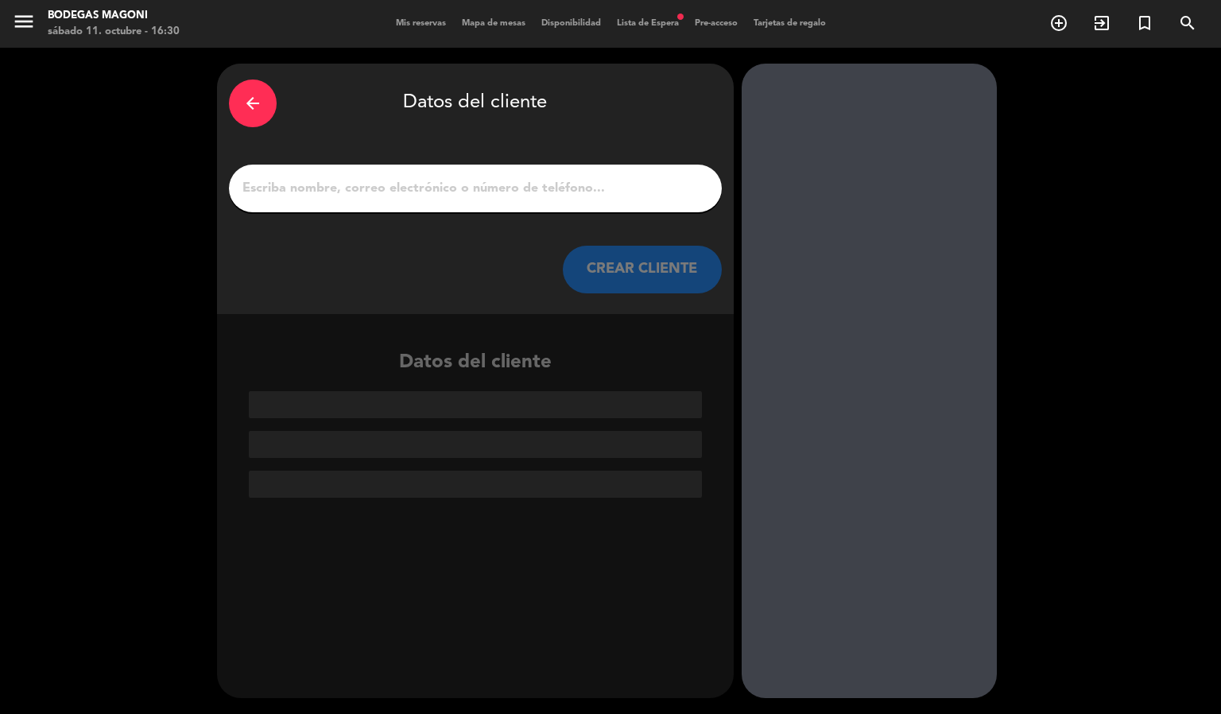
click at [494, 191] on input "1" at bounding box center [475, 188] width 469 height 22
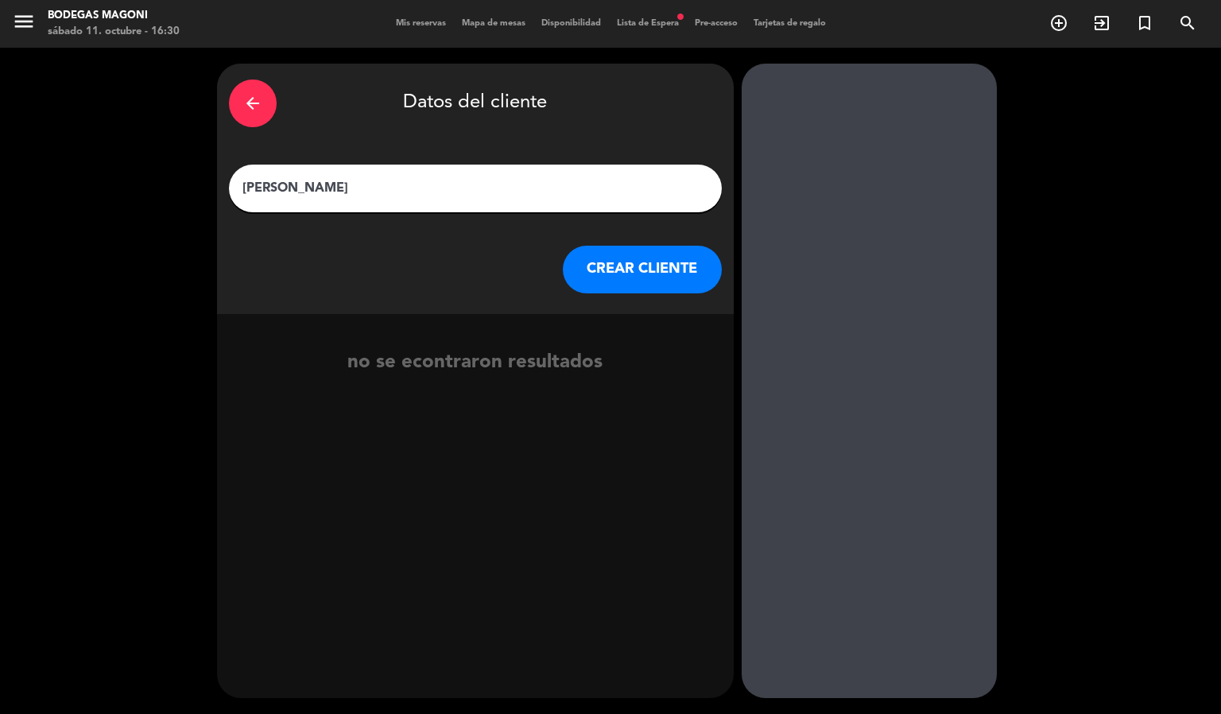
type input "[PERSON_NAME]"
click at [604, 277] on button "CREAR CLIENTE" at bounding box center [642, 270] width 159 height 48
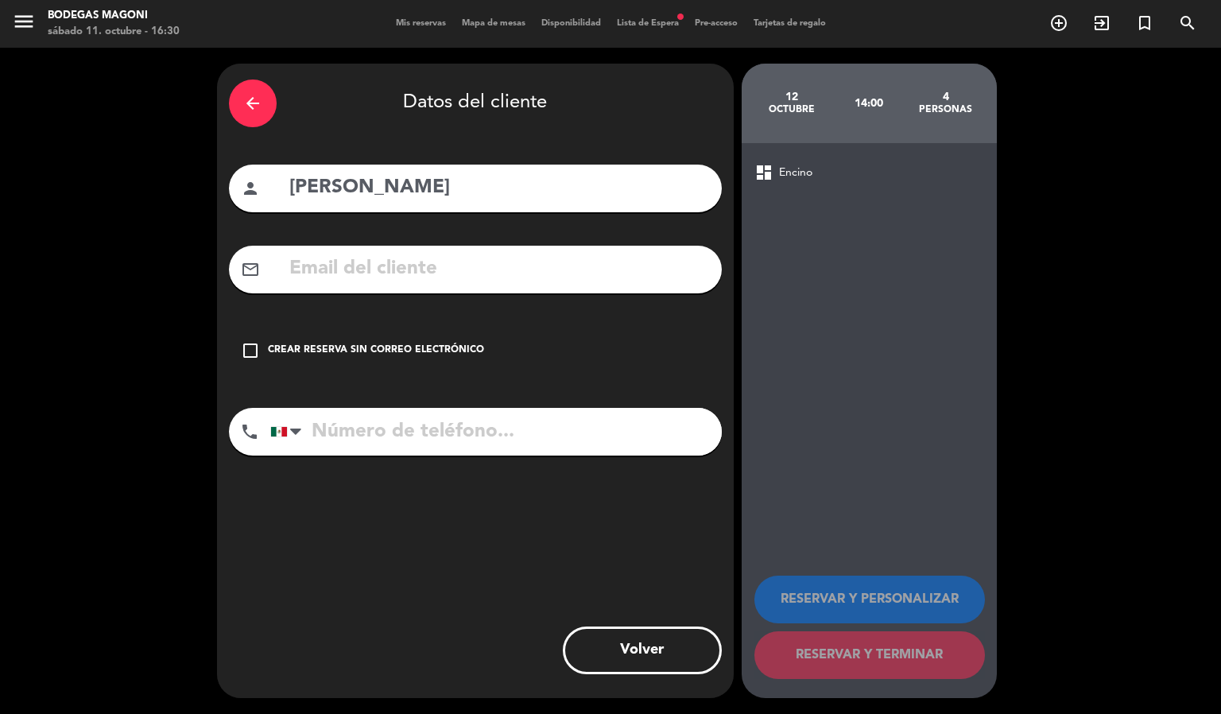
click at [417, 336] on div "check_box_outline_blank Crear reserva sin correo electrónico" at bounding box center [475, 351] width 493 height 48
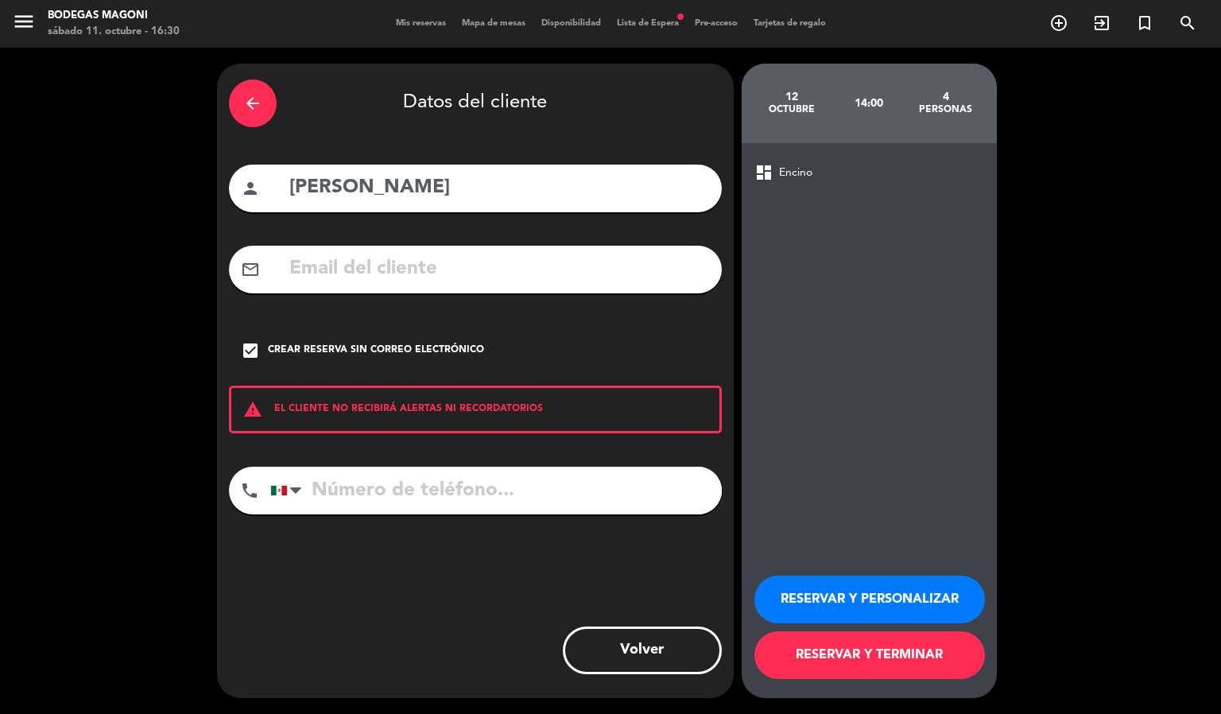
click at [465, 489] on input "tel" at bounding box center [496, 491] width 452 height 48
type input "6641733951"
click at [847, 663] on button "RESERVAR Y TERMINAR" at bounding box center [869, 655] width 231 height 48
